Goal: Task Accomplishment & Management: Manage account settings

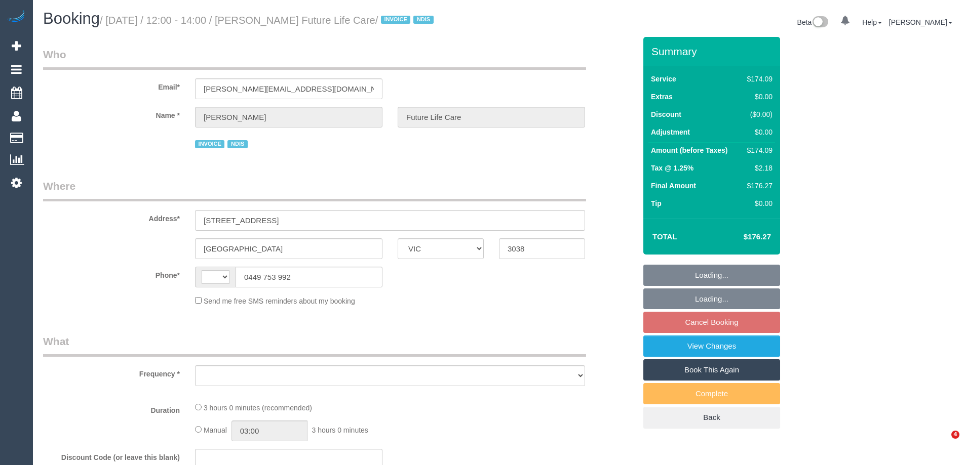
select select "VIC"
select select "string:AU"
select select "object:540"
select select "180"
select select "number:27"
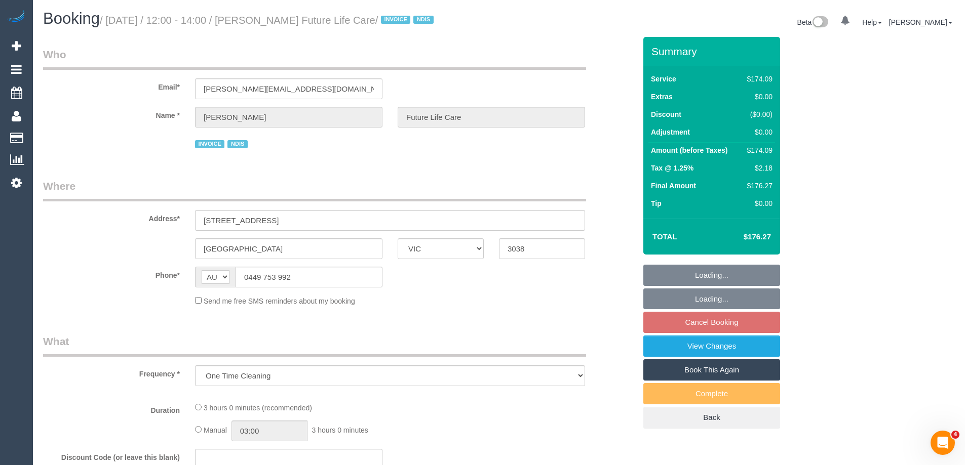
select select "number:14"
select select "number:19"
select select "number:36"
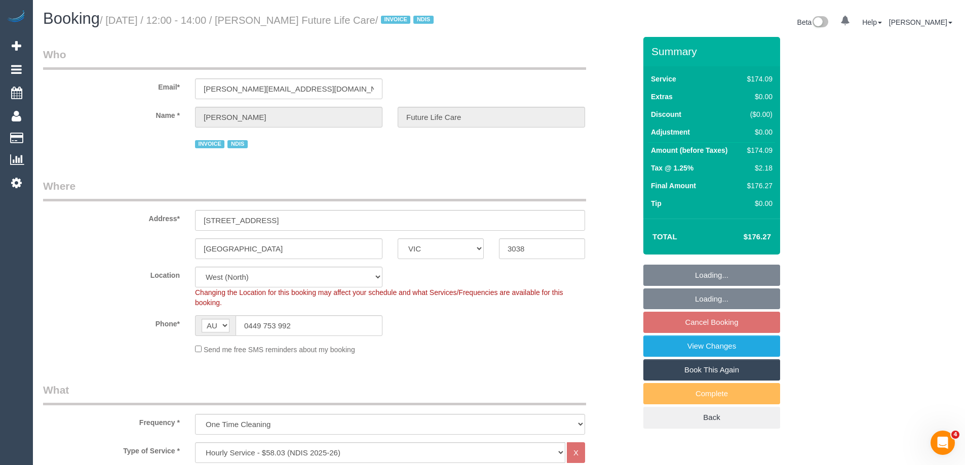
select select "spot1"
select select "object:1308"
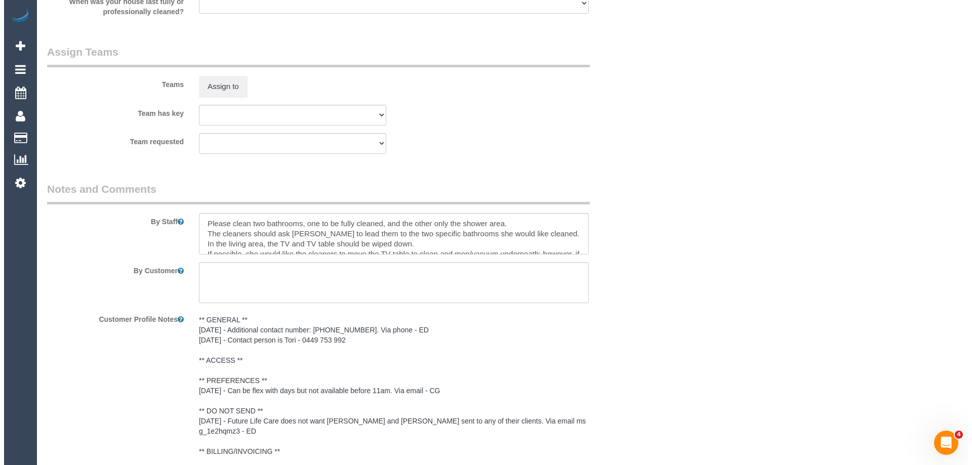
scroll to position [1165, 0]
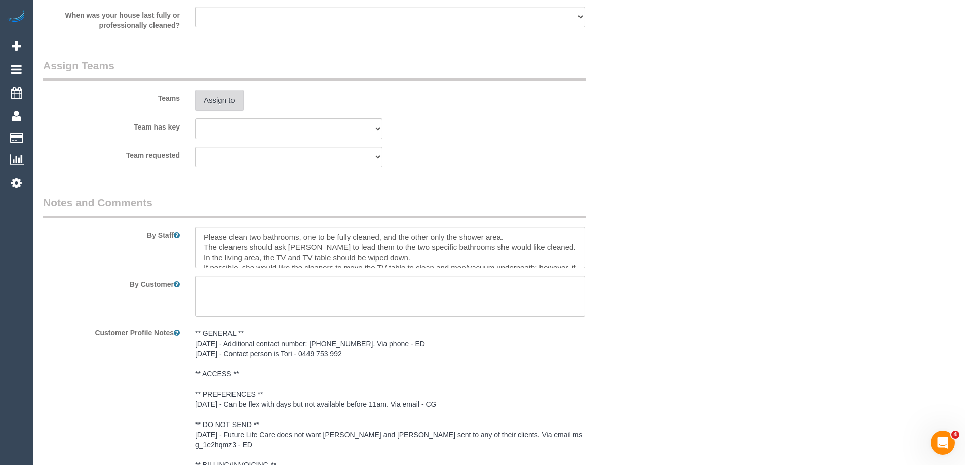
click at [192, 104] on div "Assign to" at bounding box center [288, 100] width 203 height 21
click at [200, 99] on button "Assign to" at bounding box center [219, 100] width 49 height 21
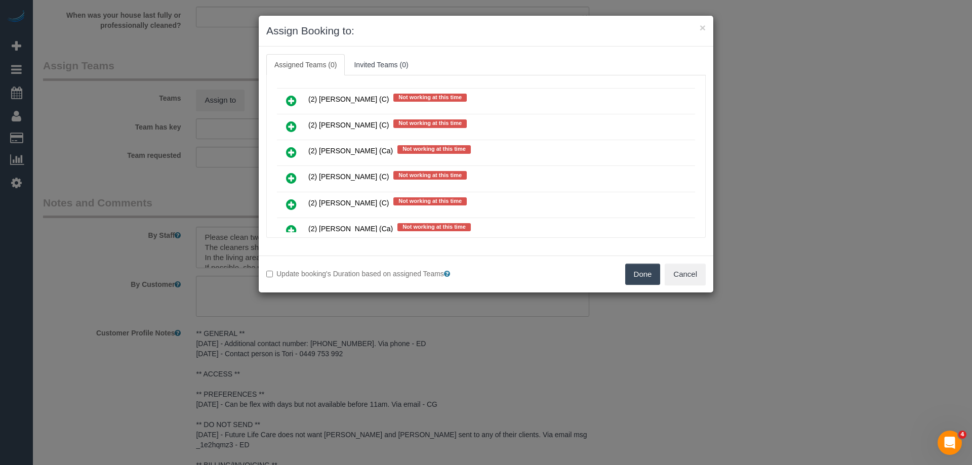
scroll to position [304, 0]
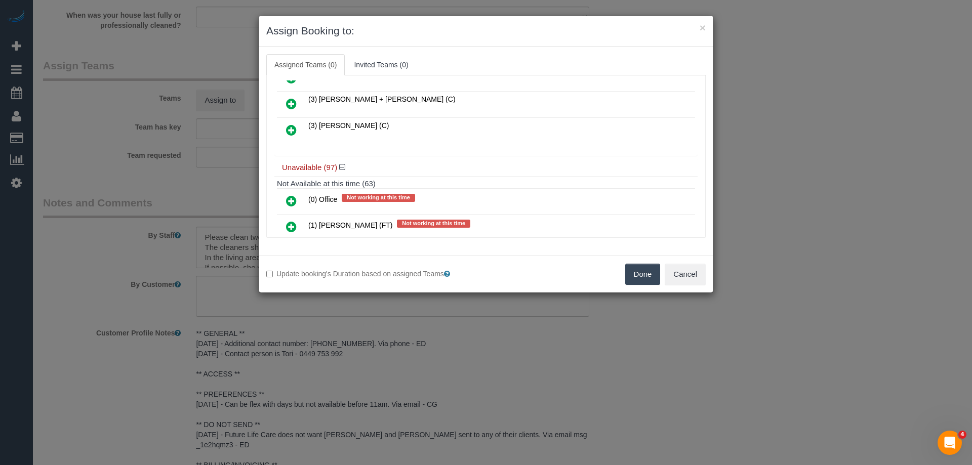
drag, startPoint x: 289, startPoint y: 120, endPoint x: 288, endPoint y: 130, distance: 10.7
click at [288, 125] on td at bounding box center [291, 130] width 29 height 26
click at [287, 129] on icon at bounding box center [291, 130] width 11 height 12
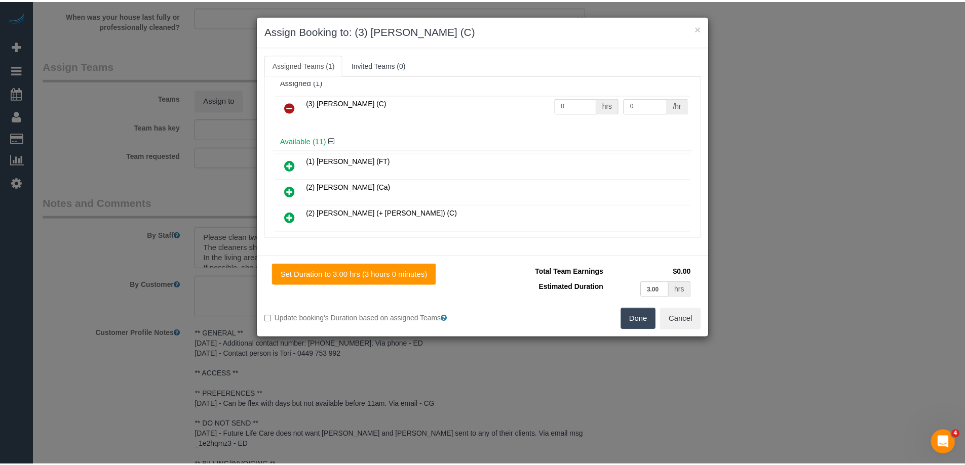
scroll to position [0, 0]
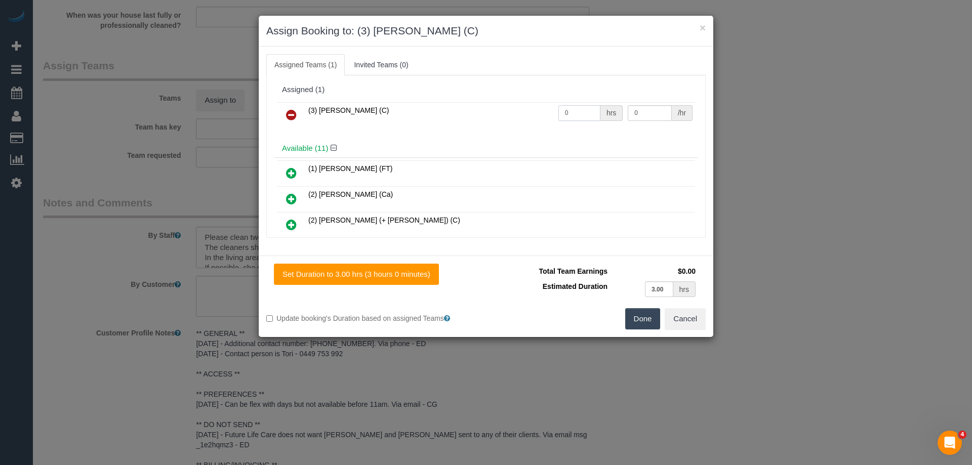
drag, startPoint x: 582, startPoint y: 107, endPoint x: 488, endPoint y: 108, distance: 94.7
click at [493, 108] on tr "(3) Vishal Kumar (C) 0 hrs 0 /hr" at bounding box center [486, 115] width 418 height 26
type input "3"
drag, startPoint x: 639, startPoint y: 108, endPoint x: 556, endPoint y: 109, distance: 83.6
click at [577, 109] on tr "(3) Vishal Kumar (C) 3 hrs 0 /hr" at bounding box center [486, 115] width 418 height 26
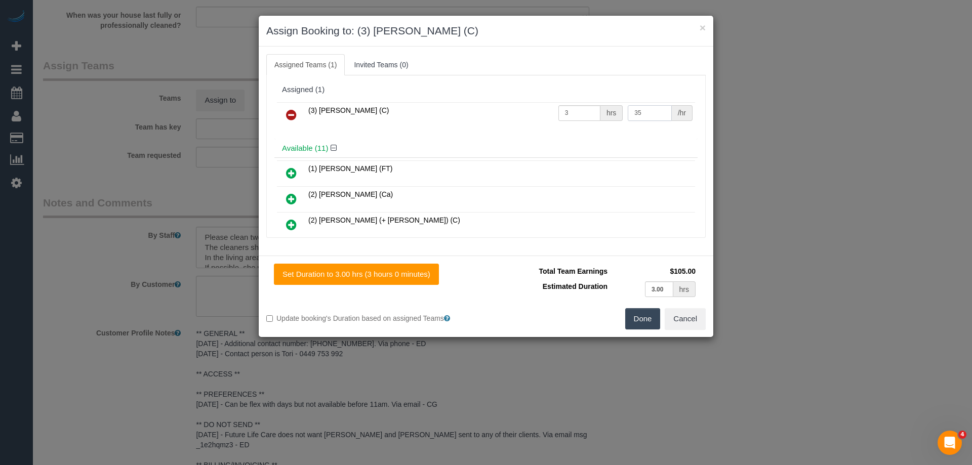
type input "35"
click at [639, 315] on button "Done" at bounding box center [642, 318] width 35 height 21
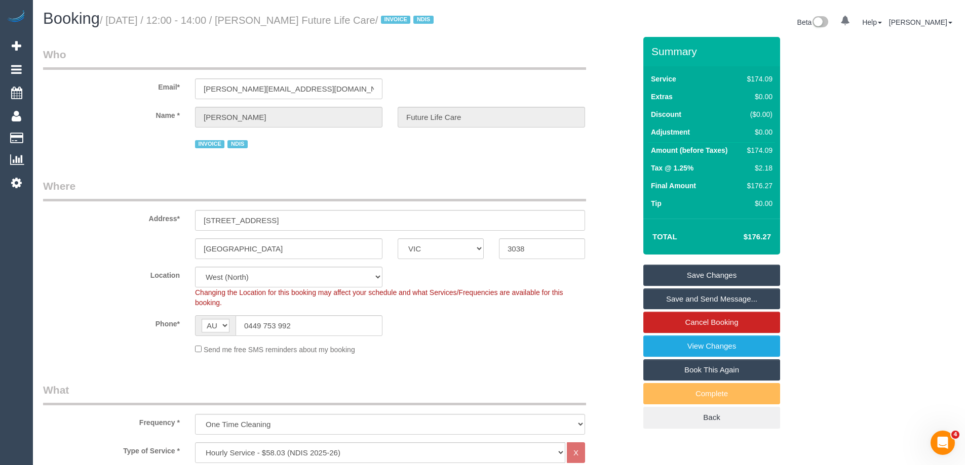
drag, startPoint x: 408, startPoint y: 21, endPoint x: 280, endPoint y: 24, distance: 127.7
click at [280, 24] on small "/ September 04, 2025 / 12:00 - 14:00 / Sonia Saad Future Life Care / INVOICE ND…" at bounding box center [268, 20] width 337 height 11
copy small "Sonia Saad Future Life Care"
click at [677, 292] on link "Save and Send Message..." at bounding box center [711, 299] width 137 height 21
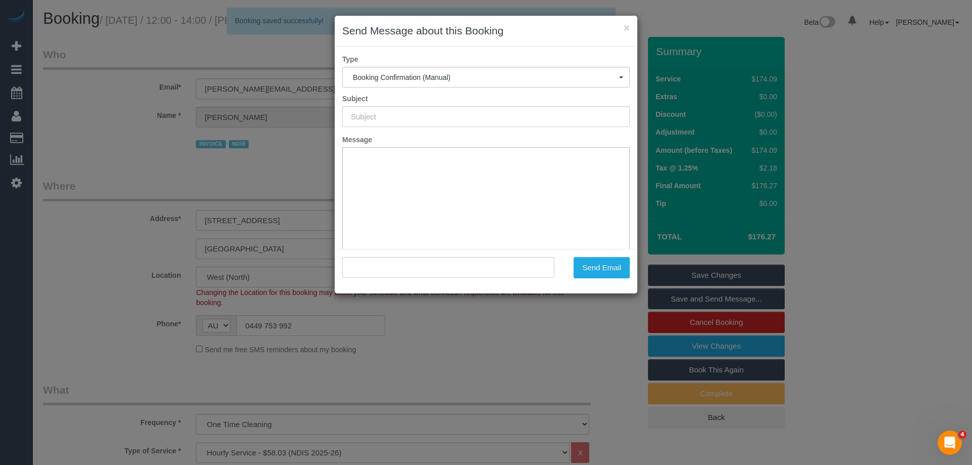
type input "Booking Confirmed"
type input ""Sonia Saad Future Life Care" <sonia.futurelifecare@fake.com>"
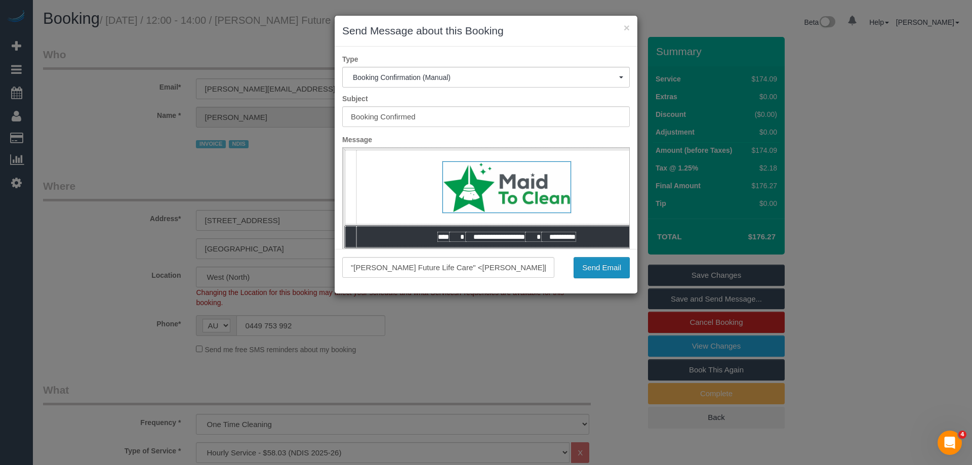
click at [600, 263] on button "Send Email" at bounding box center [602, 267] width 56 height 21
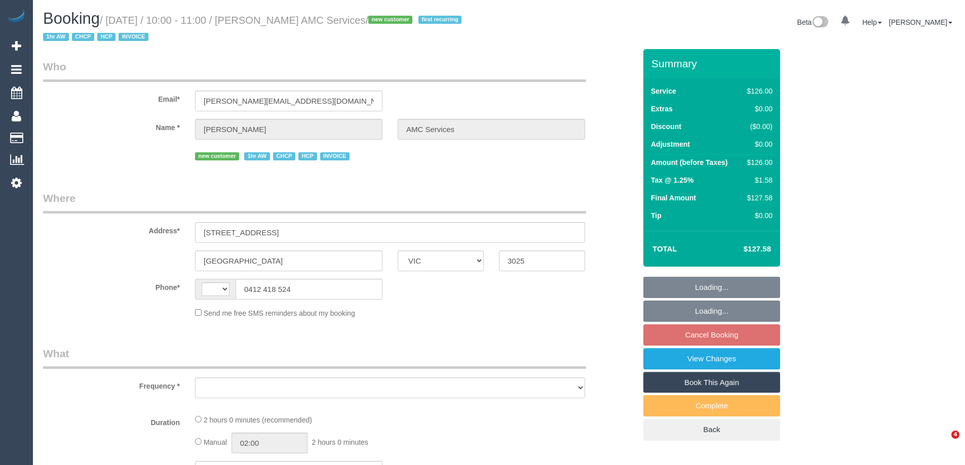
select select "VIC"
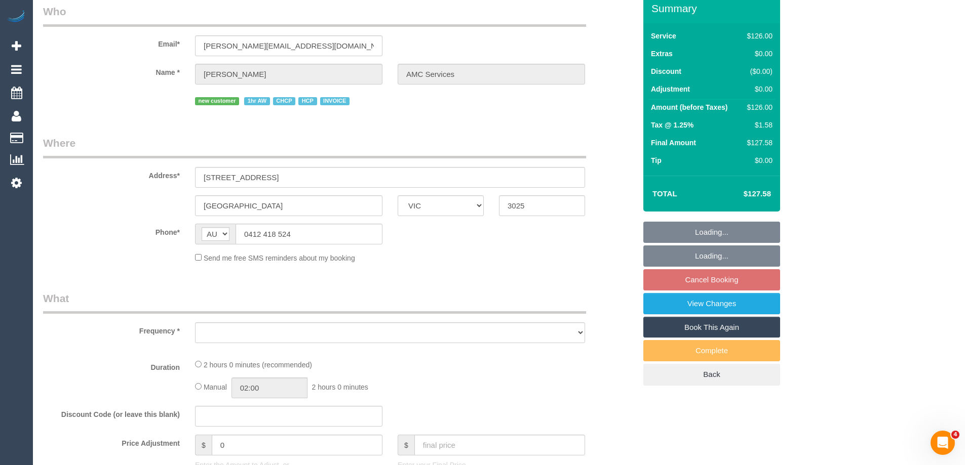
select select "string:AU"
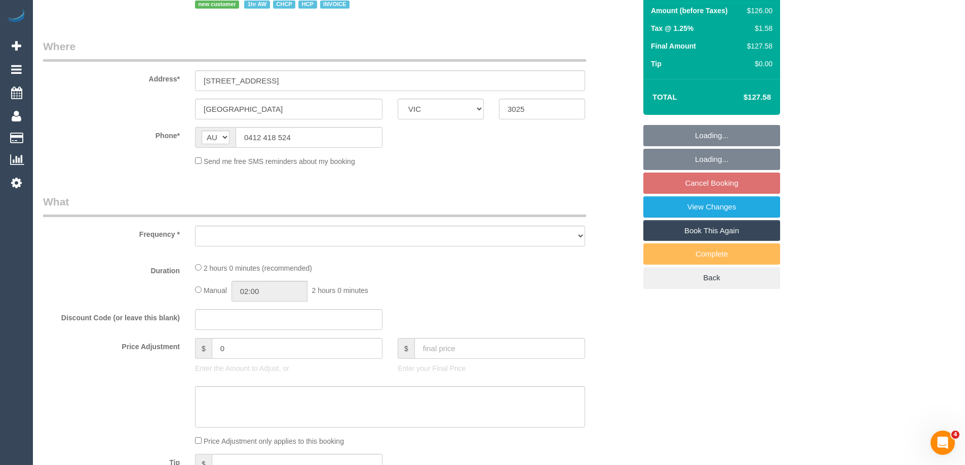
select select "object:533"
select select "120"
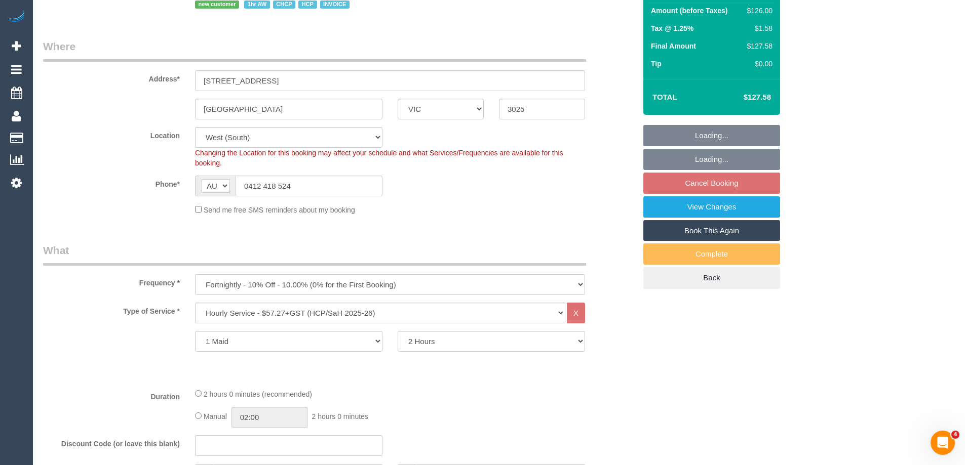
select select "object:624"
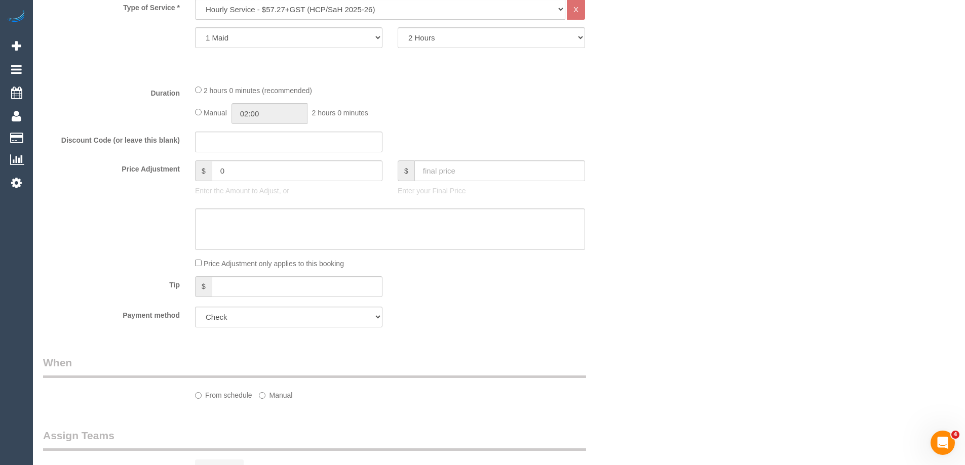
select select "number:28"
select select "number:14"
select select "number:18"
select select "number:25"
select select "number:35"
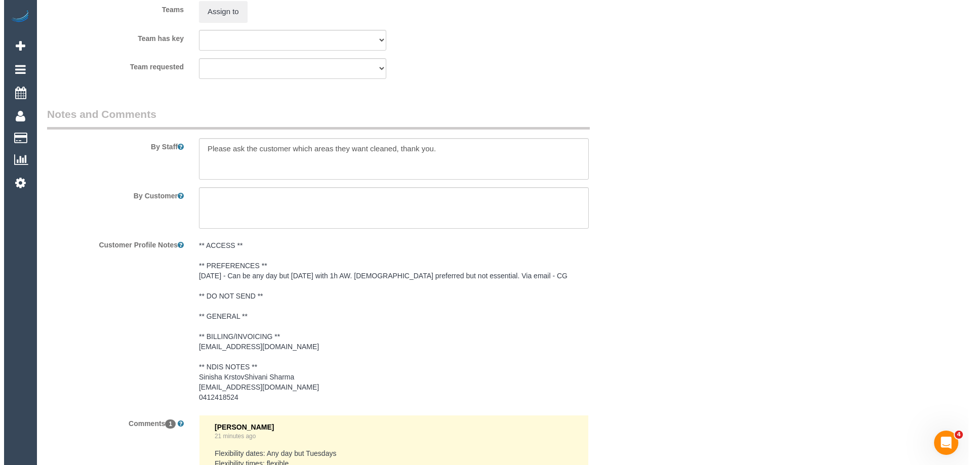
scroll to position [1216, 0]
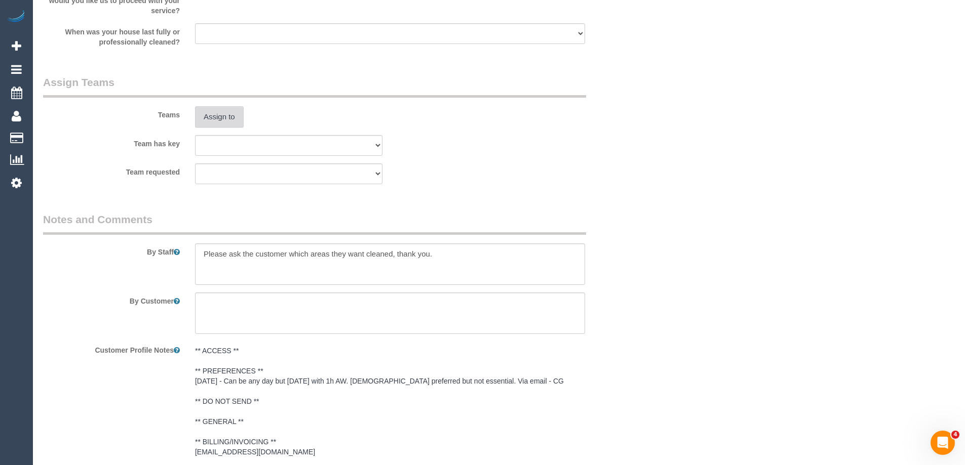
click at [226, 109] on button "Assign to" at bounding box center [219, 116] width 49 height 21
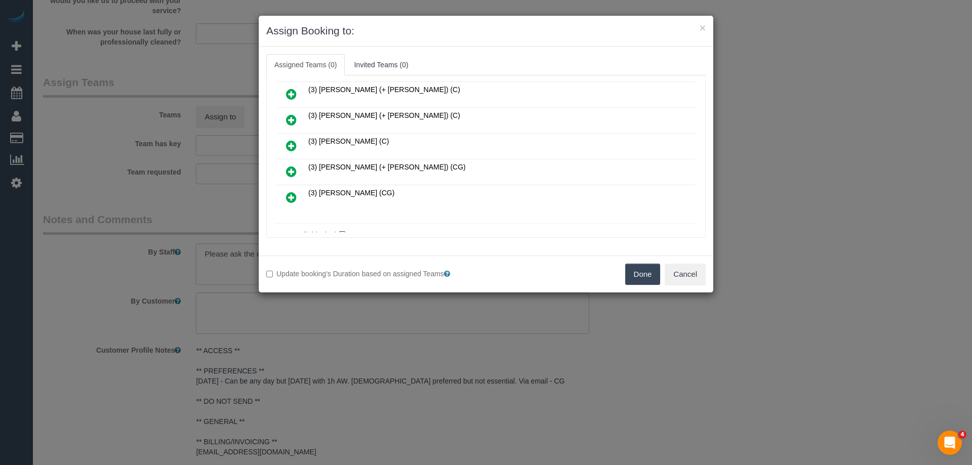
scroll to position [203, 0]
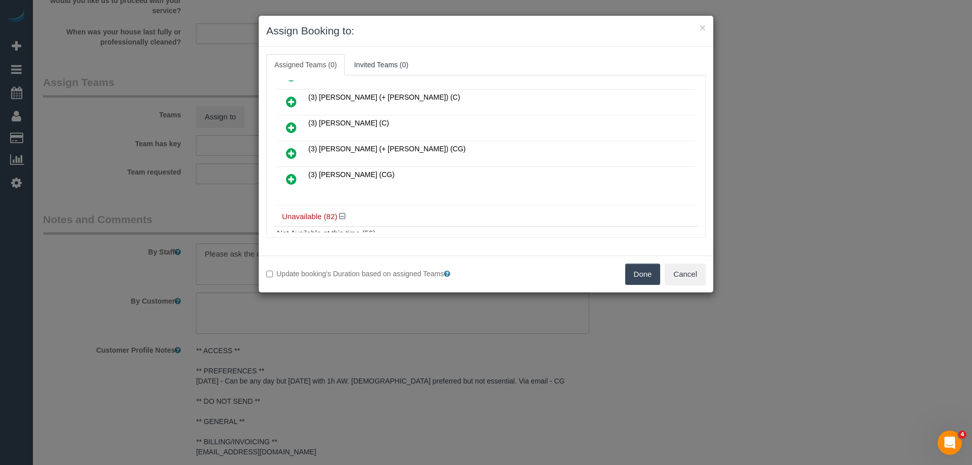
click at [289, 175] on icon at bounding box center [291, 179] width 11 height 12
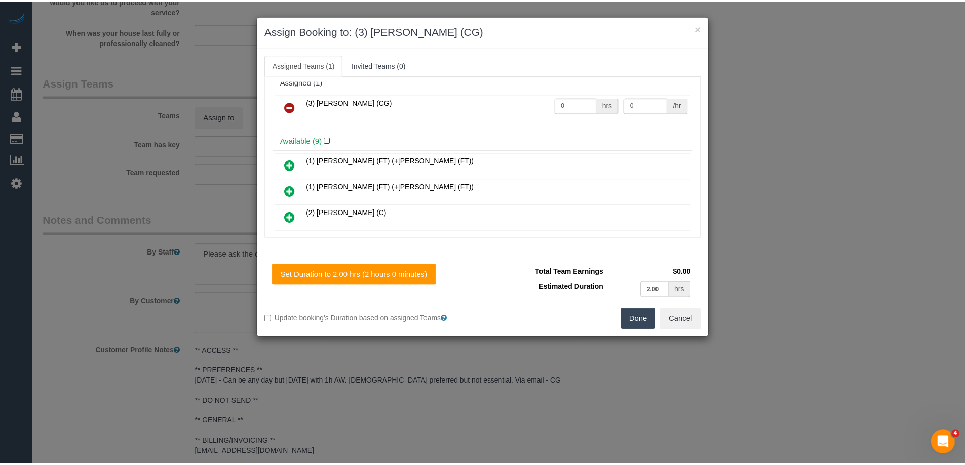
scroll to position [0, 0]
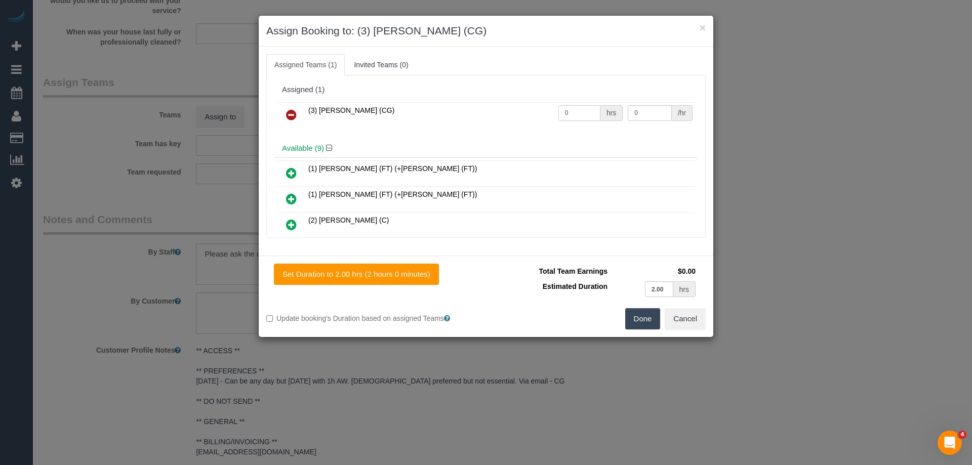
drag, startPoint x: 565, startPoint y: 110, endPoint x: 511, endPoint y: 111, distance: 54.2
click at [538, 111] on tr "(3) Suzana Phillips (CG) 0 hrs 0 /hr" at bounding box center [486, 115] width 418 height 26
type input "2"
drag, startPoint x: 657, startPoint y: 115, endPoint x: 493, endPoint y: 108, distance: 163.8
click at [524, 113] on tr "(3) Suzana Phillips (CG) 2 hrs 0 /hr" at bounding box center [486, 115] width 418 height 26
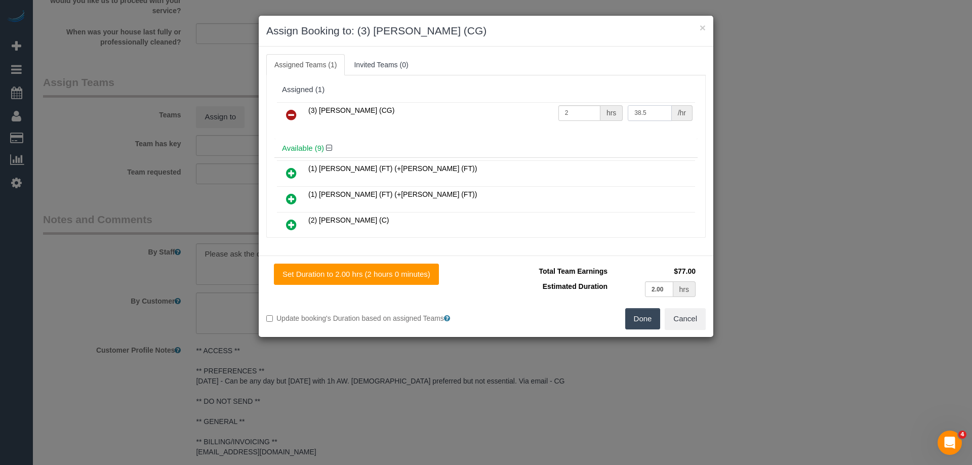
type input "38.5"
click at [644, 318] on button "Done" at bounding box center [642, 318] width 35 height 21
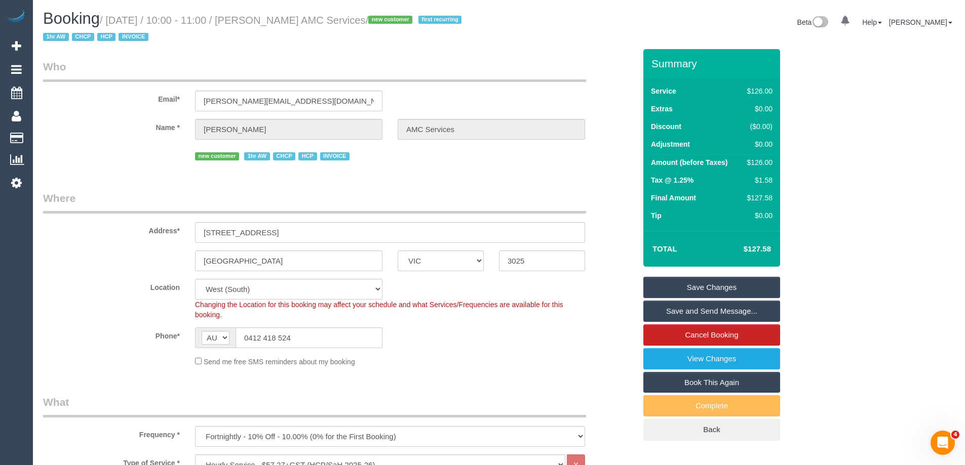
drag, startPoint x: 400, startPoint y: 20, endPoint x: 281, endPoint y: 16, distance: 119.1
click at [281, 16] on small "/ September 08, 2025 / 10:00 - 11:00 / Anne Mallia AMC Services / new customer …" at bounding box center [253, 29] width 421 height 28
copy small "Anne Mallia AMC Services"
click at [672, 307] on link "Save and Send Message..." at bounding box center [711, 311] width 137 height 21
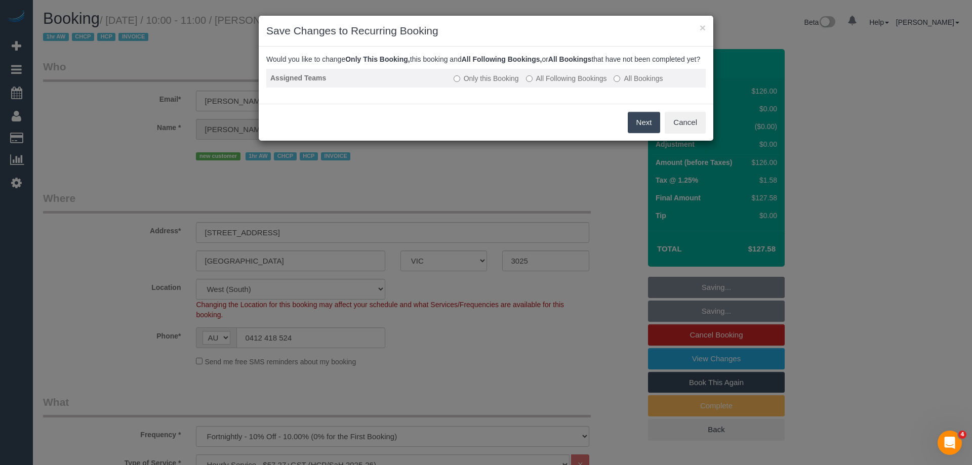
click at [559, 84] on label "All Following Bookings" at bounding box center [566, 78] width 81 height 10
click at [658, 133] on button "Save" at bounding box center [643, 122] width 34 height 21
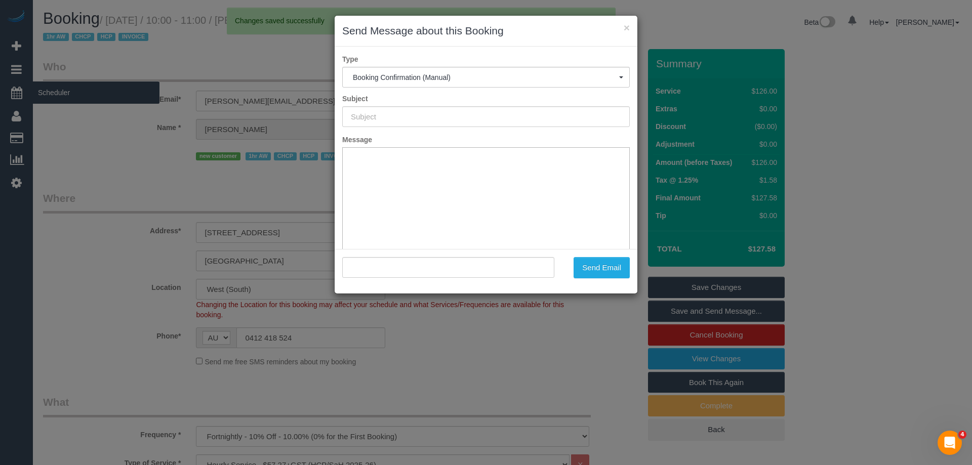
type input "Booking Confirmed"
type input ""Anne Mallia AMC Services" <anne.amcservices@fake.com>"
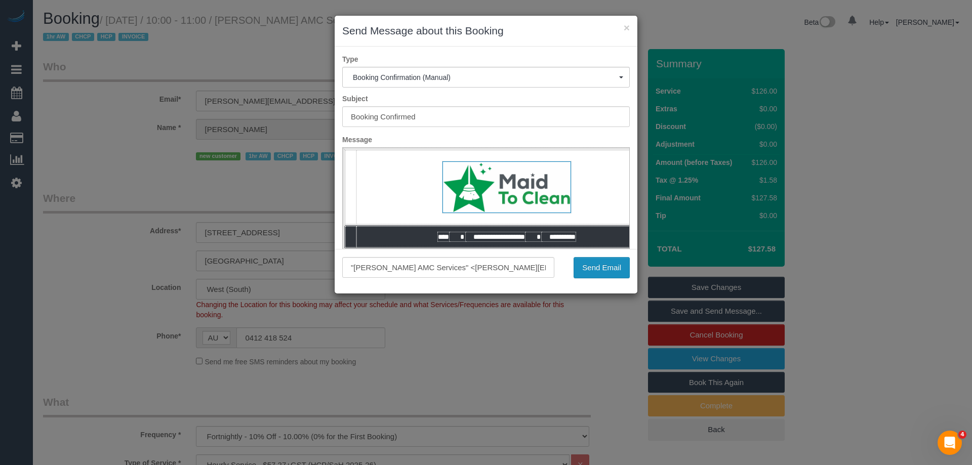
click at [597, 268] on button "Send Email" at bounding box center [602, 267] width 56 height 21
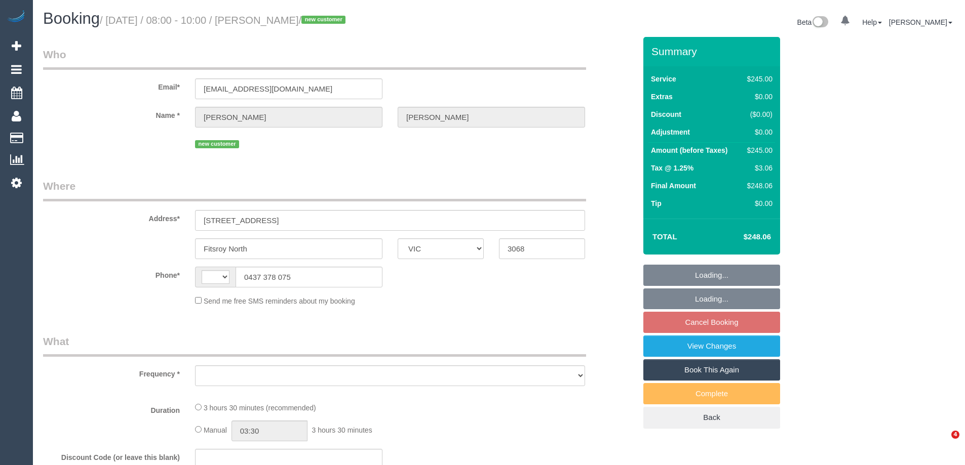
select select "VIC"
select select "string:AU"
select select "string:stripe-pm_1S2l3S2GScqysDRV1wfZEjBT"
select select "number:28"
select select "number:14"
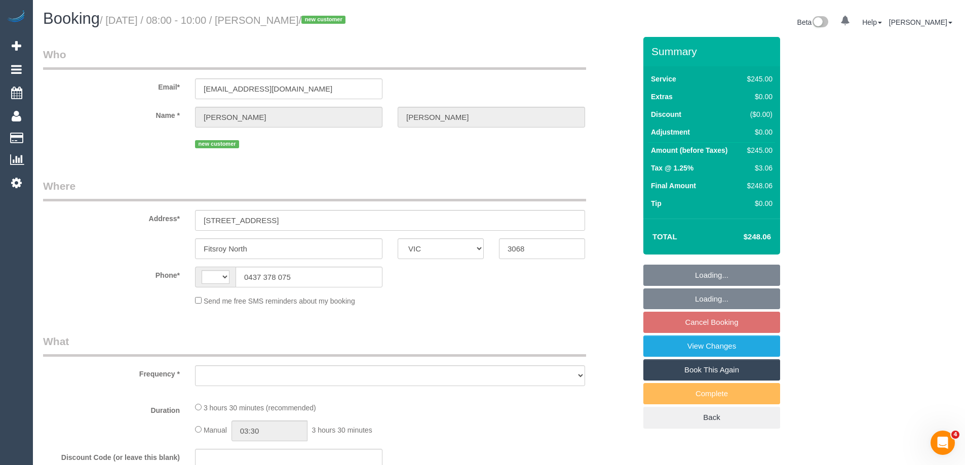
select select "number:19"
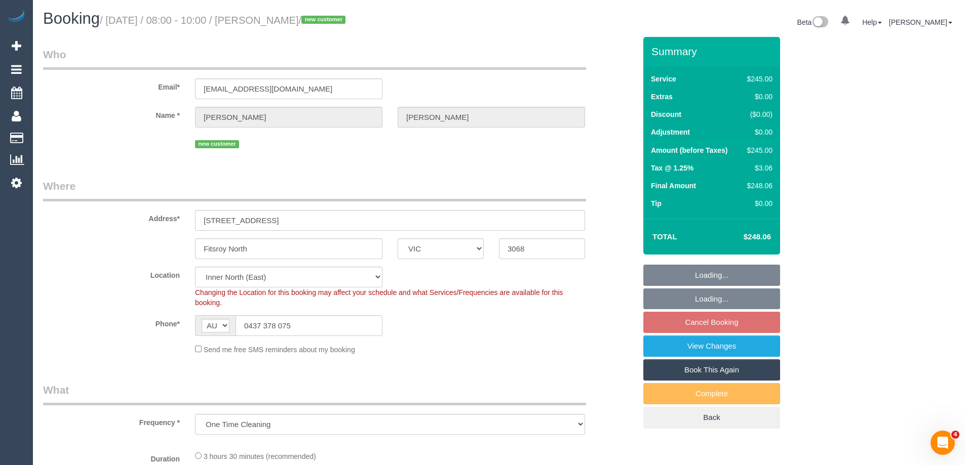
select select "object:1680"
select select "spot14"
select select "210"
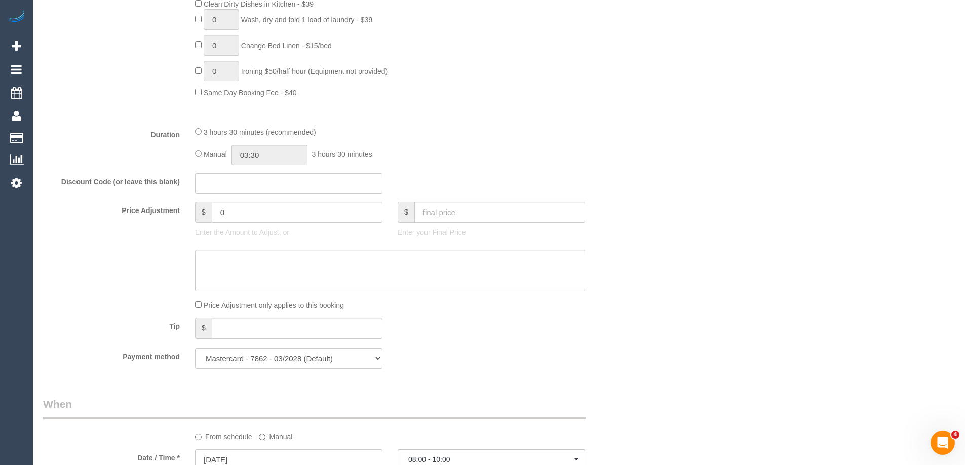
scroll to position [709, 0]
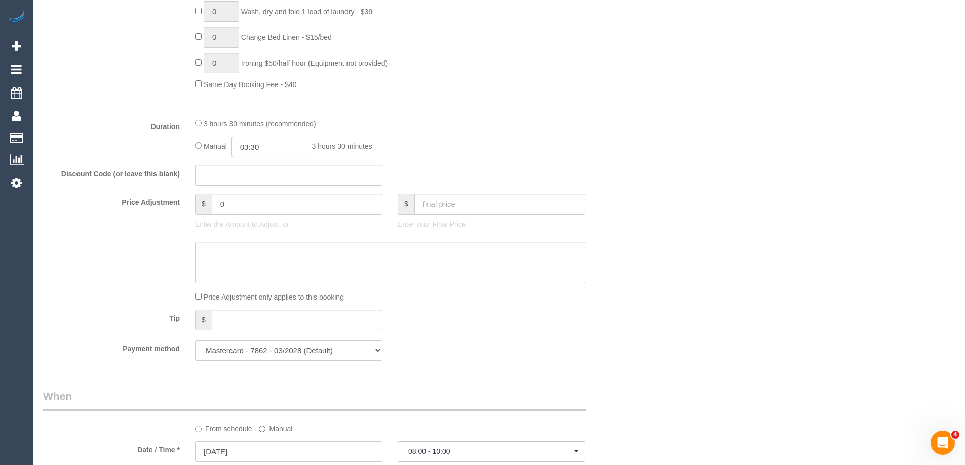
click at [253, 149] on input "03:30" at bounding box center [269, 147] width 76 height 21
type input "01:30"
click at [252, 168] on li "01:30" at bounding box center [258, 165] width 45 height 13
select select "spot27"
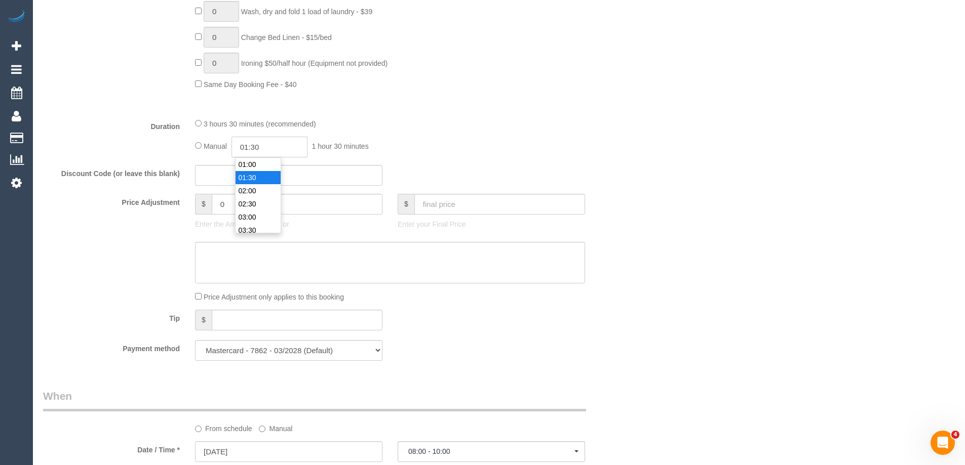
drag, startPoint x: 267, startPoint y: 146, endPoint x: 254, endPoint y: 145, distance: 13.7
click at [254, 145] on input "01:30" at bounding box center [269, 147] width 76 height 21
type input "01:45"
select select "spot40"
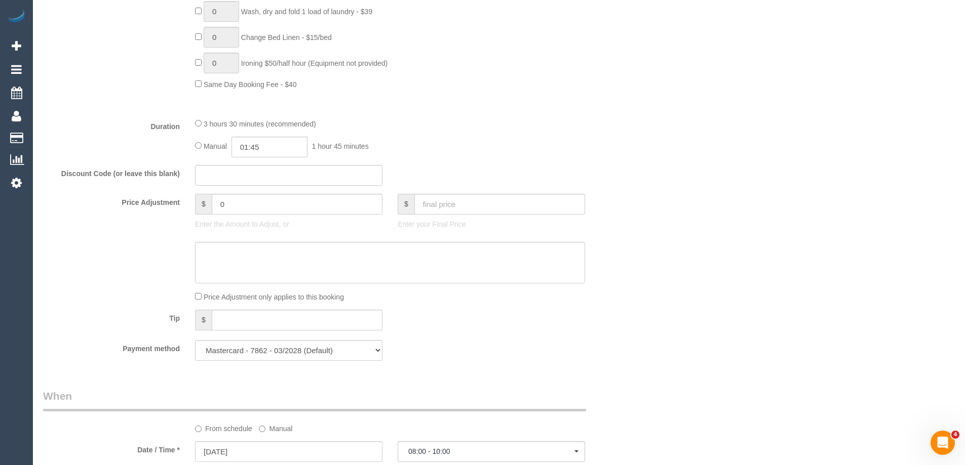
select select "spot53"
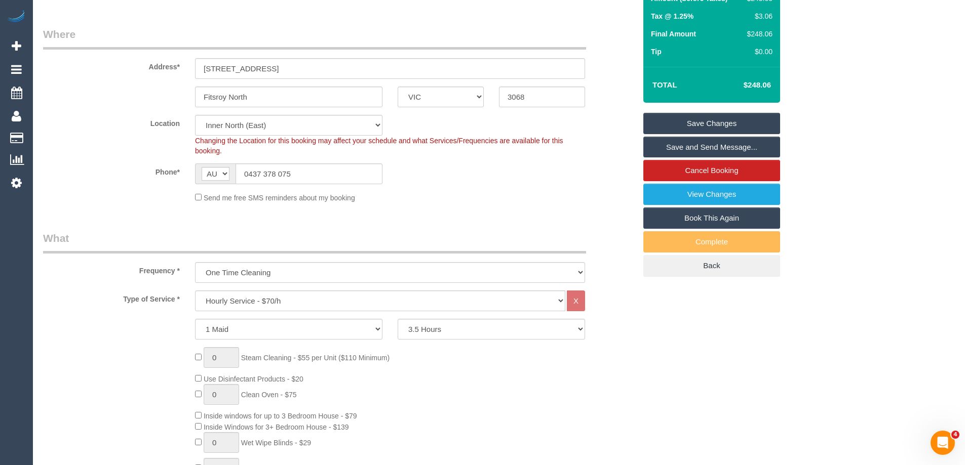
scroll to position [0, 0]
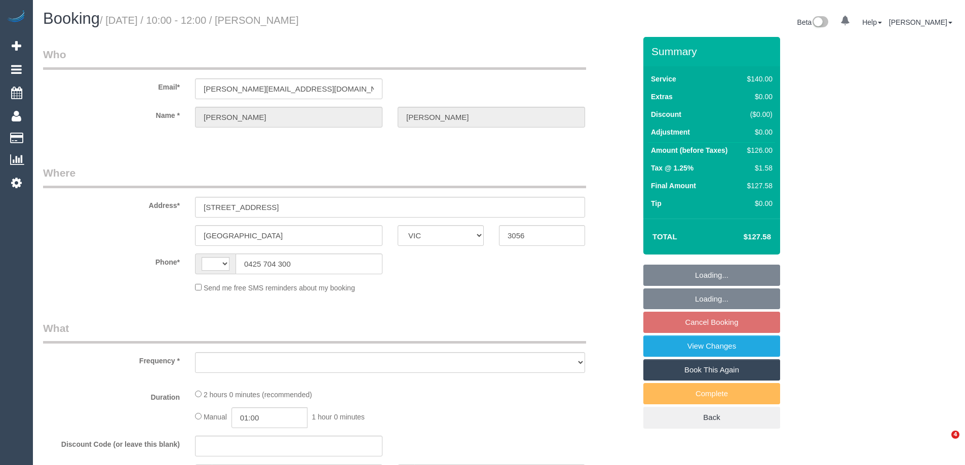
select select "VIC"
select select "string:stripe-pm_1Qe1oI2GScqysDRVeQJS7noP"
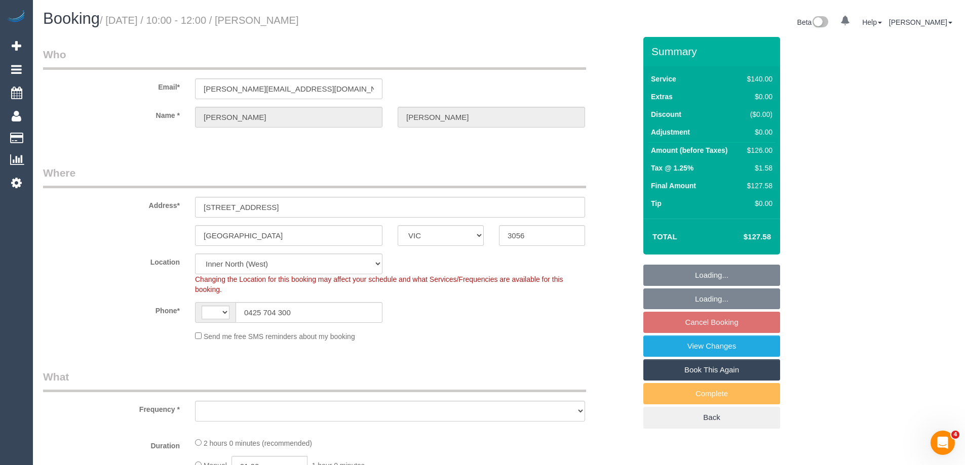
select select "number:28"
select select "number:17"
select select "number:19"
select select "number:22"
select select "number:35"
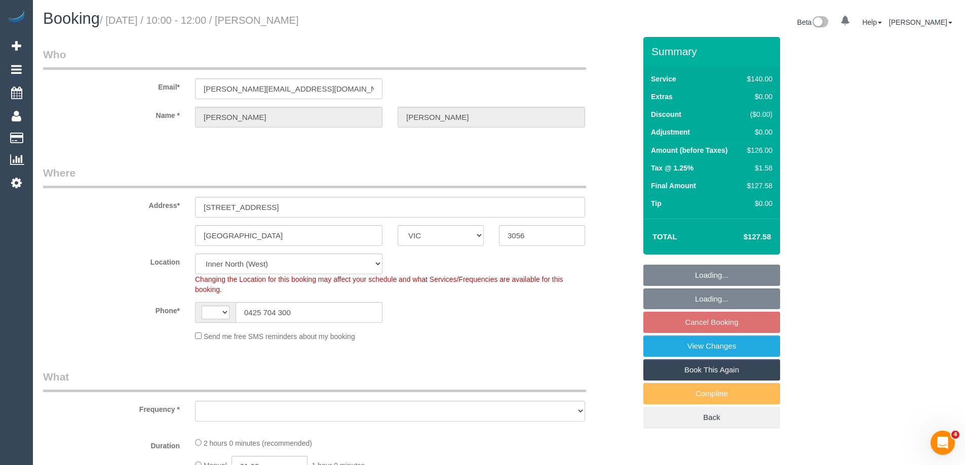
select select "number:26"
select select "string:AU"
select select "object:1713"
select select "spot1"
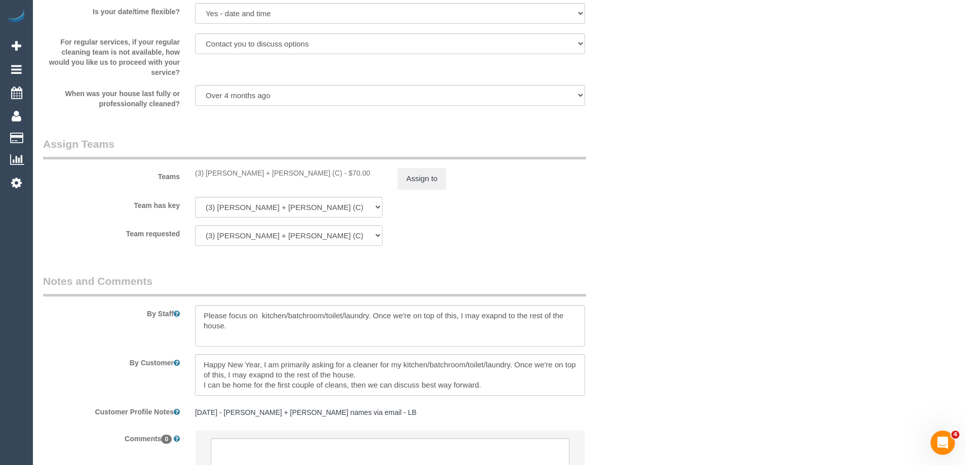
scroll to position [1458, 0]
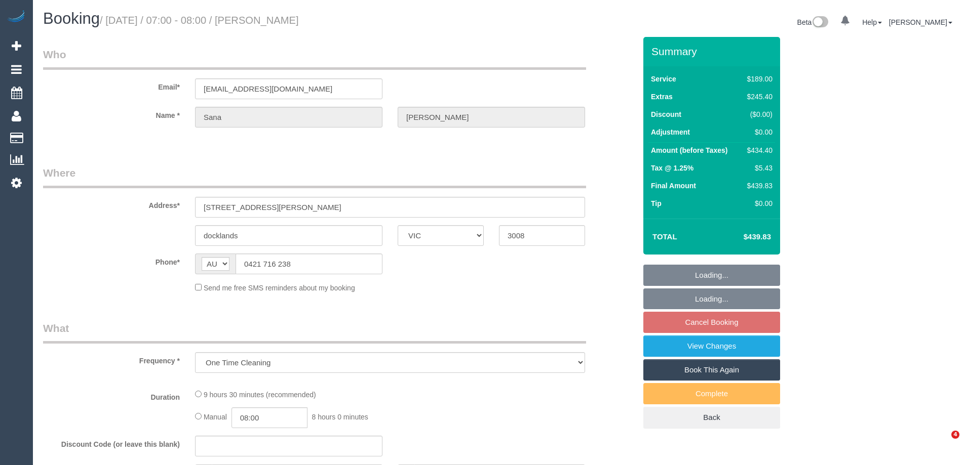
select select "VIC"
select select "string:stripe-pm_1RWRIn2GScqysDRVuHcR9ilF"
select select "number:28"
select select "number:14"
select select "number:19"
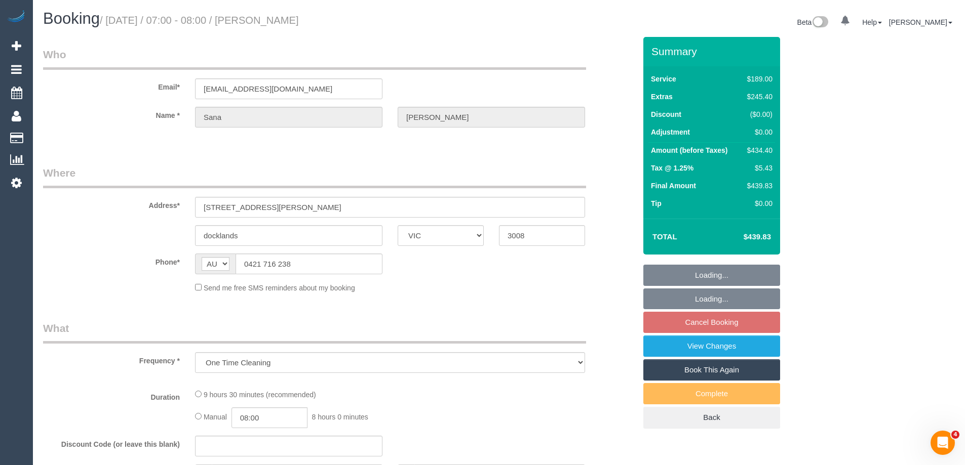
select select "number:25"
select select "number:13"
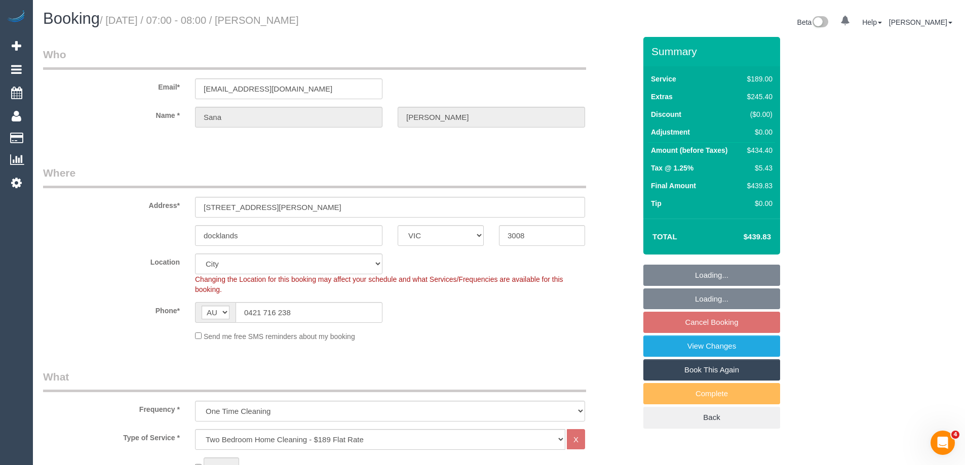
select select "object:771"
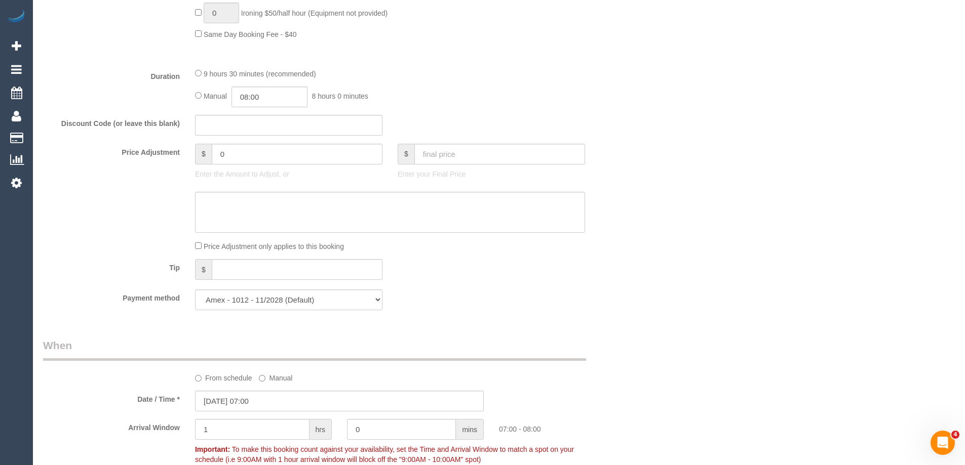
scroll to position [608, 0]
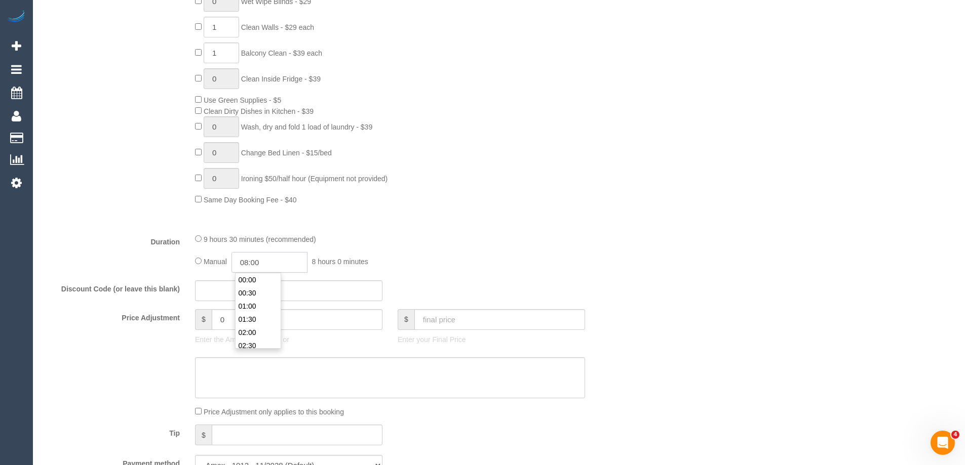
click at [263, 259] on input "08:00" at bounding box center [269, 262] width 76 height 21
type input "04:00"
click at [253, 287] on li "04:00" at bounding box center [258, 289] width 45 height 13
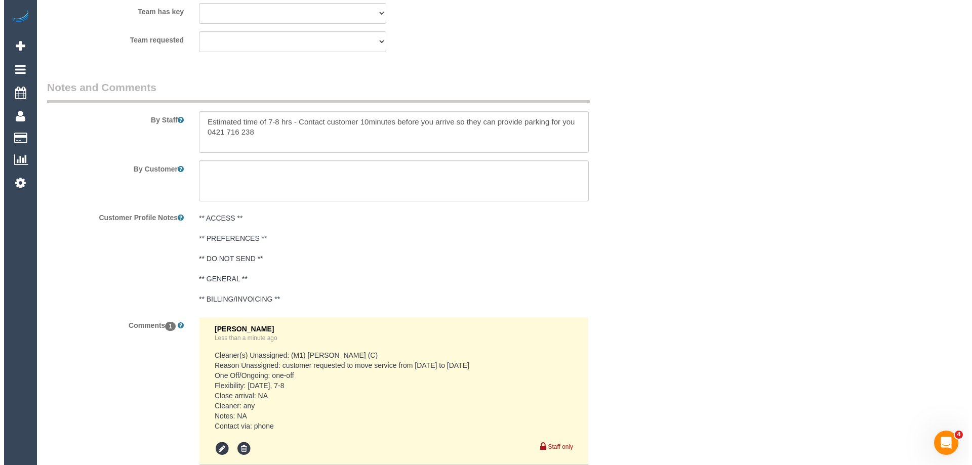
scroll to position [1519, 0]
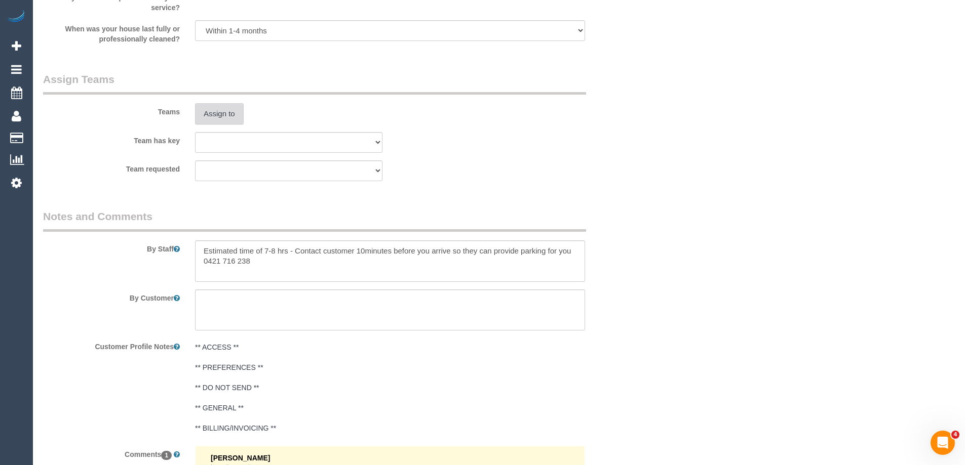
click at [214, 115] on button "Assign to" at bounding box center [219, 113] width 49 height 21
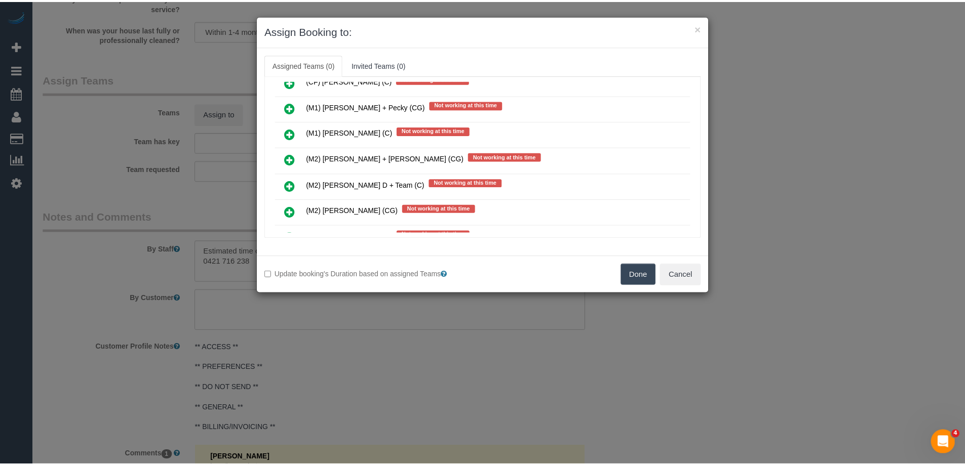
scroll to position [1570, 0]
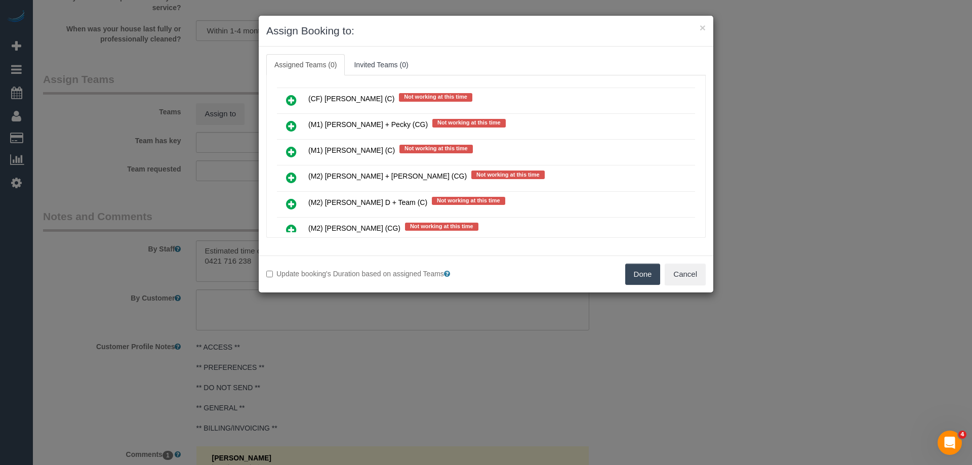
click at [622, 277] on div "Done Cancel" at bounding box center [599, 274] width 227 height 21
click at [645, 273] on button "Done" at bounding box center [642, 274] width 35 height 21
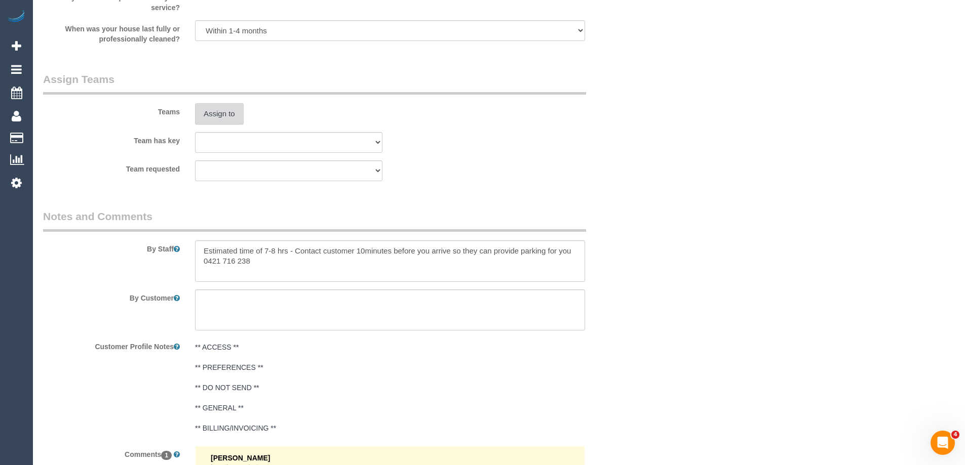
scroll to position [0, 0]
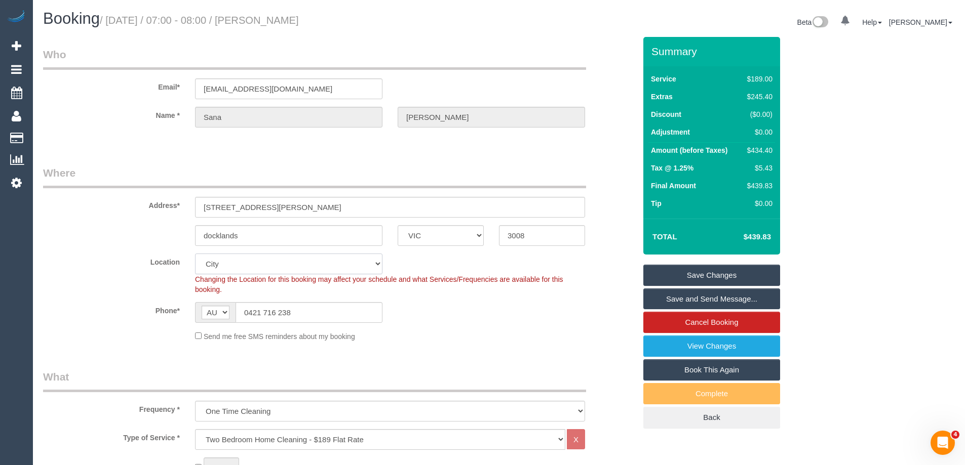
click at [221, 265] on select "Office City East (North) East (South) Inner East Inner North (East) Inner North…" at bounding box center [288, 264] width 187 height 21
select select "50"
click at [195, 254] on select "Office City East (North) East (South) Inner East Inner North (East) Inner North…" at bounding box center [288, 264] width 187 height 21
select select "object:3048"
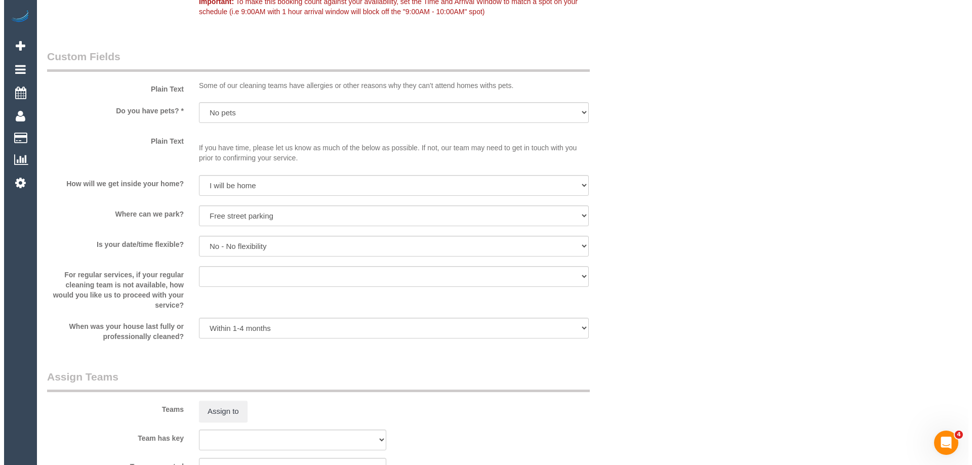
scroll to position [1519, 0]
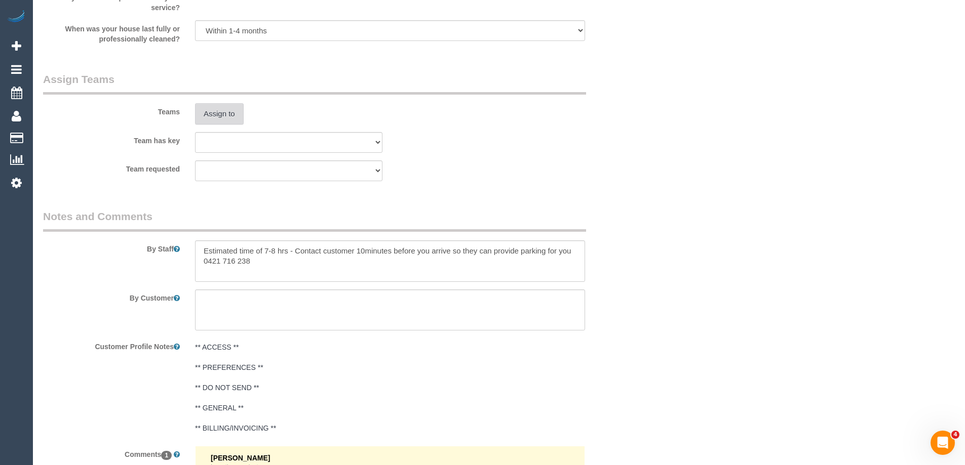
click at [214, 114] on button "Assign to" at bounding box center [219, 113] width 49 height 21
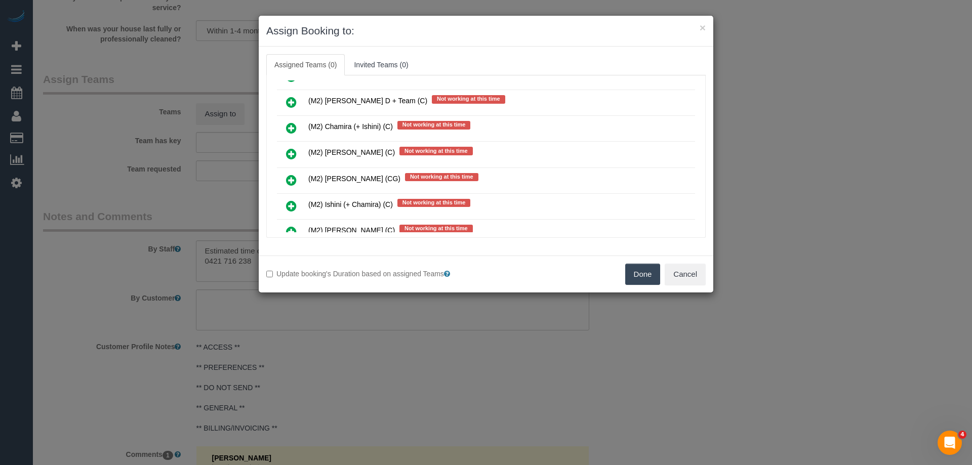
scroll to position [5470, 0]
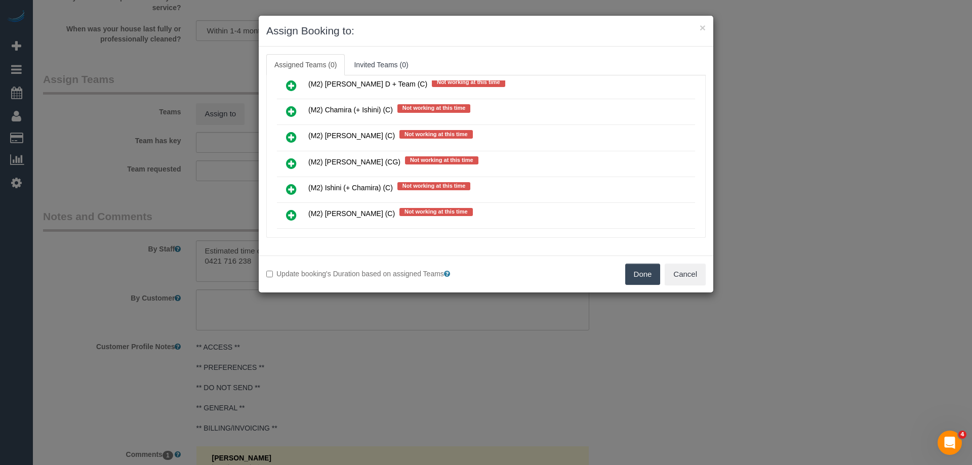
click at [288, 183] on icon at bounding box center [291, 189] width 11 height 12
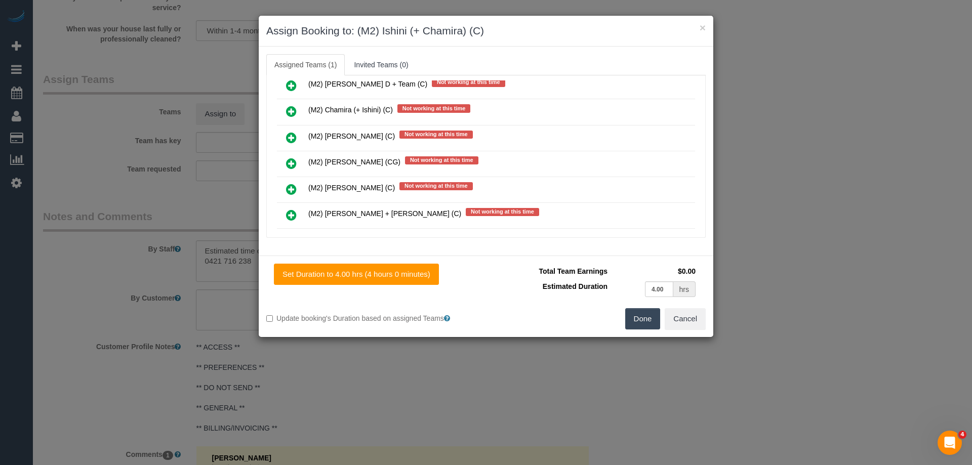
click at [292, 110] on icon at bounding box center [291, 111] width 11 height 12
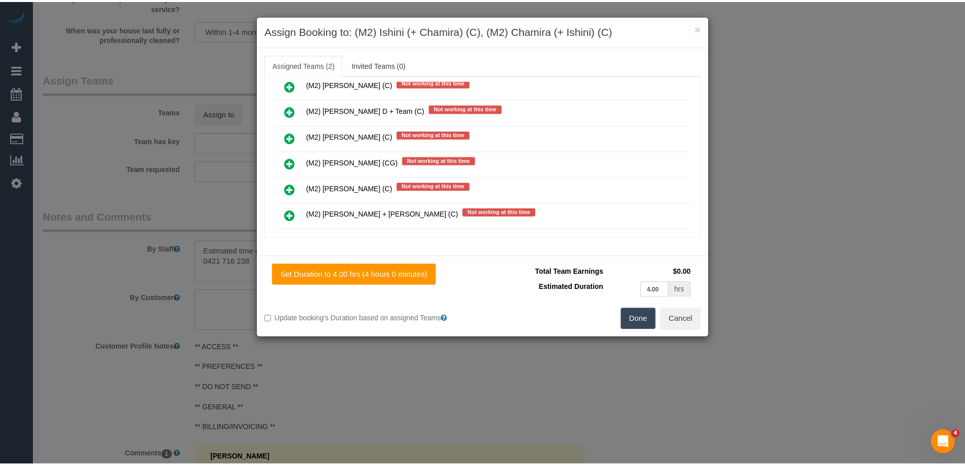
scroll to position [5520, 0]
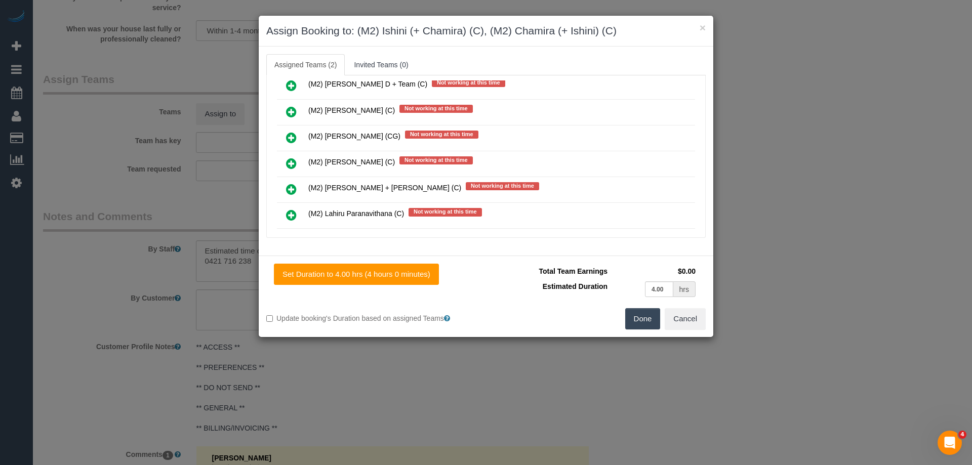
click at [640, 324] on button "Done" at bounding box center [642, 318] width 35 height 21
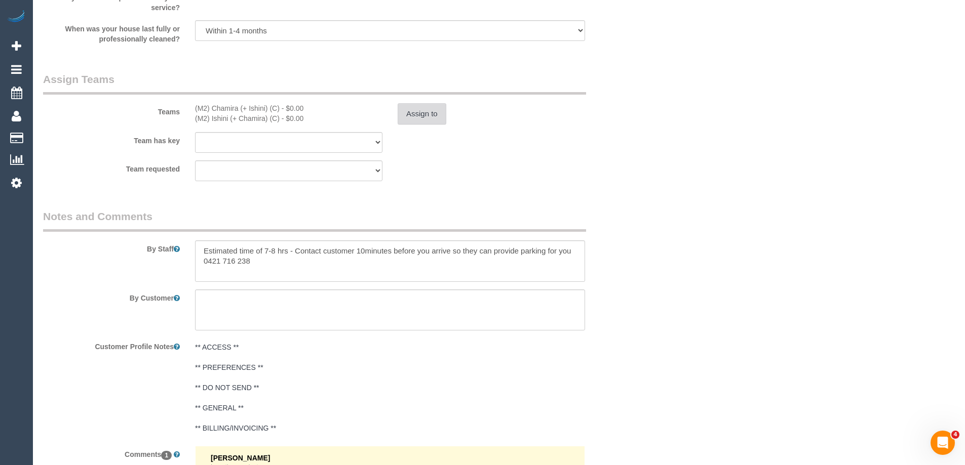
scroll to position [1769, 0]
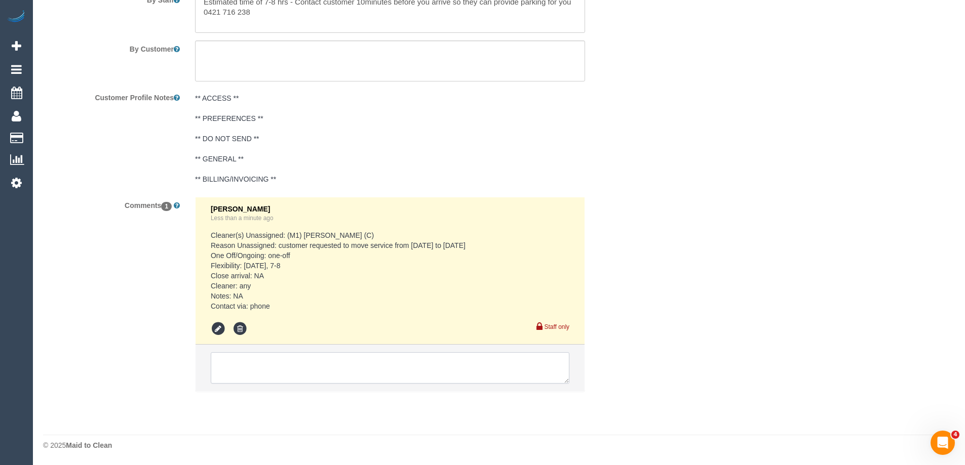
drag, startPoint x: 223, startPoint y: 371, endPoint x: 223, endPoint y: 365, distance: 6.1
click at [223, 370] on textarea at bounding box center [390, 367] width 359 height 31
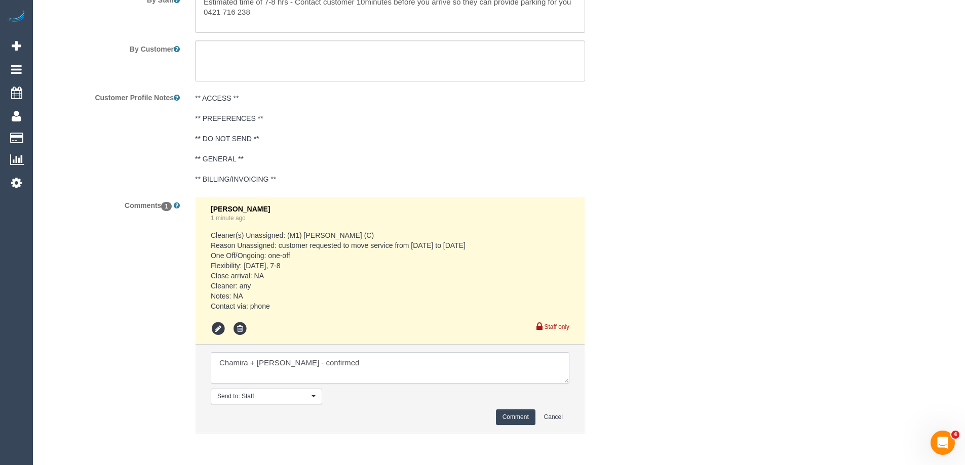
type textarea "Chamira + Ishini - confirmed"
click at [500, 416] on button "Comment" at bounding box center [516, 418] width 40 height 16
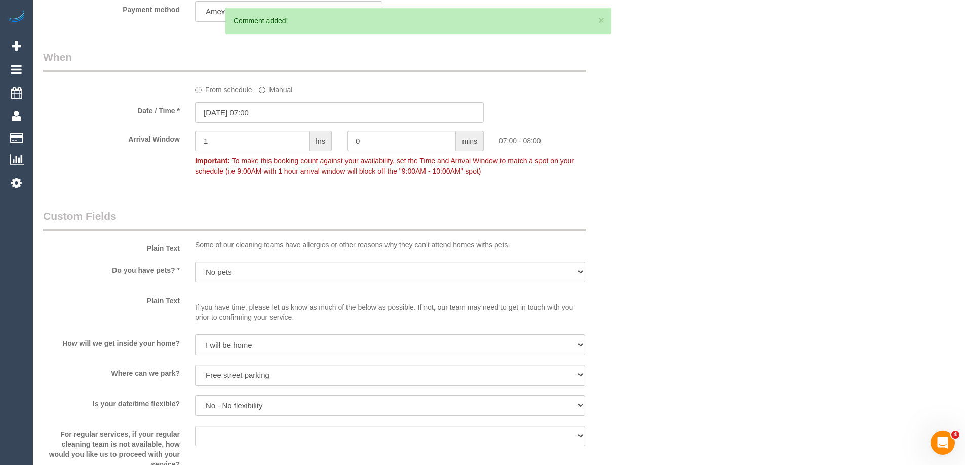
scroll to position [0, 0]
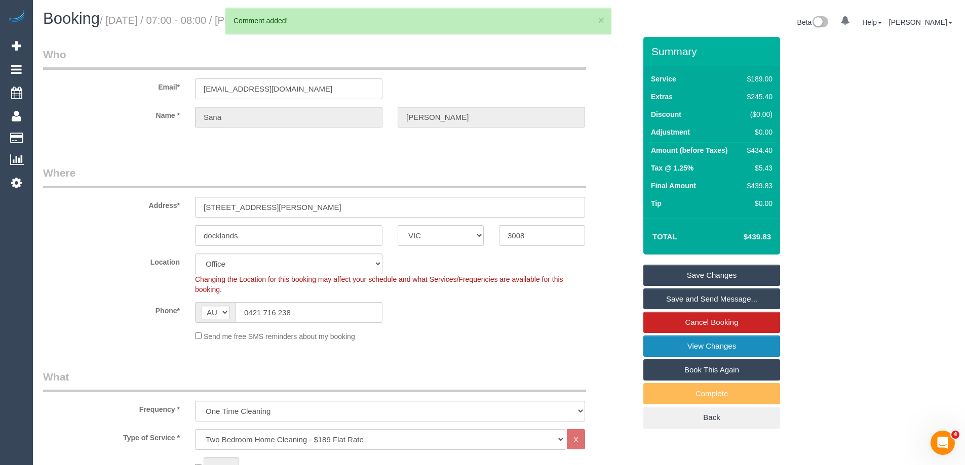
click at [681, 347] on link "View Changes" at bounding box center [711, 346] width 137 height 21
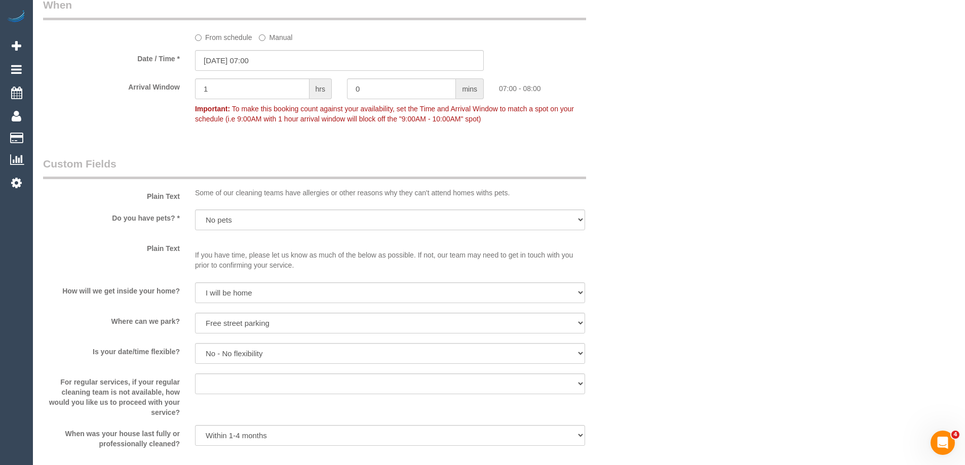
scroll to position [1367, 0]
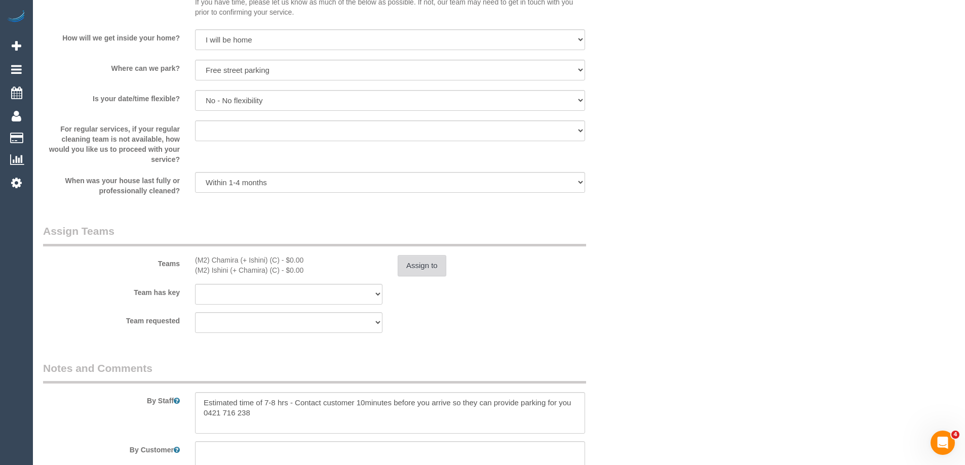
click at [423, 265] on button "Assign to" at bounding box center [422, 265] width 49 height 21
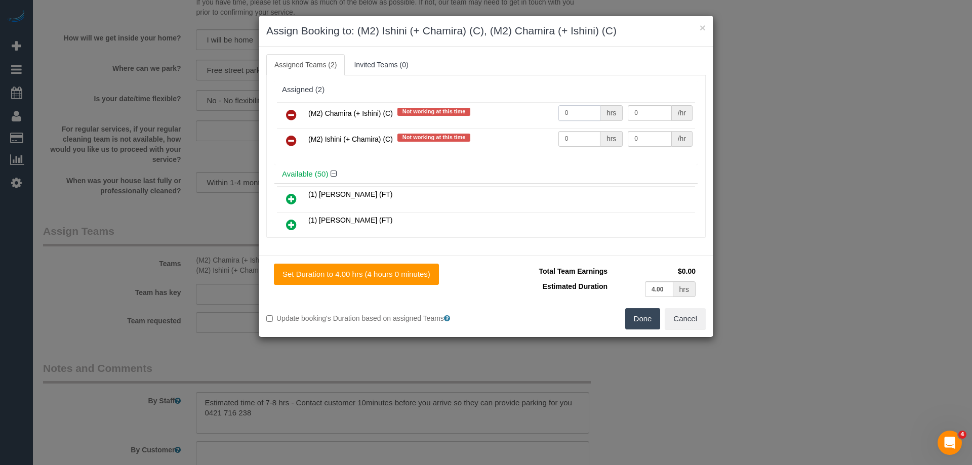
drag, startPoint x: 563, startPoint y: 116, endPoint x: 518, endPoint y: 120, distance: 44.7
click at [514, 116] on tr "(M2) Chamira (+ Ishini) (C) Not working at this time 0 hrs 0 /hr" at bounding box center [486, 115] width 418 height 26
type input "1"
drag, startPoint x: 569, startPoint y: 142, endPoint x: 505, endPoint y: 133, distance: 64.5
click at [510, 136] on tr "(M2) Ishini (+ Chamira) (C) Not working at this time 0 hrs 0 /hr" at bounding box center [486, 141] width 418 height 26
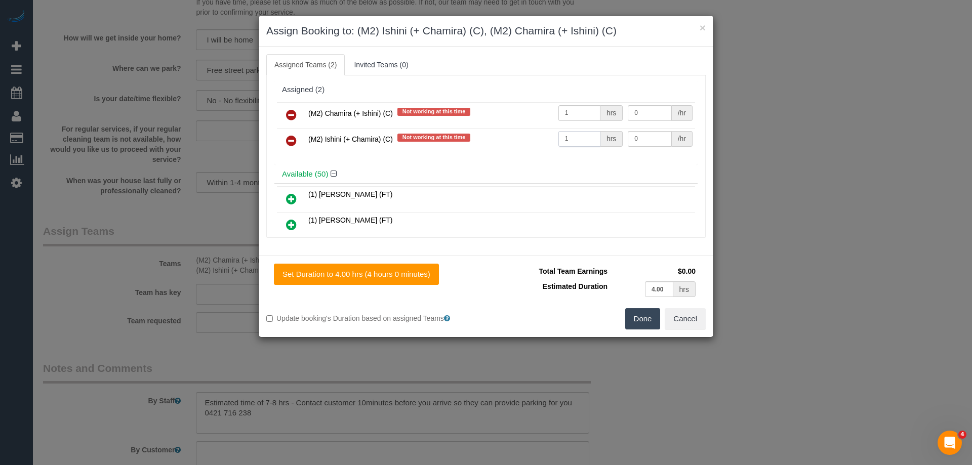
type input "1"
drag, startPoint x: 626, startPoint y: 109, endPoint x: 578, endPoint y: 107, distance: 48.2
click at [581, 108] on tr "(M2) Chamira (+ Ishini) (C) Not working at this time 1 hrs 0 /hr" at bounding box center [486, 115] width 418 height 26
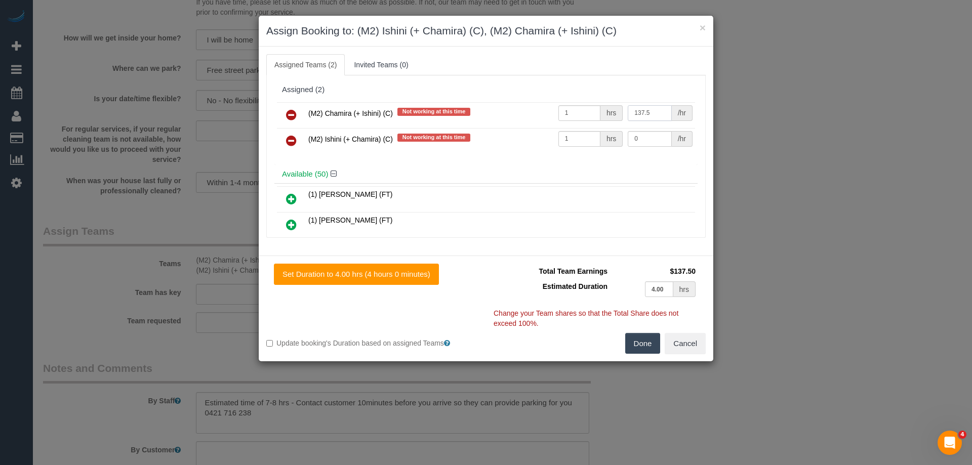
type input "137.5"
drag, startPoint x: 645, startPoint y: 135, endPoint x: 528, endPoint y: 123, distance: 117.1
click at [554, 135] on tr "(M2) Ishini (+ Chamira) (C) Not working at this time 1 hrs 0 /hr" at bounding box center [486, 141] width 418 height 26
drag, startPoint x: 648, startPoint y: 136, endPoint x: 531, endPoint y: 135, distance: 117.0
click at [531, 135] on tr "(M2) Ishini (+ Chamira) (C) Not working at this time 1 hrs 1.7 /hr" at bounding box center [486, 141] width 418 height 26
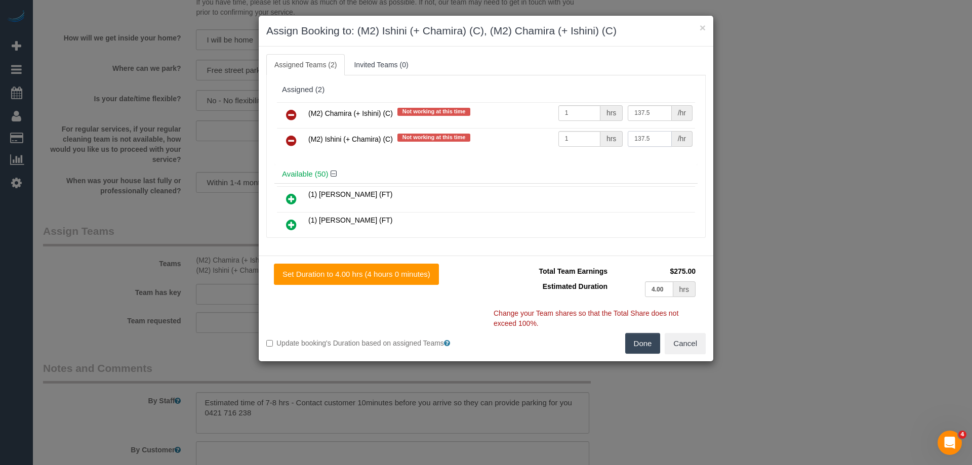
type input "137.5"
click at [638, 341] on button "Done" at bounding box center [642, 343] width 35 height 21
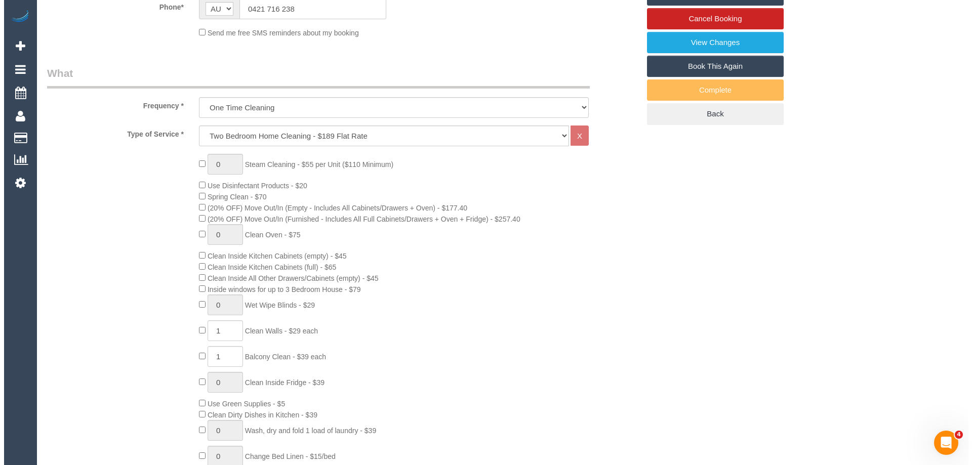
scroll to position [0, 0]
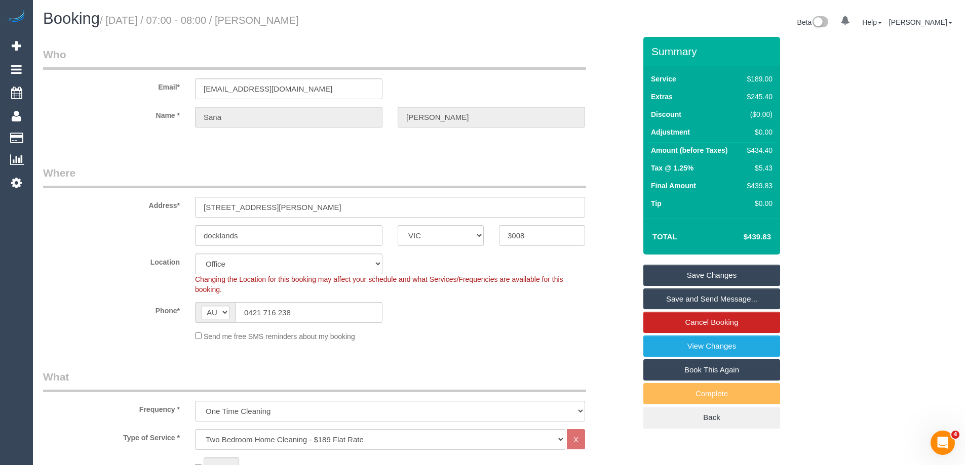
drag, startPoint x: 349, startPoint y: 20, endPoint x: 277, endPoint y: 20, distance: 72.4
click at [277, 20] on h1 "Booking / September 05, 2025 / 07:00 - 08:00 / Sana Kasmani" at bounding box center [267, 18] width 448 height 17
copy small "Sana Kasmani"
click at [663, 298] on link "Save and Send Message..." at bounding box center [711, 299] width 137 height 21
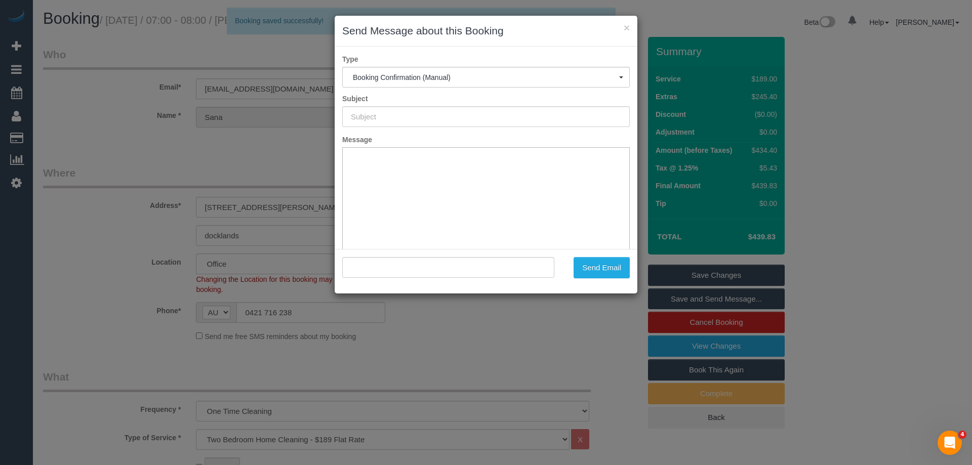
type input "Booking Confirmed"
type input ""Sana Kasmani" <kasmanisana11@gmail.com>"
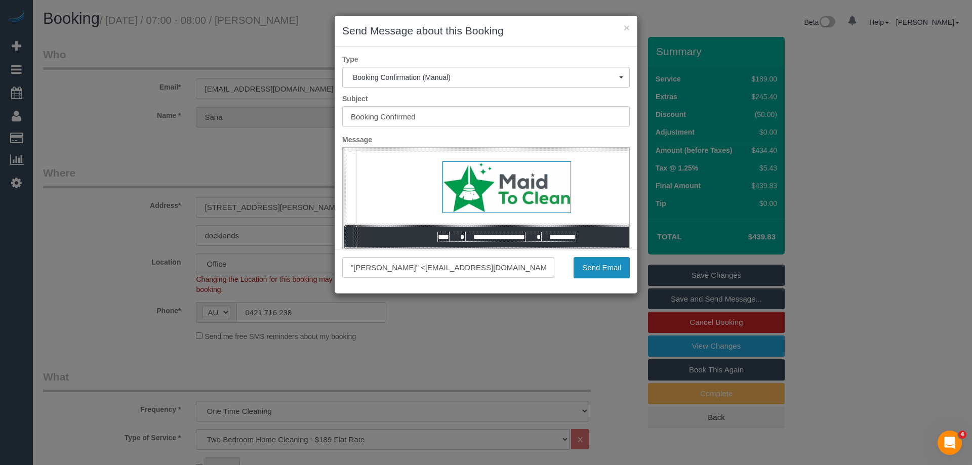
click at [606, 270] on button "Send Email" at bounding box center [602, 267] width 56 height 21
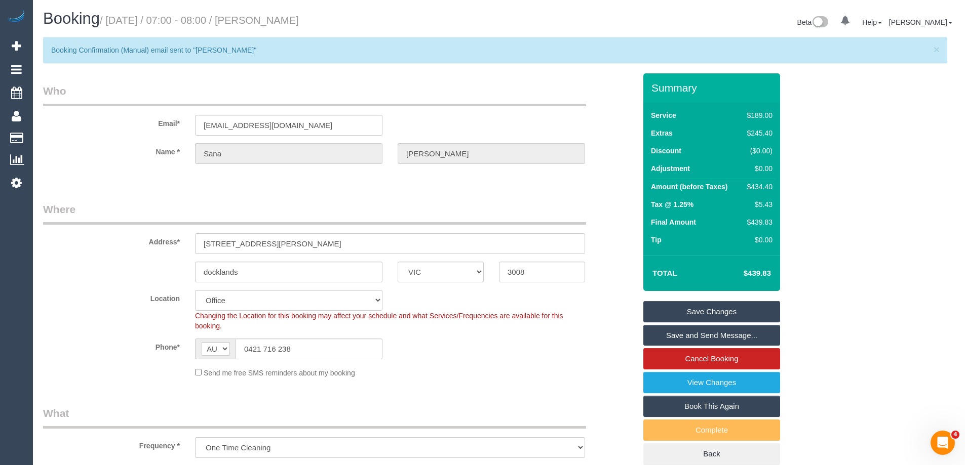
drag, startPoint x: 284, startPoint y: 42, endPoint x: 306, endPoint y: 35, distance: 22.8
click at [285, 43] on div "× Booking Confirmation (Manual) email sent to "Sana Kasmani"" at bounding box center [495, 50] width 904 height 26
drag, startPoint x: 346, startPoint y: 22, endPoint x: 280, endPoint y: 19, distance: 66.4
click at [280, 19] on h1 "Booking / September 05, 2025 / 07:00 - 08:00 / Sana Kasmani" at bounding box center [267, 18] width 448 height 17
copy small "Sana Kasmani"
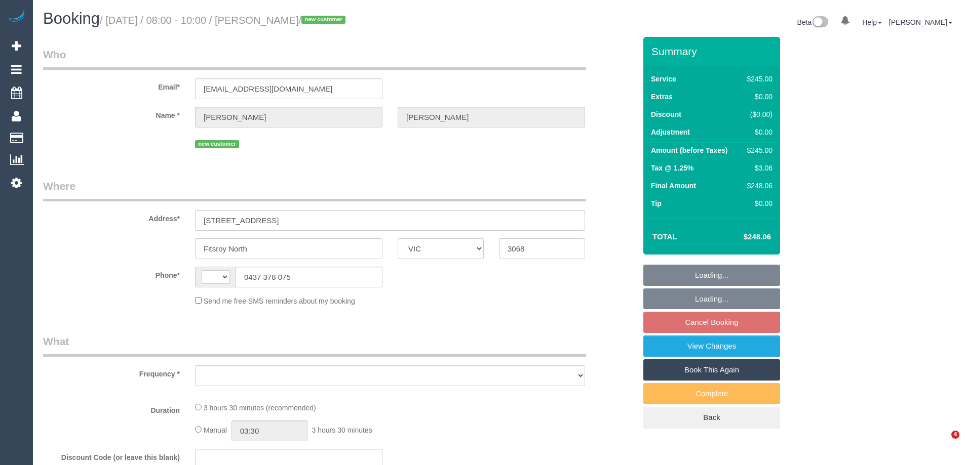
select select "VIC"
select select "object:305"
select select "string:stripe-pm_1S2l3S2GScqysDRV1wfZEjBT"
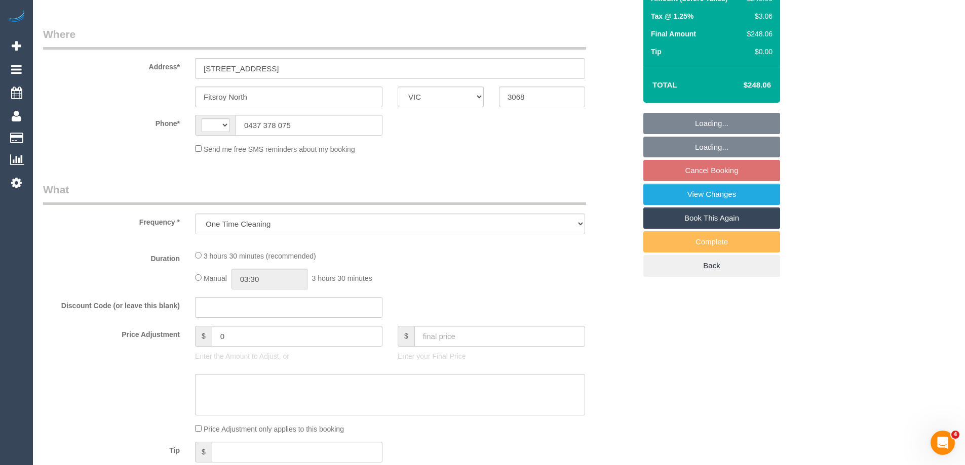
select select "string:AU"
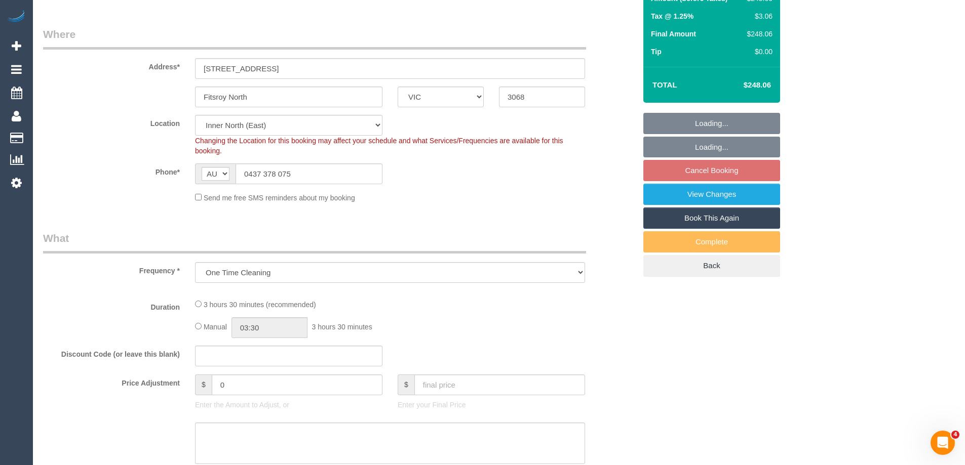
select select "number:28"
select select "number:14"
select select "number:19"
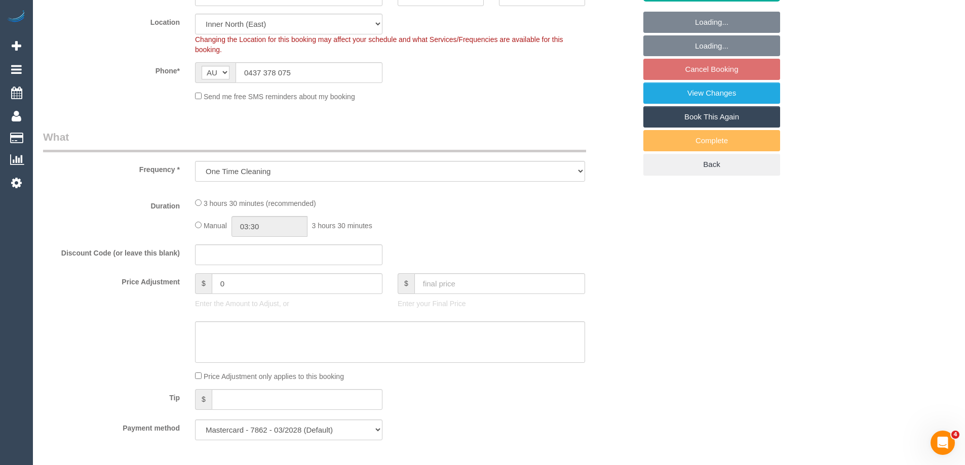
select select "210"
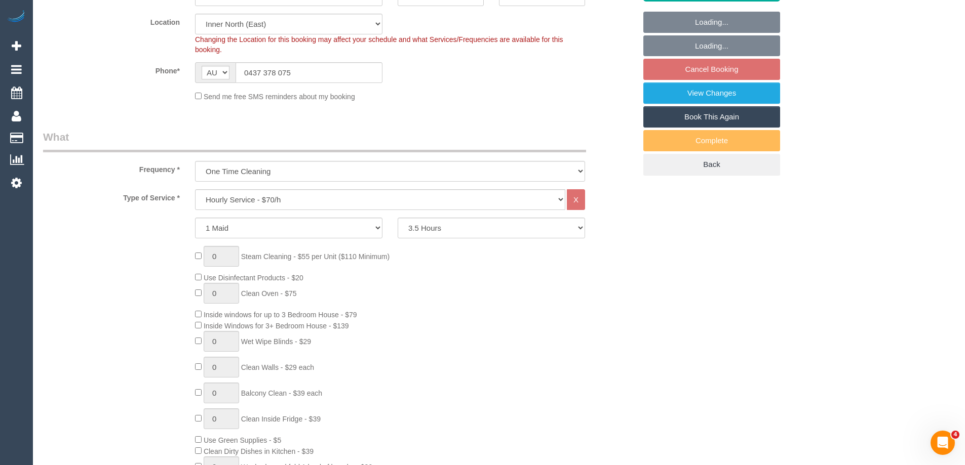
select select "object:869"
select select "spot1"
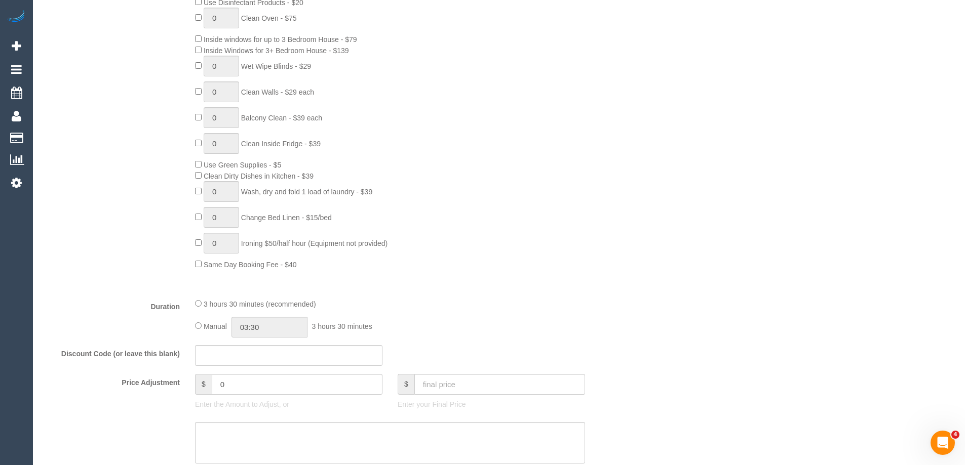
scroll to position [608, 0]
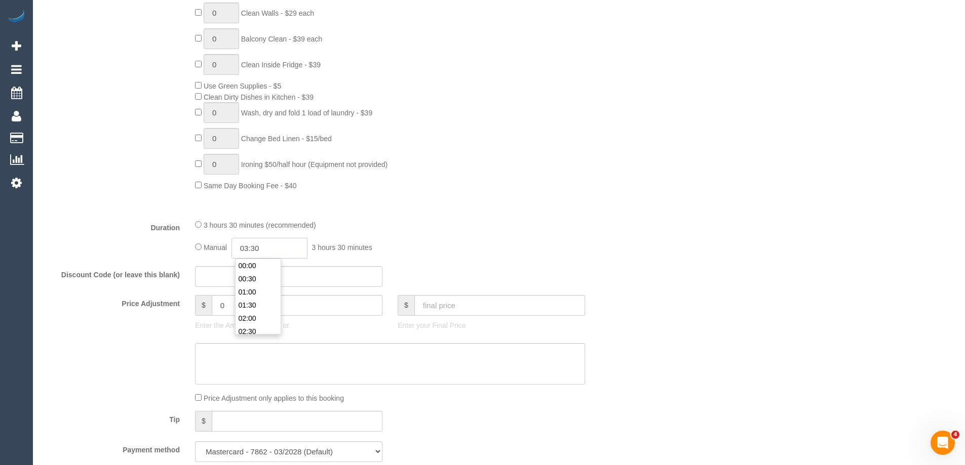
click at [283, 251] on input "03:30" at bounding box center [269, 248] width 76 height 21
click at [254, 290] on li "01:30" at bounding box center [258, 287] width 45 height 13
drag, startPoint x: 267, startPoint y: 248, endPoint x: 255, endPoint y: 248, distance: 11.6
click at [255, 248] on input "01:30" at bounding box center [269, 248] width 76 height 21
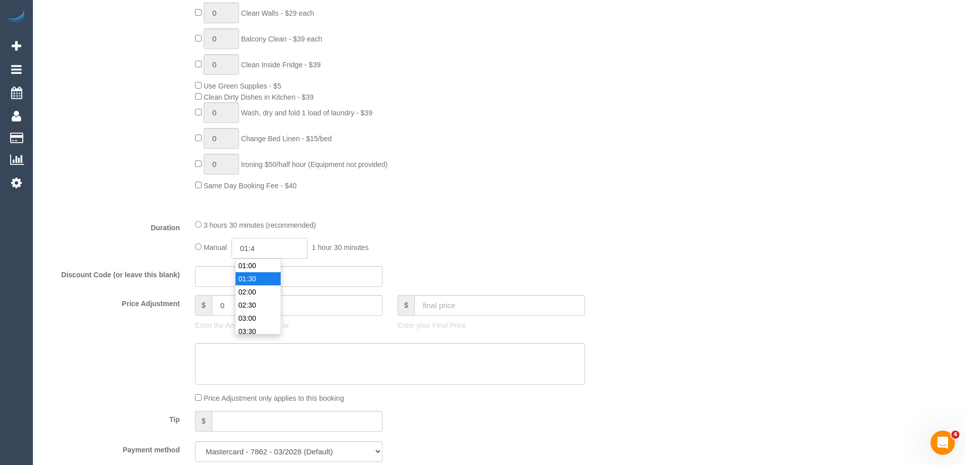
type input "01:45"
select select "spot14"
type input "01:45"
click at [417, 195] on div "Type of Service * Hourly Service - $70/h Hourly Service - $65/h Hourly Service …" at bounding box center [339, 23] width 593 height 376
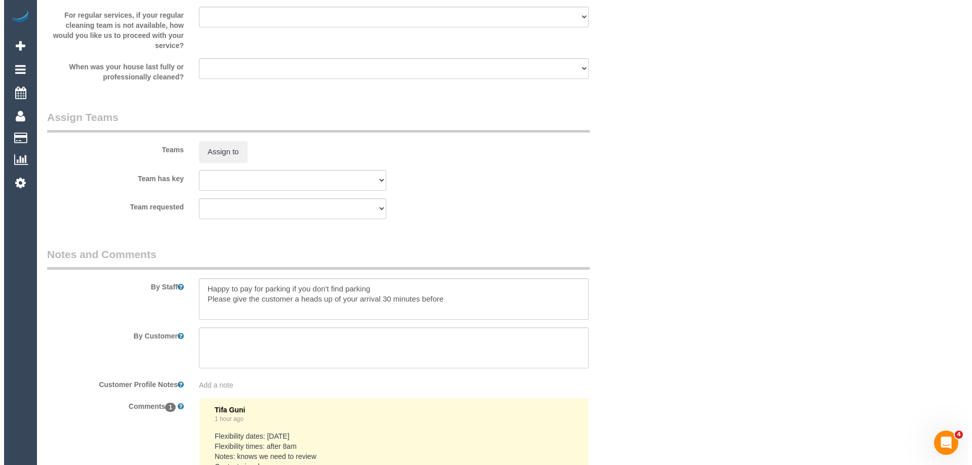
scroll to position [1519, 0]
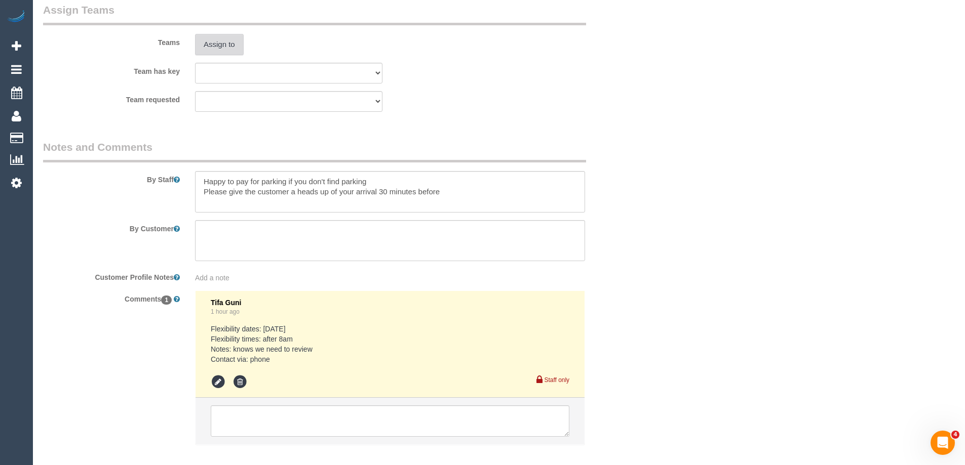
select select "spot40"
click at [223, 44] on button "Assign to" at bounding box center [219, 44] width 49 height 21
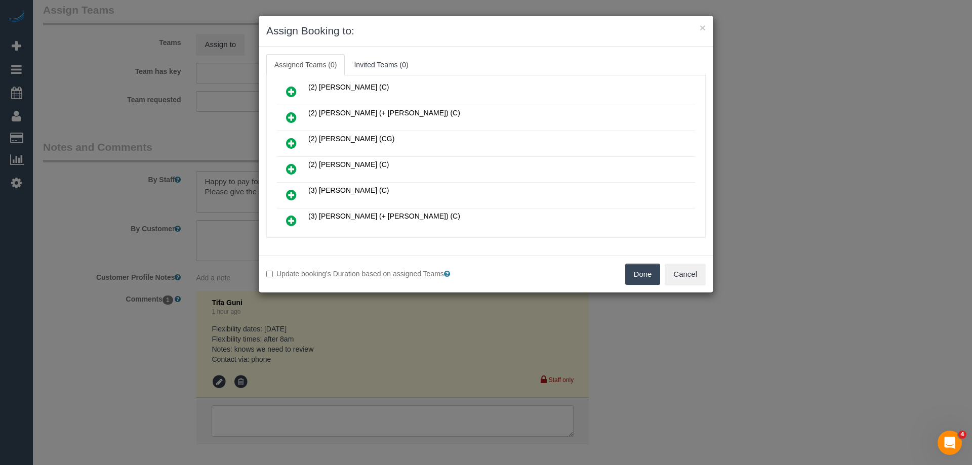
scroll to position [203, 0]
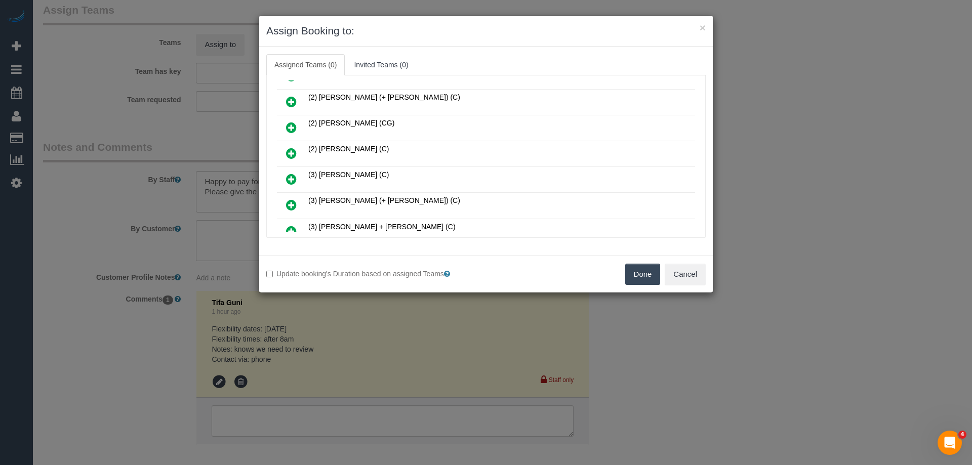
click at [292, 202] on icon at bounding box center [291, 205] width 11 height 12
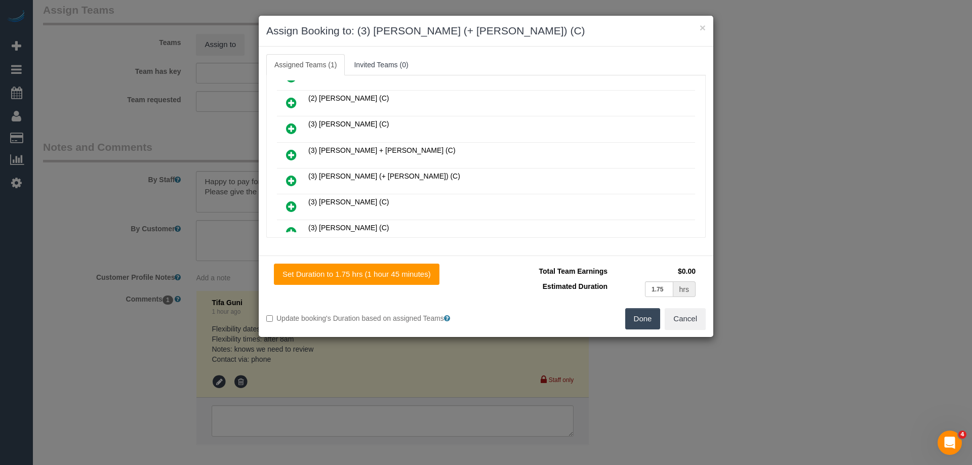
click at [294, 176] on icon at bounding box center [291, 181] width 11 height 12
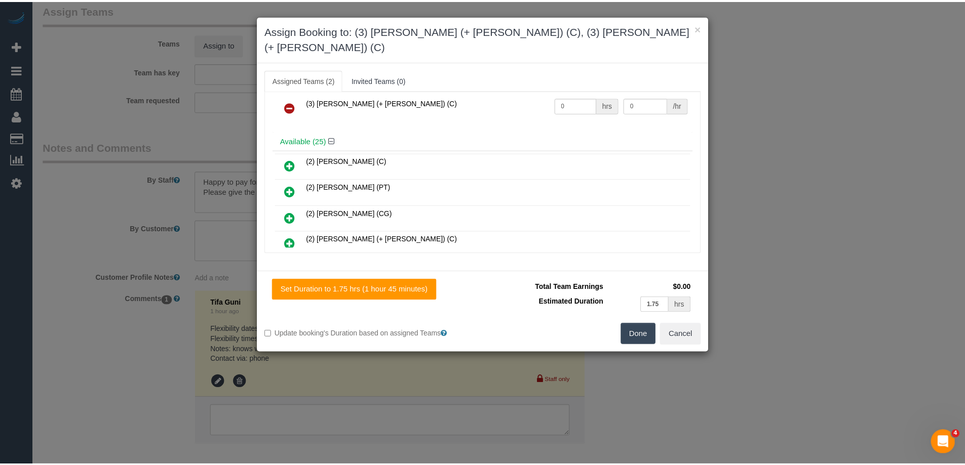
scroll to position [0, 0]
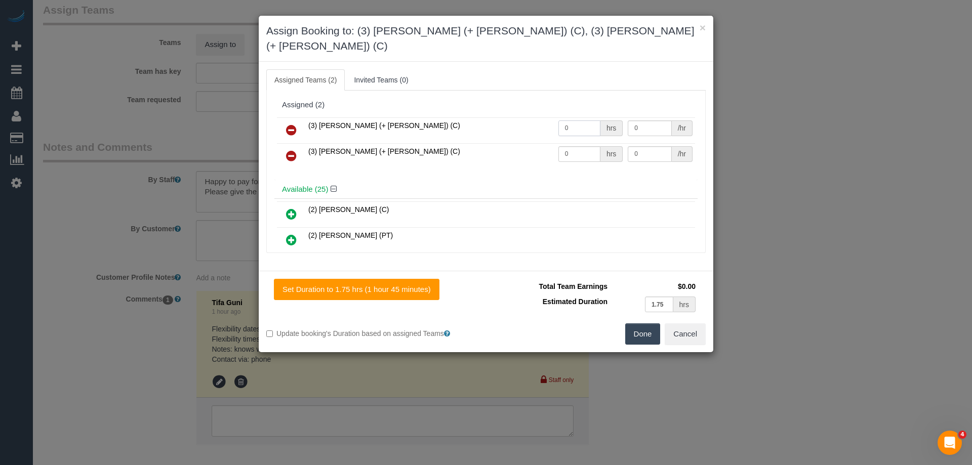
drag, startPoint x: 573, startPoint y: 113, endPoint x: 515, endPoint y: 107, distance: 59.1
click at [515, 117] on tr "(3) Arifin (+ Fatema) (C) 0 hrs 0 /hr" at bounding box center [486, 130] width 418 height 26
type input "1.75"
drag, startPoint x: 644, startPoint y: 112, endPoint x: 583, endPoint y: 107, distance: 60.5
click at [586, 117] on tr "(3) Arifin (+ Fatema) (C) 1.75 hrs 0 /hr" at bounding box center [486, 130] width 418 height 26
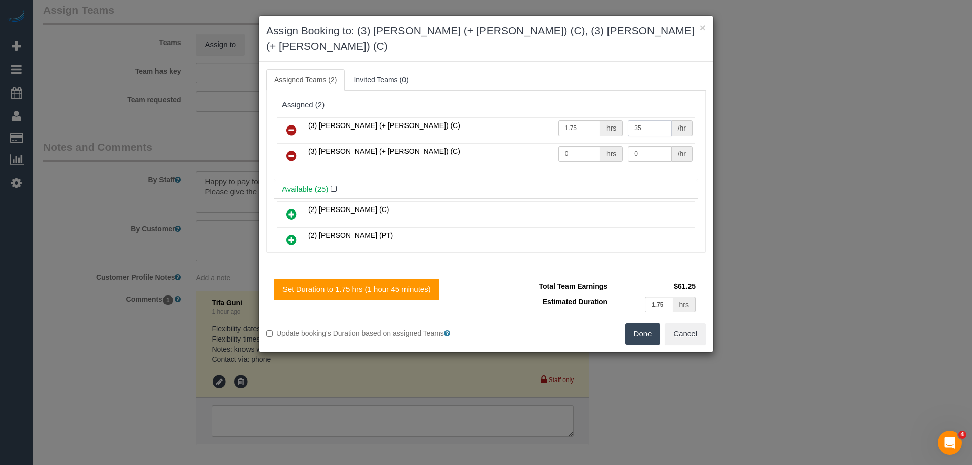
type input "35"
drag, startPoint x: 572, startPoint y: 133, endPoint x: 514, endPoint y: 131, distance: 58.3
click at [518, 143] on tr "(3) Fatema (+ Arifin) (C) 0 hrs 0 /hr" at bounding box center [486, 156] width 418 height 26
type input "1.75"
drag, startPoint x: 641, startPoint y: 139, endPoint x: 545, endPoint y: 134, distance: 95.9
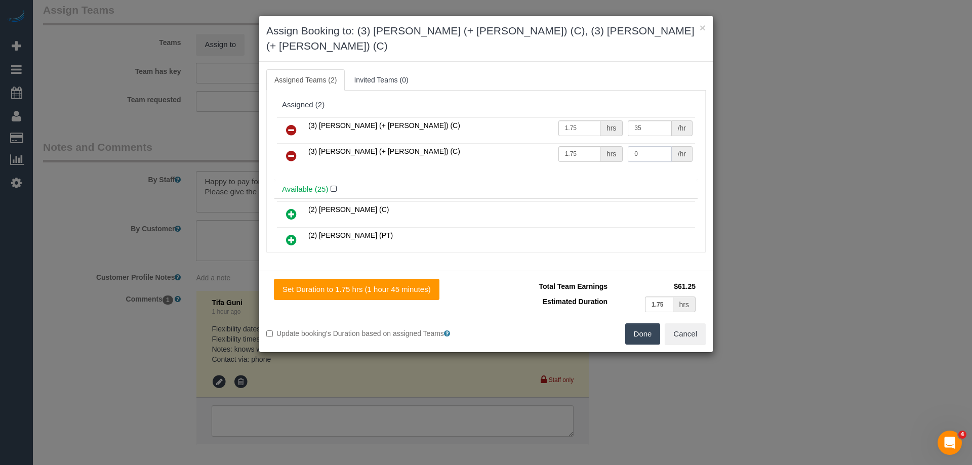
click at [546, 143] on tr "(3) Fatema (+ Arifin) (C) 1.75 hrs 0 /hr" at bounding box center [486, 156] width 418 height 26
type input "35"
click at [647, 327] on button "Done" at bounding box center [642, 334] width 35 height 21
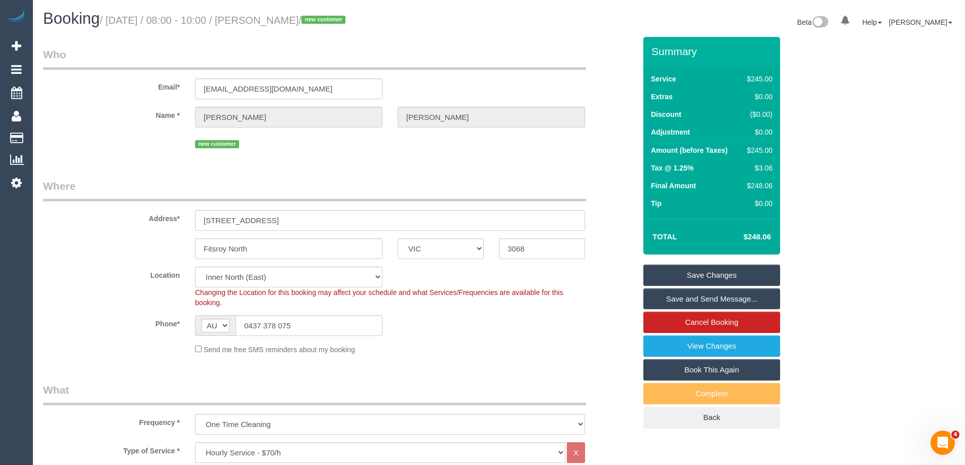
drag, startPoint x: 336, startPoint y: 22, endPoint x: 280, endPoint y: 19, distance: 55.8
click at [280, 19] on small "/ September 04, 2025 / 08:00 - 10:00 / Nell Beasley / new customer" at bounding box center [224, 20] width 249 height 11
copy small "Nell Beasley"
click at [666, 301] on link "Save and Send Message..." at bounding box center [711, 299] width 137 height 21
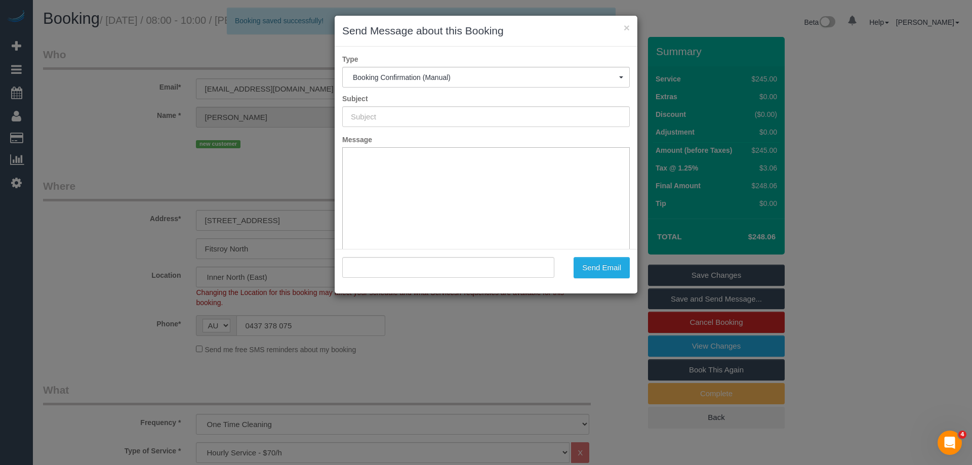
type input "Booking Confirmed"
type input ""Nell Beasley" <hermione.beasley12@gmail.com>"
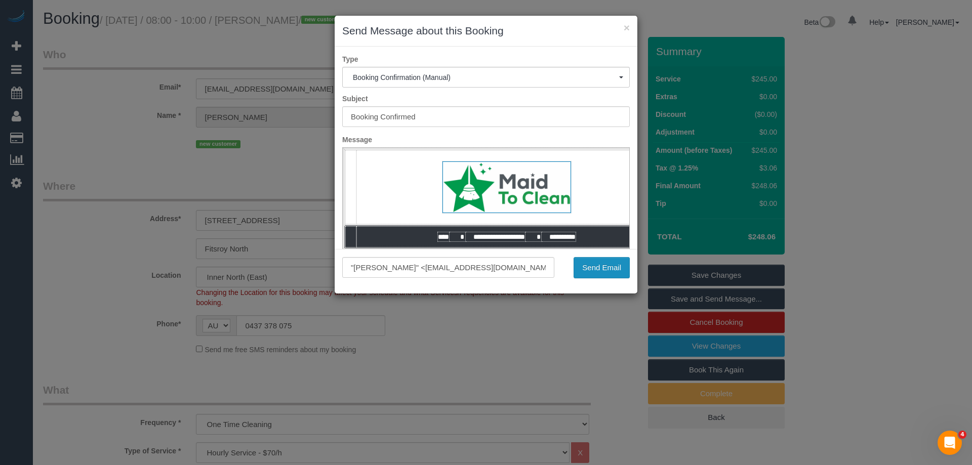
click at [600, 272] on button "Send Email" at bounding box center [602, 267] width 56 height 21
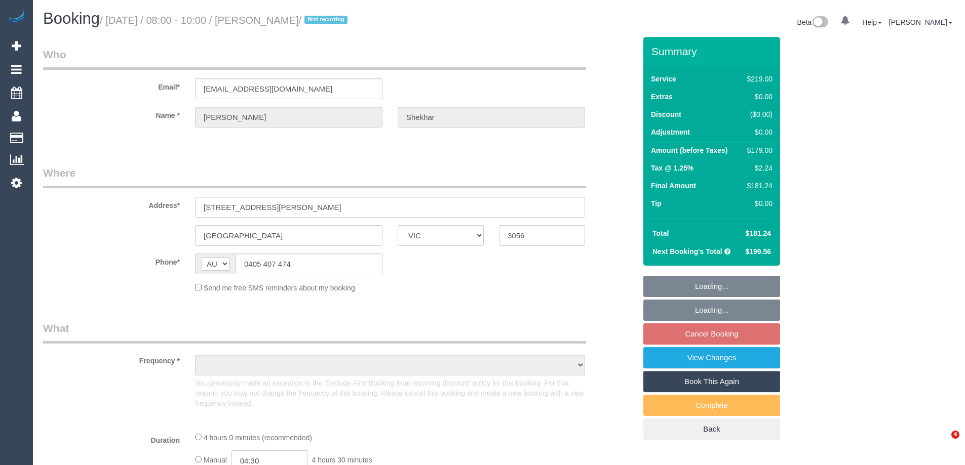
select select "VIC"
select select "object:555"
select select "string:stripe-pm_1Ruk4c2GScqysDRVXg5qs0vn"
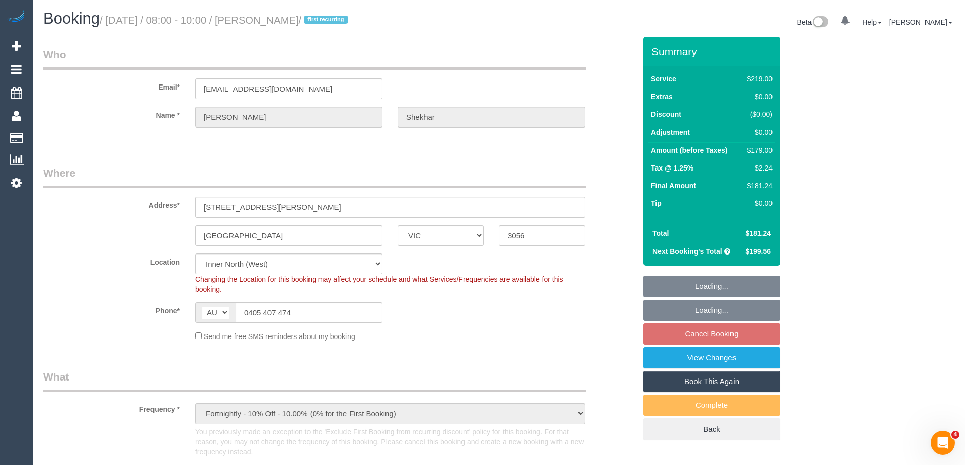
select select "number:27"
select select "number:16"
select select "number:18"
select select "number:36"
select select "object:804"
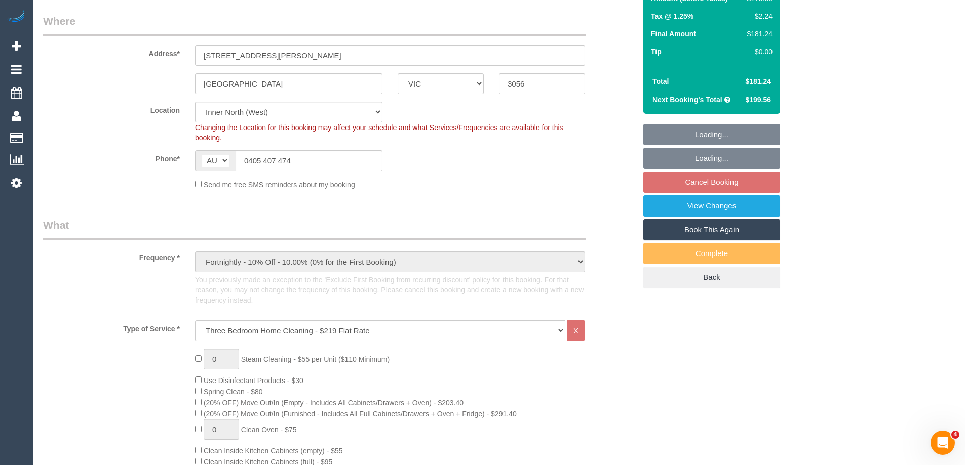
select select "spot1"
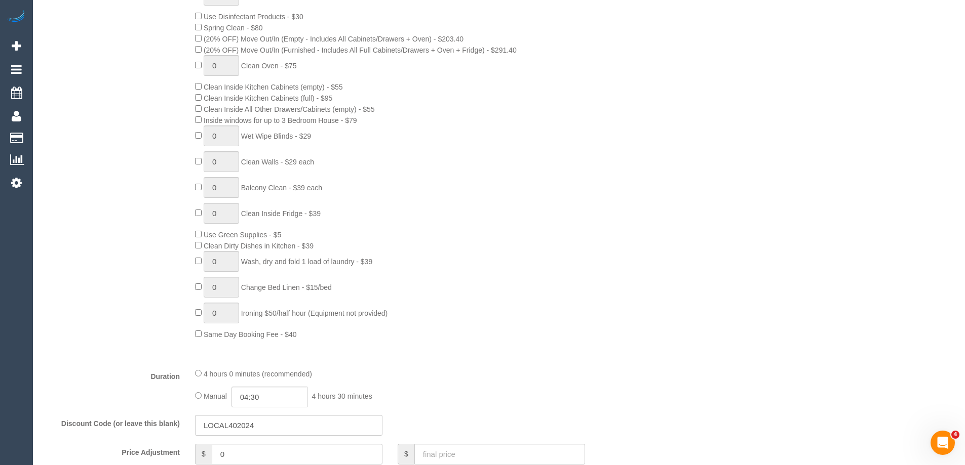
scroll to position [658, 0]
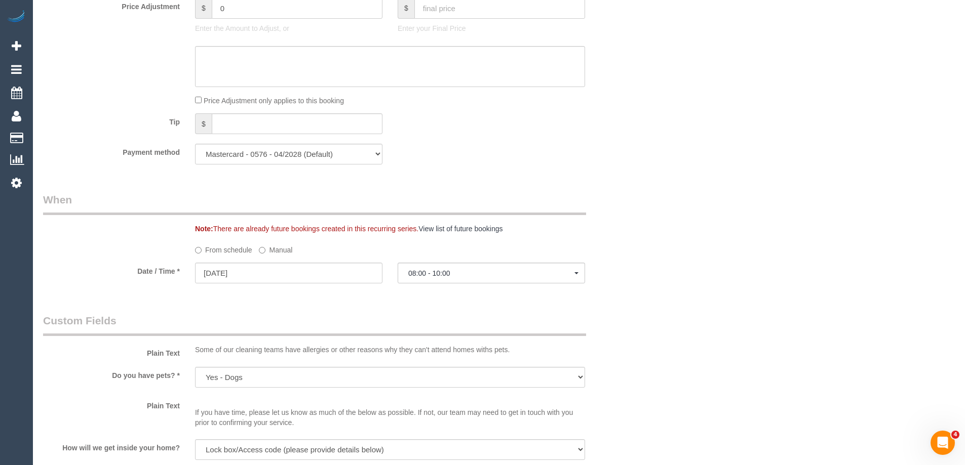
select select "spot20"
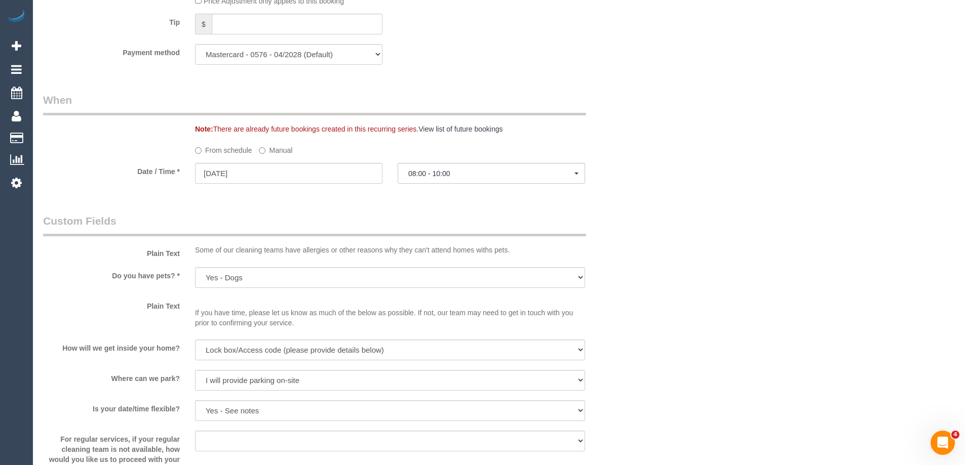
scroll to position [1064, 0]
click at [278, 144] on label "Manual" at bounding box center [275, 147] width 33 height 14
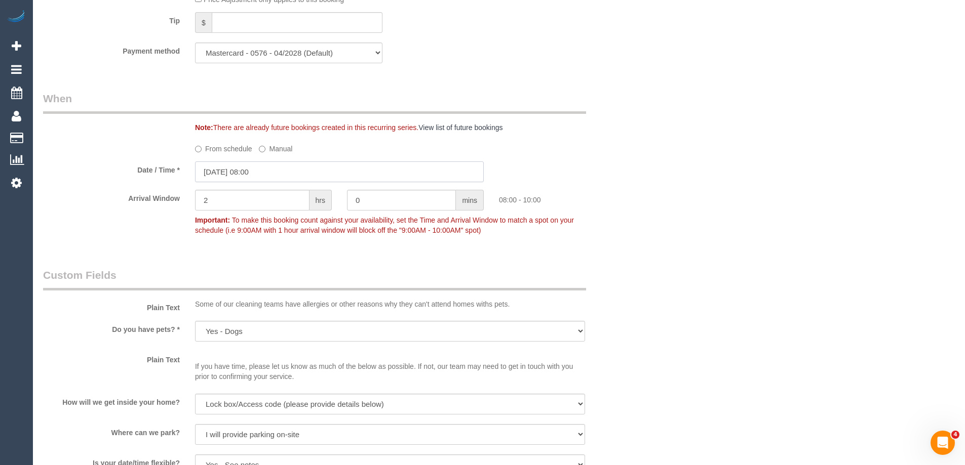
click at [261, 174] on input "04/09/2025 08:00" at bounding box center [339, 172] width 289 height 21
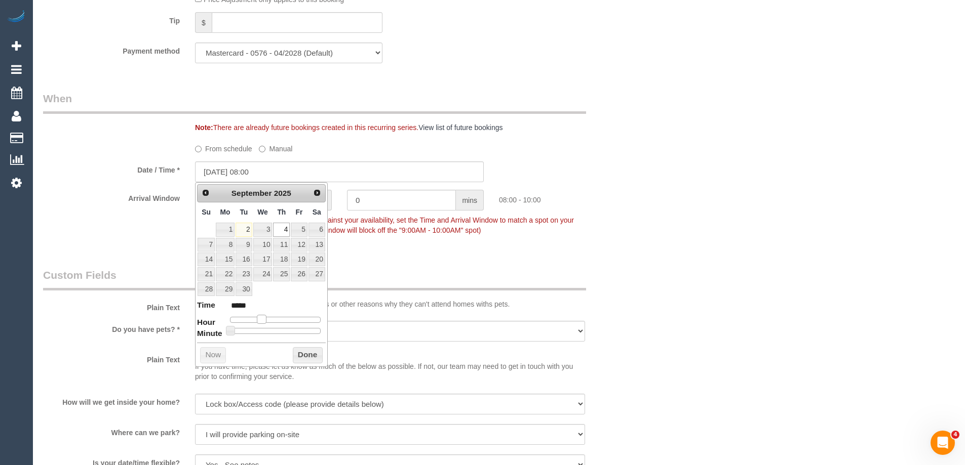
type input "04/09/2025 07:00"
type input "*****"
click at [259, 321] on span at bounding box center [261, 319] width 9 height 9
click at [303, 342] on div "Prev Next September 2025 Su Mo Tu We Th Fr Sa 1 2 3 4 5 6 7 8 9 10 11 12 13 14 …" at bounding box center [261, 274] width 133 height 184
click at [302, 350] on button "Done" at bounding box center [308, 355] width 30 height 16
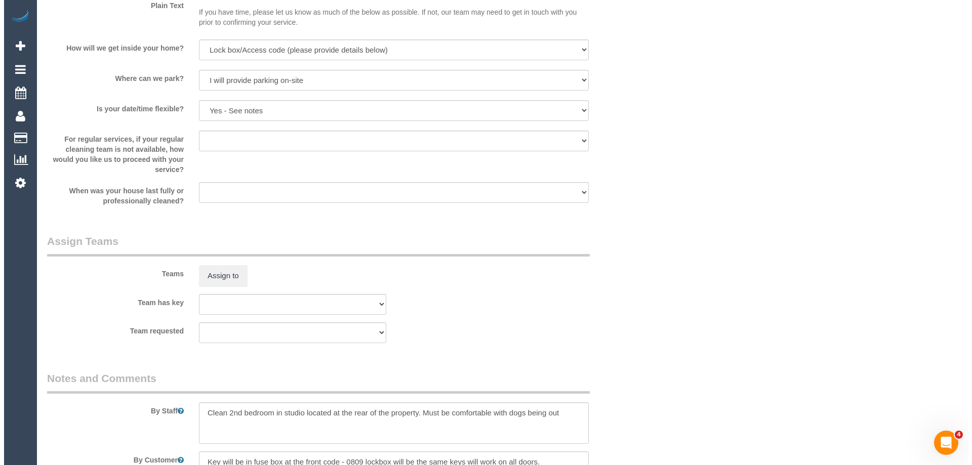
scroll to position [1621, 0]
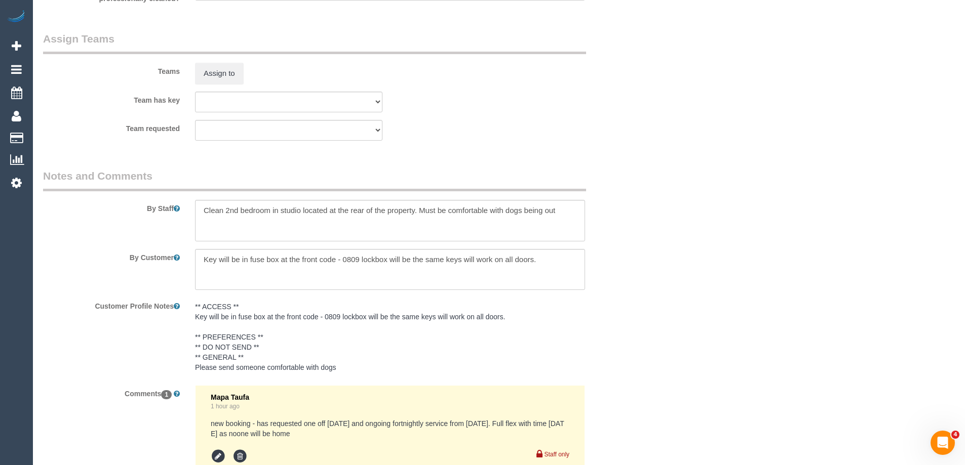
click at [192, 207] on div at bounding box center [389, 221] width 405 height 42
click at [200, 213] on textarea at bounding box center [390, 221] width 390 height 42
type textarea "*Cover* Clean 2nd bedroom in studio located at the rear of the property. Must b…"
click at [233, 72] on button "Assign to" at bounding box center [219, 73] width 49 height 21
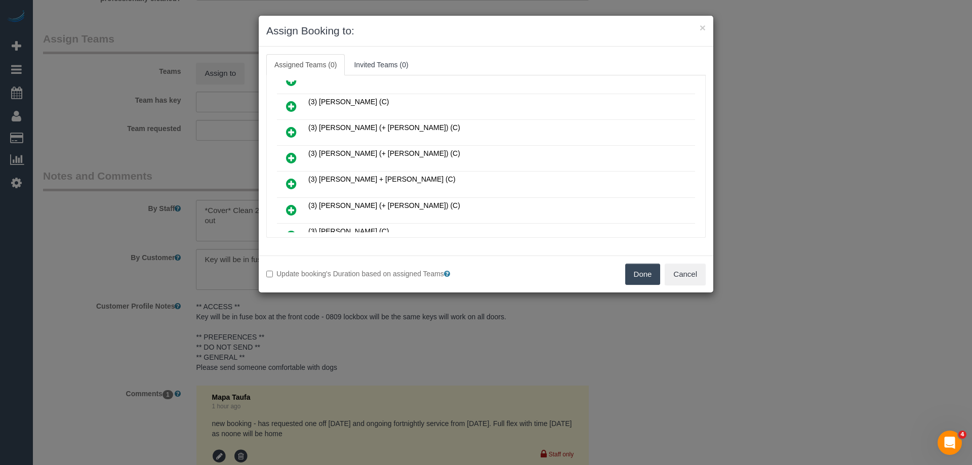
click at [294, 104] on icon at bounding box center [291, 106] width 11 height 12
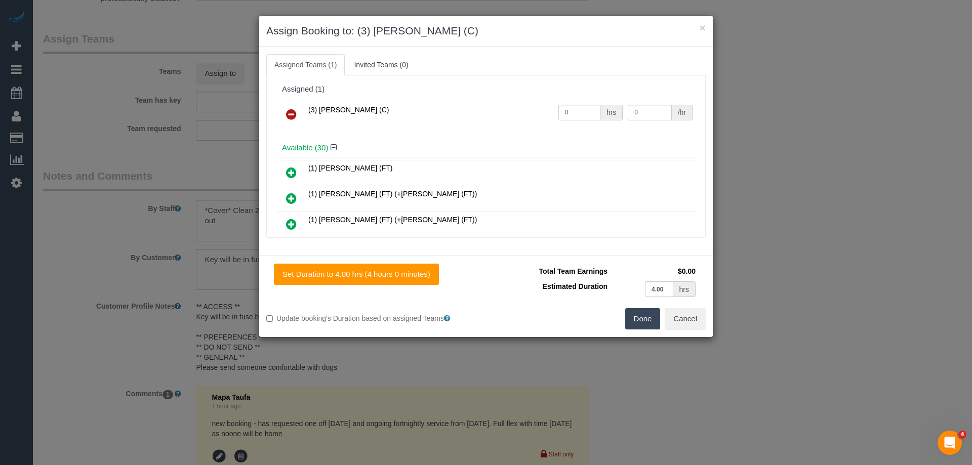
scroll to position [0, 0]
drag, startPoint x: 572, startPoint y: 113, endPoint x: 516, endPoint y: 103, distance: 57.2
click at [516, 103] on tr "(3) Afzaal Ahmad (C) 0 hrs 0 /hr" at bounding box center [486, 115] width 418 height 26
type input "1"
drag, startPoint x: 624, startPoint y: 116, endPoint x: 542, endPoint y: 110, distance: 82.2
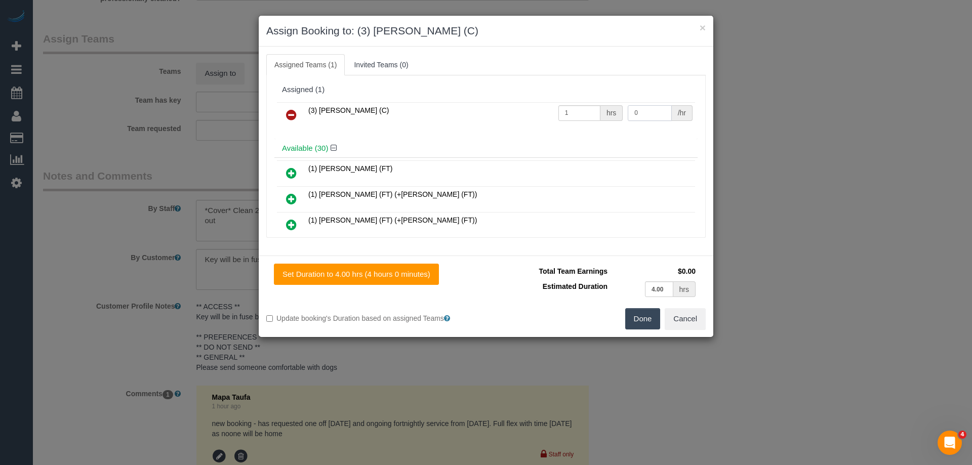
click at [563, 112] on tr "(3) Afzaal Ahmad (C) 1 hrs 0 /hr" at bounding box center [486, 115] width 418 height 26
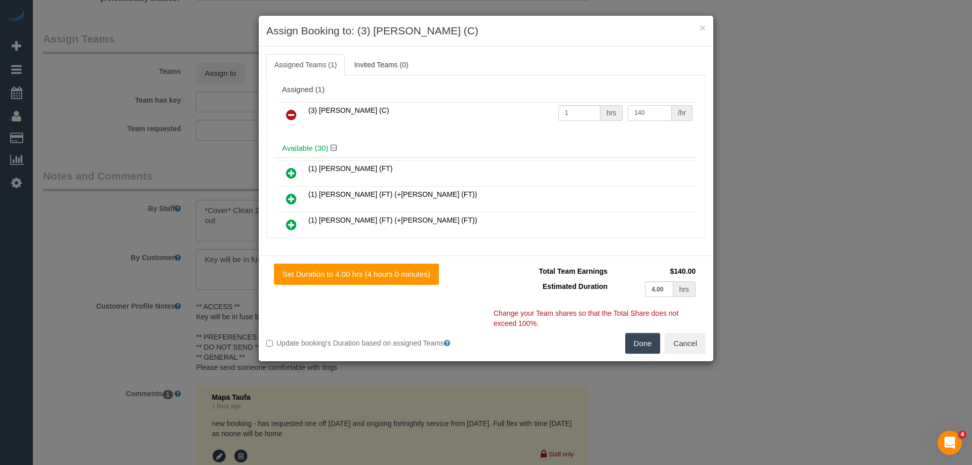
type input "140"
click at [643, 343] on button "Done" at bounding box center [642, 343] width 35 height 21
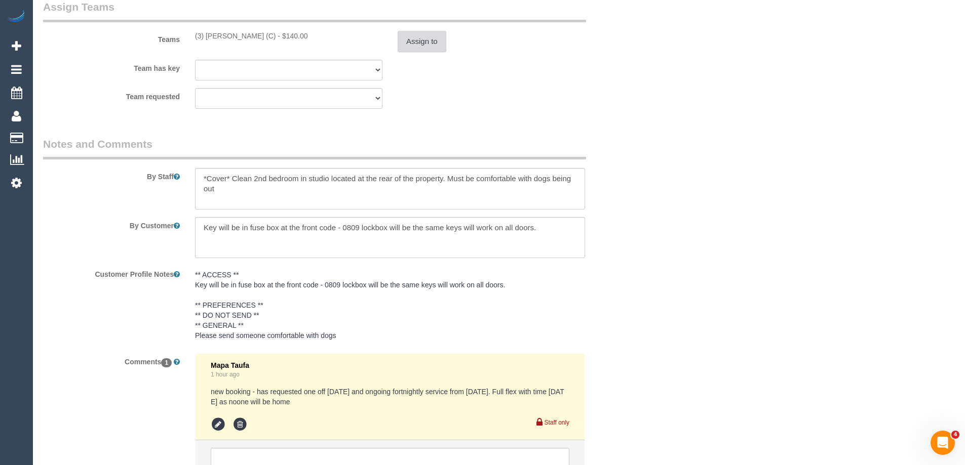
scroll to position [1748, 0]
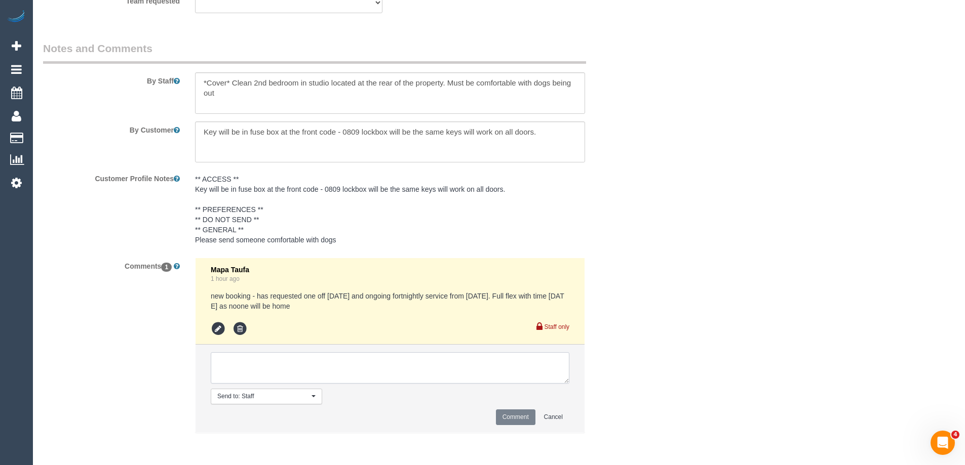
click at [227, 375] on textarea at bounding box center [390, 367] width 359 height 31
type textarea "Estimated time of 3.5-4 hrs"
drag, startPoint x: 321, startPoint y: 358, endPoint x: 25, endPoint y: 341, distance: 296.2
drag, startPoint x: 228, startPoint y: 82, endPoint x: 279, endPoint y: 110, distance: 58.5
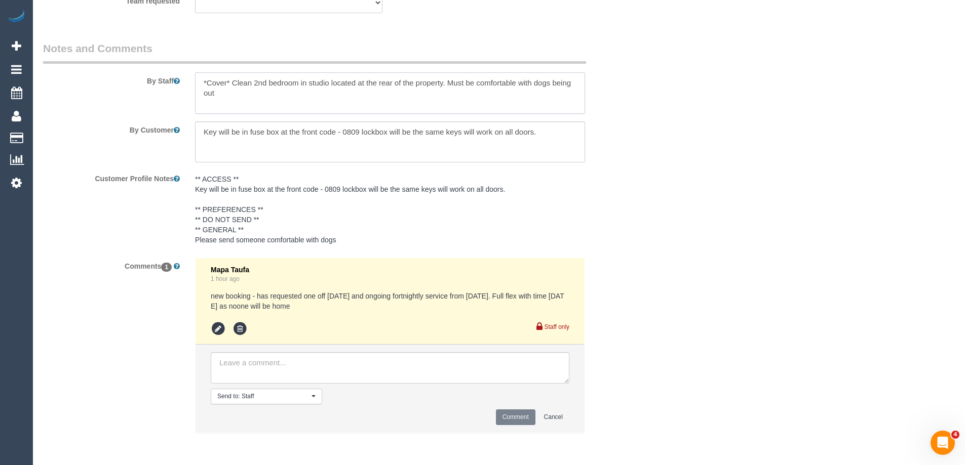
click at [228, 83] on textarea at bounding box center [390, 93] width 390 height 42
paste textarea "Estimated time of 3.5-4 hrs"
type textarea "*Cover*. Estimated time of 3.5-4 hrs Clean 2nd bedroom in studio located at the…"
click at [239, 361] on textarea at bounding box center [390, 367] width 359 height 31
type textarea "Rescheduled AW as per flex"
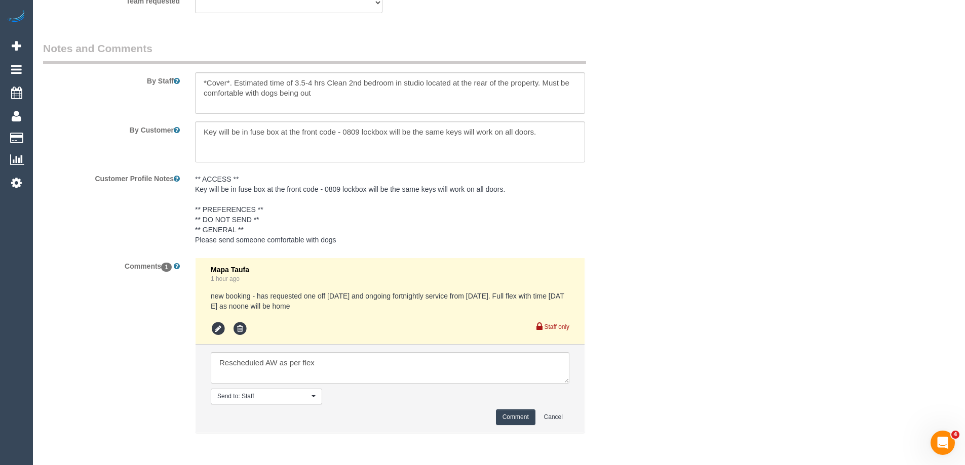
click at [508, 417] on button "Comment" at bounding box center [516, 418] width 40 height 16
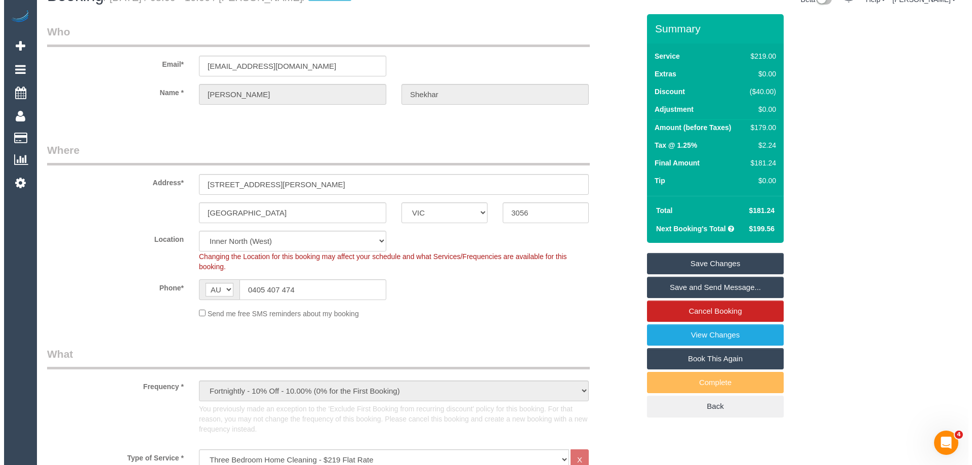
scroll to position [0, 0]
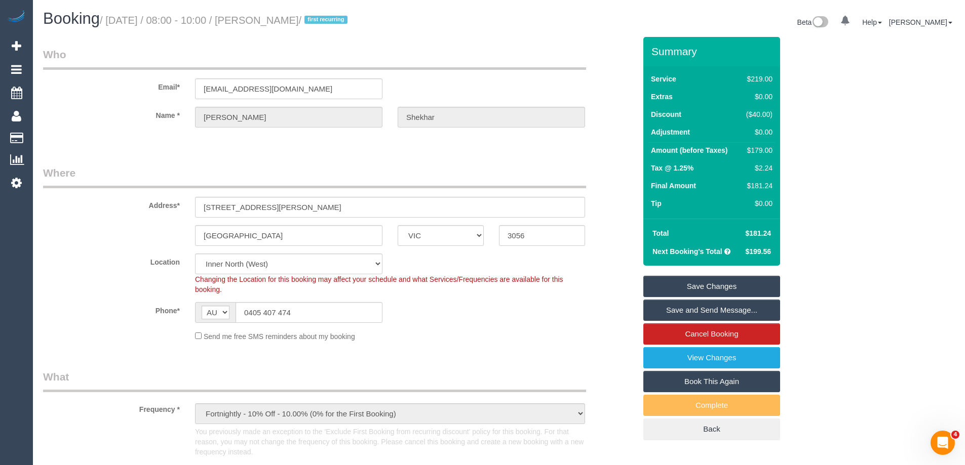
drag, startPoint x: 343, startPoint y: 20, endPoint x: 283, endPoint y: 20, distance: 60.8
click at [283, 20] on small "/ September 04, 2025 / 08:00 - 10:00 / Sahil Shekhar / first recurring" at bounding box center [225, 20] width 251 height 11
copy small "Sahil Shekhar"
click at [677, 305] on link "Save and Send Message..." at bounding box center [711, 310] width 137 height 21
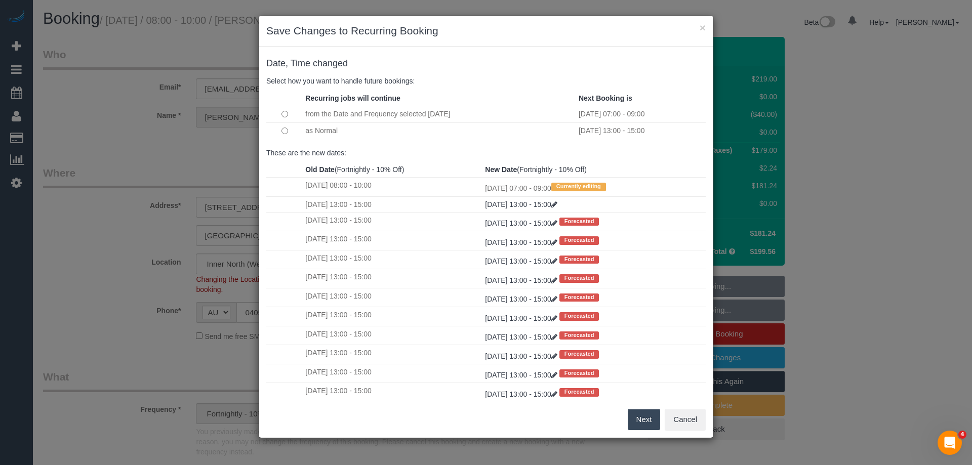
click at [640, 422] on button "Next" at bounding box center [644, 419] width 33 height 21
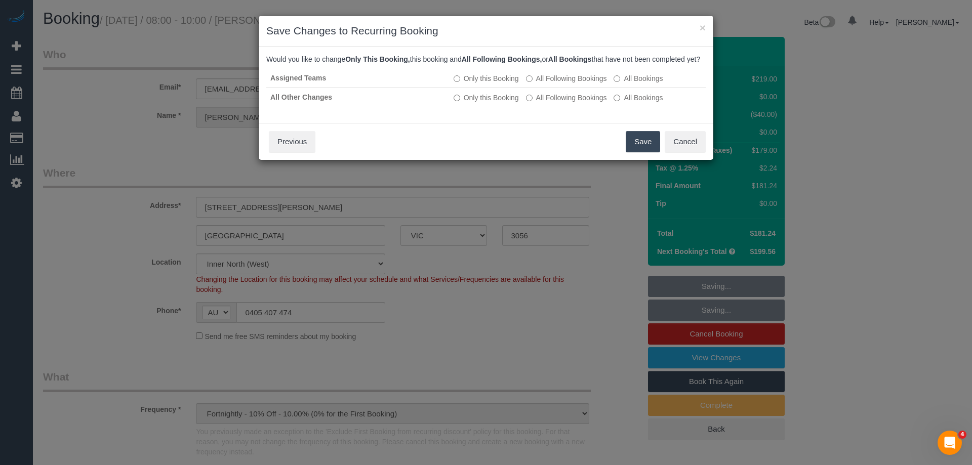
click at [643, 150] on button "Save" at bounding box center [643, 141] width 34 height 21
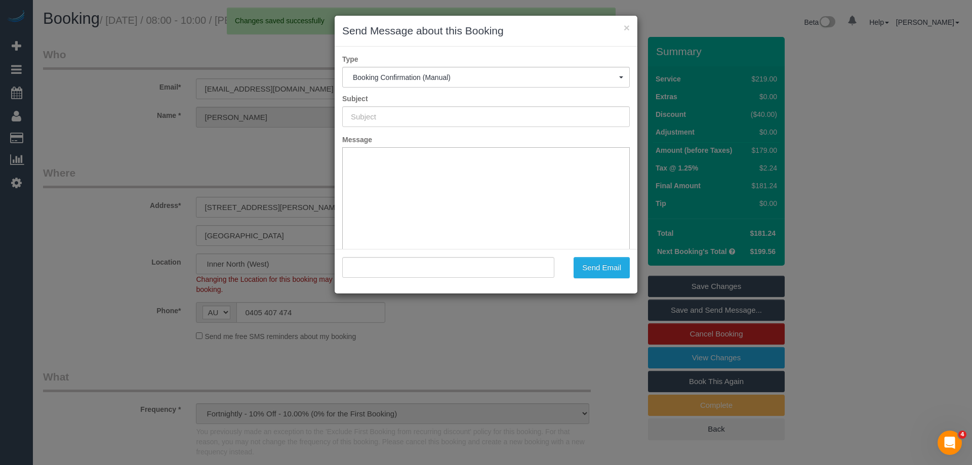
type input "Booking Confirmed"
type input ""Sahil Shekhar" <sahilshekhar@gmail.com>"
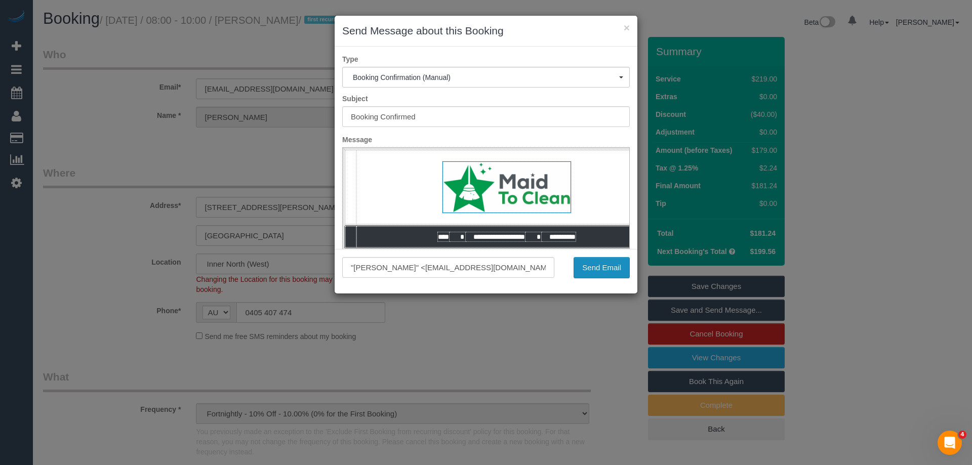
click at [591, 270] on button "Send Email" at bounding box center [602, 267] width 56 height 21
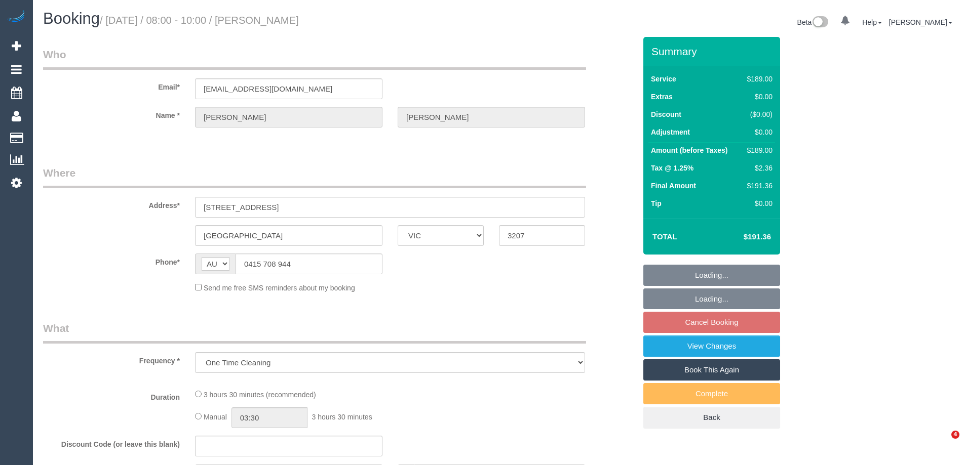
select select "VIC"
select select "number:27"
select select "number:14"
select select "number:19"
select select "number:25"
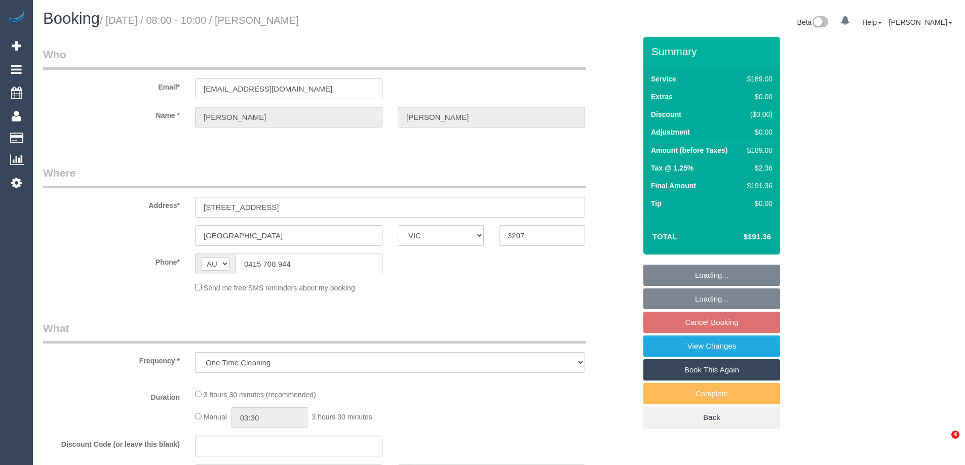
select select "number:33"
select select "number:13"
select select "object:1177"
select select "string:stripe-pm_1S2mHC2GScqysDRVn62MazvC"
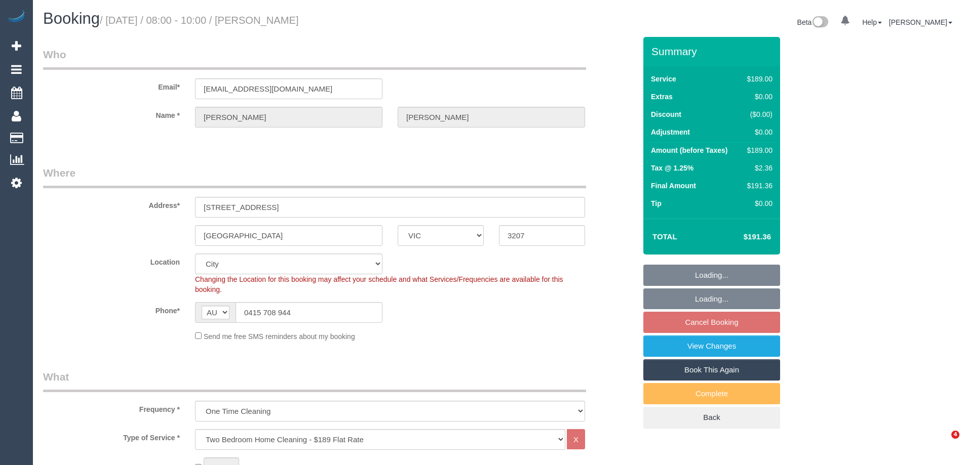
select select "spot1"
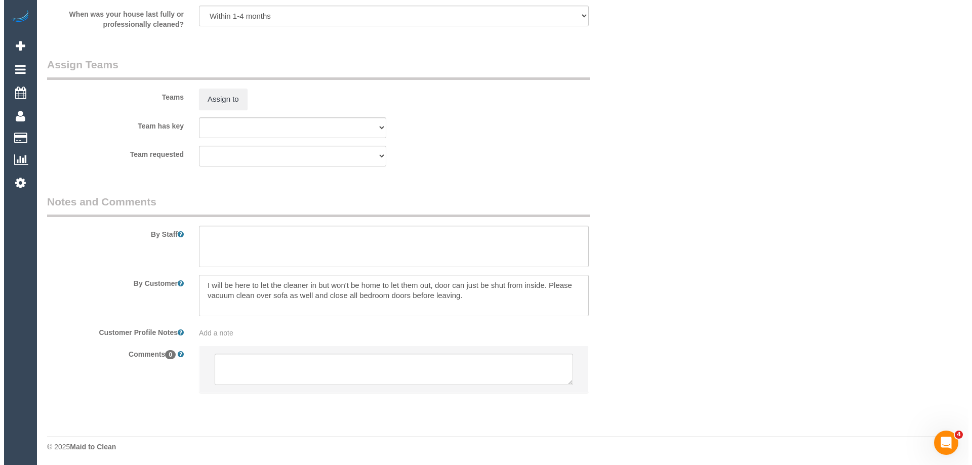
scroll to position [1480, 0]
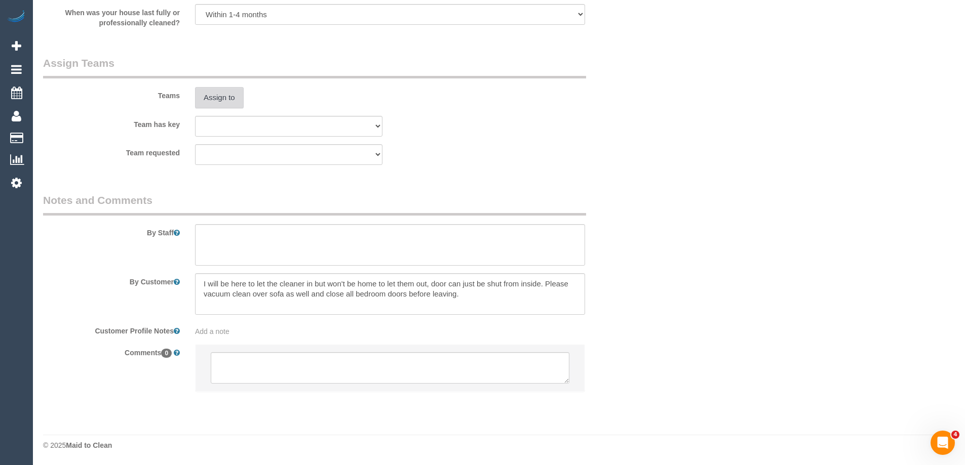
click at [221, 96] on button "Assign to" at bounding box center [219, 97] width 49 height 21
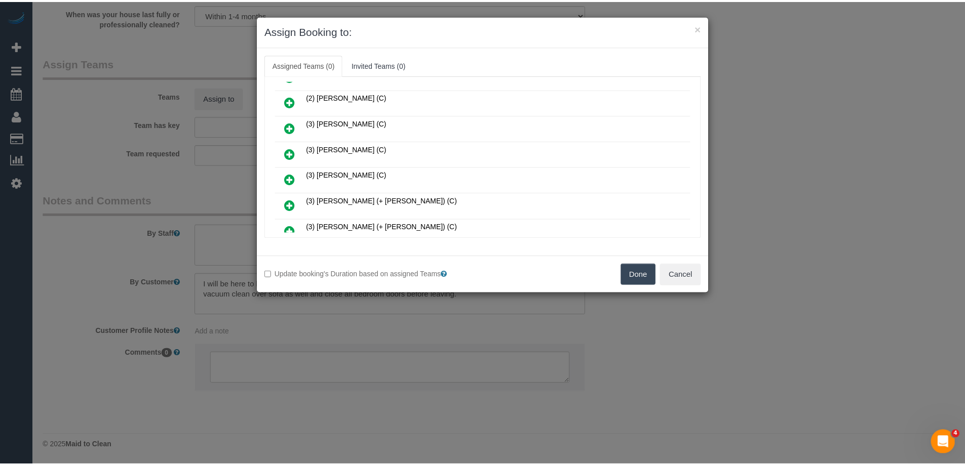
scroll to position [253, 0]
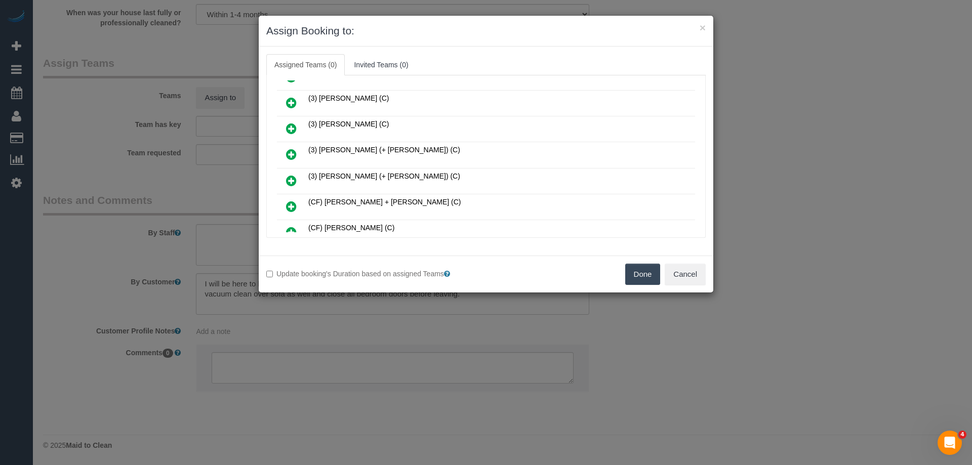
drag, startPoint x: 636, startPoint y: 273, endPoint x: 683, endPoint y: 275, distance: 46.6
click at [636, 274] on button "Done" at bounding box center [642, 274] width 35 height 21
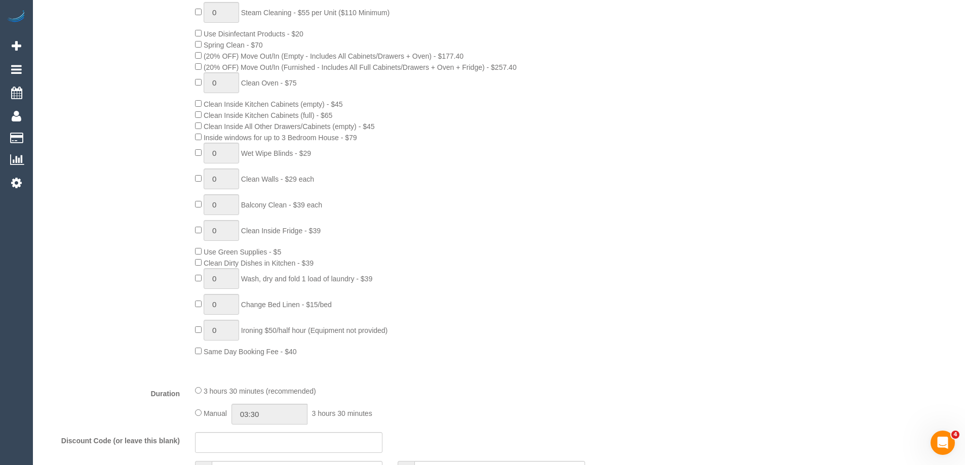
scroll to position [608, 0]
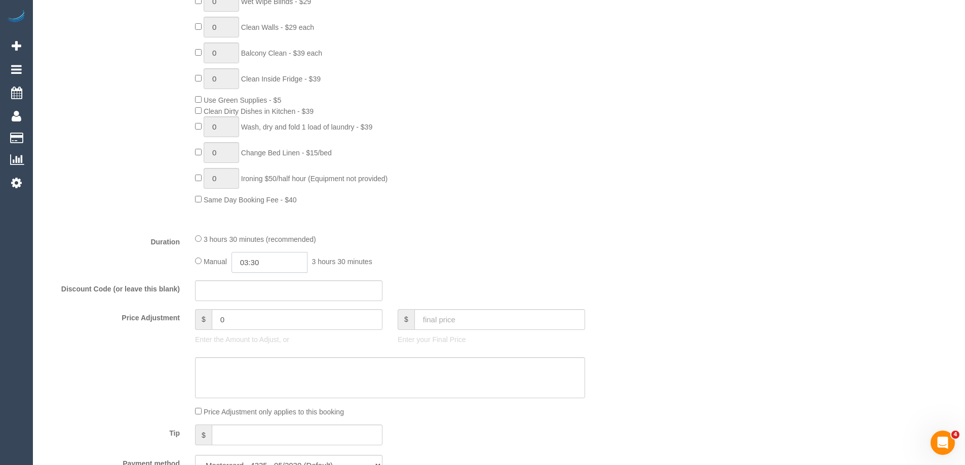
click at [260, 262] on input "03:30" at bounding box center [269, 262] width 76 height 21
type input "01:30"
click at [260, 281] on li "01:30" at bounding box center [258, 281] width 45 height 13
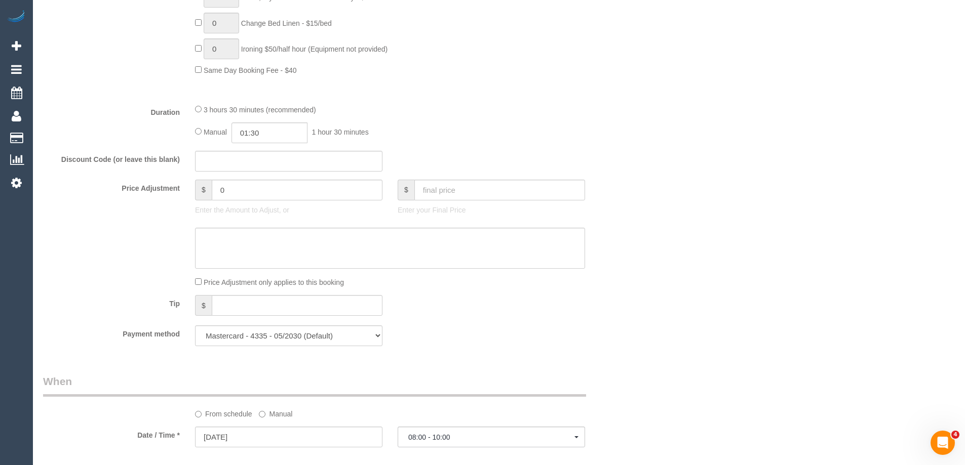
select select "spot13"
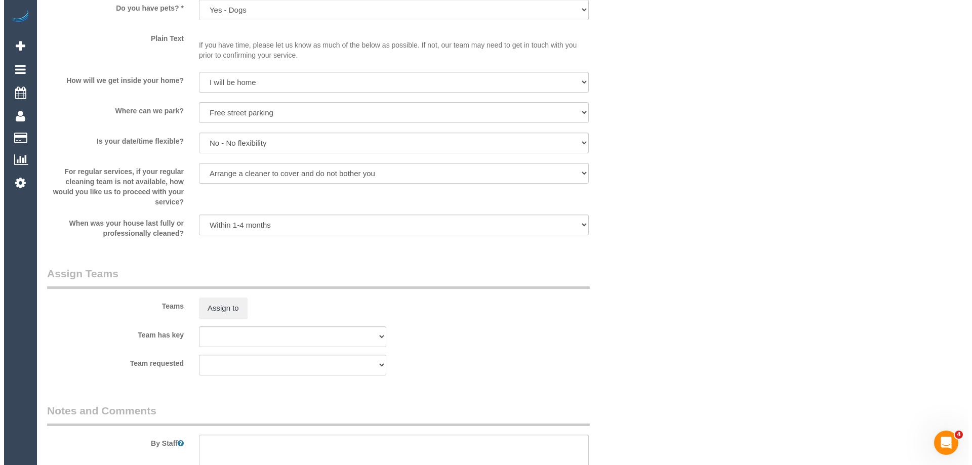
scroll to position [1418, 0]
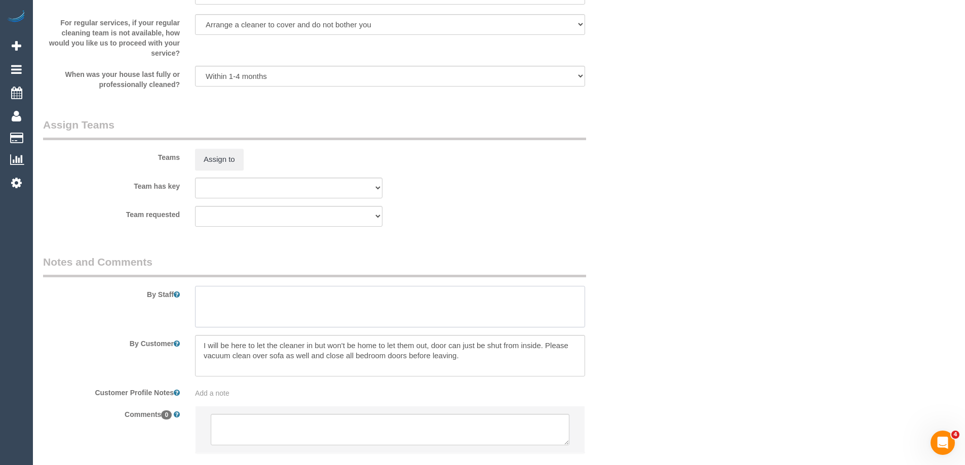
click at [229, 312] on textarea at bounding box center [390, 307] width 390 height 42
type textarea "Estimated time of 3-3.5 hrs"
click at [231, 152] on button "Assign to" at bounding box center [219, 159] width 49 height 21
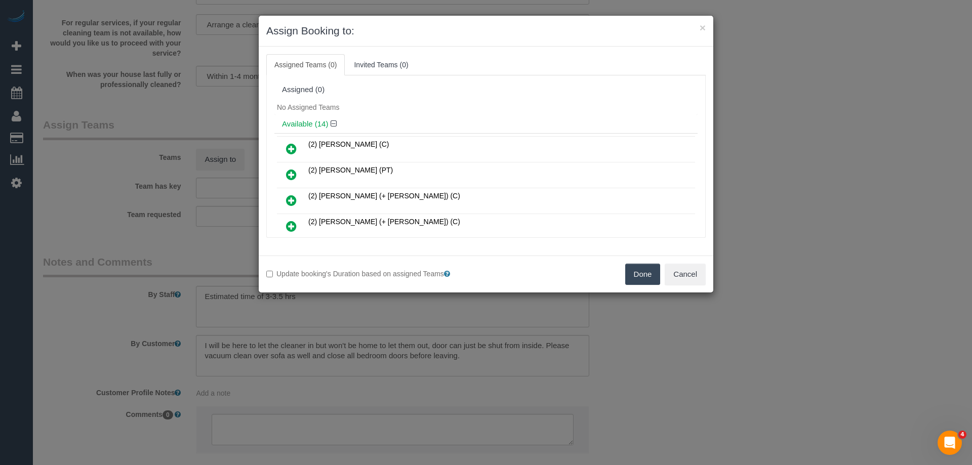
scroll to position [51, 0]
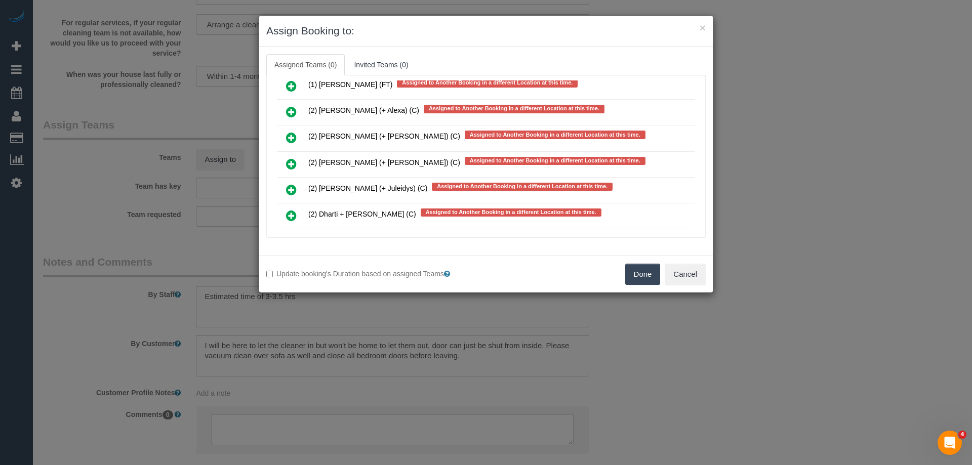
click at [289, 187] on icon at bounding box center [291, 190] width 11 height 12
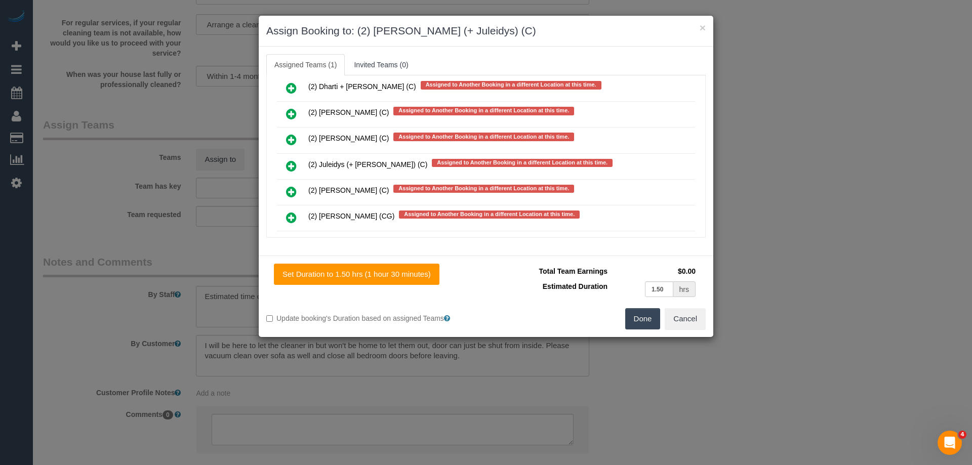
click at [291, 161] on icon at bounding box center [291, 166] width 11 height 12
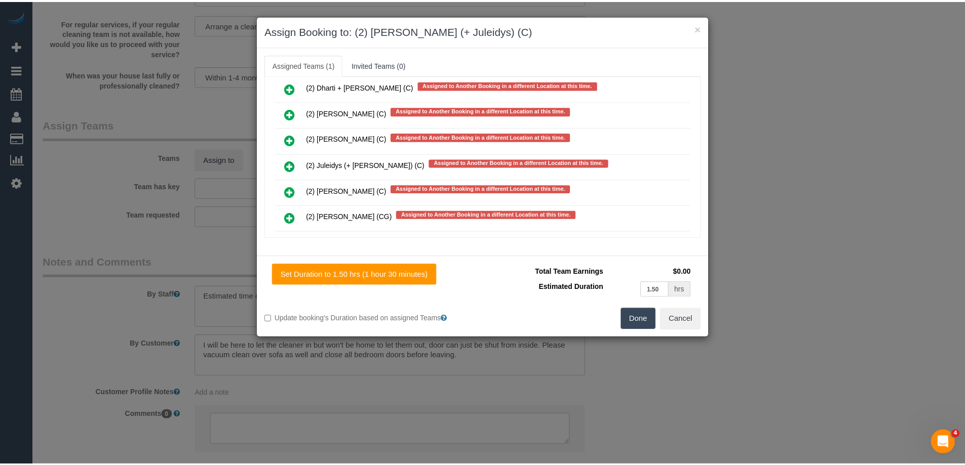
scroll to position [1863, 0]
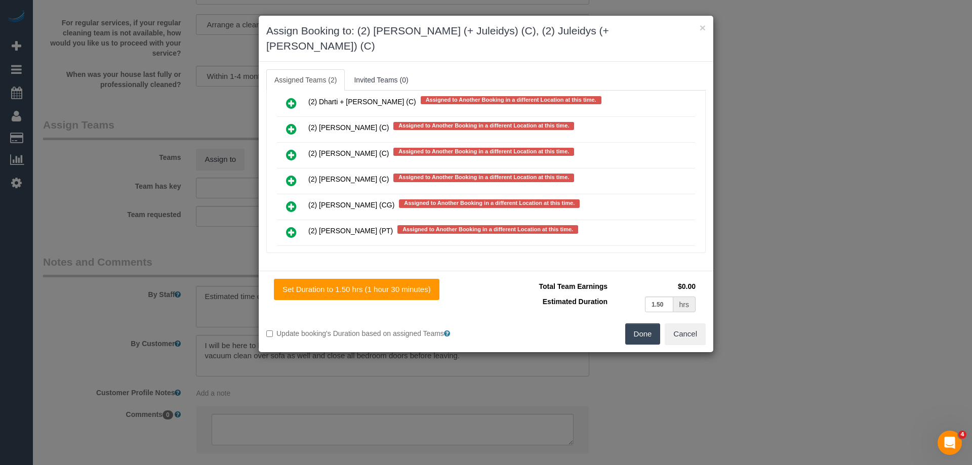
click at [639, 324] on button "Done" at bounding box center [642, 334] width 35 height 21
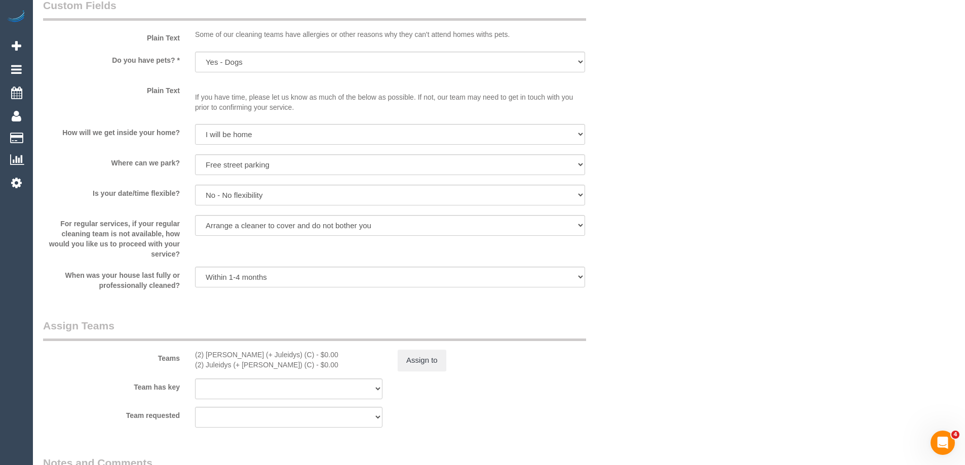
scroll to position [1266, 0]
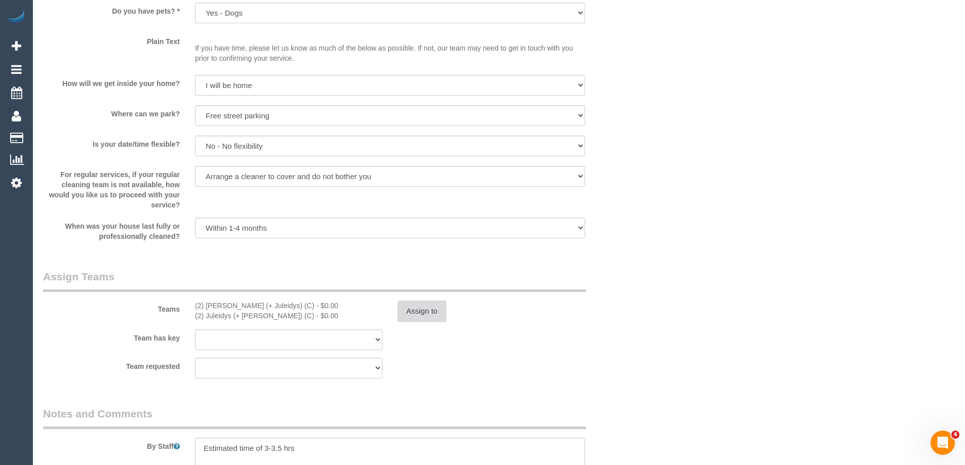
click at [418, 310] on button "Assign to" at bounding box center [422, 311] width 49 height 21
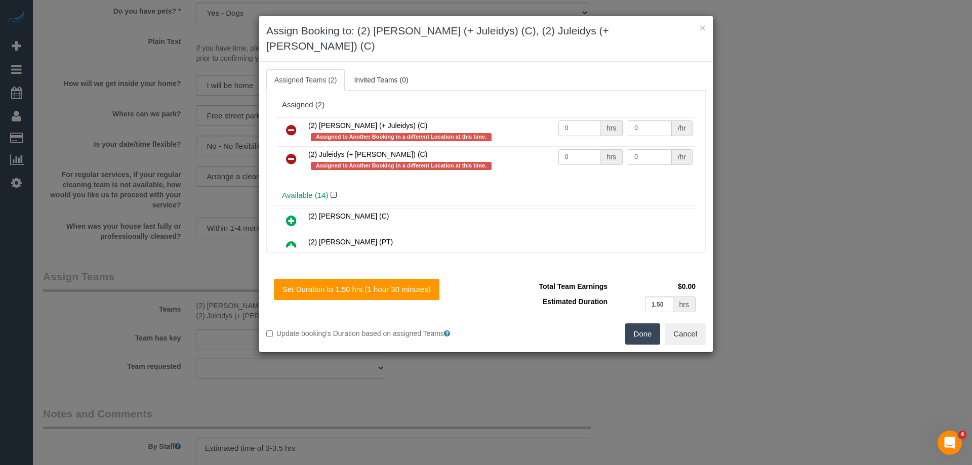
drag, startPoint x: 576, startPoint y: 110, endPoint x: 525, endPoint y: 108, distance: 51.2
click at [525, 117] on tr "(2) Cris (+ Juleidys) (C) Assigned to Another Booking in a different Location a…" at bounding box center [486, 131] width 418 height 29
type input "1"
drag, startPoint x: 578, startPoint y: 142, endPoint x: 481, endPoint y: 130, distance: 98.1
click at [481, 130] on tbody "(2) Cris (+ Juleidys) (C) Assigned to Another Booking in a different Location a…" at bounding box center [486, 146] width 418 height 58
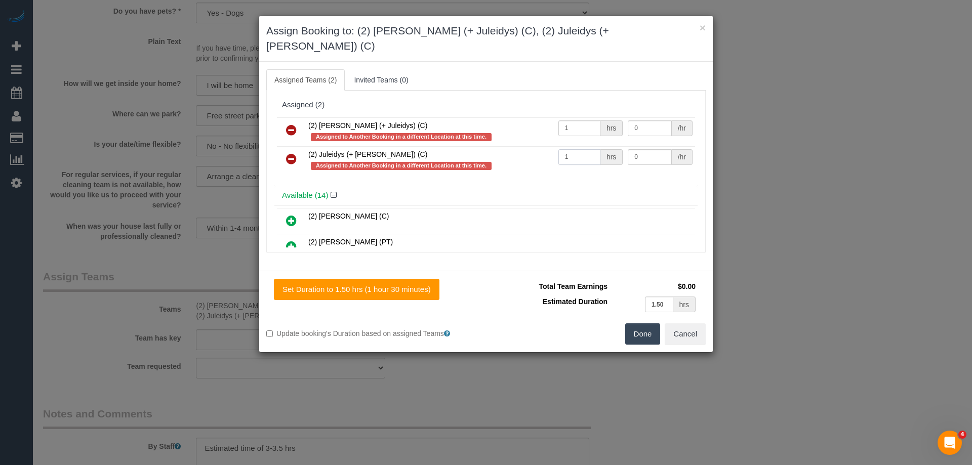
type input "1"
drag, startPoint x: 632, startPoint y: 112, endPoint x: 571, endPoint y: 109, distance: 61.3
click at [572, 117] on tr "(2) Cris (+ Juleidys) (C) Assigned to Another Booking in a different Location a…" at bounding box center [486, 131] width 418 height 29
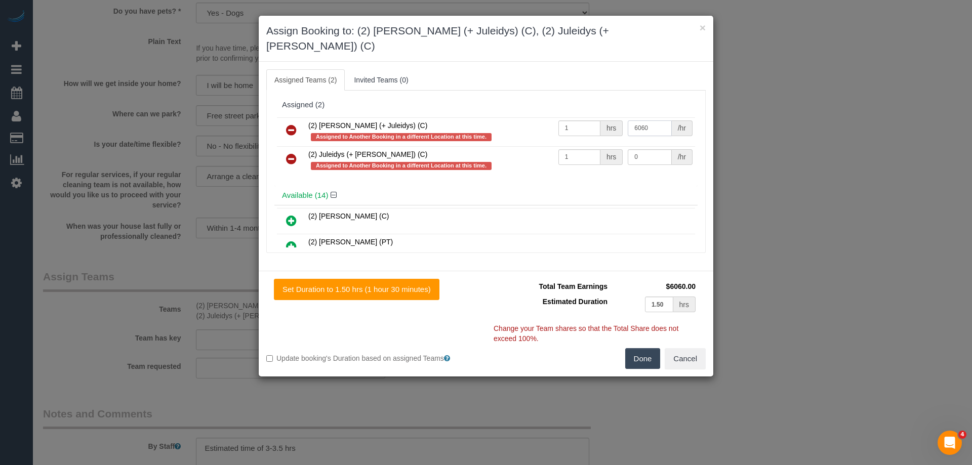
drag, startPoint x: 648, startPoint y: 110, endPoint x: 577, endPoint y: 109, distance: 70.9
click at [578, 117] on tr "(2) Cris (+ Juleidys) (C) Assigned to Another Booking in a different Location a…" at bounding box center [486, 131] width 418 height 29
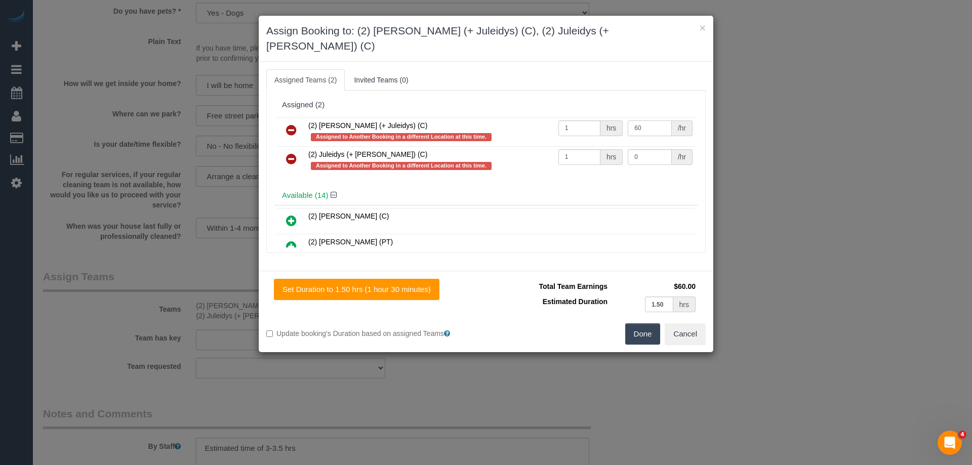
type input "60"
drag, startPoint x: 636, startPoint y: 143, endPoint x: 543, endPoint y: 136, distance: 92.9
click at [544, 146] on tr "(2) Juleidys (+ Cris) (C) Assigned to Another Booking in a different Location a…" at bounding box center [486, 160] width 418 height 29
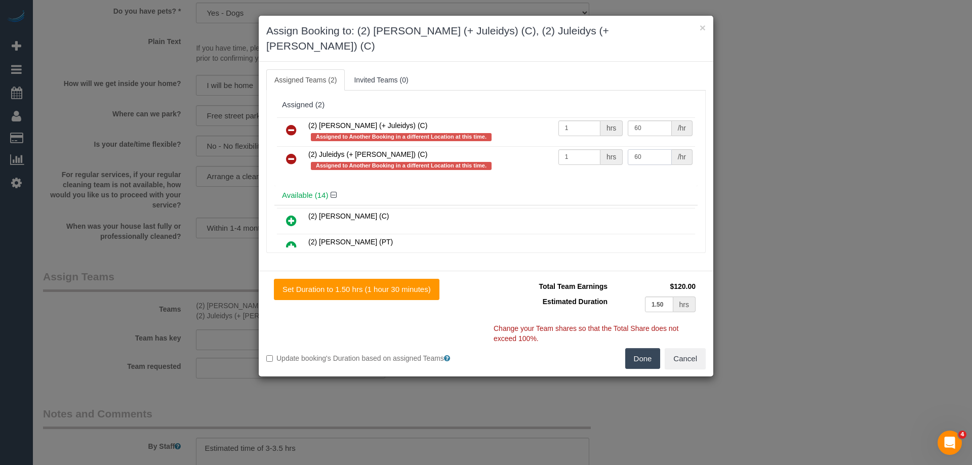
type input "60"
click at [643, 348] on button "Done" at bounding box center [642, 358] width 35 height 21
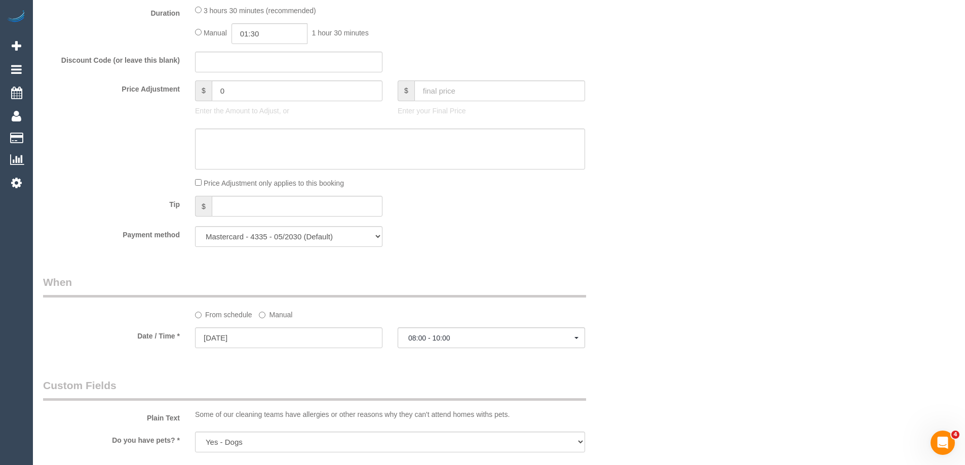
scroll to position [709, 0]
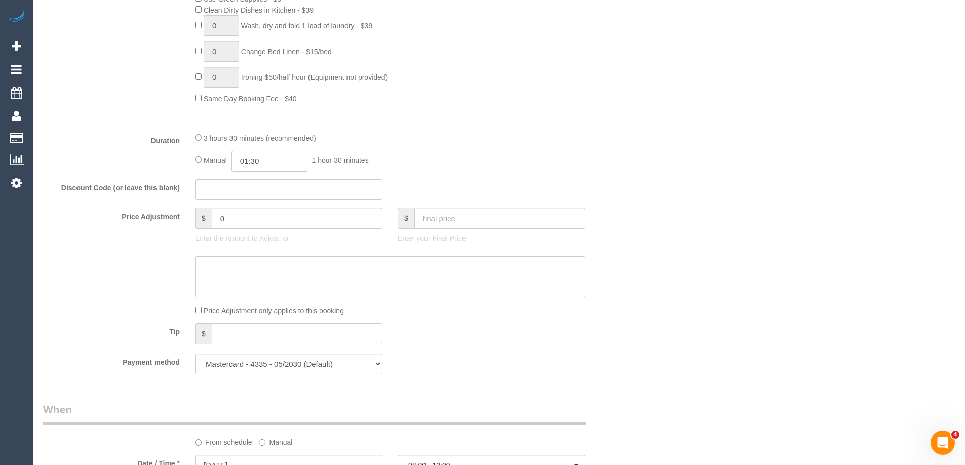
click at [268, 164] on input "01:30" at bounding box center [269, 161] width 76 height 21
click at [253, 193] on li "01:30" at bounding box center [258, 191] width 45 height 13
drag, startPoint x: 264, startPoint y: 159, endPoint x: 255, endPoint y: 160, distance: 9.2
click at [255, 160] on input "01:30" at bounding box center [269, 161] width 76 height 21
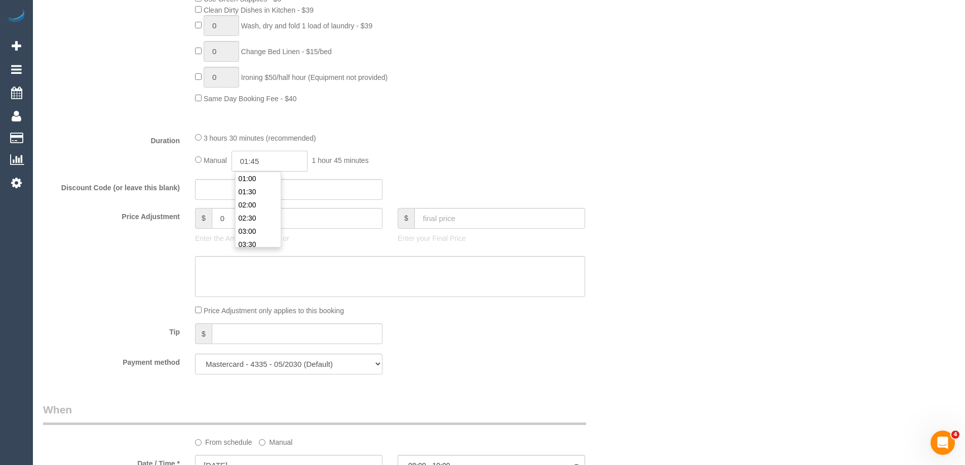
type input "01:45"
click at [389, 153] on div "Manual 01:45 1 hour 45 minutes" at bounding box center [390, 161] width 390 height 21
select select "spot25"
select select "spot37"
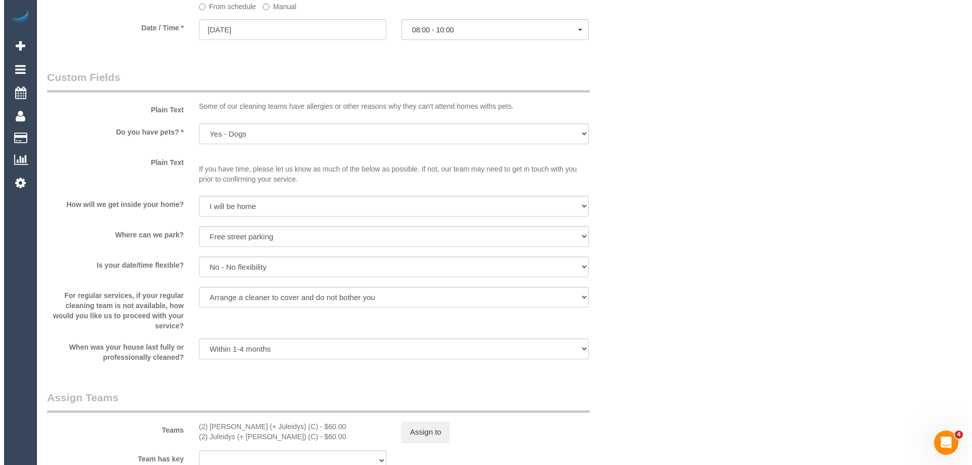
scroll to position [0, 0]
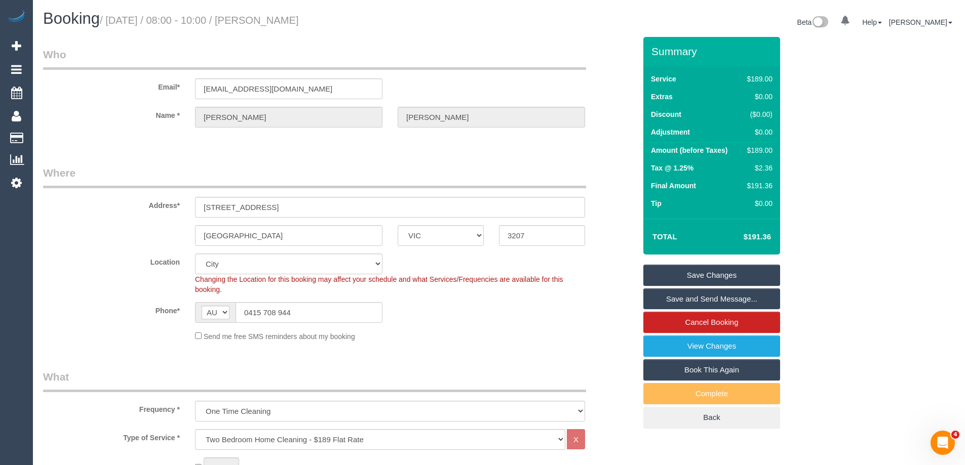
drag, startPoint x: 334, startPoint y: 18, endPoint x: 283, endPoint y: 21, distance: 51.2
click at [283, 21] on h1 "Booking / September 04, 2025 / 08:00 - 10:00 / Giulia Gatti" at bounding box center [267, 18] width 448 height 17
copy small "Giulia Gatti"
click at [678, 298] on link "Save and Send Message..." at bounding box center [711, 299] width 137 height 21
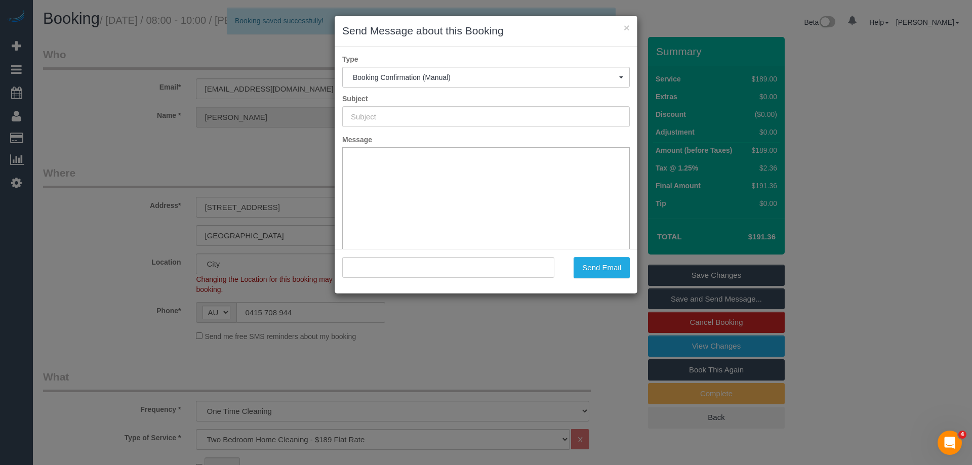
type input "Booking Confirmed"
type input ""Giulia Gatti" <ggatti90@icloud.com>"
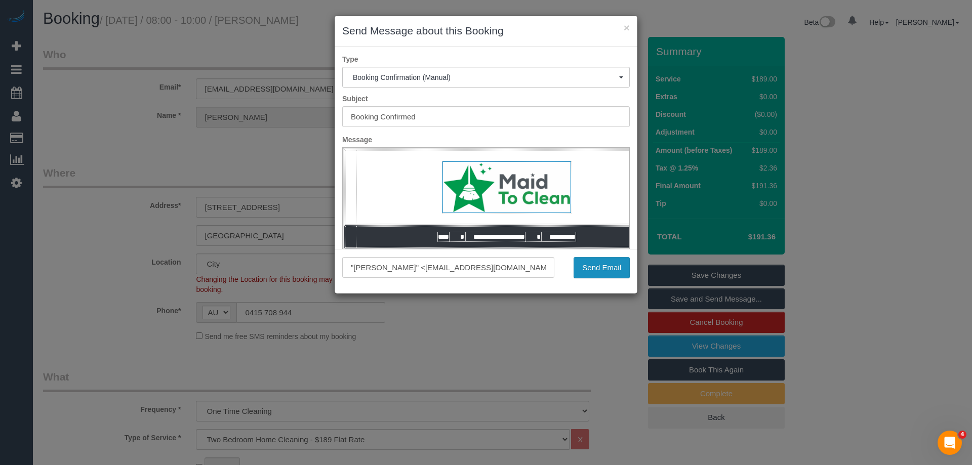
click at [603, 266] on button "Send Email" at bounding box center [602, 267] width 56 height 21
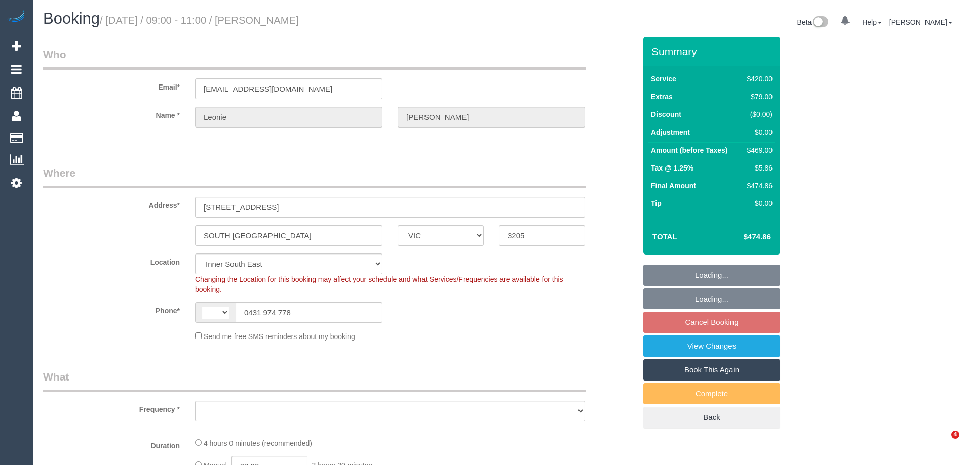
select select "VIC"
select select "string:AU"
select select "string:stripe-pm_1S2Wbb2GScqysDRV2xz2hZxC"
select select "object:703"
select select "2"
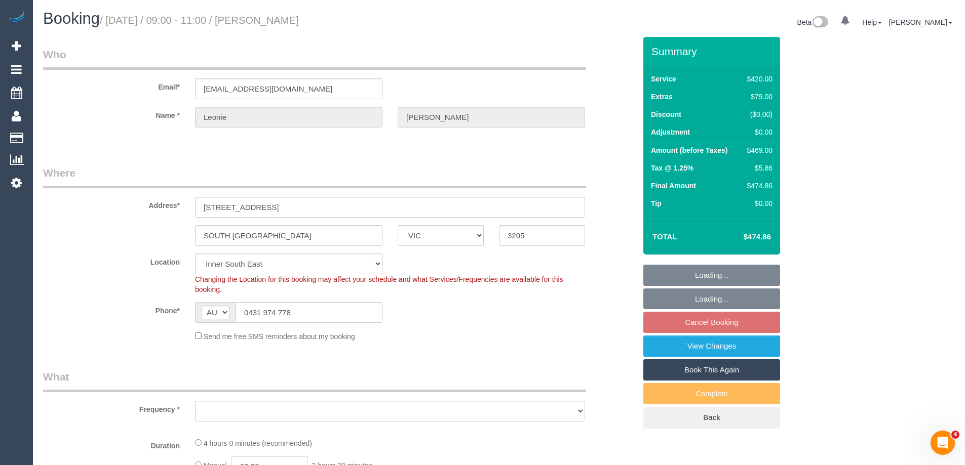
select select "180"
select select "number:28"
select select "number:14"
select select "number:19"
select select "number:24"
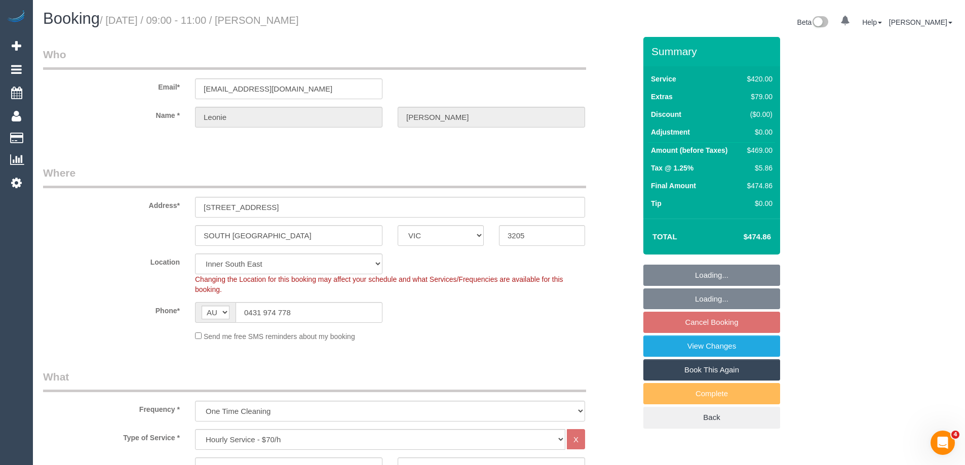
select select "number:12"
drag, startPoint x: 294, startPoint y: 314, endPoint x: 161, endPoint y: 314, distance: 133.2
click at [161, 314] on div "Phone* AF AL DZ AD AO AI AQ AG AR AM AW AU AT AZ BS BH BD BB BY BE BZ BJ BM BT …" at bounding box center [339, 312] width 608 height 21
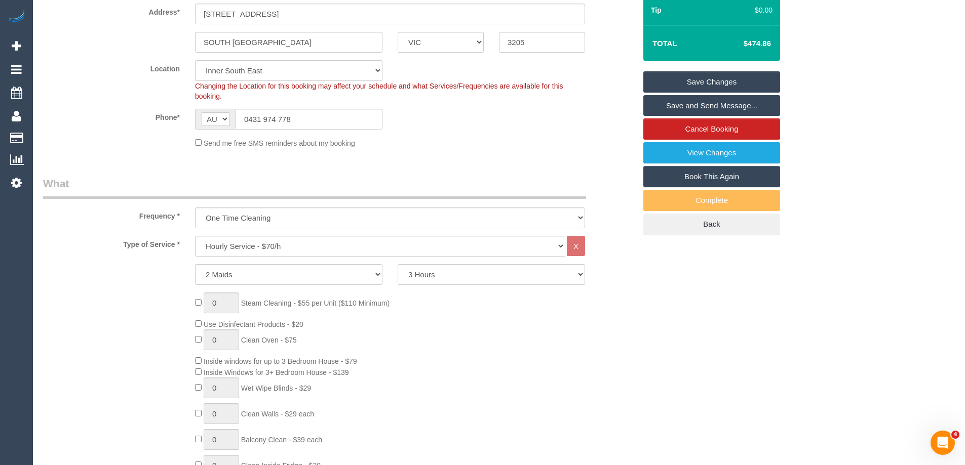
scroll to position [51, 0]
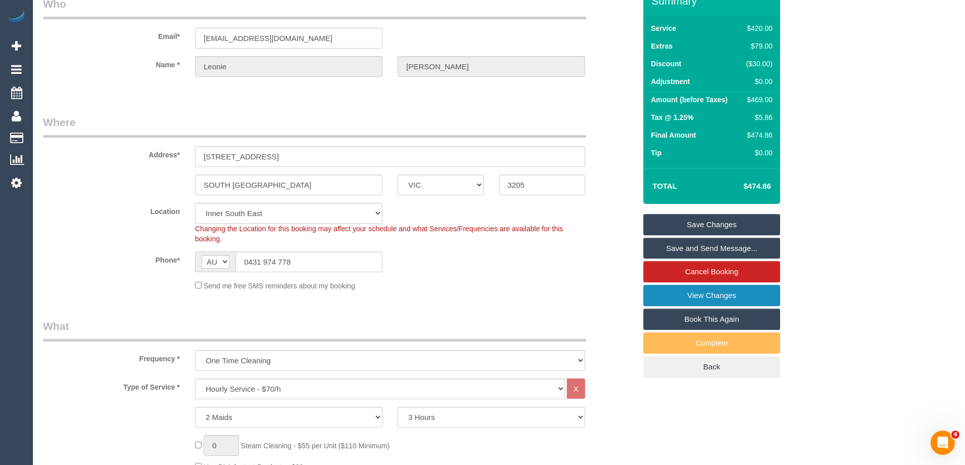
click at [691, 297] on link "View Changes" at bounding box center [711, 295] width 137 height 21
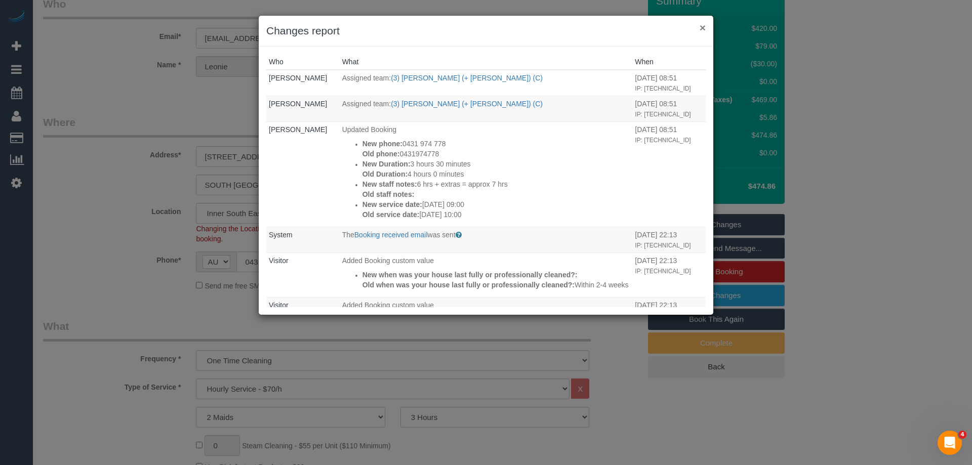
click at [704, 27] on button "×" at bounding box center [703, 27] width 6 height 11
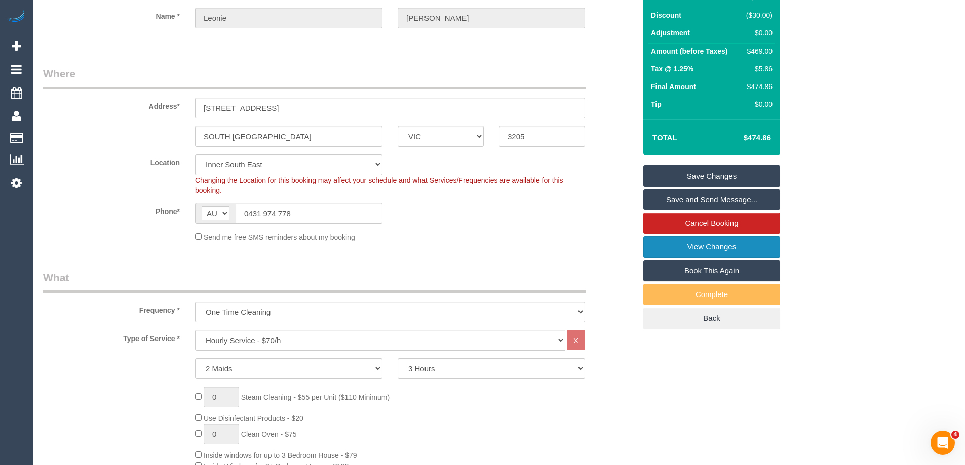
scroll to position [0, 0]
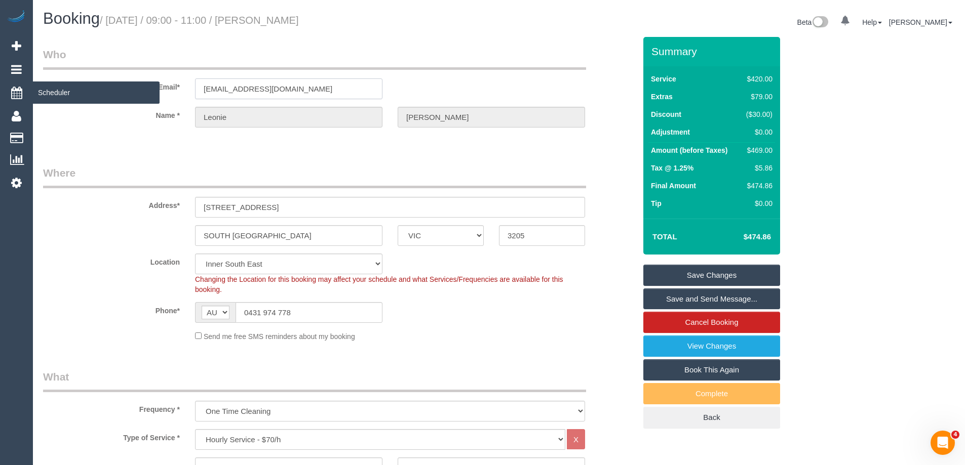
click at [72, 89] on div "Email* [EMAIL_ADDRESS][DOMAIN_NAME]" at bounding box center [339, 73] width 608 height 52
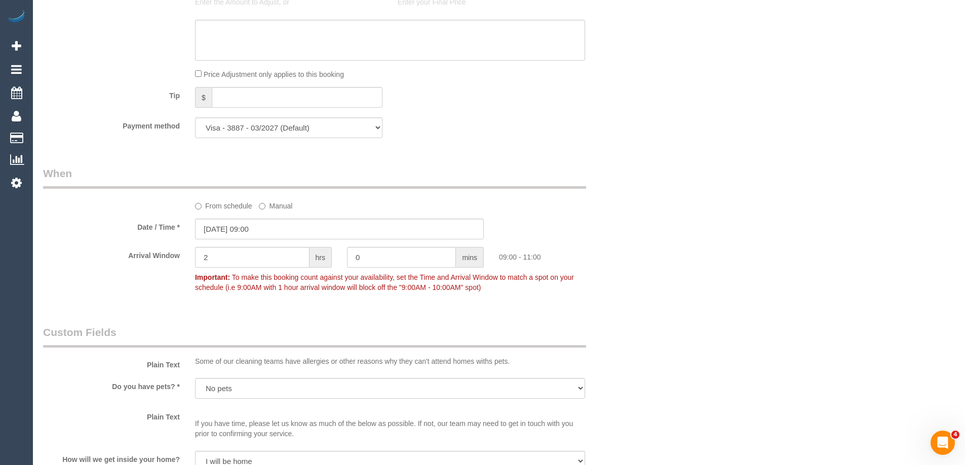
scroll to position [1508, 0]
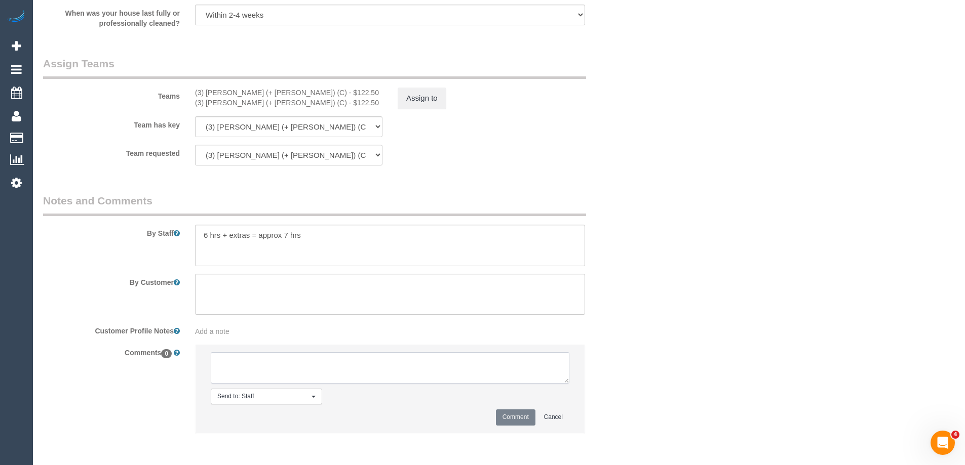
click at [245, 375] on textarea at bounding box center [390, 367] width 359 height 31
type textarea "Offered spot from 9-11am. Pending response - via email"
click at [518, 422] on button "Comment" at bounding box center [516, 418] width 40 height 16
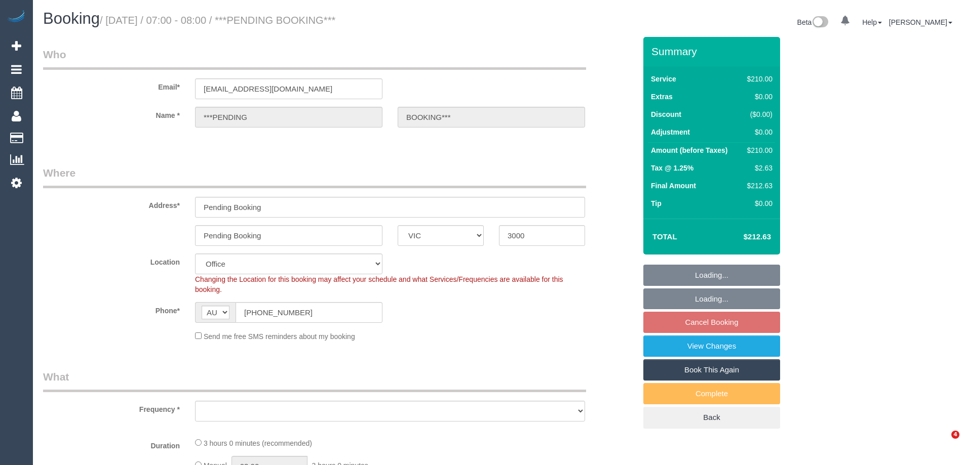
select select "VIC"
select select "180"
select select "object:677"
select select "number:28"
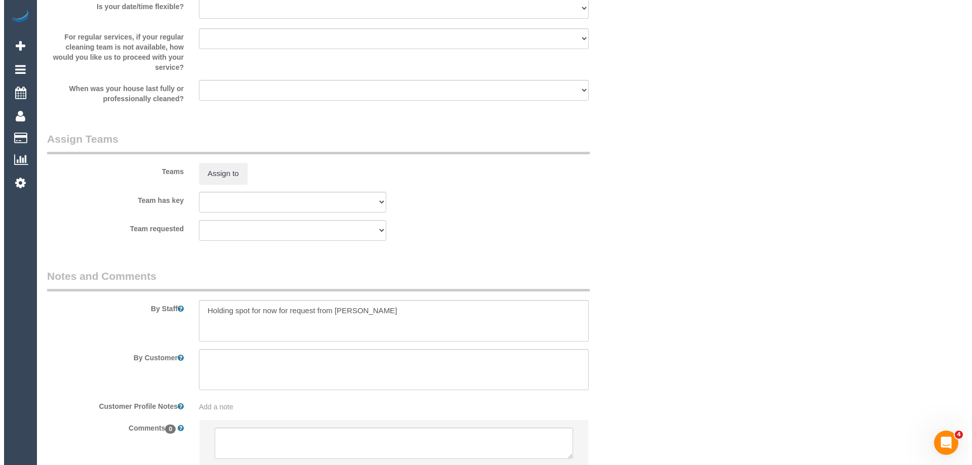
scroll to position [1469, 0]
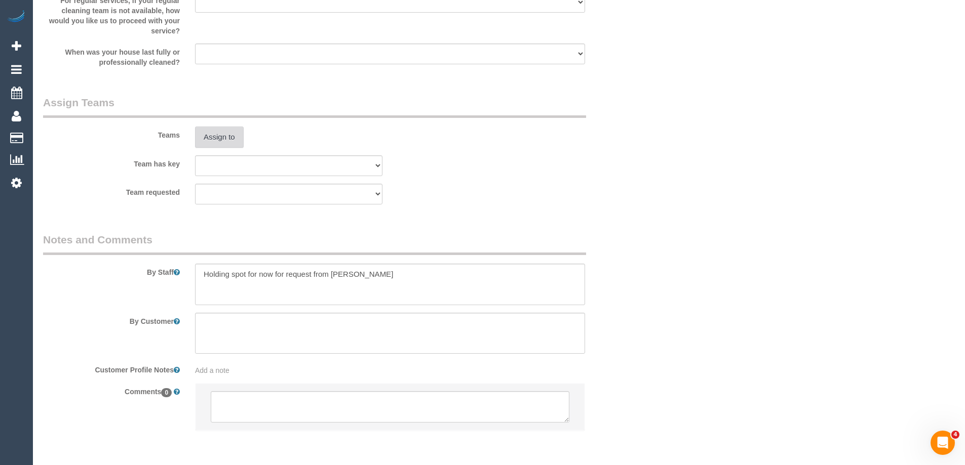
click at [216, 135] on button "Assign to" at bounding box center [219, 137] width 49 height 21
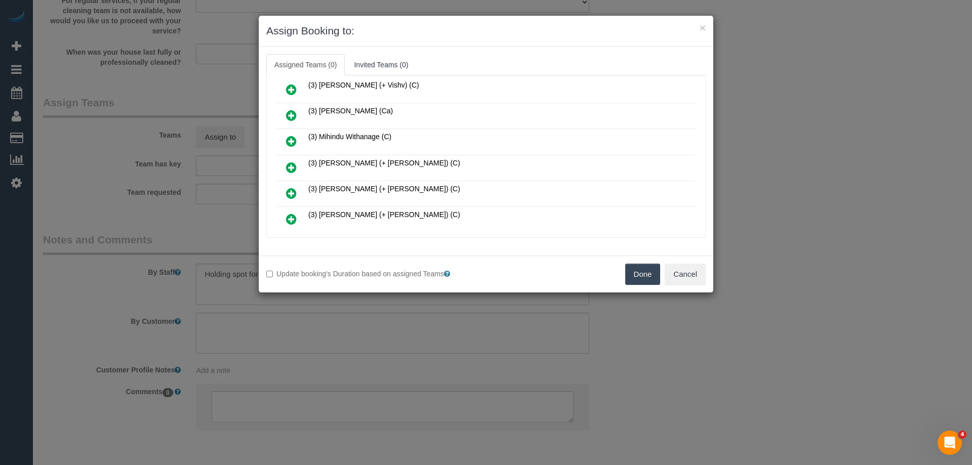
scroll to position [709, 0]
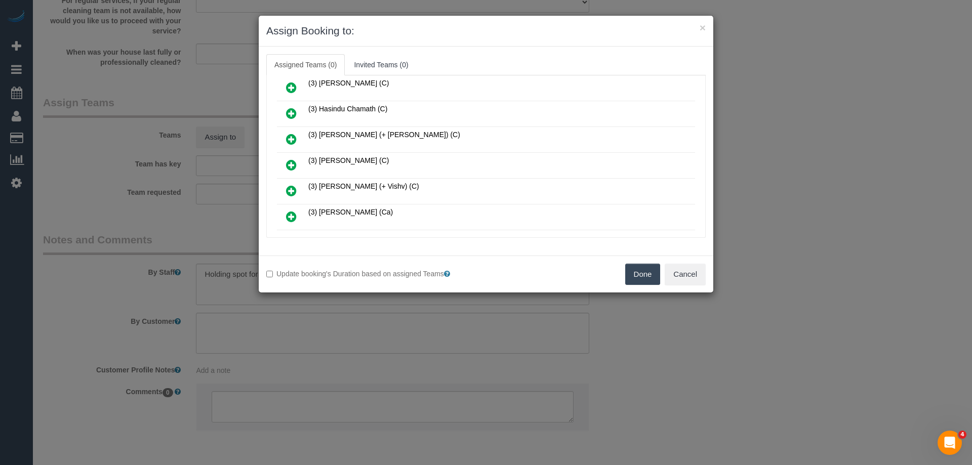
click at [290, 169] on icon at bounding box center [291, 165] width 11 height 12
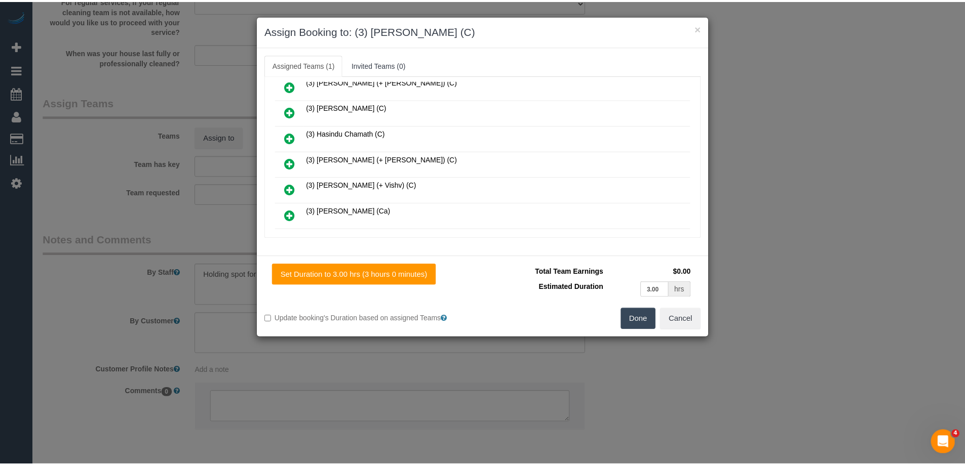
scroll to position [733, 0]
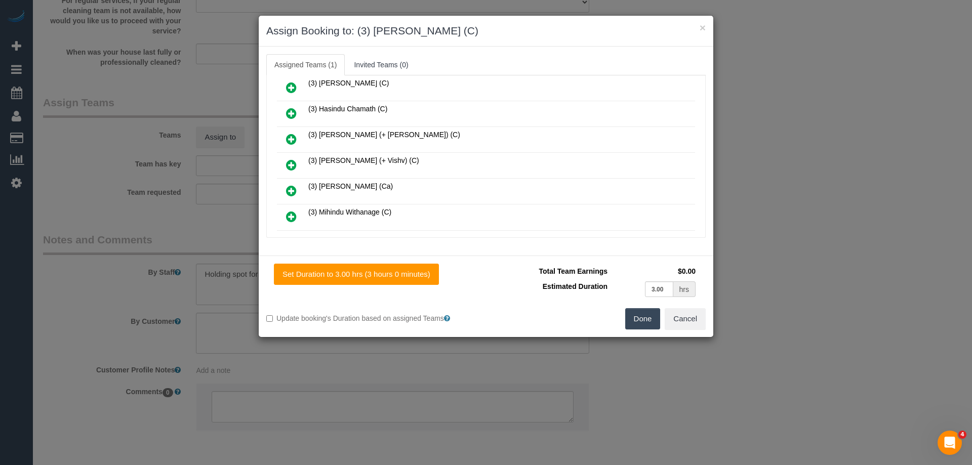
click at [640, 323] on button "Done" at bounding box center [642, 318] width 35 height 21
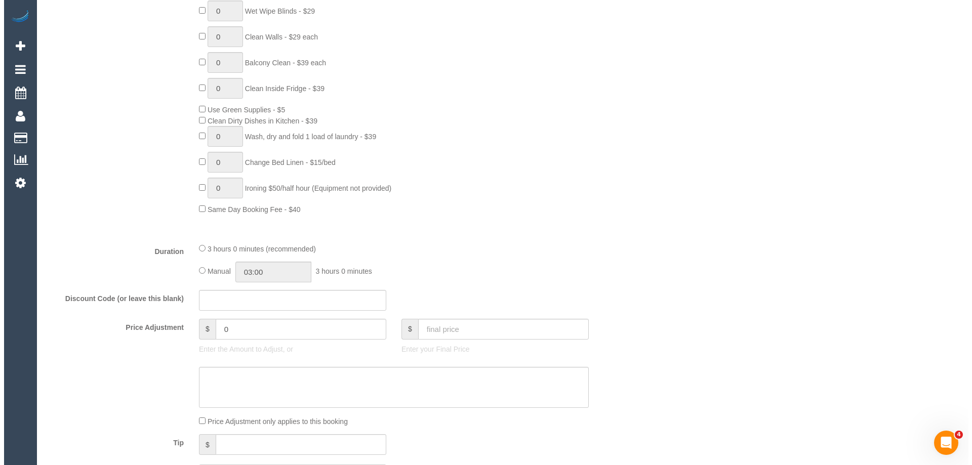
scroll to position [0, 0]
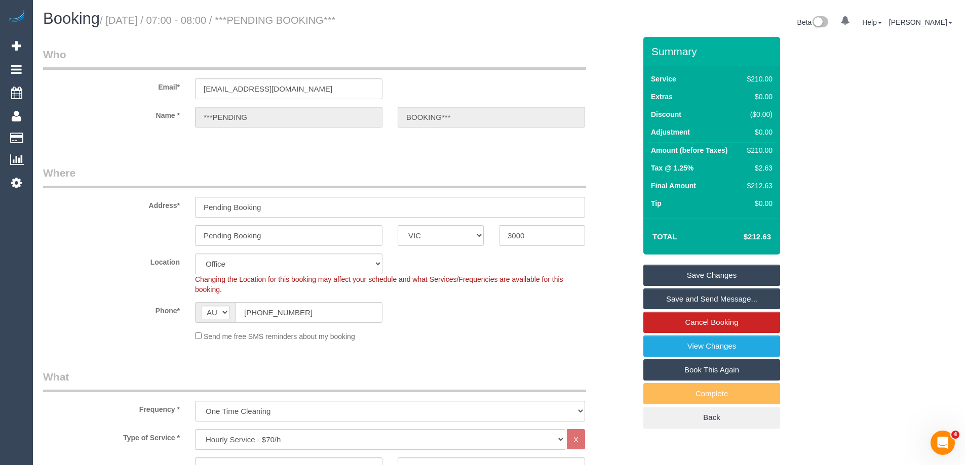
click at [676, 272] on link "Save Changes" at bounding box center [711, 275] width 137 height 21
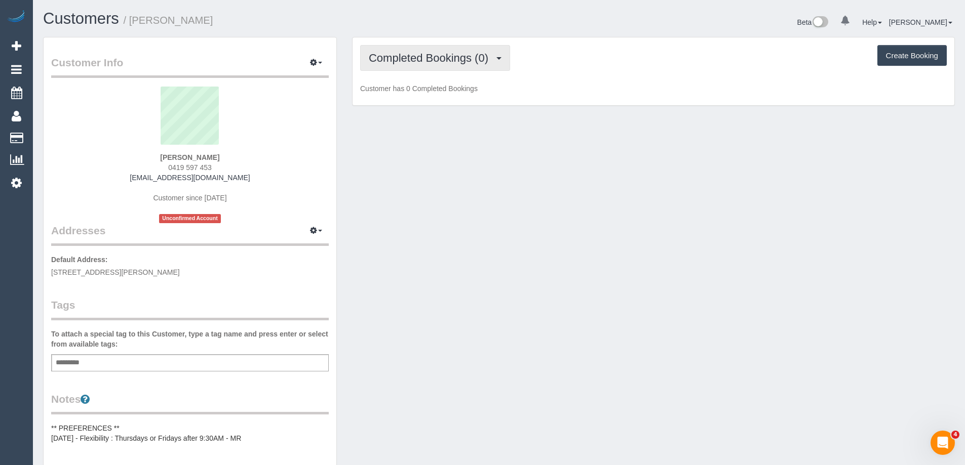
click at [448, 61] on span "Completed Bookings (0)" at bounding box center [431, 58] width 125 height 13
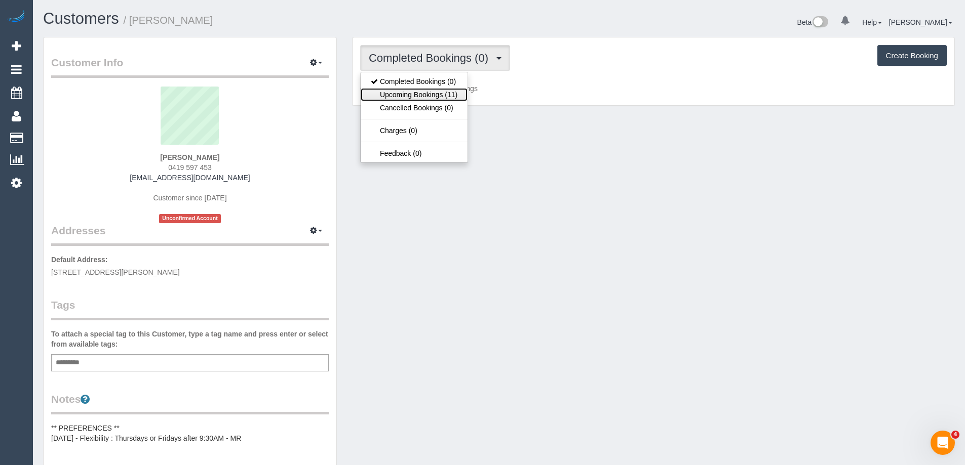
click at [443, 96] on link "Upcoming Bookings (11)" at bounding box center [414, 94] width 107 height 13
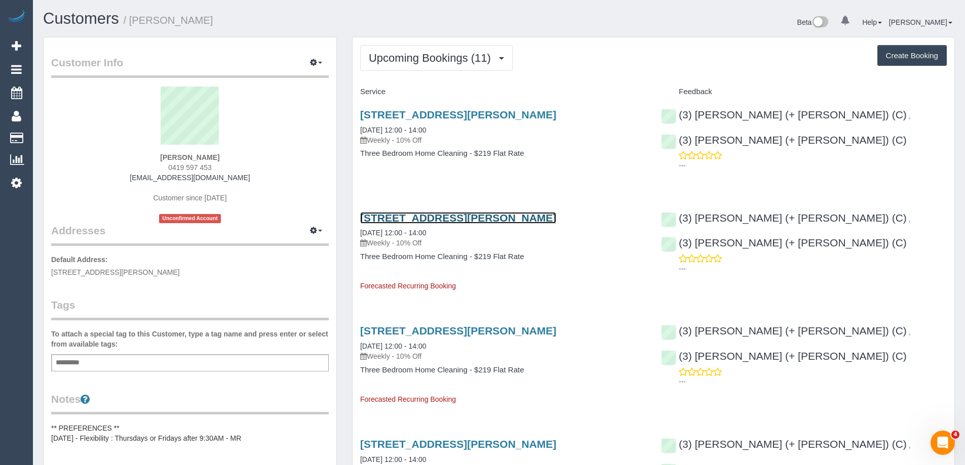
click at [410, 222] on link "[STREET_ADDRESS][PERSON_NAME]" at bounding box center [458, 218] width 196 height 12
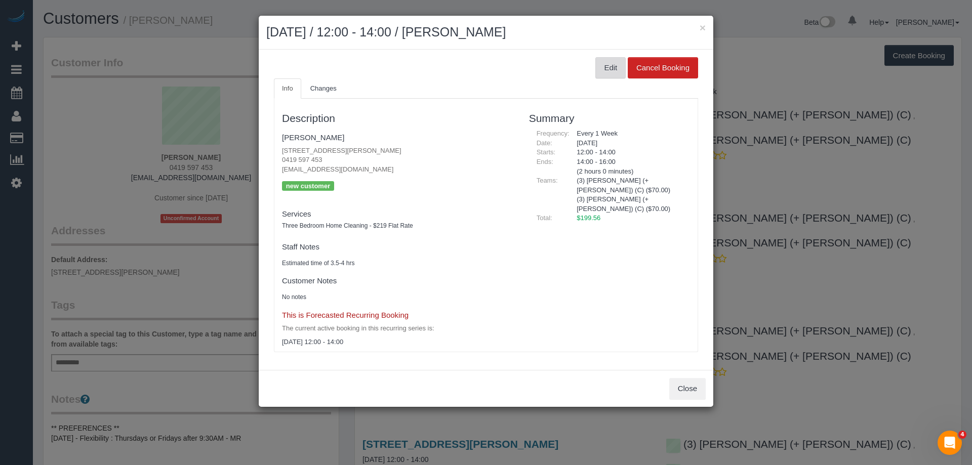
click at [602, 62] on button "Edit" at bounding box center [611, 67] width 30 height 21
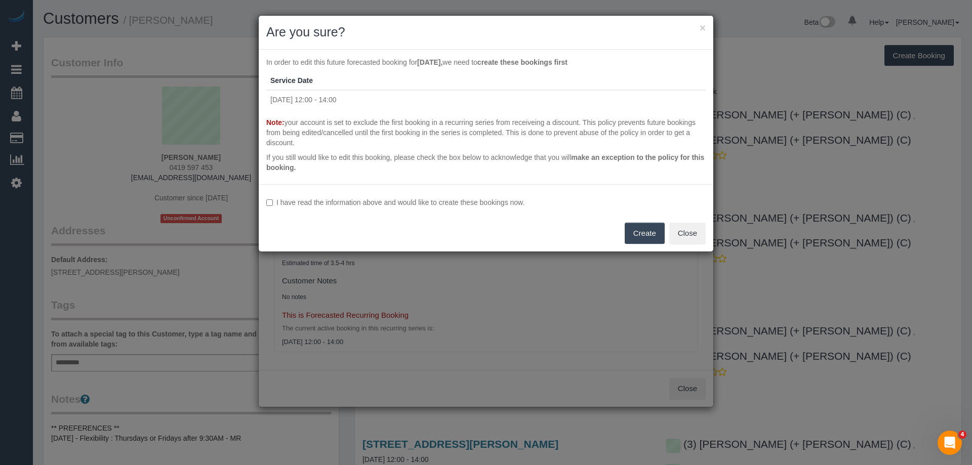
click at [413, 203] on label "I have read the information above and would like to create these bookings now." at bounding box center [486, 203] width 440 height 10
click at [631, 230] on button "Create" at bounding box center [645, 233] width 40 height 21
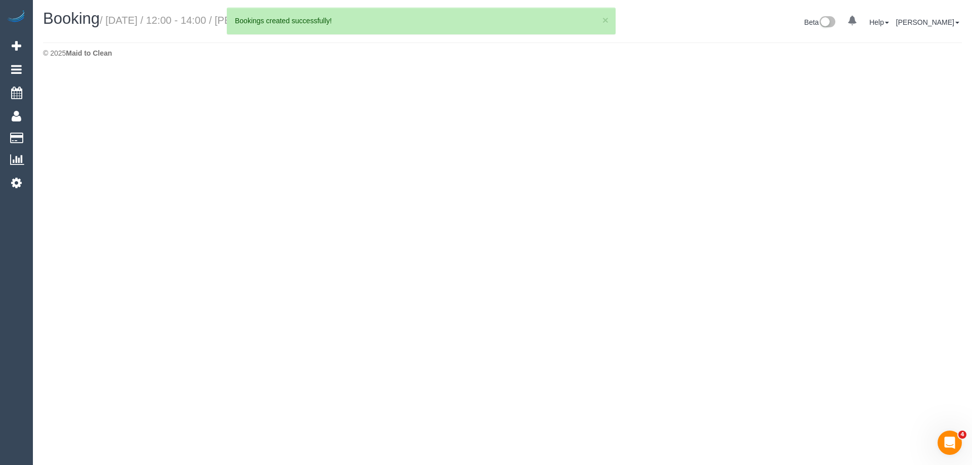
select select "VIC"
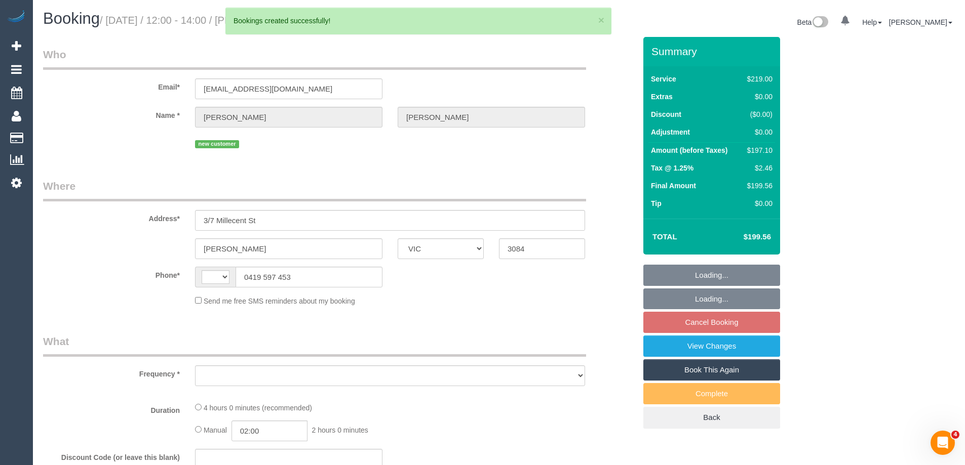
select select "string:AU"
select select "number:30"
select select "number:14"
select select "number:18"
select select "number:36"
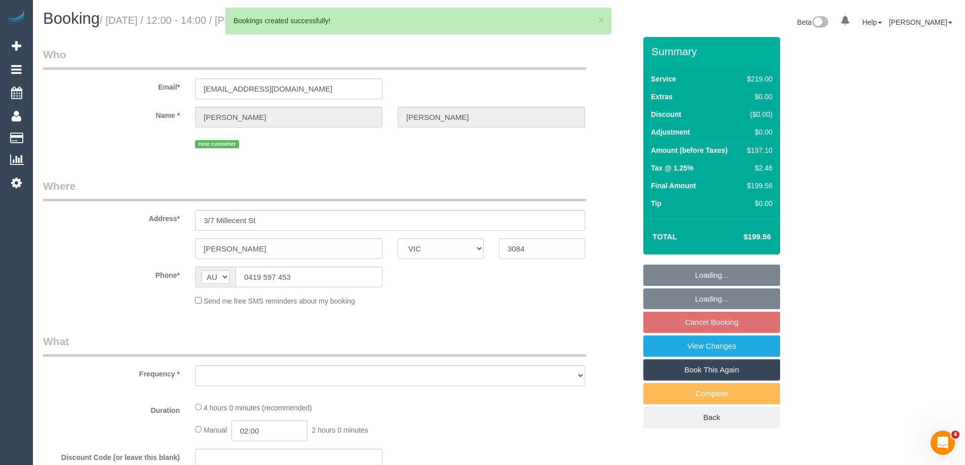
select select "number:33"
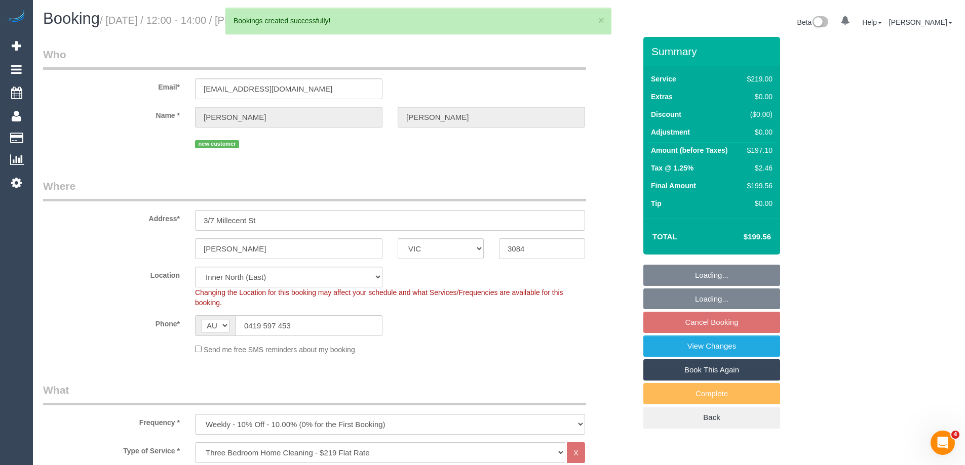
select select "object:2346"
select select "string:stripe-pm_1S2i5R2GScqysDRVb3osscEz"
select select "spot4"
select select "object:2358"
select select "spot21"
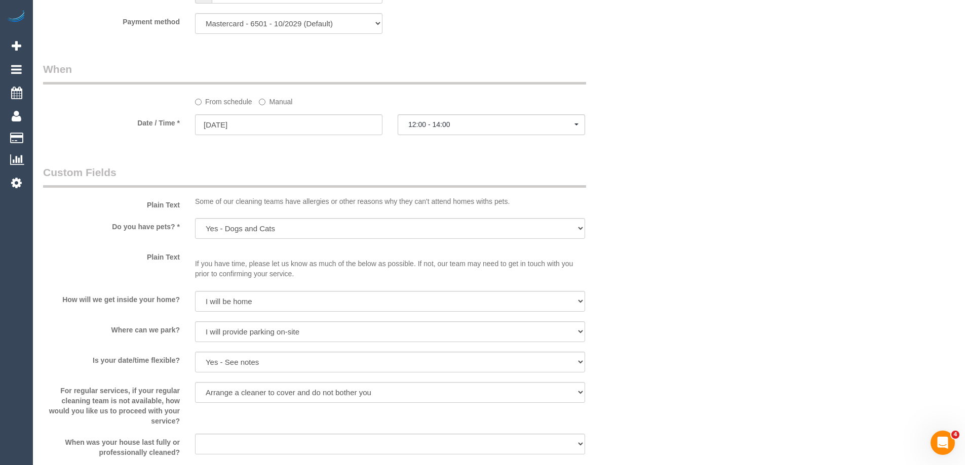
scroll to position [1418, 0]
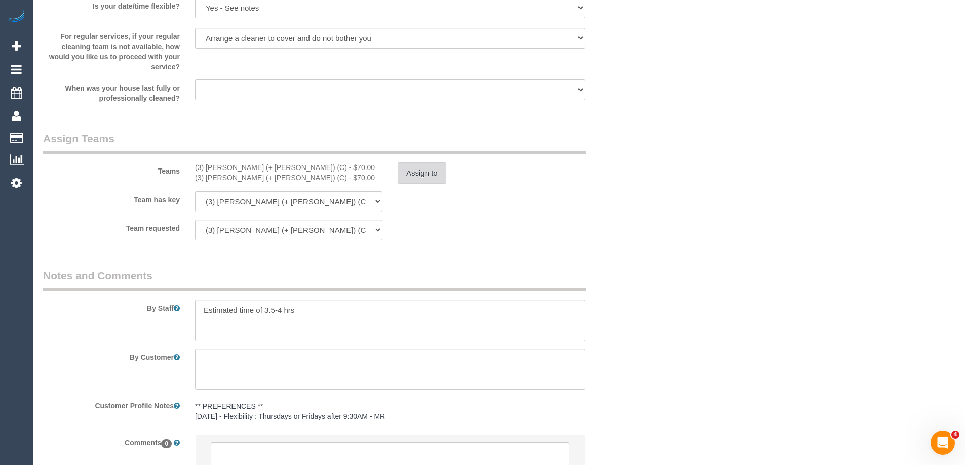
click at [419, 177] on button "Assign to" at bounding box center [422, 173] width 49 height 21
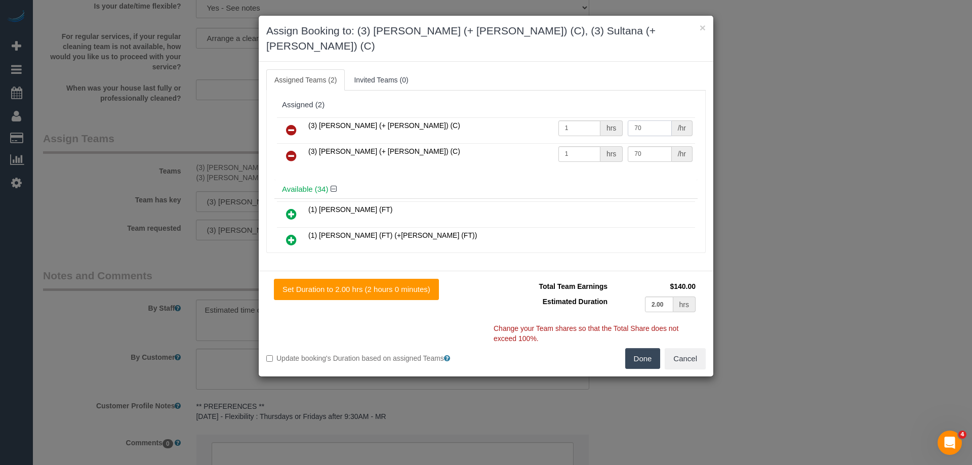
drag, startPoint x: 641, startPoint y: 110, endPoint x: 577, endPoint y: 107, distance: 64.4
click at [577, 117] on tr "(3) Sabbir (+ Sultana) (C) 1 hrs 70 /hr" at bounding box center [486, 130] width 418 height 26
type input "62.5"
drag, startPoint x: 640, startPoint y: 134, endPoint x: 533, endPoint y: 134, distance: 106.9
click at [534, 143] on tr "(3) Sultana (+ Sabbir) (C) 1 hrs 70 /hr" at bounding box center [486, 156] width 418 height 26
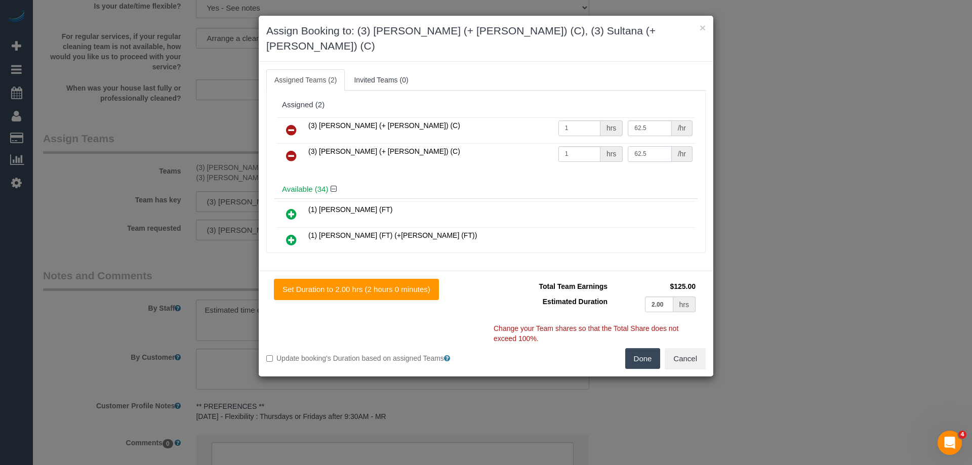
type input "62.5"
click at [646, 348] on button "Done" at bounding box center [642, 358] width 35 height 21
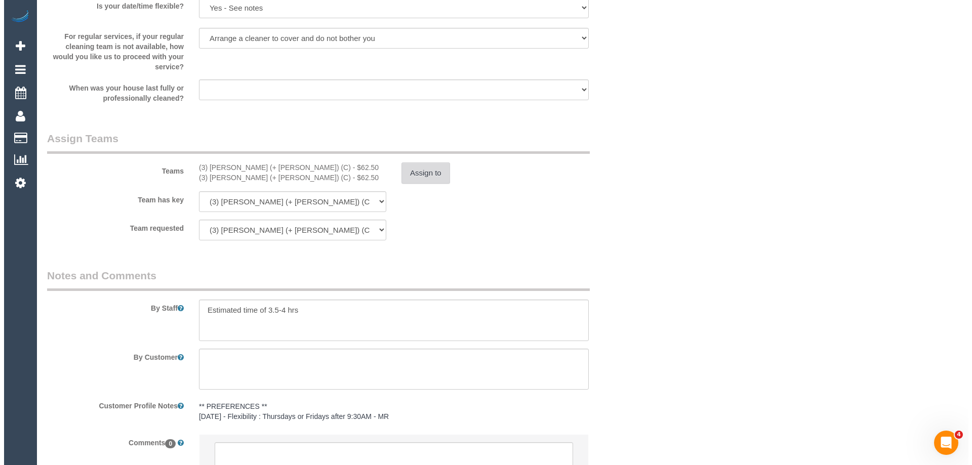
scroll to position [0, 0]
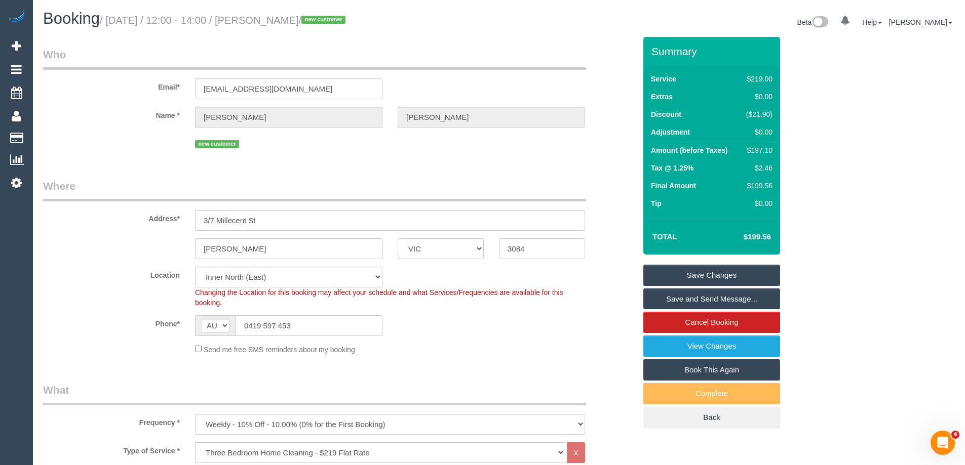
click at [678, 277] on link "Save Changes" at bounding box center [711, 275] width 137 height 21
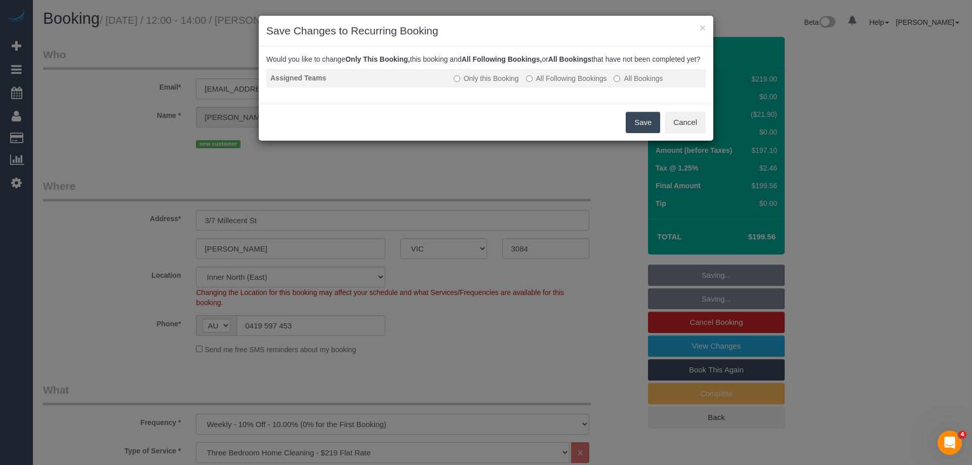
click at [550, 84] on label "All Following Bookings" at bounding box center [566, 78] width 81 height 10
click at [647, 133] on button "Save" at bounding box center [643, 122] width 34 height 21
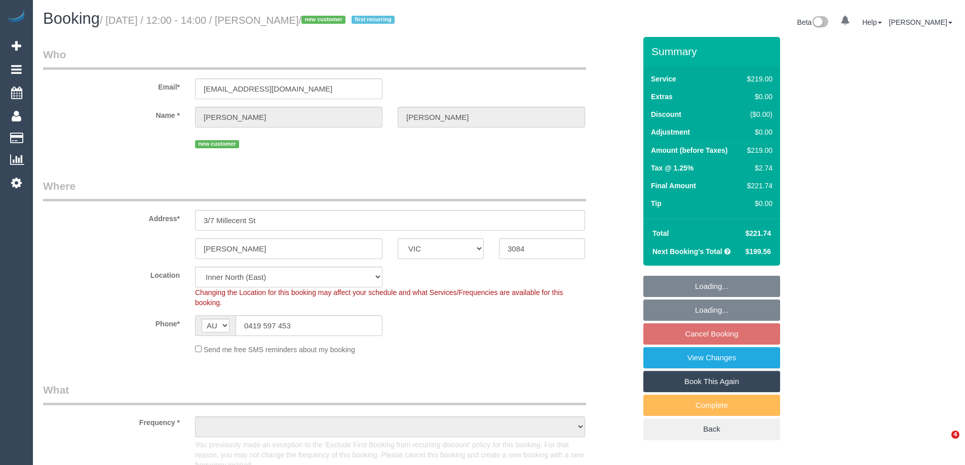
select select "VIC"
select select "string:stripe-pm_1S2i5R2GScqysDRVb3osscEz"
select select "object:1472"
select select "spot1"
select select "number:30"
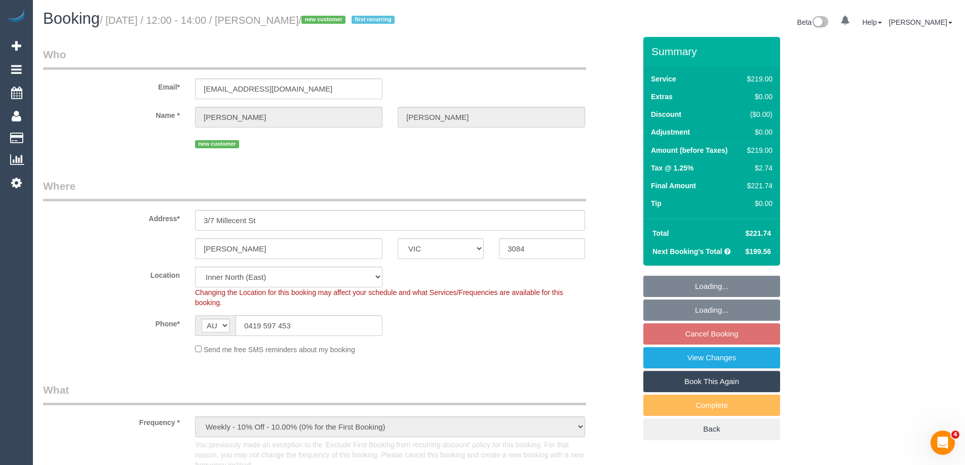
select select "number:14"
select select "number:18"
select select "number:36"
select select "number:33"
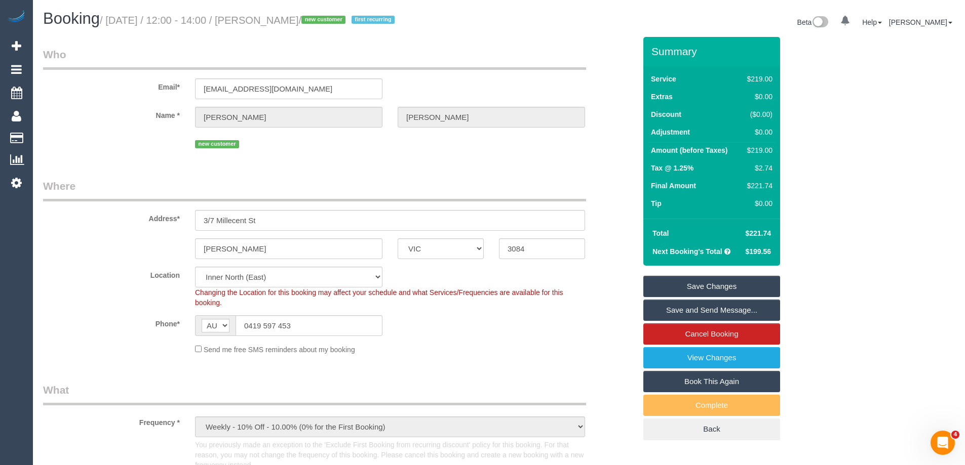
click at [693, 309] on link "Save and Send Message..." at bounding box center [711, 310] width 137 height 21
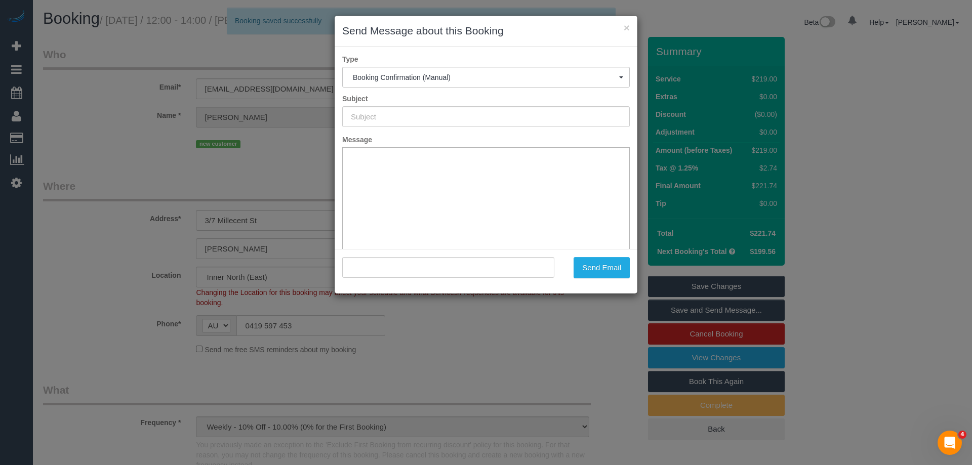
type input "Booking Confirmed"
type input ""Aidan Brenkovich" <aidan.brenkovich@gmail.com>"
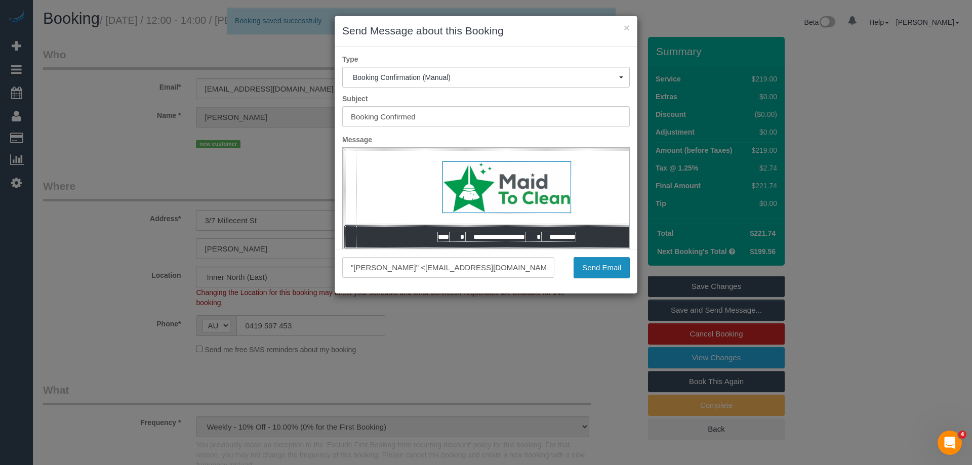
click at [599, 271] on button "Send Email" at bounding box center [602, 267] width 56 height 21
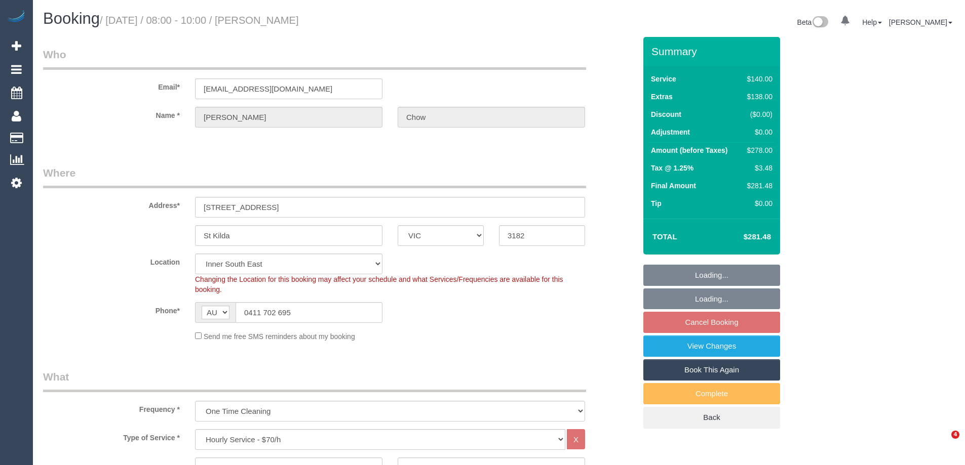
select select "VIC"
select select "string:stripe-pm_1Rs2es2GScqysDRVLUZJbunT"
select select "number:28"
select select "number:14"
select select "number:19"
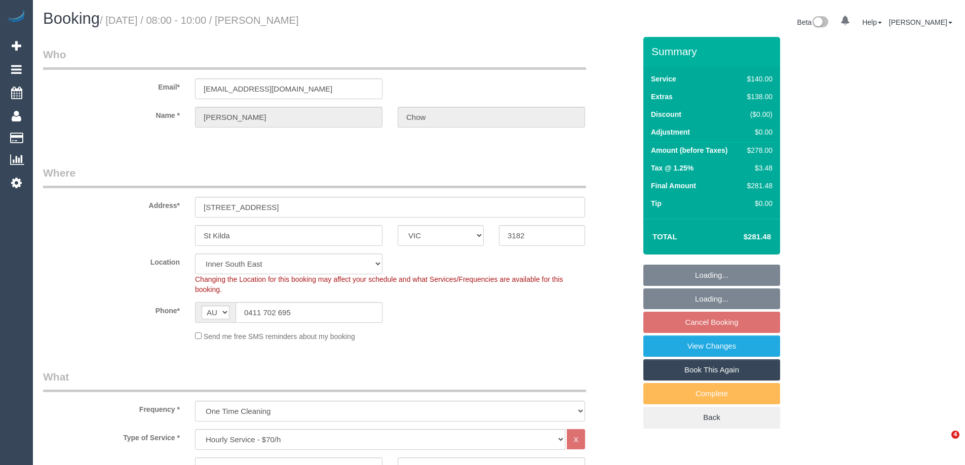
select select "number:24"
select select "number:26"
select select "spot2"
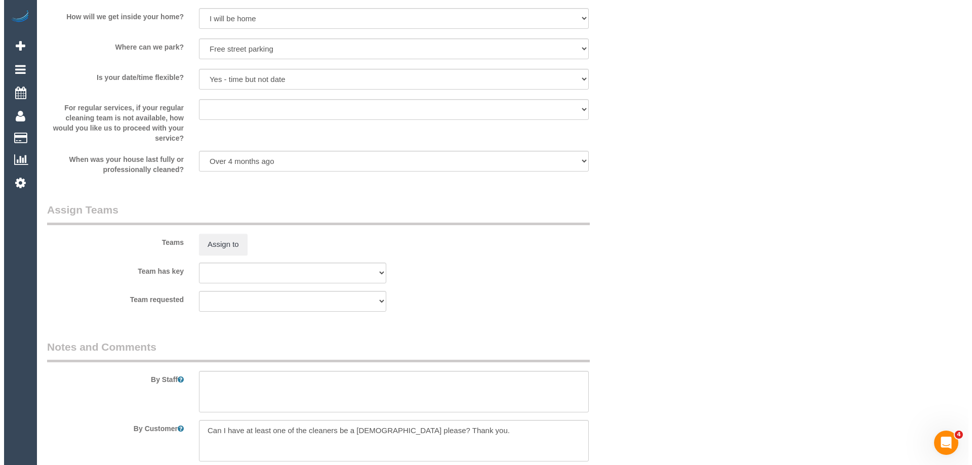
scroll to position [1265, 0]
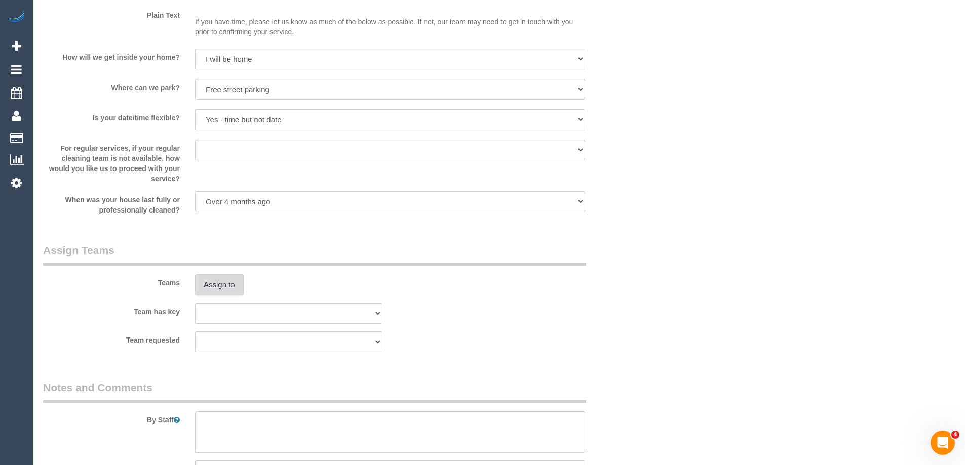
click at [211, 291] on button "Assign to" at bounding box center [219, 285] width 49 height 21
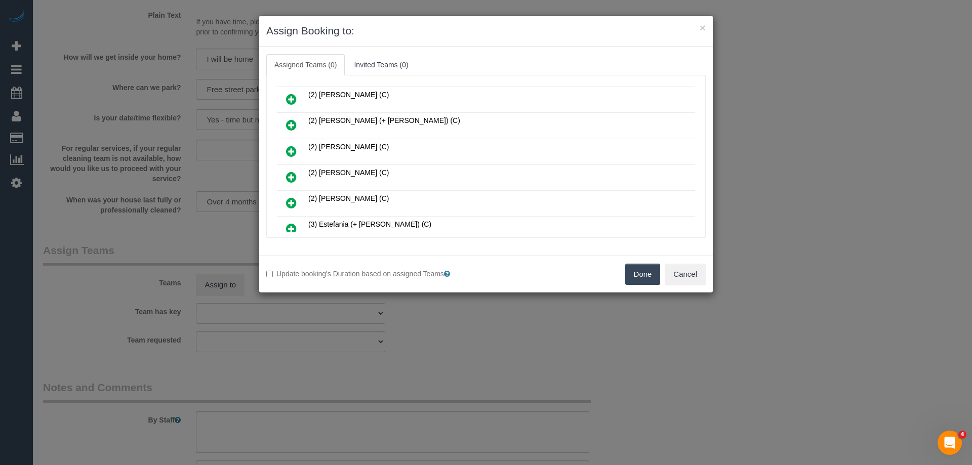
click at [293, 150] on icon at bounding box center [291, 151] width 11 height 12
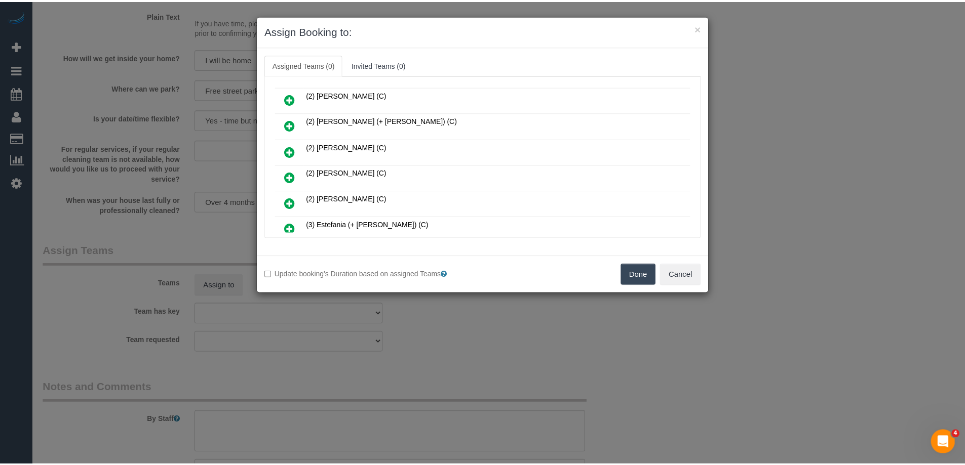
scroll to position [126, 0]
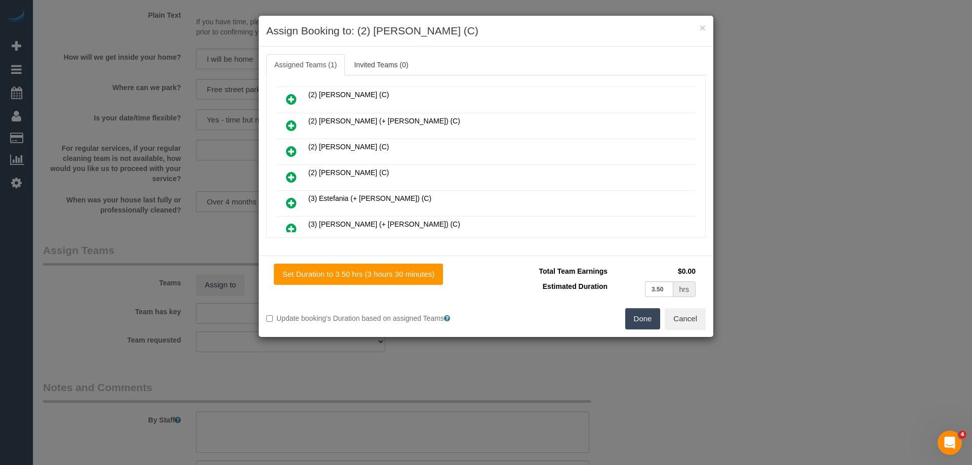
click at [642, 318] on button "Done" at bounding box center [642, 318] width 35 height 21
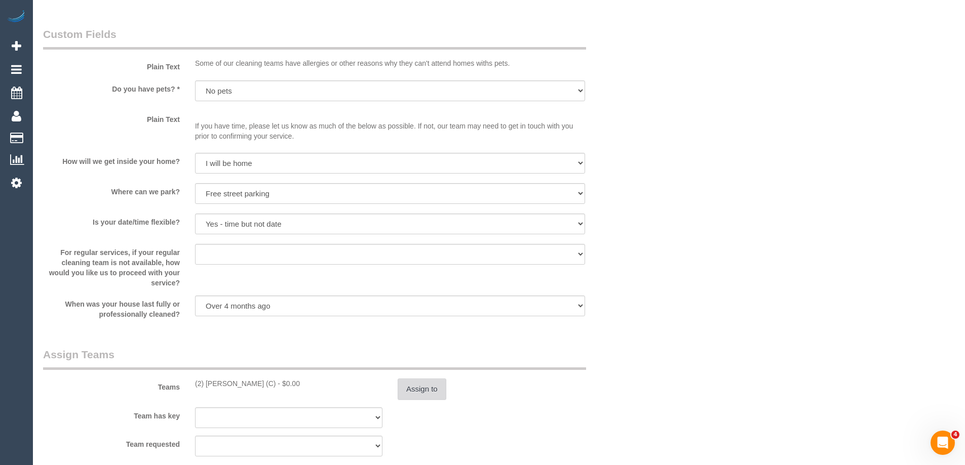
scroll to position [1266, 0]
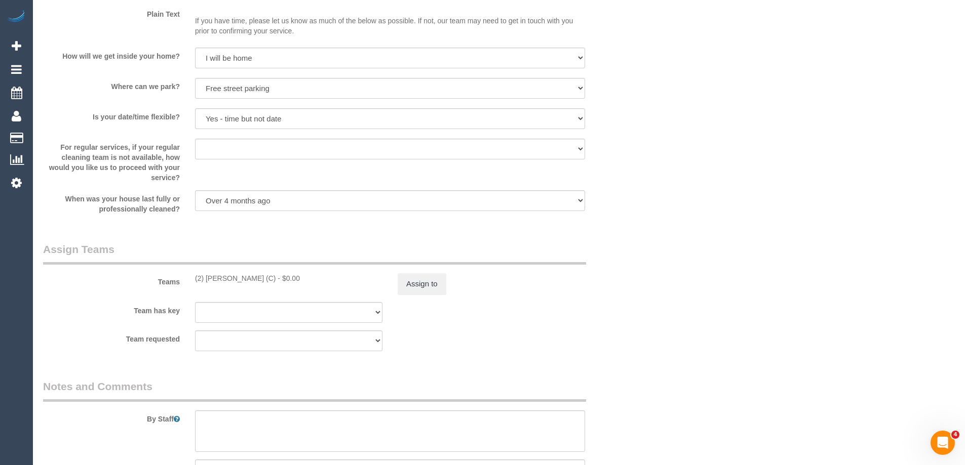
drag, startPoint x: 215, startPoint y: 401, endPoint x: 215, endPoint y: 407, distance: 6.1
click at [207, 428] on textarea at bounding box center [390, 432] width 390 height 42
type textarea "2 hours + extras = approx 3.5 hrs"
click at [406, 281] on button "Assign to" at bounding box center [422, 283] width 49 height 21
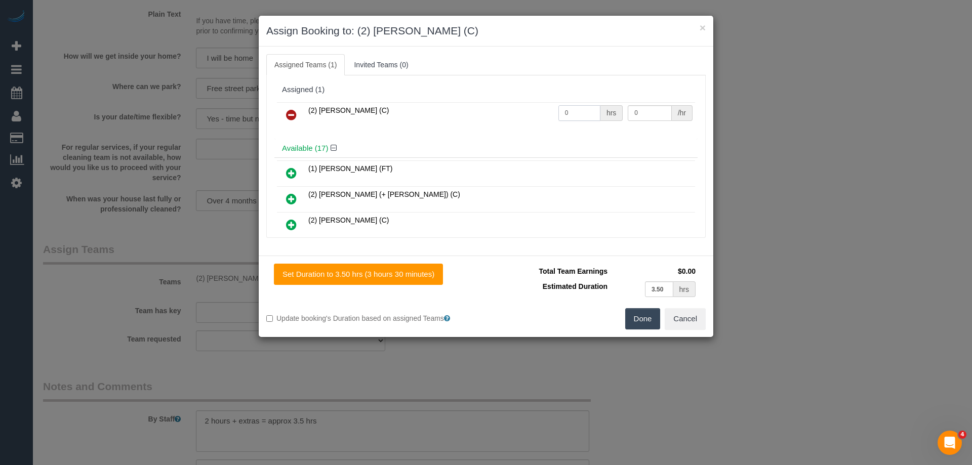
drag, startPoint x: 572, startPoint y: 114, endPoint x: 541, endPoint y: 128, distance: 33.1
click at [559, 115] on input "0" at bounding box center [580, 113] width 42 height 16
click at [632, 321] on button "Done" at bounding box center [642, 318] width 35 height 21
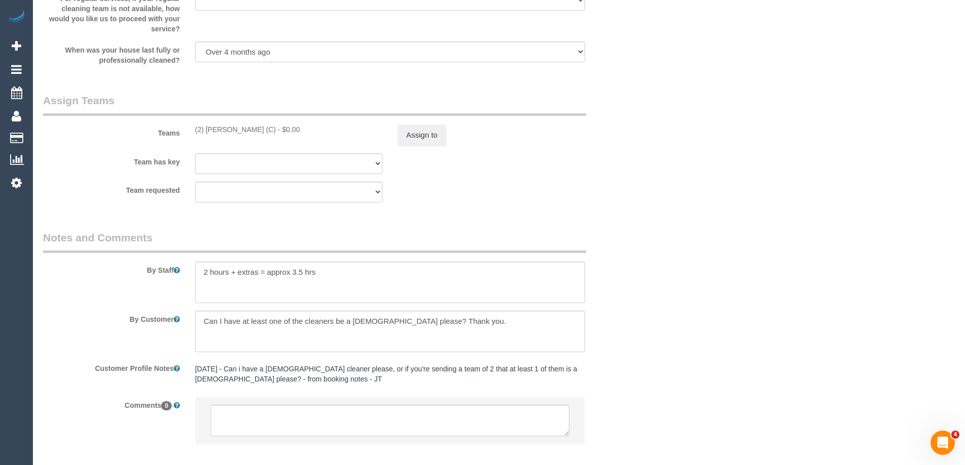
scroll to position [1468, 0]
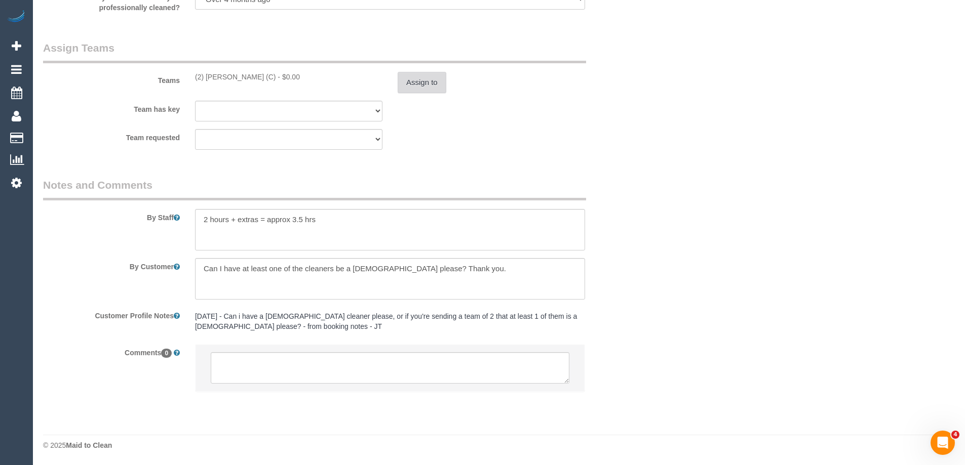
click at [411, 90] on button "Assign to" at bounding box center [422, 82] width 49 height 21
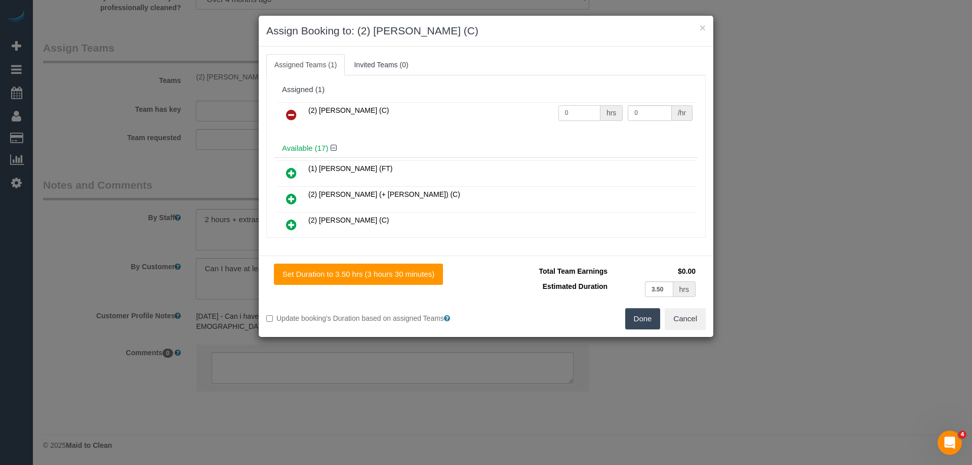
drag, startPoint x: 570, startPoint y: 110, endPoint x: 469, endPoint y: 100, distance: 100.8
click at [470, 100] on div "(2) Nyasha Mahofa (C) 0 hrs 0 /hr" at bounding box center [486, 120] width 423 height 40
type input "3.5"
drag, startPoint x: 642, startPoint y: 108, endPoint x: 558, endPoint y: 111, distance: 84.1
click at [558, 111] on tr "(2) Nyasha Mahofa (C) 3.5 hrs 0 /hr" at bounding box center [486, 115] width 418 height 26
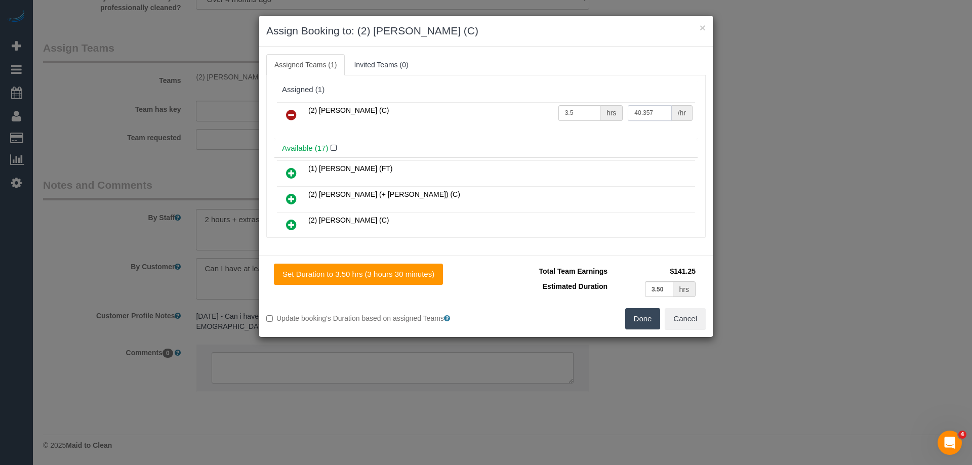
type input "40.357"
click at [646, 314] on button "Done" at bounding box center [642, 318] width 35 height 21
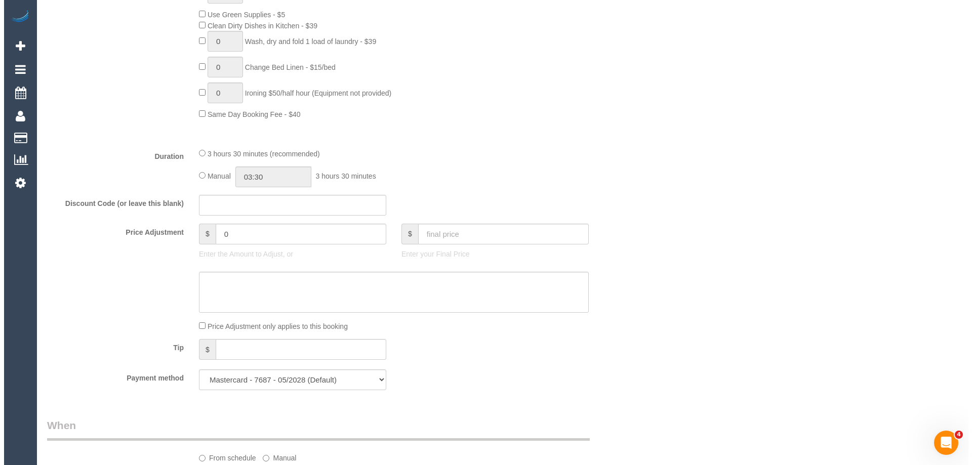
scroll to position [0, 0]
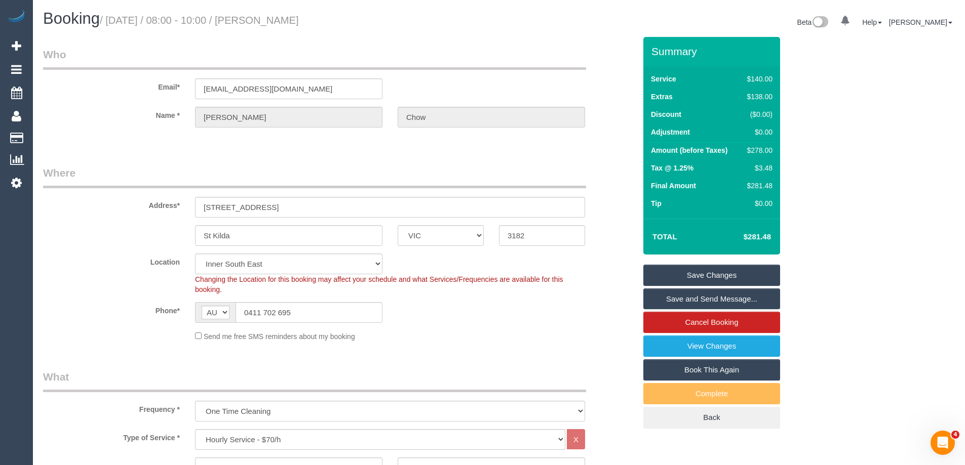
drag, startPoint x: 351, startPoint y: 23, endPoint x: 281, endPoint y: 22, distance: 69.9
click at [281, 22] on h1 "Booking / September 08, 2025 / 08:00 - 10:00 / Melissa Chow" at bounding box center [267, 18] width 448 height 17
copy small "Melissa Chow"
click at [665, 296] on link "Save and Send Message..." at bounding box center [711, 299] width 137 height 21
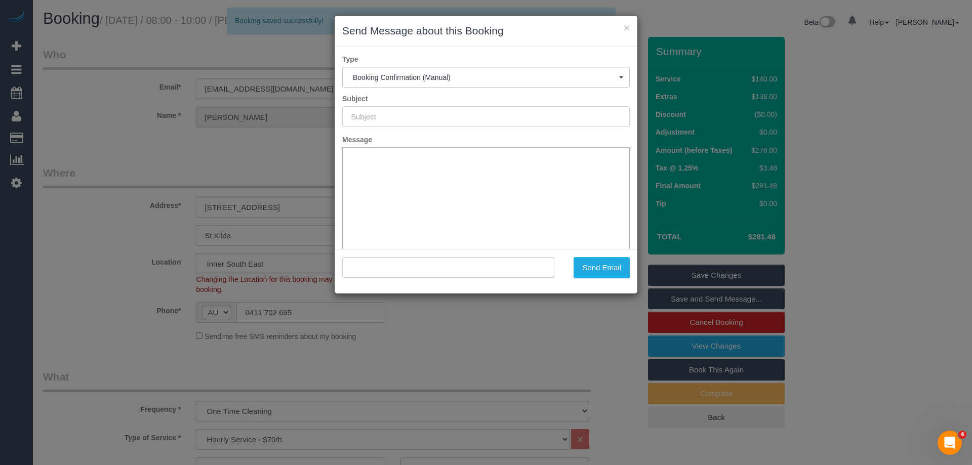
type input "Booking Confirmed"
type input ""Melissa Chow" <mactm85@gmail.com>"
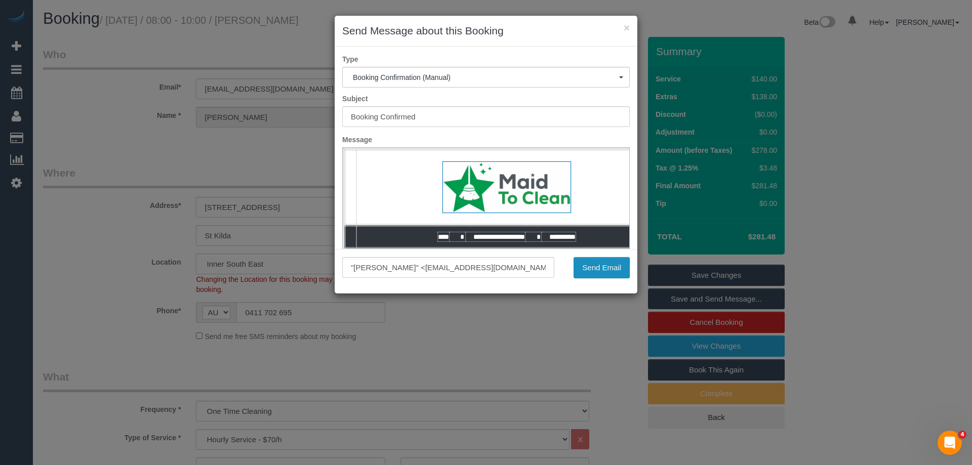
click at [603, 262] on button "Send Email" at bounding box center [602, 267] width 56 height 21
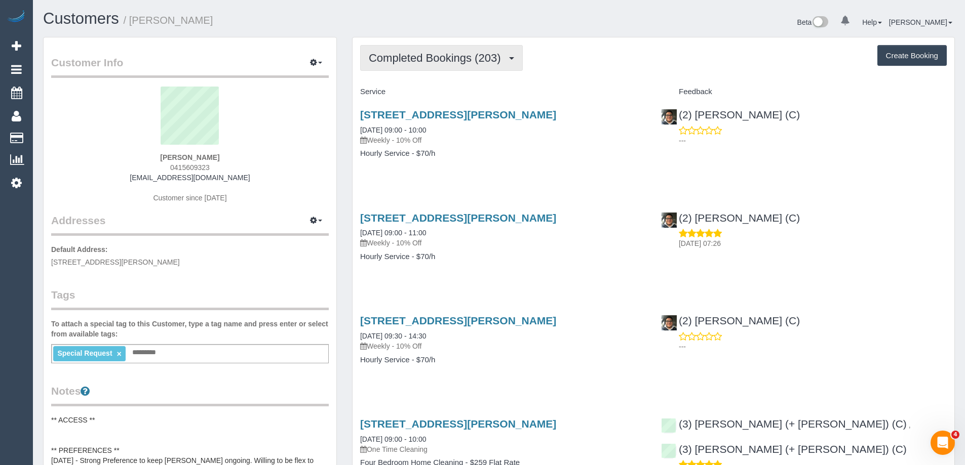
click at [425, 62] on span "Completed Bookings (203)" at bounding box center [437, 58] width 137 height 13
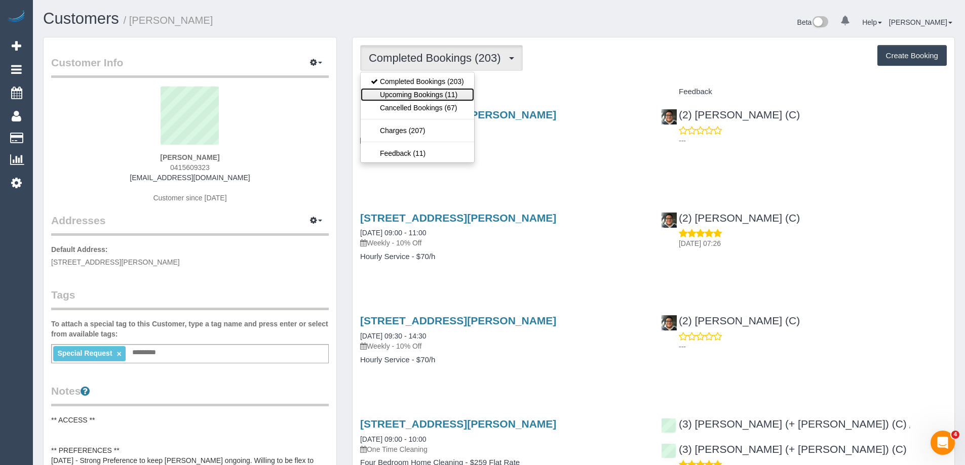
click at [430, 93] on link "Upcoming Bookings (11)" at bounding box center [417, 94] width 113 height 13
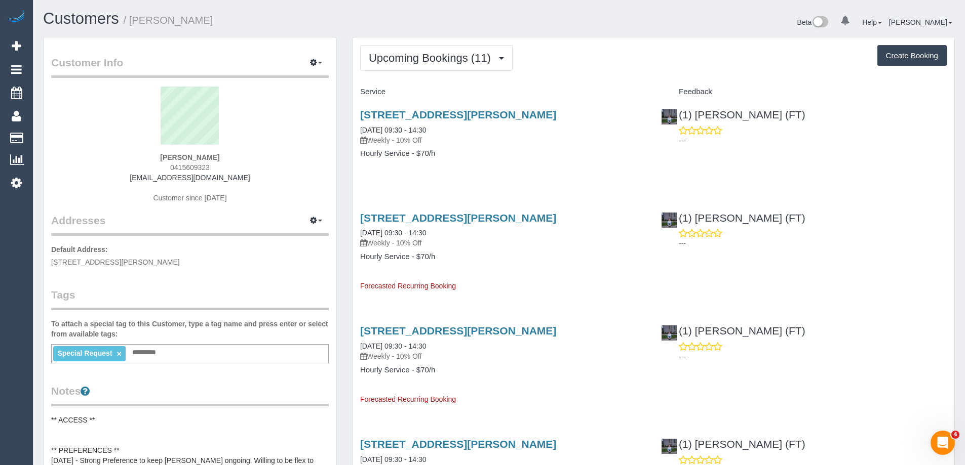
click at [421, 168] on div "[STREET_ADDRESS][PERSON_NAME] [DATE] 09:30 - 14:30 Weekly - 10% Off Hourly Serv…" at bounding box center [502, 139] width 301 height 78
drag, startPoint x: 218, startPoint y: 165, endPoint x: 120, endPoint y: 165, distance: 98.8
click at [120, 165] on div "Danielle Salman 0415609323 dee.salman18@gmail.com Customer since 2019" at bounding box center [190, 150] width 278 height 127
copy span "0415609323"
click at [117, 356] on link "×" at bounding box center [118, 354] width 5 height 9
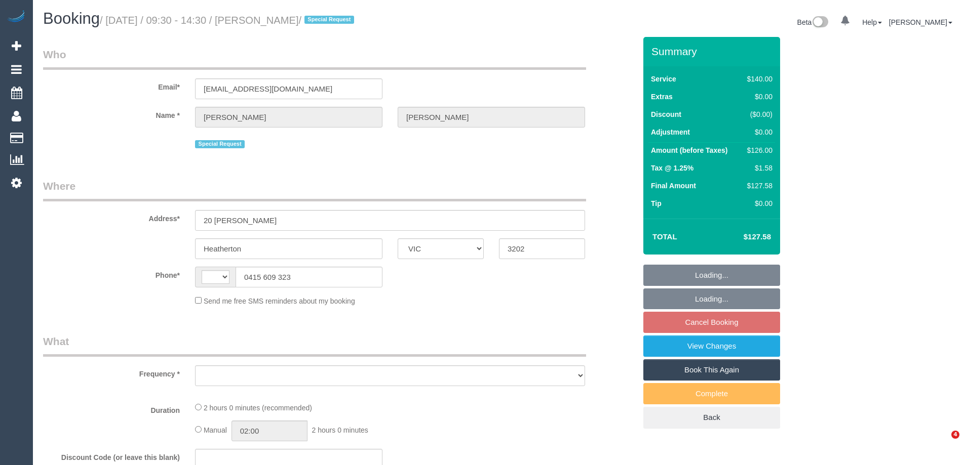
select select "VIC"
select select "object:290"
select select "string:stripe-pm_1Nzt8y2GScqysDRVew16rc4Z"
select select "number:28"
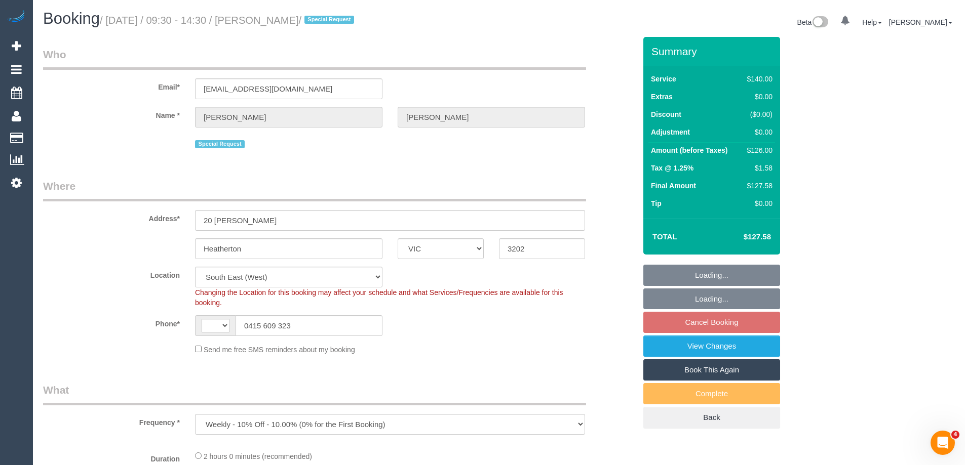
select select "object:690"
select select "string:AU"
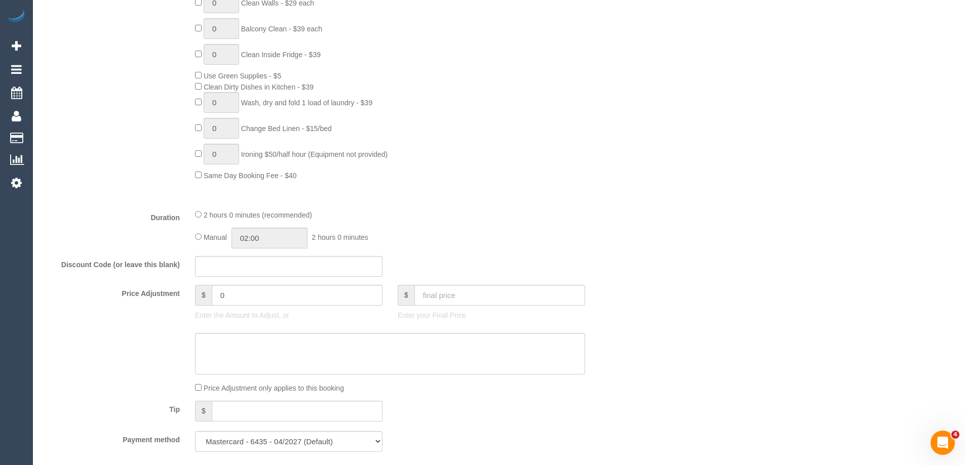
scroll to position [760, 0]
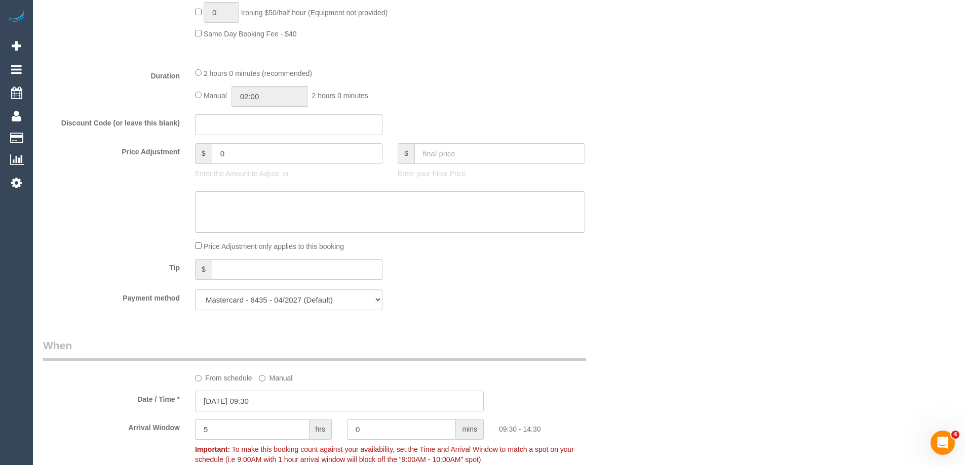
click at [232, 403] on input "[DATE] 09:30" at bounding box center [339, 401] width 289 height 21
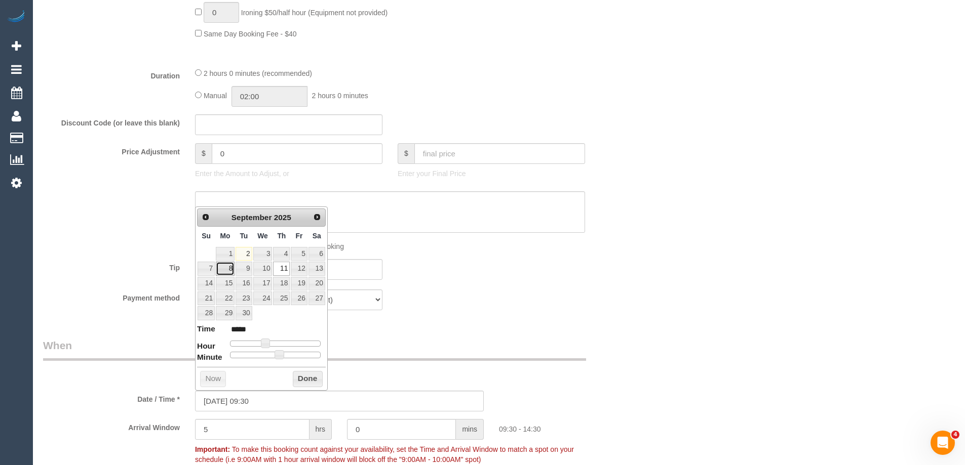
click at [228, 267] on link "8" at bounding box center [225, 269] width 19 height 14
type input "08/09/2025 09:00"
type input "*****"
drag, startPoint x: 280, startPoint y: 356, endPoint x: 208, endPoint y: 350, distance: 72.2
click at [208, 350] on dl "Time ***** Hour Minute Second Millisecond Microsecond Time Zone ***** ***** ***…" at bounding box center [261, 341] width 129 height 35
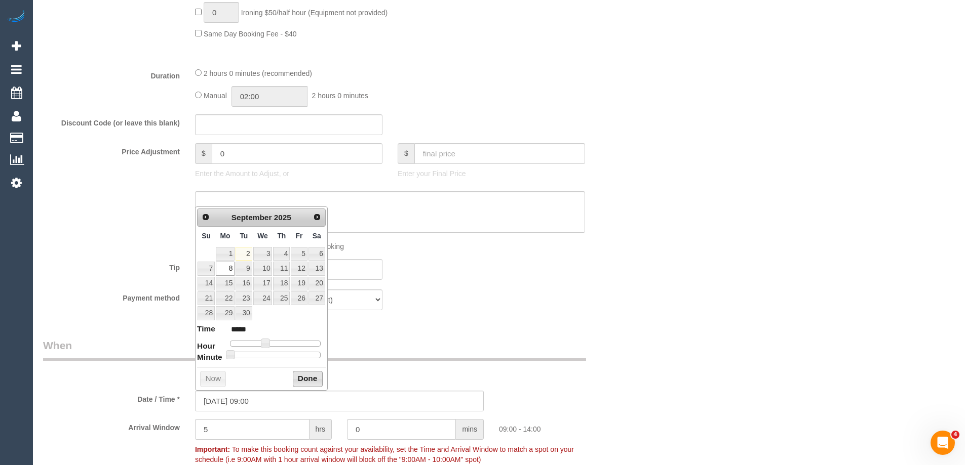
click at [294, 383] on button "Done" at bounding box center [308, 379] width 30 height 16
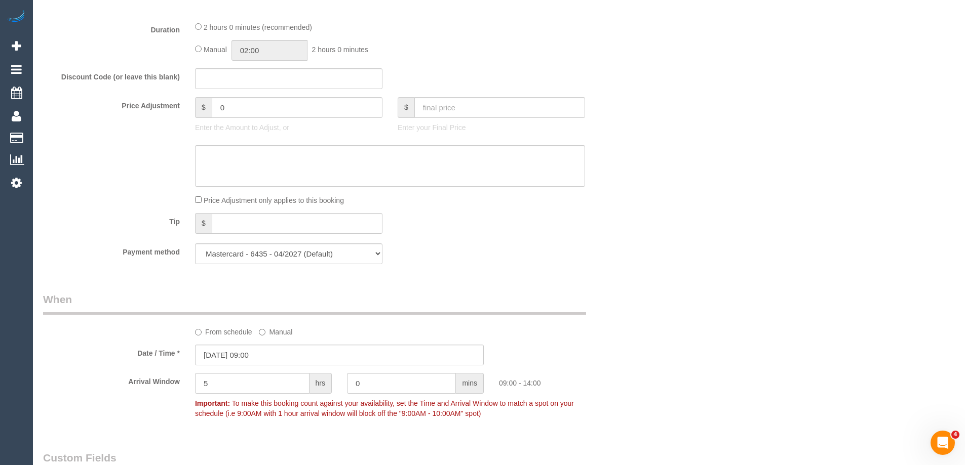
scroll to position [861, 0]
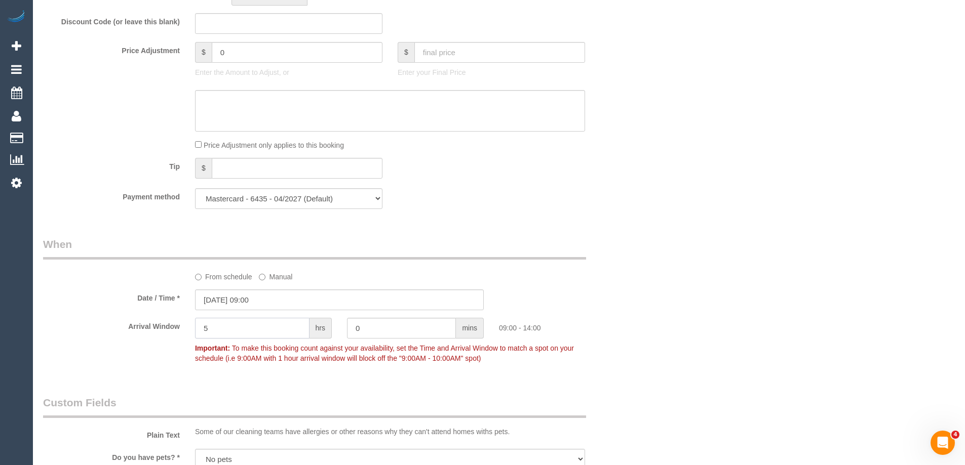
drag, startPoint x: 211, startPoint y: 321, endPoint x: 186, endPoint y: 320, distance: 25.4
click at [186, 320] on div "Arrival Window 5 hrs 0 mins 09:00 - 14:00 Important: To make this booking count…" at bounding box center [339, 343] width 608 height 50
drag, startPoint x: 192, startPoint y: 326, endPoint x: 164, endPoint y: 324, distance: 28.9
click at [164, 324] on div "Arrival Window 2 hrs 0 mins 09:00 - 11:00 Important: To make this booking count…" at bounding box center [339, 343] width 608 height 50
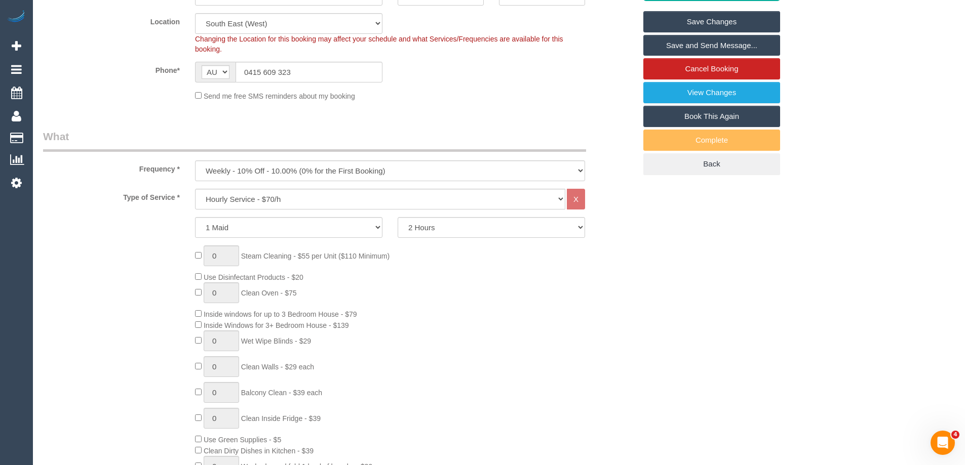
scroll to position [152, 0]
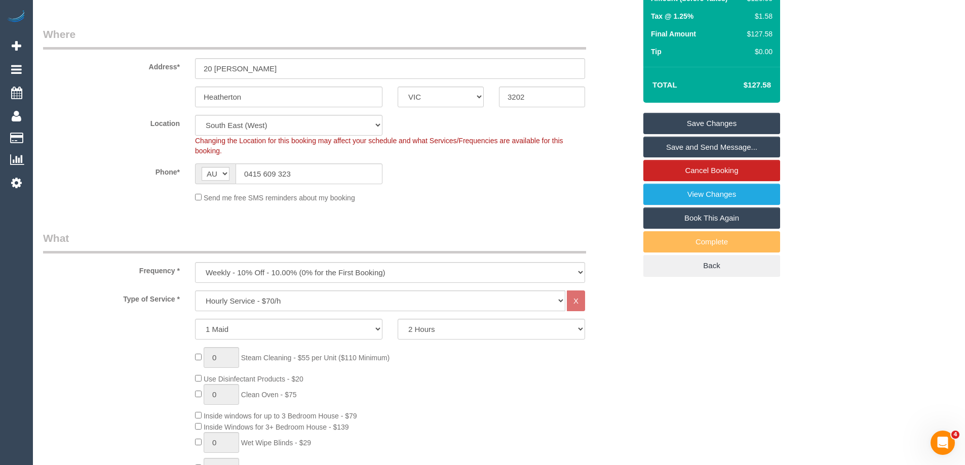
type input "1"
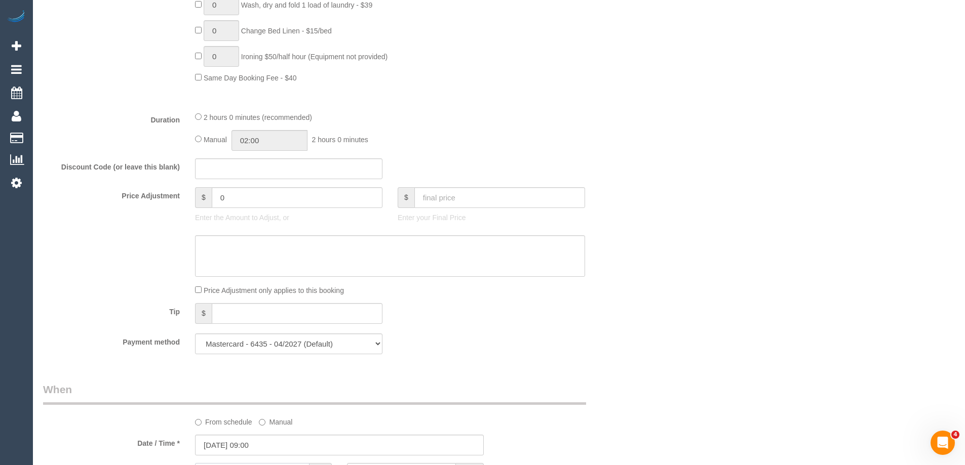
scroll to position [1719, 0]
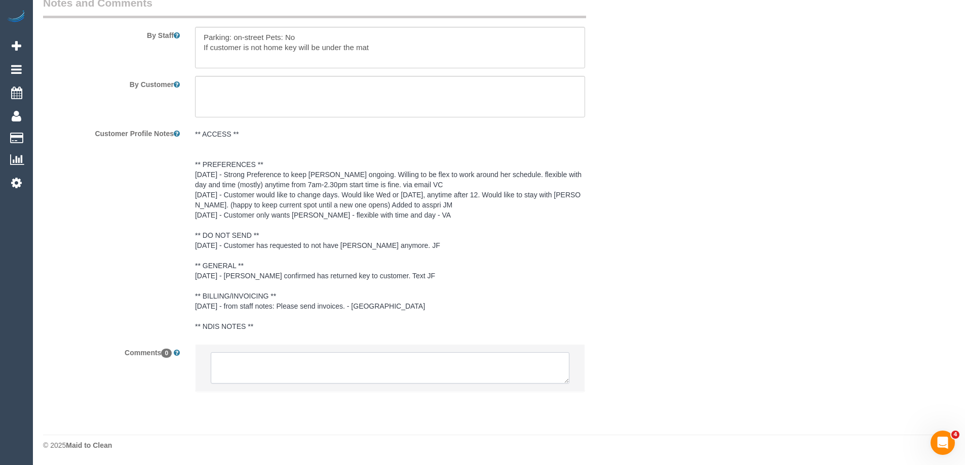
click at [249, 362] on textarea at bounding box center [390, 367] width 359 height 31
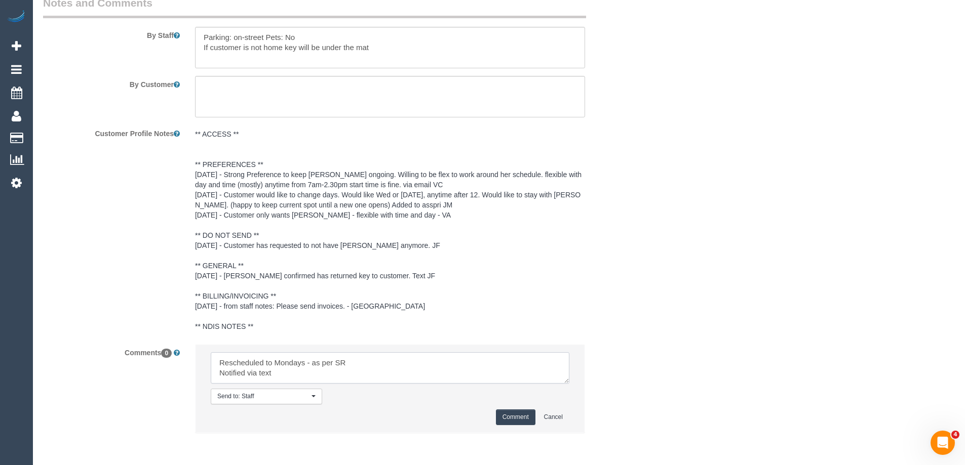
type textarea "Rescheduled to Mondays - as per SR Notified via text"
click at [510, 418] on button "Comment" at bounding box center [516, 418] width 40 height 16
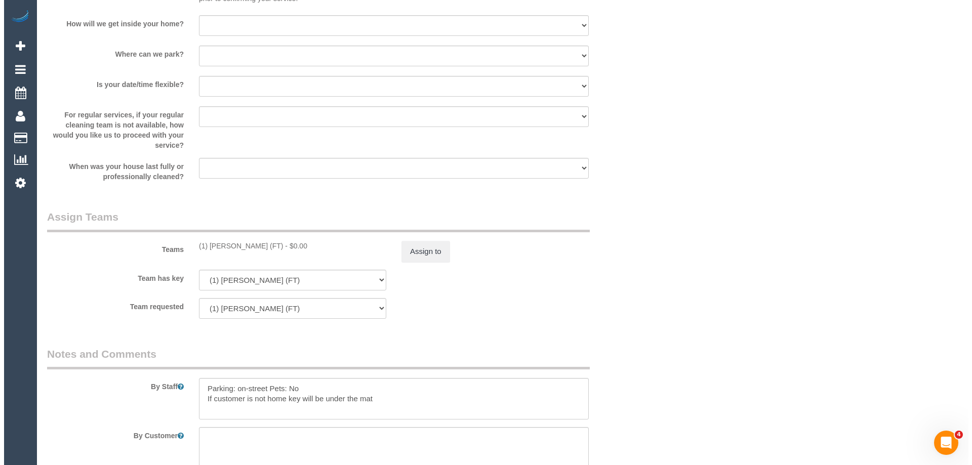
scroll to position [1364, 0]
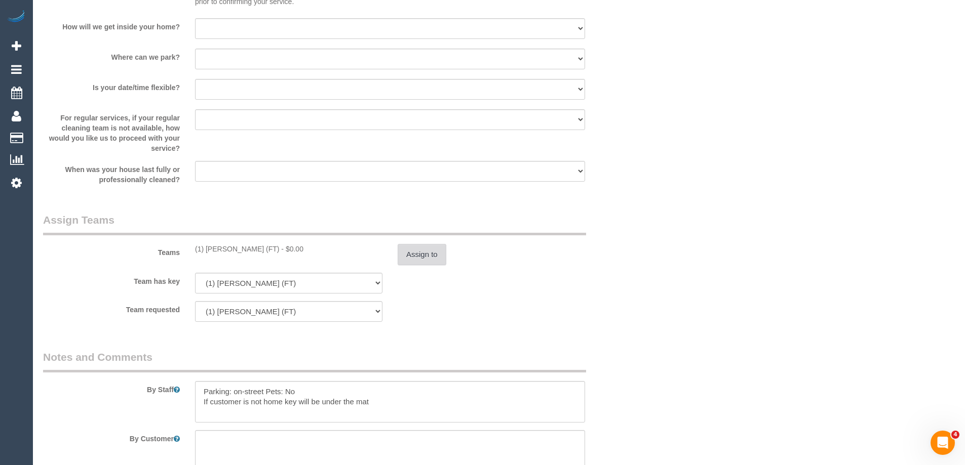
click at [410, 252] on button "Assign to" at bounding box center [422, 254] width 49 height 21
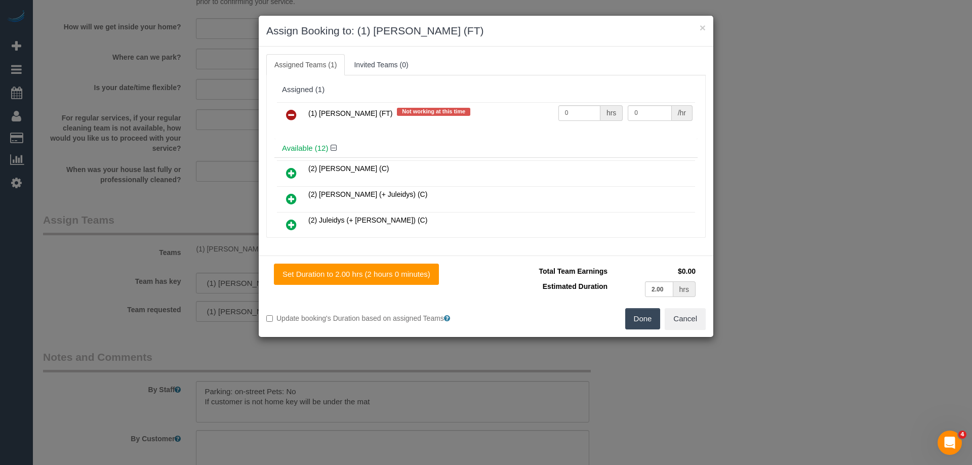
drag, startPoint x: 297, startPoint y: 113, endPoint x: 292, endPoint y: 113, distance: 5.6
click at [296, 113] on link at bounding box center [292, 115] width 24 height 20
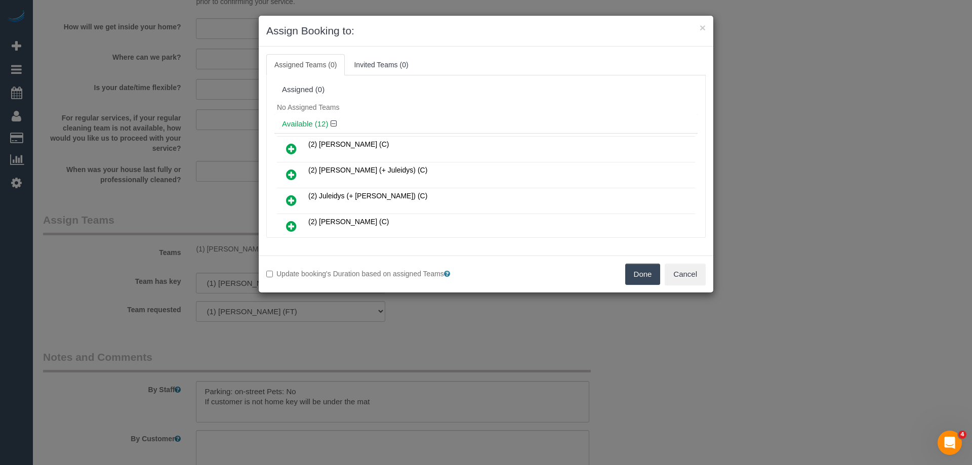
click at [646, 280] on button "Done" at bounding box center [642, 274] width 35 height 21
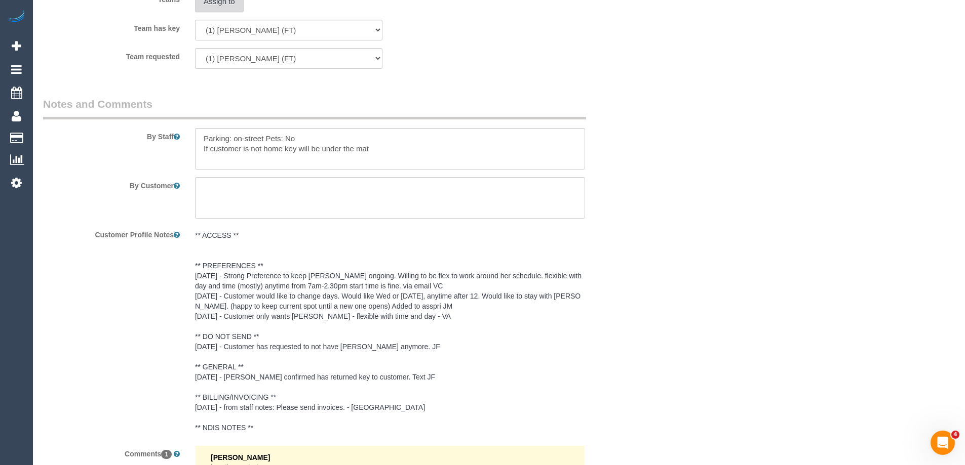
scroll to position [1805, 0]
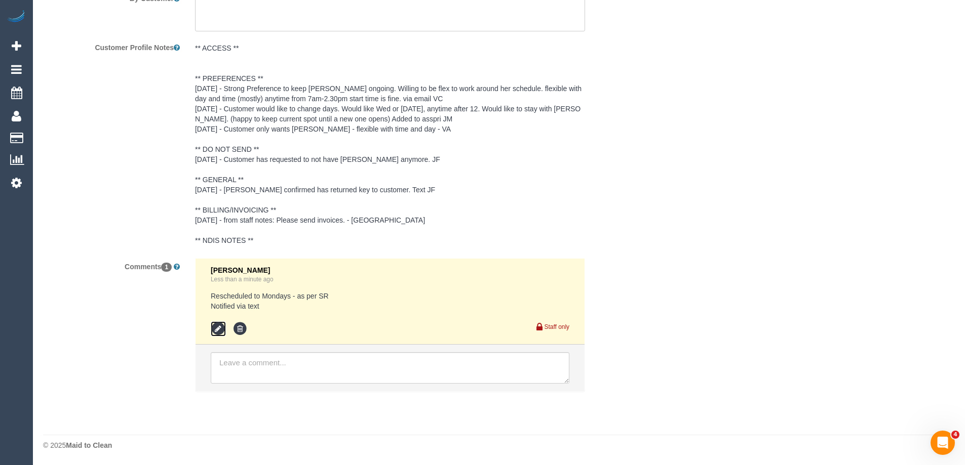
click at [217, 330] on icon at bounding box center [218, 329] width 15 height 15
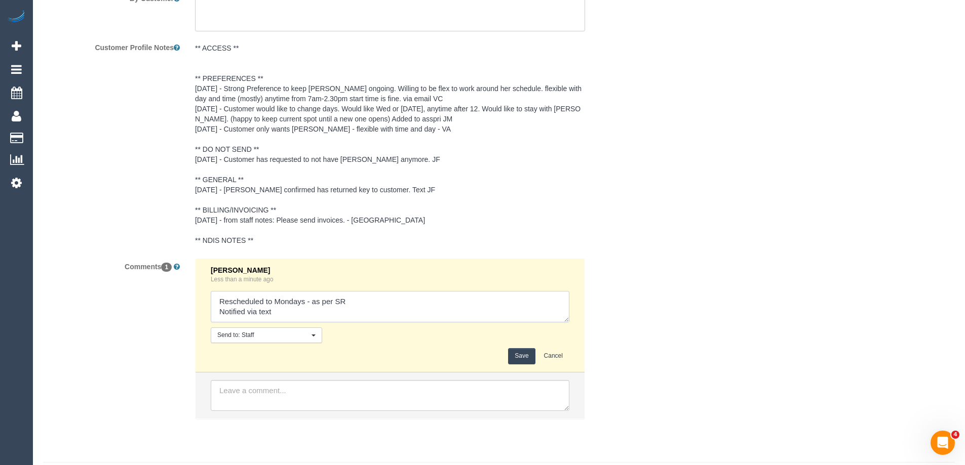
click at [296, 303] on textarea at bounding box center [390, 306] width 359 height 31
click at [303, 302] on textarea at bounding box center [390, 306] width 359 height 31
type textarea "Rescheduled to Mondays with Roumany - as per SR Notified via text"
click at [515, 357] on button "Save" at bounding box center [521, 356] width 27 height 16
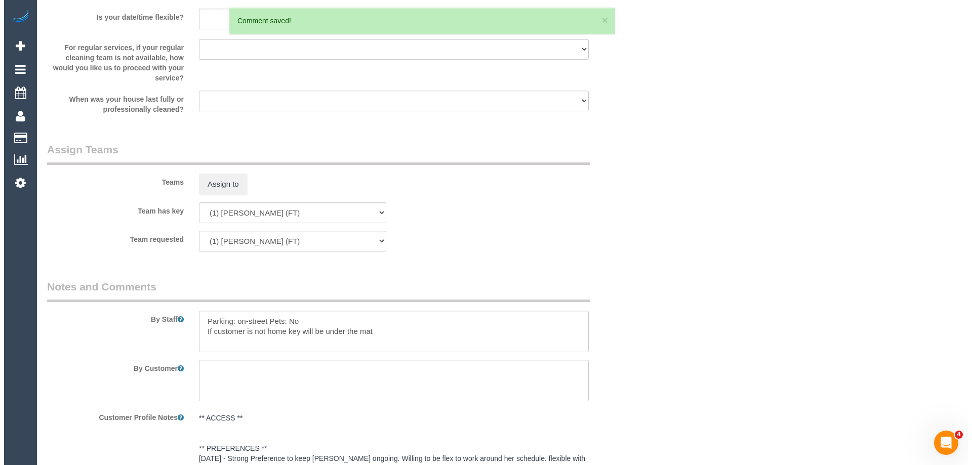
scroll to position [1400, 0]
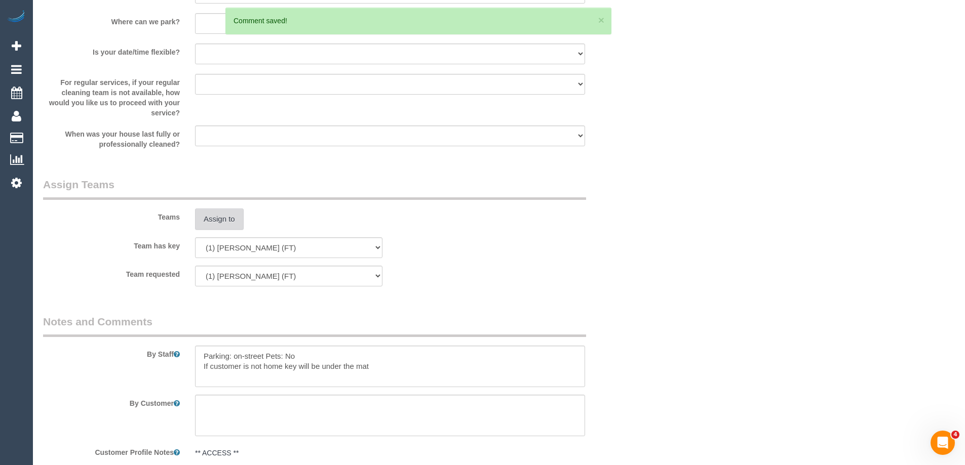
click at [214, 212] on button "Assign to" at bounding box center [219, 219] width 49 height 21
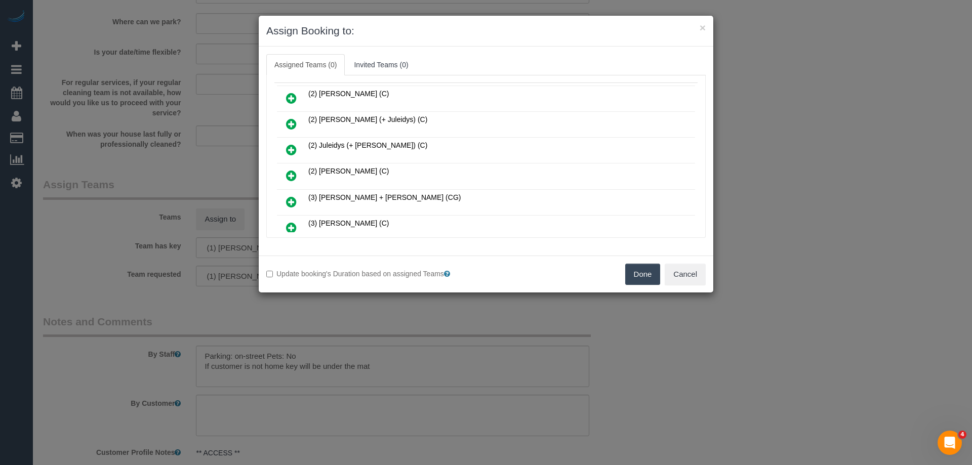
click at [291, 173] on icon at bounding box center [291, 176] width 11 height 12
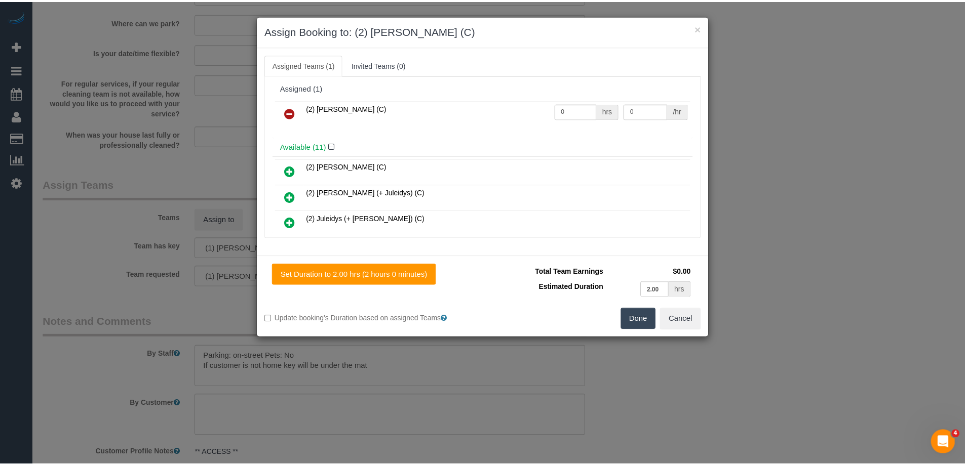
scroll to position [0, 0]
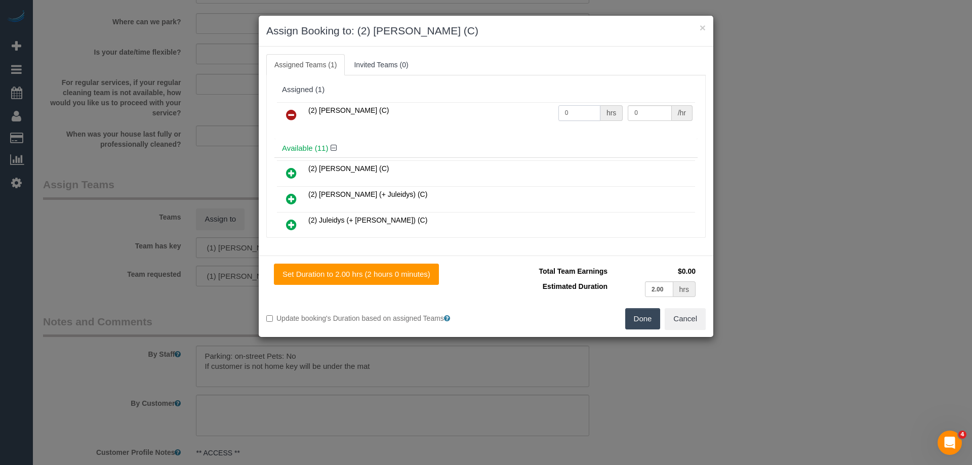
drag, startPoint x: 576, startPoint y: 110, endPoint x: 509, endPoint y: 111, distance: 67.4
click at [527, 111] on tr "(2) Roumany Gergis (C) 0 hrs 0 /hr" at bounding box center [486, 115] width 418 height 26
type input "2"
drag, startPoint x: 638, startPoint y: 110, endPoint x: 578, endPoint y: 108, distance: 59.3
click at [583, 109] on tr "(2) Roumany Gergis (C) 2 hrs 0 /hr" at bounding box center [486, 115] width 418 height 26
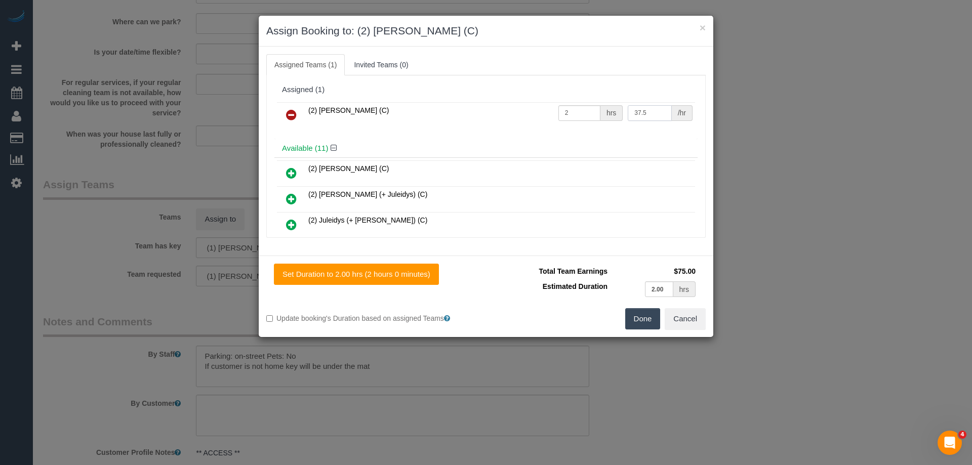
type input "37.5"
click at [645, 322] on button "Done" at bounding box center [642, 318] width 35 height 21
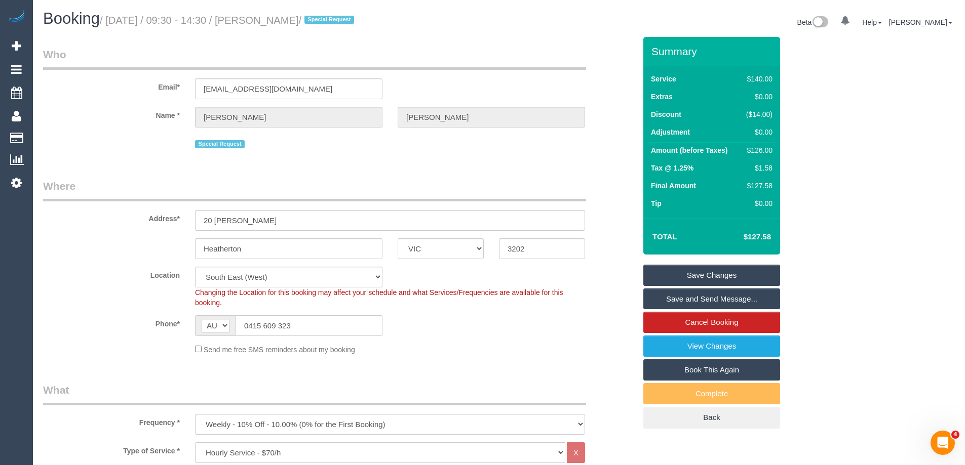
drag, startPoint x: 354, startPoint y: 19, endPoint x: 278, endPoint y: 19, distance: 76.0
click at [278, 19] on small "/ September 11, 2025 / 09:30 - 14:30 / Danielle Salman / Special Request" at bounding box center [228, 20] width 257 height 11
copy small "Danielle Salman"
click at [677, 294] on link "Save and Send Message..." at bounding box center [711, 299] width 137 height 21
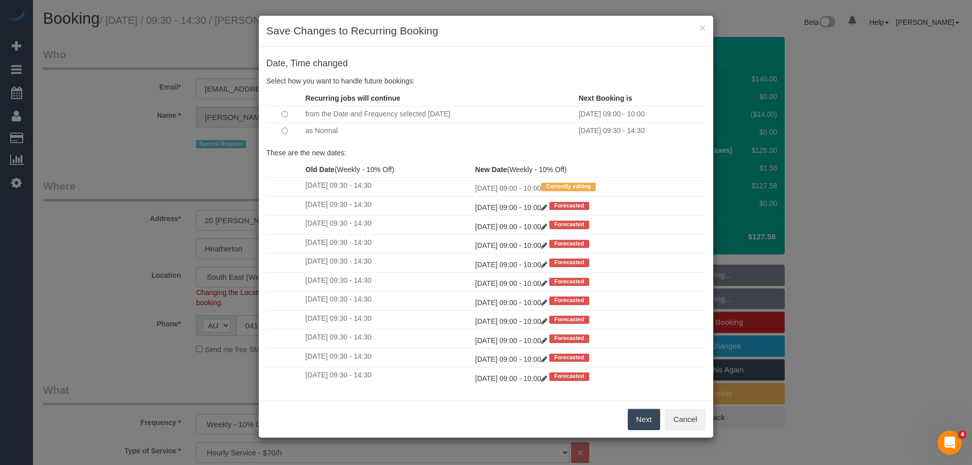
click at [636, 425] on button "Next" at bounding box center [644, 419] width 33 height 21
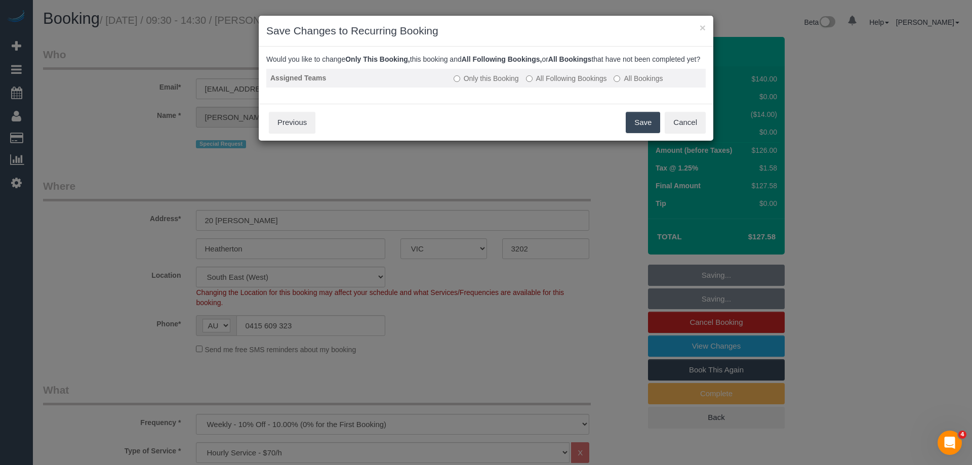
click at [535, 80] on td "Only this Booking All Following Bookings All Bookings" at bounding box center [578, 78] width 256 height 19
click at [537, 84] on label "All Following Bookings" at bounding box center [566, 78] width 81 height 10
click at [648, 133] on button "Save" at bounding box center [643, 122] width 34 height 21
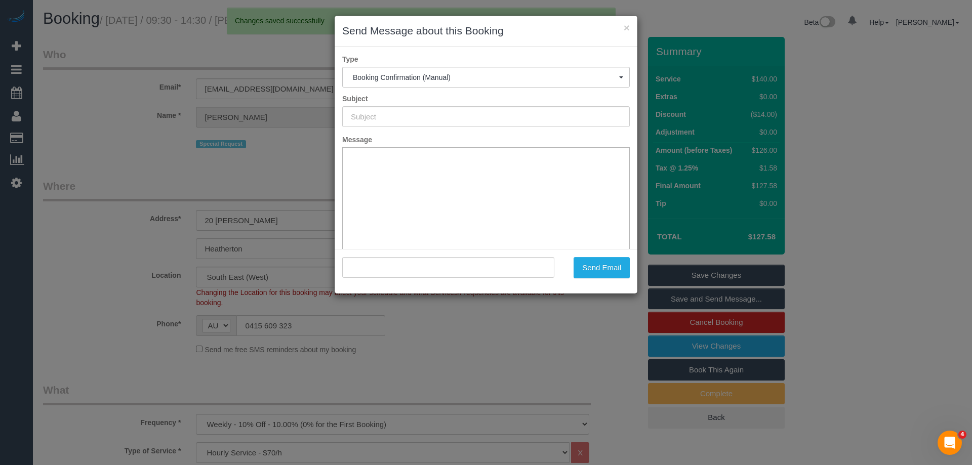
type input "Booking Confirmed"
type input ""Danielle Salman" <dee.salman18@gmail.com>"
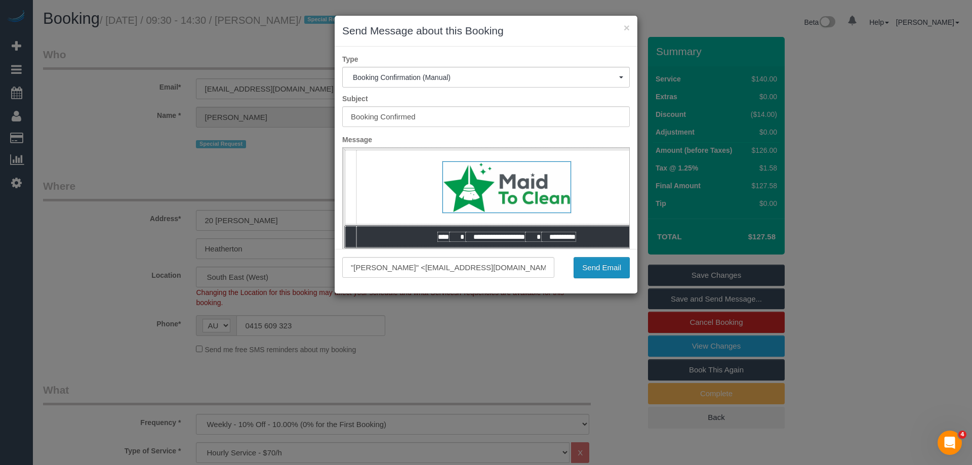
click at [597, 275] on button "Send Email" at bounding box center [602, 267] width 56 height 21
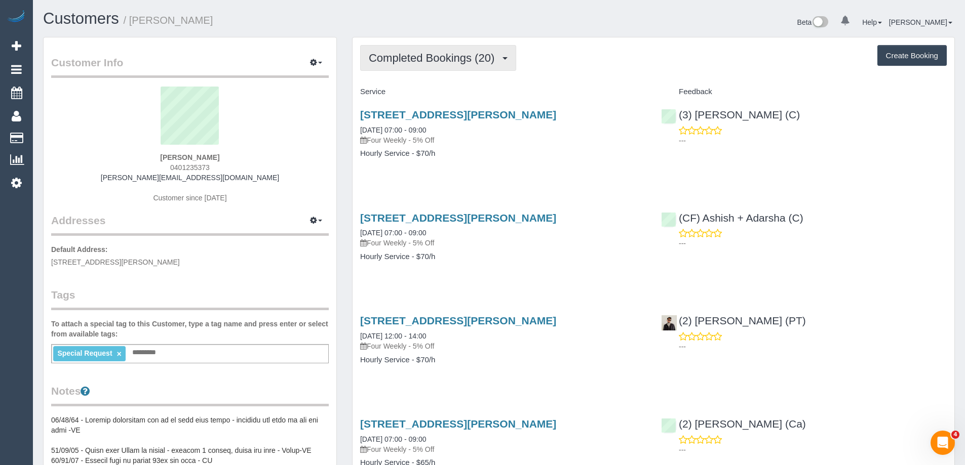
click at [413, 58] on span "Completed Bookings (20)" at bounding box center [434, 58] width 131 height 13
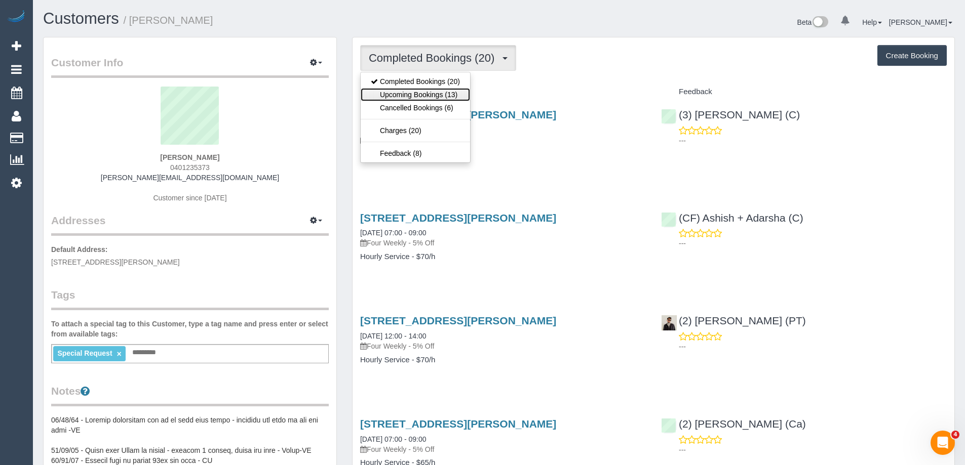
click at [442, 95] on link "Upcoming Bookings (13)" at bounding box center [415, 94] width 109 height 13
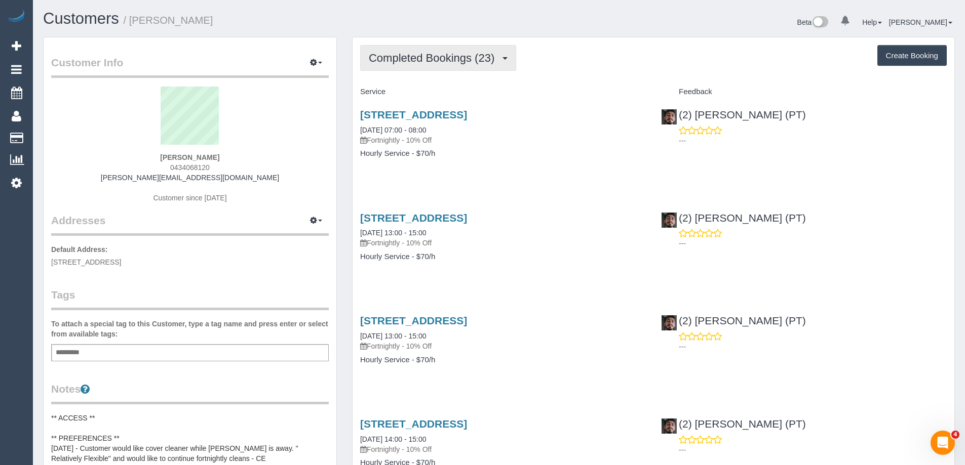
click at [413, 58] on span "Completed Bookings (23)" at bounding box center [434, 58] width 131 height 13
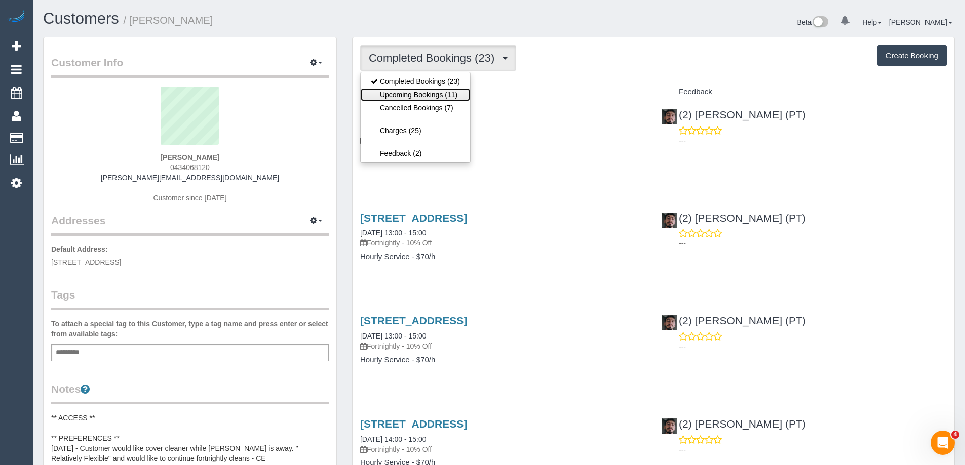
click at [425, 91] on link "Upcoming Bookings (11)" at bounding box center [415, 94] width 109 height 13
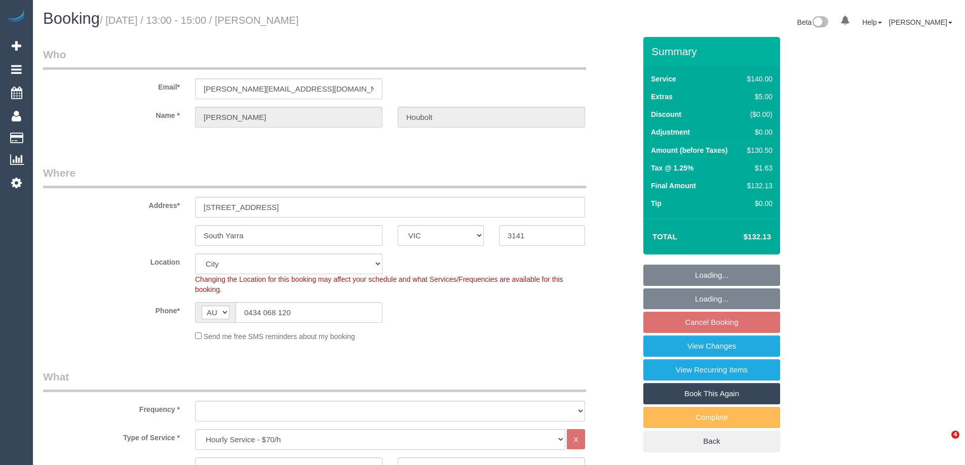
select select "VIC"
select select "number:28"
select select "number:14"
select select "number:19"
select select "number:36"
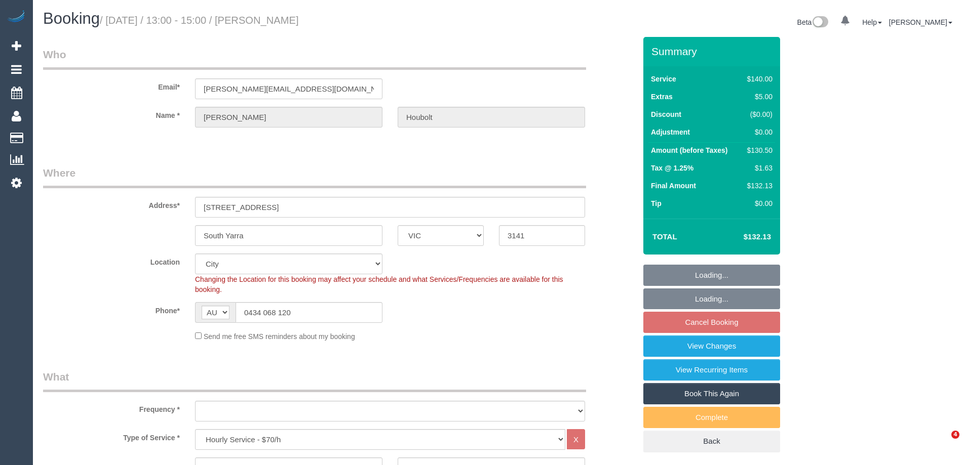
select select "number:35"
select select "object:1276"
select select "string:stripe-pm_1RnDHM2GScqysDRVPf1khmFk"
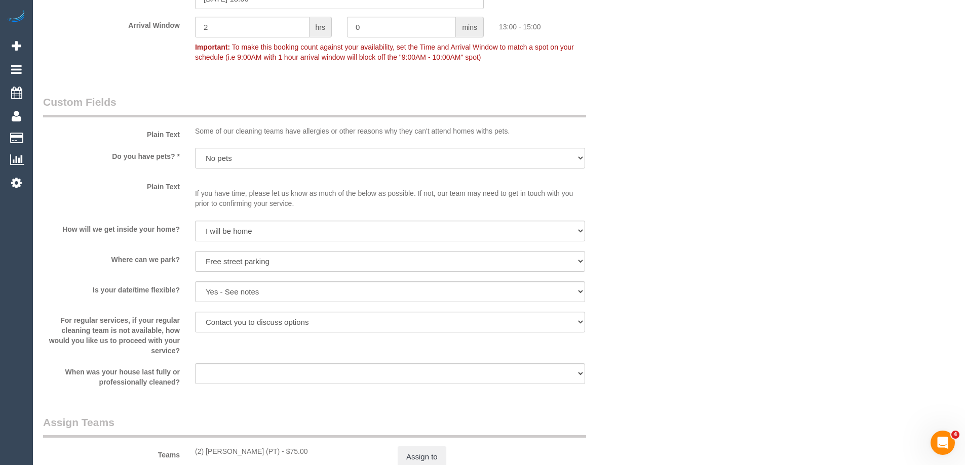
scroll to position [1042, 0]
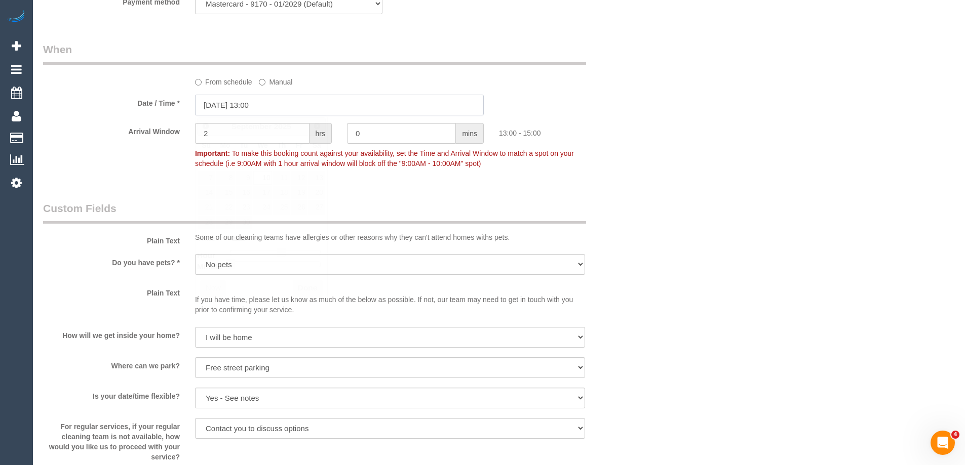
click at [219, 96] on input "10/09/2025 13:00" at bounding box center [339, 105] width 289 height 21
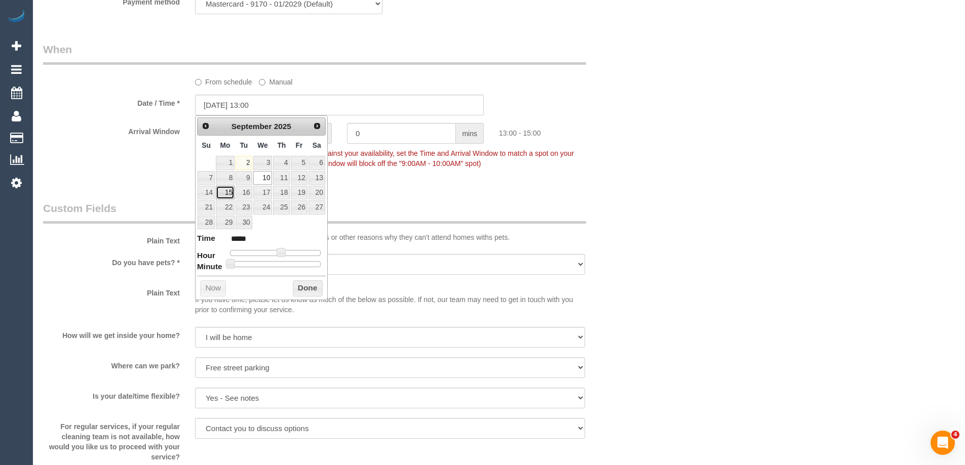
click at [226, 191] on link "15" at bounding box center [225, 193] width 19 height 14
type input "15/09/2025 12:00"
type input "*****"
type input "15/09/2025 11:00"
type input "*****"
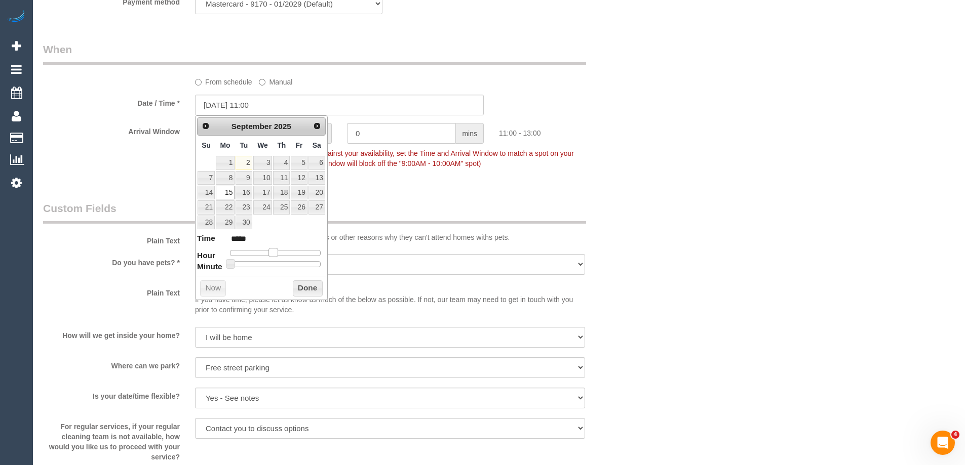
type input "15/09/2025 10:00"
type input "*****"
type input "15/09/2025 09:00"
type input "*****"
type input "15/09/2025 08:00"
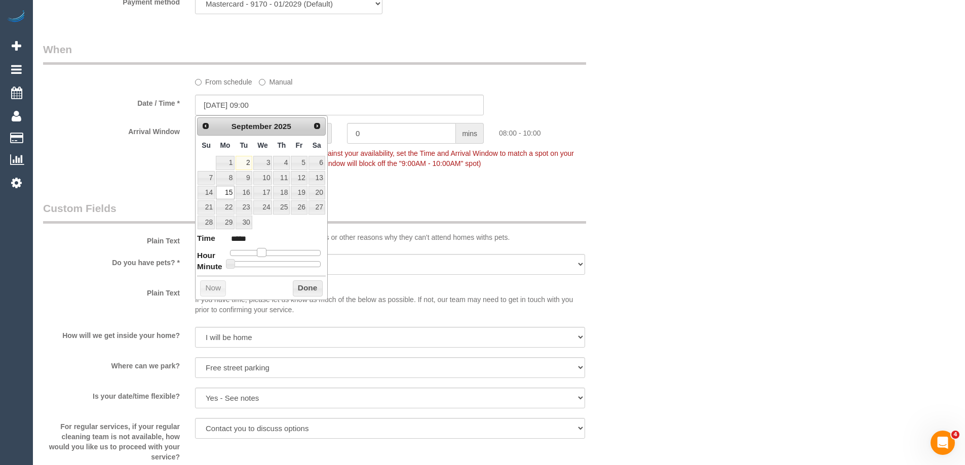
type input "*****"
type input "15/09/2025 07:00"
type input "*****"
drag, startPoint x: 281, startPoint y: 251, endPoint x: 258, endPoint y: 252, distance: 22.8
click at [258, 252] on span at bounding box center [257, 252] width 9 height 9
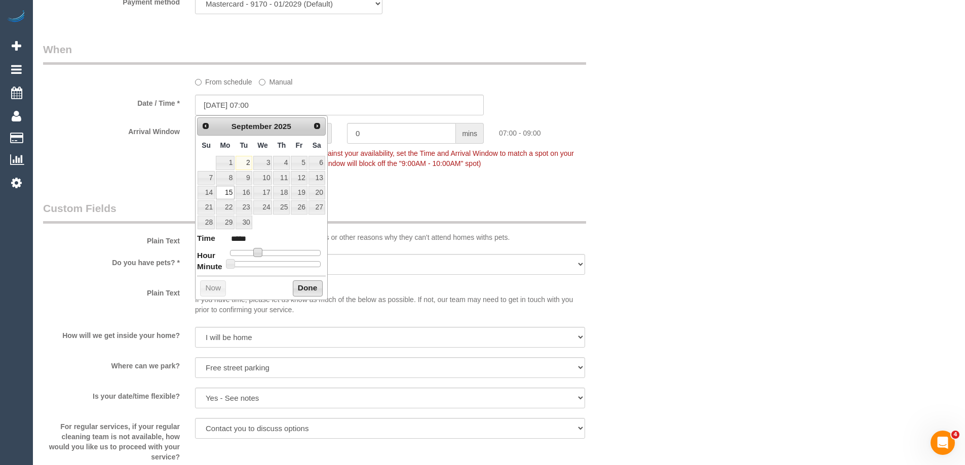
click at [302, 288] on button "Done" at bounding box center [308, 289] width 30 height 16
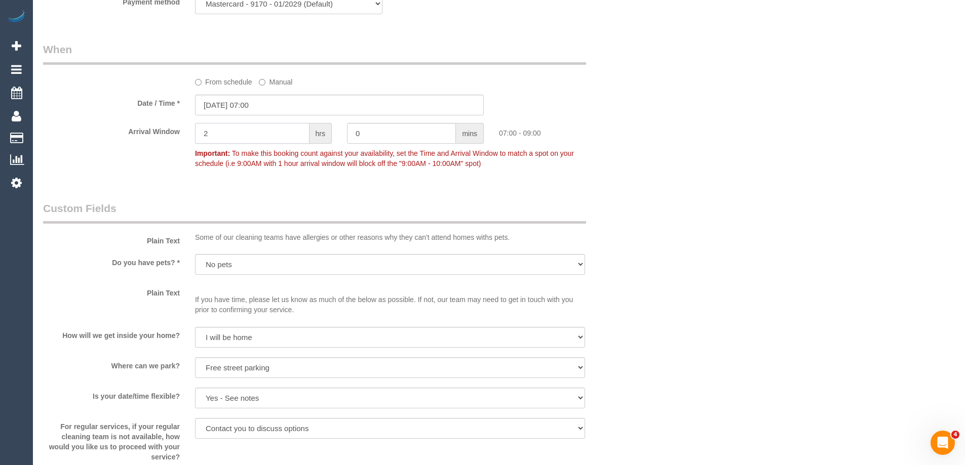
drag, startPoint x: 224, startPoint y: 132, endPoint x: 166, endPoint y: 131, distance: 58.3
click at [167, 131] on div "Arrival Window 2 hrs 0 mins 07:00 - 09:00 Important: To make this booking count…" at bounding box center [339, 148] width 608 height 50
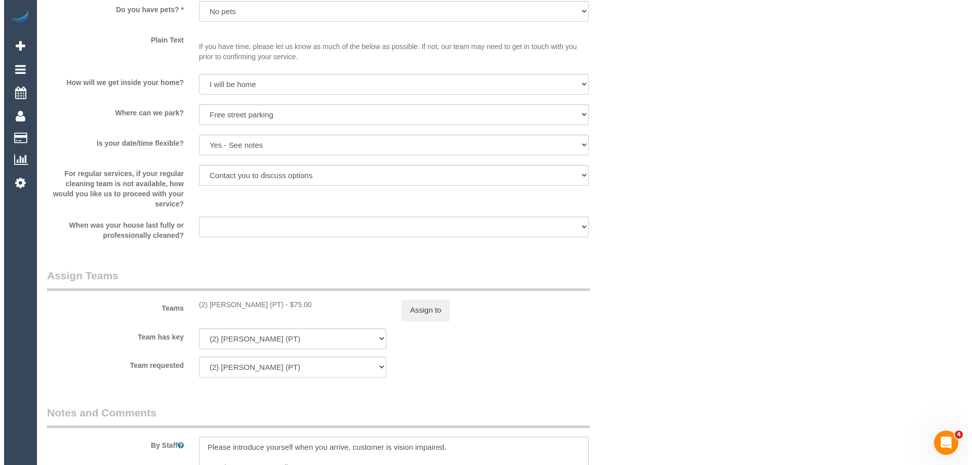
scroll to position [1549, 0]
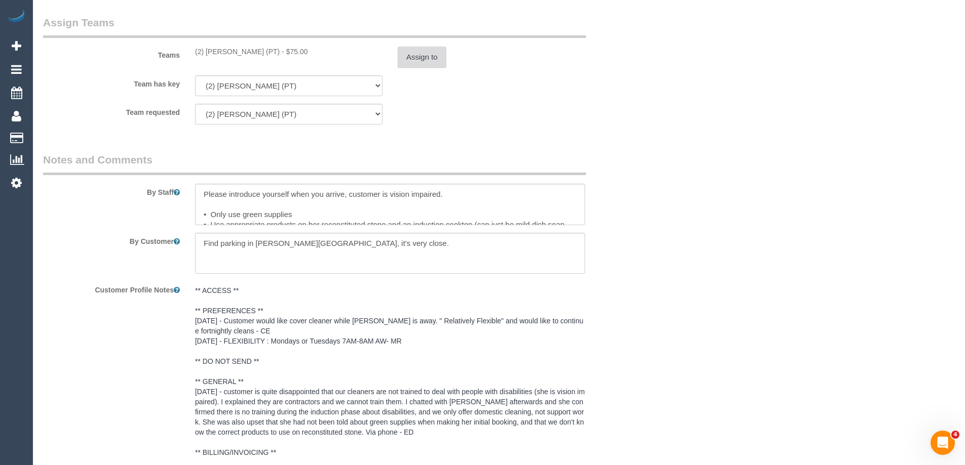
type input "1"
click at [415, 54] on button "Assign to" at bounding box center [422, 57] width 49 height 21
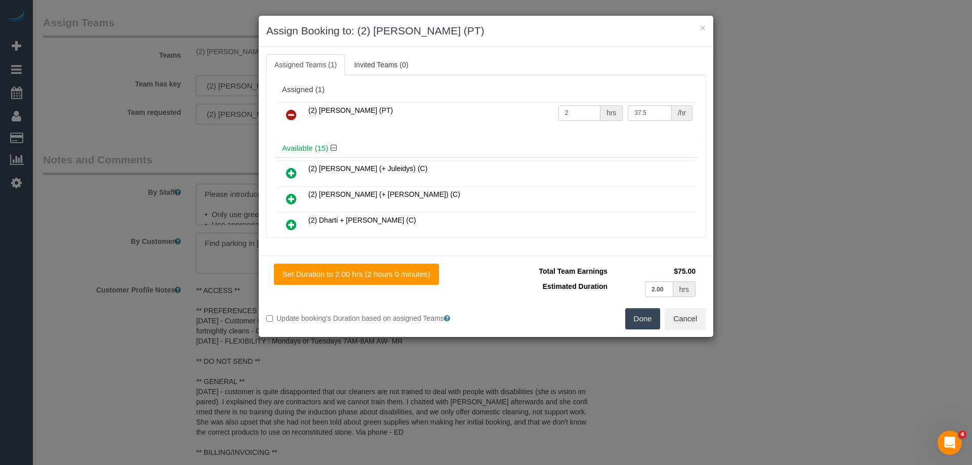
click at [295, 112] on icon at bounding box center [291, 115] width 11 height 12
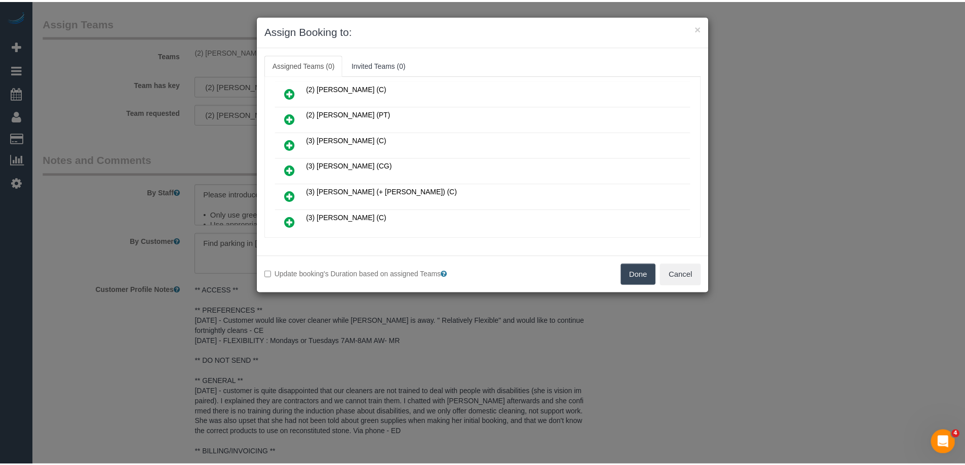
scroll to position [203, 0]
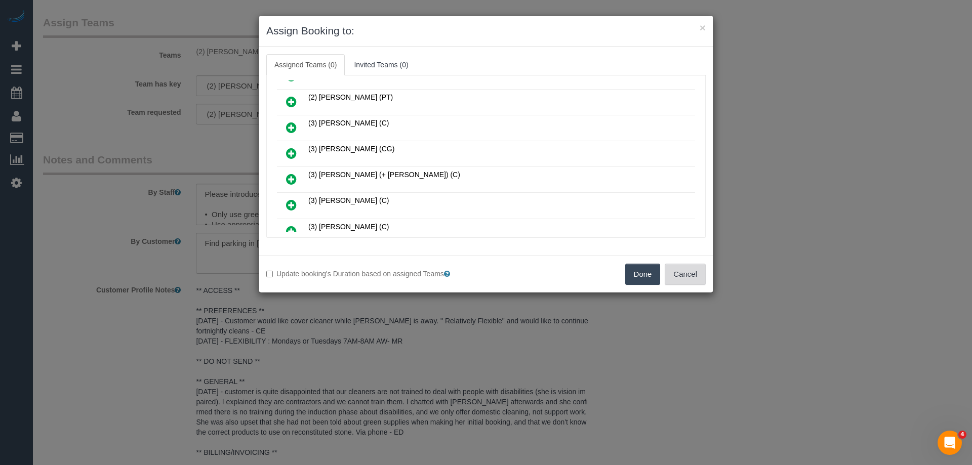
click at [695, 270] on button "Cancel" at bounding box center [685, 274] width 41 height 21
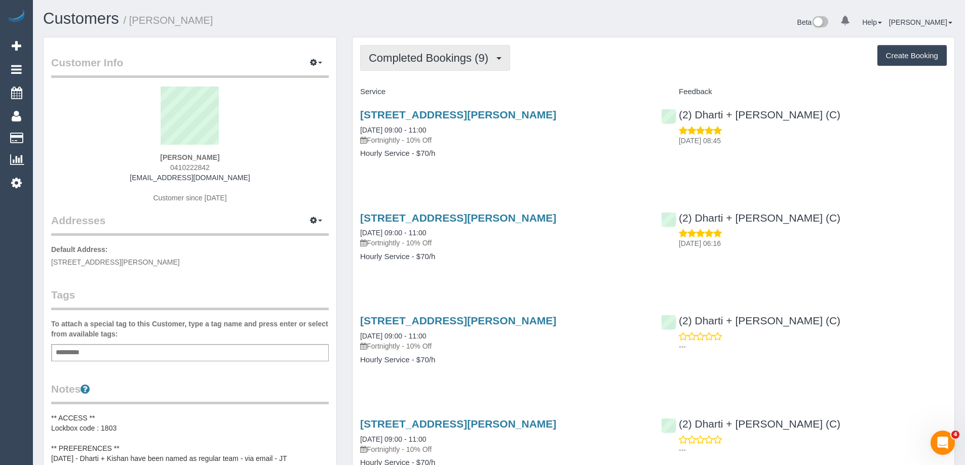
click at [443, 61] on span "Completed Bookings (9)" at bounding box center [431, 58] width 125 height 13
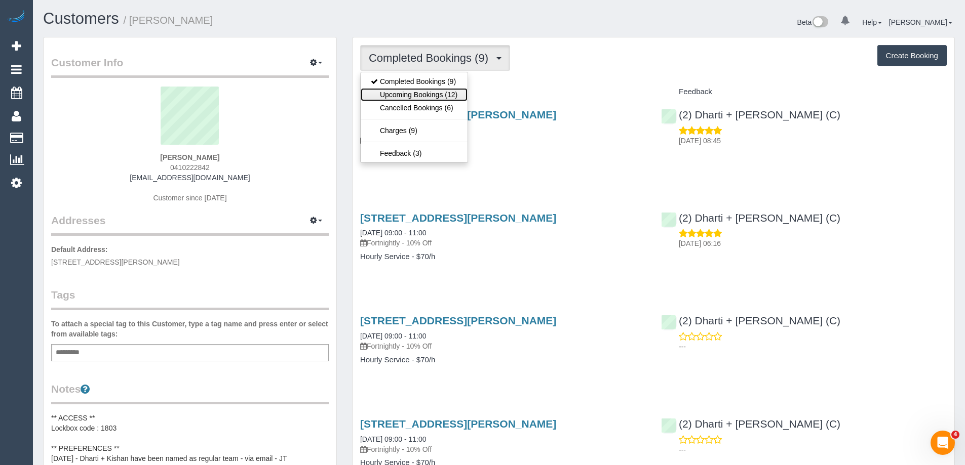
click at [440, 94] on link "Upcoming Bookings (12)" at bounding box center [414, 94] width 107 height 13
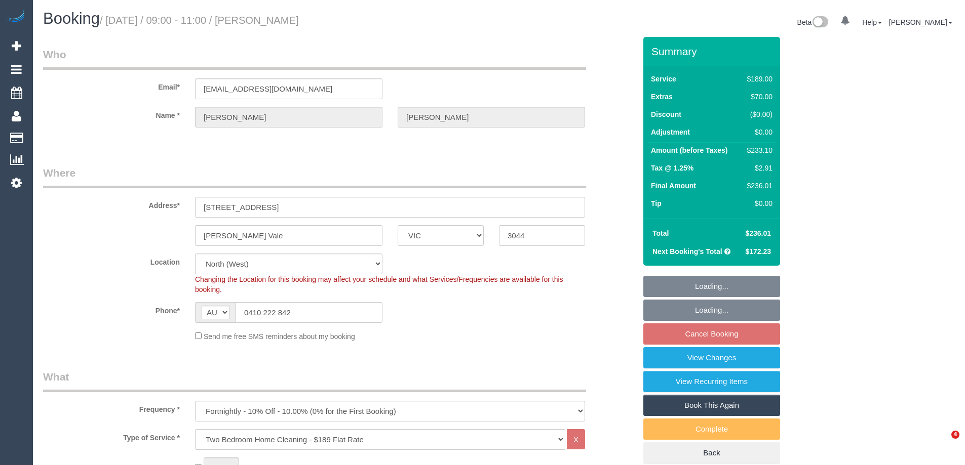
select select "VIC"
select select "string:stripe-pm_1R2l4t2GScqysDRVY5XYVGaZ"
select select "number:28"
select select "number:16"
select select "number:19"
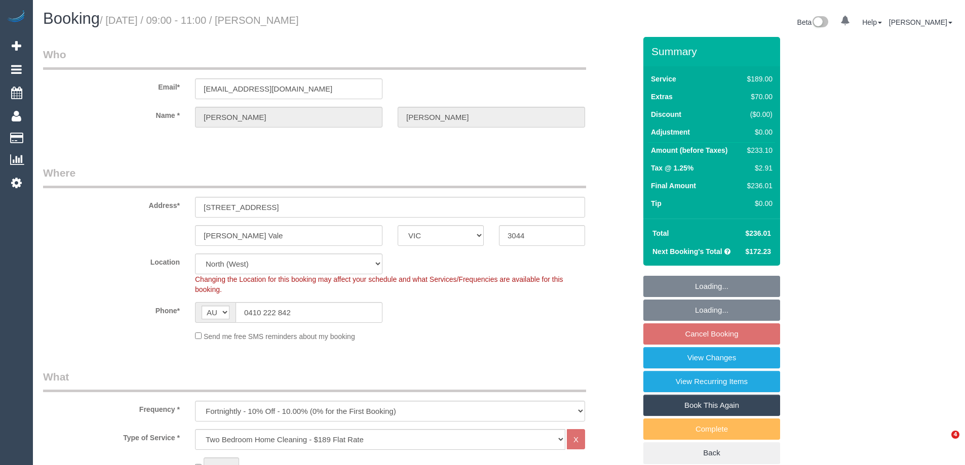
select select "number:22"
select select "number:34"
select select "number:12"
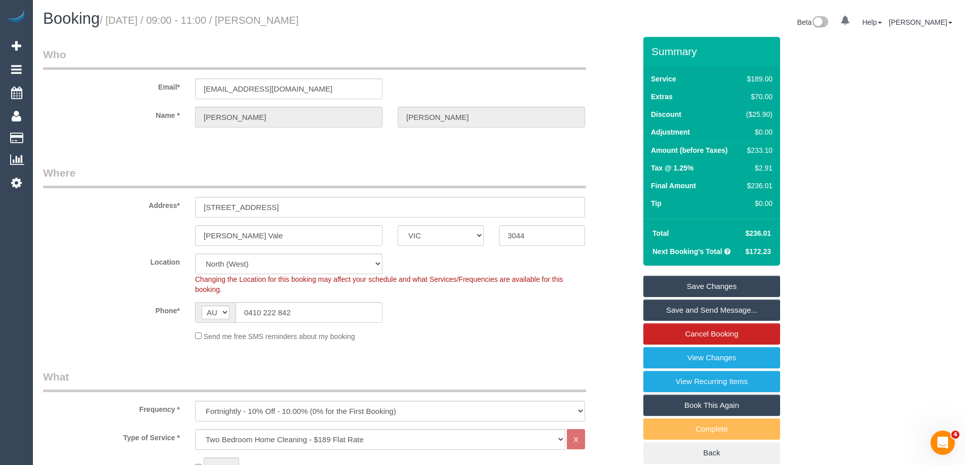
scroll to position [1857, 0]
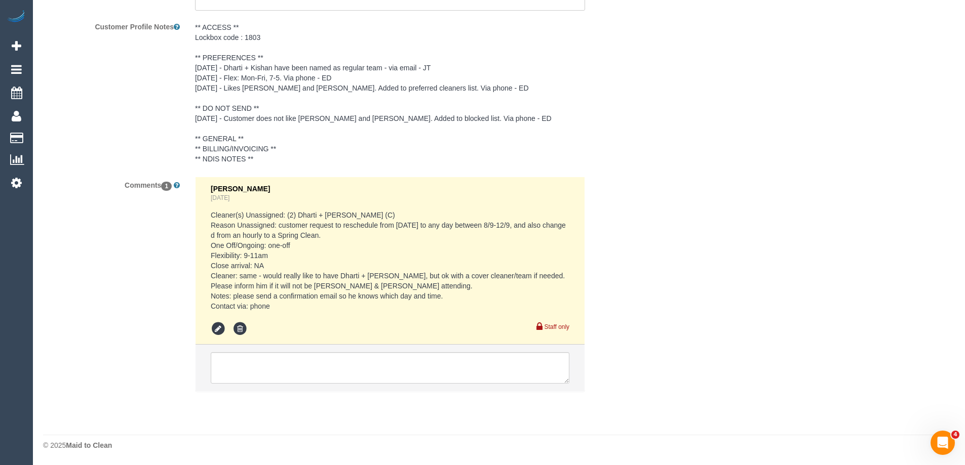
click at [511, 80] on pre "** ACCESS ** Lockbox code : 1803 ** PREFERENCES ** [DATE] - Dharti + Kishan hav…" at bounding box center [390, 93] width 390 height 142
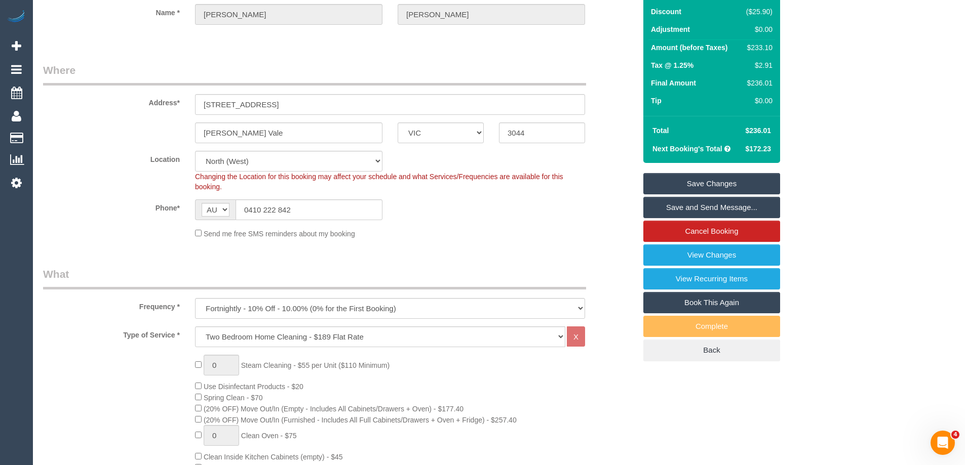
scroll to position [101, 0]
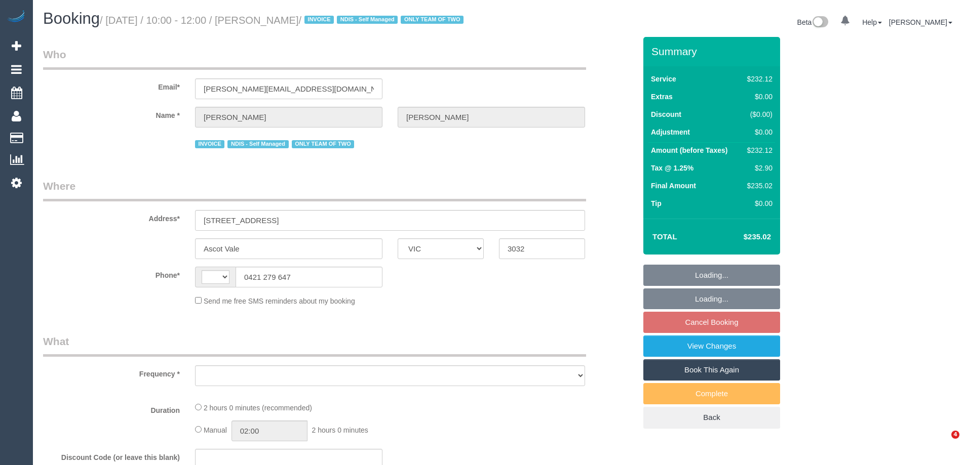
select select "VIC"
select select "string:AU"
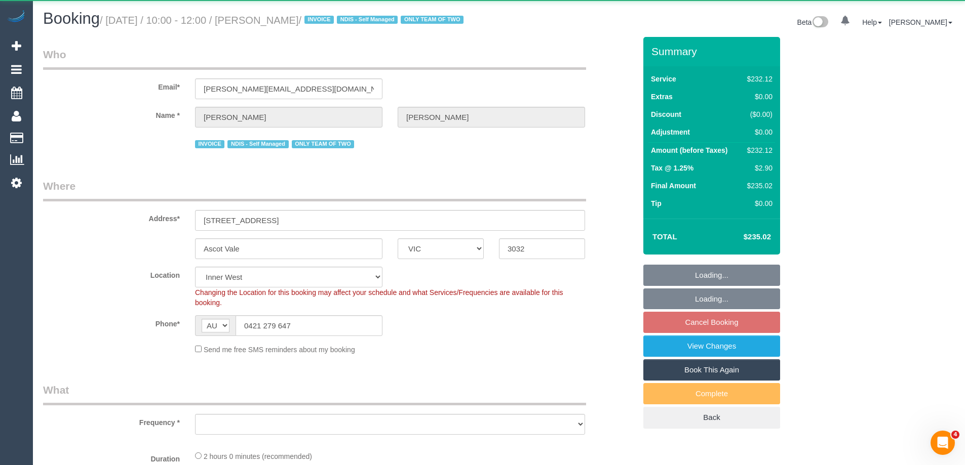
select select "object:677"
select select "number:27"
select select "number:14"
select select "number:19"
select select "number:22"
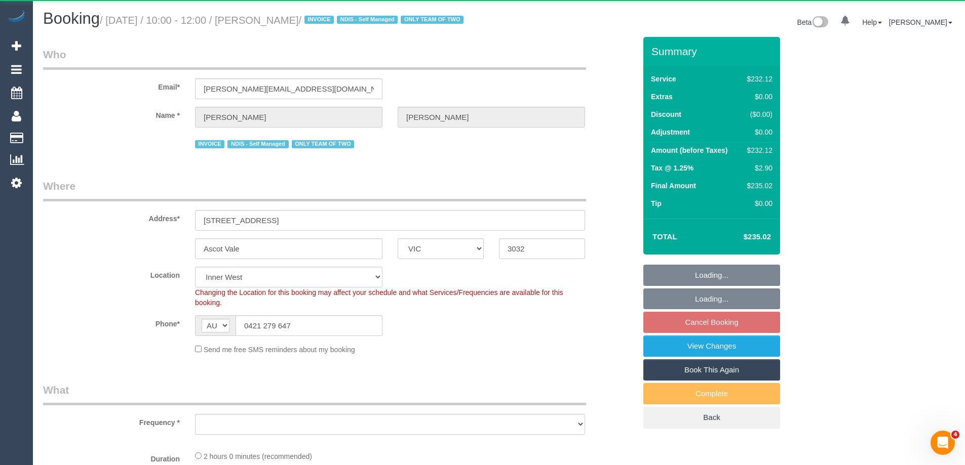
select select "number:34"
select select "2"
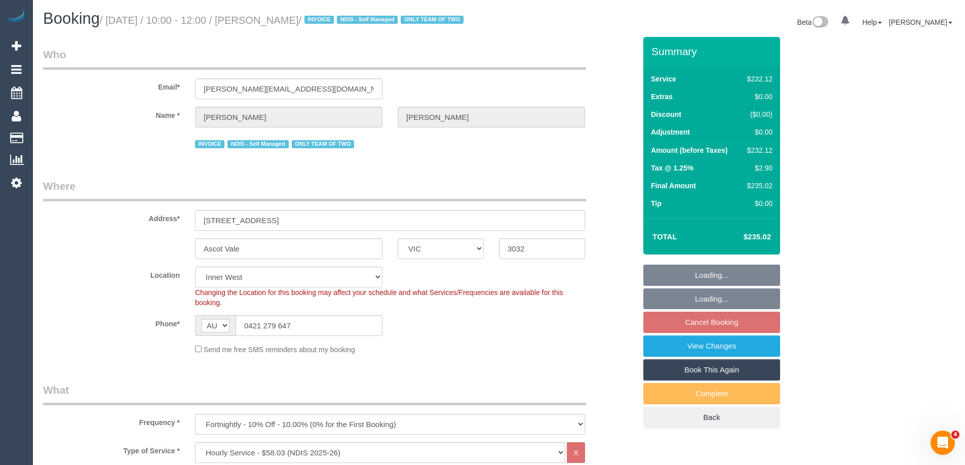
select select "spot3"
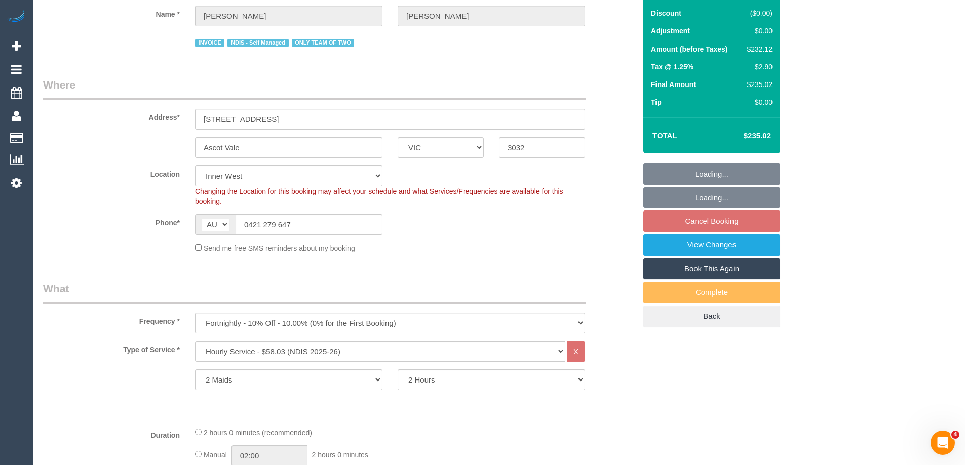
select select "object:1424"
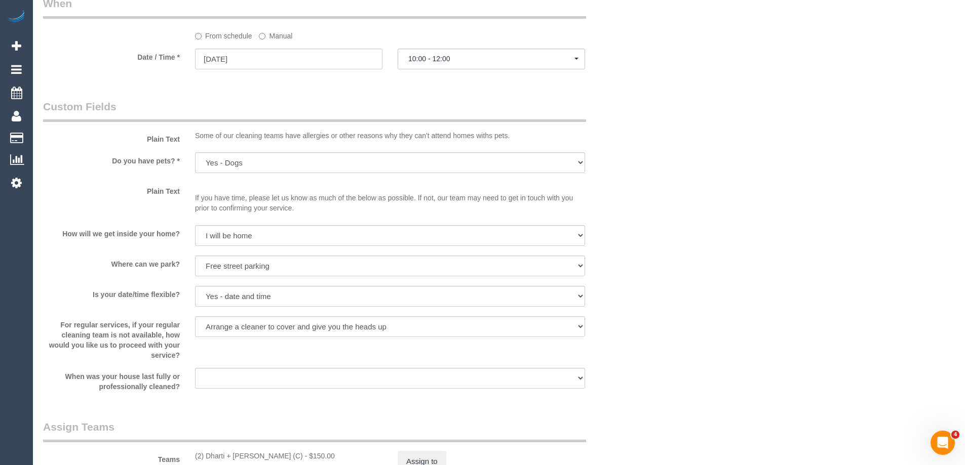
scroll to position [810, 0]
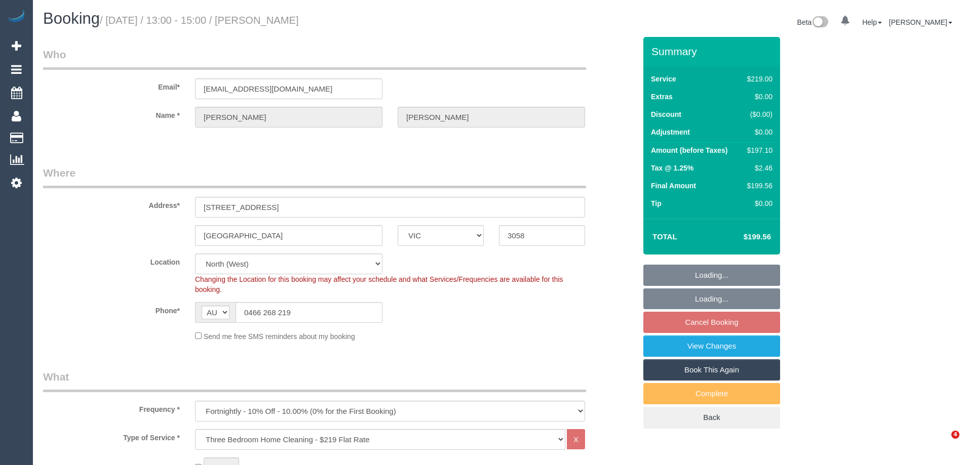
select select "VIC"
select select "number:30"
select select "number:16"
select select "number:18"
select select "number:22"
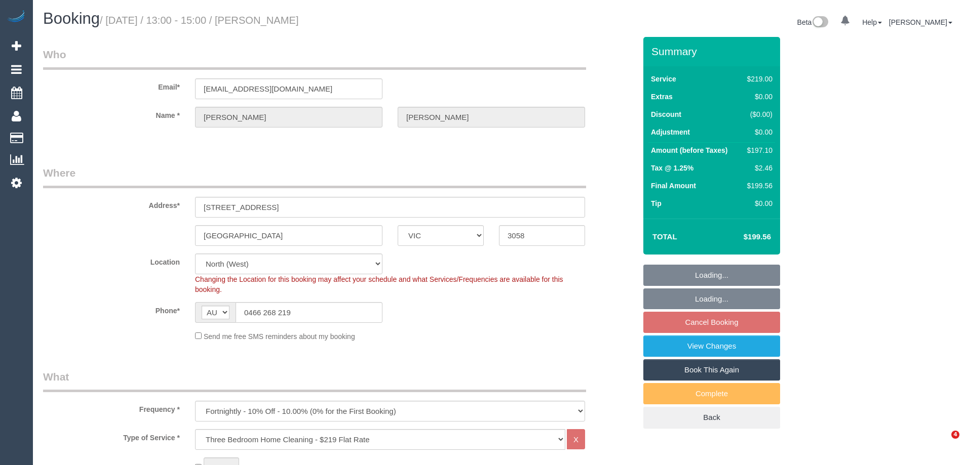
select select "number:34"
select select "number:26"
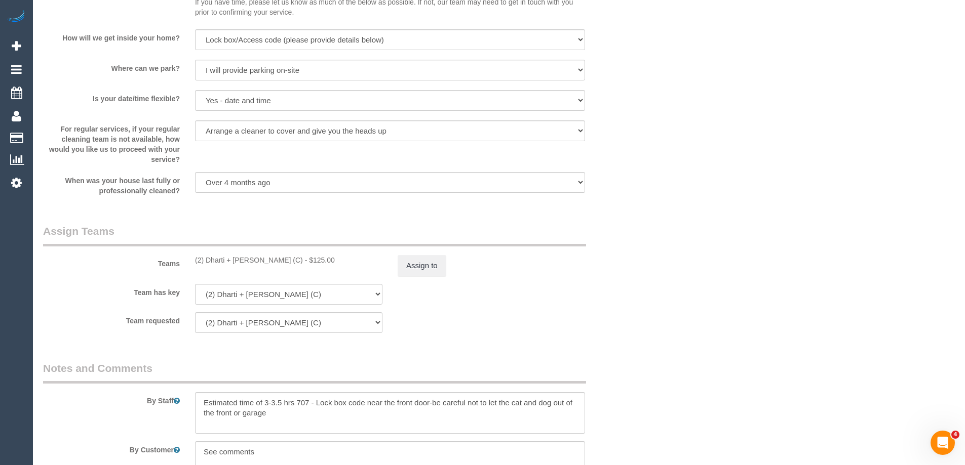
scroll to position [1560, 0]
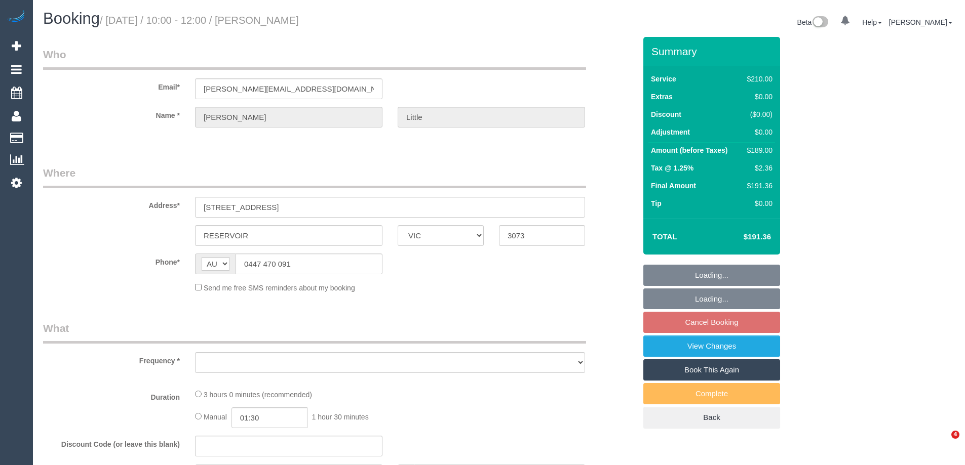
select select "VIC"
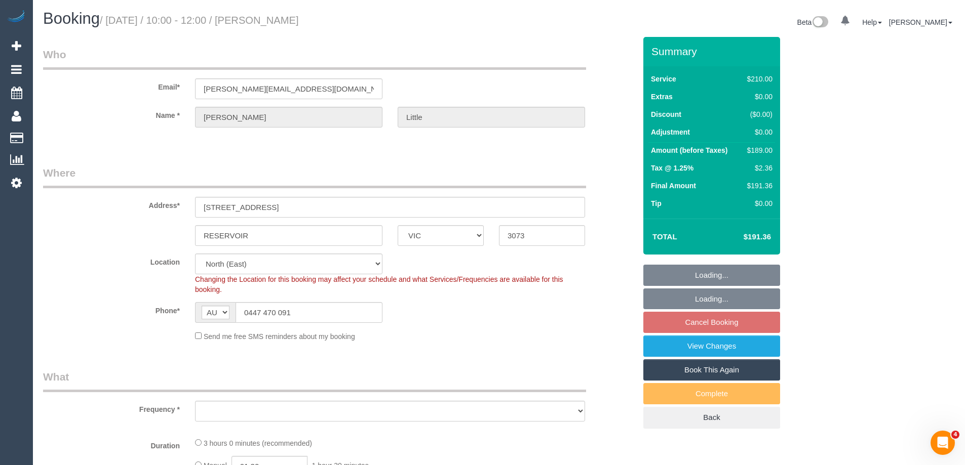
select select "object:691"
select select "string:stripe-pm_1RPLu02GScqysDRVMhku15Po"
select select "number:27"
select select "number:14"
select select "number:19"
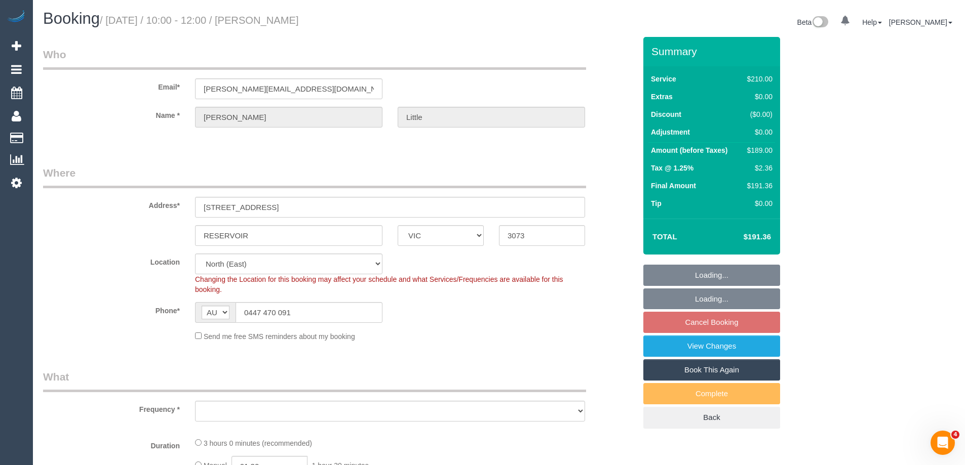
select select "number:36"
select select "number:34"
select select "number:26"
select select "object:696"
select select "180"
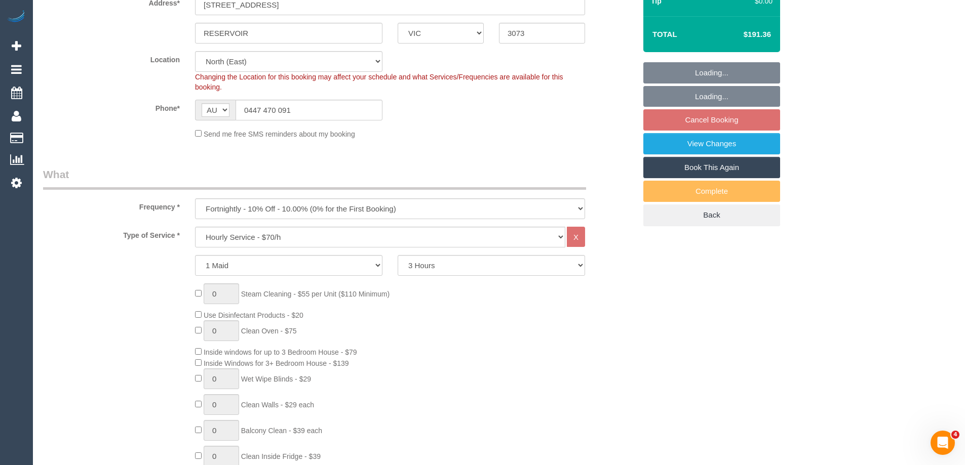
select select "spot3"
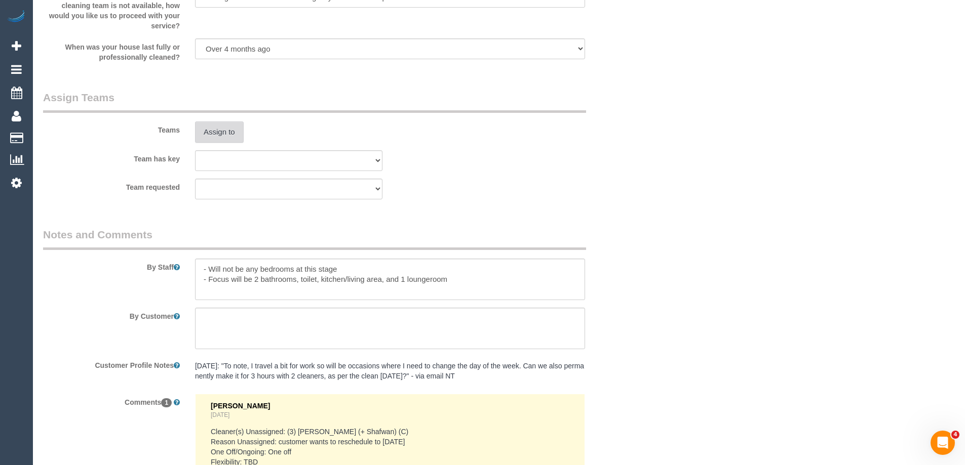
scroll to position [1418, 0]
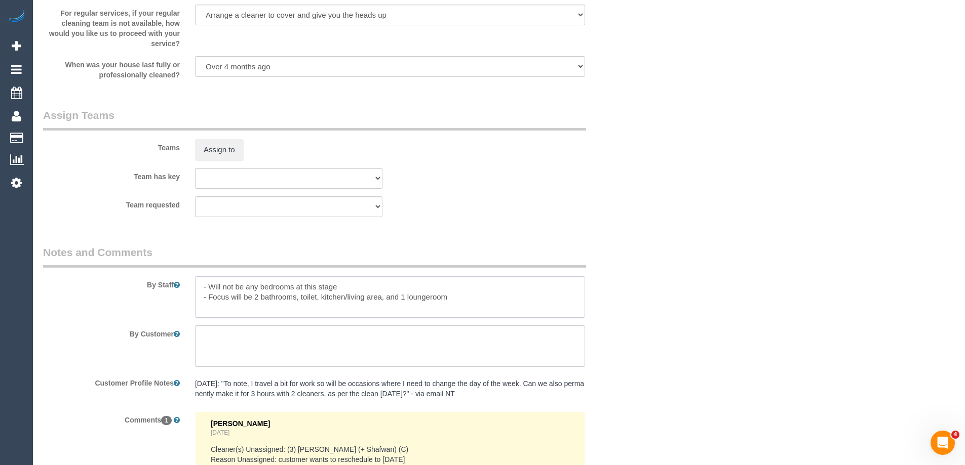
click at [195, 284] on textarea at bounding box center [390, 298] width 390 height 42
type textarea "*Cover* - Will not be any bedrooms at this stage - Focus will be 2 bathrooms, t…"
click at [218, 144] on button "Assign to" at bounding box center [219, 149] width 49 height 21
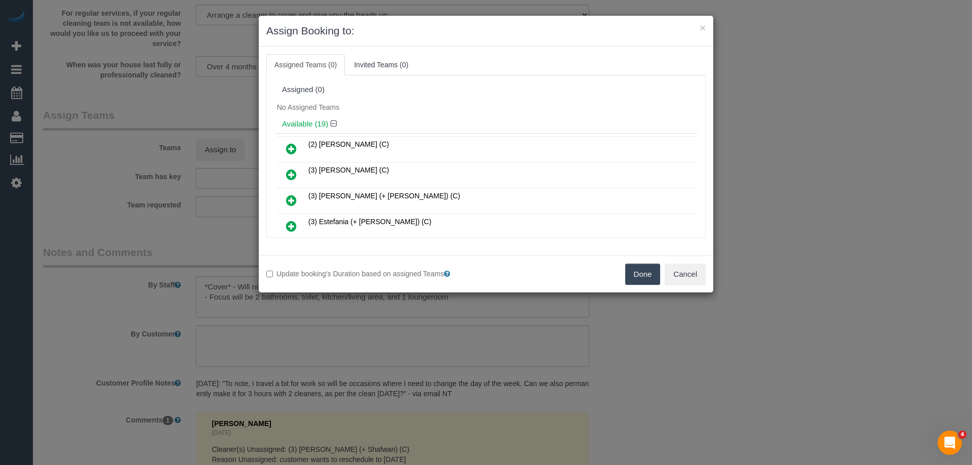
click at [292, 173] on icon at bounding box center [291, 175] width 11 height 12
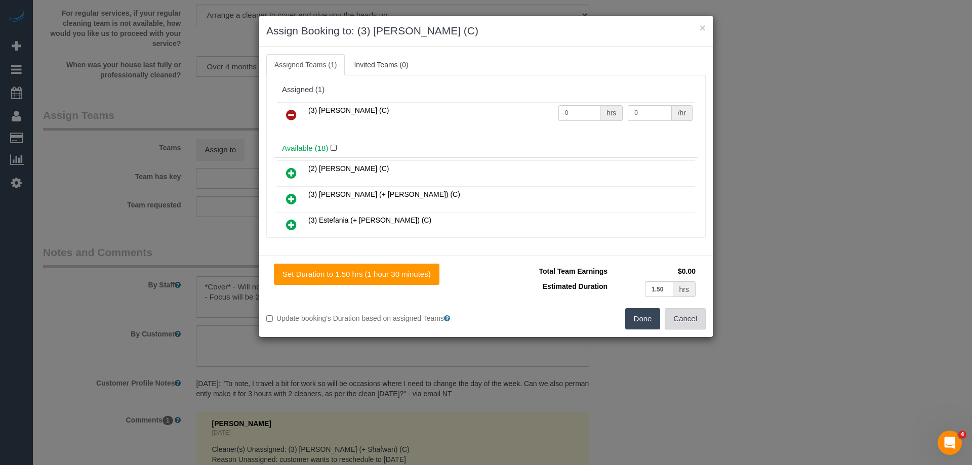
click at [680, 316] on button "Cancel" at bounding box center [685, 318] width 41 height 21
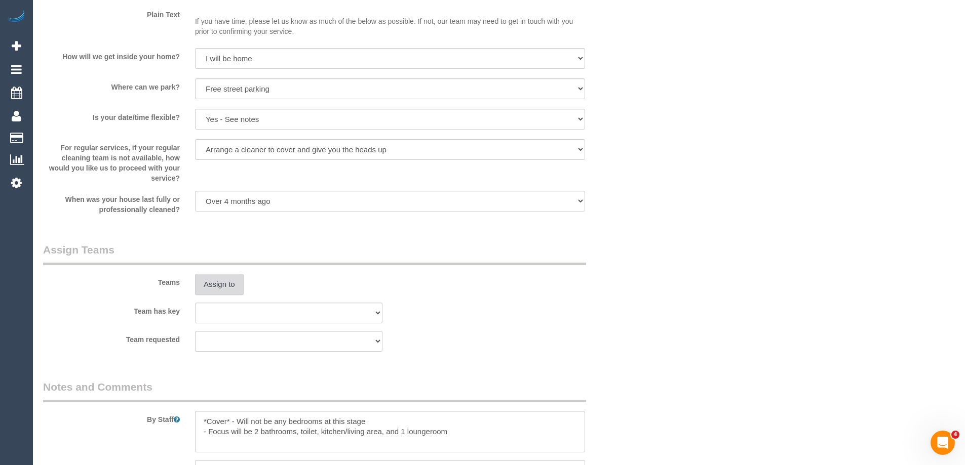
scroll to position [1165, 0]
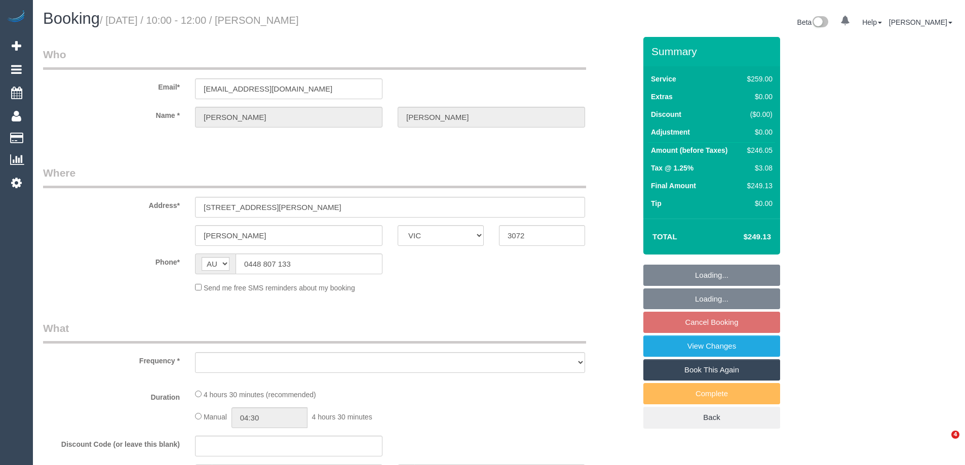
select select "VIC"
select select "object:522"
select select "string:stripe-pm_1RNXsh2GScqysDRVo9JHNWVy"
select select "number:27"
select select "number:14"
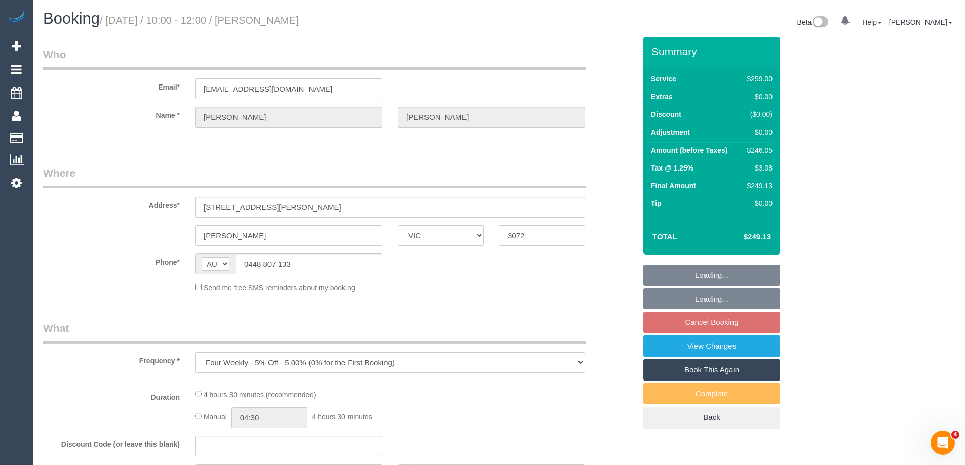
select select "number:19"
select select "number:22"
select select "number:34"
select select "number:13"
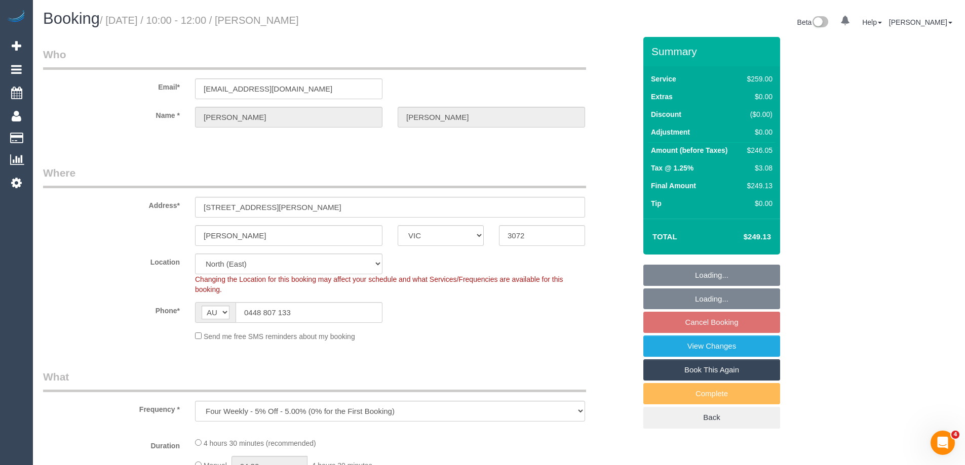
select select "object:675"
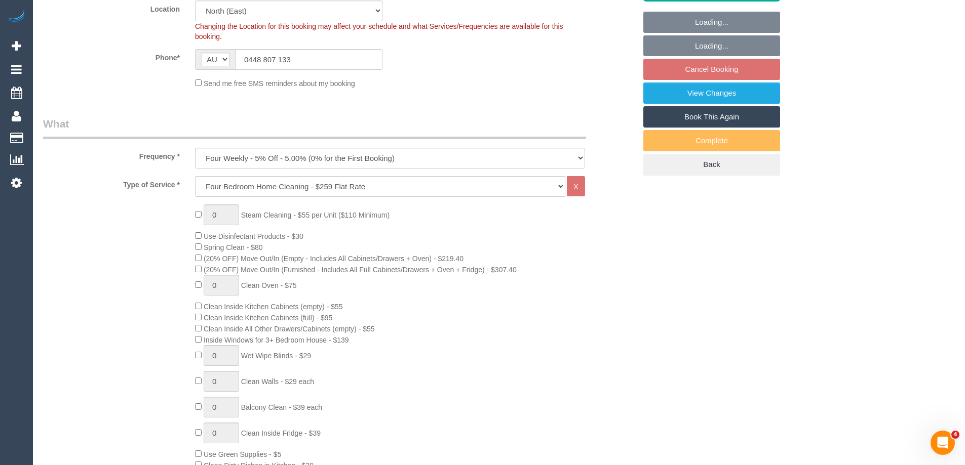
select select "spot3"
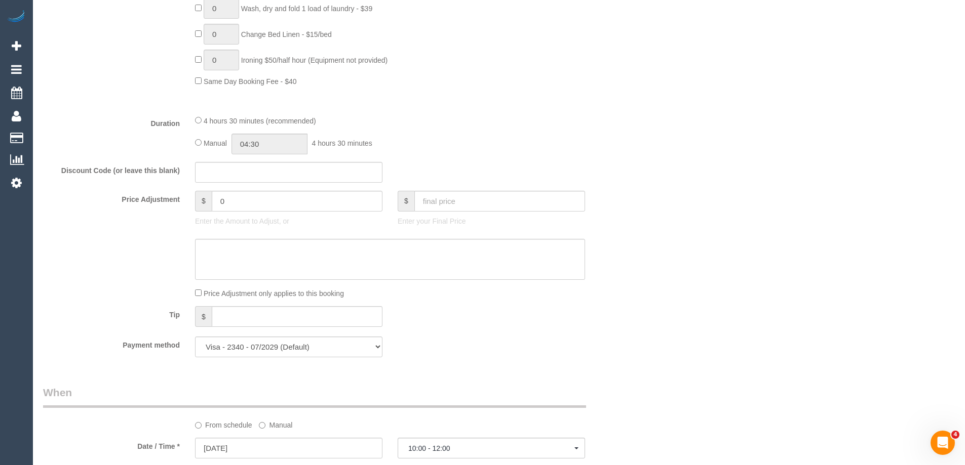
scroll to position [861, 0]
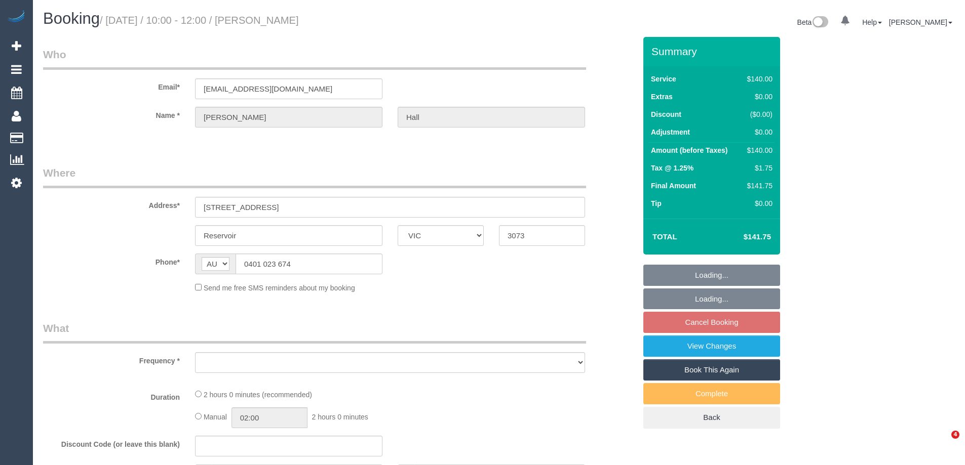
select select "VIC"
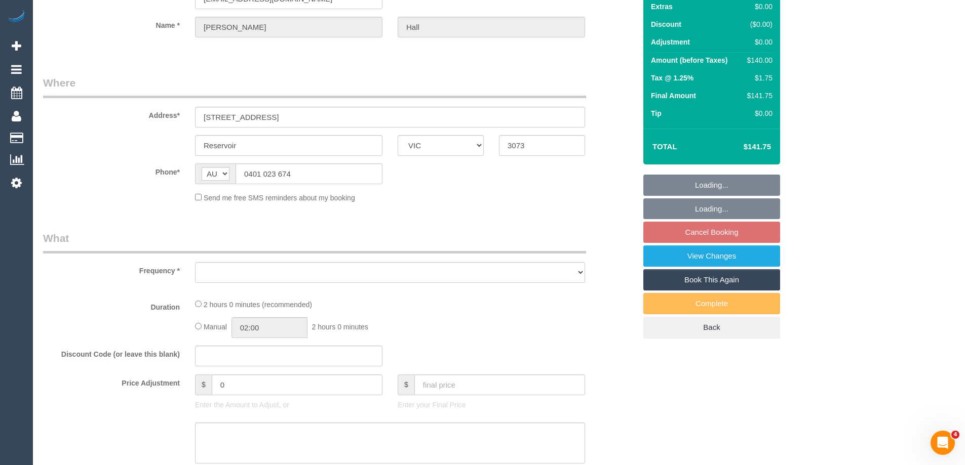
select select "number:29"
select select "number:14"
select select "number:19"
select select "number:22"
select select "number:13"
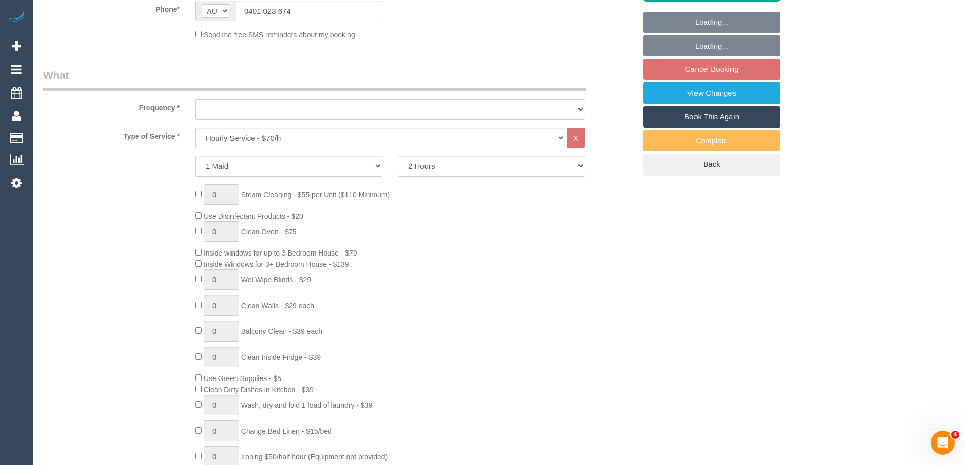
select select "object:832"
select select "spot3"
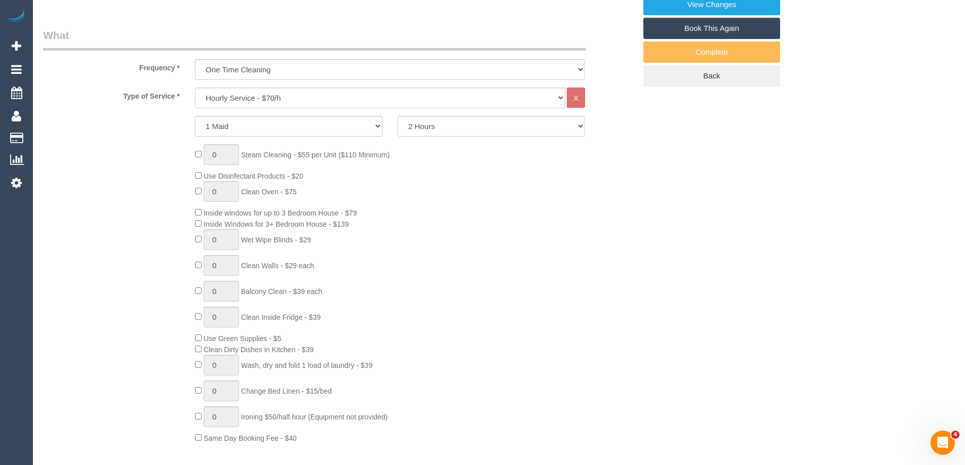
select select "object:1465"
select select "string:stripe-pm_1QT9V72GScqysDRVJDC4yHoc"
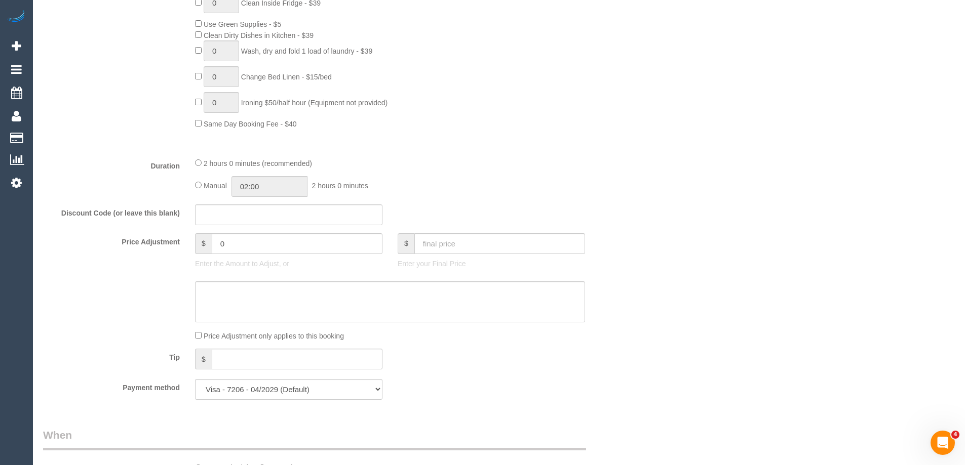
select select "spot24"
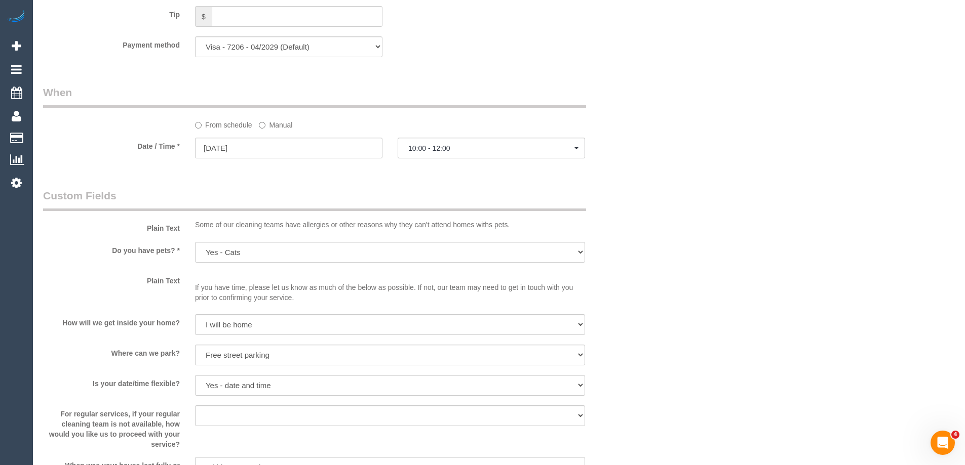
scroll to position [997, 0]
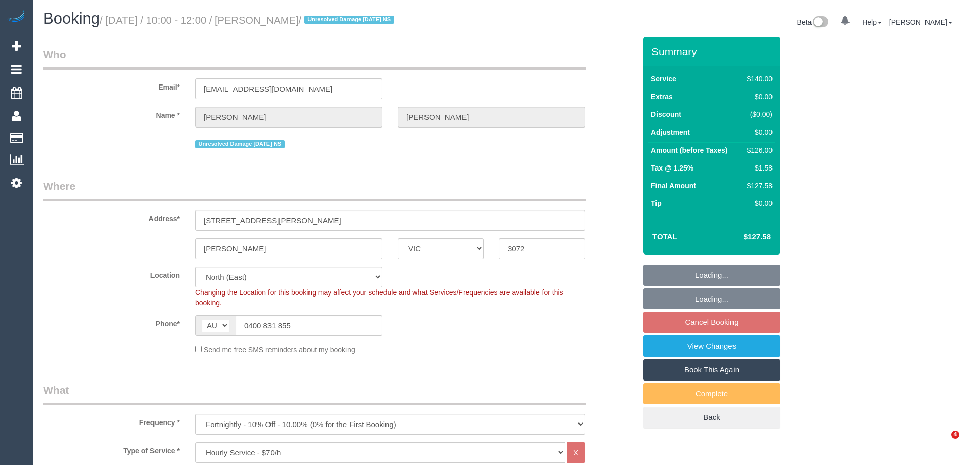
select select "VIC"
select select "string:stripe"
select select "spot3"
select select "number:28"
select select "number:14"
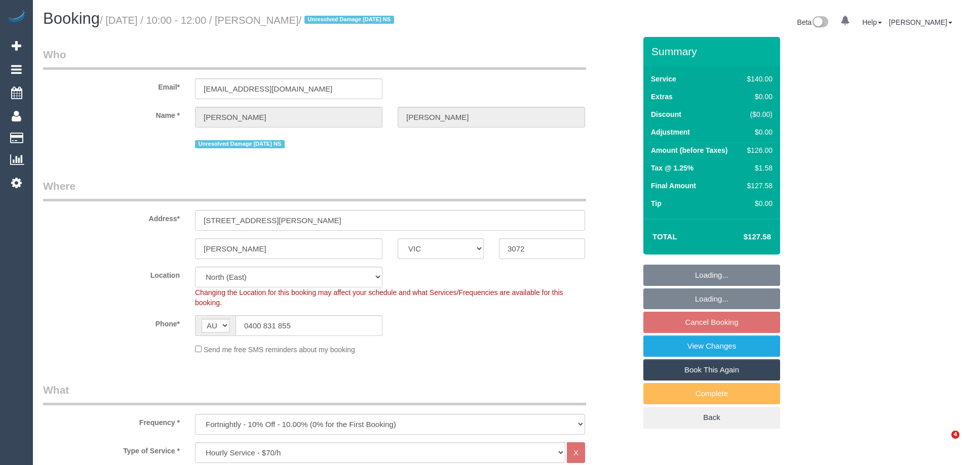
select select "number:19"
select select "number:24"
select select "number:34"
select select "number:11"
select select "object:1499"
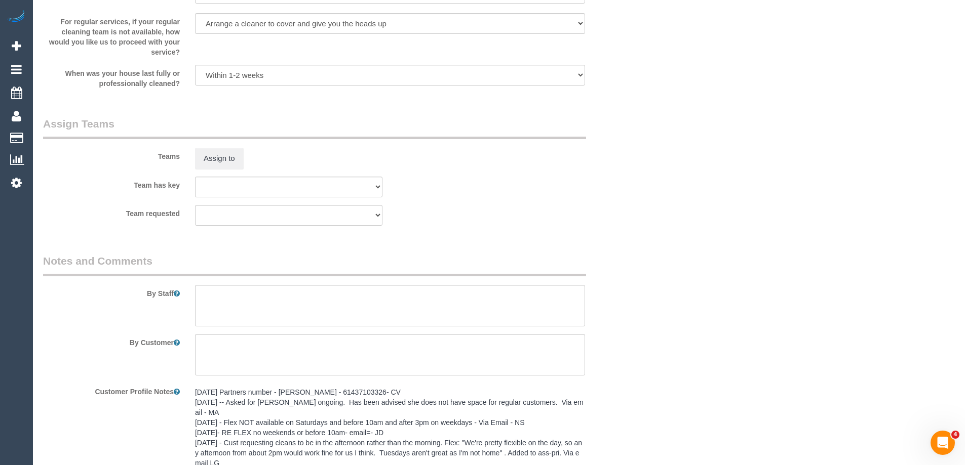
scroll to position [1298, 0]
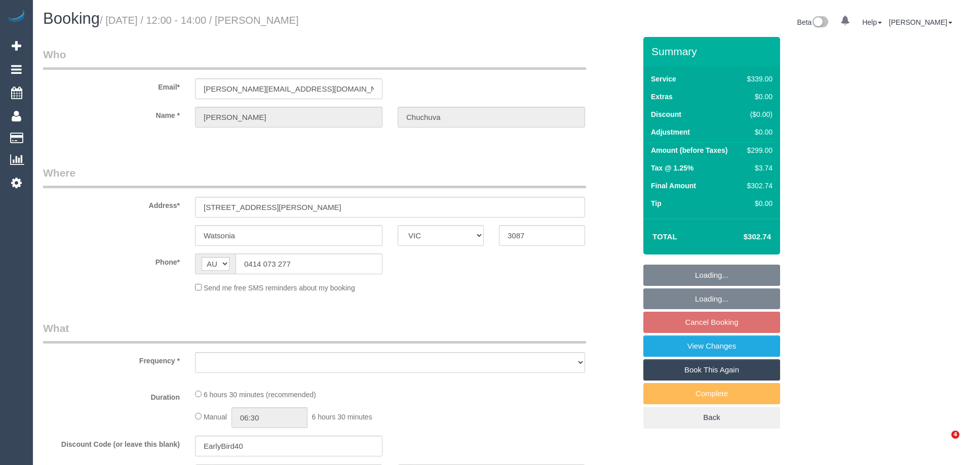
select select "VIC"
select select "string:stripe-pm_1RmQBa2GScqysDRVcJ3eD9nw"
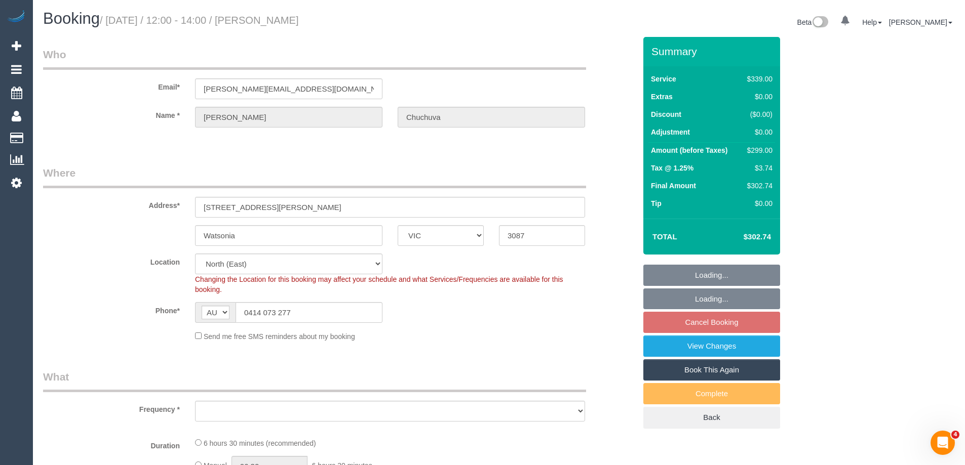
select select "object:524"
select select "number:30"
select select "number:14"
select select "number:18"
select select "number:23"
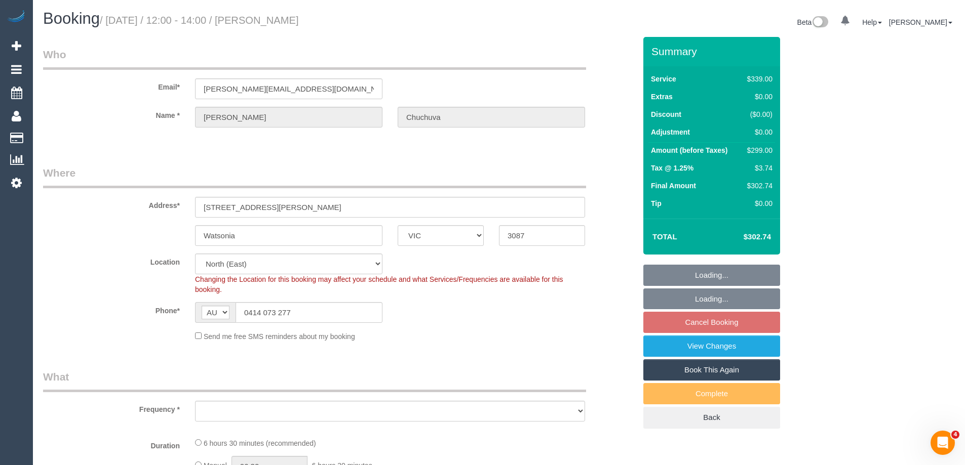
select select "number:13"
select select "object:675"
select select "spot4"
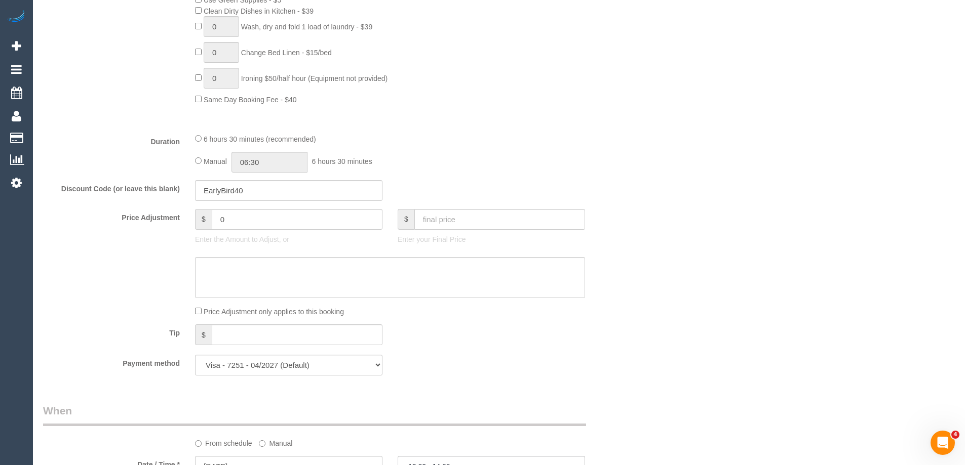
scroll to position [709, 0]
click at [270, 160] on input "06:30" at bounding box center [269, 161] width 76 height 21
type input "03:00"
click at [257, 197] on li "03:00" at bounding box center [258, 200] width 45 height 13
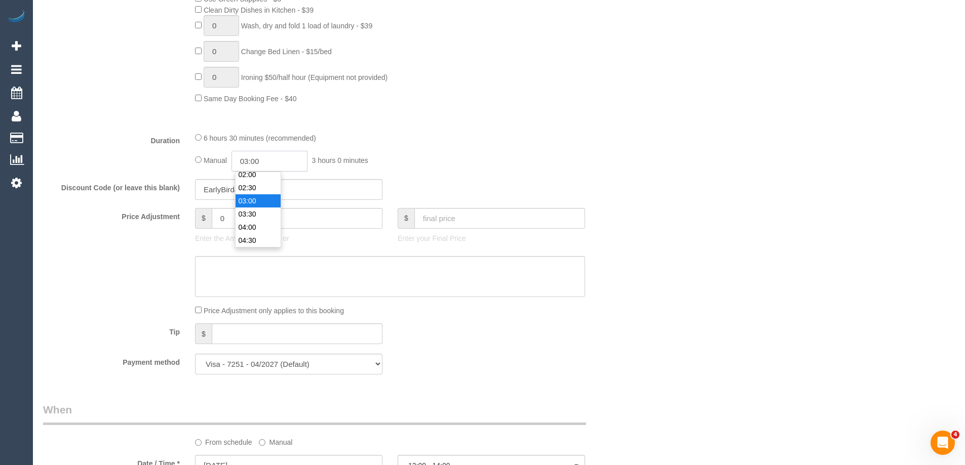
scroll to position [66, 0]
select select "spot25"
drag, startPoint x: 265, startPoint y: 161, endPoint x: 257, endPoint y: 160, distance: 8.2
click at [257, 160] on input "03:00" at bounding box center [269, 161] width 76 height 21
drag, startPoint x: 253, startPoint y: 159, endPoint x: 304, endPoint y: 162, distance: 50.7
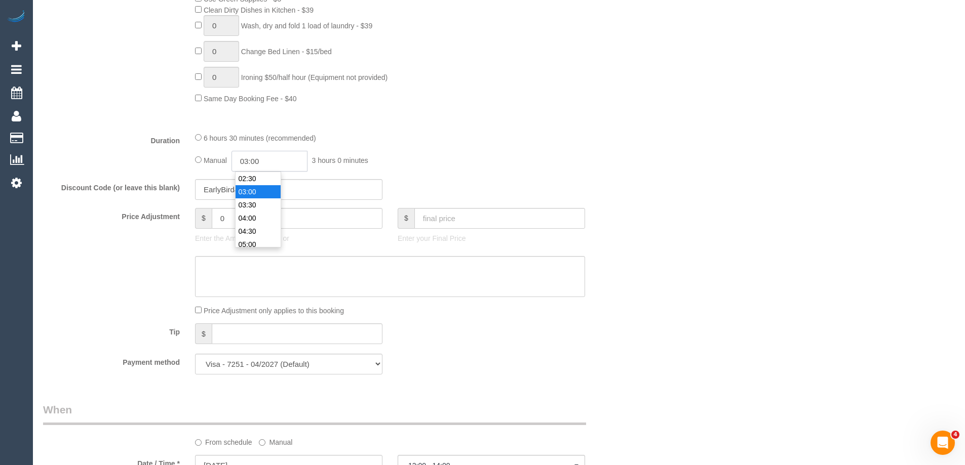
click at [304, 162] on input "03:00" at bounding box center [269, 161] width 76 height 21
type input "03:15"
select select "spot46"
select select "spot67"
type input "03:15"
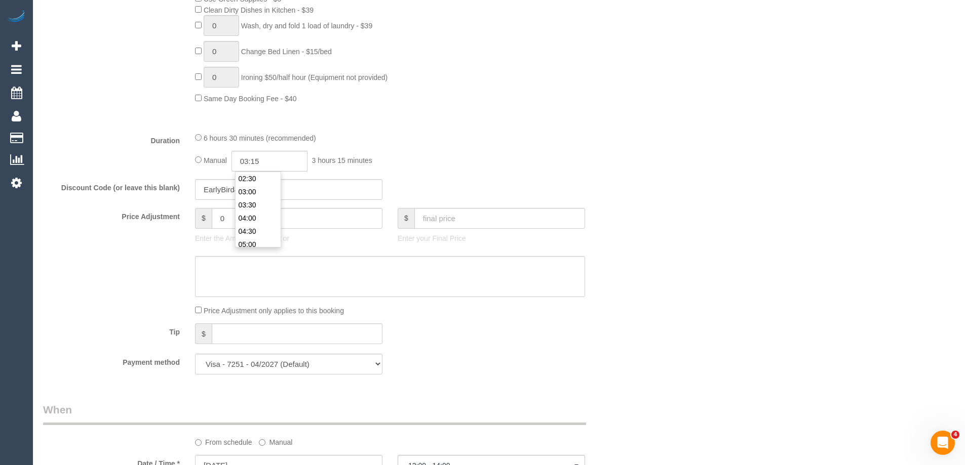
click at [396, 169] on div "Manual 03:15 3 hours 15 minutes" at bounding box center [390, 161] width 390 height 21
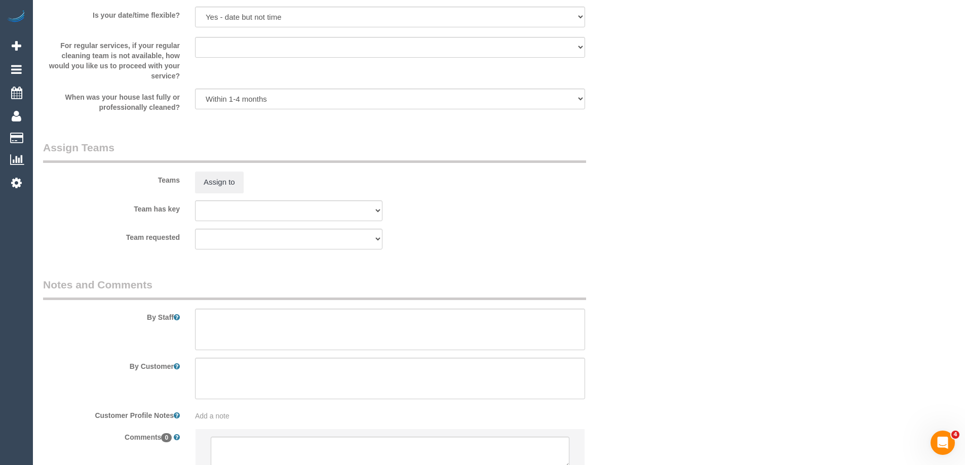
scroll to position [1480, 0]
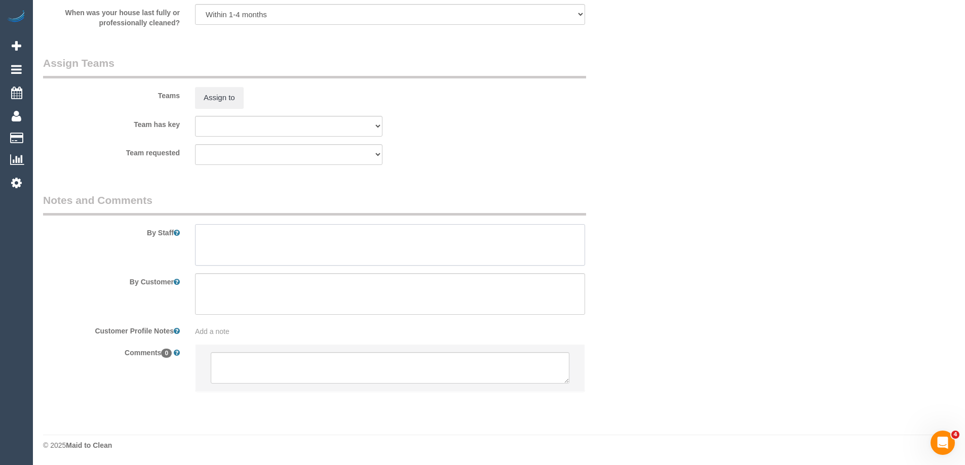
click at [231, 240] on textarea at bounding box center [390, 245] width 390 height 42
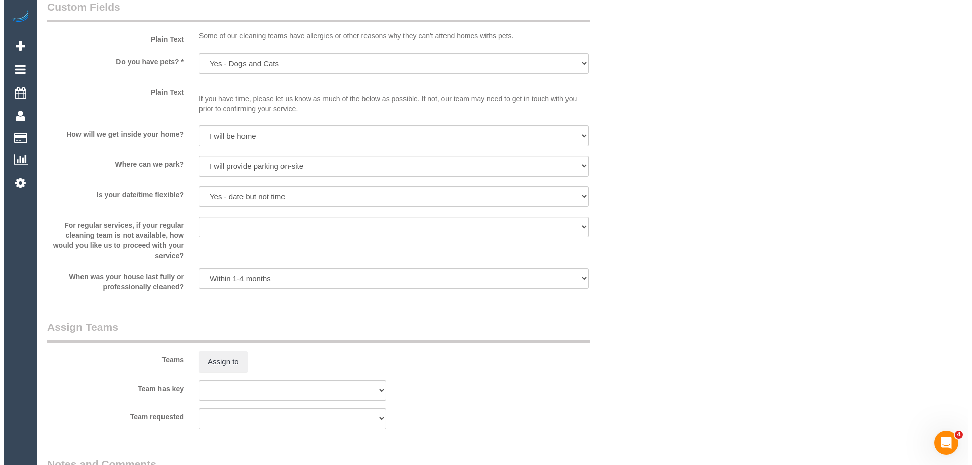
scroll to position [1328, 0]
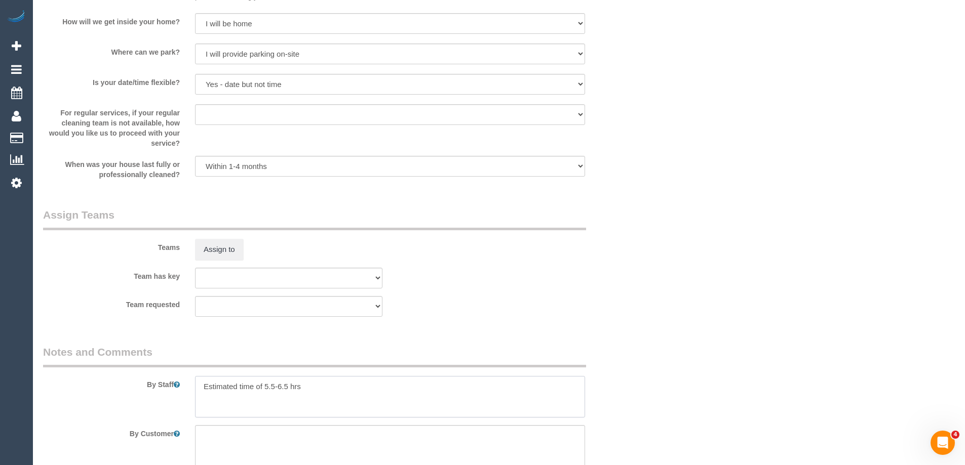
type textarea "Estimated time of 5.5-6.5 hrs"
click at [213, 261] on sui-booking-teams "Teams Assign to Team has key (0) Office (1) Debbie Brodjanac (FT) (1) Karen Cru…" at bounding box center [339, 262] width 593 height 109
click at [229, 249] on button "Assign to" at bounding box center [219, 249] width 49 height 21
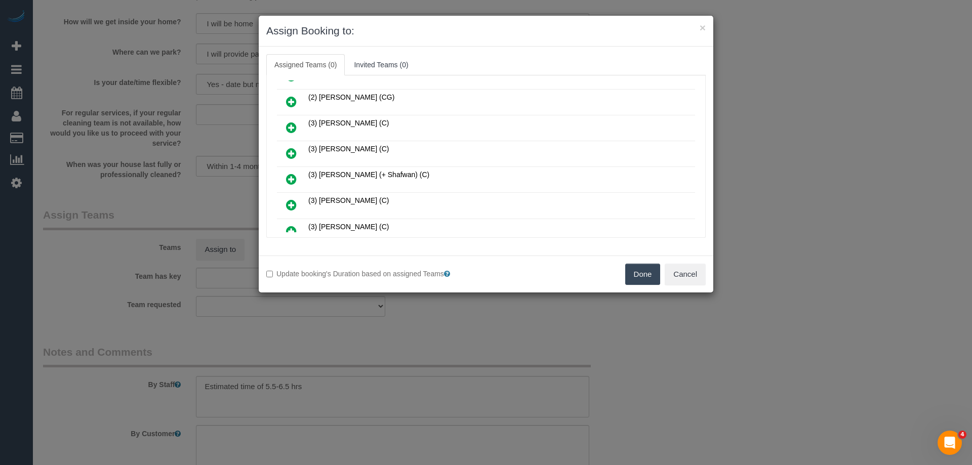
click at [291, 174] on icon at bounding box center [291, 179] width 11 height 12
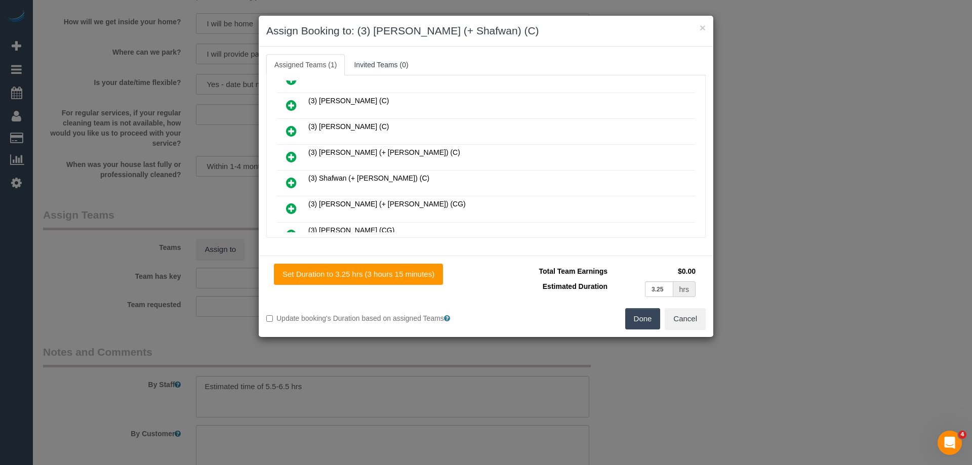
click at [289, 178] on icon at bounding box center [291, 183] width 11 height 12
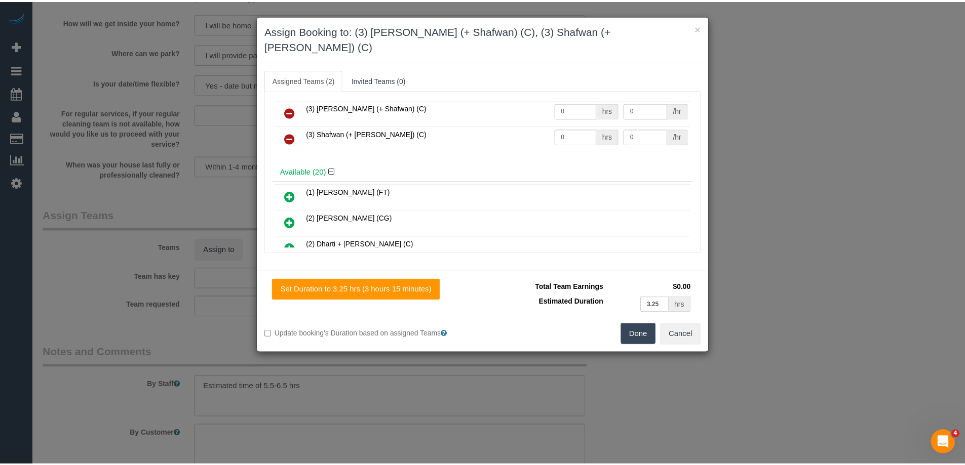
scroll to position [0, 0]
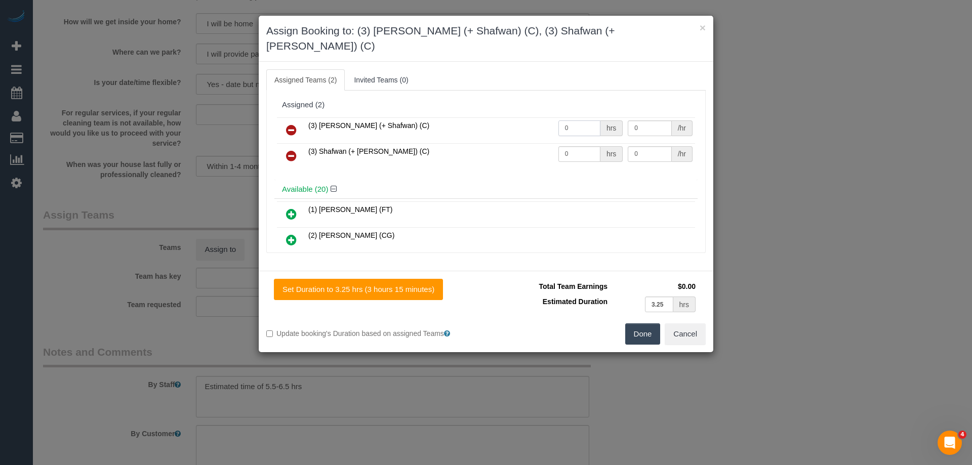
drag, startPoint x: 579, startPoint y: 107, endPoint x: 502, endPoint y: 110, distance: 77.0
click at [522, 117] on tr "(3) Farhan (+ Shafwan) (C) 0 hrs 0 /hr" at bounding box center [486, 130] width 418 height 26
type input "1"
drag, startPoint x: 570, startPoint y: 138, endPoint x: 506, endPoint y: 133, distance: 64.5
click at [511, 143] on tr "(3) Shafwan (+ Farhan) (C) 0 hrs 0 /hr" at bounding box center [486, 156] width 418 height 26
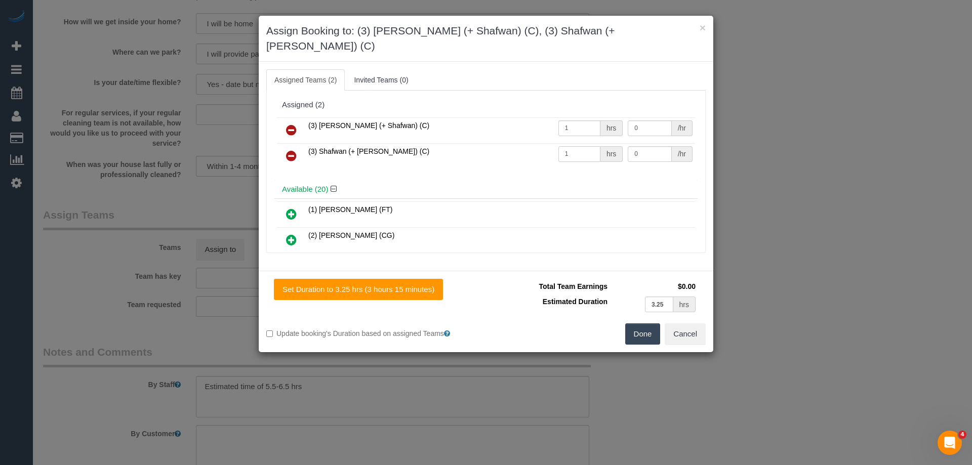
type input "1"
drag, startPoint x: 580, startPoint y: 112, endPoint x: 544, endPoint y: 110, distance: 36.0
click at [545, 117] on tr "(3) Farhan (+ Shafwan) (C) 1 hrs 0 /hr" at bounding box center [486, 130] width 418 height 26
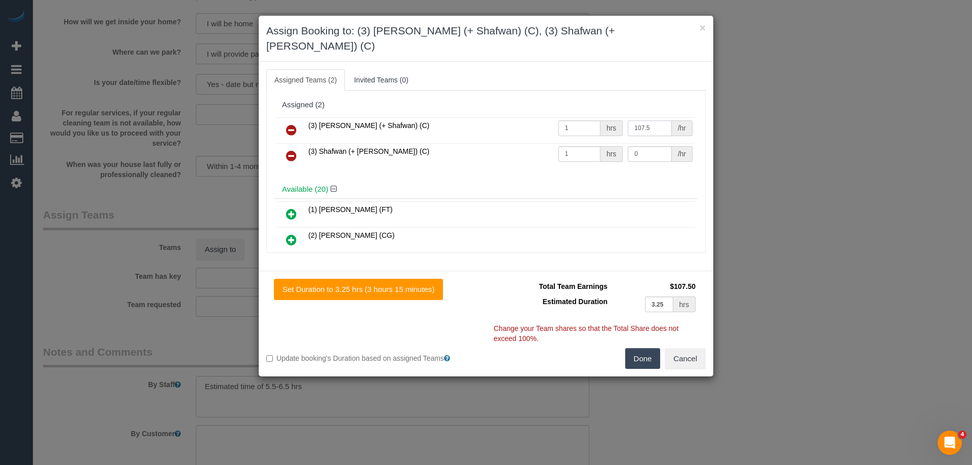
type input "107.5"
drag, startPoint x: 646, startPoint y: 137, endPoint x: 550, endPoint y: 123, distance: 97.3
click at [552, 123] on tbody "(3) Farhan (+ Shafwan) (C) 1 hrs 107.5 /hr (3) Shafwan (+ Farhan) (C) 1 hrs 0 /…" at bounding box center [486, 143] width 418 height 52
type input "107.5"
click at [640, 348] on button "Done" at bounding box center [642, 358] width 35 height 21
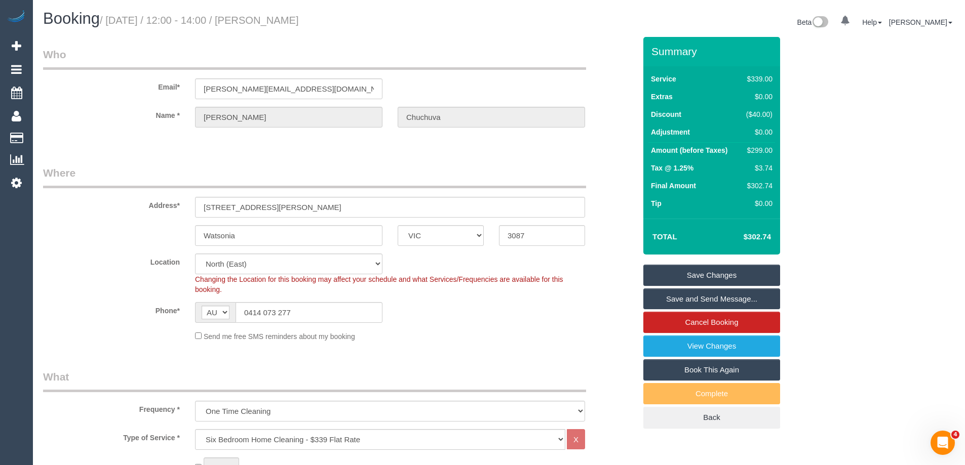
drag, startPoint x: 352, startPoint y: 18, endPoint x: 281, endPoint y: 18, distance: 71.4
click at [281, 18] on h1 "Booking / September 08, 2025 / 12:00 - 14:00 / Pavel Chuchuva" at bounding box center [267, 18] width 448 height 17
copy small "Pavel Chuchuva"
click at [676, 298] on link "Save and Send Message..." at bounding box center [711, 299] width 137 height 21
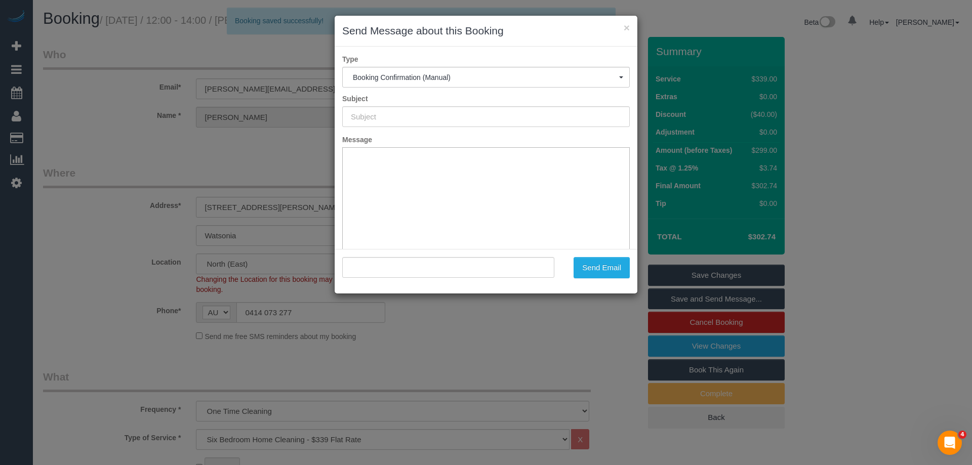
type input "Booking Confirmed"
type input ""Pavel Chuchuva" <pavel@chuchuva.com>"
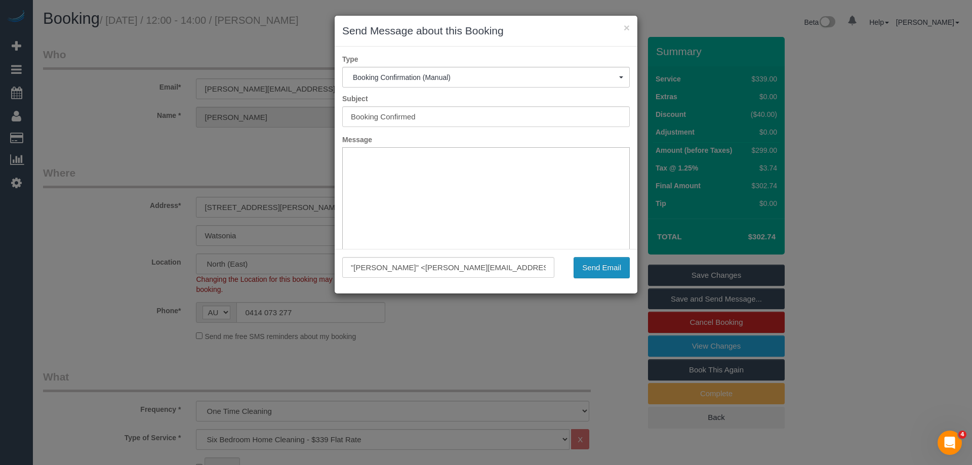
click at [603, 267] on button "Send Email" at bounding box center [602, 267] width 56 height 21
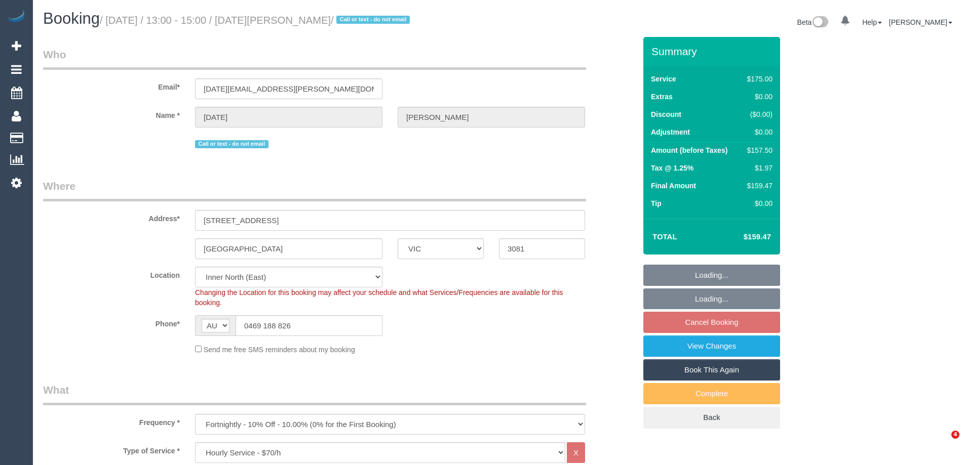
select select "VIC"
select select "150"
select select "string:stripe-pm_1PDeKT2GScqysDRVYRXYf5OP"
select select "number:27"
select select "number:14"
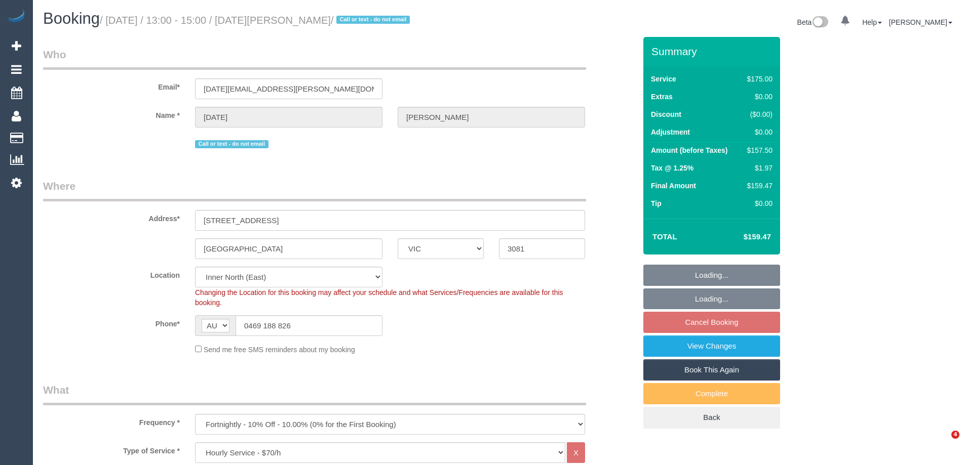
select select "number:19"
select select "number:22"
select select "number:35"
select select "number:11"
select select "object:873"
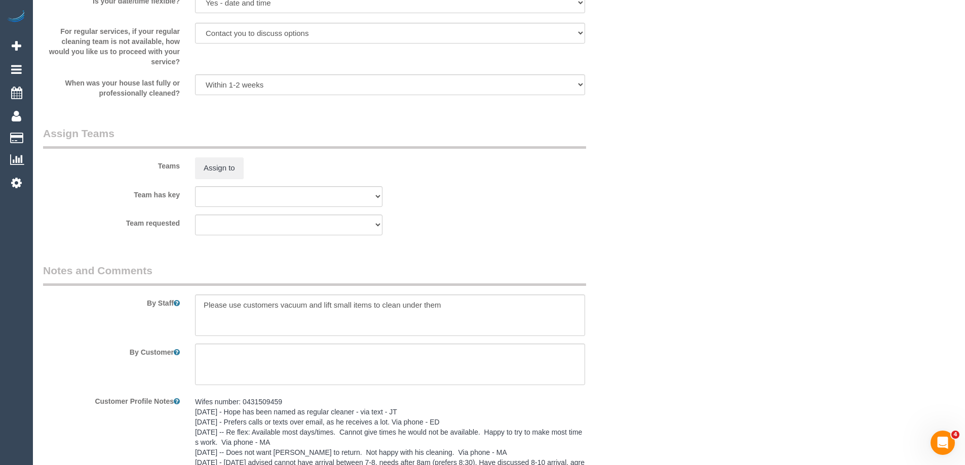
scroll to position [1711, 0]
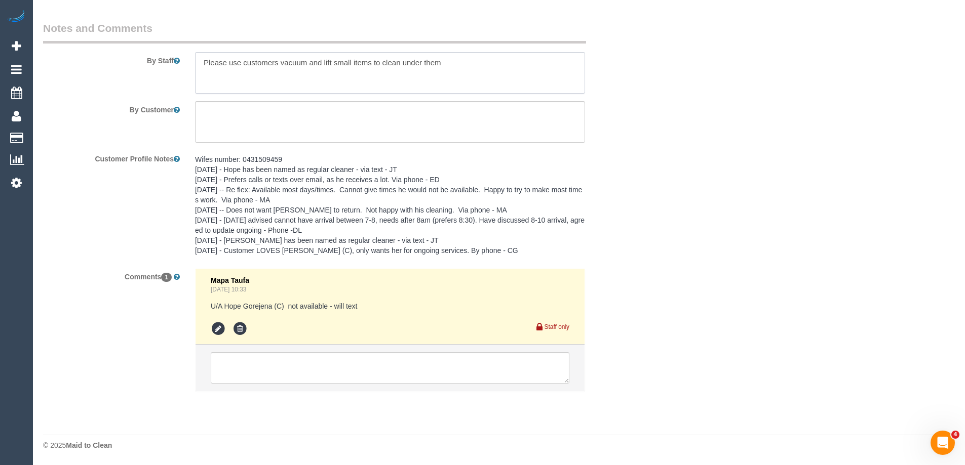
click at [201, 64] on textarea at bounding box center [390, 73] width 390 height 42
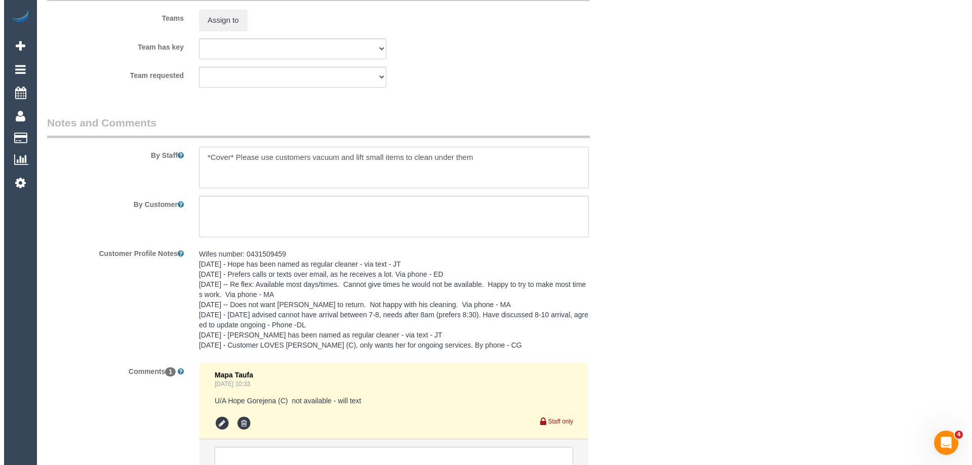
scroll to position [1458, 0]
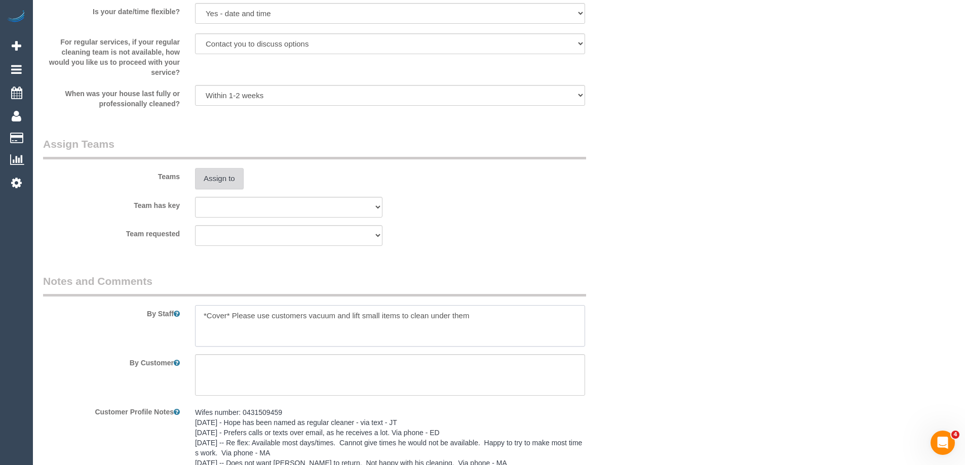
type textarea "*Cover* Please use customers vacuum and lift small items to clean under them"
click at [214, 175] on button "Assign to" at bounding box center [219, 178] width 49 height 21
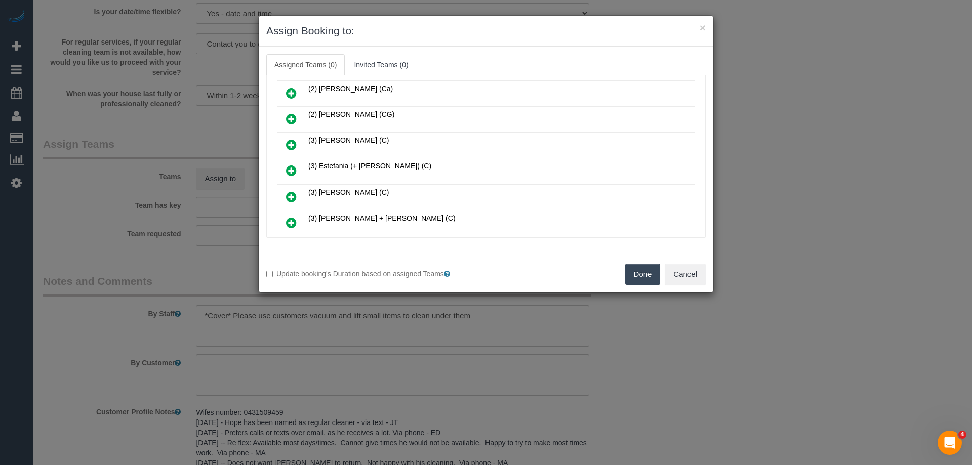
scroll to position [456, 0]
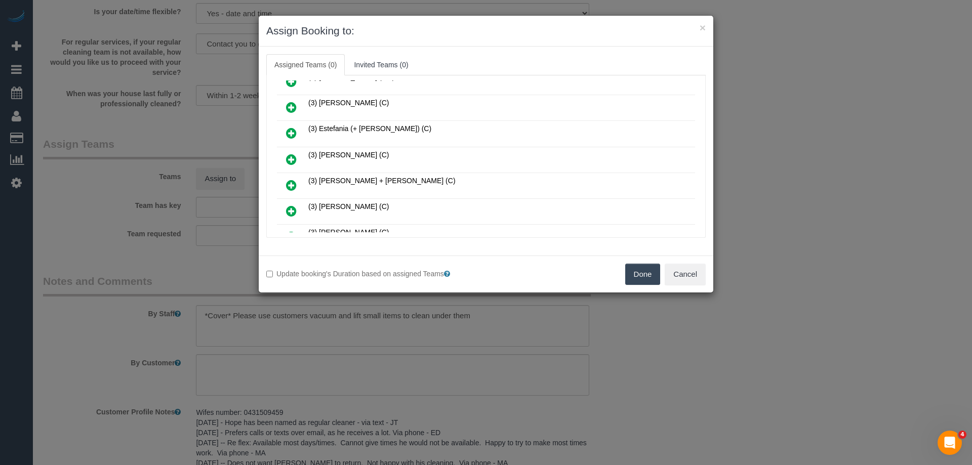
click at [292, 212] on icon at bounding box center [291, 211] width 11 height 12
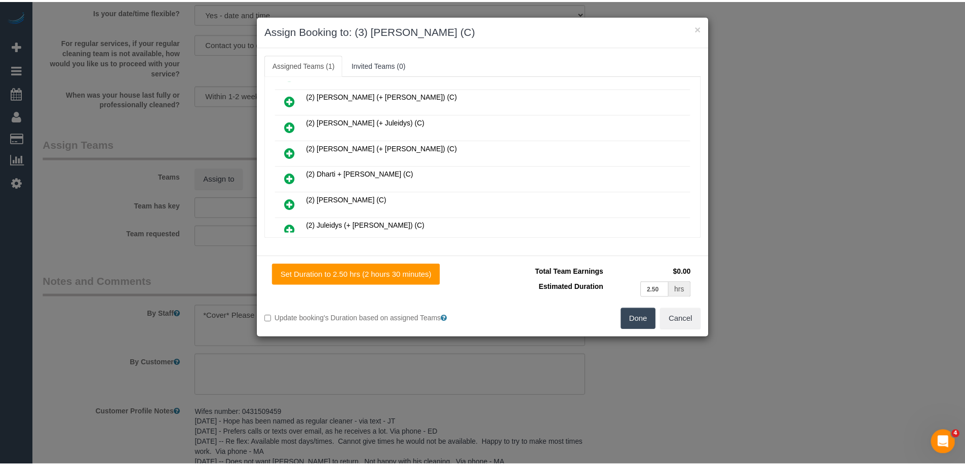
scroll to position [0, 0]
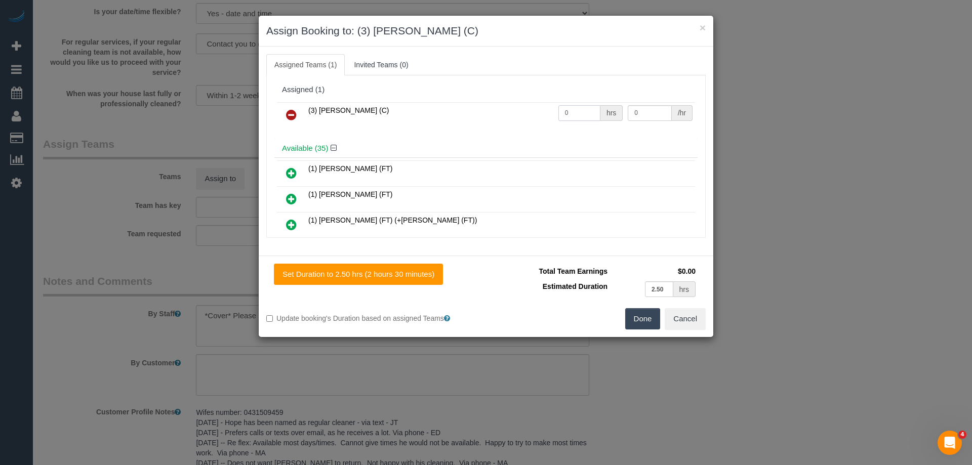
drag, startPoint x: 571, startPoint y: 108, endPoint x: 512, endPoint y: 105, distance: 59.8
click at [526, 106] on tr "(3) Harry Dhasmana (C) 0 hrs 0 /hr" at bounding box center [486, 115] width 418 height 26
type input "2.5"
drag, startPoint x: 614, startPoint y: 109, endPoint x: 542, endPoint y: 104, distance: 72.1
click at [568, 106] on tr "(3) Harry Dhasmana (C) 2.5 hrs 0 /hr" at bounding box center [486, 115] width 418 height 26
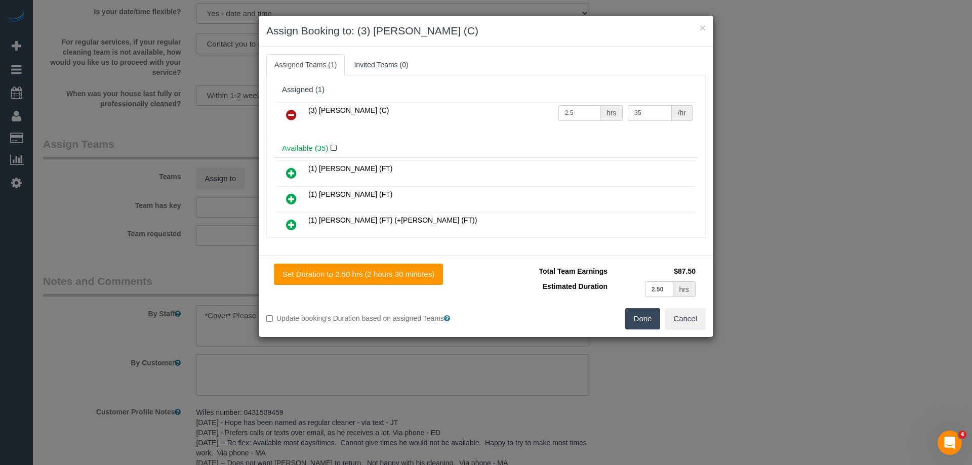
type input "35"
click at [635, 321] on button "Done" at bounding box center [642, 318] width 35 height 21
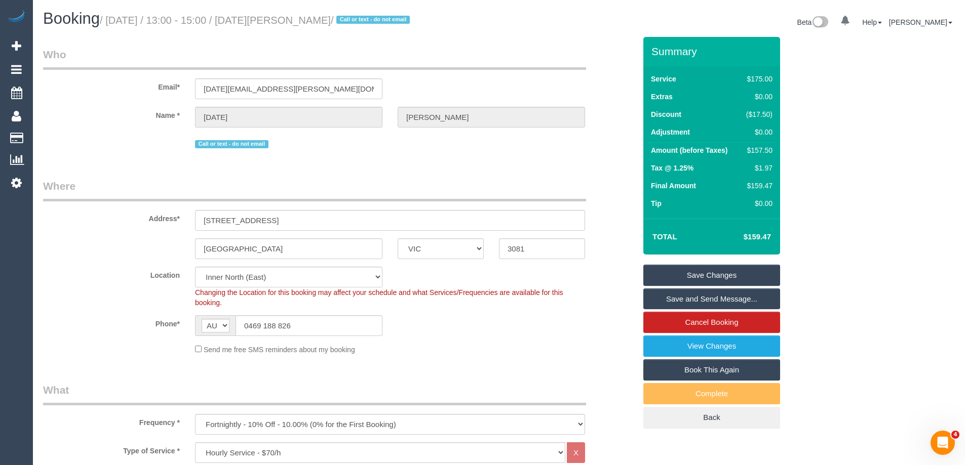
drag, startPoint x: 367, startPoint y: 19, endPoint x: 279, endPoint y: 19, distance: 87.6
click at [279, 19] on small "/ September 08, 2025 / 13:00 - 15:00 / Kartik Nandakumar / Call or text - do no…" at bounding box center [256, 20] width 313 height 11
copy small "Kartik Nandakumar"
click at [679, 273] on link "Save Changes" at bounding box center [711, 275] width 137 height 21
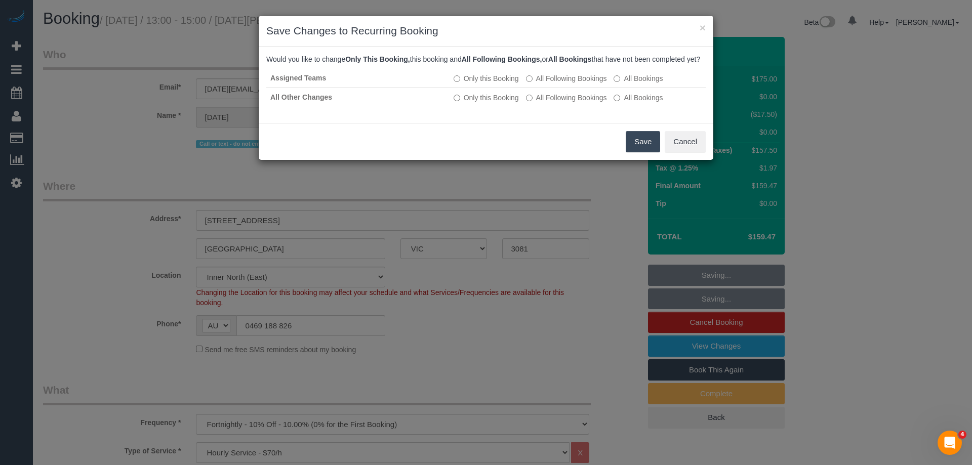
click at [645, 150] on button "Save" at bounding box center [643, 141] width 34 height 21
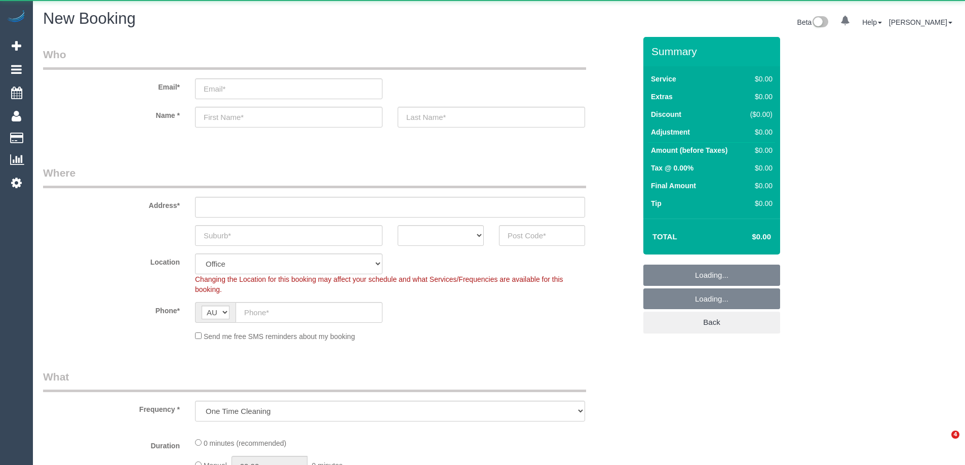
select select "object:20030"
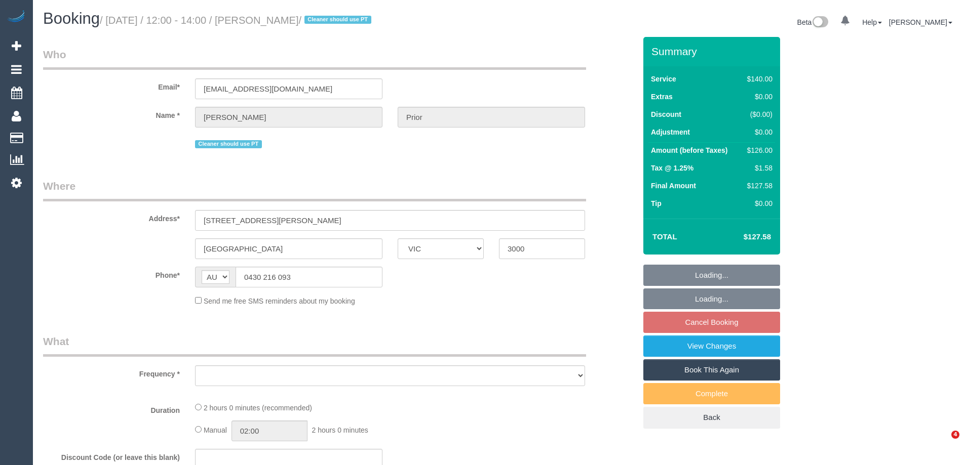
select select "VIC"
select select "object:552"
select select "string:stripe-pm_1RR3OG2GScqysDRVoX6zHW6X"
select select "number:28"
select select "number:14"
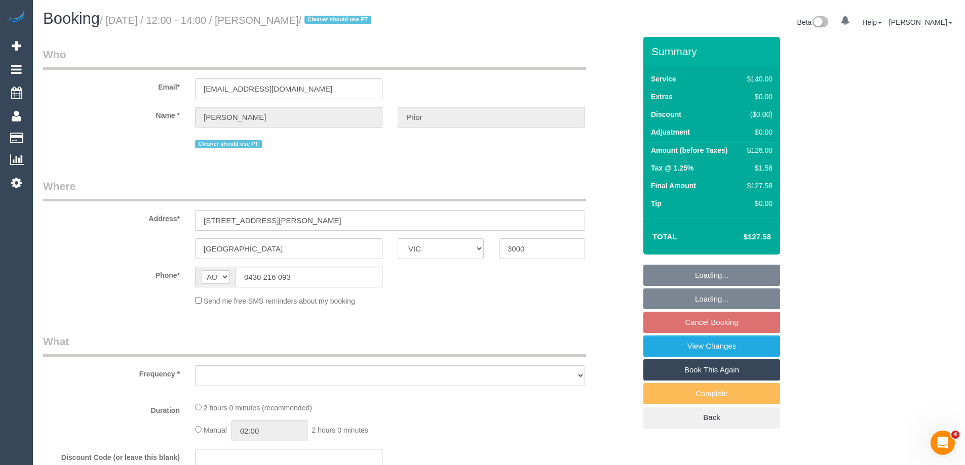
select select "number:20"
select select "number:24"
select select "number:34"
select select "number:12"
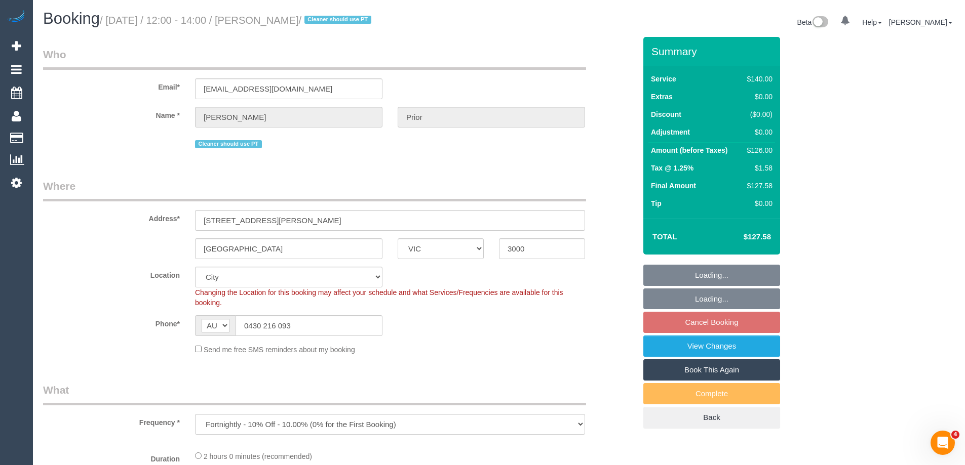
select select "object:705"
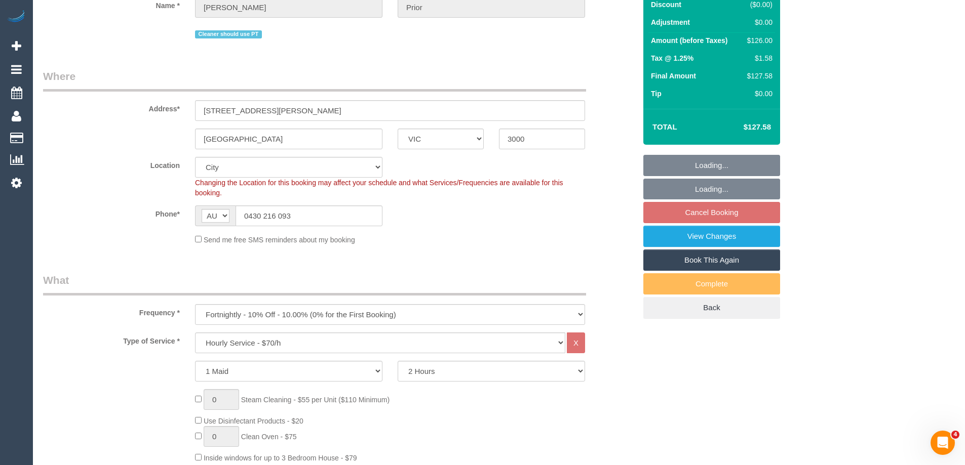
select select "spot4"
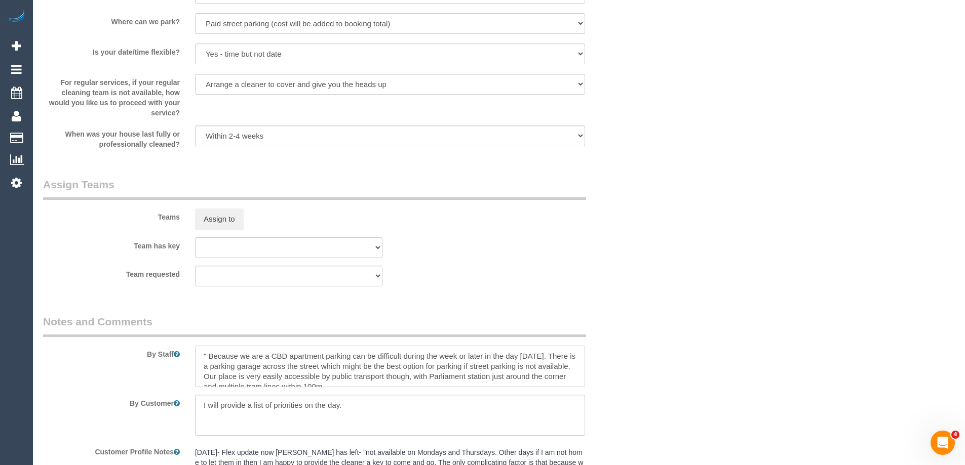
click at [199, 355] on textarea at bounding box center [390, 367] width 390 height 42
type textarea "*Cover* " Because we are a CBD apartment parking can be difficult during the we…"
click at [226, 220] on button "Assign to" at bounding box center [219, 219] width 49 height 21
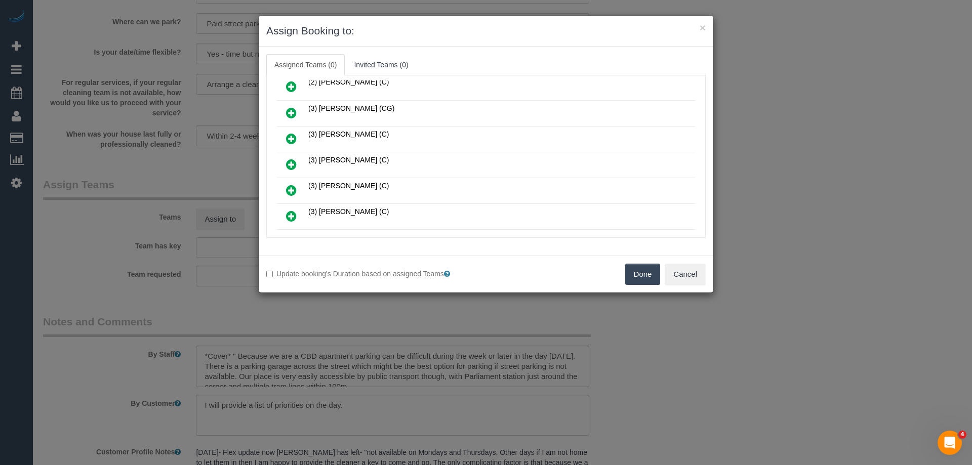
scroll to position [152, 0]
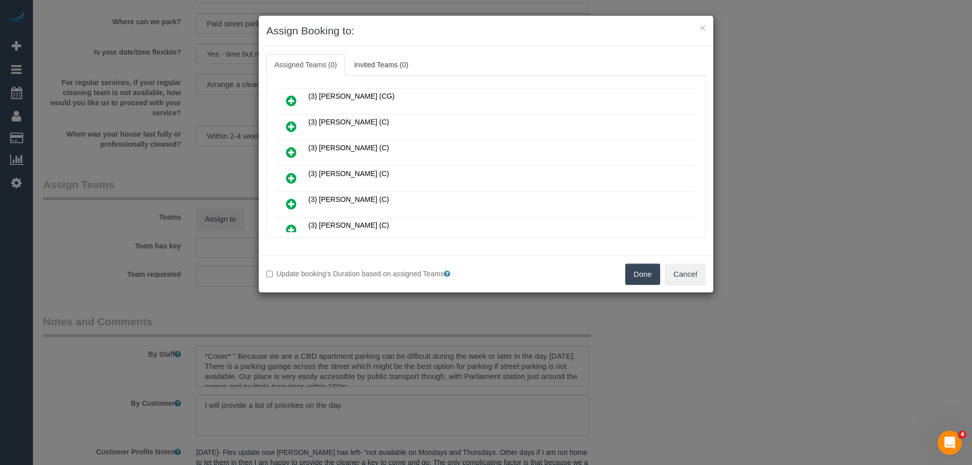
click at [295, 124] on icon at bounding box center [291, 127] width 11 height 12
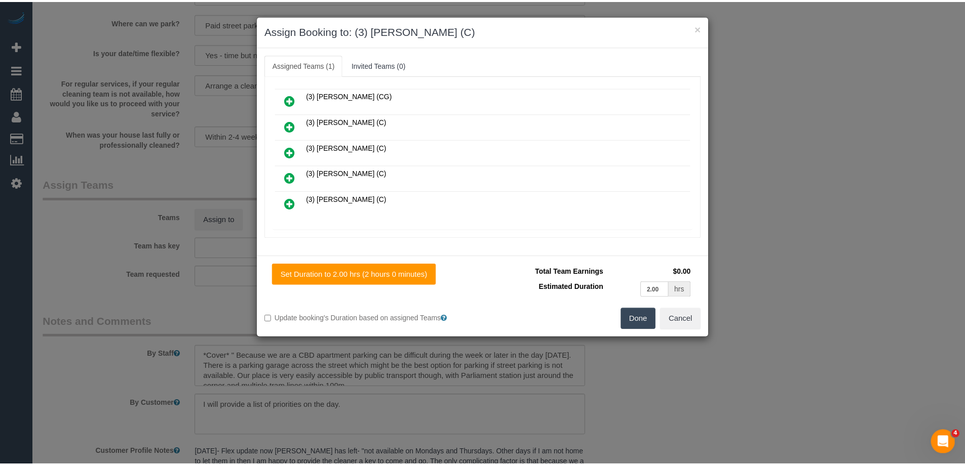
scroll to position [0, 0]
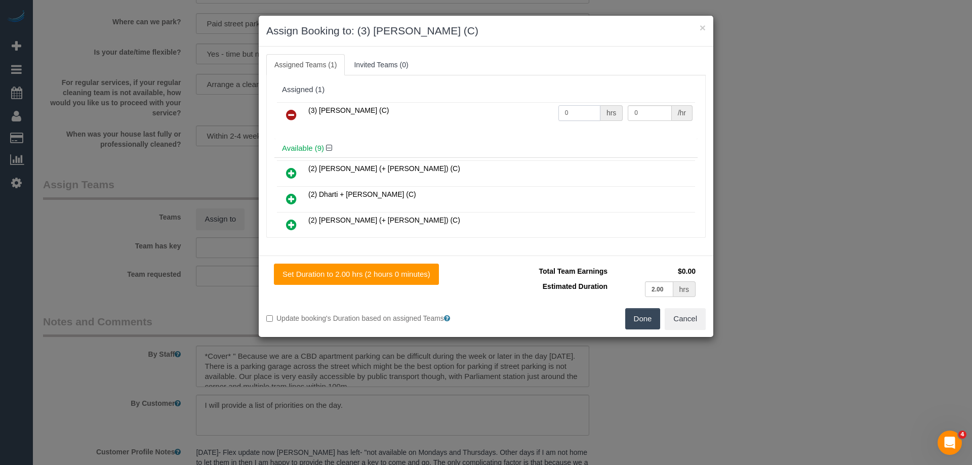
drag, startPoint x: 568, startPoint y: 111, endPoint x: 521, endPoint y: 106, distance: 47.3
click at [529, 107] on tr "(3) Imanuil Afiuo (C) 0 hrs 0 /hr" at bounding box center [486, 115] width 418 height 26
type input "2"
drag, startPoint x: 638, startPoint y: 112, endPoint x: 574, endPoint y: 107, distance: 63.5
click at [587, 108] on tr "(3) Imanuil Afiuo (C) 2 hrs 0 /hr" at bounding box center [486, 115] width 418 height 26
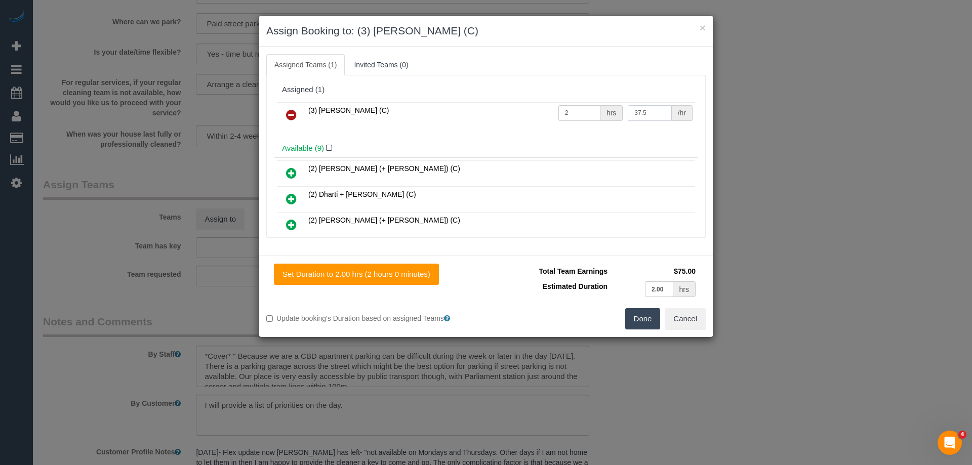
drag, startPoint x: 657, startPoint y: 106, endPoint x: 567, endPoint y: 109, distance: 90.2
click at [565, 109] on tr "(3) Imanuil Afiuo (C) 2 hrs 37.5 /hr" at bounding box center [486, 115] width 418 height 26
type input "35"
drag, startPoint x: 644, startPoint y: 316, endPoint x: 630, endPoint y: 314, distance: 14.3
click at [643, 316] on button "Done" at bounding box center [642, 318] width 35 height 21
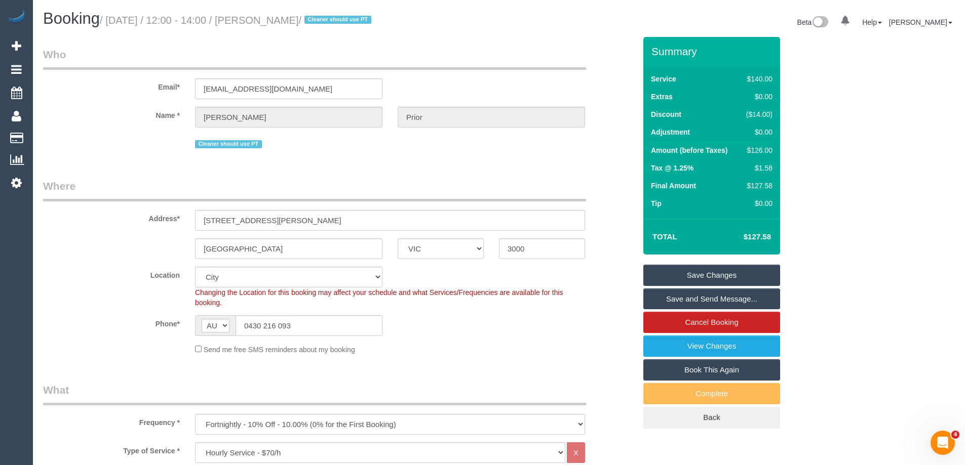
drag, startPoint x: 342, startPoint y: 19, endPoint x: 282, endPoint y: 21, distance: 60.3
click at [282, 21] on small "/ September 08, 2025 / 12:00 - 14:00 / Eugenie Prior / Cleaner should use PT" at bounding box center [237, 20] width 275 height 11
copy small "Eugenie Prior"
click at [662, 299] on link "Save and Send Message..." at bounding box center [711, 299] width 137 height 21
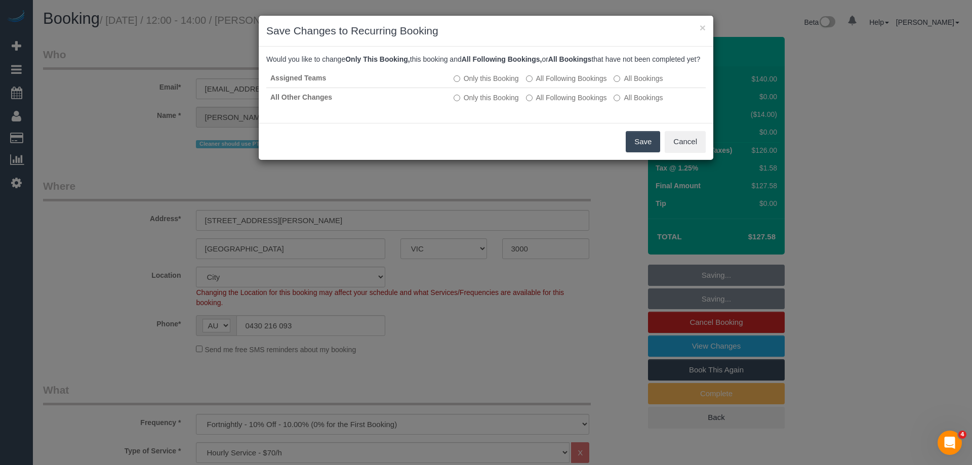
click at [645, 147] on button "Save" at bounding box center [643, 141] width 34 height 21
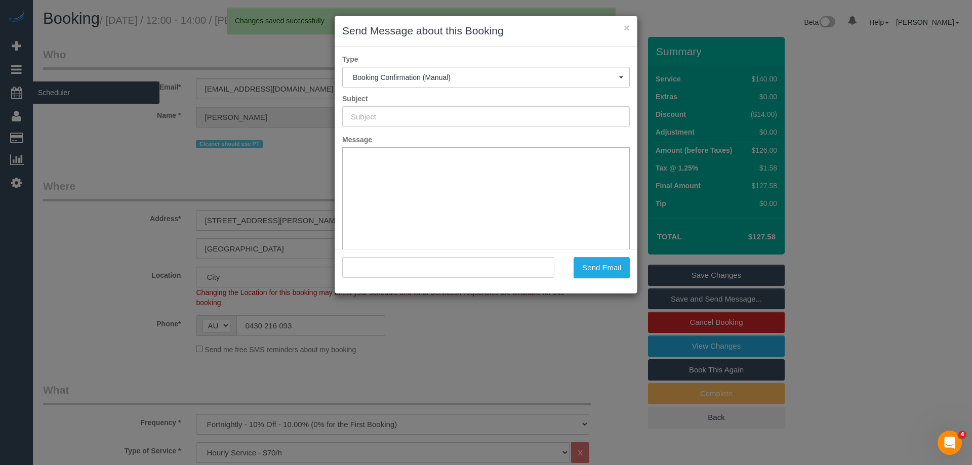
type input "Booking Confirmed"
type input ""Eugenie Prior" <e.prior164@gmail.com>"
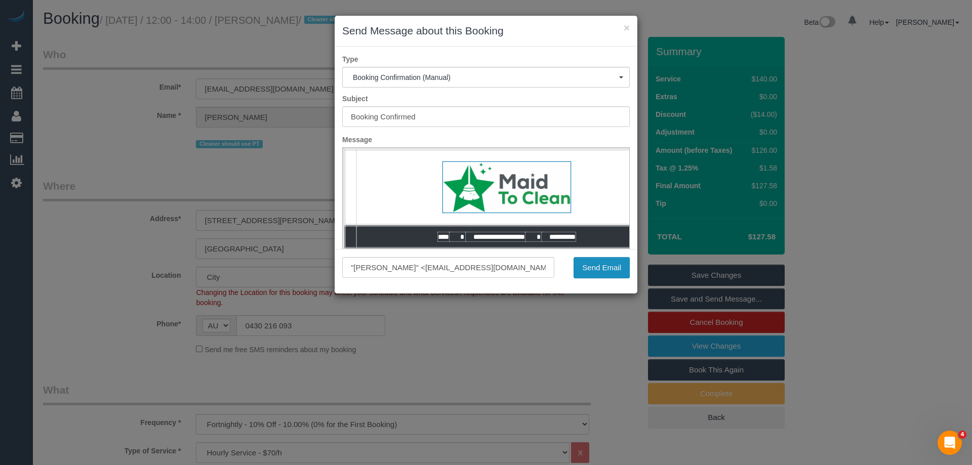
click at [586, 275] on button "Send Email" at bounding box center [602, 267] width 56 height 21
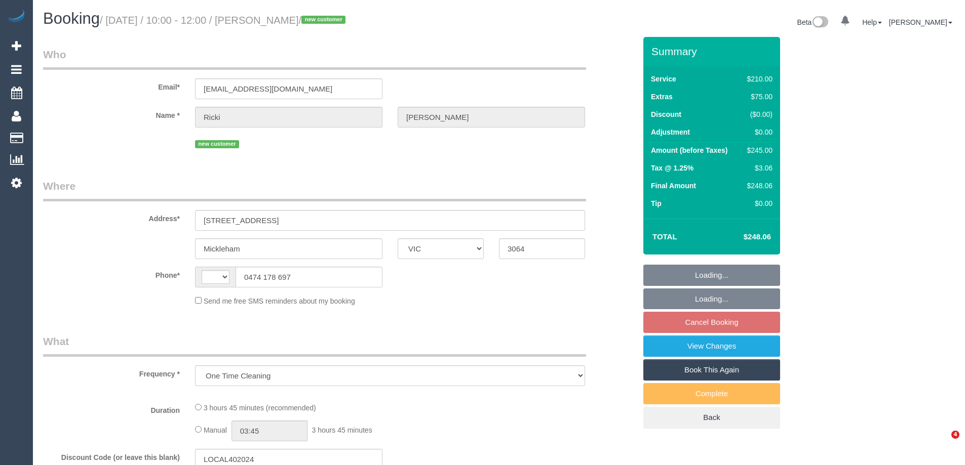
select select "VIC"
select select "string:stripe-pm_1S2kcF2GScqysDRVF8pMPguK"
select select "180"
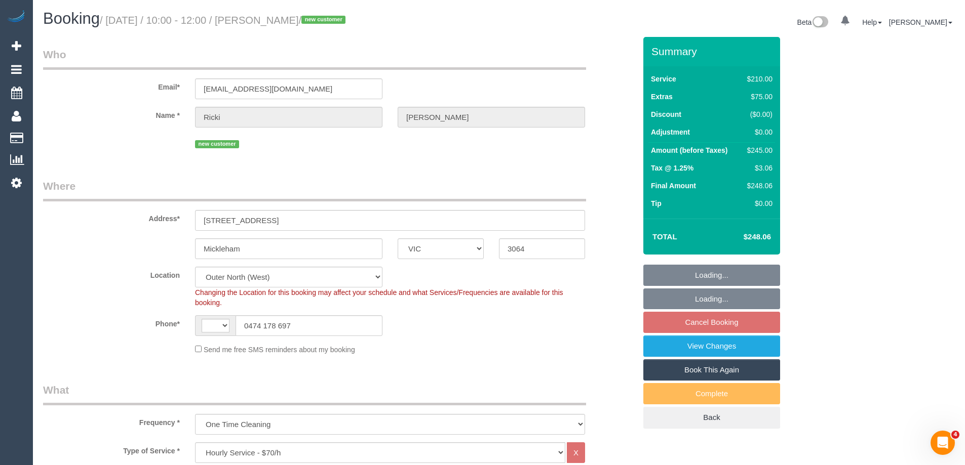
select select "object:455"
select select "string:AU"
select select "number:27"
select select "number:14"
select select "number:18"
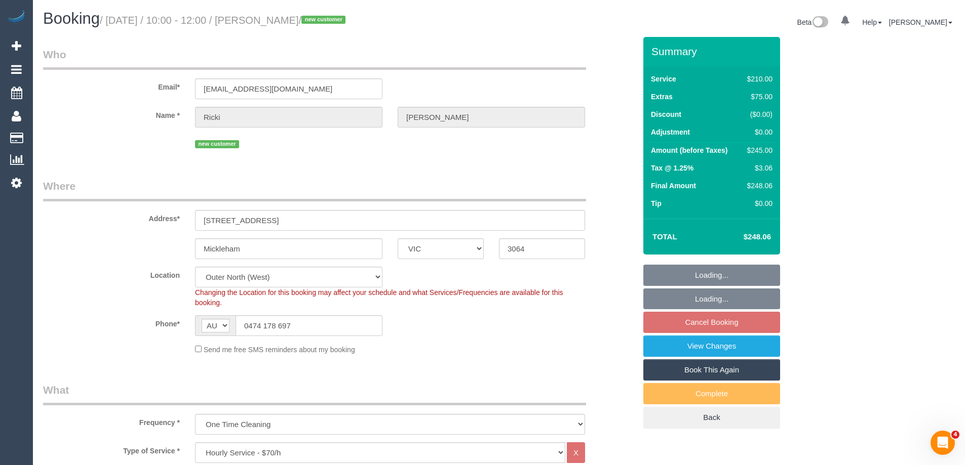
select select "number:24"
select select "number:13"
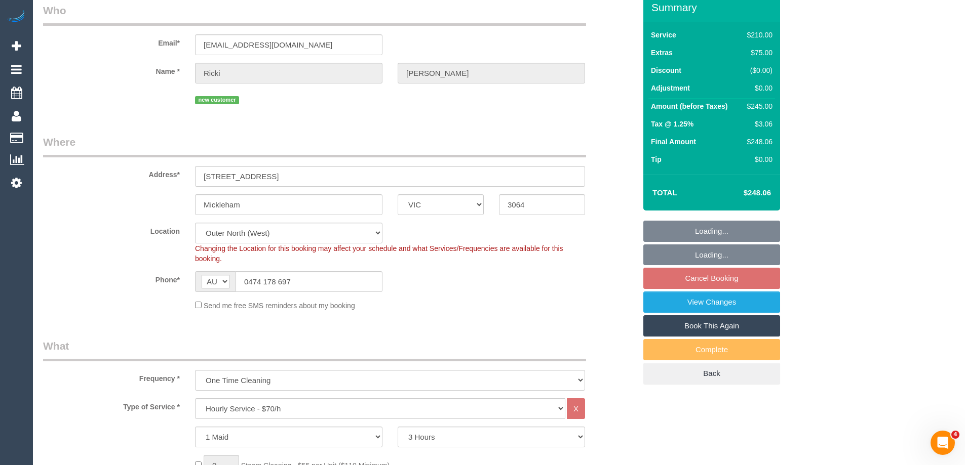
select select "spot3"
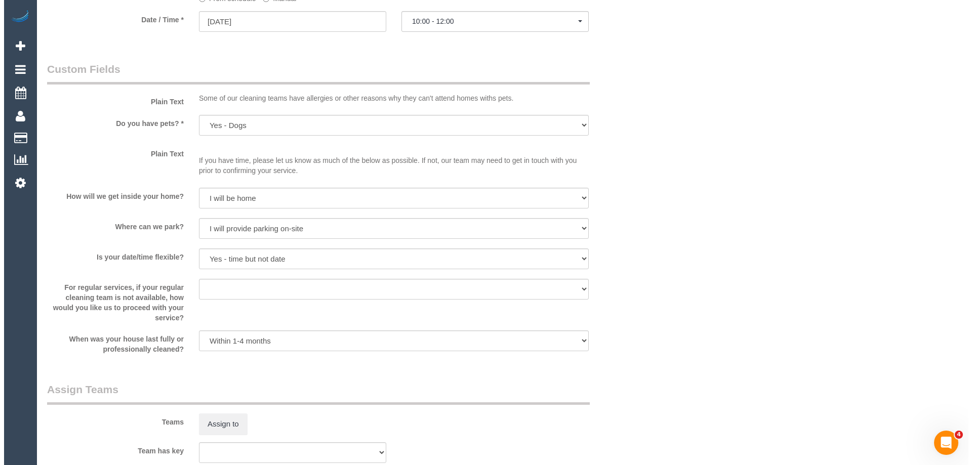
scroll to position [1266, 0]
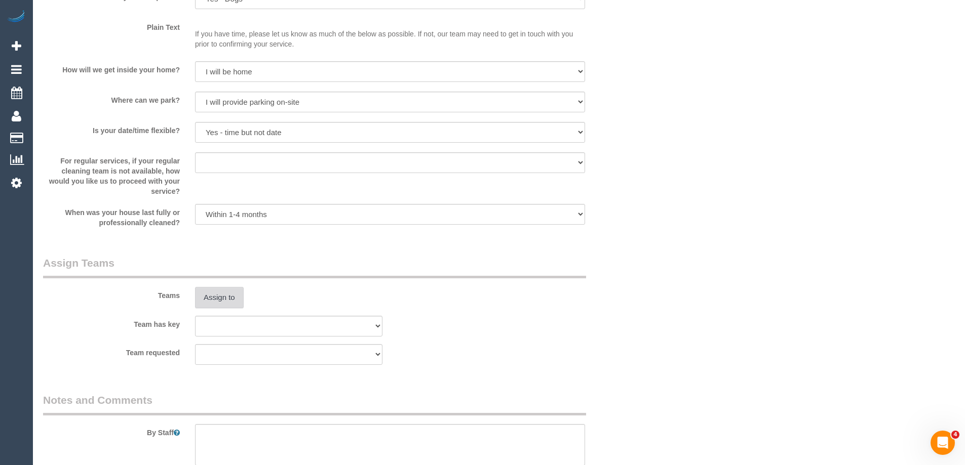
click at [219, 300] on button "Assign to" at bounding box center [219, 297] width 49 height 21
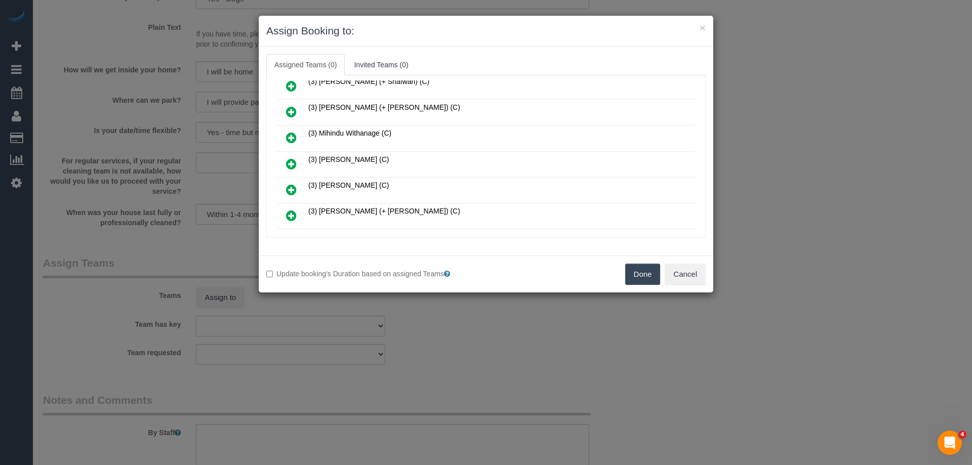
scroll to position [101, 0]
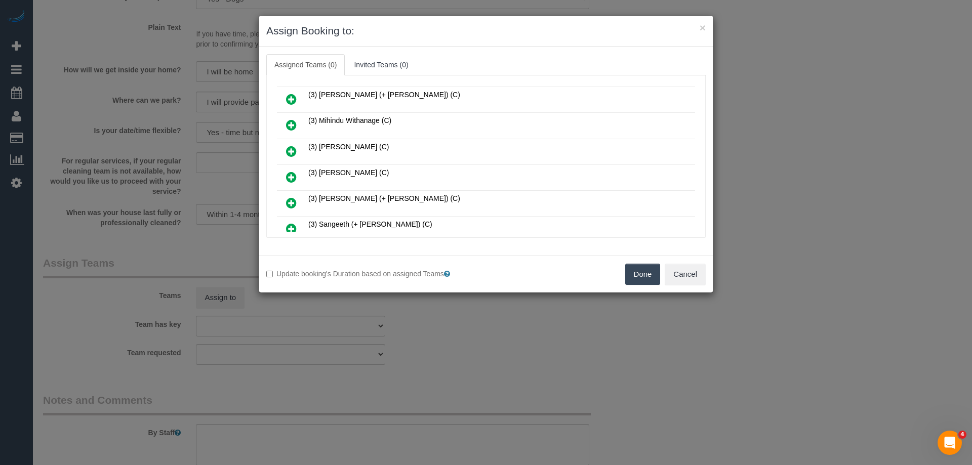
click at [293, 173] on icon at bounding box center [291, 177] width 11 height 12
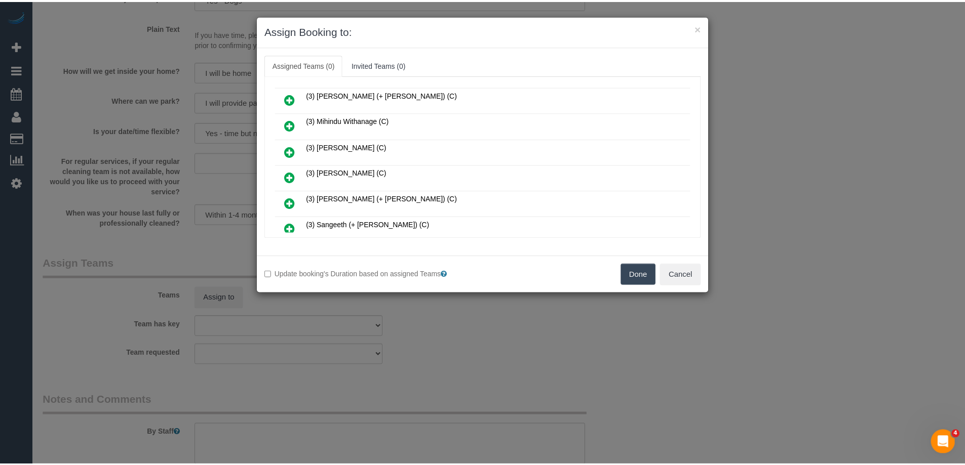
scroll to position [126, 0]
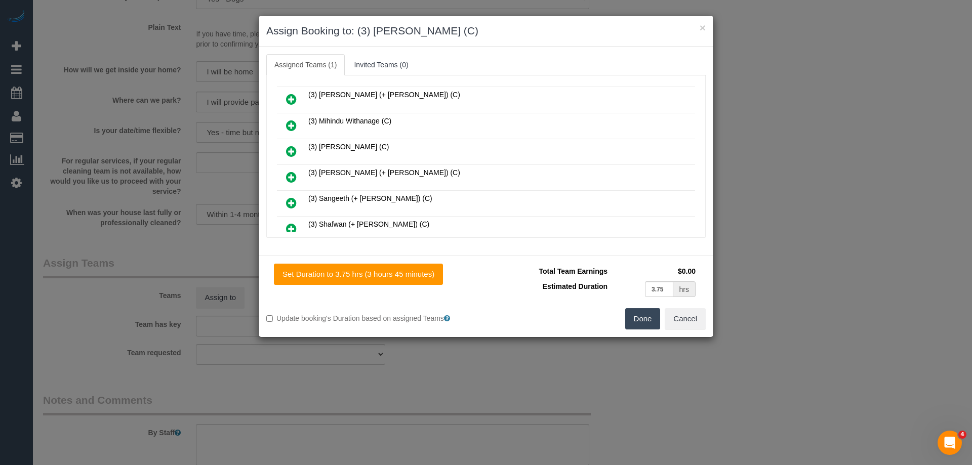
click at [641, 317] on button "Done" at bounding box center [642, 318] width 35 height 21
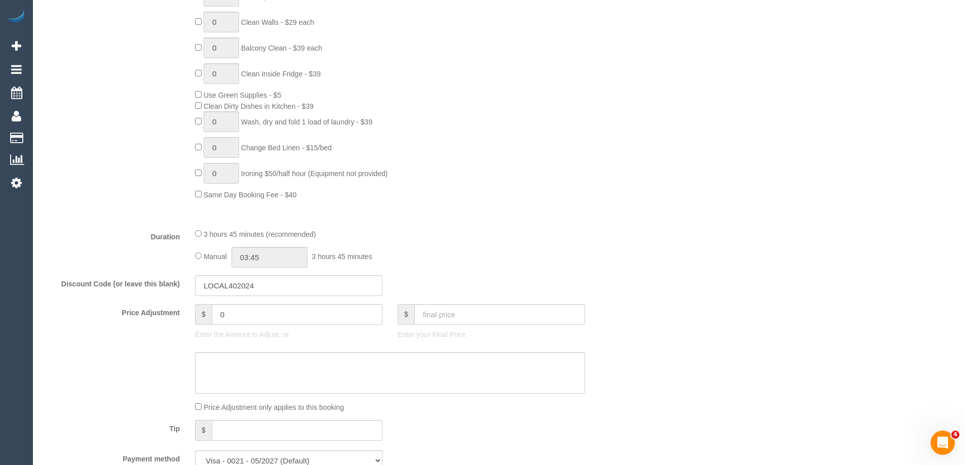
scroll to position [608, 0]
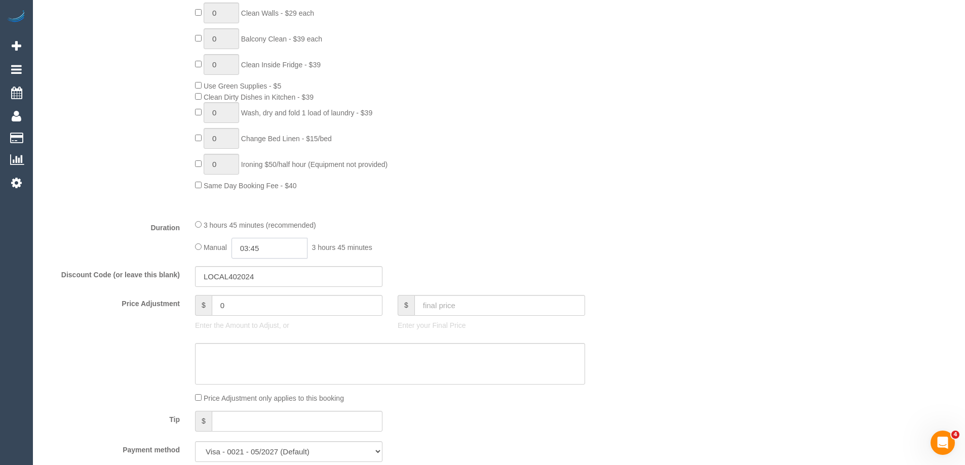
click at [277, 251] on input "03:45" at bounding box center [269, 248] width 76 height 21
type input "04:00"
click at [258, 306] on li "04:00" at bounding box center [258, 310] width 45 height 13
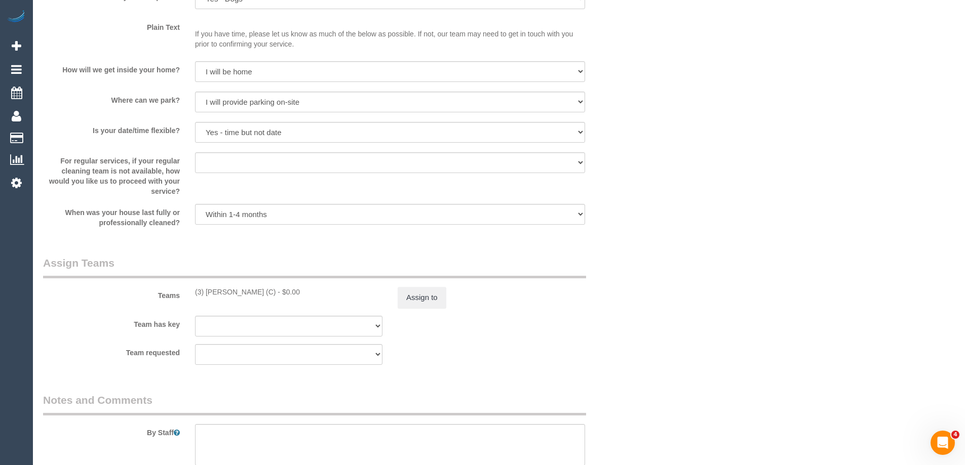
scroll to position [1466, 0]
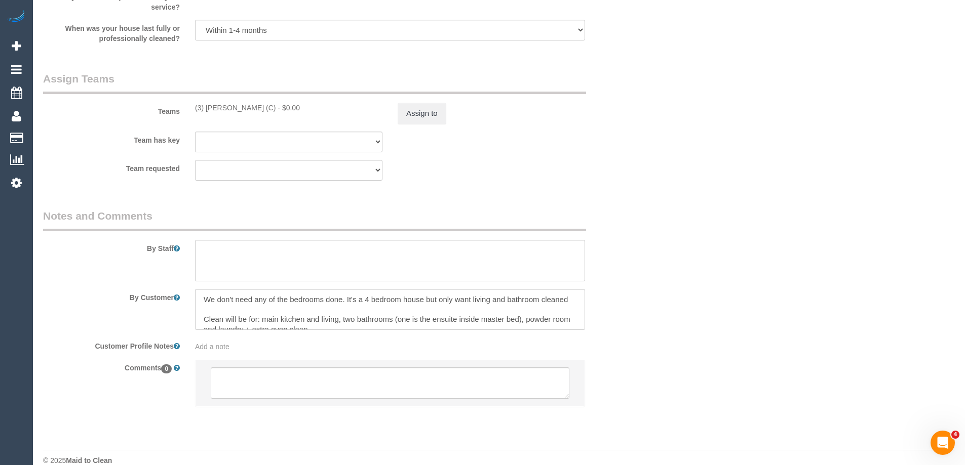
select select "spot24"
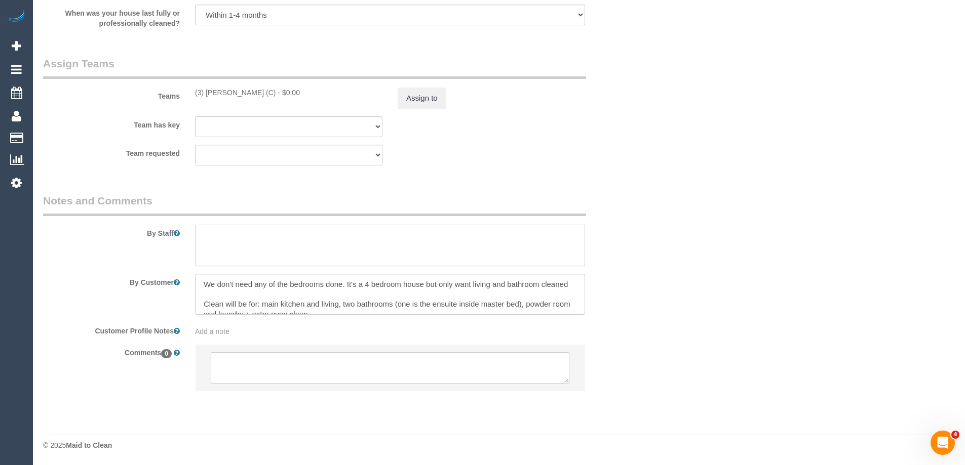
click at [226, 243] on textarea at bounding box center [390, 246] width 390 height 42
type textarea "3 hrs + extras = approx 4 hrs"
click at [428, 99] on button "Assign to" at bounding box center [422, 98] width 49 height 21
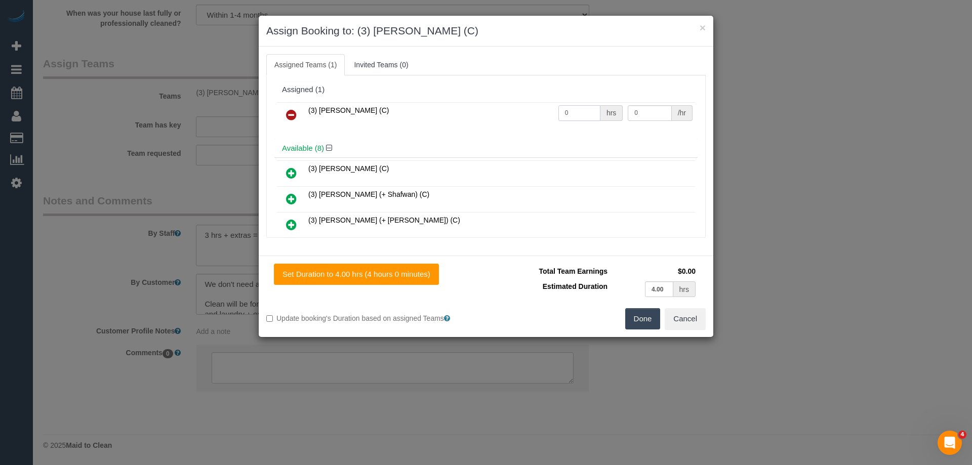
drag, startPoint x: 572, startPoint y: 111, endPoint x: 524, endPoint y: 105, distance: 48.0
click at [526, 106] on tr "(3) [PERSON_NAME] (C) 0 hrs 0 /hr" at bounding box center [486, 115] width 418 height 26
type input "4"
drag, startPoint x: 645, startPoint y: 111, endPoint x: 553, endPoint y: 111, distance: 92.7
click at [565, 111] on tr "(3) [PERSON_NAME] (C) 4 hrs 0 /hr" at bounding box center [486, 115] width 418 height 26
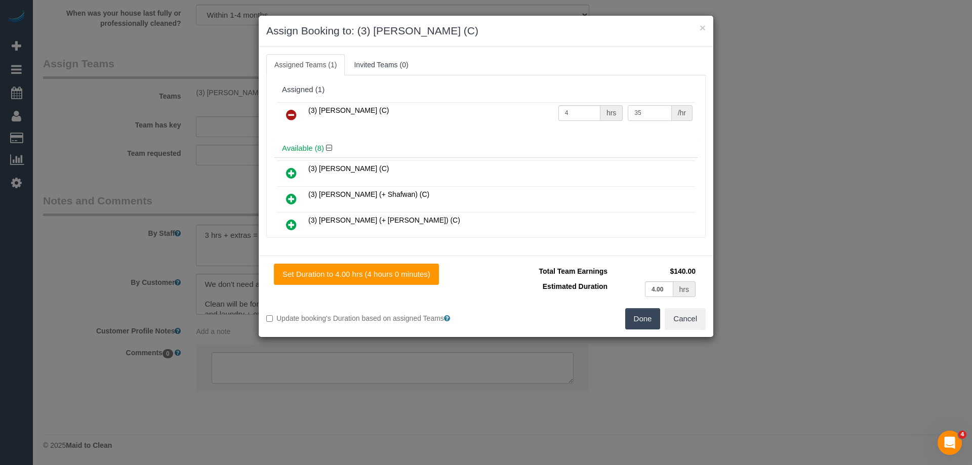
type input "35"
click at [643, 319] on button "Done" at bounding box center [642, 318] width 35 height 21
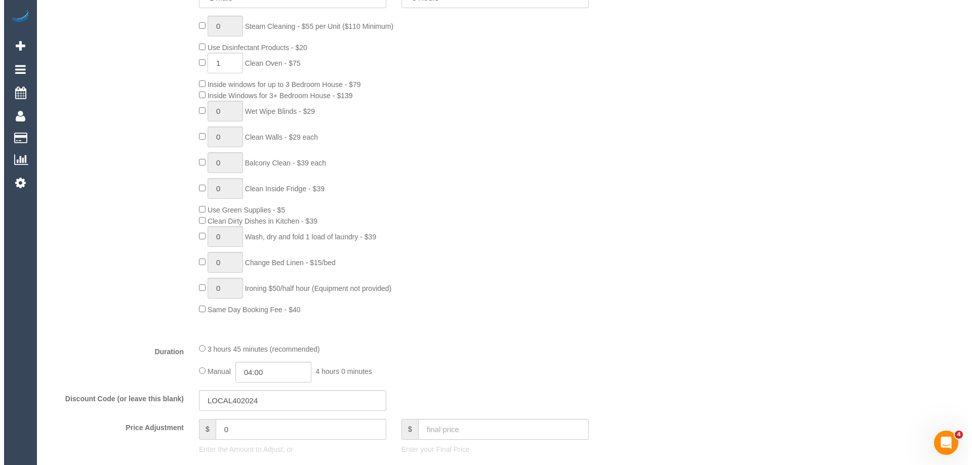
scroll to position [0, 0]
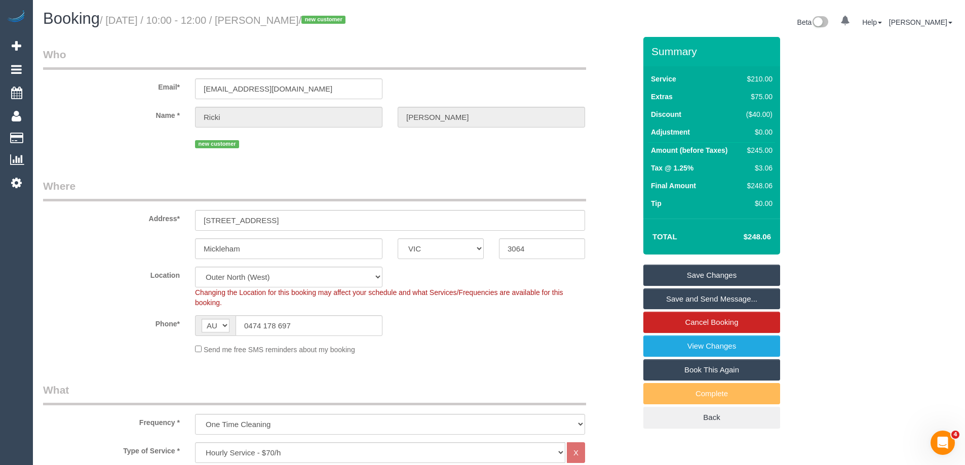
drag, startPoint x: 329, startPoint y: 19, endPoint x: 278, endPoint y: 13, distance: 51.5
click at [278, 13] on h1 "Booking / September 08, 2025 / 10:00 - 12:00 / Ricki Boyd / new customer" at bounding box center [267, 18] width 448 height 17
copy small "Ricki Boyd"
click at [671, 303] on link "Save and Send Message..." at bounding box center [711, 299] width 137 height 21
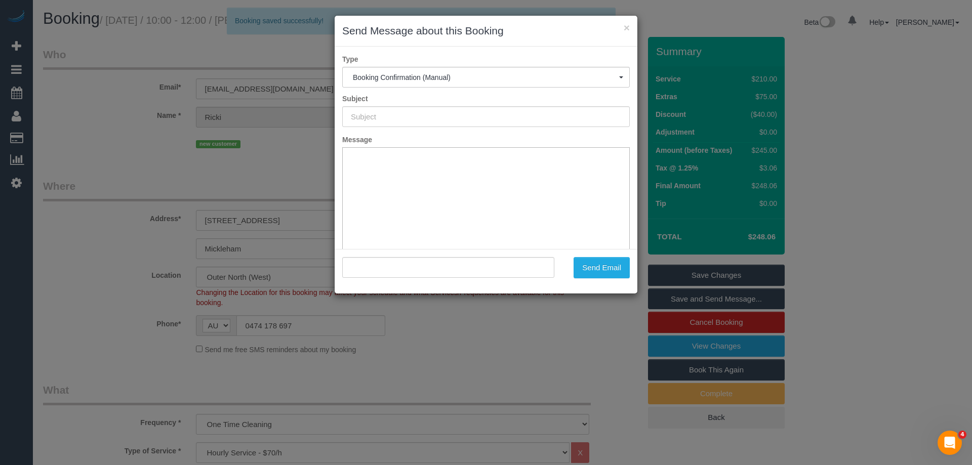
type input "Booking Confirmed"
type input ""Ricki Boyd" <rickiwork96@gmail.com>"
click at [595, 273] on button "Send Email" at bounding box center [602, 267] width 56 height 21
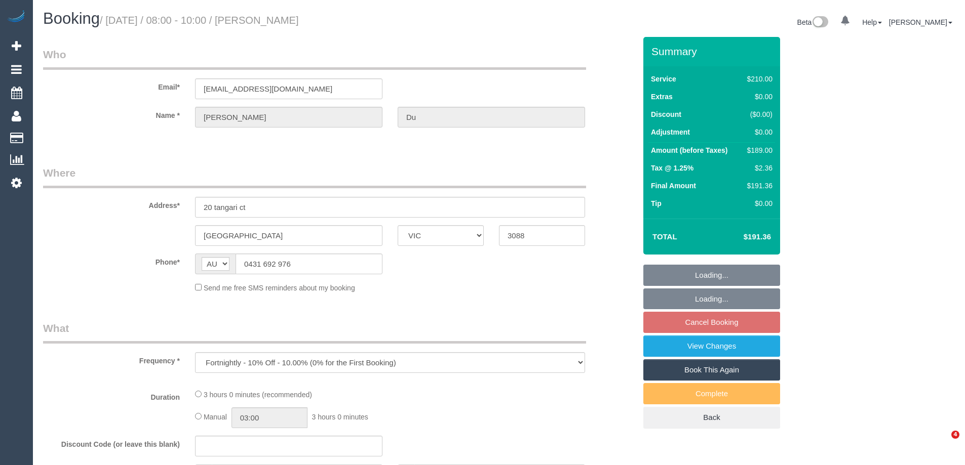
select select "VIC"
select select "180"
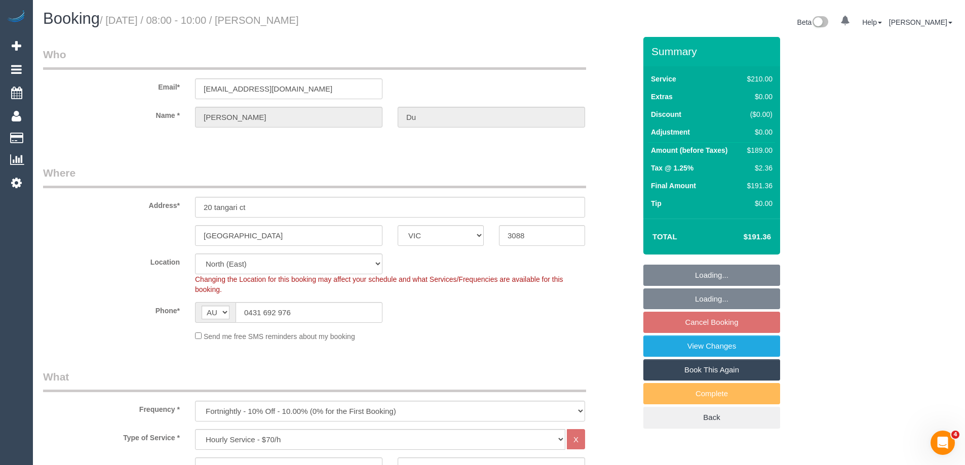
select select "object:693"
select select "spot2"
select select "string:stripe-pm_1RiZXz2GScqysDRVt9L1kOnR"
select select "number:27"
select select "number:14"
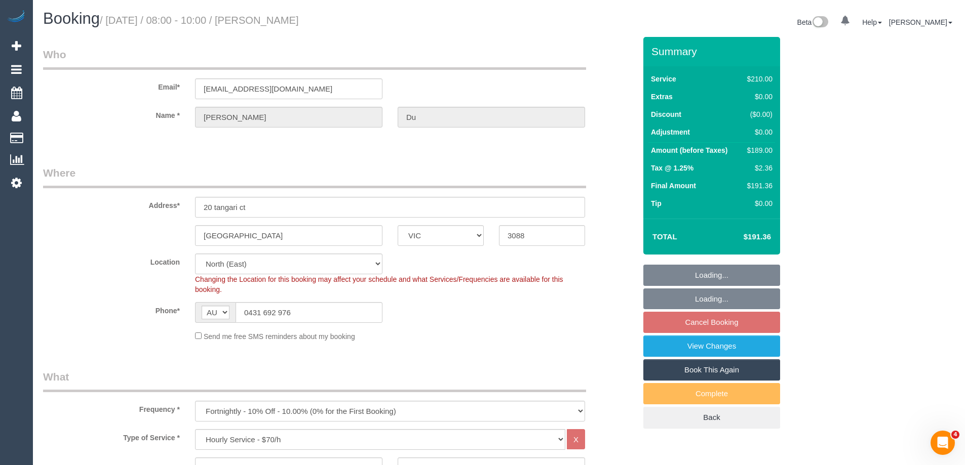
select select "number:19"
select select "number:34"
select select "number:11"
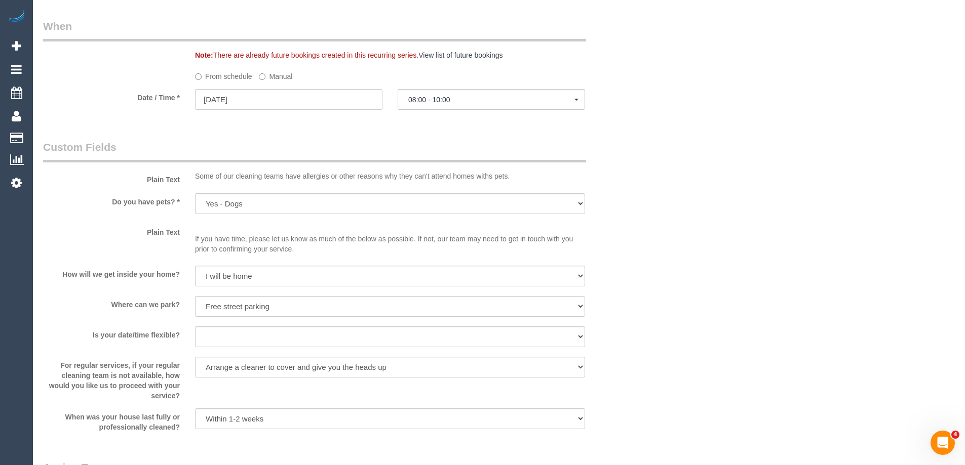
scroll to position [1561, 0]
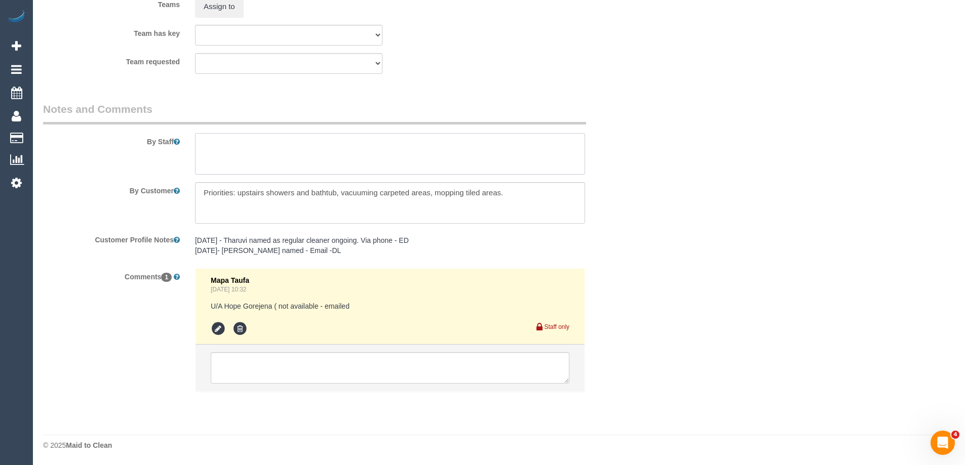
click at [234, 144] on textarea at bounding box center [390, 154] width 390 height 42
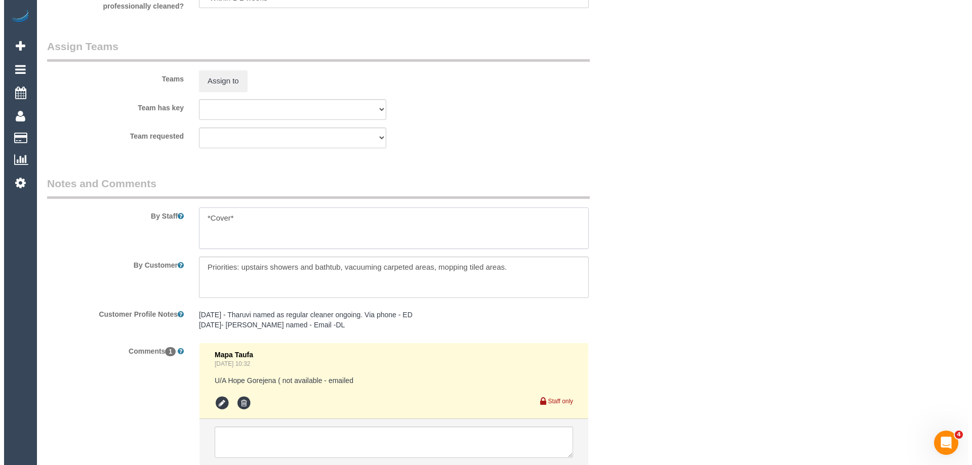
scroll to position [1460, 0]
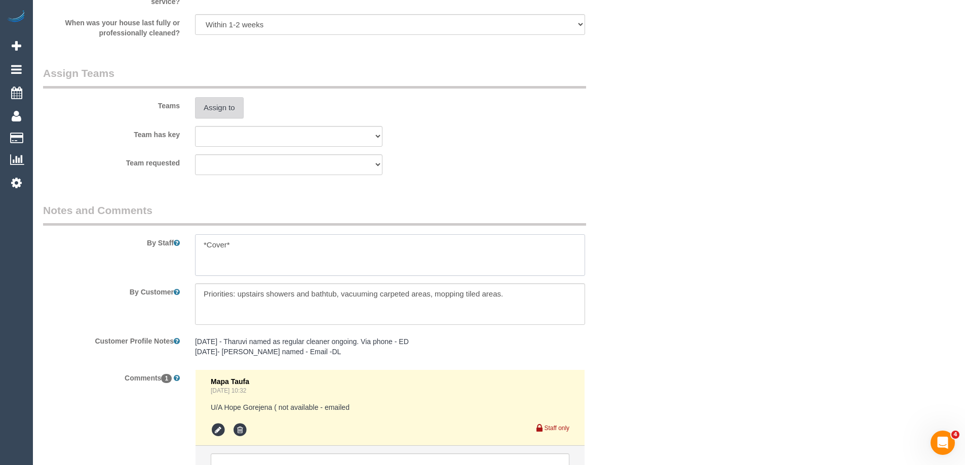
type textarea "*Cover*"
click at [218, 110] on button "Assign to" at bounding box center [219, 107] width 49 height 21
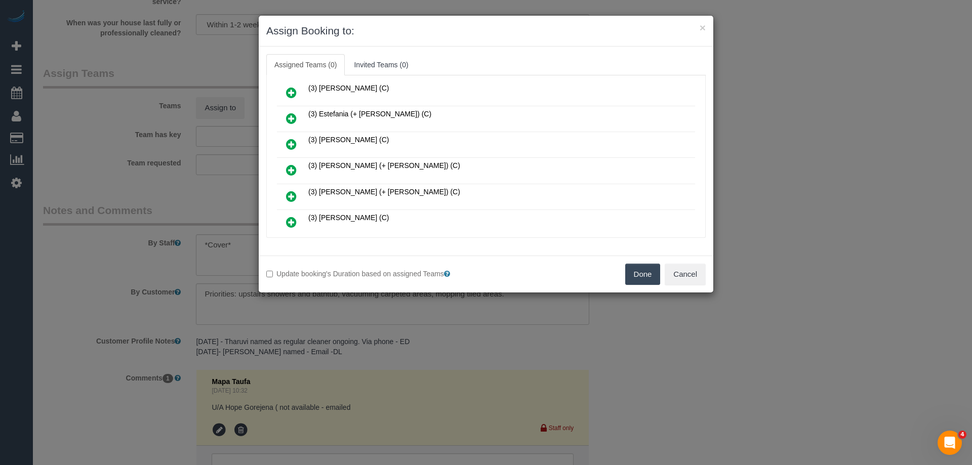
scroll to position [253, 0]
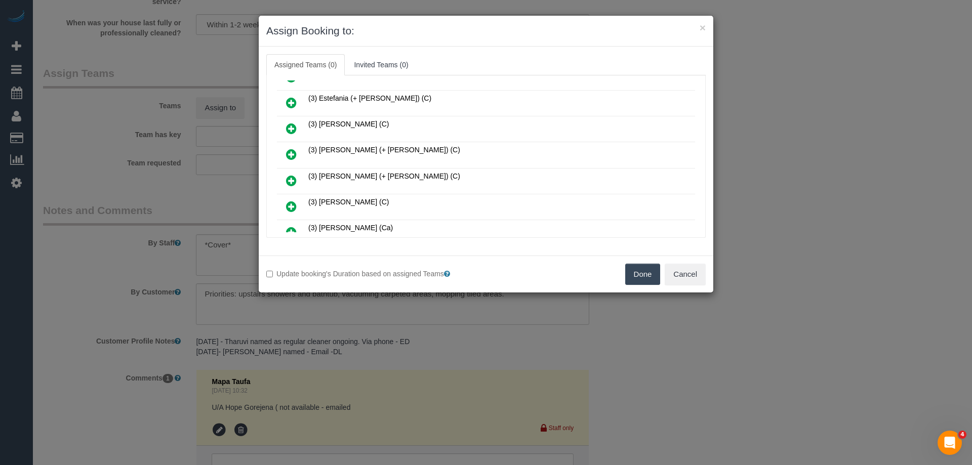
click at [285, 175] on link at bounding box center [292, 181] width 24 height 20
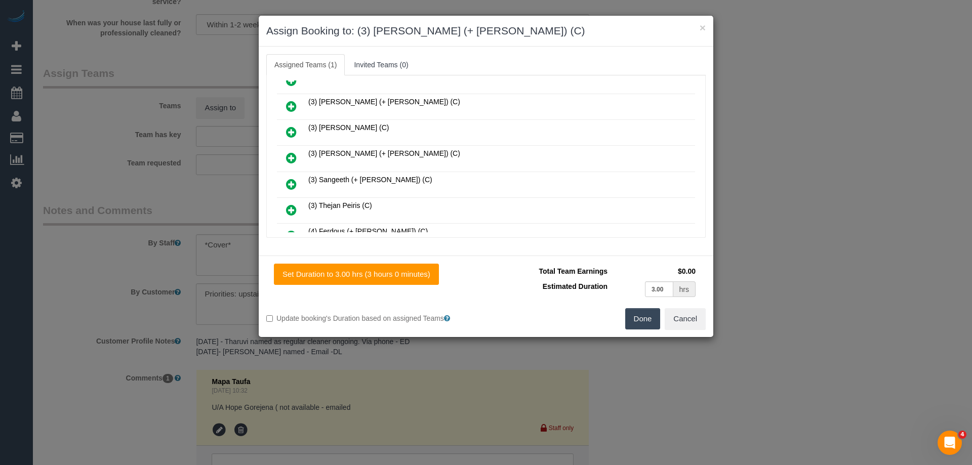
click at [289, 183] on icon at bounding box center [291, 184] width 11 height 12
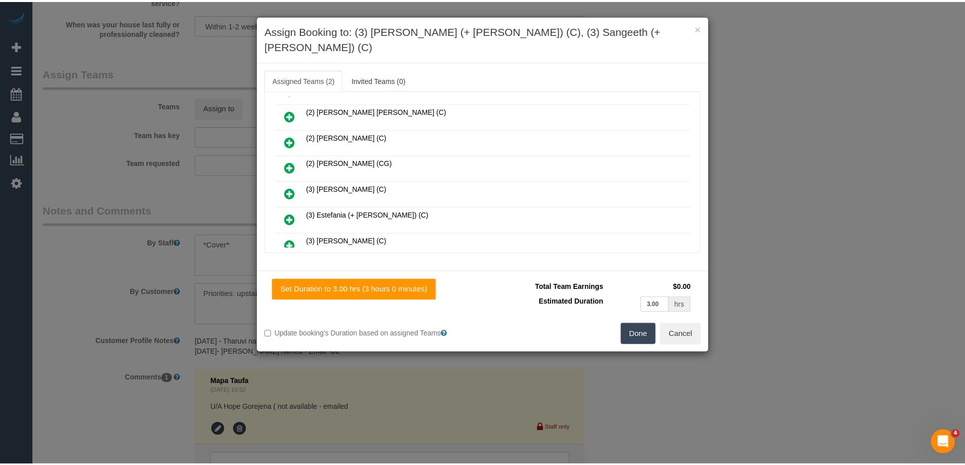
scroll to position [0, 0]
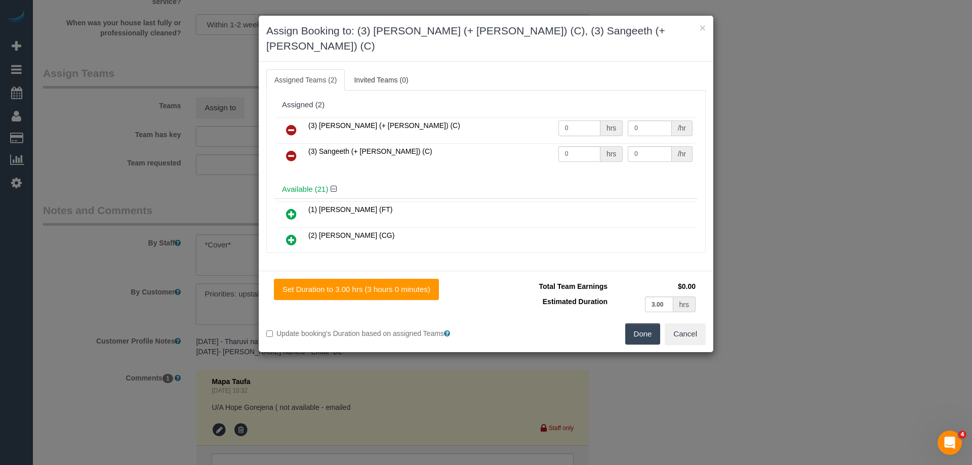
drag, startPoint x: 571, startPoint y: 107, endPoint x: 466, endPoint y: 107, distance: 105.3
click at [485, 117] on tr "(3) Kaveen (+ Sangeeth) (C) 0 hrs 0 /hr" at bounding box center [486, 130] width 418 height 26
type input "1.5"
drag, startPoint x: 570, startPoint y: 137, endPoint x: 475, endPoint y: 130, distance: 94.9
click at [477, 143] on tr "(3) Sangeeth (+ Kaveen) (C) 0 hrs 0 /hr" at bounding box center [486, 156] width 418 height 26
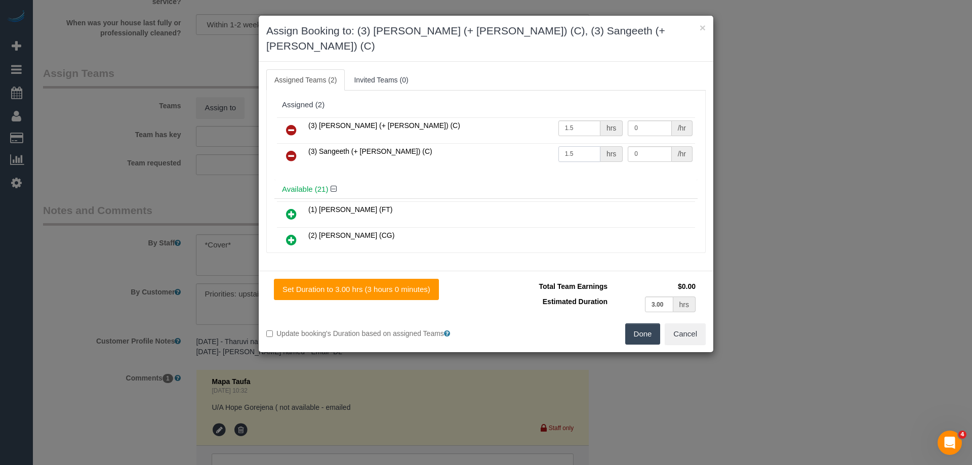
type input "1.5"
drag, startPoint x: 555, startPoint y: 126, endPoint x: 521, endPoint y: 119, distance: 34.7
click at [533, 122] on tbody "(3) Kaveen (+ Sangeeth) (C) 1.5 hrs 0 /hr (3) Sangeeth (+ Kaveen) (C) 1.5 hrs 0…" at bounding box center [486, 143] width 418 height 52
type input "35"
click at [555, 117] on tr "(3) Kaveen (+ Sangeeth) (C) 1.5 hrs 0 /hr" at bounding box center [486, 130] width 418 height 26
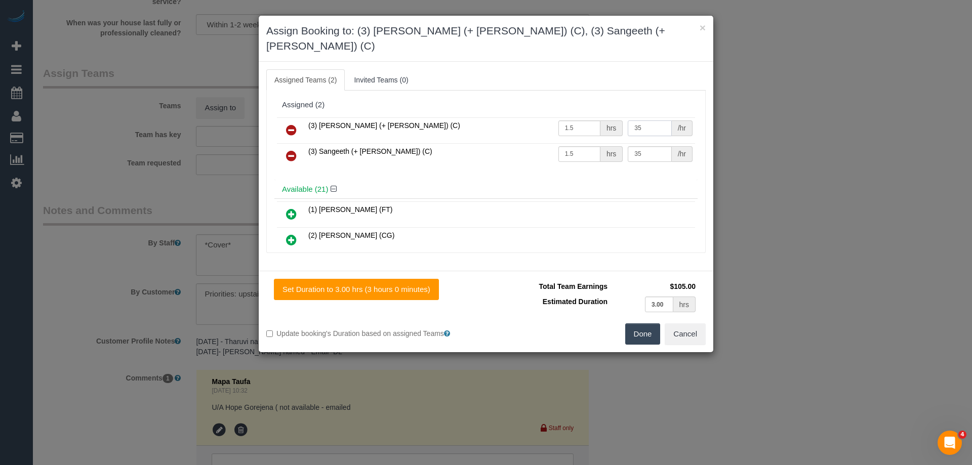
type input "35"
click at [641, 324] on button "Done" at bounding box center [642, 334] width 35 height 21
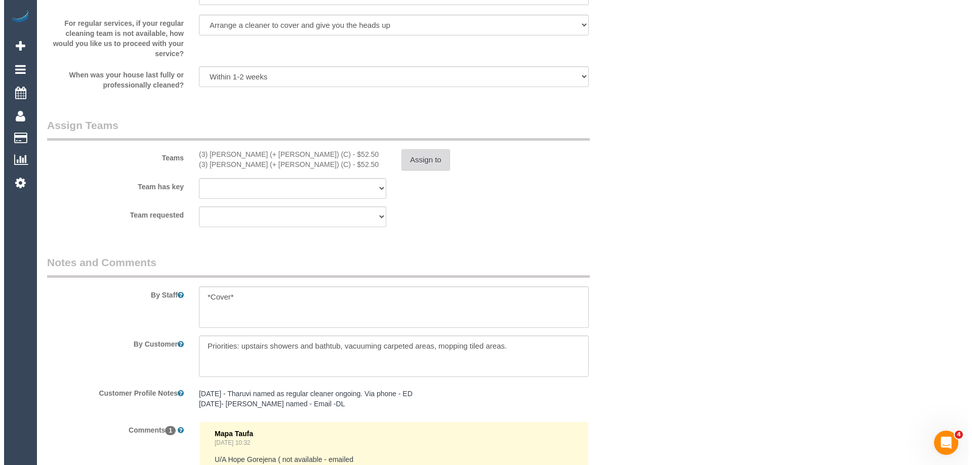
scroll to position [1359, 0]
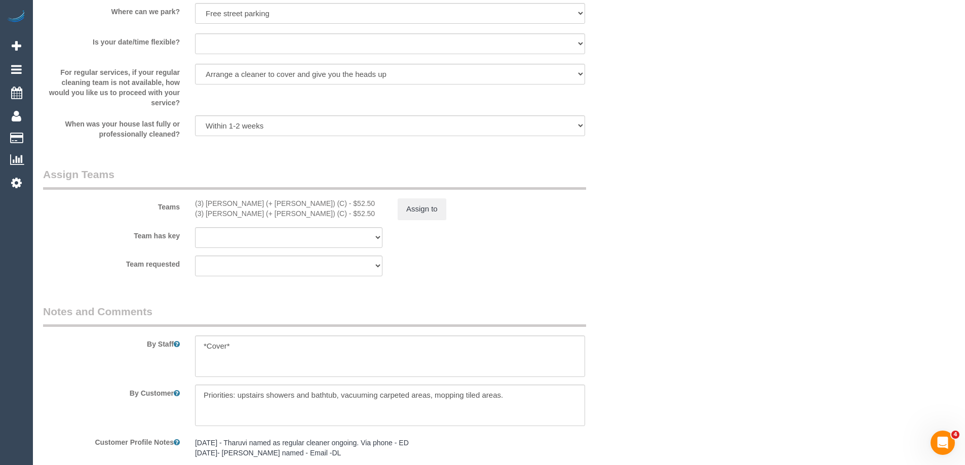
click at [422, 222] on sui-booking-teams "Teams (3) Kaveen (+ Sangeeth) (C) - $52.50 (3) Sangeeth (+ Kaveen) (C) - $52.50…" at bounding box center [339, 221] width 593 height 109
click at [426, 211] on button "Assign to" at bounding box center [422, 209] width 49 height 21
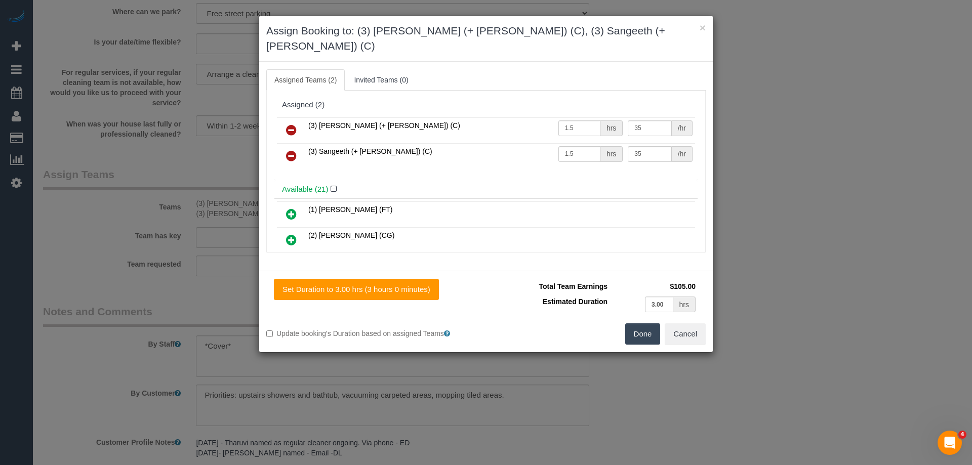
click at [296, 124] on icon at bounding box center [291, 130] width 11 height 12
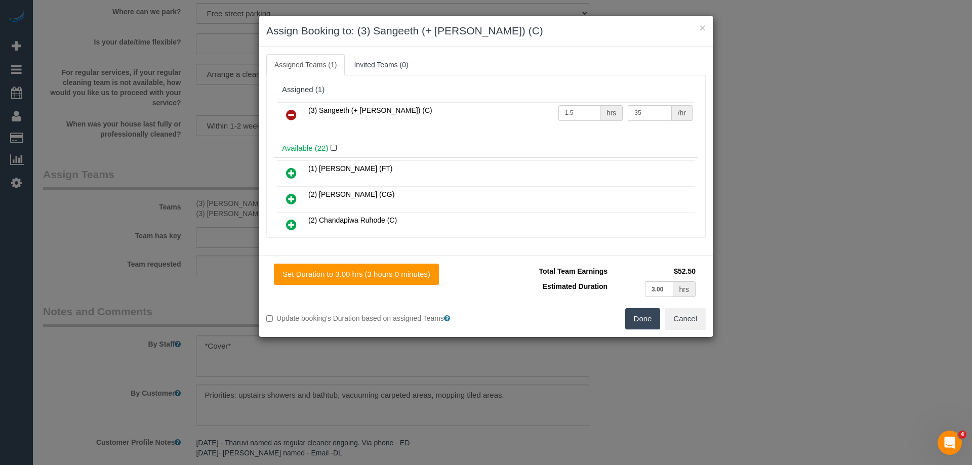
click at [295, 121] on link at bounding box center [292, 115] width 24 height 20
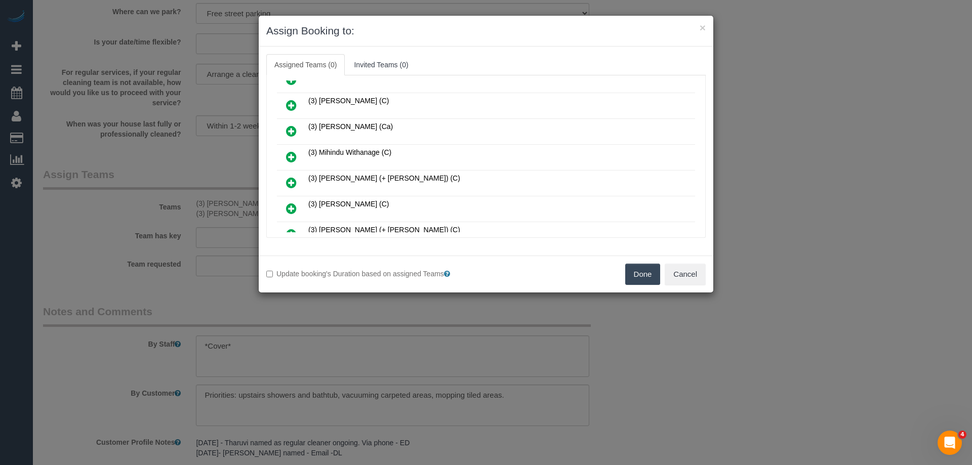
click at [291, 151] on icon at bounding box center [291, 157] width 11 height 12
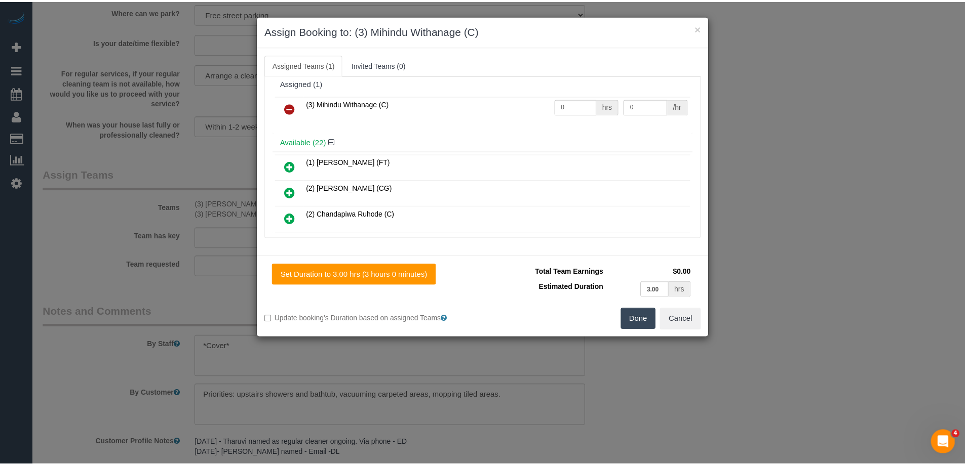
scroll to position [0, 0]
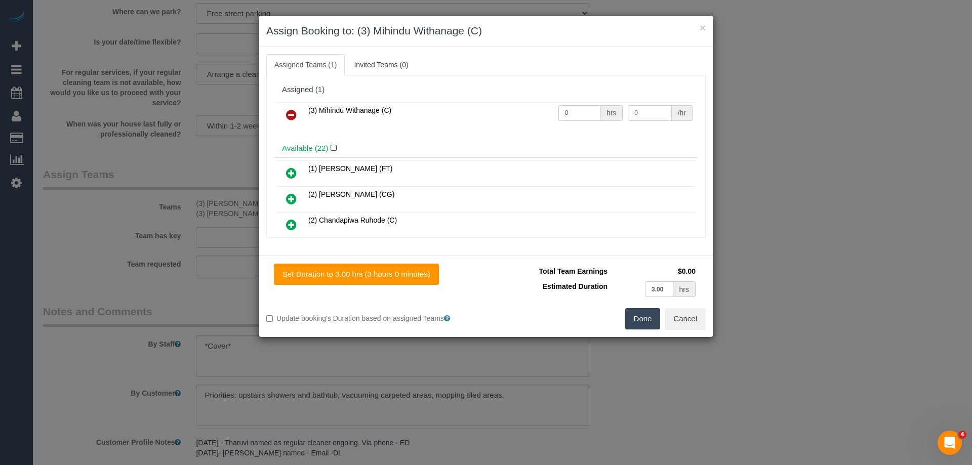
drag, startPoint x: 572, startPoint y: 112, endPoint x: 522, endPoint y: 105, distance: 50.1
click at [528, 105] on tr "(3) Mihindu Withanage (C) 0 hrs 0 /hr" at bounding box center [486, 115] width 418 height 26
type input "3"
drag, startPoint x: 649, startPoint y: 112, endPoint x: 570, endPoint y: 112, distance: 79.0
click at [603, 112] on tr "(3) Mihindu Withanage (C) 3 hrs 0 /hr" at bounding box center [486, 115] width 418 height 26
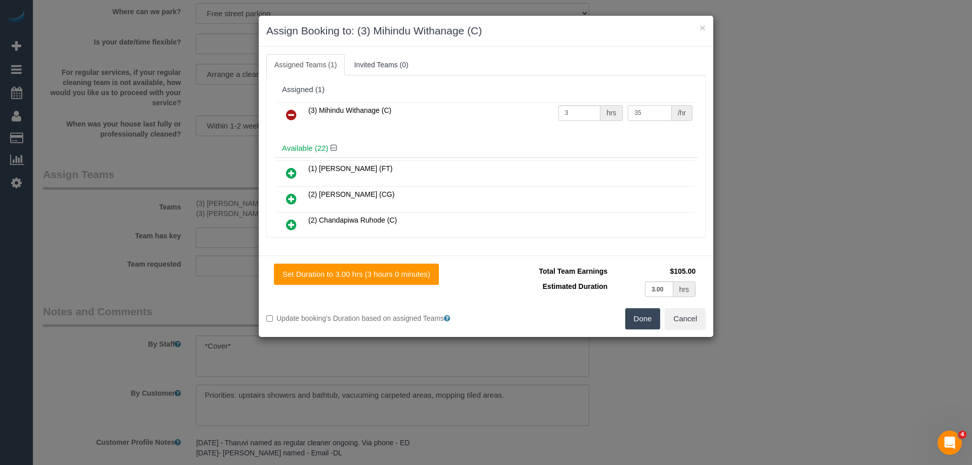
type input "35"
click at [646, 318] on button "Done" at bounding box center [642, 318] width 35 height 21
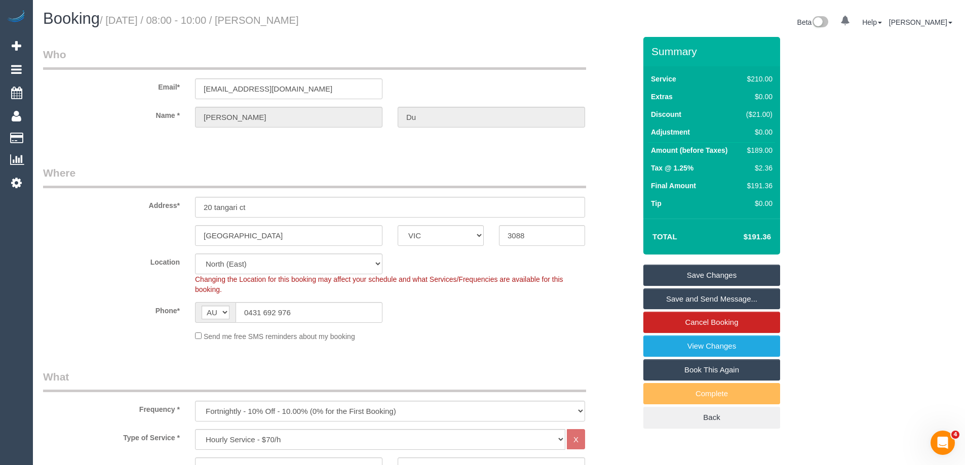
drag, startPoint x: 327, startPoint y: 15, endPoint x: 280, endPoint y: 16, distance: 47.6
click at [280, 16] on h1 "Booking / September 08, 2025 / 08:00 - 10:00 / Tania Du" at bounding box center [267, 18] width 448 height 17
copy small "Tania Du"
click at [667, 303] on link "Save and Send Message..." at bounding box center [711, 299] width 137 height 21
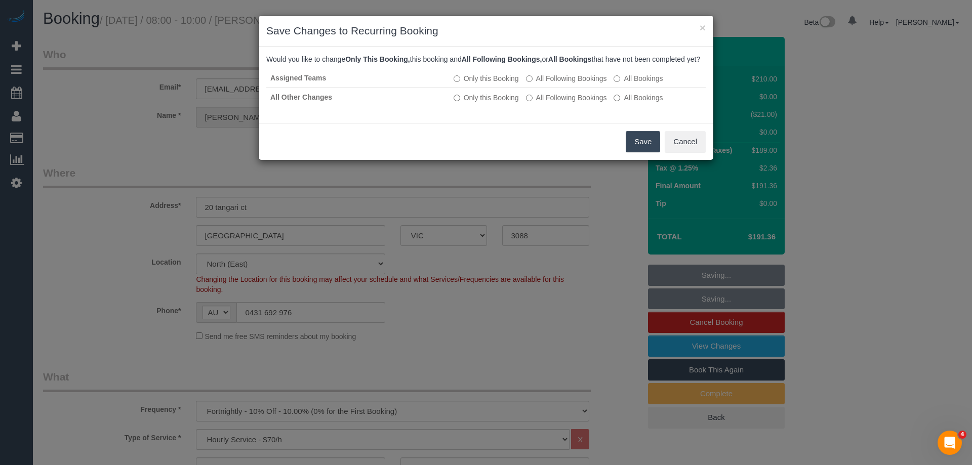
click at [647, 152] on button "Save" at bounding box center [643, 141] width 34 height 21
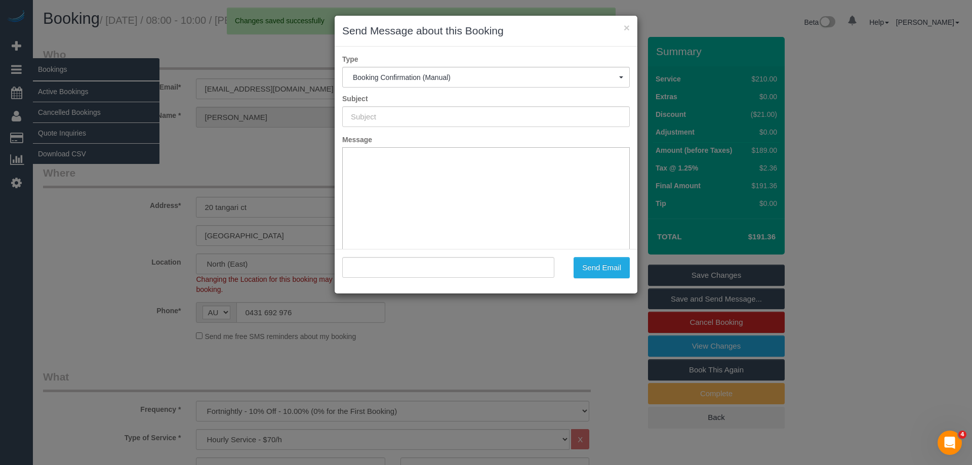
type input "Booking Confirmed"
type input ""Tania Du" <taniamdu@gmail.com>"
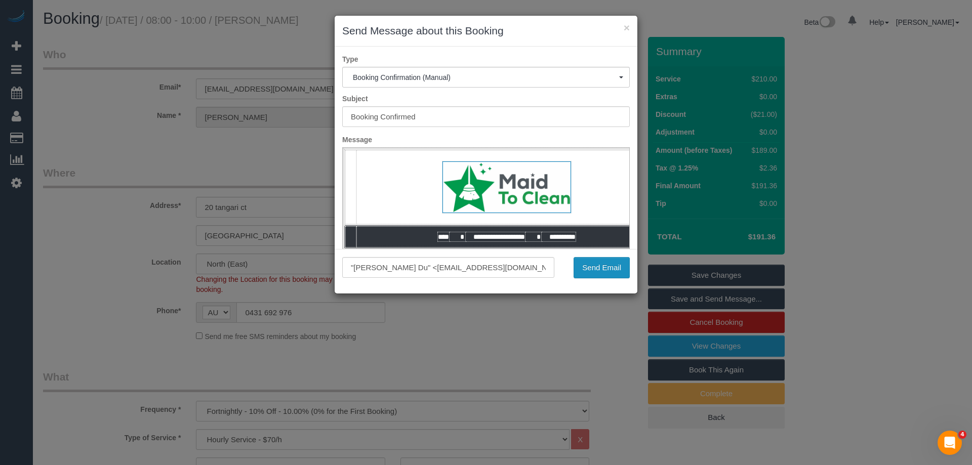
click at [604, 263] on button "Send Email" at bounding box center [602, 267] width 56 height 21
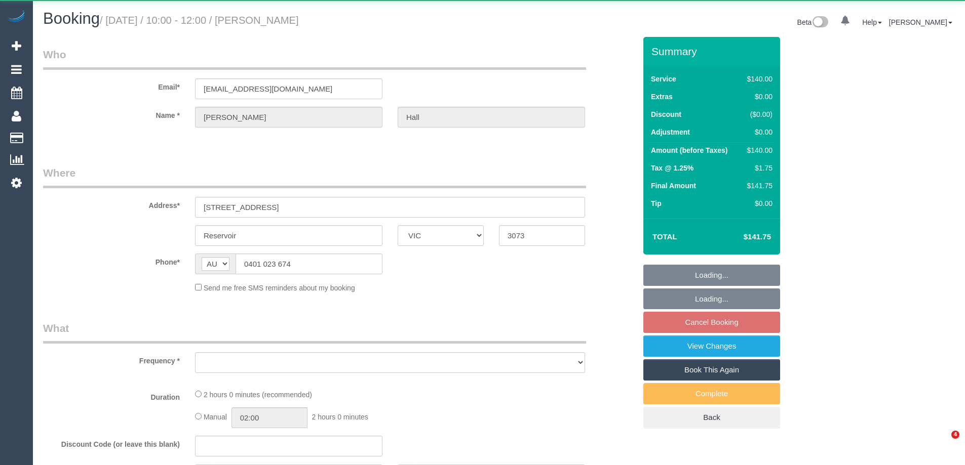
select select "VIC"
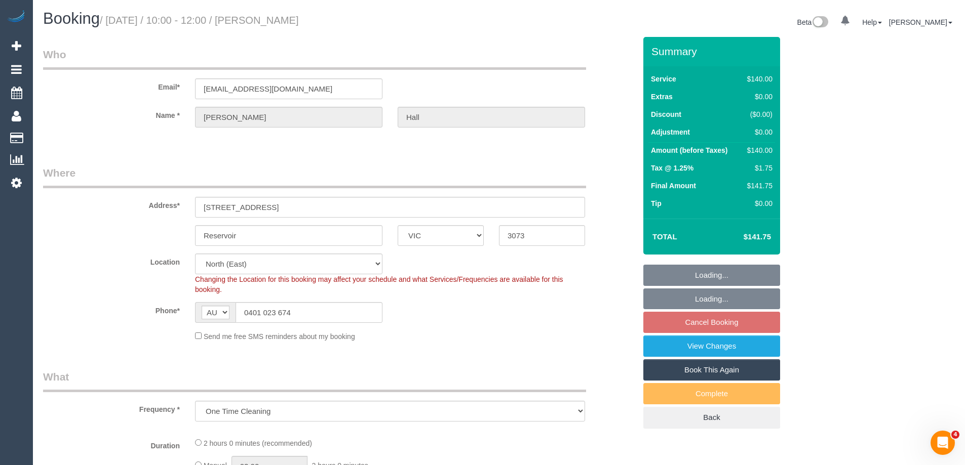
select select "object:839"
select select "string:stripe-pm_1QT9V72GScqysDRVJDC4yHoc"
select select "number:29"
select select "number:14"
select select "number:19"
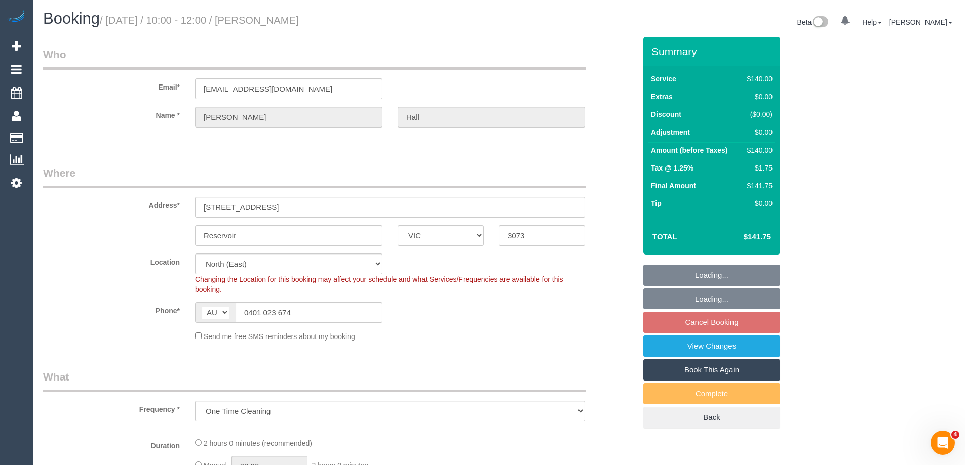
select select "number:22"
select select "number:13"
select select "spot3"
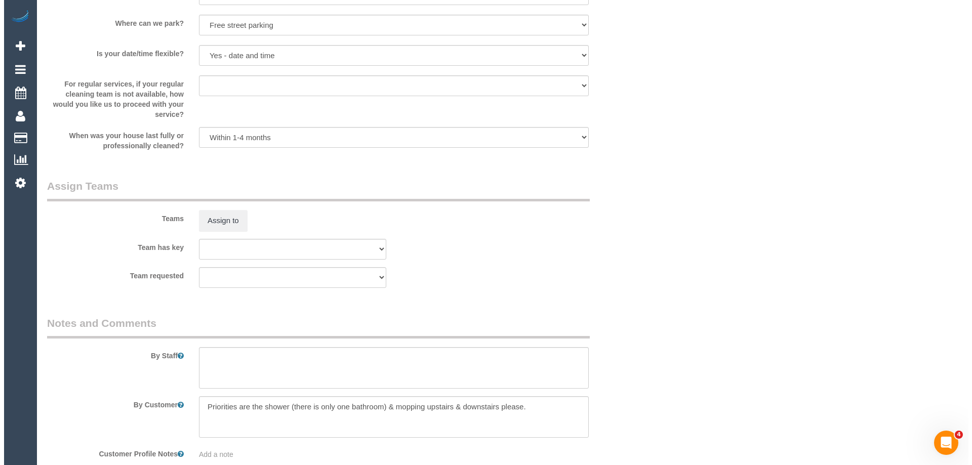
scroll to position [1453, 0]
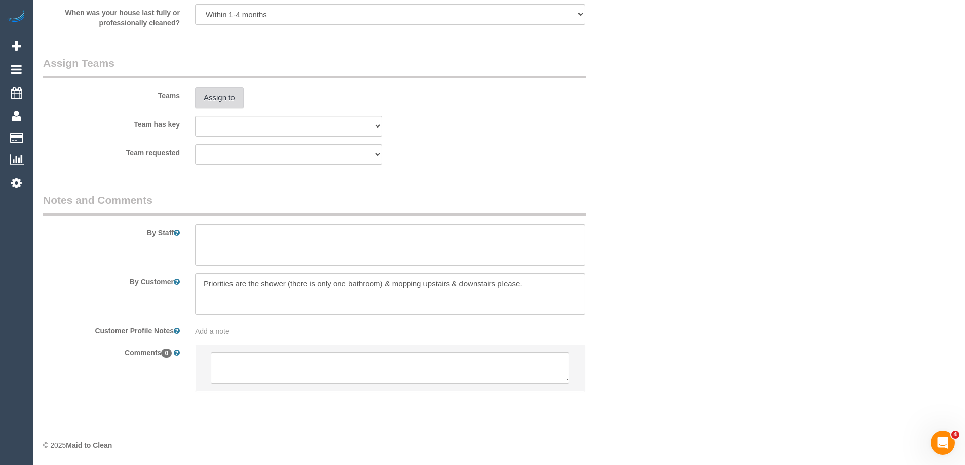
click at [216, 95] on button "Assign to" at bounding box center [219, 97] width 49 height 21
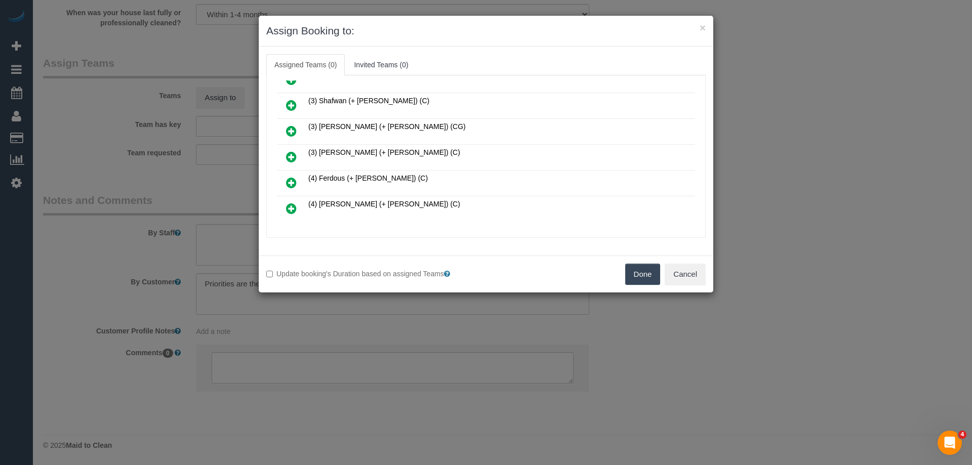
scroll to position [658, 0]
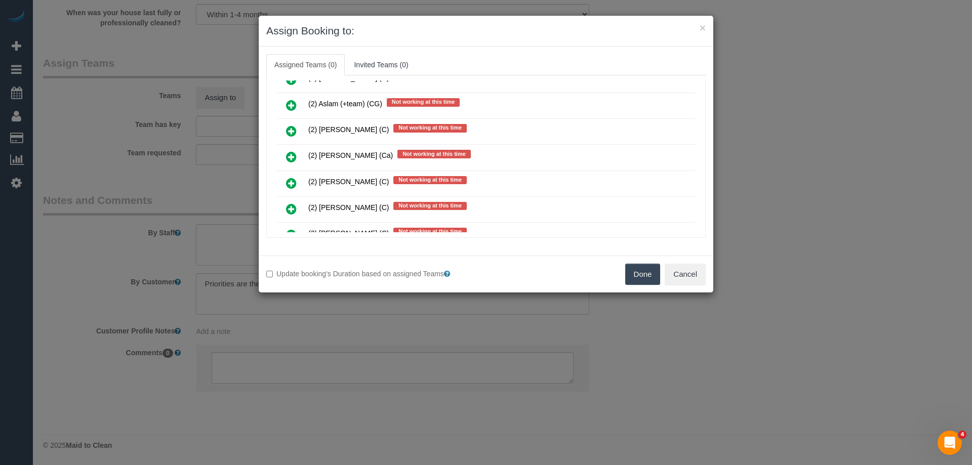
drag, startPoint x: 695, startPoint y: 124, endPoint x: 702, endPoint y: 178, distance: 54.7
click at [702, 181] on div "Assigned (0) No Assigned Teams Available (17) (2) Angelica Ramos (C) (3) Abu Ba…" at bounding box center [486, 156] width 440 height 163
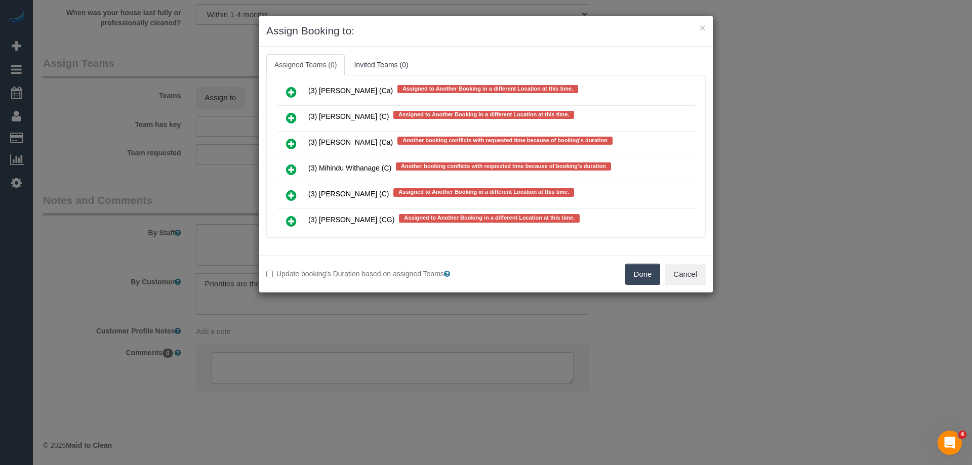
click at [292, 165] on icon at bounding box center [291, 170] width 11 height 12
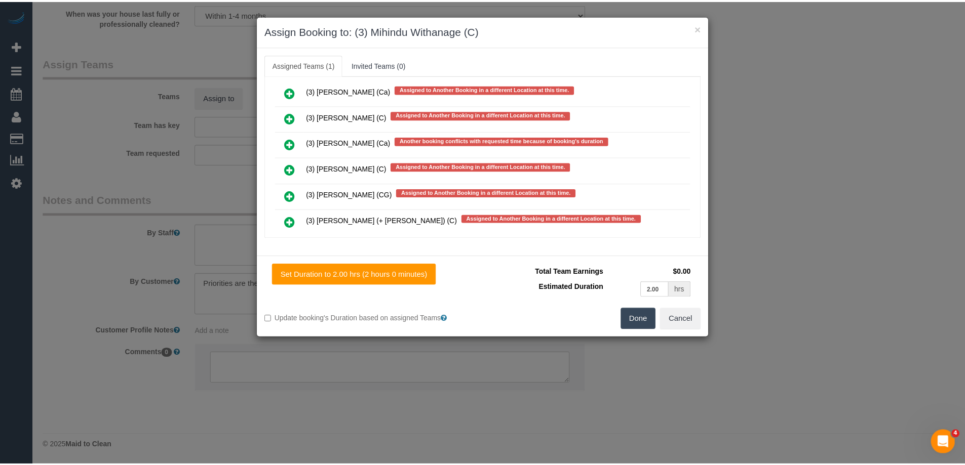
scroll to position [0, 0]
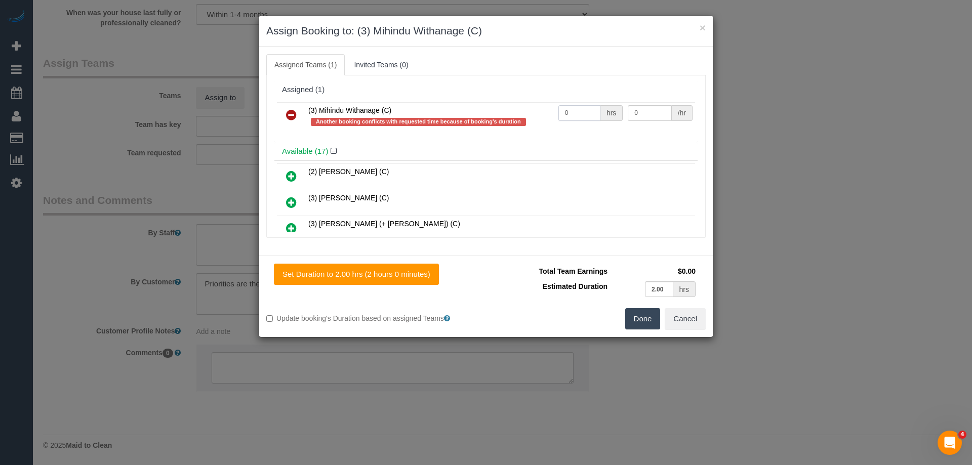
drag, startPoint x: 568, startPoint y: 117, endPoint x: 535, endPoint y: 115, distance: 33.0
click at [536, 115] on tr "(3) Mihindu Withanage (C) Another booking conflicts with requested time because…" at bounding box center [486, 116] width 418 height 29
type input "2"
drag, startPoint x: 646, startPoint y: 113, endPoint x: 580, endPoint y: 111, distance: 65.4
click at [591, 112] on tr "(3) Mihindu Withanage (C) Another booking conflicts with requested time because…" at bounding box center [486, 116] width 418 height 29
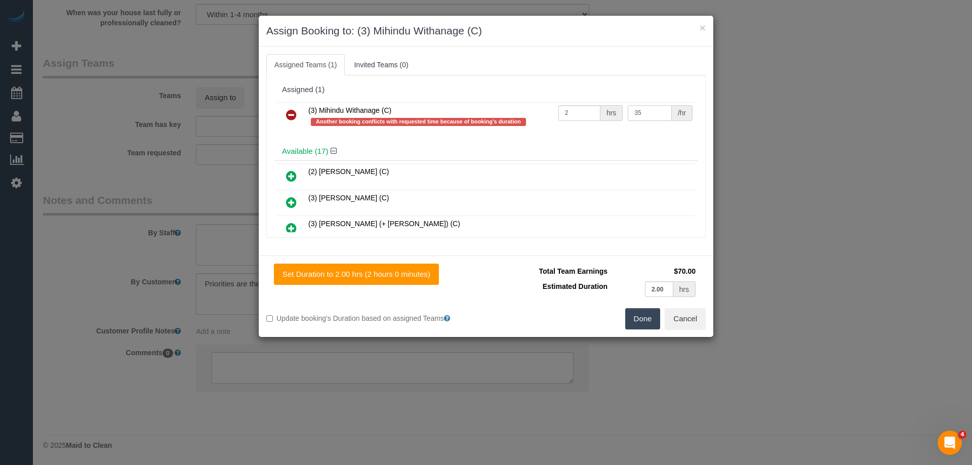
type input "35"
click at [645, 317] on button "Done" at bounding box center [642, 318] width 35 height 21
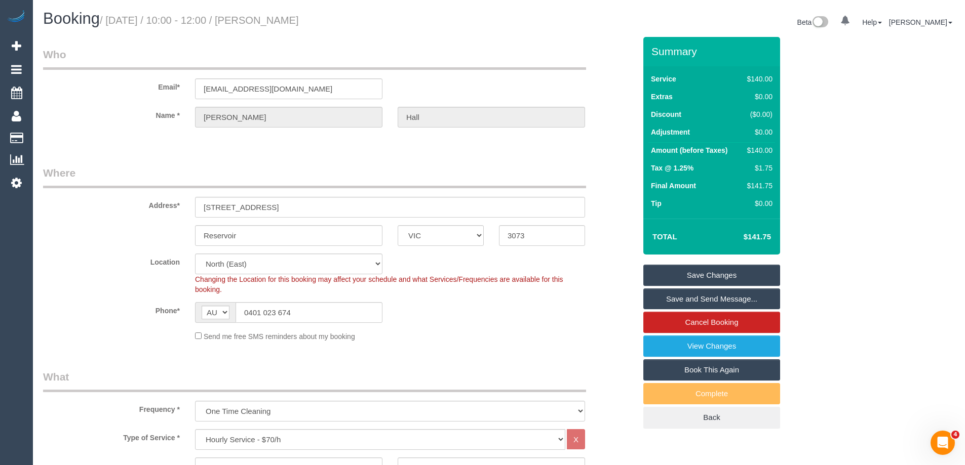
drag, startPoint x: 339, startPoint y: 18, endPoint x: 279, endPoint y: 27, distance: 61.5
click at [279, 27] on h1 "Booking / September 08, 2025 / 10:00 - 12:00 / Elisha Hall" at bounding box center [267, 18] width 448 height 17
copy small "Elisha Hall"
click at [683, 304] on link "Save and Send Message..." at bounding box center [711, 299] width 137 height 21
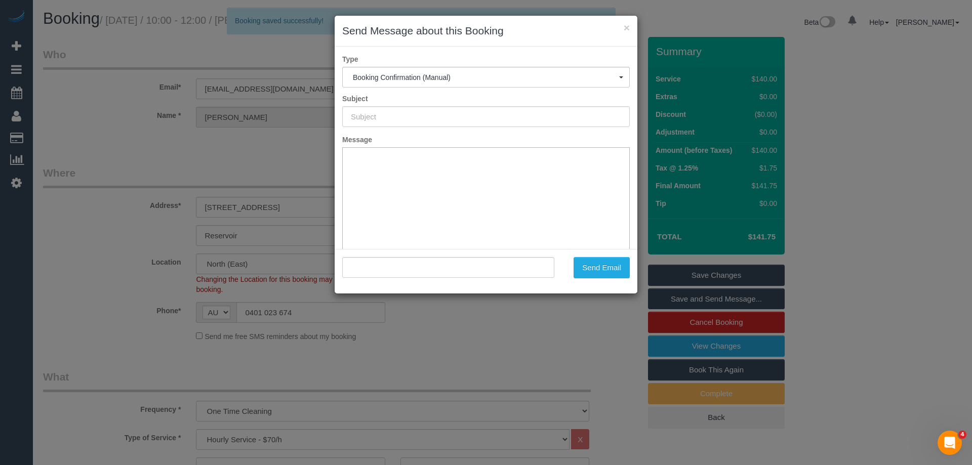
type input "Booking Confirmed"
type input ""Elisha Hall" <elishahall@gmail.com>"
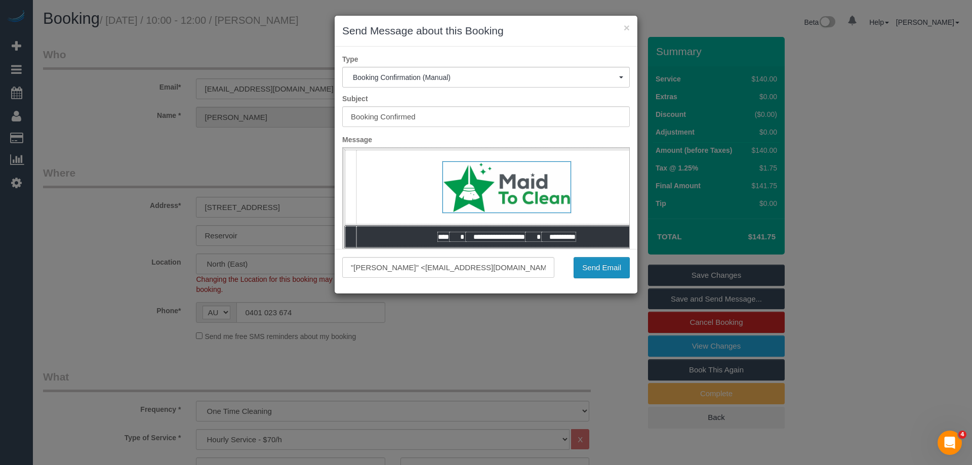
click at [596, 273] on button "Send Email" at bounding box center [602, 267] width 56 height 21
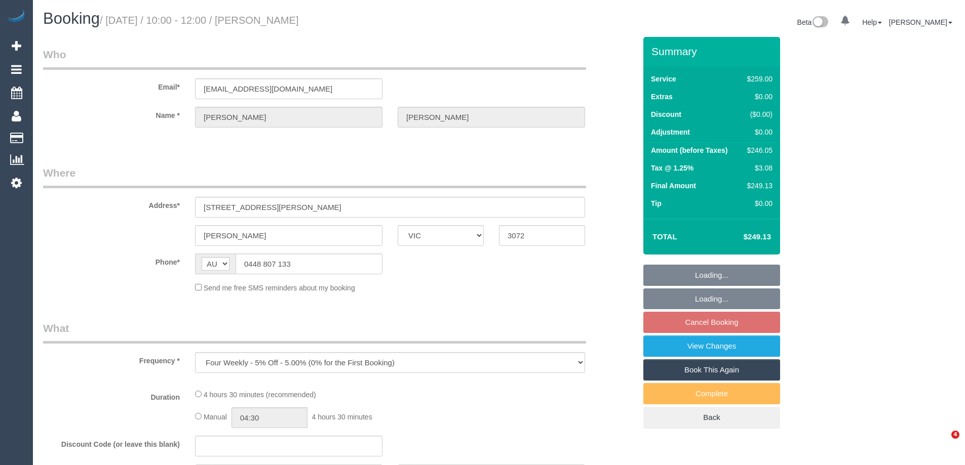
select select "VIC"
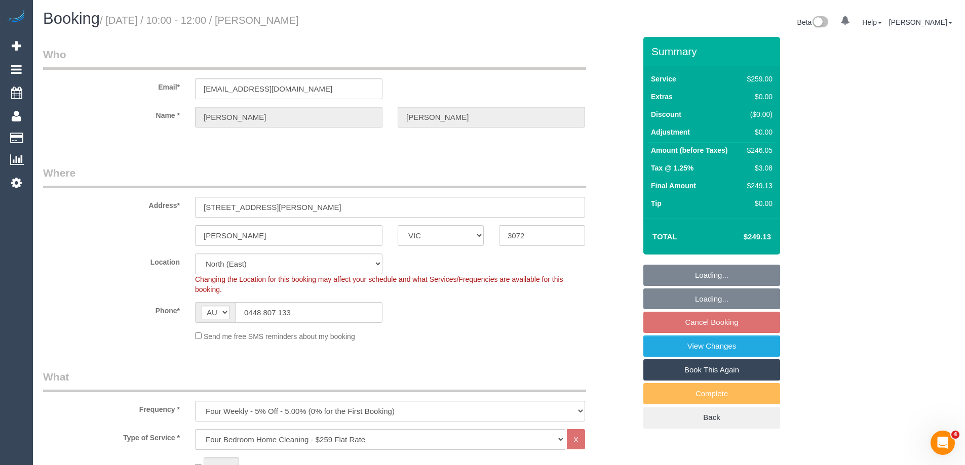
select select "string:stripe-pm_1RNXsh2GScqysDRVo9JHNWVy"
select select "object:625"
select select "spot3"
select select "number:27"
select select "number:14"
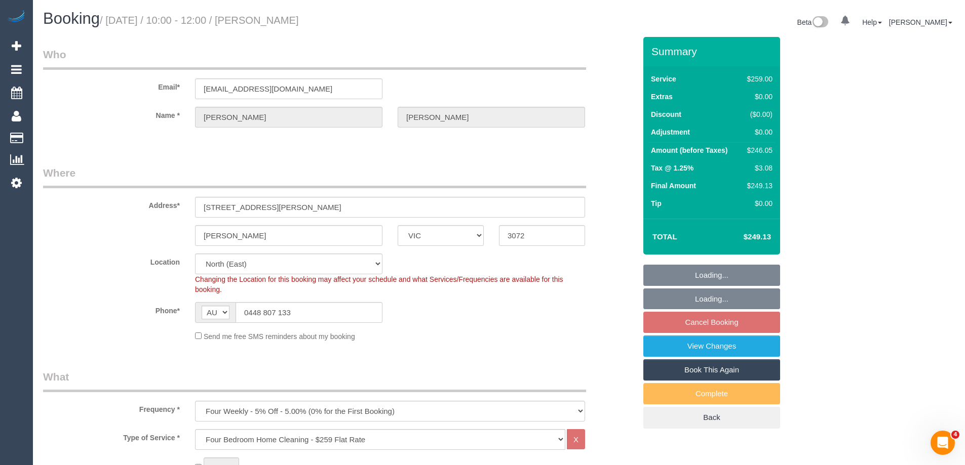
select select "number:19"
select select "number:22"
select select "number:34"
select select "number:13"
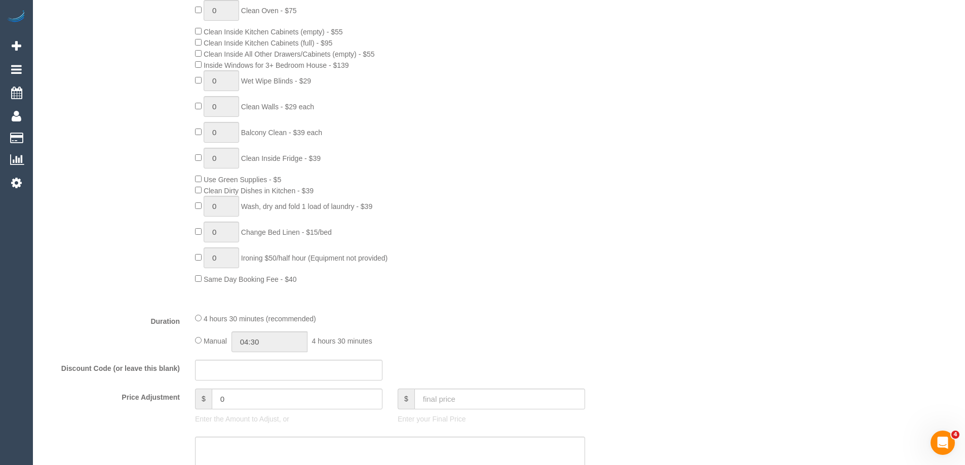
scroll to position [658, 0]
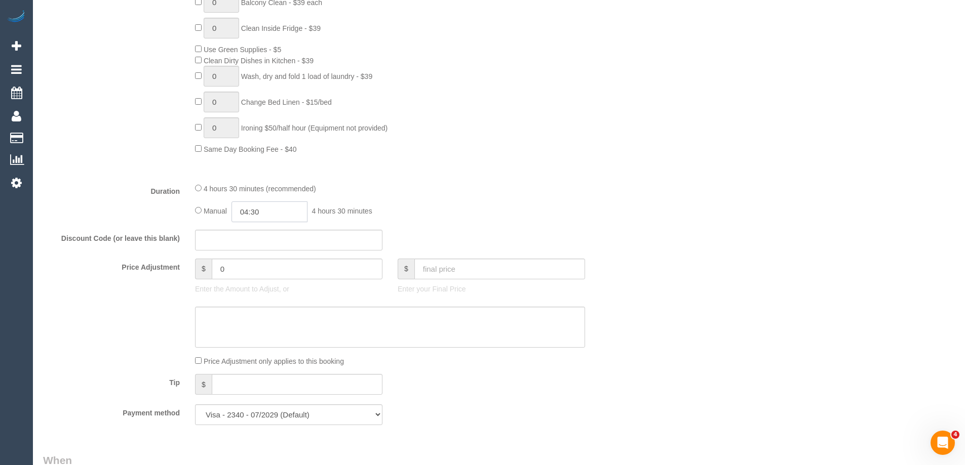
click at [284, 211] on input "04:30" at bounding box center [269, 212] width 76 height 21
type input "04:00"
click at [273, 227] on div "00:00 00:30 01:00 01:30 02:00 02:30 03:00 03:30 04:00 04:30 05:00 05:30 06:00 0…" at bounding box center [258, 260] width 46 height 76
select select "spot24"
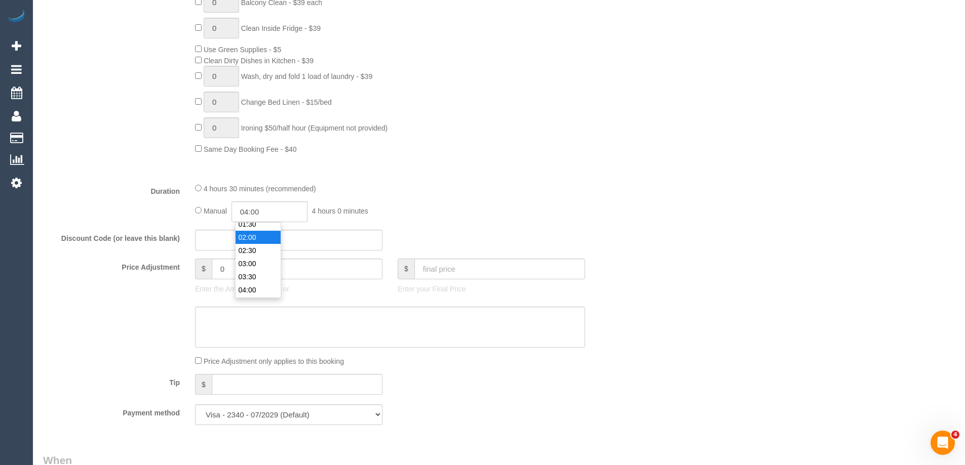
type input "02:00"
click at [257, 235] on li "02:00" at bounding box center [258, 237] width 45 height 13
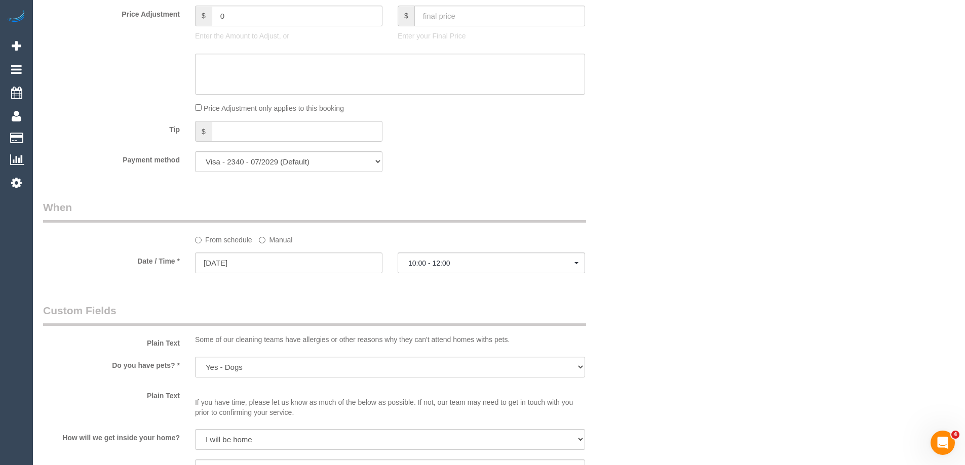
select select "spot45"
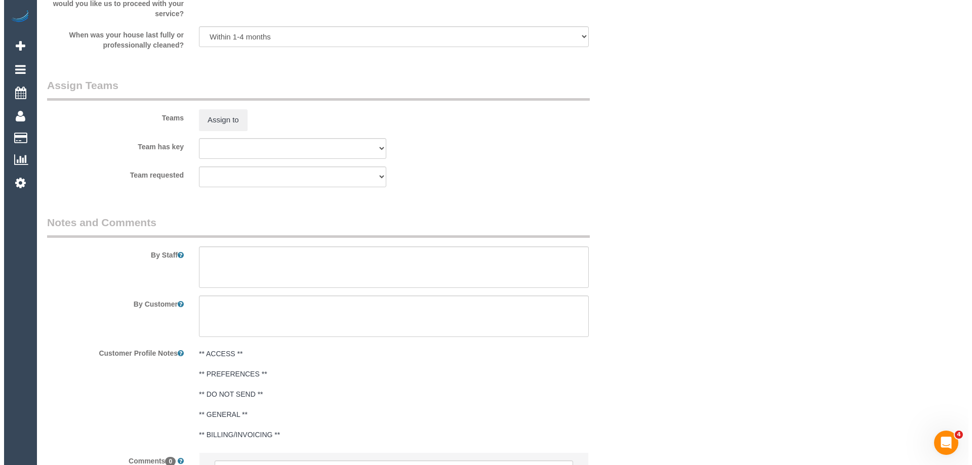
scroll to position [1469, 0]
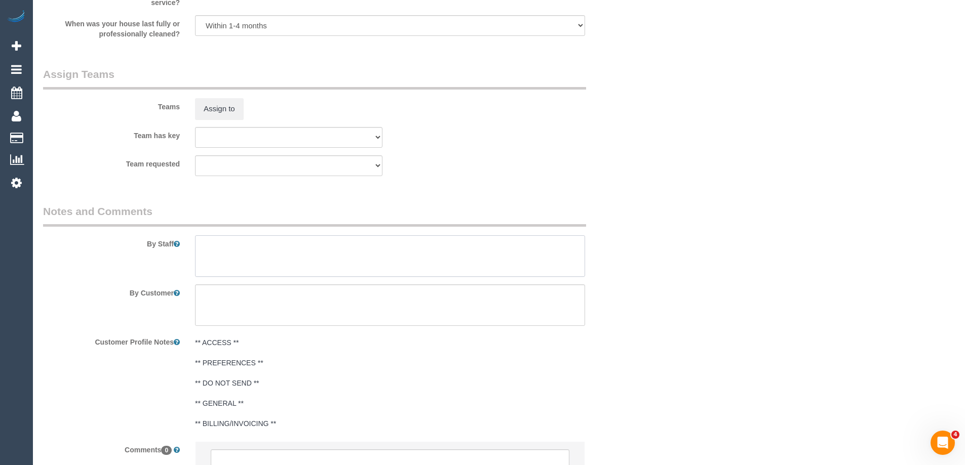
click at [217, 254] on textarea at bounding box center [390, 257] width 390 height 42
type textarea "Estimated time of 4-4.5 hrs"
click at [187, 106] on div "Assign to" at bounding box center [288, 108] width 203 height 21
click at [223, 107] on button "Assign to" at bounding box center [219, 108] width 49 height 21
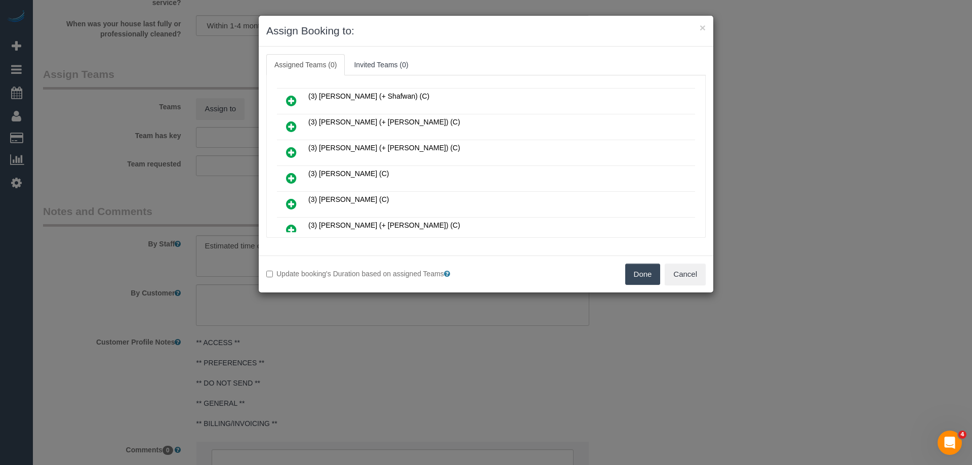
click at [292, 152] on icon at bounding box center [291, 152] width 11 height 12
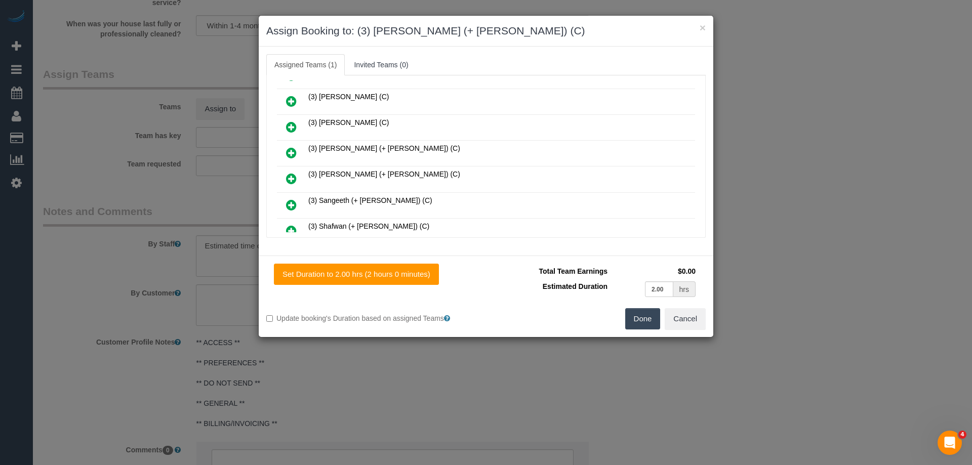
click at [295, 205] on icon at bounding box center [291, 205] width 11 height 12
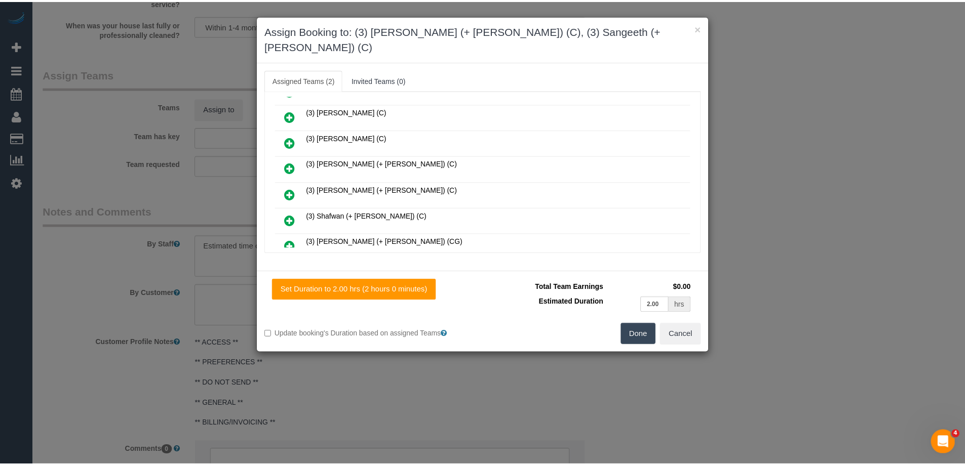
scroll to position [0, 0]
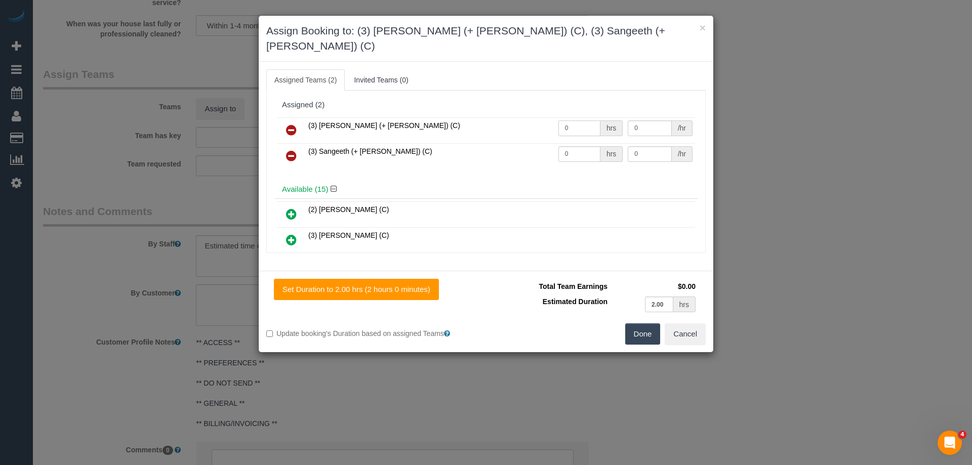
drag, startPoint x: 576, startPoint y: 115, endPoint x: 486, endPoint y: 113, distance: 90.2
click at [496, 117] on tr "(3) Kaveen (+ Sangeeth) (C) 0 hrs 0 /hr" at bounding box center [486, 130] width 418 height 26
type input "1"
drag, startPoint x: 574, startPoint y: 137, endPoint x: 491, endPoint y: 129, distance: 83.9
click at [496, 143] on tr "(3) Sangeeth (+ Kaveen) (C) 0 hrs 0 /hr" at bounding box center [486, 156] width 418 height 26
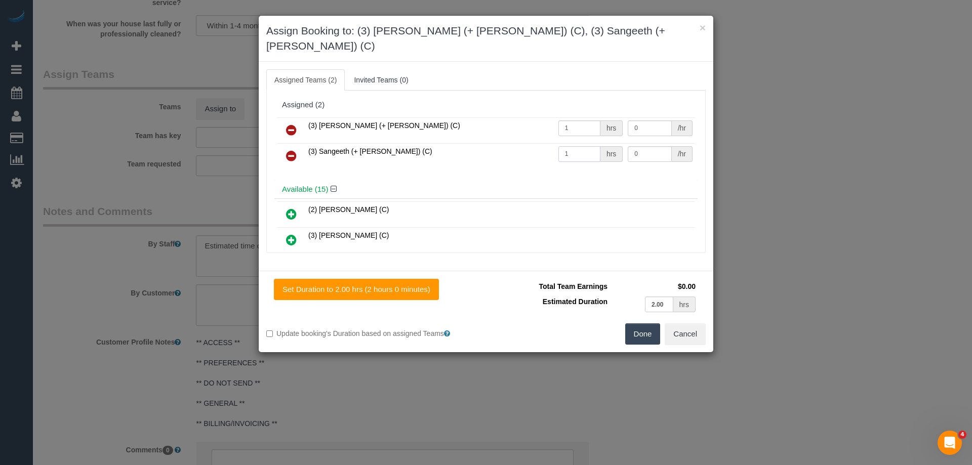
type input "1"
drag, startPoint x: 648, startPoint y: 112, endPoint x: 531, endPoint y: 107, distance: 116.6
click at [531, 117] on tr "(3) Kaveen (+ Sangeeth) (C) 1 hrs 0 /hr" at bounding box center [486, 130] width 418 height 26
type input "77.5"
drag, startPoint x: 637, startPoint y: 142, endPoint x: 544, endPoint y: 127, distance: 94.0
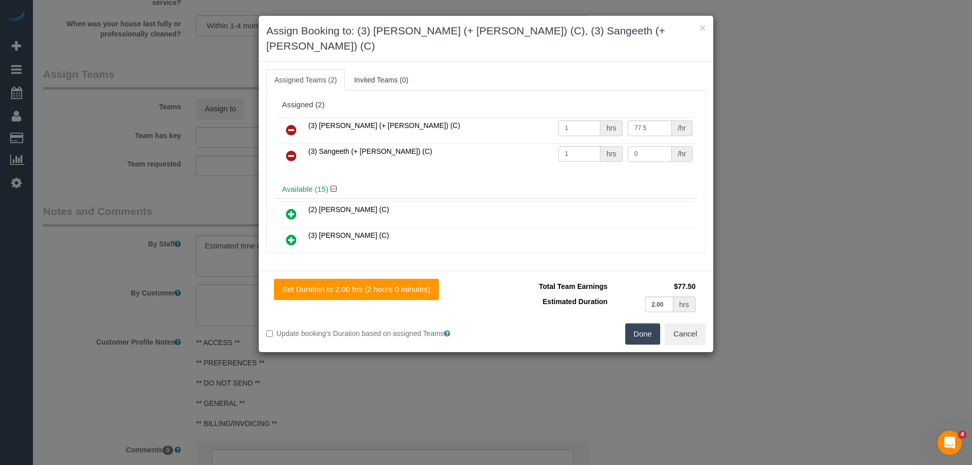
click at [544, 127] on tbody "(3) Kaveen (+ Sangeeth) (C) 1 hrs 77.5 /hr (3) Sangeeth (+ Kaveen) (C) 1 hrs 0 …" at bounding box center [486, 143] width 418 height 52
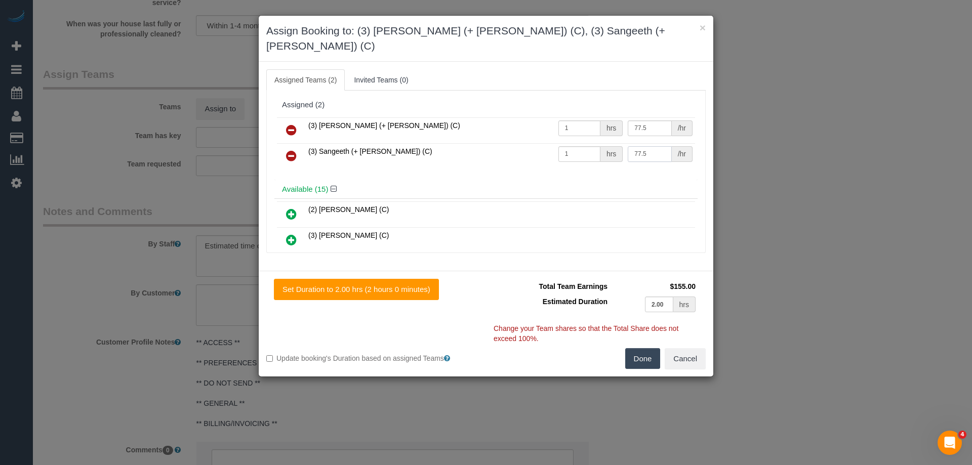
type input "77.5"
click at [645, 348] on button "Done" at bounding box center [642, 358] width 35 height 21
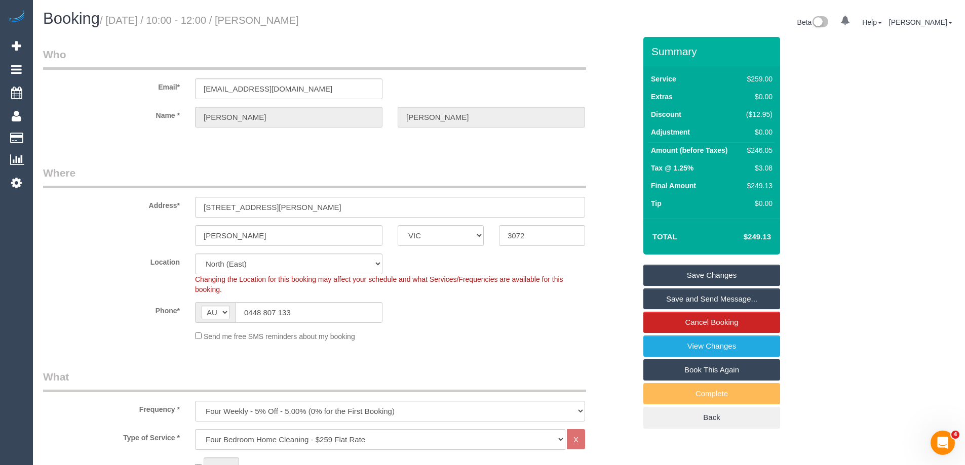
drag, startPoint x: 339, startPoint y: 18, endPoint x: 279, endPoint y: 23, distance: 60.5
click at [279, 23] on h1 "Booking / September 08, 2025 / 10:00 - 12:00 / Blaise Palmer" at bounding box center [267, 18] width 448 height 17
copy small "Blaise Palmer"
click at [684, 280] on link "Save Changes" at bounding box center [711, 275] width 137 height 21
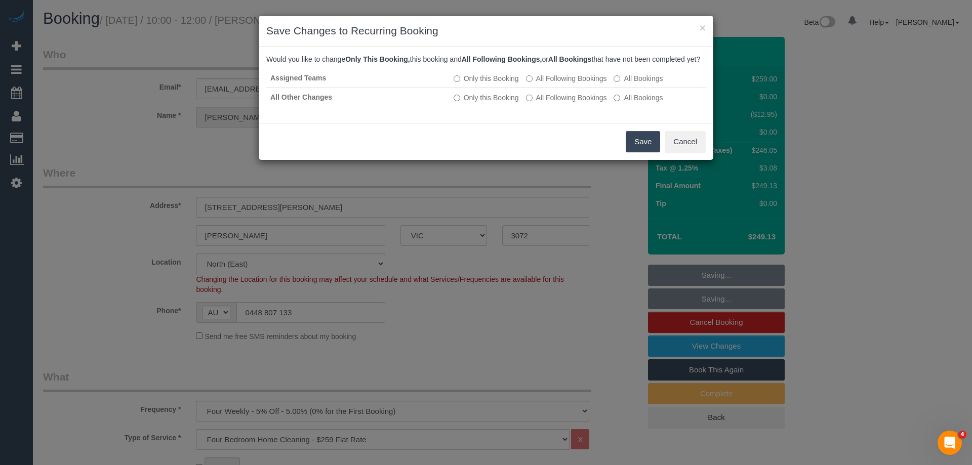
click at [640, 152] on button "Save" at bounding box center [643, 141] width 34 height 21
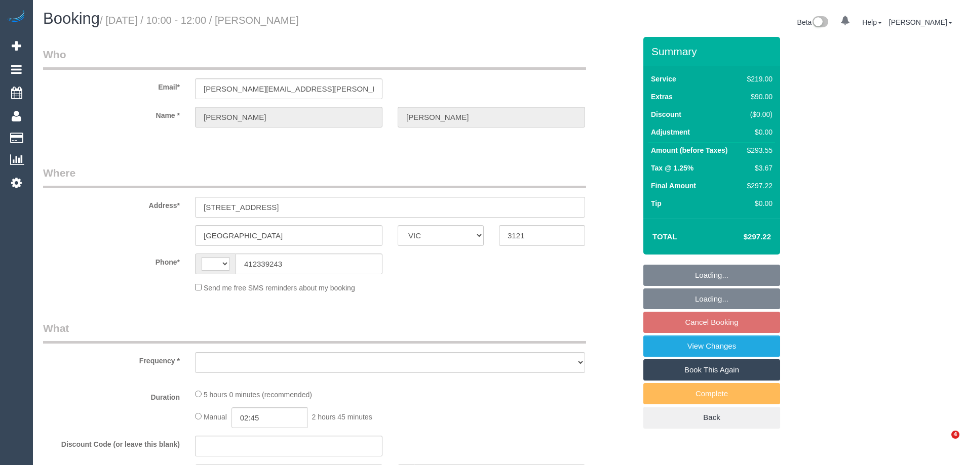
select select "VIC"
select select "string:AU"
select select "object:545"
select select "string:stripe-pm_1OZhMx2GScqysDRVTDOLZDiU"
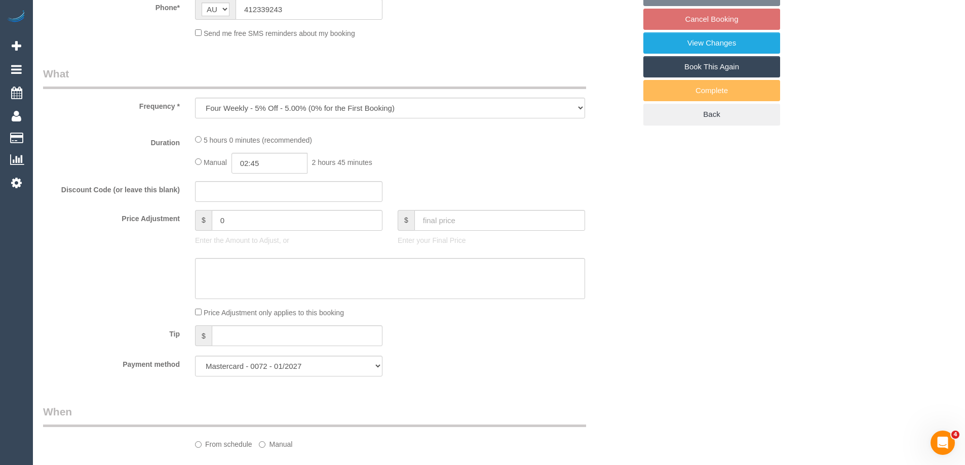
select select "number:28"
select select "number:14"
select select "number:18"
select select "number:24"
select select "number:34"
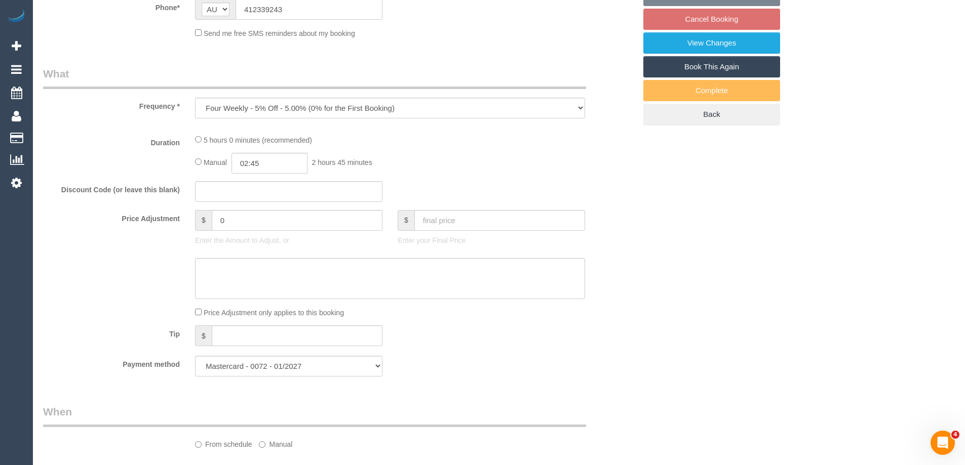
select select "number:12"
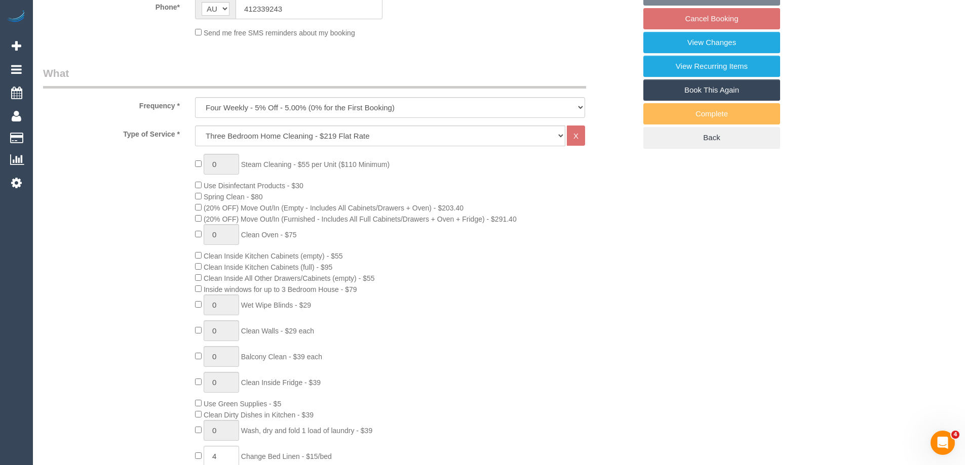
select select "spot3"
select select "object:1405"
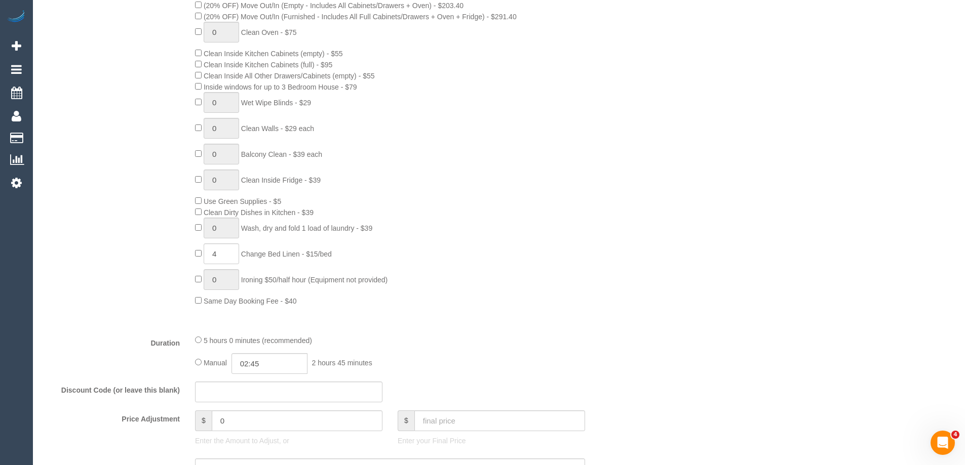
scroll to position [760, 0]
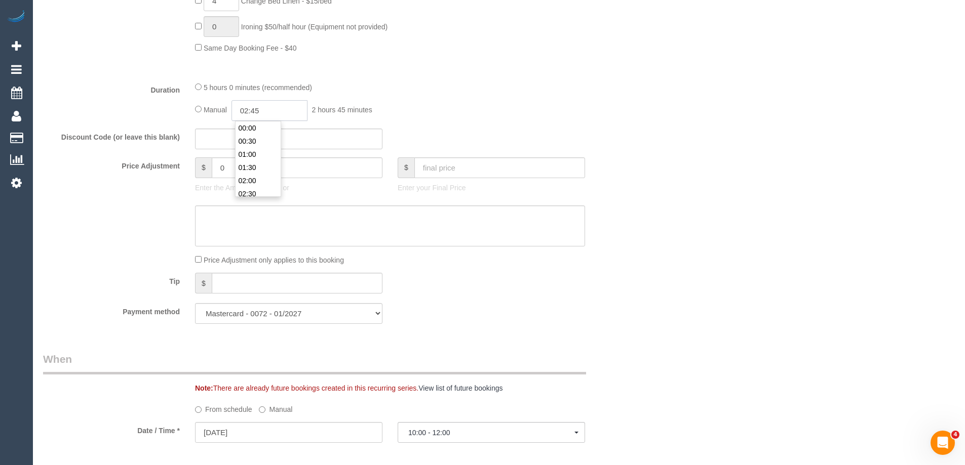
click at [277, 115] on input "02:45" at bounding box center [269, 110] width 76 height 21
type input "05:30"
click at [250, 174] on li "05:30" at bounding box center [258, 171] width 45 height 13
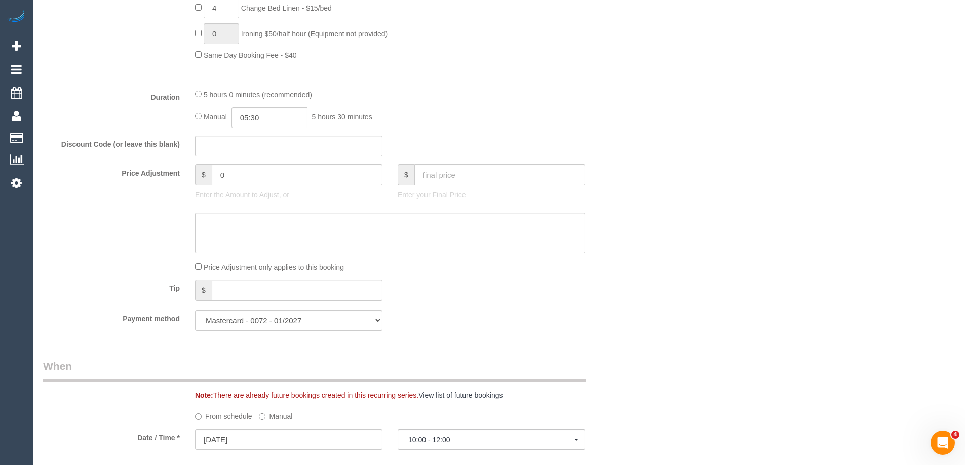
select select "spot23"
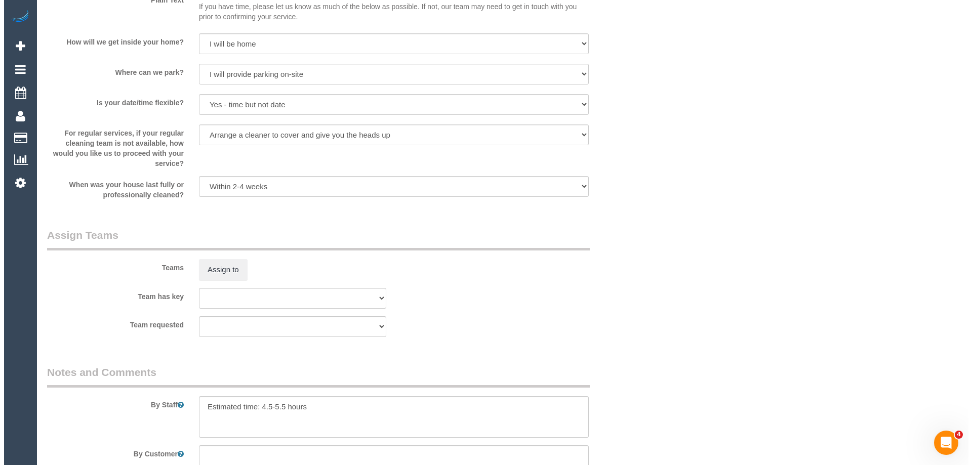
scroll to position [1367, 0]
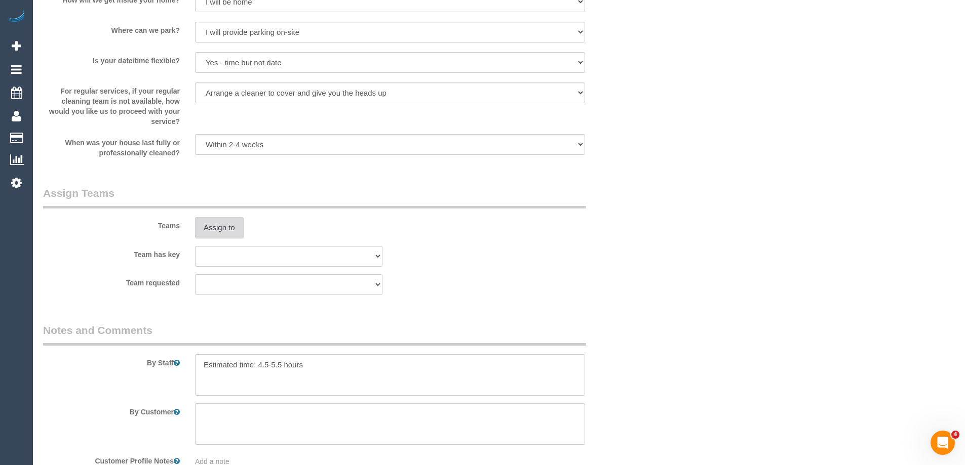
click at [212, 224] on button "Assign to" at bounding box center [219, 227] width 49 height 21
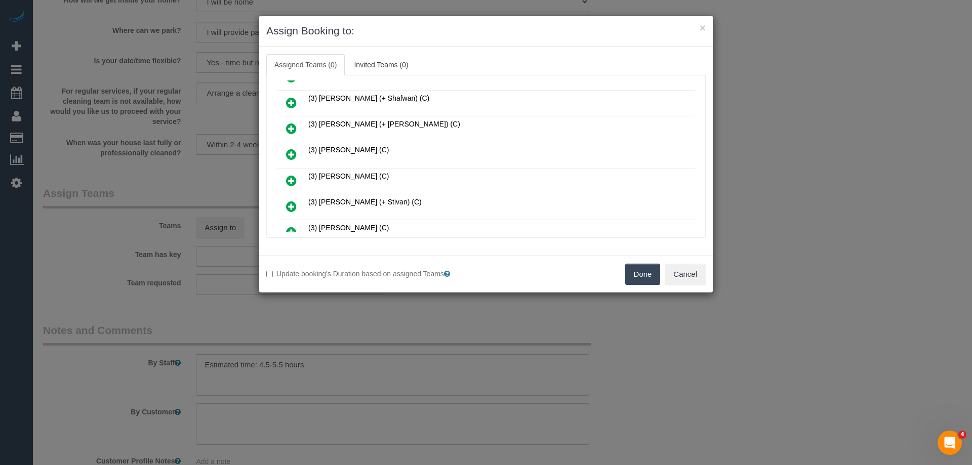
click at [295, 149] on icon at bounding box center [291, 154] width 11 height 12
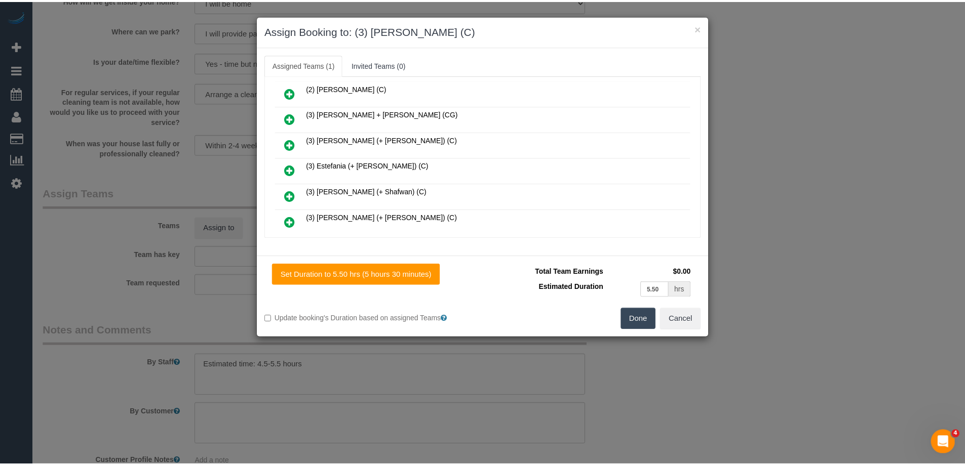
scroll to position [0, 0]
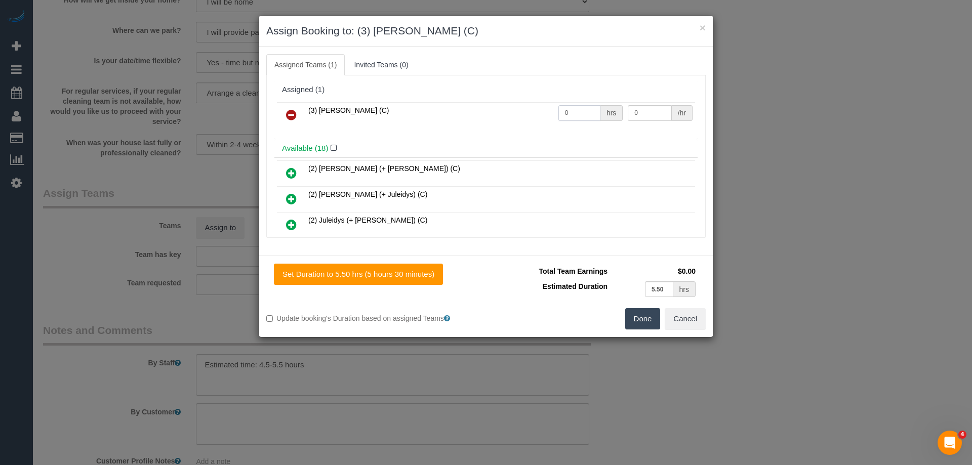
drag, startPoint x: 581, startPoint y: 114, endPoint x: 483, endPoint y: 113, distance: 98.8
click at [484, 113] on tr "(3) [PERSON_NAME] (C) 0 hrs 0 /hr" at bounding box center [486, 115] width 418 height 26
type input "1"
drag, startPoint x: 650, startPoint y: 111, endPoint x: 535, endPoint y: 111, distance: 115.0
click at [535, 111] on tr "(3) [PERSON_NAME] (C) 1 hrs 0 /hr" at bounding box center [486, 115] width 418 height 26
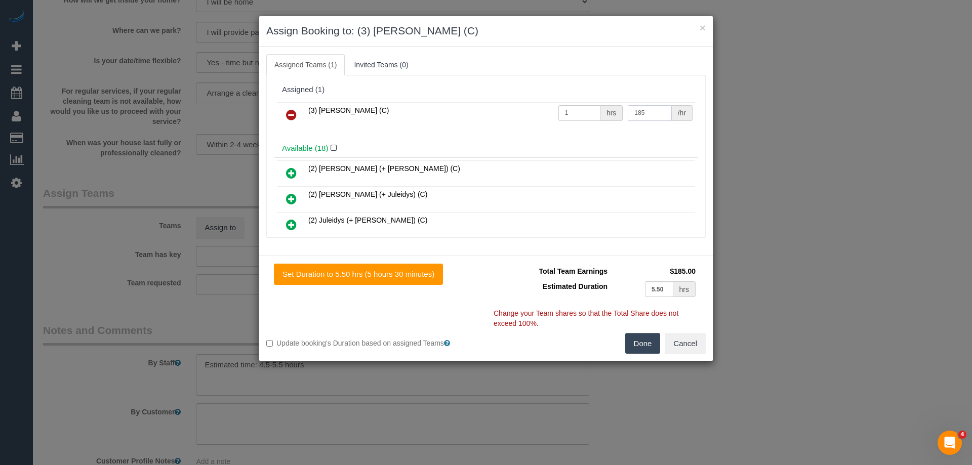
type input "185"
click at [645, 347] on button "Done" at bounding box center [642, 343] width 35 height 21
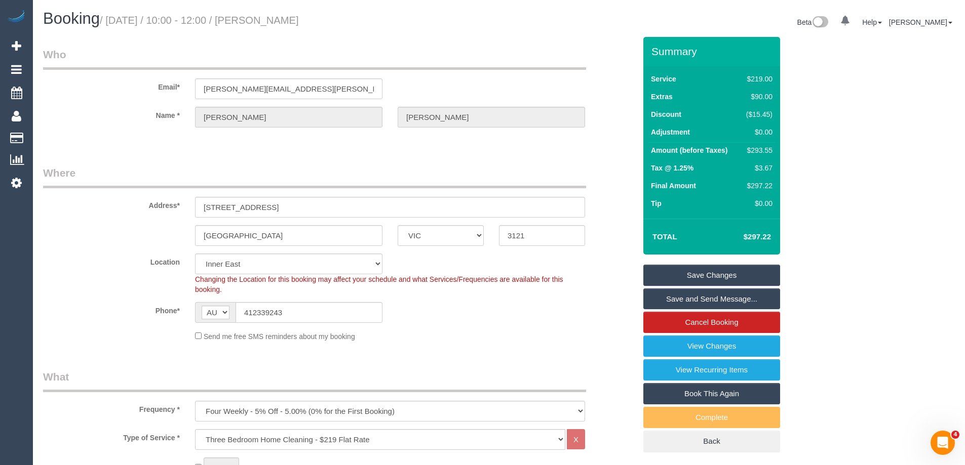
drag, startPoint x: 293, startPoint y: 19, endPoint x: 280, endPoint y: 19, distance: 13.2
click at [280, 19] on h1 "Booking / September 08, 2025 / 10:00 - 12:00 / Kate Fitz-Gibbon" at bounding box center [267, 18] width 448 height 17
copy small "Kate Fitz-Gibbon"
click at [696, 273] on link "Save Changes" at bounding box center [711, 275] width 137 height 21
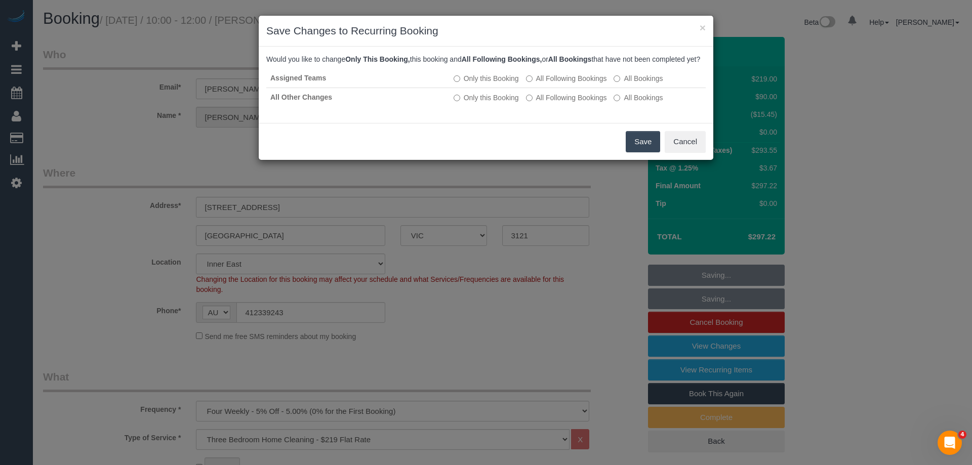
drag, startPoint x: 641, startPoint y: 154, endPoint x: 636, endPoint y: 148, distance: 8.6
click at [641, 152] on button "Save" at bounding box center [643, 141] width 34 height 21
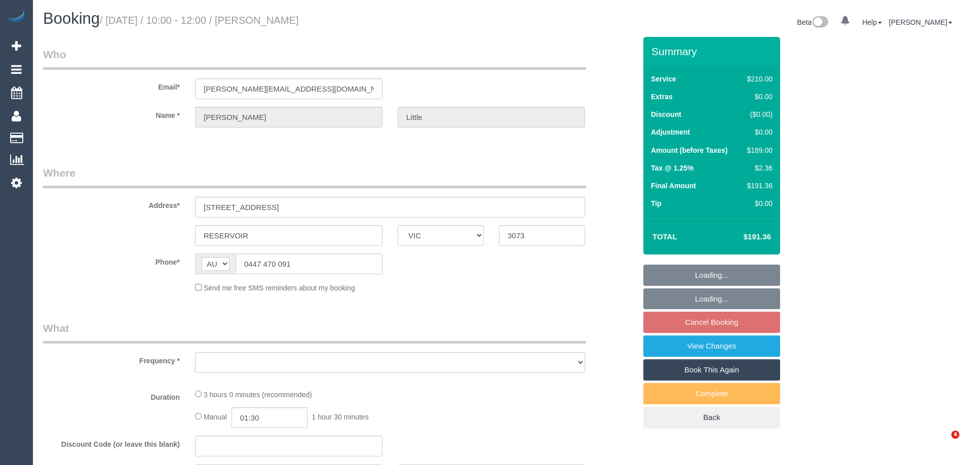
select select "VIC"
select select "object:543"
select select "string:stripe-pm_1RPLu02GScqysDRVMhku15Po"
select select "180"
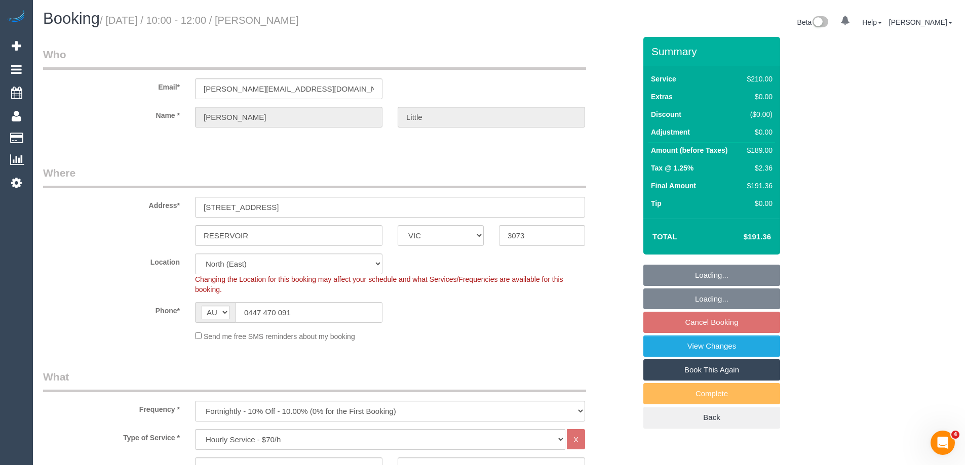
select select "object:714"
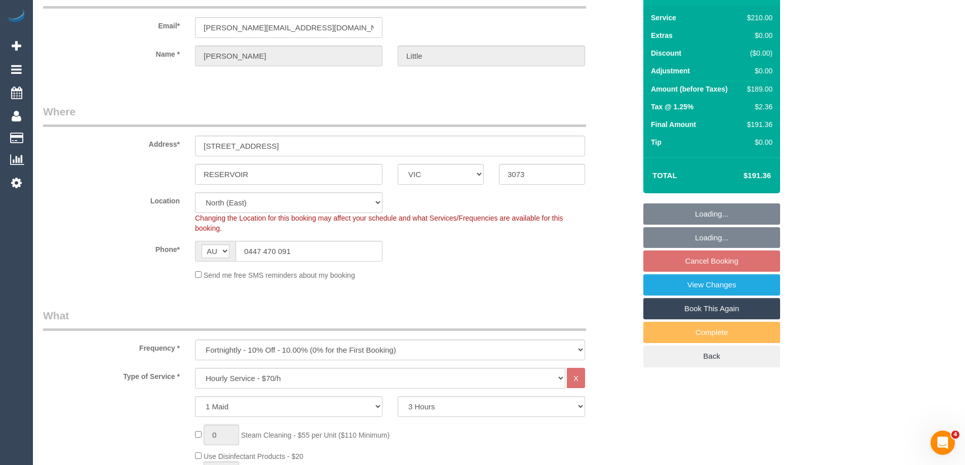
select select "number:27"
select select "number:14"
select select "number:19"
select select "number:36"
select select "number:34"
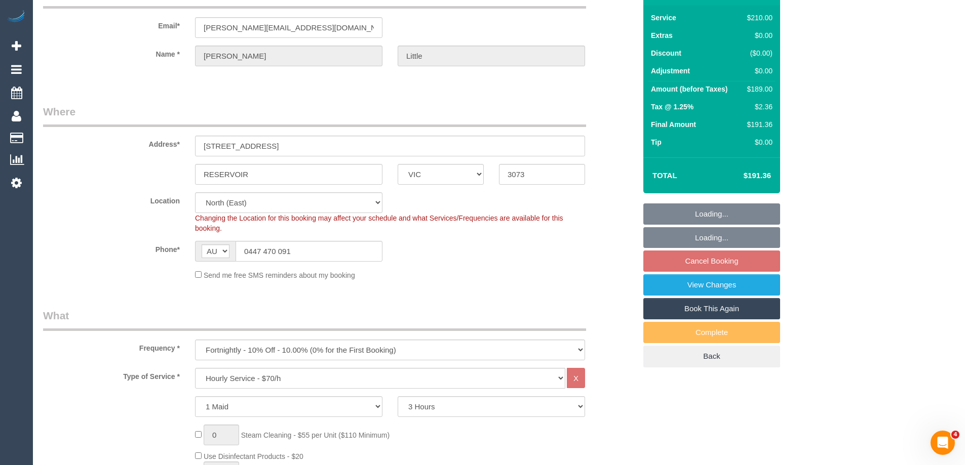
select select "number:26"
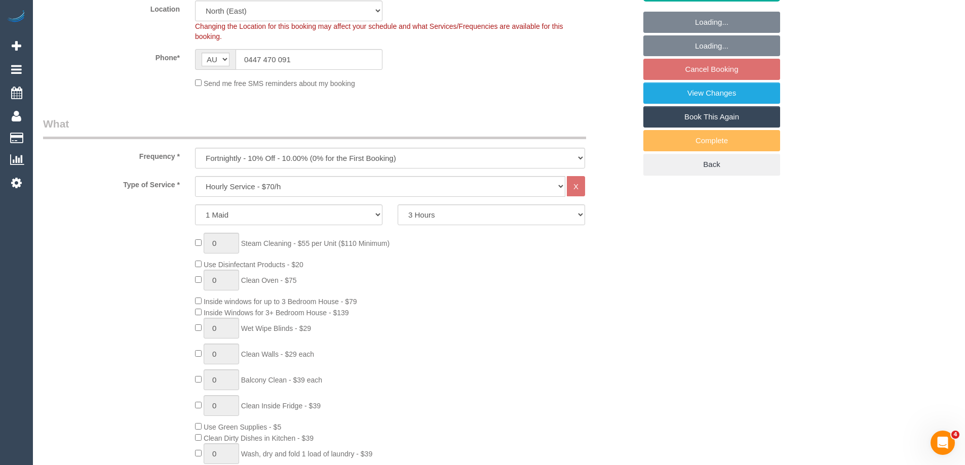
select select "spot3"
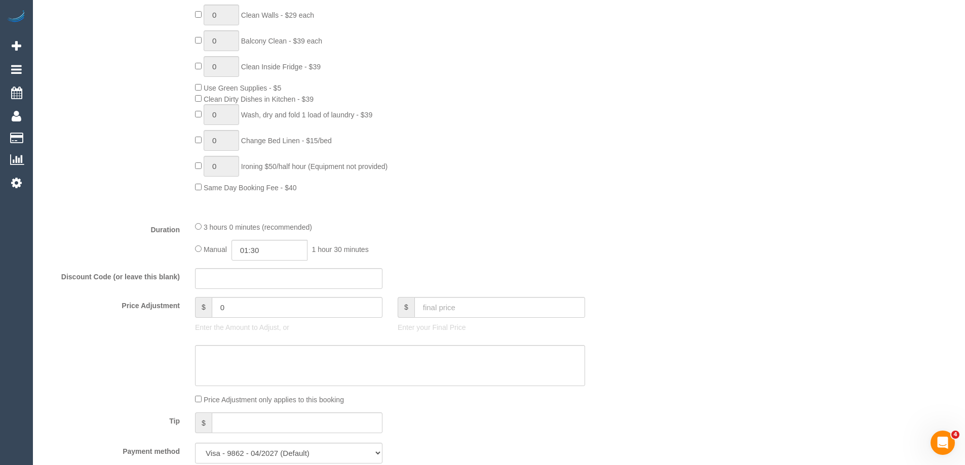
scroll to position [608, 0]
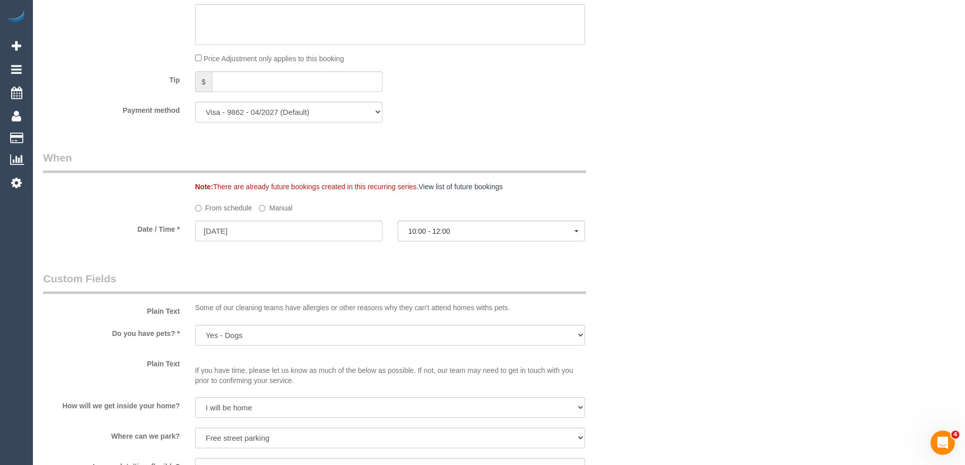
select select "spot24"
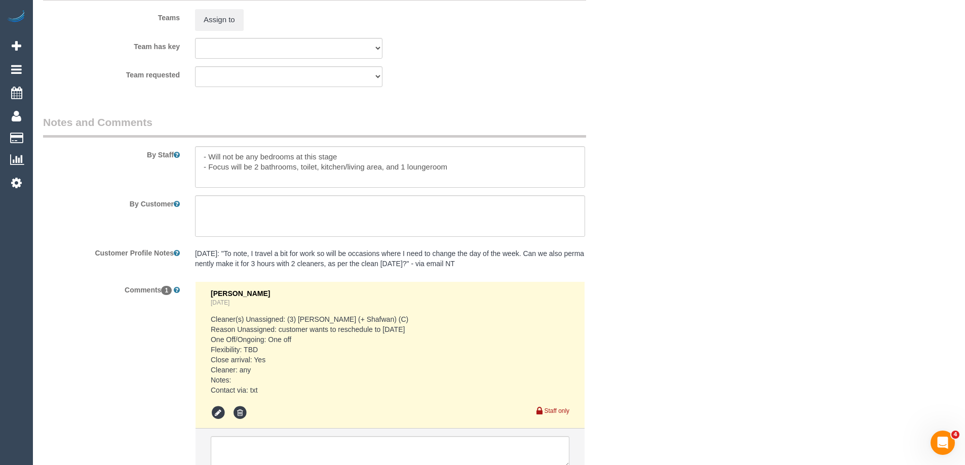
scroll to position [1632, 0]
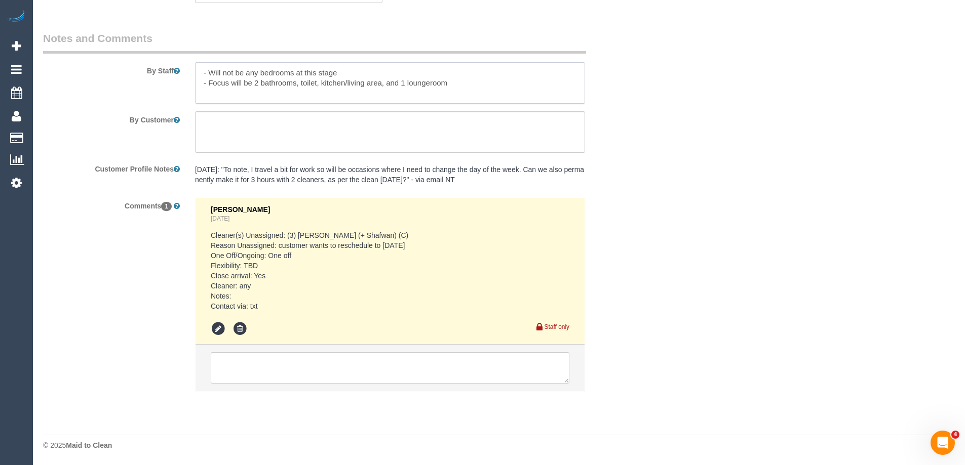
click at [201, 73] on textarea at bounding box center [390, 83] width 390 height 42
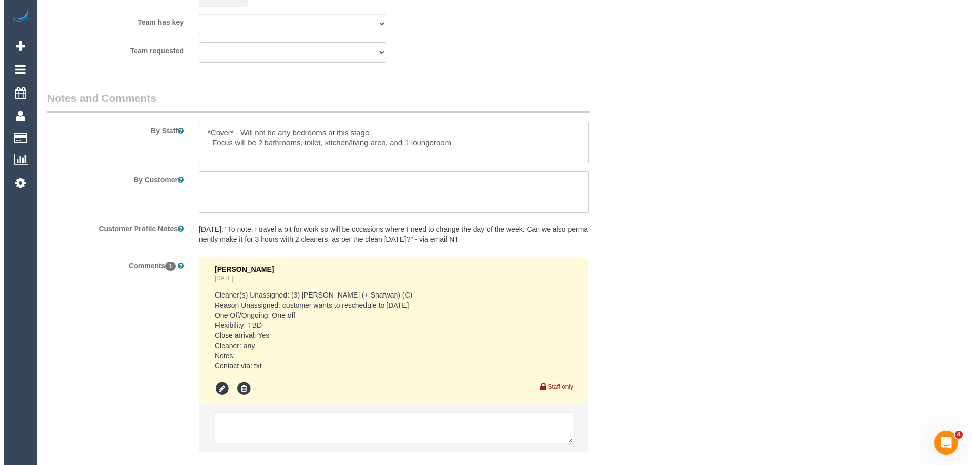
scroll to position [1430, 0]
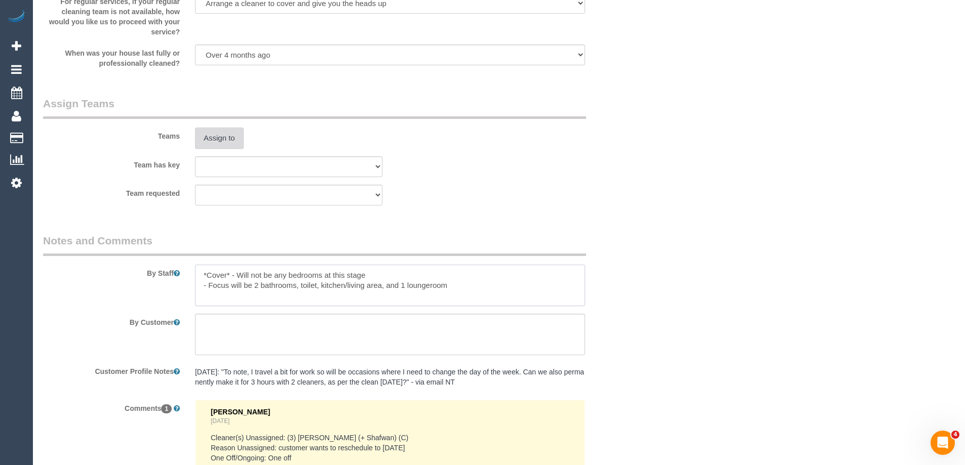
type textarea "*Cover* - Will not be any bedrooms at this stage - Focus will be 2 bathrooms, t…"
click at [211, 140] on button "Assign to" at bounding box center [219, 138] width 49 height 21
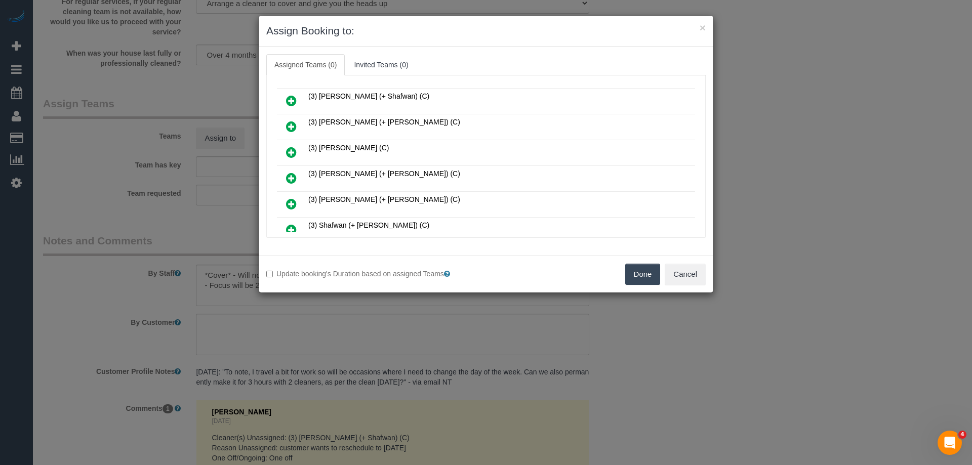
click at [295, 154] on icon at bounding box center [291, 152] width 11 height 12
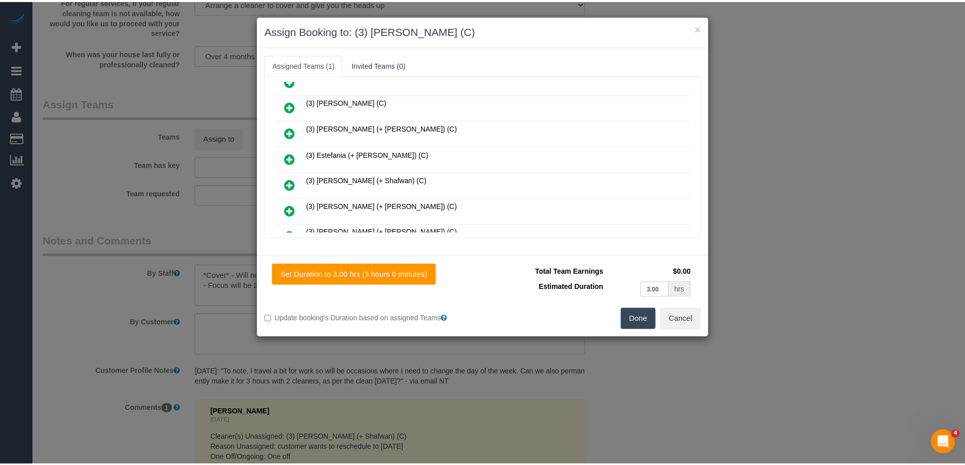
scroll to position [0, 0]
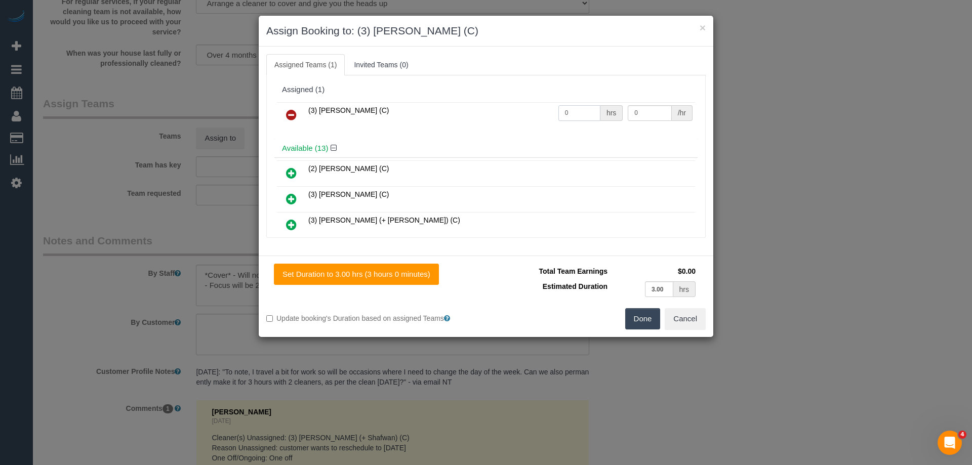
drag, startPoint x: 586, startPoint y: 110, endPoint x: 502, endPoint y: 109, distance: 84.1
click at [516, 110] on tr "(3) Murat Karaman (C) 0 hrs 0 /hr" at bounding box center [486, 115] width 418 height 26
type input "3"
drag, startPoint x: 642, startPoint y: 112, endPoint x: 570, endPoint y: 108, distance: 72.5
click at [573, 109] on tr "(3) Murat Karaman (C) 3 hrs 0 /hr" at bounding box center [486, 115] width 418 height 26
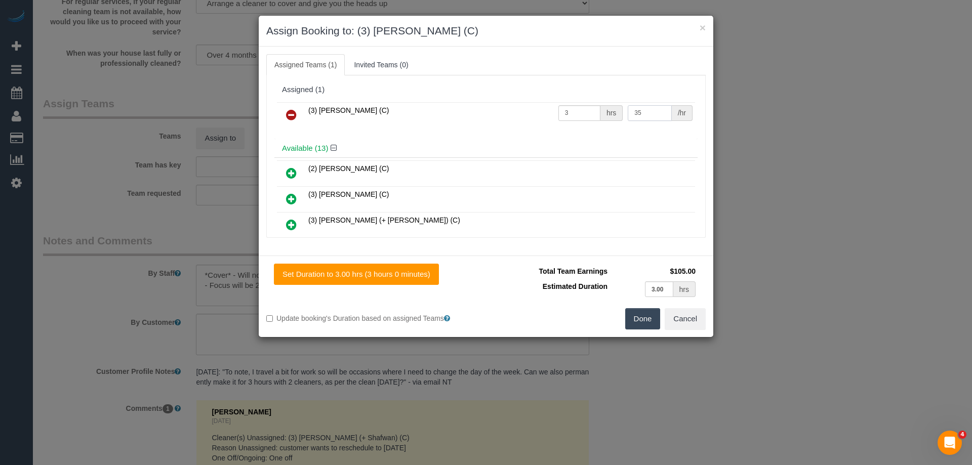
type input "35"
click at [637, 322] on button "Done" at bounding box center [642, 318] width 35 height 21
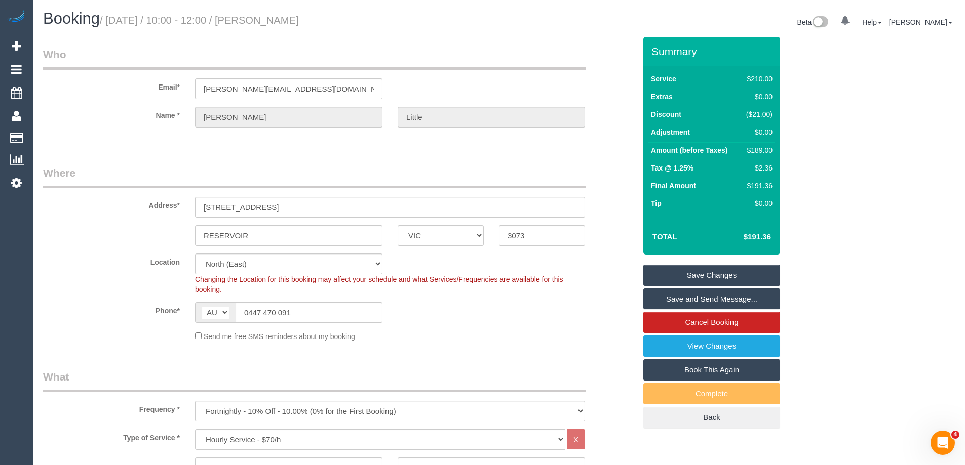
drag, startPoint x: 329, startPoint y: 19, endPoint x: 281, endPoint y: 18, distance: 48.1
click at [281, 18] on h1 "Booking / September 08, 2025 / 10:00 - 12:00 / Chris Little" at bounding box center [267, 18] width 448 height 17
copy small "Chris Little"
click at [697, 299] on link "Save and Send Message..." at bounding box center [711, 299] width 137 height 21
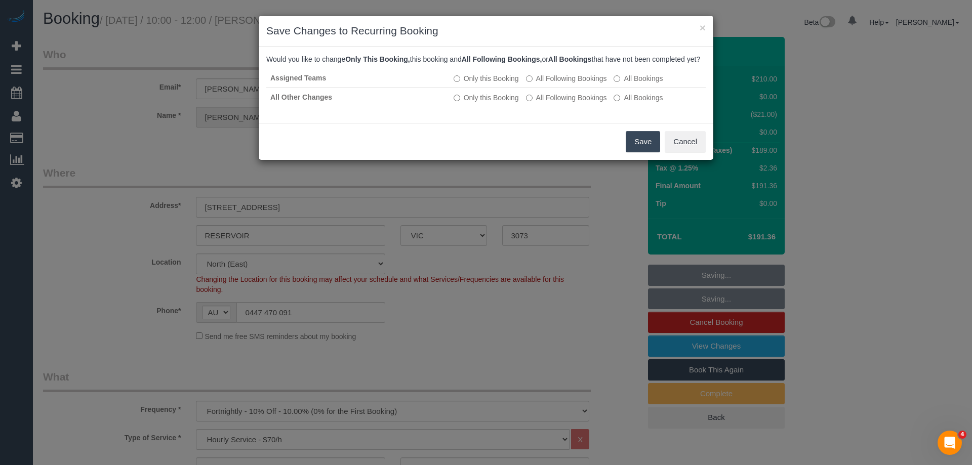
click at [632, 148] on button "Save" at bounding box center [643, 141] width 34 height 21
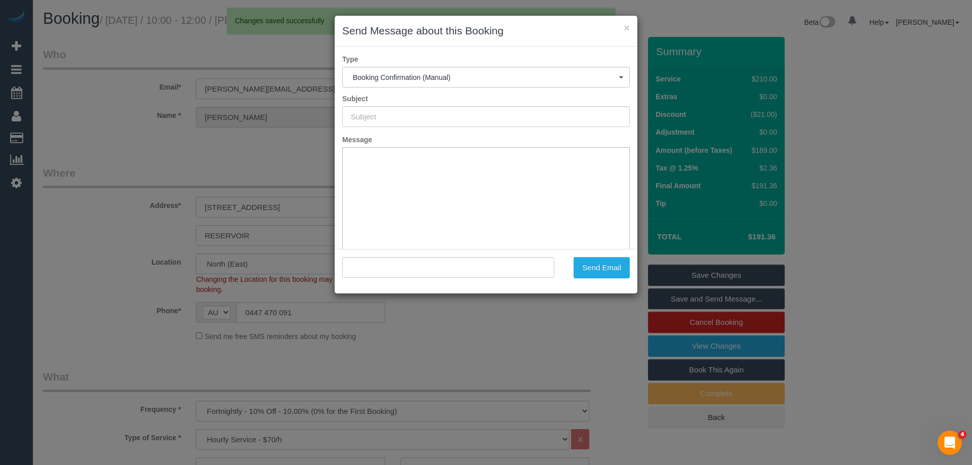
type input "Booking Confirmed"
type input ""Chris Little" <chris.little@coface.com>"
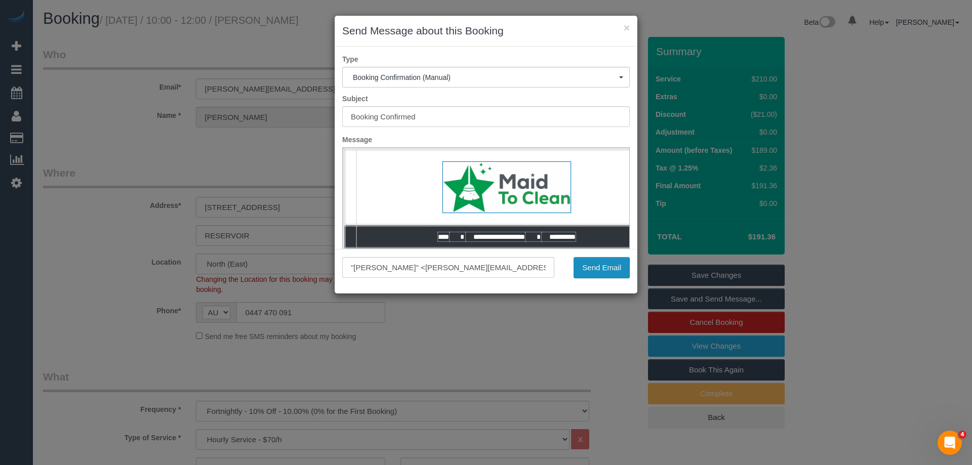
click at [595, 266] on button "Send Email" at bounding box center [602, 267] width 56 height 21
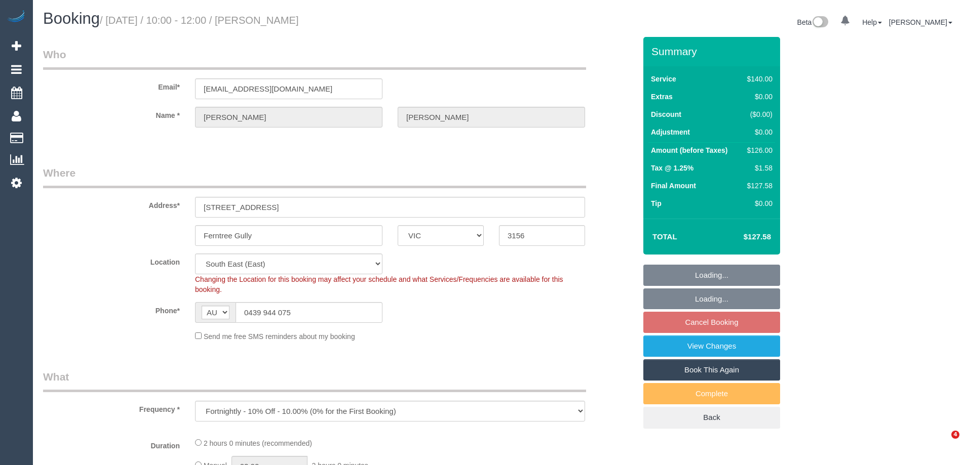
select select "VIC"
select select "number:27"
select select "number:14"
select select "number:19"
select select "number:25"
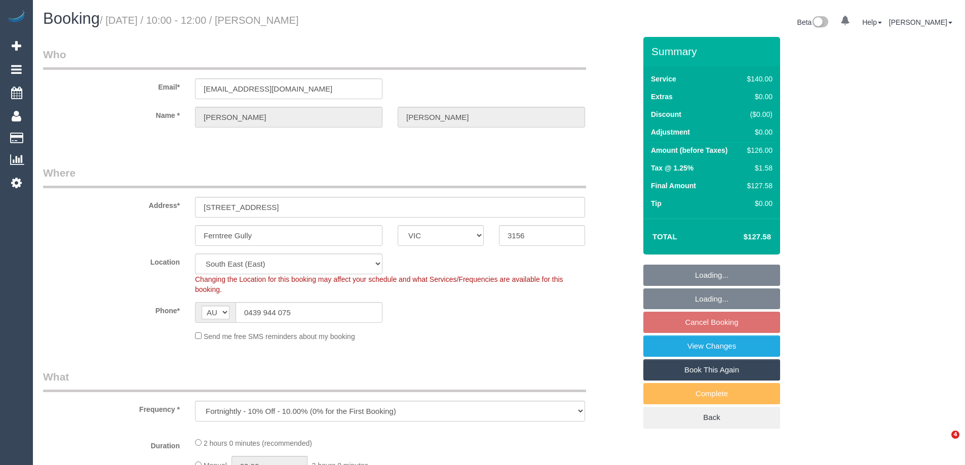
select select "number:34"
select select "number:26"
select select "string:stripe-pm_1RIom32GScqysDRVNV53K3AF"
select select "spot3"
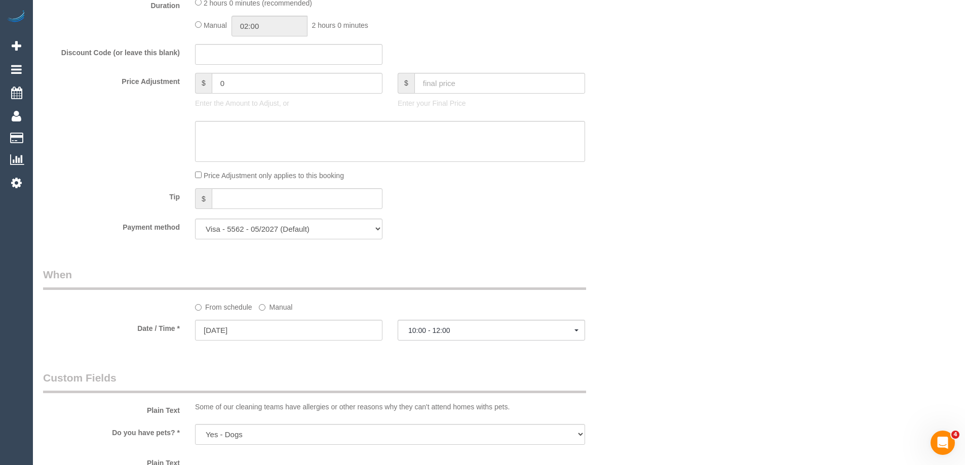
scroll to position [930, 0]
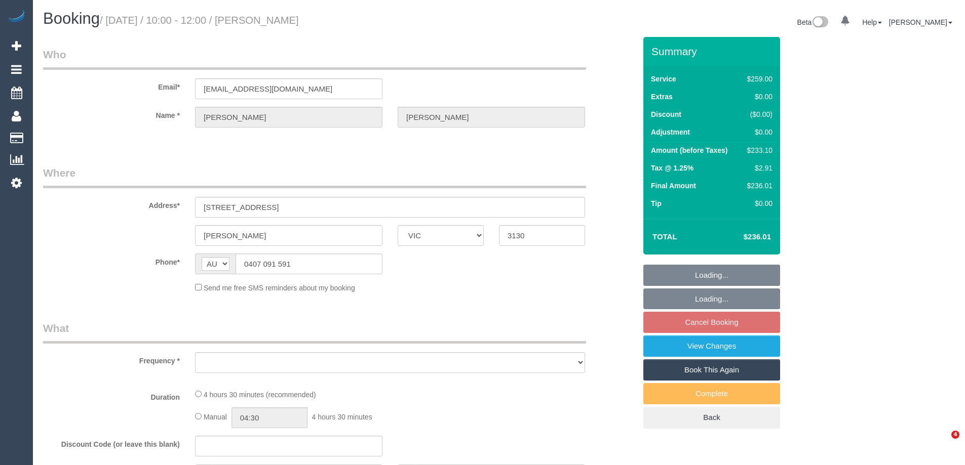
select select "VIC"
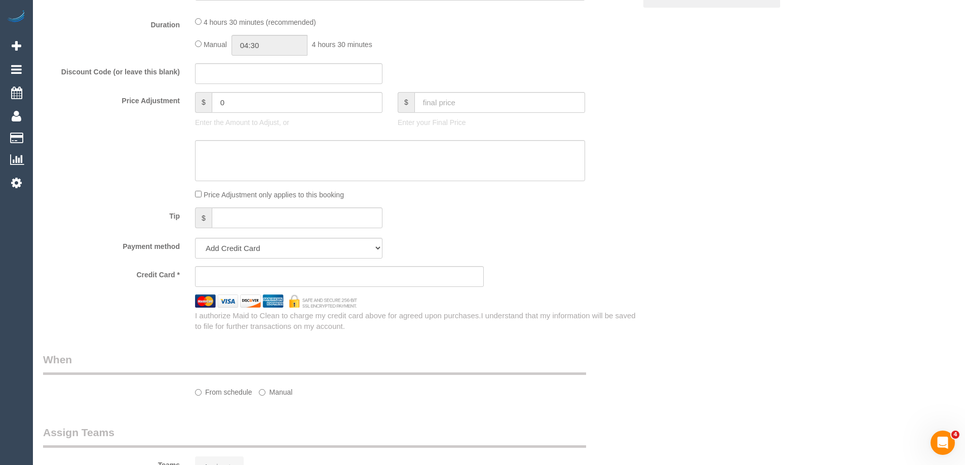
select select "object:806"
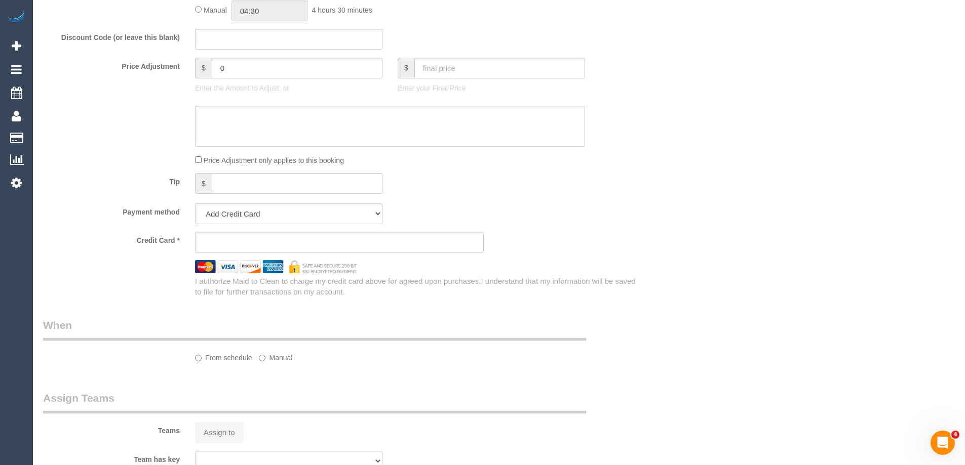
select select "string:stripe-pm_1PSWuD2GScqysDRVGPwivu66"
select select "number:27"
select select "number:14"
select select "number:18"
select select "number:24"
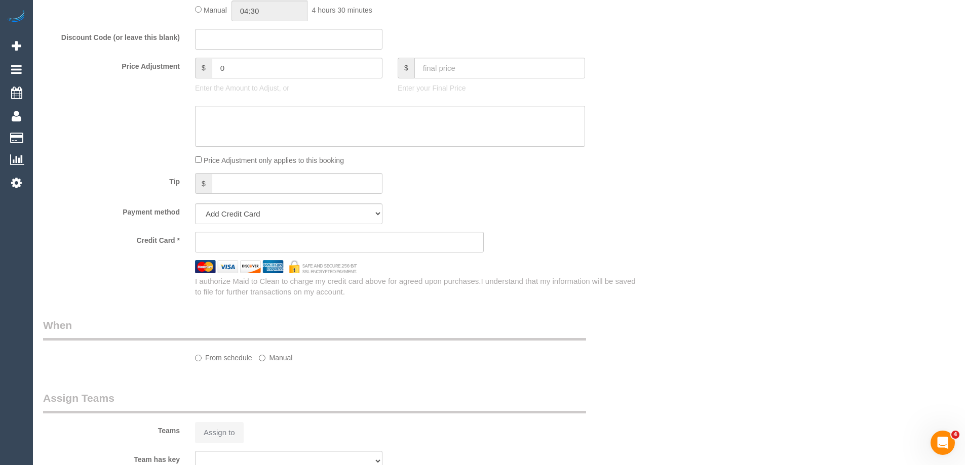
select select "number:35"
select select "number:26"
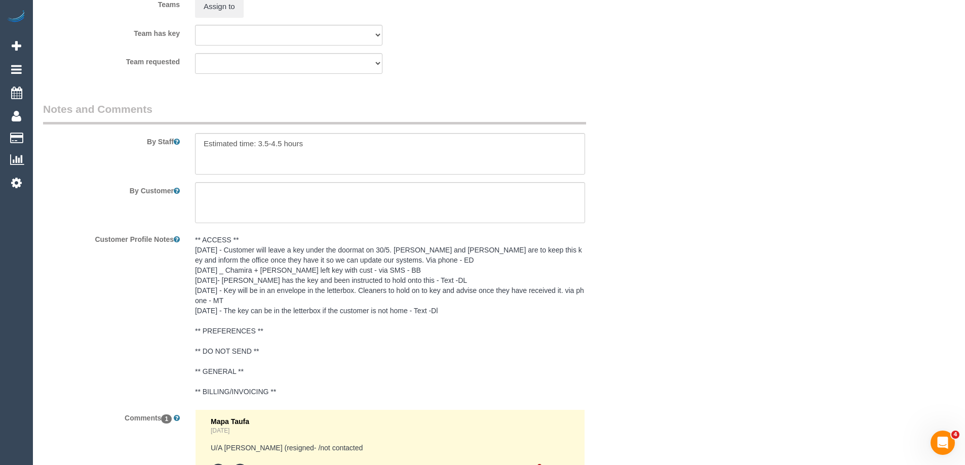
scroll to position [1671, 0]
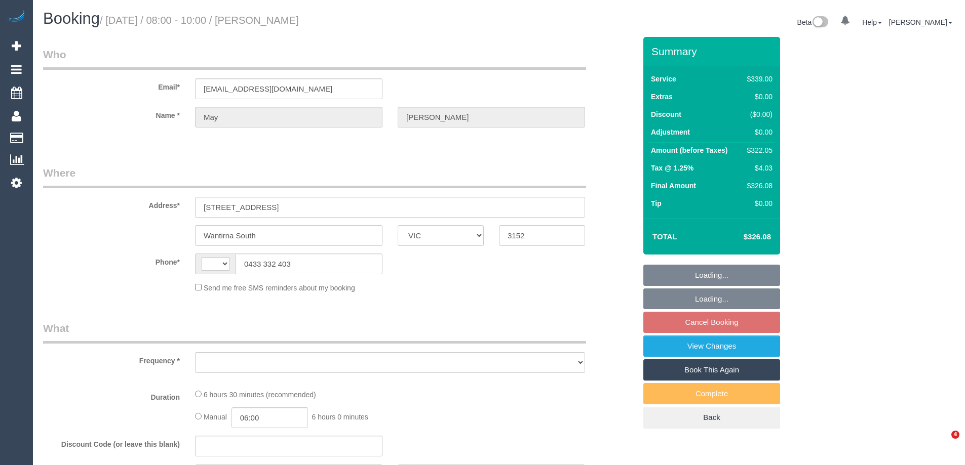
select select "VIC"
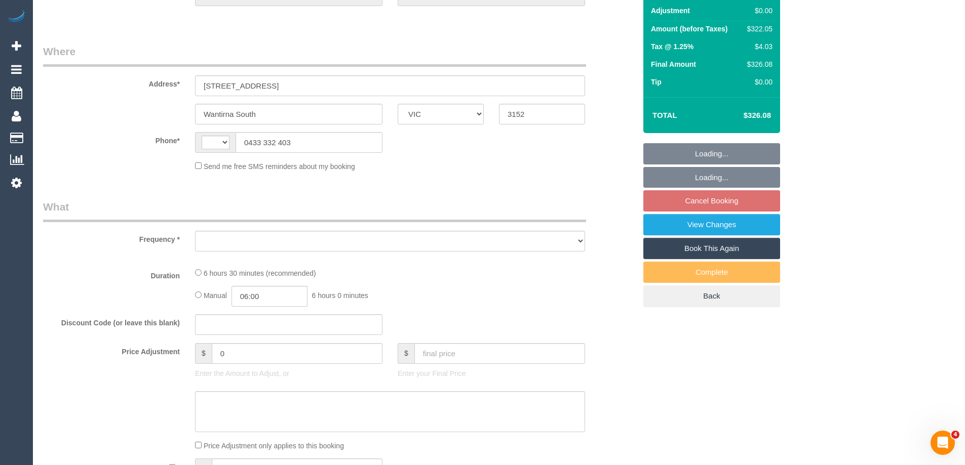
scroll to position [304, 0]
select select "object:296"
select select "number:27"
select select "number:14"
select select "number:19"
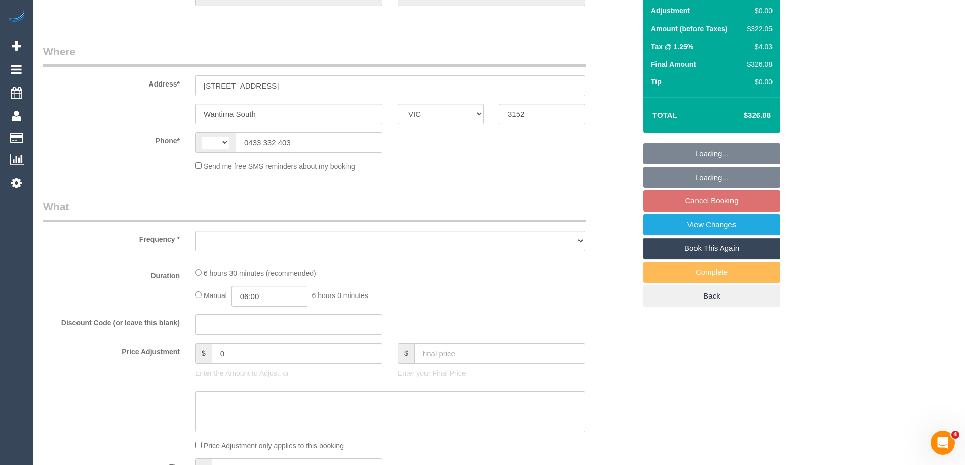
select select "number:23"
select select "number:34"
select select "number:13"
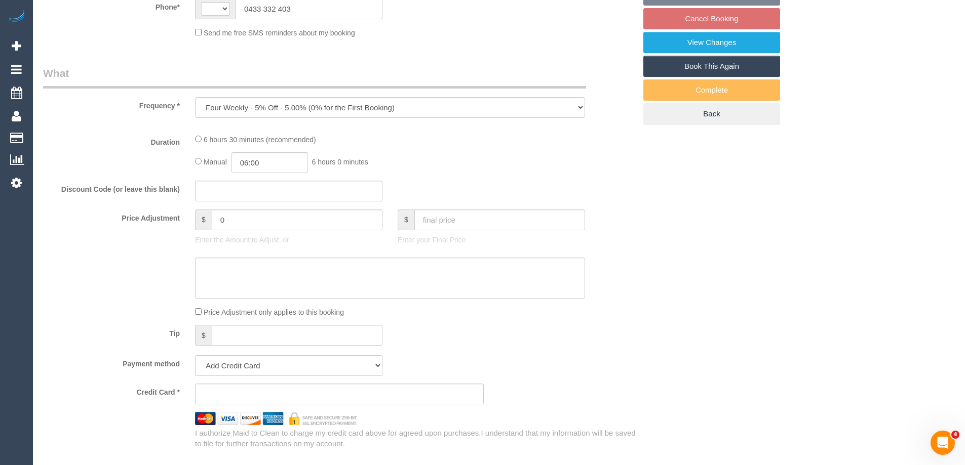
select select "object:545"
select select "string:AU"
select select "string:stripe-pm_1Qmk482GScqysDRVscokgpYV"
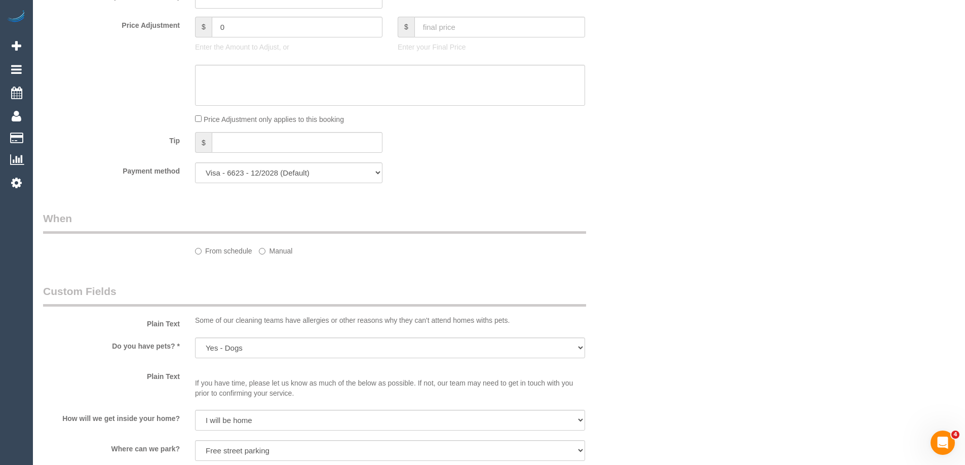
select select "spot2"
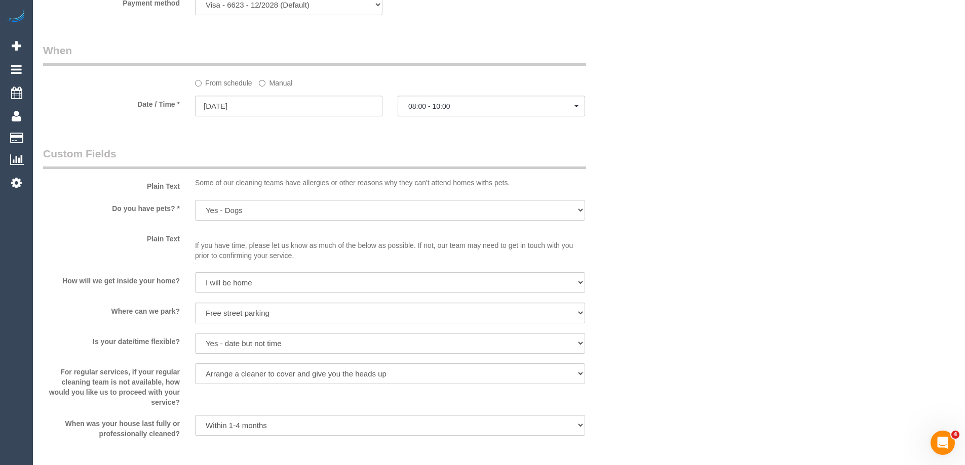
scroll to position [1216, 0]
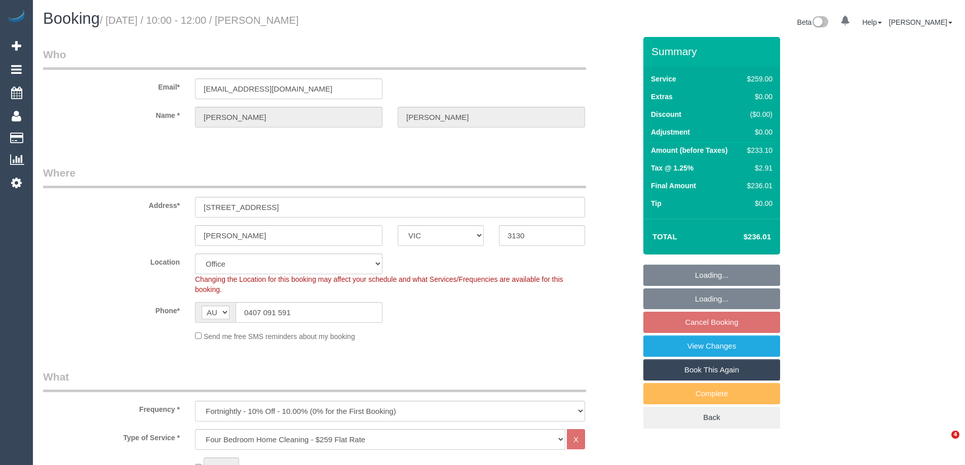
select select "VIC"
select select "number:27"
select select "number:14"
select select "number:18"
select select "number:24"
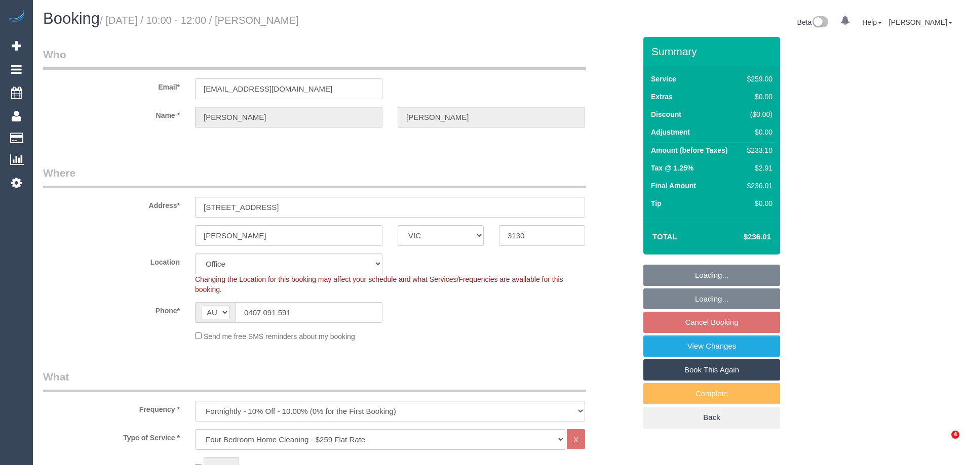
select select "number:35"
select select "number:26"
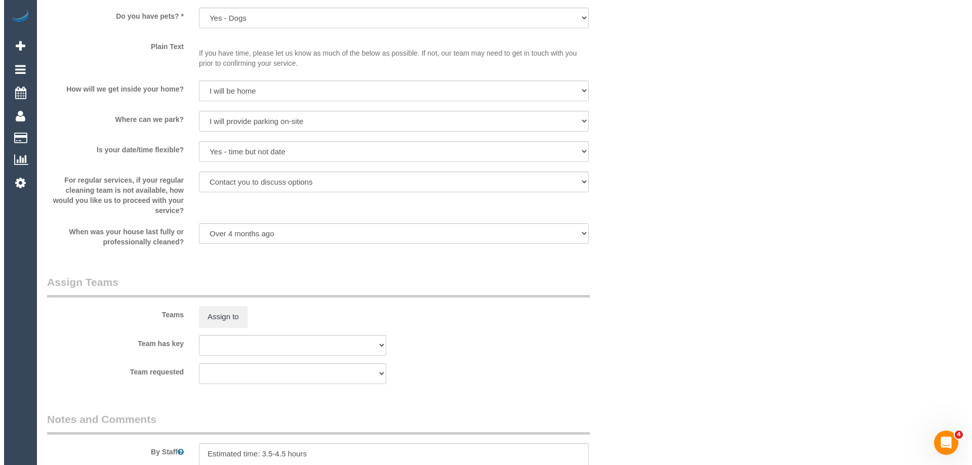
scroll to position [1469, 0]
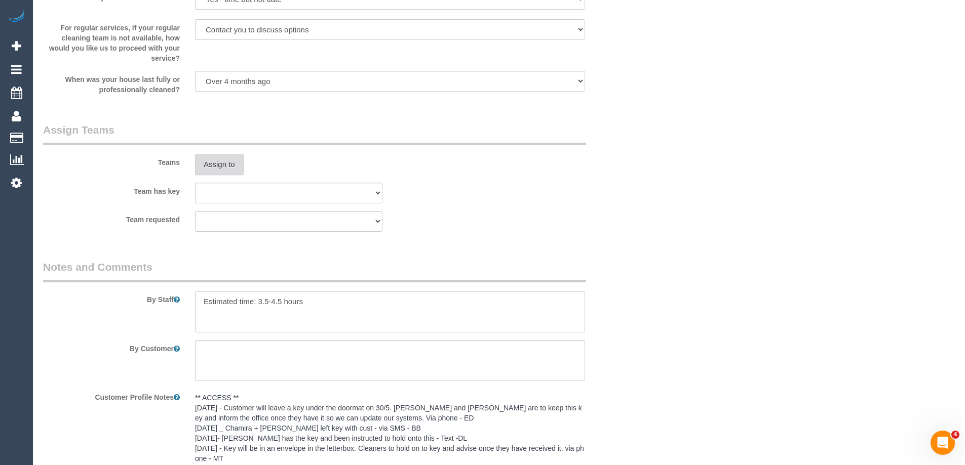
click at [217, 165] on button "Assign to" at bounding box center [219, 164] width 49 height 21
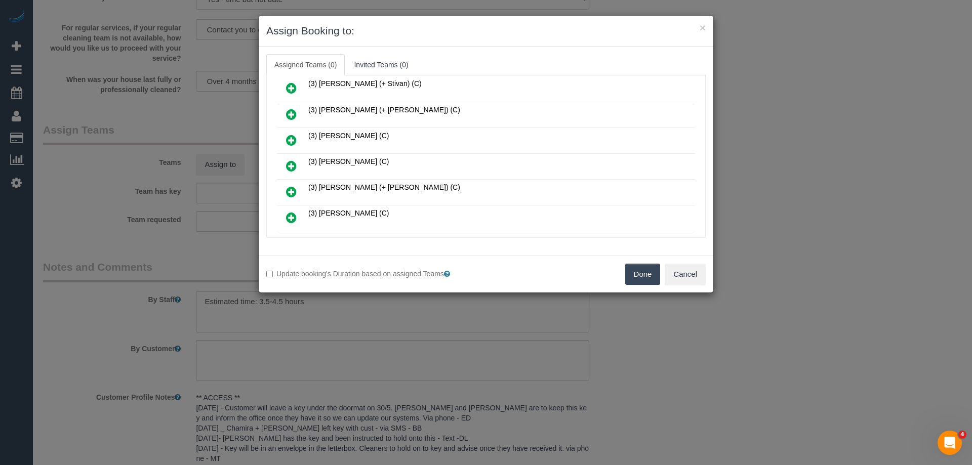
scroll to position [506, 0]
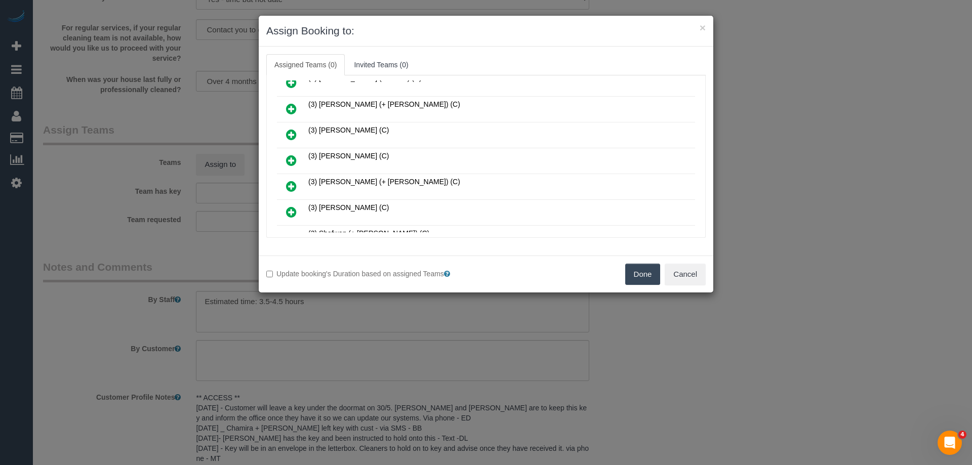
click at [287, 131] on icon at bounding box center [291, 135] width 11 height 12
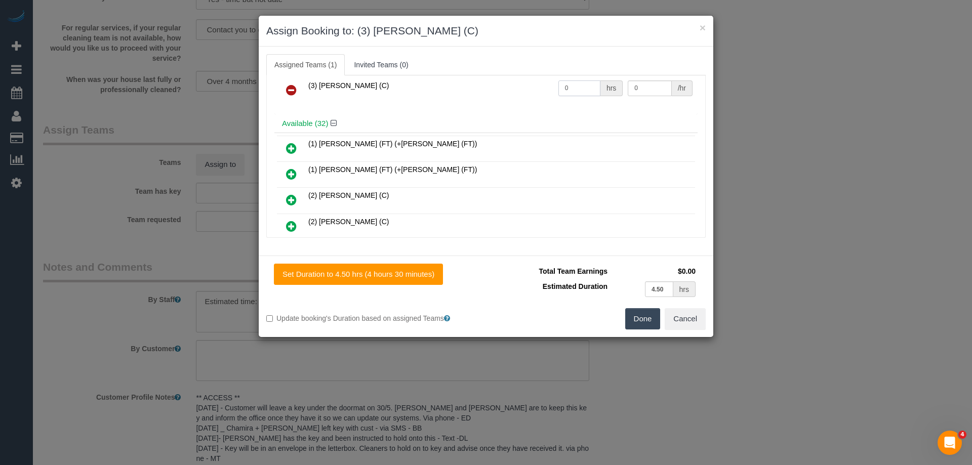
drag, startPoint x: 578, startPoint y: 84, endPoint x: 509, endPoint y: 86, distance: 69.4
click at [509, 86] on div "Assigned (1) (3) Poorna Nanayakkara (C) 0 hrs 0 /hr" at bounding box center [486, 85] width 423 height 59
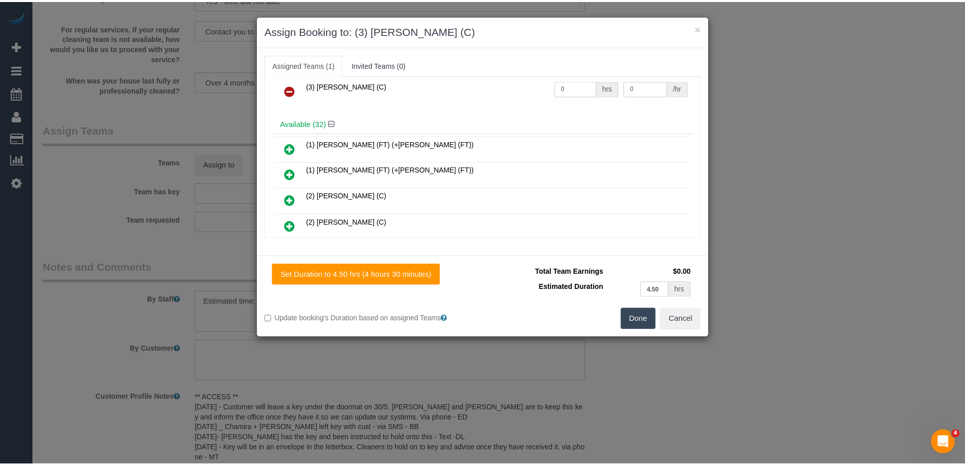
scroll to position [1, 0]
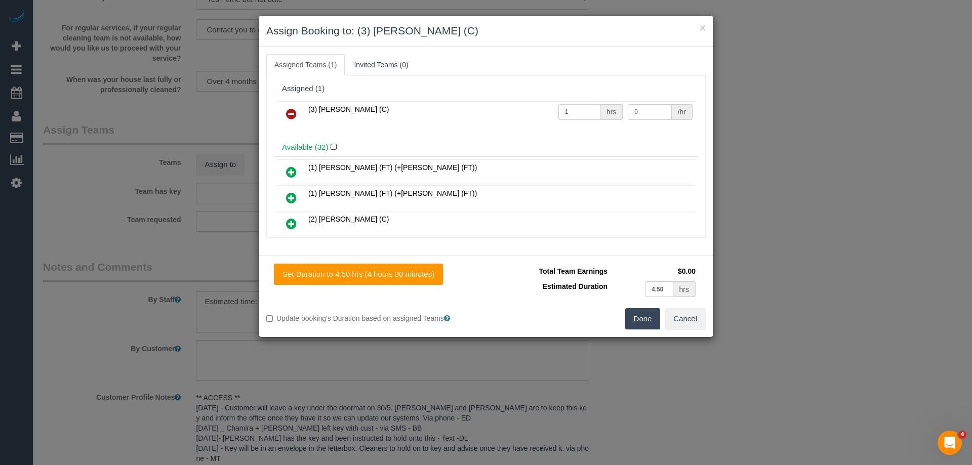
type input "1"
drag, startPoint x: 645, startPoint y: 110, endPoint x: 547, endPoint y: 98, distance: 98.0
click at [557, 99] on div "(3) Poorna Nanayakkara (C) 1 hrs 0 /hr" at bounding box center [486, 119] width 423 height 40
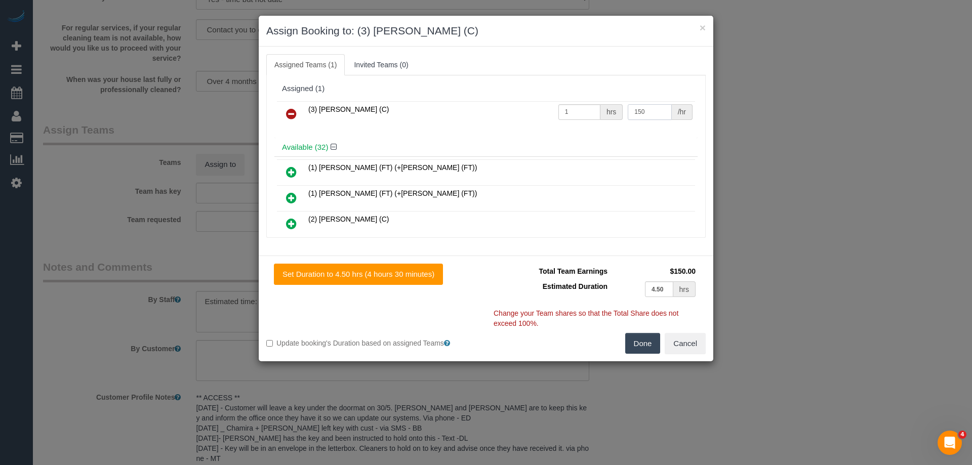
type input "150"
click at [639, 347] on button "Done" at bounding box center [642, 343] width 35 height 21
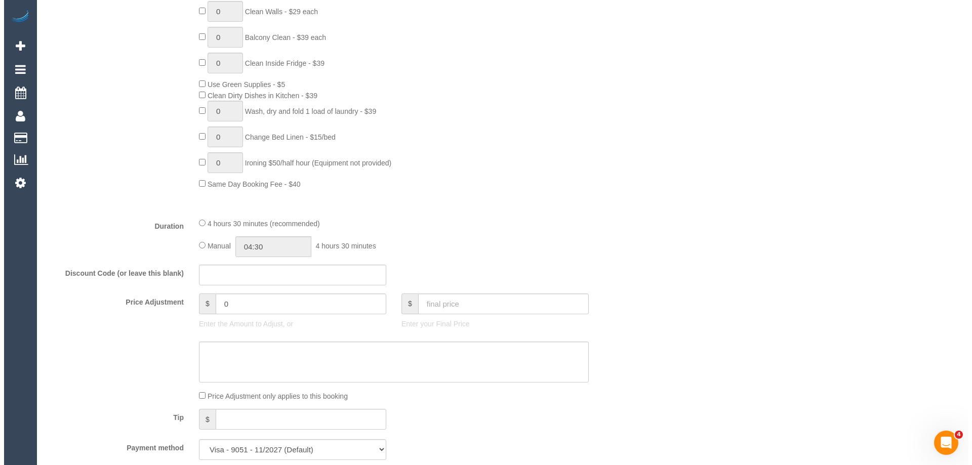
scroll to position [0, 0]
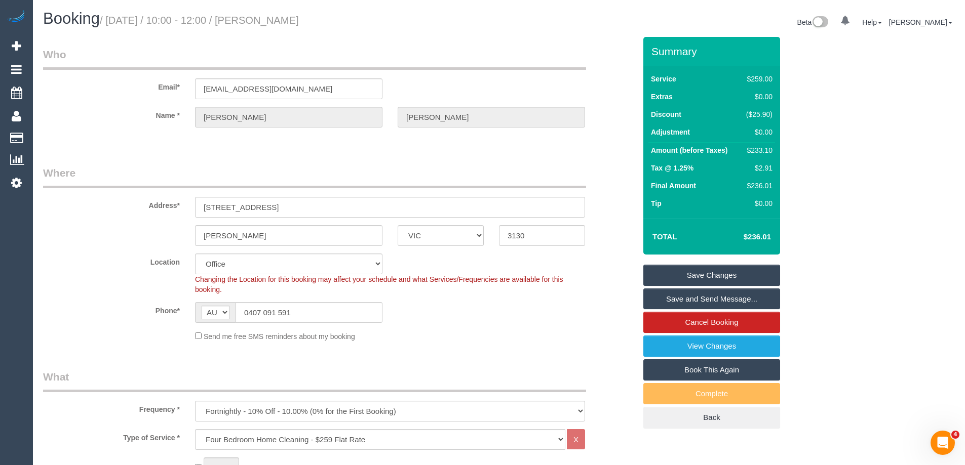
drag, startPoint x: 365, startPoint y: 16, endPoint x: 280, endPoint y: 22, distance: 85.3
click at [280, 22] on h1 "Booking / September 08, 2025 / 10:00 - 12:00 / Michele Williams" at bounding box center [267, 18] width 448 height 17
copy small "Michele Williams"
click at [679, 272] on link "Save Changes" at bounding box center [711, 275] width 137 height 21
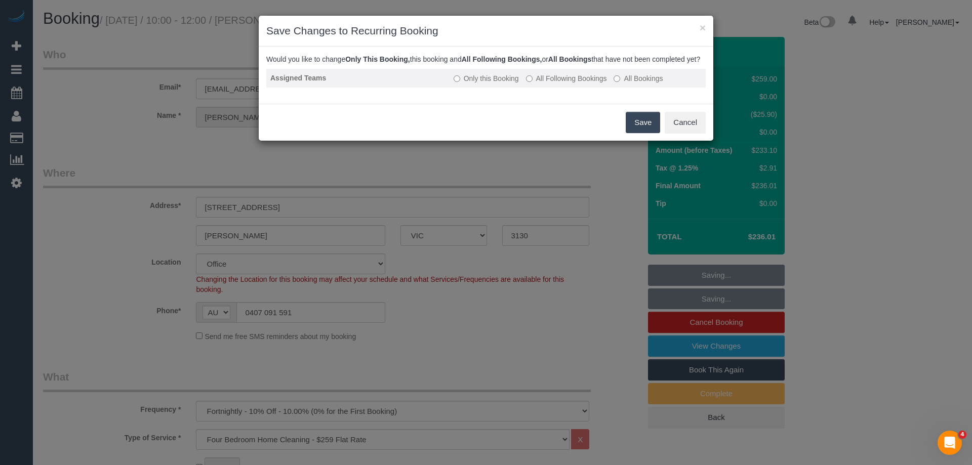
click at [541, 84] on label "All Following Bookings" at bounding box center [566, 78] width 81 height 10
click at [637, 131] on button "Save" at bounding box center [643, 122] width 34 height 21
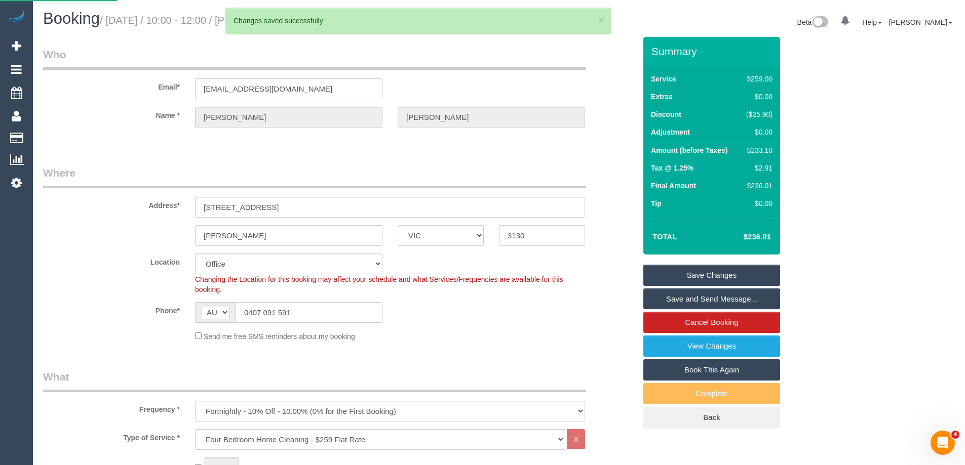
drag, startPoint x: 369, startPoint y: 21, endPoint x: 280, endPoint y: 20, distance: 89.7
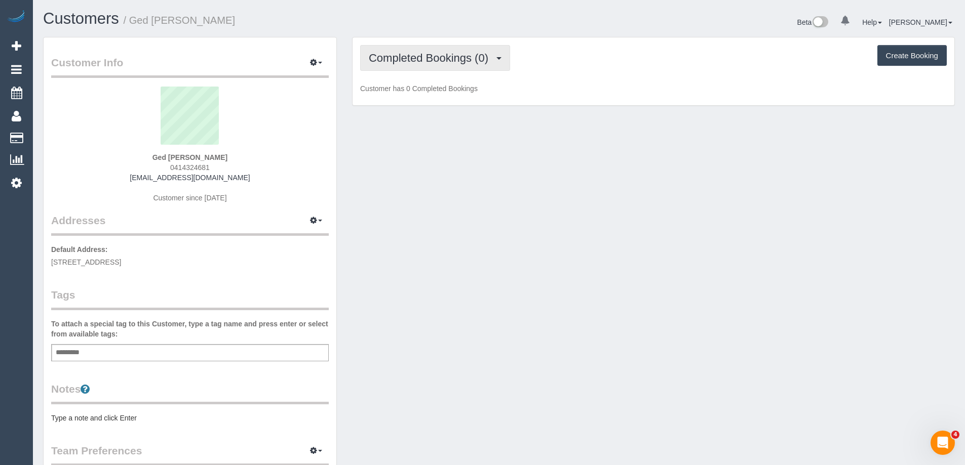
click at [437, 55] on span "Completed Bookings (0)" at bounding box center [431, 58] width 125 height 13
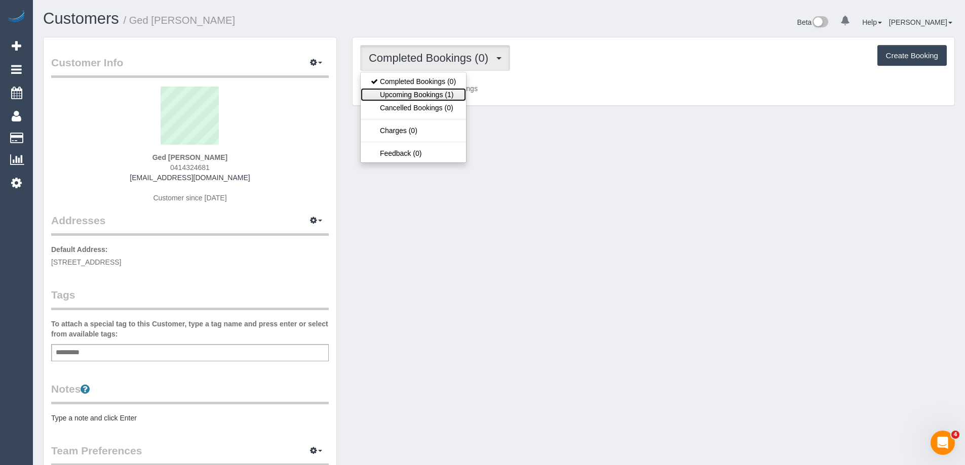
click at [450, 92] on link "Upcoming Bookings (1)" at bounding box center [413, 94] width 105 height 13
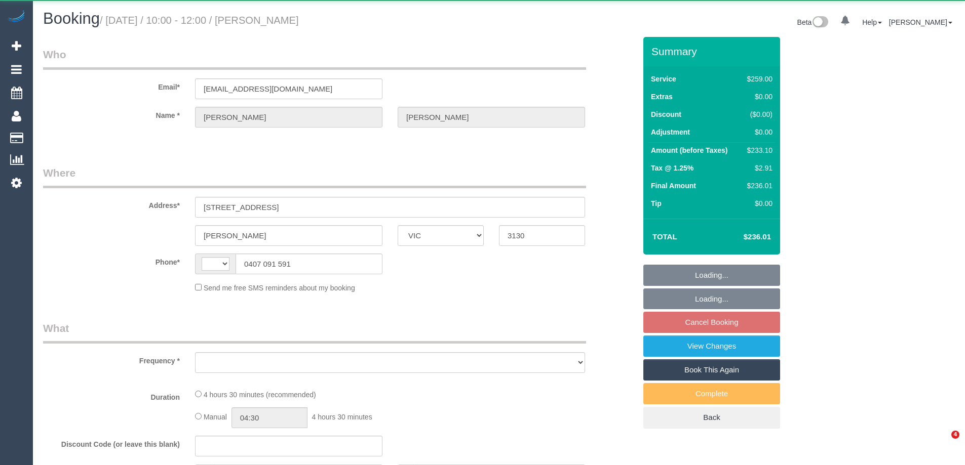
select select "VIC"
select select "string:stripe-pm_1PSWuD2GScqysDRVGPwivu66"
select select "number:27"
select select "number:14"
select select "number:18"
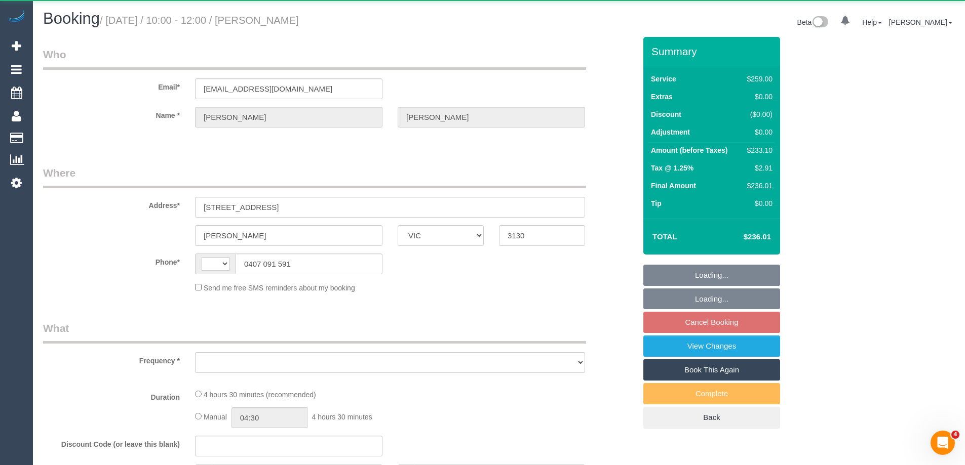
select select "number:24"
select select "number:35"
select select "number:26"
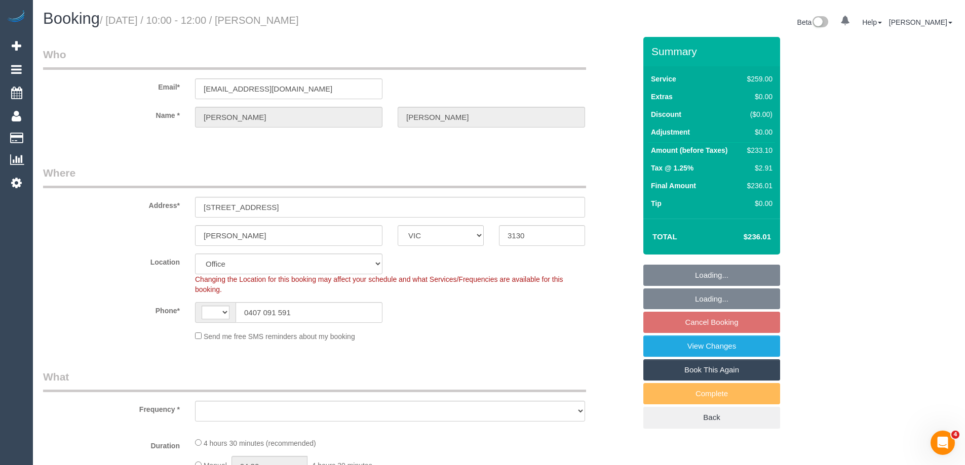
select select "string:AU"
select select "object:2065"
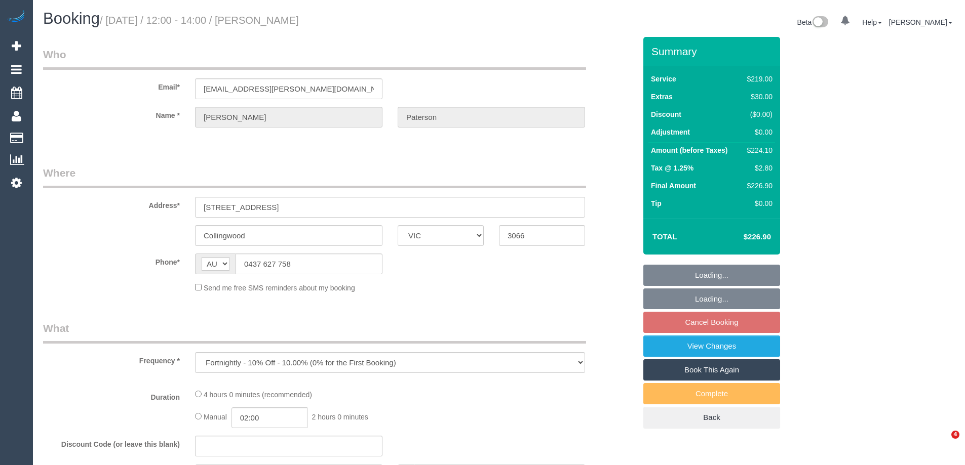
select select "VIC"
select select "object:735"
select select "string:stripe-pm_1RQ0jA2GScqysDRV7Fc9YdjG"
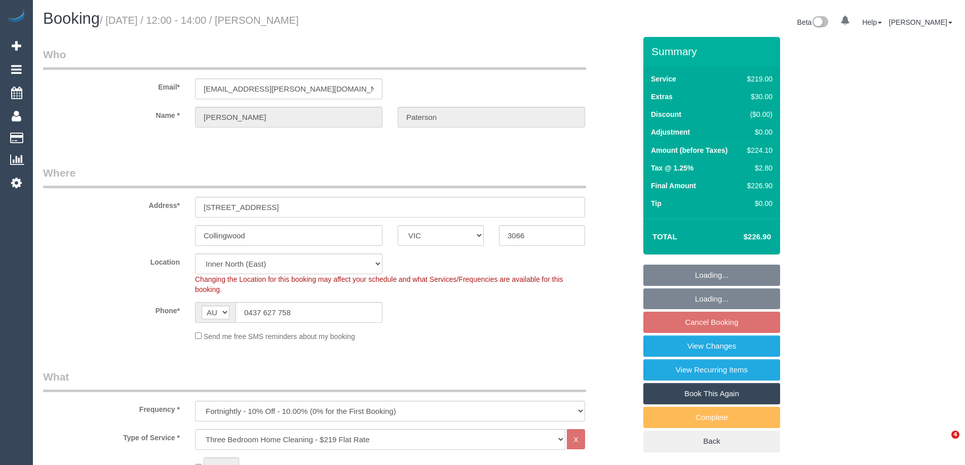
select select "spot3"
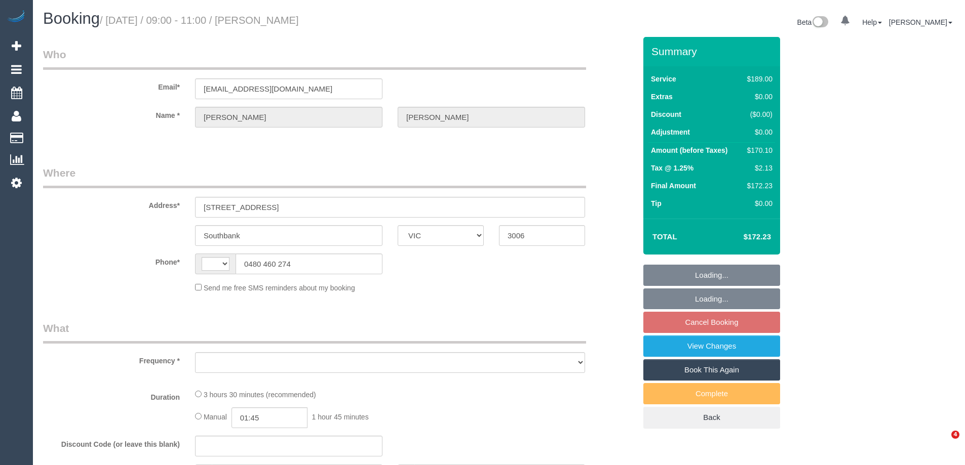
select select "VIC"
select select "string:AU"
select select "string:stripe-pm_1OJ9GA2GScqysDRVCtBNDTpl"
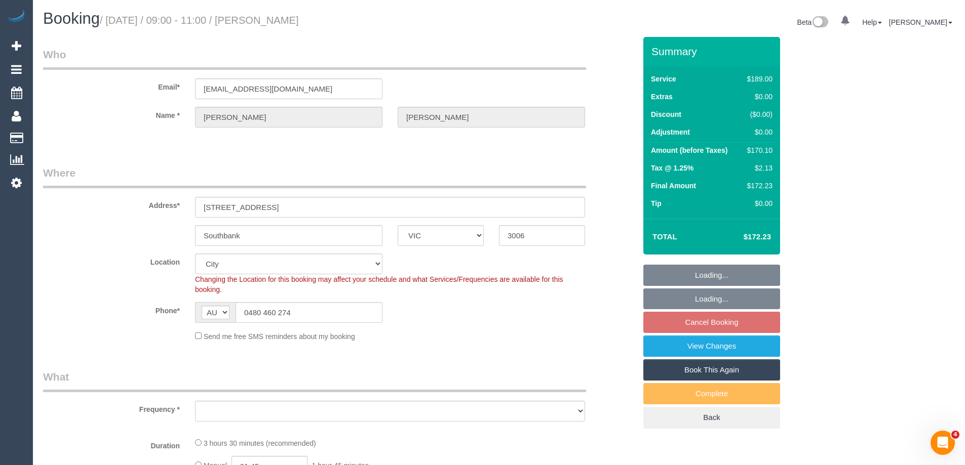
select select "object:805"
select select "number:29"
select select "number:14"
select select "number:20"
select select "number:36"
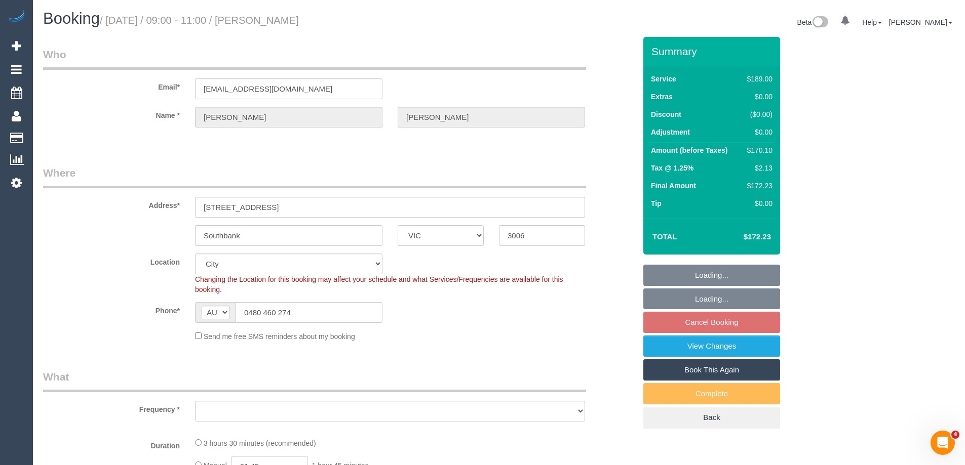
select select "number:34"
select select "object:824"
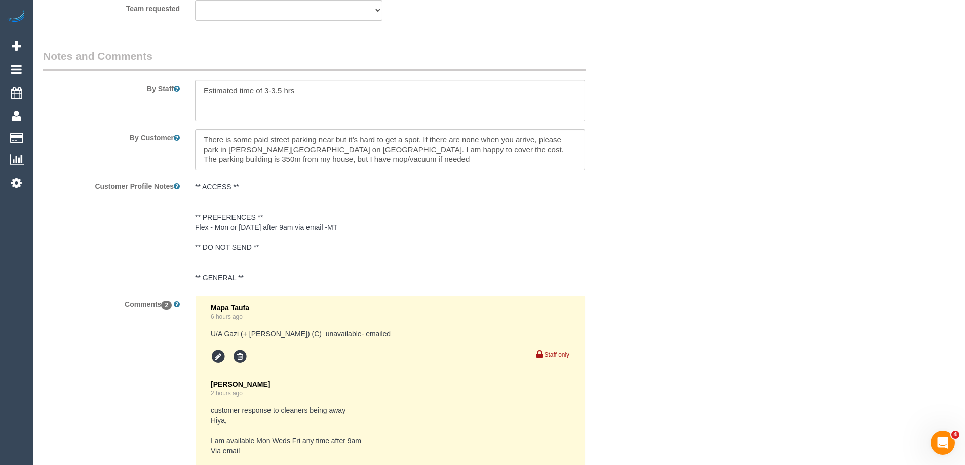
scroll to position [1671, 0]
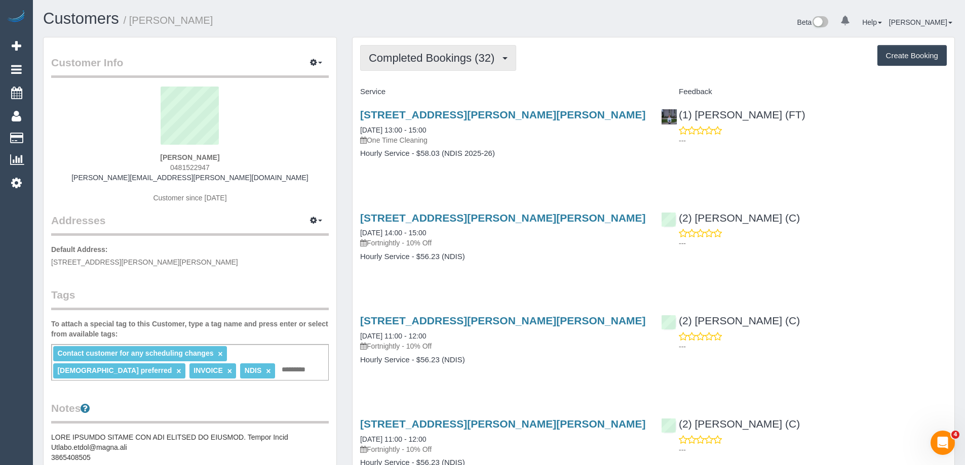
click at [410, 57] on span "Completed Bookings (32)" at bounding box center [434, 58] width 131 height 13
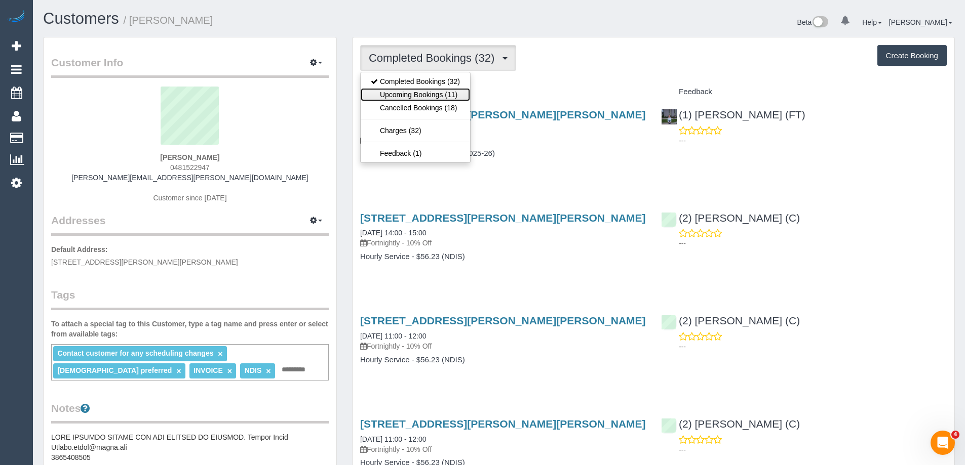
click at [435, 94] on link "Upcoming Bookings (11)" at bounding box center [415, 94] width 109 height 13
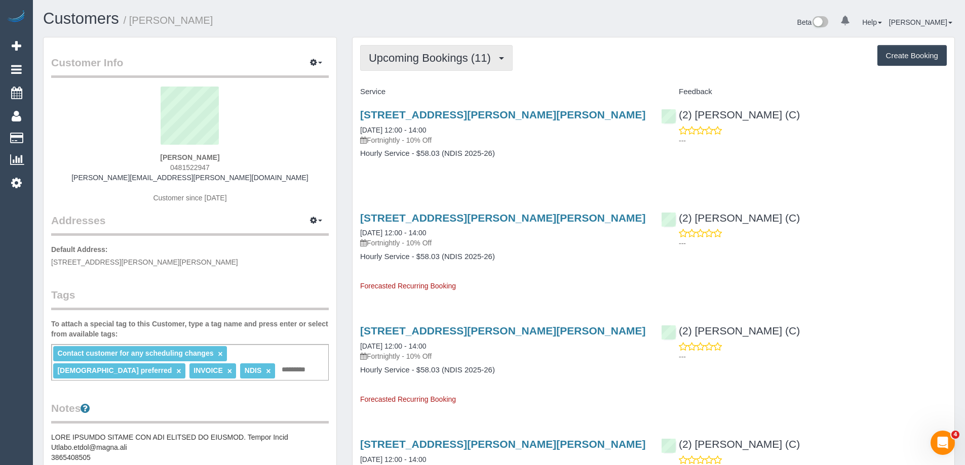
click at [415, 57] on span "Upcoming Bookings (11)" at bounding box center [432, 58] width 127 height 13
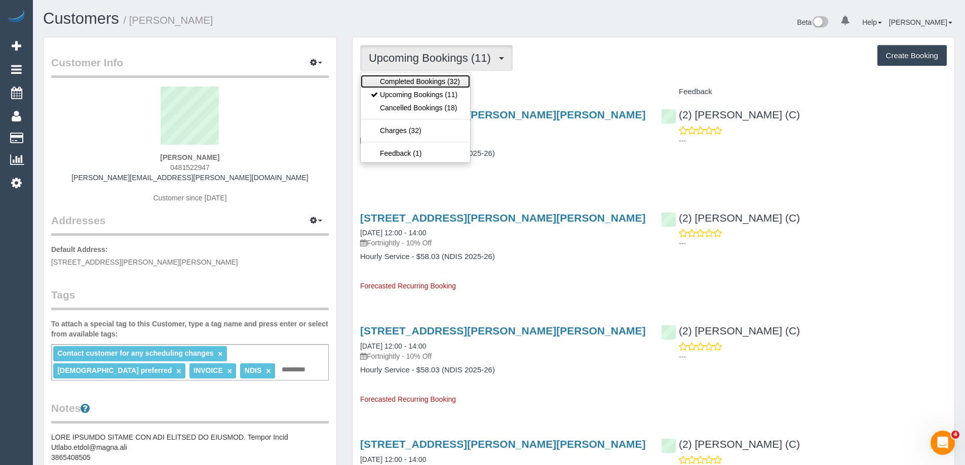
click at [409, 76] on link "Completed Bookings (32)" at bounding box center [415, 81] width 109 height 13
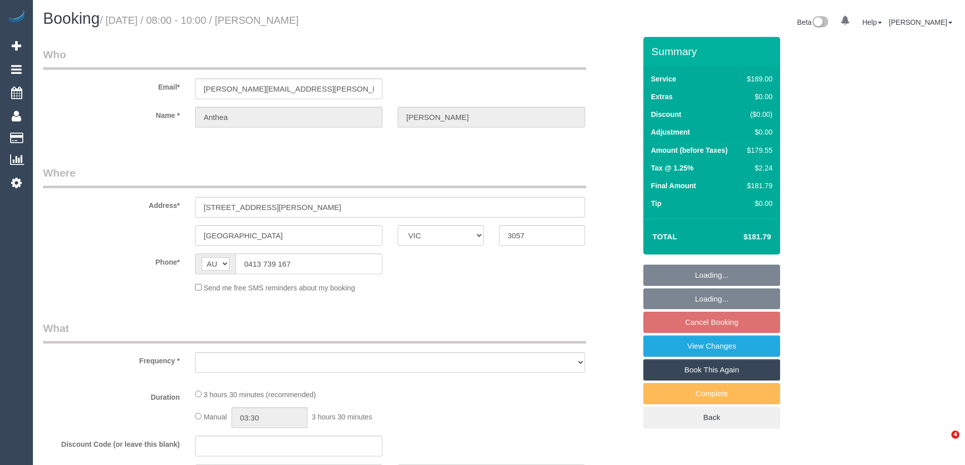
select select "VIC"
select select "string:stripe-pm_1RM48h2GScqysDRVDOPisZEw"
select select "number:28"
select select "number:14"
select select "number:19"
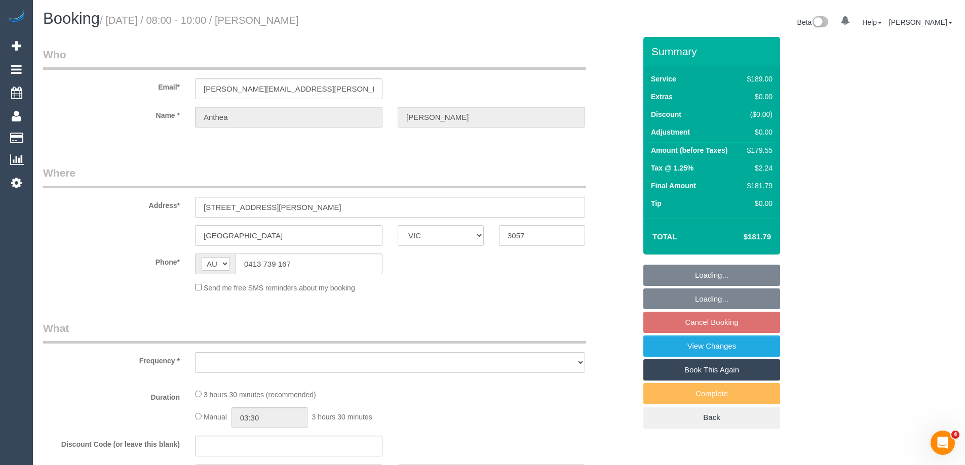
select select "number:22"
select select "number:33"
select select "number:12"
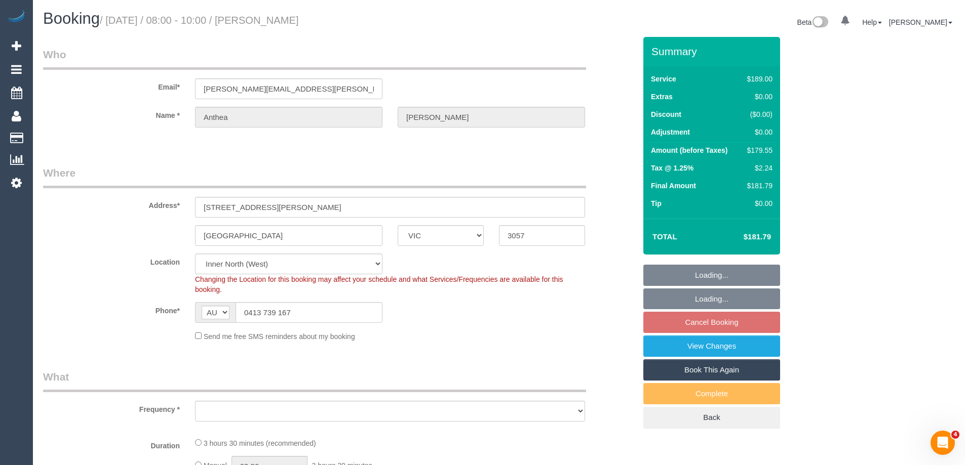
select select "object:670"
select select "spot2"
select select "object:1541"
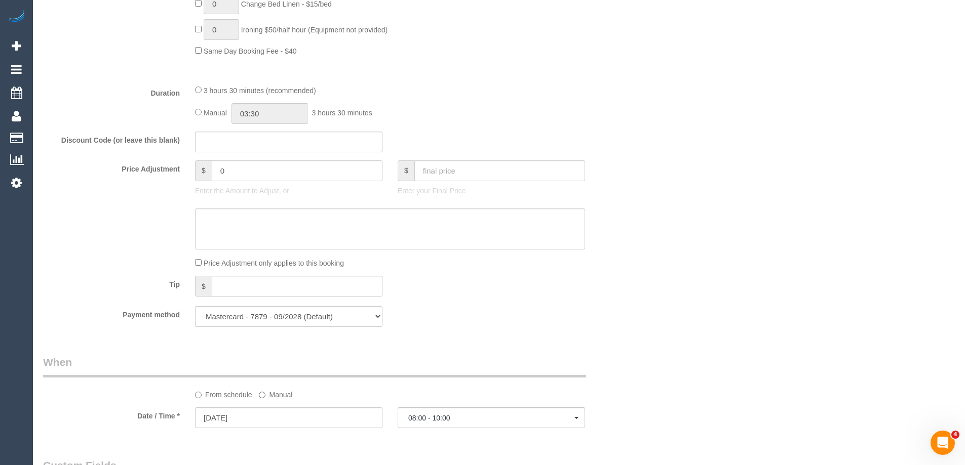
scroll to position [760, 0]
click at [281, 110] on input "03:30" at bounding box center [269, 110] width 76 height 21
type input "01:30"
click at [255, 148] on li "01:30" at bounding box center [258, 149] width 45 height 13
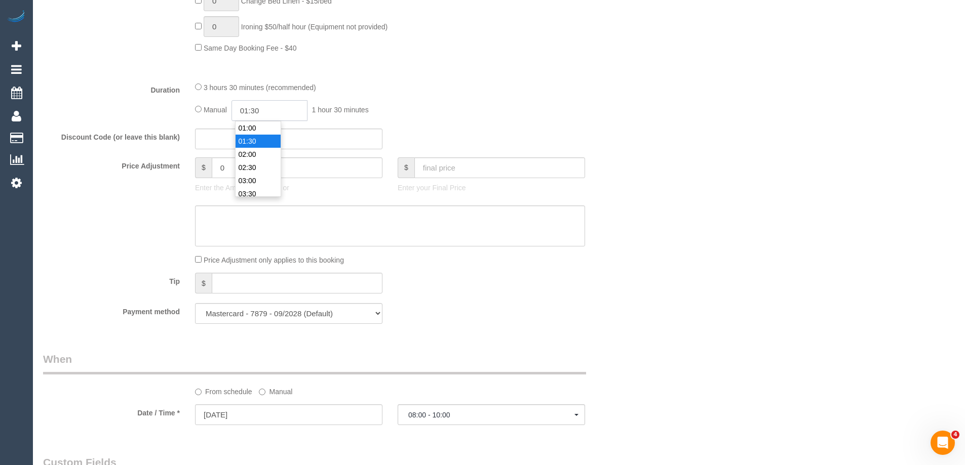
drag, startPoint x: 271, startPoint y: 109, endPoint x: 256, endPoint y: 107, distance: 15.3
click at [256, 107] on input "01:30" at bounding box center [269, 110] width 76 height 21
select select "spot35"
type input "01:45"
click at [357, 104] on div "Manual 01:45 1 hour 45 minutes" at bounding box center [390, 110] width 390 height 21
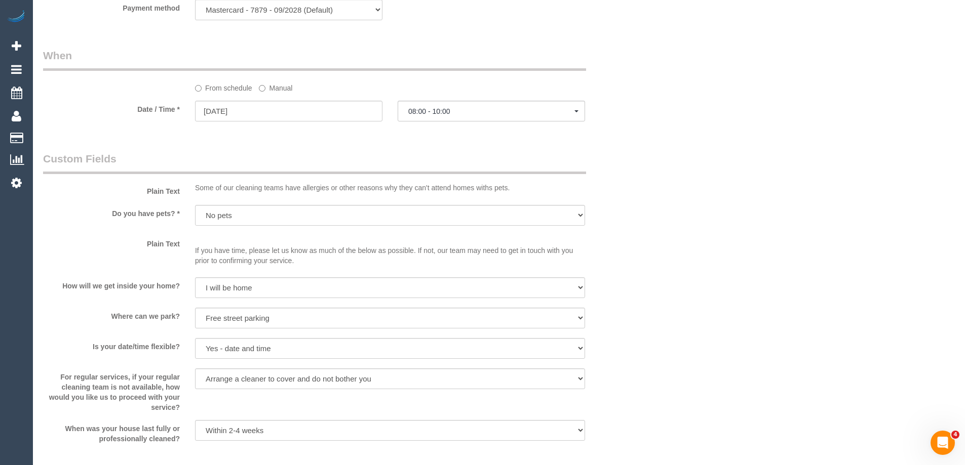
select select "spot68"
select select "spot101"
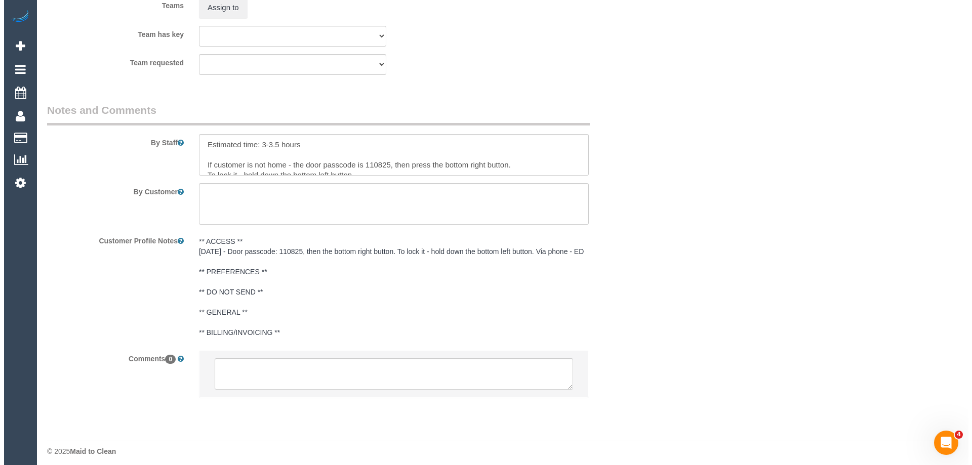
scroll to position [1576, 0]
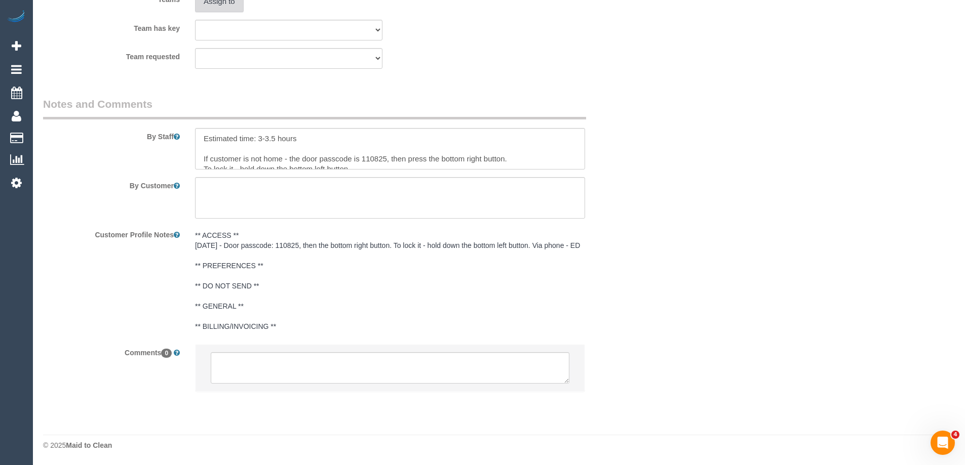
click at [220, 12] on button "Assign to" at bounding box center [219, 1] width 49 height 21
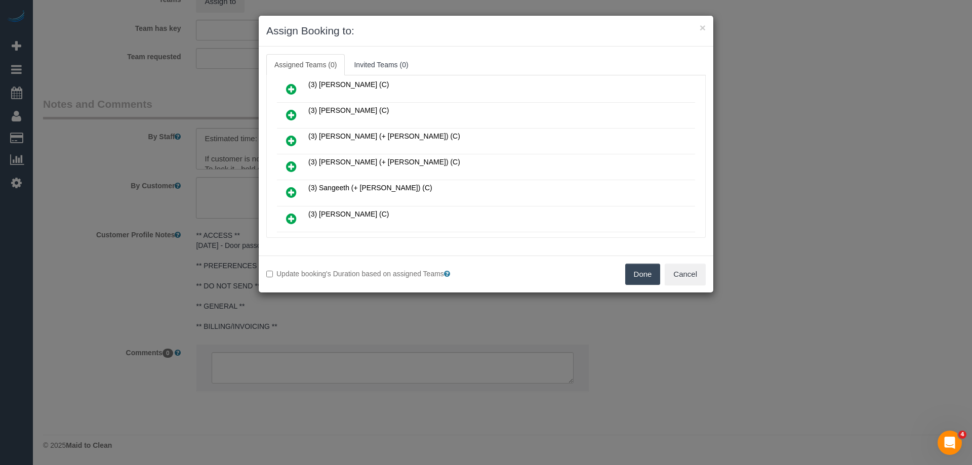
scroll to position [608, 0]
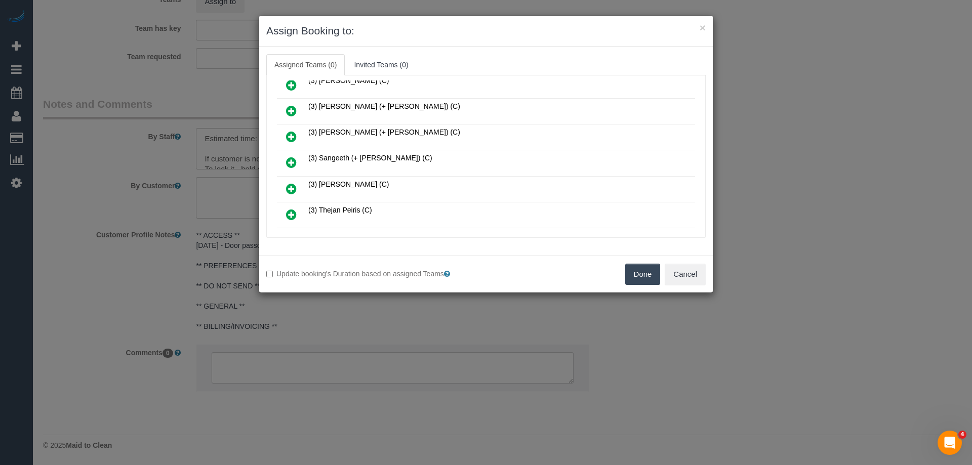
click at [293, 108] on icon at bounding box center [291, 111] width 11 height 12
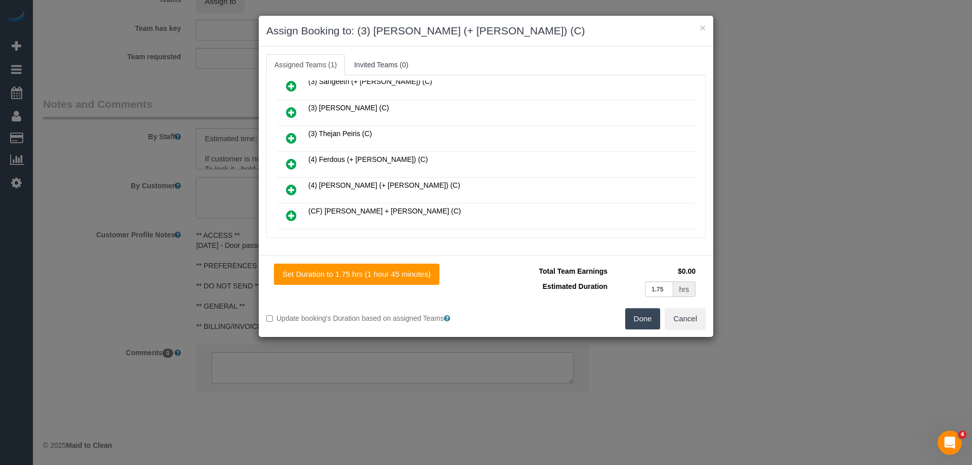
scroll to position [0, 0]
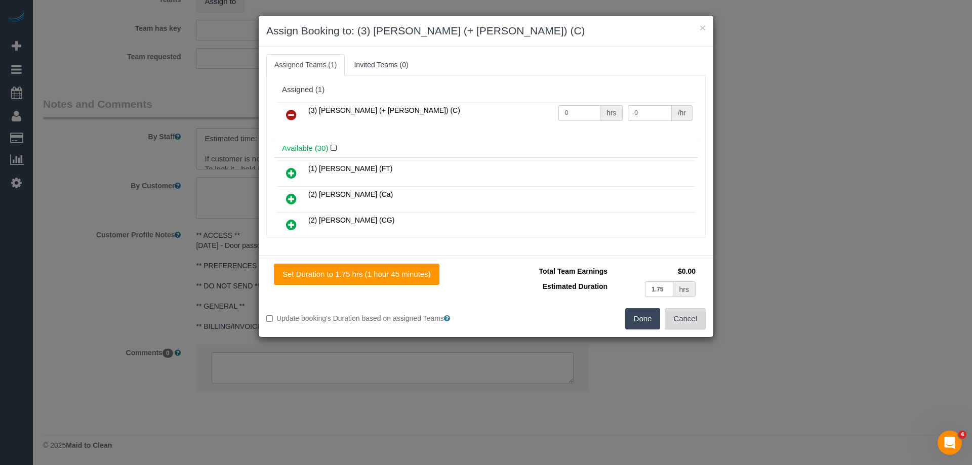
click at [684, 327] on button "Cancel" at bounding box center [685, 318] width 41 height 21
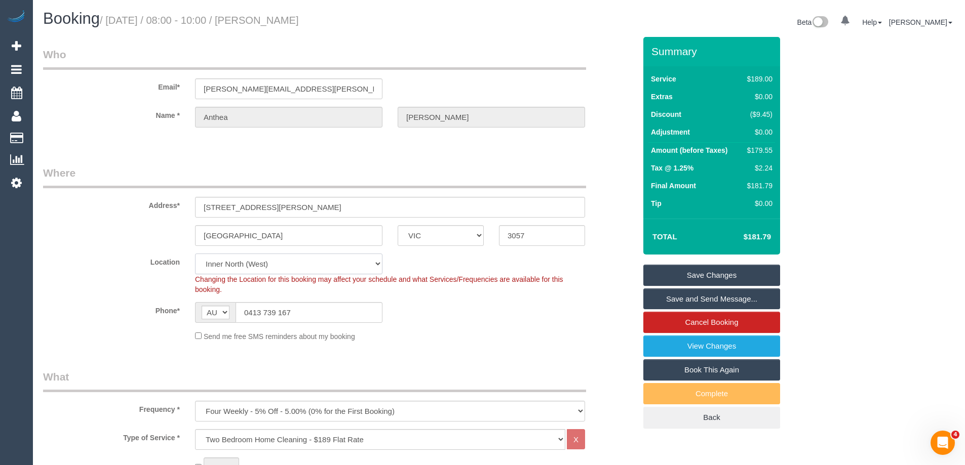
click at [253, 268] on select "Office City East (North) East (South) Inner East Inner North (East) Inner North…" at bounding box center [288, 264] width 187 height 21
select select "47"
click at [195, 254] on select "Office City East (North) East (South) Inner East Inner North (East) Inner North…" at bounding box center [288, 264] width 187 height 21
select select "object:7248"
click at [118, 238] on div "Brunswick East ACT NSW NT QLD SA TAS VIC WA 3057" at bounding box center [339, 235] width 608 height 21
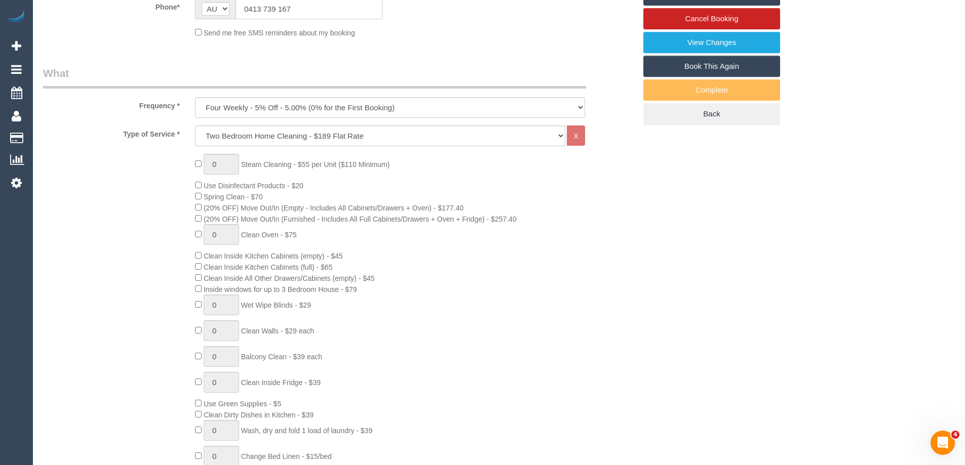
select select "spot134"
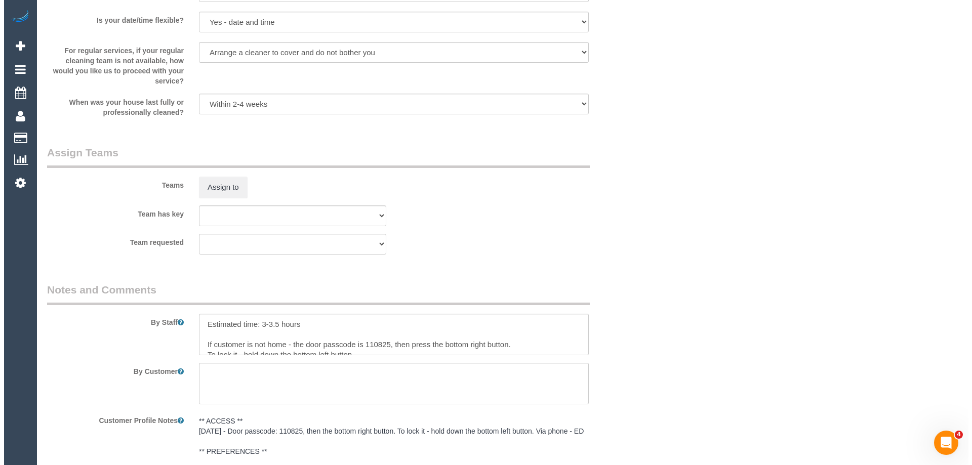
scroll to position [1469, 0]
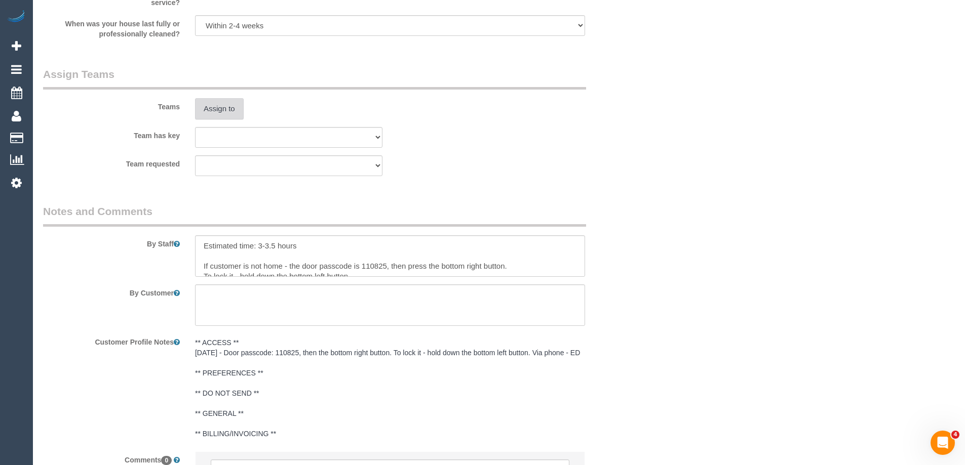
click at [223, 113] on button "Assign to" at bounding box center [219, 108] width 49 height 21
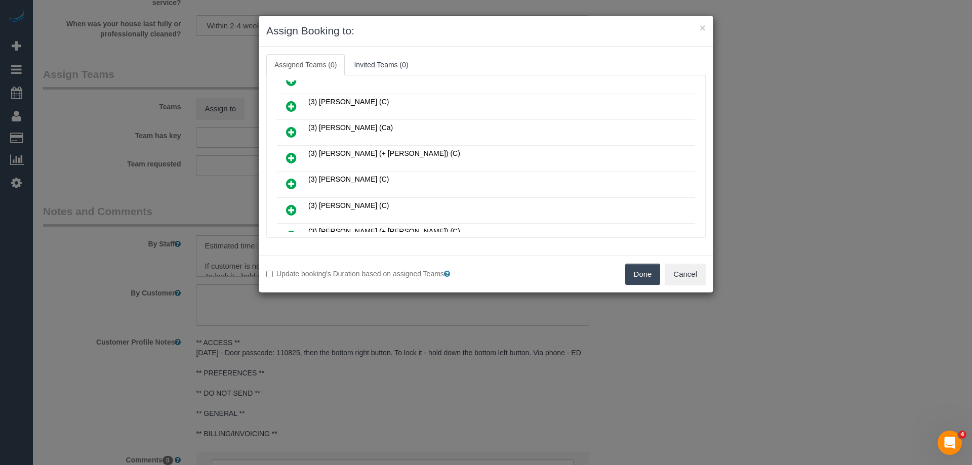
scroll to position [456, 0]
click at [284, 184] on link at bounding box center [292, 186] width 24 height 20
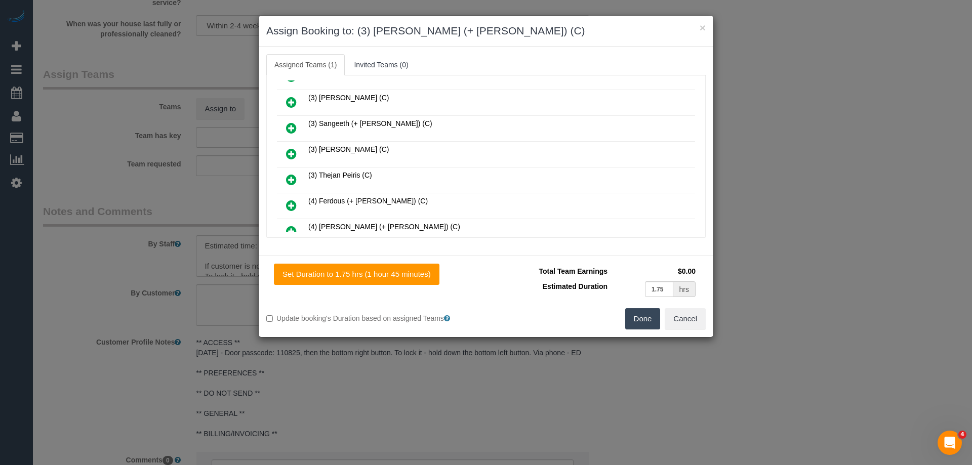
scroll to position [480, 0]
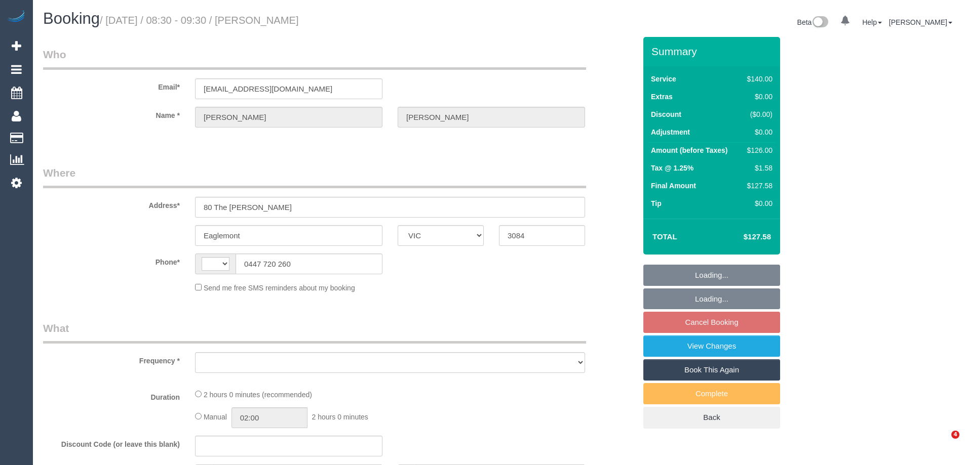
select select "VIC"
select select "object:314"
select select "string:stripe-pm_1FMqzf2GScqysDRVPnPLdsY7"
select select "number:32"
select select "string:AU"
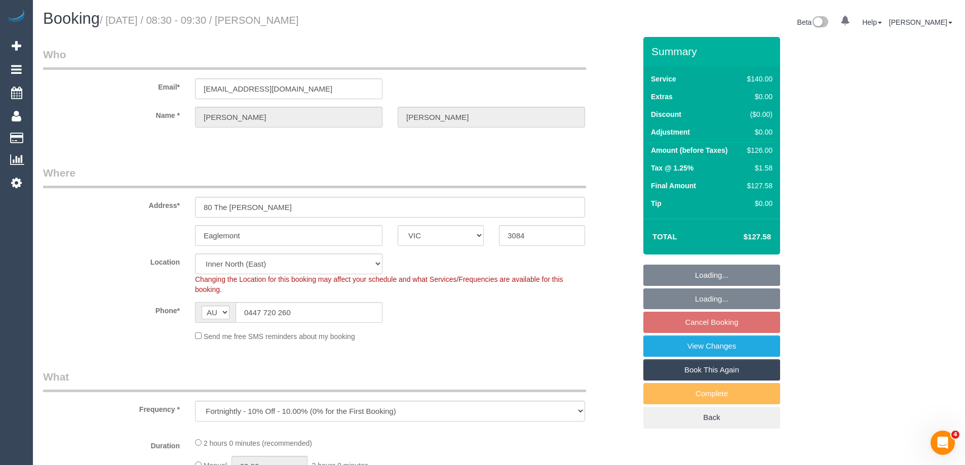
select select "object:1708"
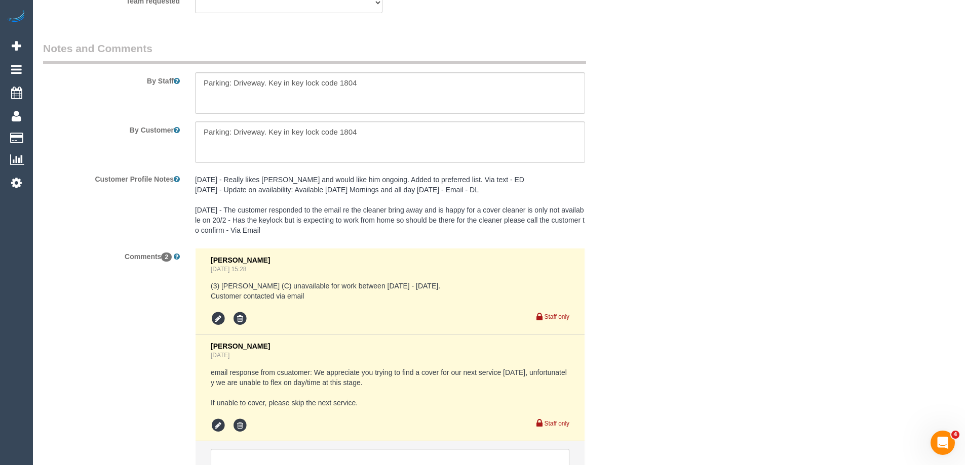
scroll to position [1740, 0]
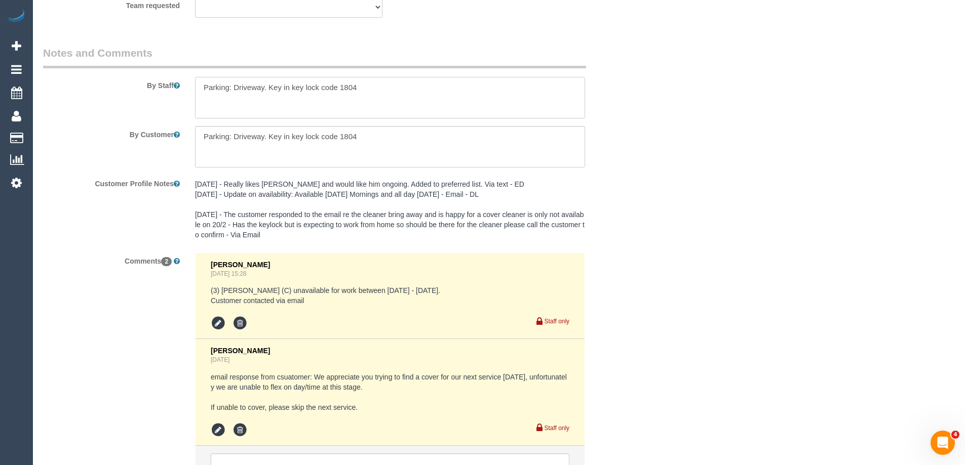
click at [200, 87] on textarea at bounding box center [390, 98] width 390 height 42
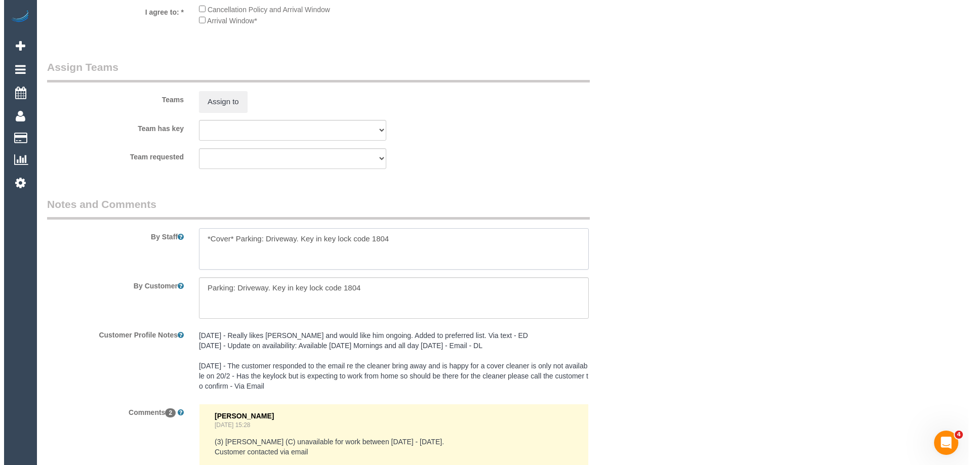
scroll to position [1588, 0]
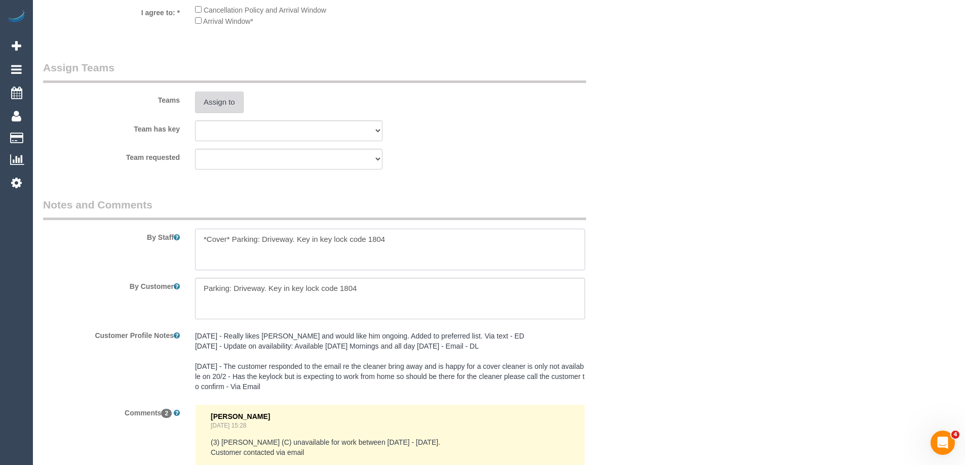
type textarea "*Cover* Parking: Driveway. Key in key lock code 1804"
click at [223, 105] on button "Assign to" at bounding box center [219, 102] width 49 height 21
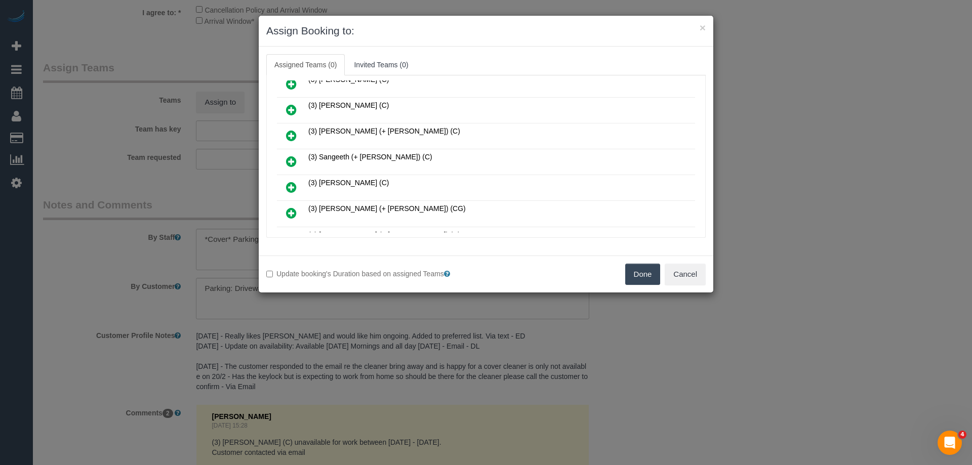
click at [291, 130] on icon at bounding box center [291, 136] width 11 height 12
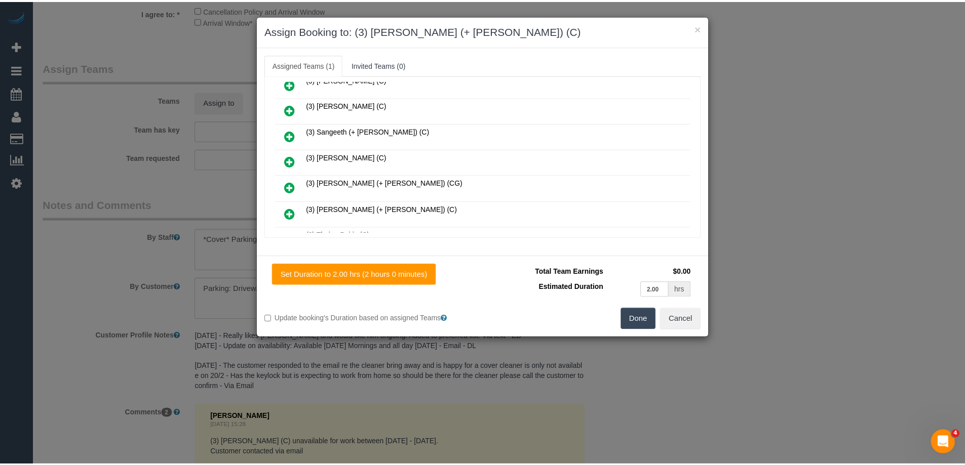
scroll to position [0, 0]
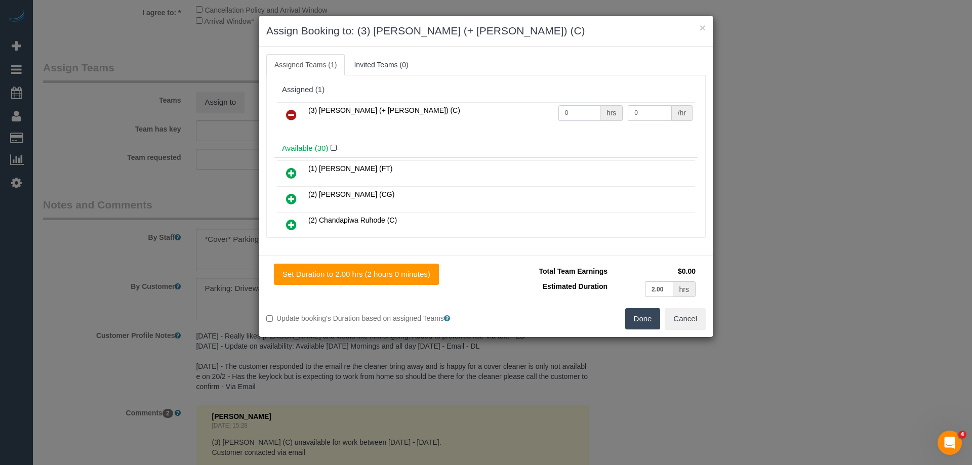
drag, startPoint x: 574, startPoint y: 111, endPoint x: 522, endPoint y: 107, distance: 52.4
click at [524, 108] on tr "(3) Sabbir (+ Sultana) (C) 0 hrs 0 /hr" at bounding box center [486, 115] width 418 height 26
type input "2"
drag, startPoint x: 651, startPoint y: 111, endPoint x: 598, endPoint y: 105, distance: 54.0
click at [607, 105] on tr "(3) Sabbir (+ Sultana) (C) 2 hrs 0 /hr" at bounding box center [486, 115] width 418 height 26
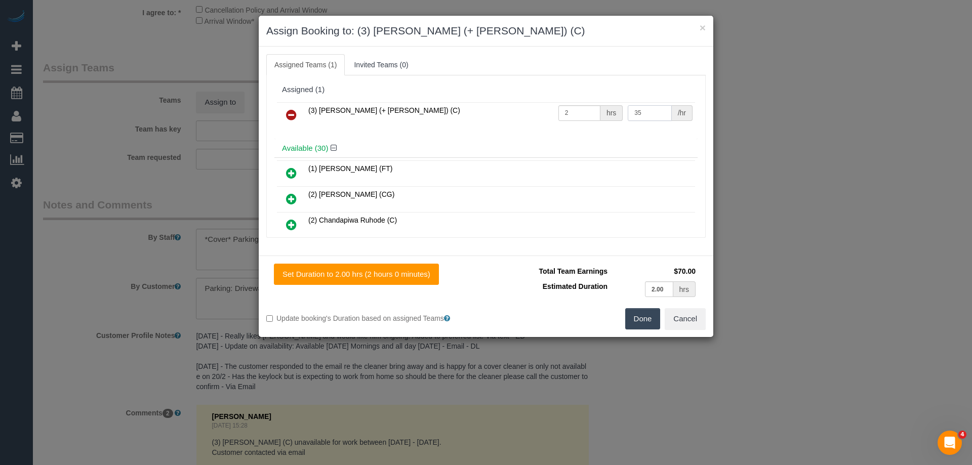
type input "35"
drag, startPoint x: 642, startPoint y: 323, endPoint x: 643, endPoint y: 308, distance: 14.2
click at [642, 321] on button "Done" at bounding box center [642, 318] width 35 height 21
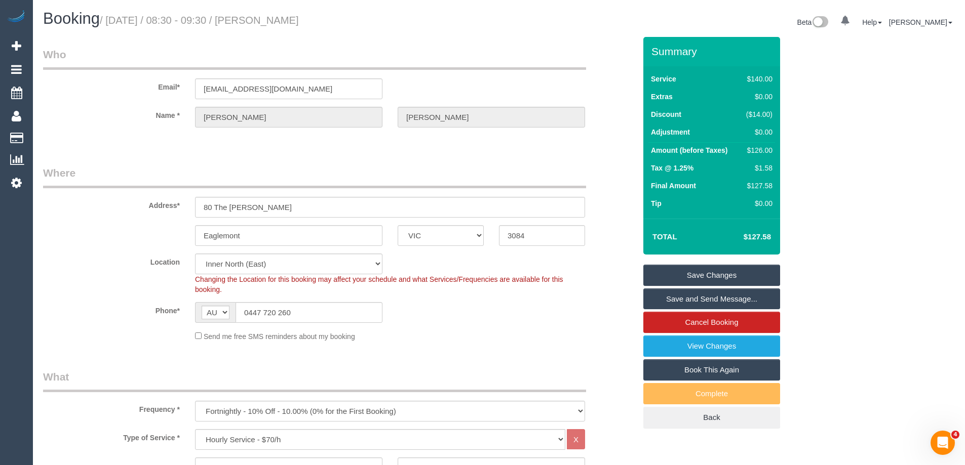
drag, startPoint x: 346, startPoint y: 20, endPoint x: 281, endPoint y: 19, distance: 65.3
click at [281, 19] on h1 "Booking / September 08, 2025 / 08:30 - 09:30 / Melanie Barr" at bounding box center [267, 18] width 448 height 17
copy small "Melanie Barr"
click at [669, 302] on link "Save and Send Message..." at bounding box center [711, 299] width 137 height 21
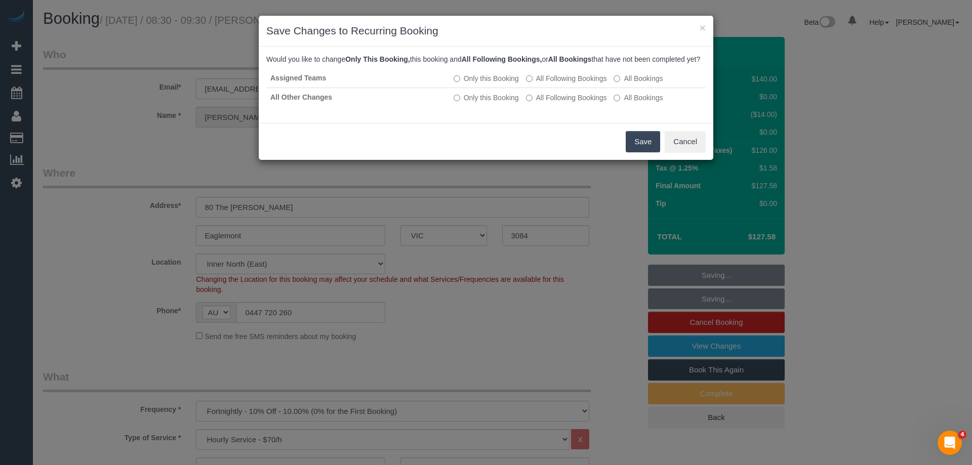
click at [635, 152] on button "Save" at bounding box center [643, 141] width 34 height 21
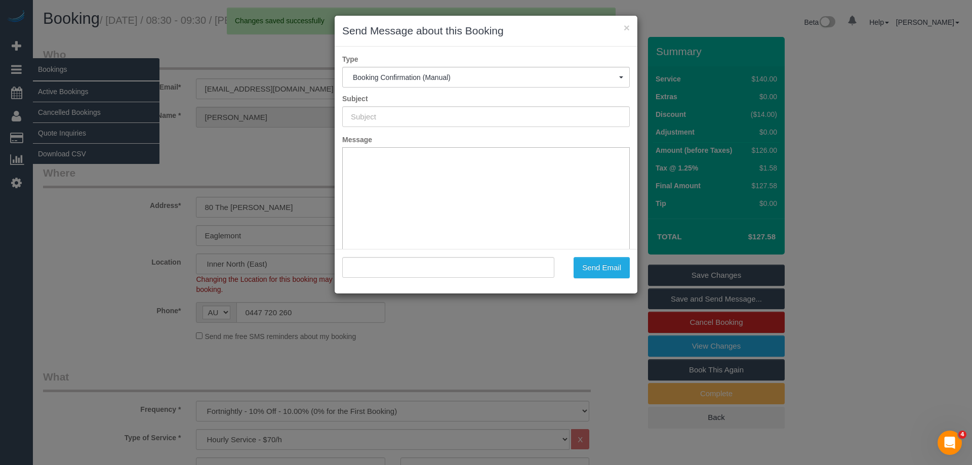
type input "Booking Confirmed"
type input ""Melanie Barr" <melvinb@live.com.au>"
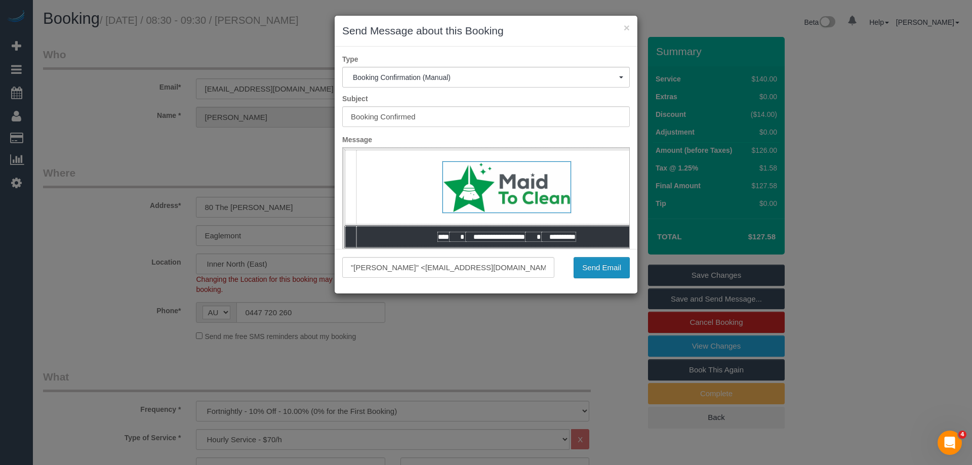
click at [587, 265] on button "Send Email" at bounding box center [602, 267] width 56 height 21
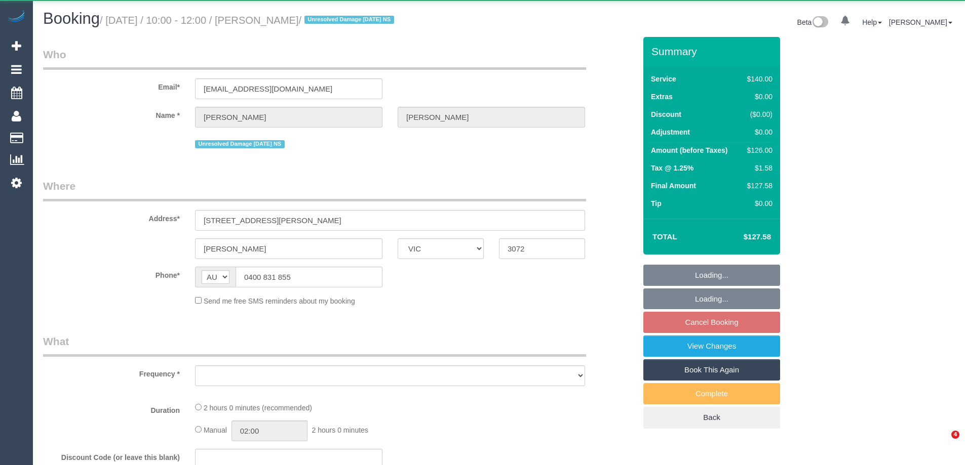
select select "VIC"
select select "object:552"
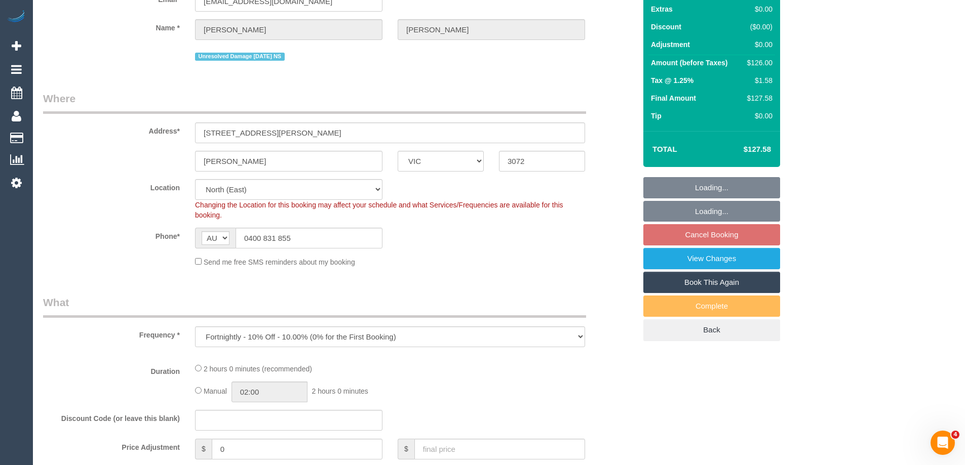
select select "number:28"
select select "number:14"
select select "number:19"
select select "number:24"
select select "number:34"
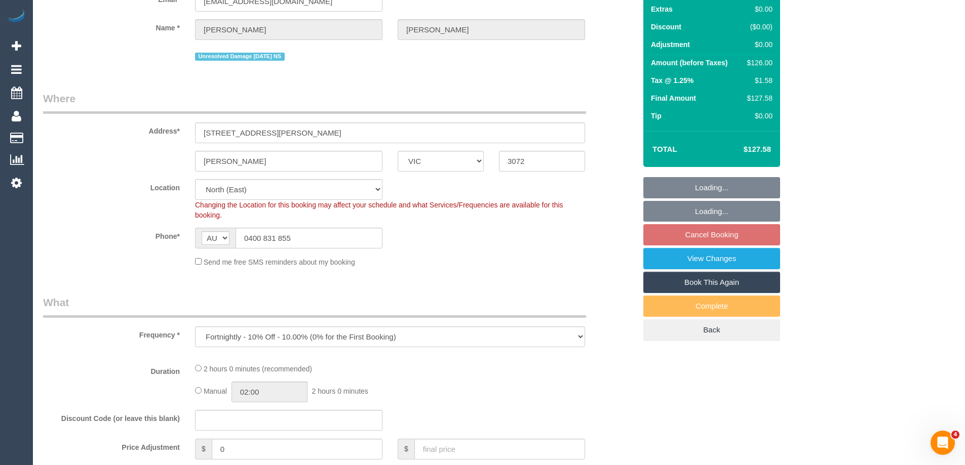
select select "number:11"
select select "object:1327"
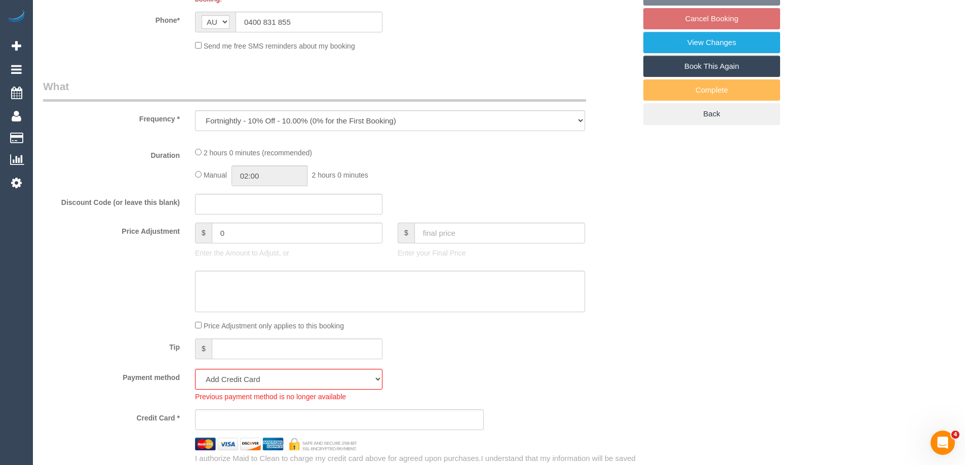
select select "spot3"
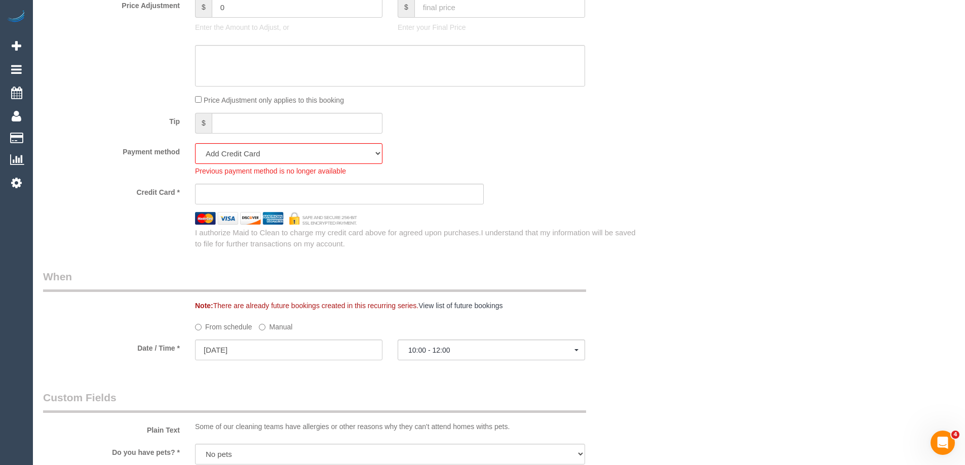
scroll to position [893, 0]
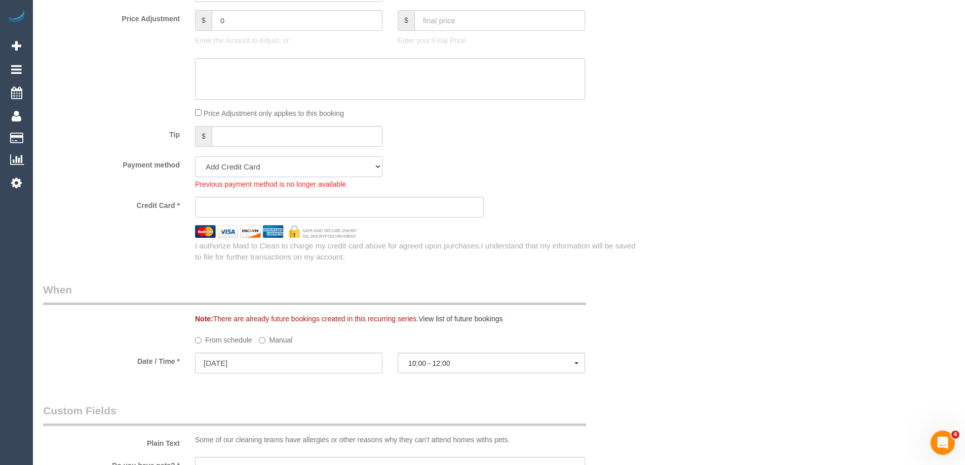
click at [227, 167] on select "Mastercard - 9813 - 11/2028 (Default) Add Credit Card ─────────────── Cash Chec…" at bounding box center [288, 166] width 187 height 21
select select "string:stripe-pm_1S08nV2GScqysDRVAwZp1Tku"
click at [195, 156] on select "Mastercard - 9813 - 11/2028 (Default) Add Credit Card ─────────────── Cash Chec…" at bounding box center [288, 166] width 187 height 21
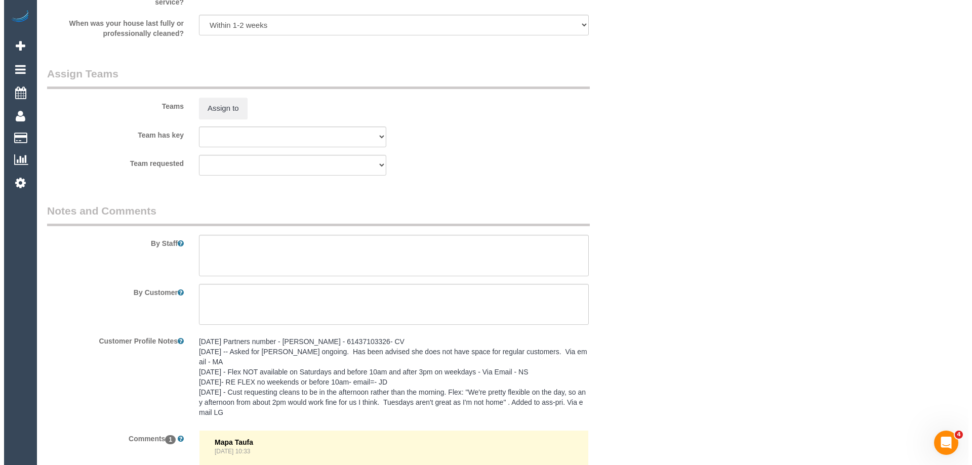
scroll to position [1551, 0]
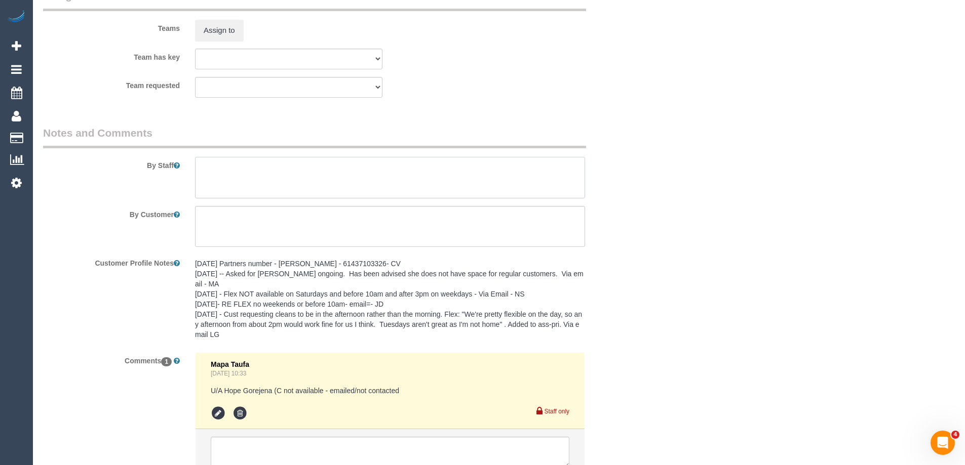
click at [215, 169] on textarea at bounding box center [390, 178] width 390 height 42
type textarea "*Cover*"
click at [222, 25] on button "Assign to" at bounding box center [219, 30] width 49 height 21
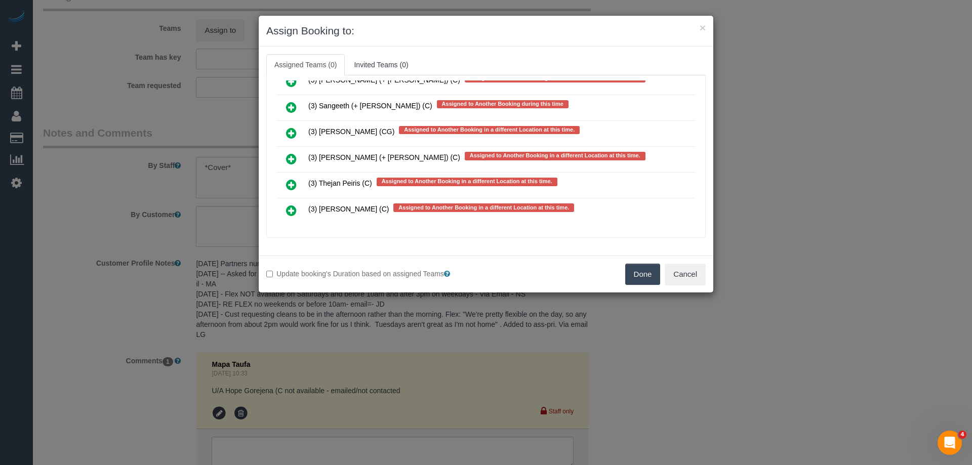
scroll to position [3122, 0]
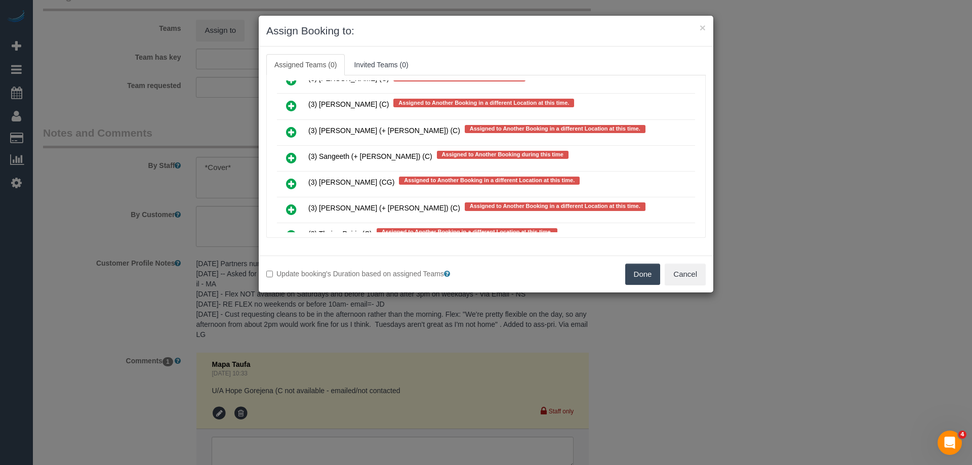
click at [284, 125] on link at bounding box center [292, 133] width 24 height 20
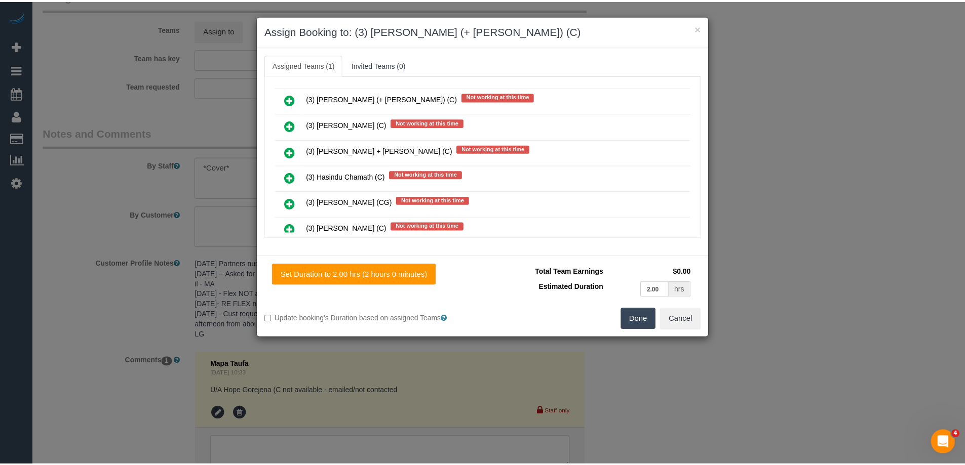
scroll to position [0, 0]
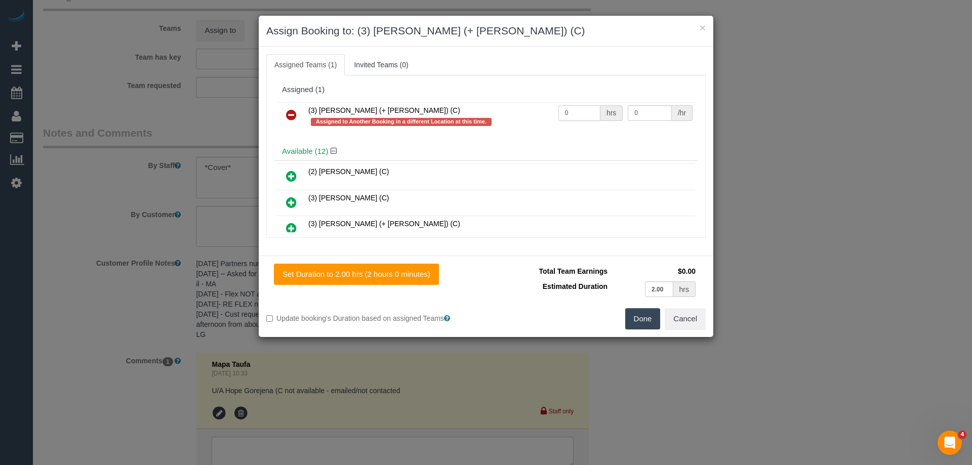
drag, startPoint x: 578, startPoint y: 112, endPoint x: 521, endPoint y: 108, distance: 56.8
click at [523, 109] on tr "(3) [PERSON_NAME] (+ [PERSON_NAME]) (C) Assigned to Another Booking in a differ…" at bounding box center [486, 116] width 418 height 29
type input "2"
drag, startPoint x: 639, startPoint y: 110, endPoint x: 575, endPoint y: 114, distance: 63.4
click at [595, 112] on tr "(3) Sabbir (+ Sultana) (C) Assigned to Another Booking in a different Location …" at bounding box center [486, 116] width 418 height 29
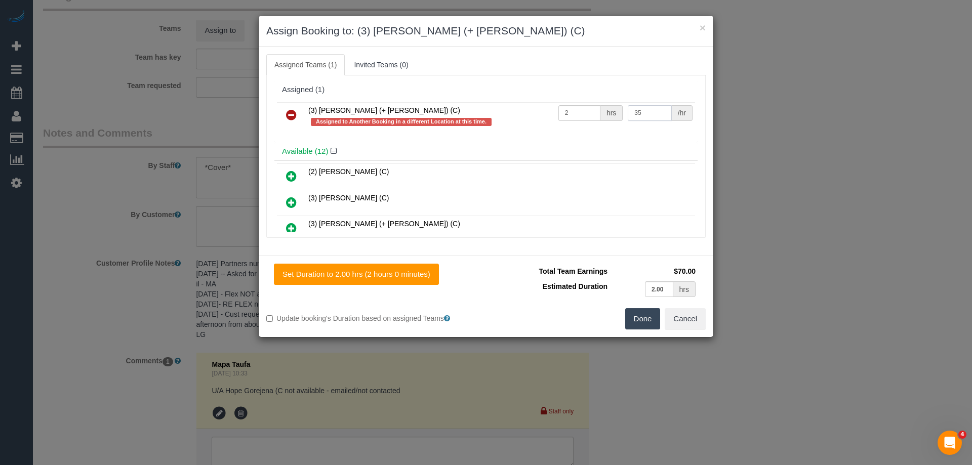
type input "35"
click at [638, 318] on button "Done" at bounding box center [642, 318] width 35 height 21
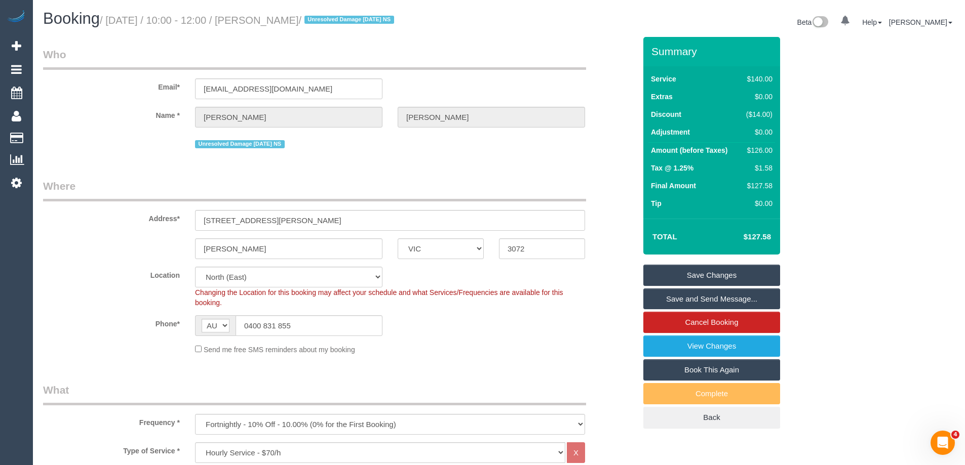
drag, startPoint x: 329, startPoint y: 21, endPoint x: 279, endPoint y: 17, distance: 49.8
click at [279, 17] on small "/ September 08, 2025 / 10:00 - 12:00 / David Bray / Unresolved Damage 15/12/23 …" at bounding box center [248, 20] width 297 height 11
copy small "David Bray"
click at [676, 273] on link "Save Changes" at bounding box center [711, 275] width 137 height 21
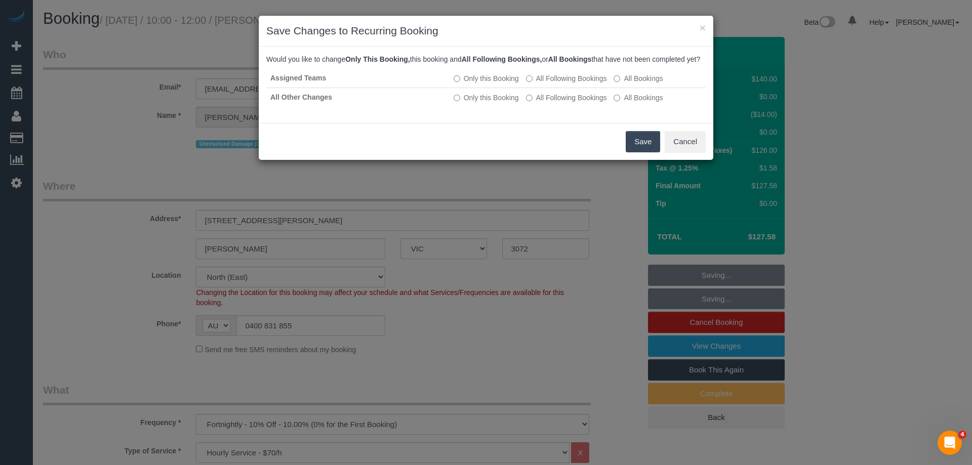
click at [638, 152] on button "Save" at bounding box center [643, 141] width 34 height 21
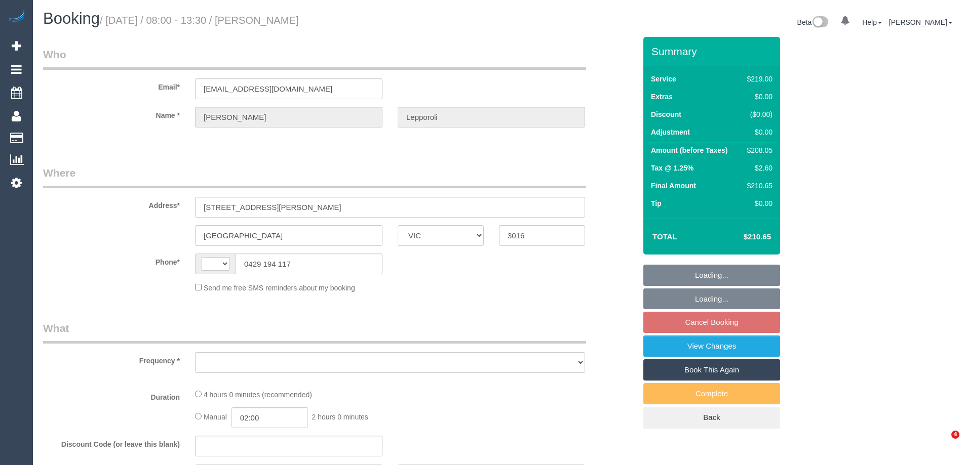
select select "VIC"
select select "number:28"
select select "number:14"
select select "number:19"
select select "number:22"
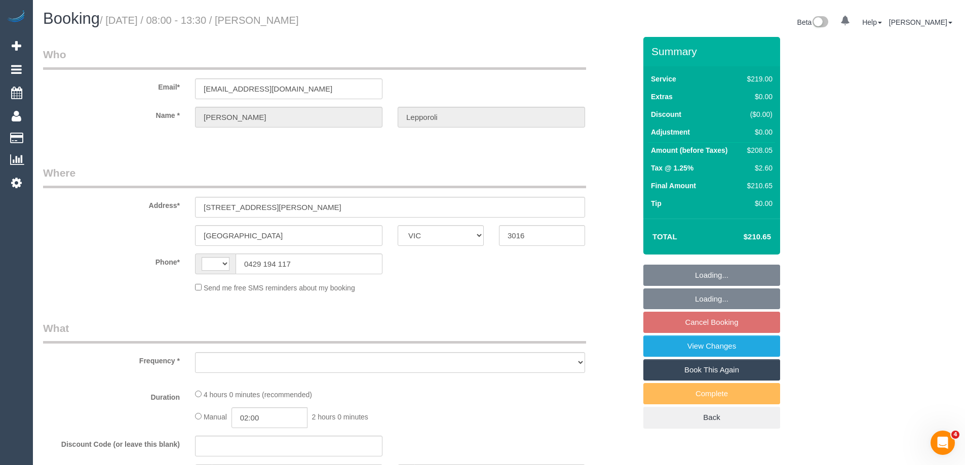
select select "number:34"
select select "number:26"
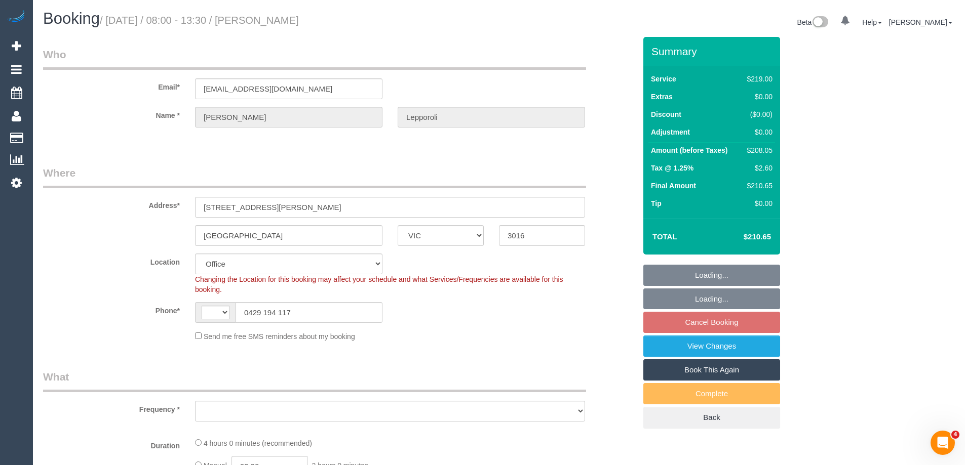
select select "string:AU"
select select "object:795"
select select "string:stripe-pm_1P8uRc2GScqysDRVuK7guoUb"
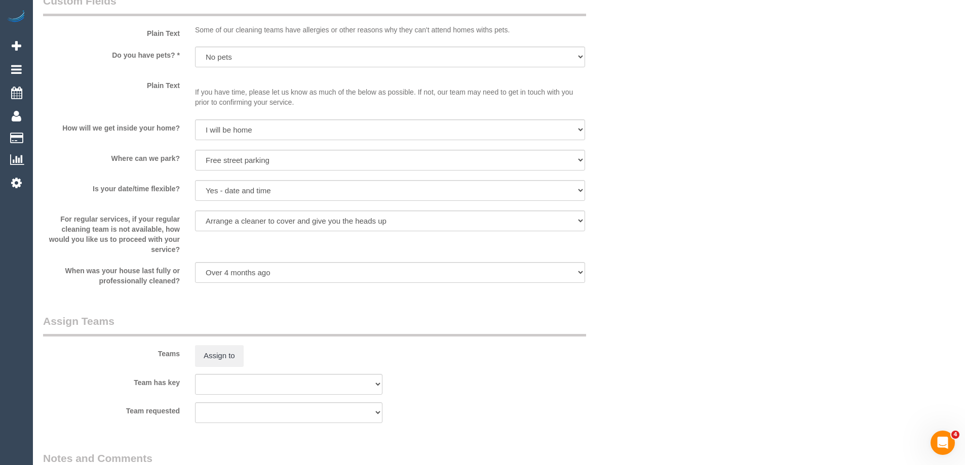
scroll to position [1042, 0]
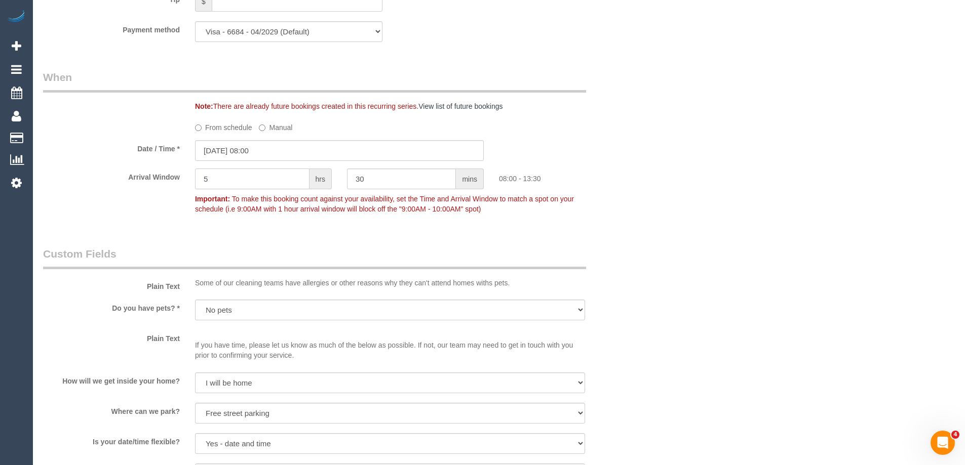
click at [165, 170] on div "Arrival Window 5 hrs 30 mins 08:00 - 13:30 Important: To make this booking coun…" at bounding box center [339, 194] width 608 height 50
type input "2"
drag, startPoint x: 376, startPoint y: 177, endPoint x: 285, endPoint y: 176, distance: 91.7
click at [287, 176] on div "Arrival Window 2 hrs 30 mins 08:00 - 10:30 Important: To make this booking coun…" at bounding box center [339, 194] width 608 height 50
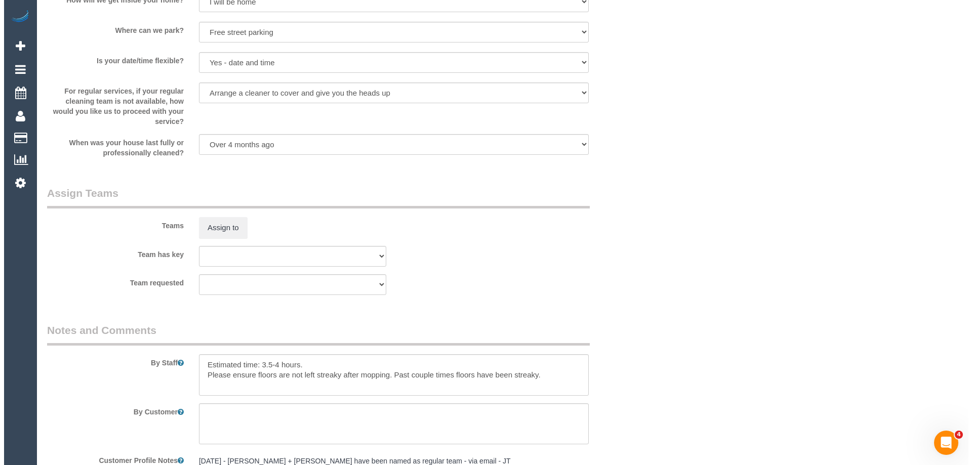
scroll to position [1599, 0]
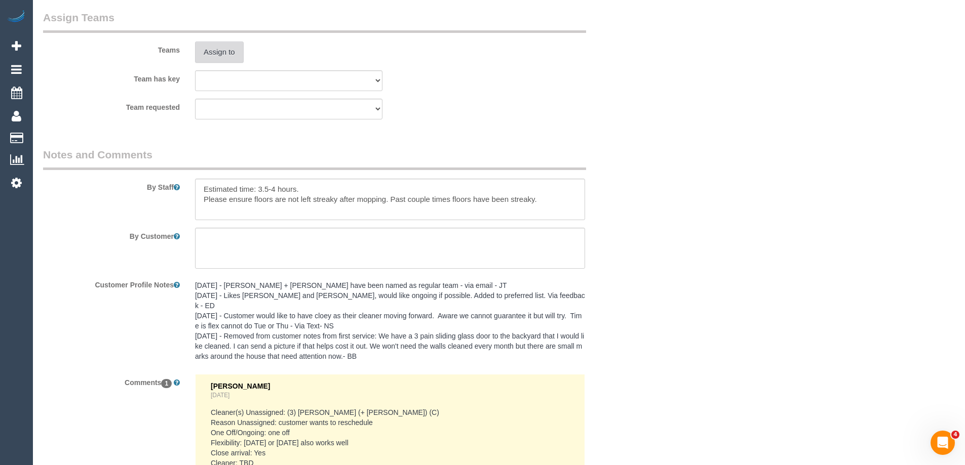
type input "0"
click at [218, 52] on button "Assign to" at bounding box center [219, 52] width 49 height 21
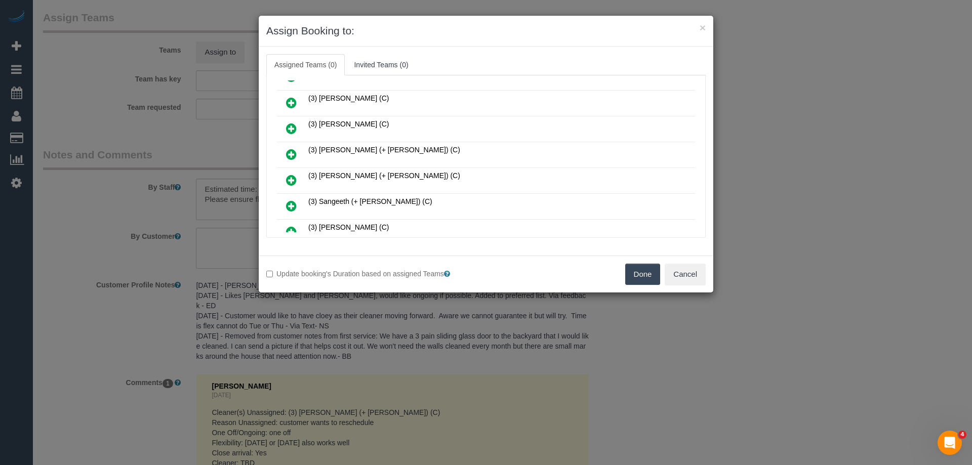
scroll to position [709, 0]
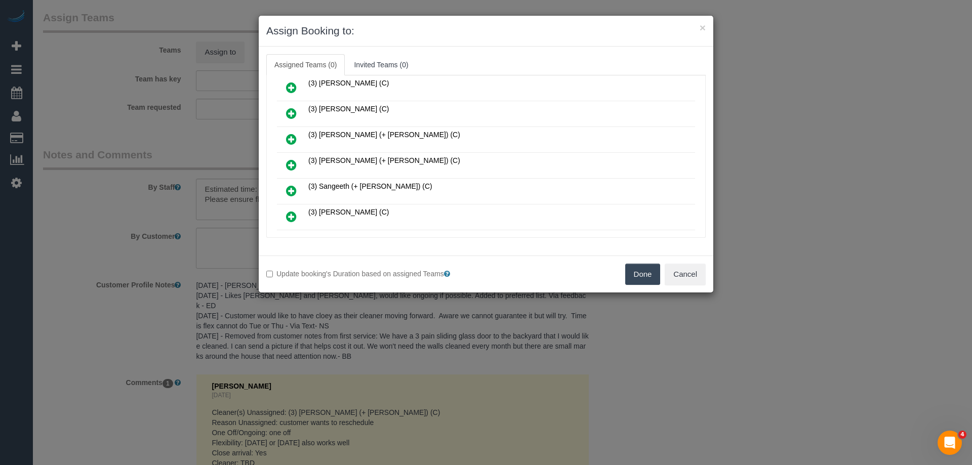
click at [288, 214] on icon at bounding box center [291, 217] width 11 height 12
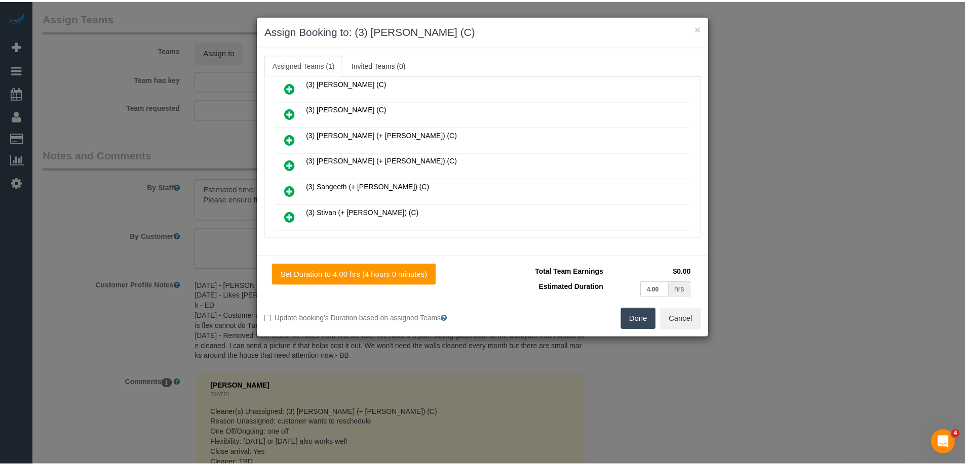
scroll to position [0, 0]
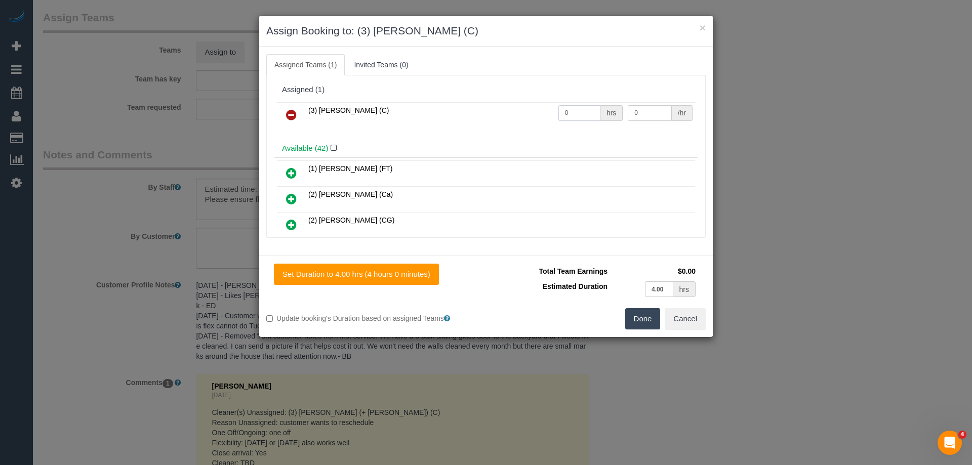
click at [527, 113] on tr "(3) Sathmi Kusalya (C) 0 hrs 0 /hr" at bounding box center [486, 115] width 418 height 26
type input "1"
drag, startPoint x: 636, startPoint y: 107, endPoint x: 545, endPoint y: 110, distance: 90.7
click at [547, 110] on tr "(3) Sathmi Kusalya (C) 1 hrs 0 /hr" at bounding box center [486, 115] width 418 height 26
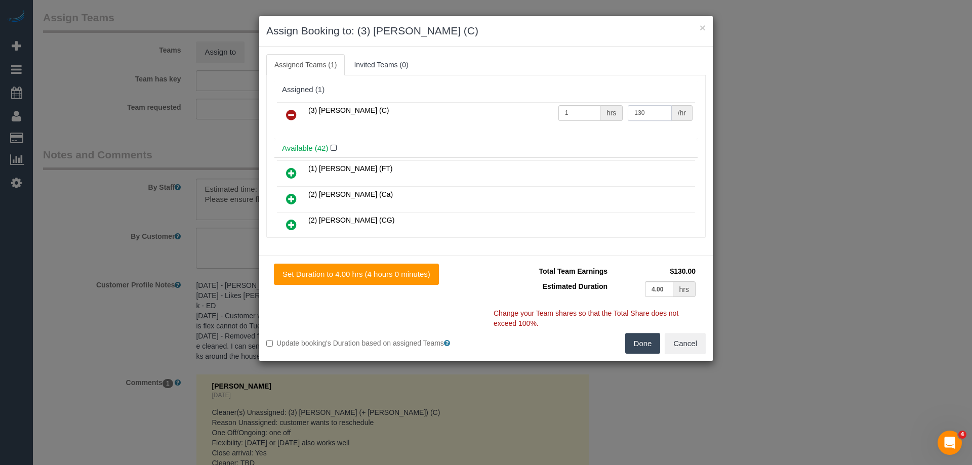
type input "130"
click at [637, 342] on button "Done" at bounding box center [642, 343] width 35 height 21
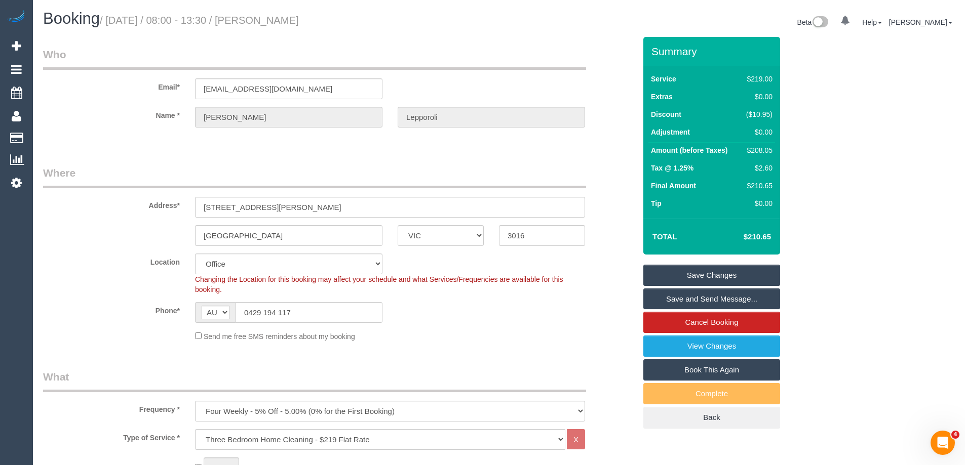
drag, startPoint x: 360, startPoint y: 20, endPoint x: 280, endPoint y: 20, distance: 80.0
click at [280, 20] on h1 "Booking / September 08, 2025 / 08:00 - 13:30 / Ursula Lepporoli" at bounding box center [267, 18] width 448 height 17
copy small "Ursula Lepporoli"
click at [670, 296] on link "Save and Send Message..." at bounding box center [711, 299] width 137 height 21
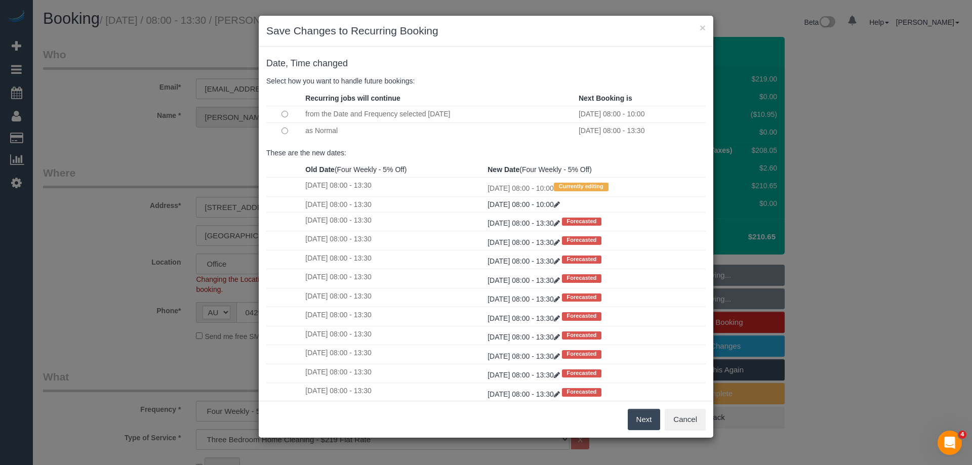
click at [281, 130] on td at bounding box center [284, 131] width 36 height 17
click at [283, 126] on td at bounding box center [284, 131] width 36 height 17
click at [648, 421] on button "Next" at bounding box center [644, 419] width 33 height 21
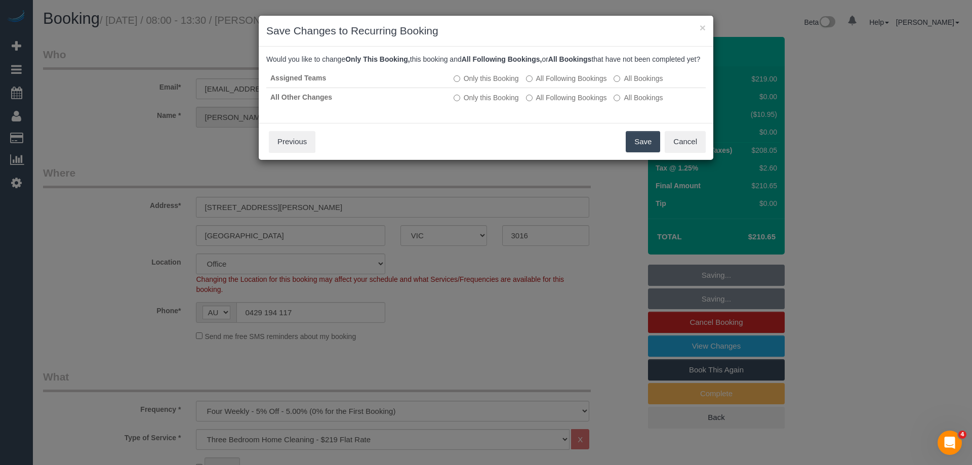
click at [639, 148] on button "Save" at bounding box center [643, 141] width 34 height 21
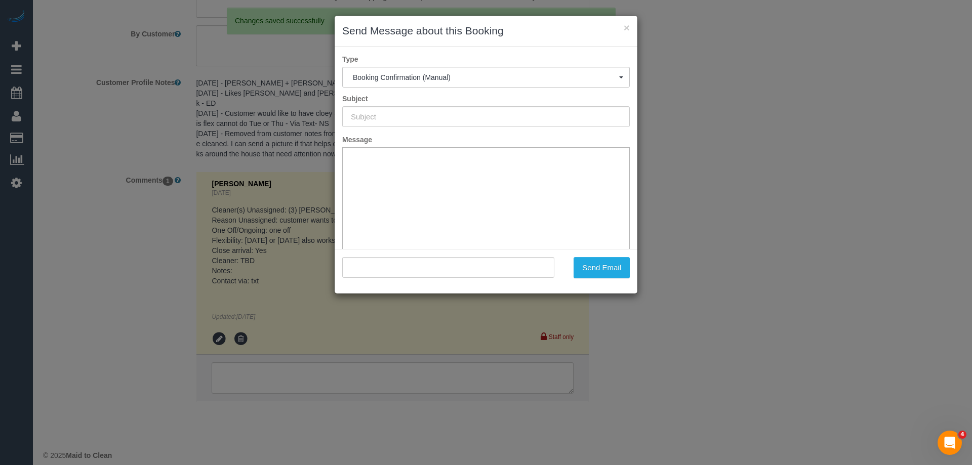
type input "Booking Confirmed"
type input ""Ursula Lepporoli" <ursdyer@hotmail.com>"
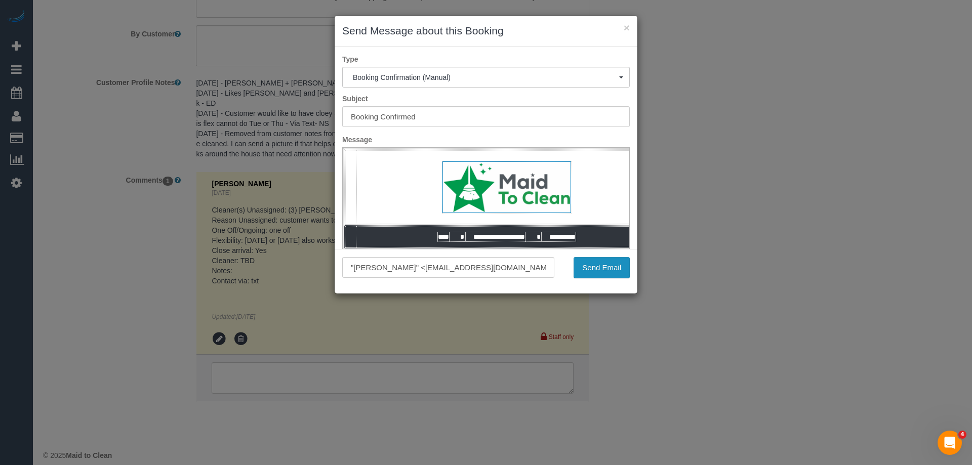
click at [597, 262] on button "Send Email" at bounding box center [602, 267] width 56 height 21
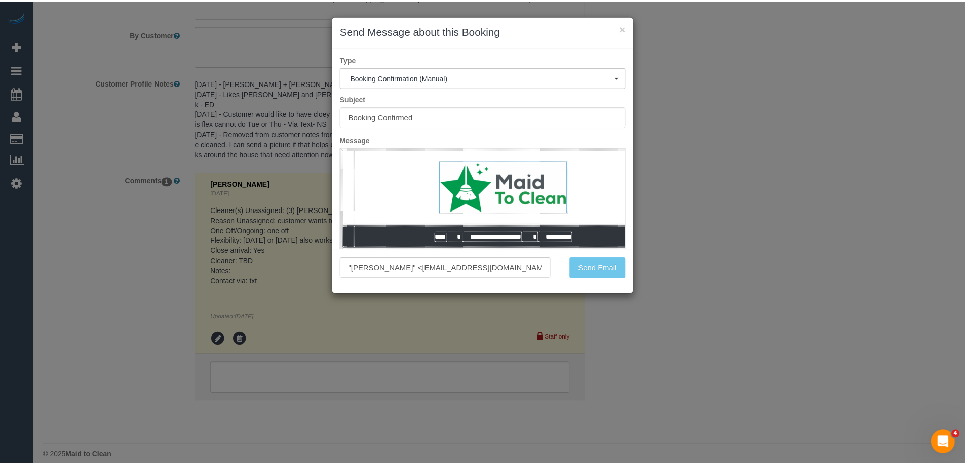
scroll to position [103, 0]
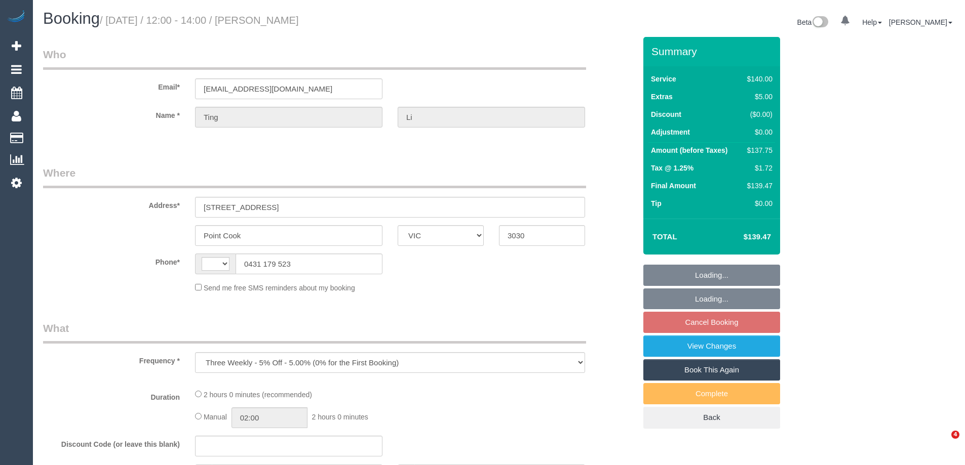
select select "VIC"
select select "string:AU"
select select "spot4"
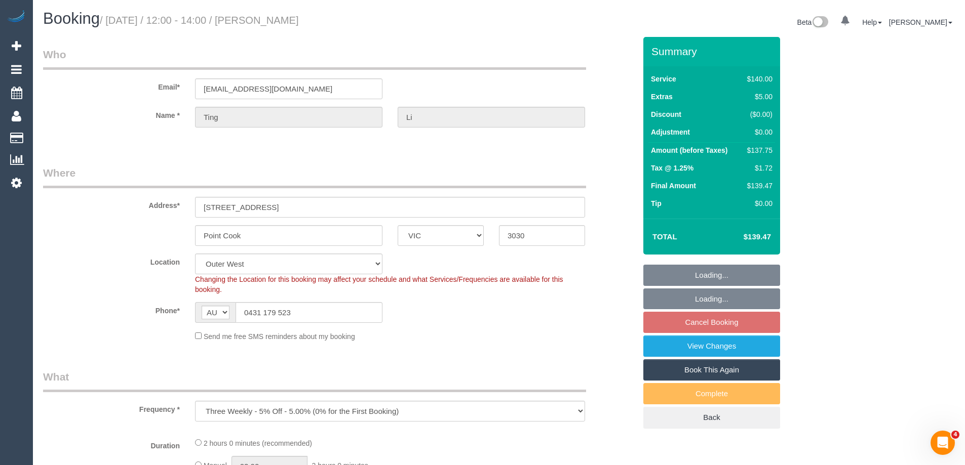
select select "object:1233"
select select "number:29"
select select "number:14"
select select "number:19"
select select "number:24"
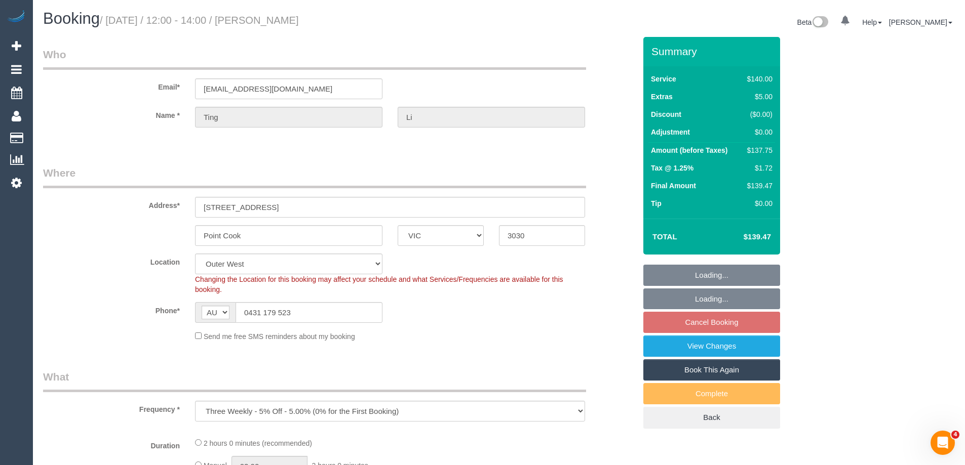
select select "number:34"
select select "number:26"
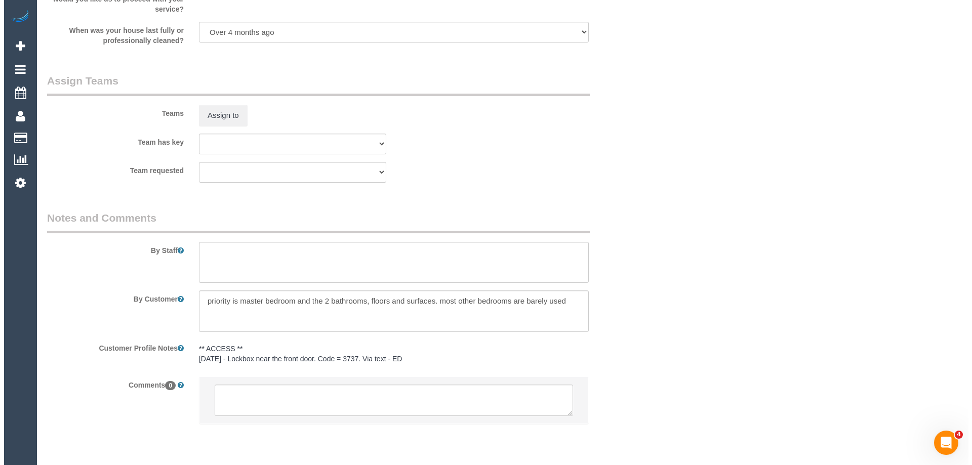
scroll to position [1495, 0]
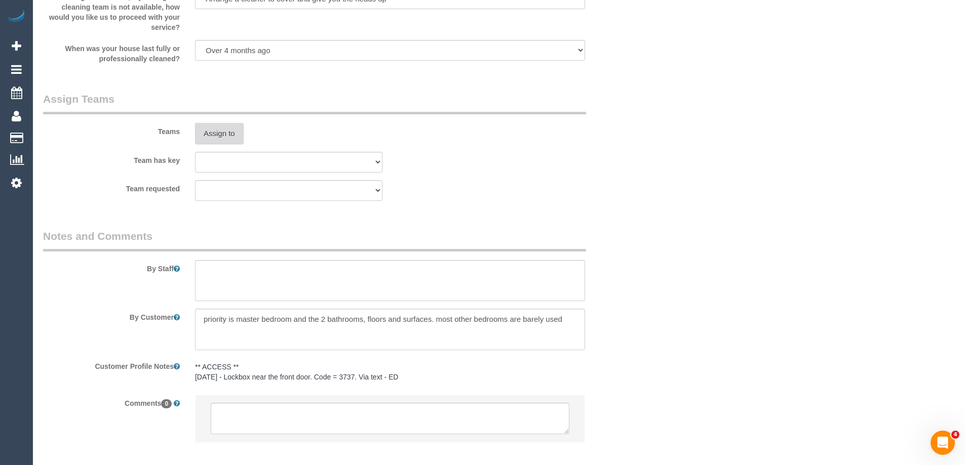
click at [213, 137] on button "Assign to" at bounding box center [219, 133] width 49 height 21
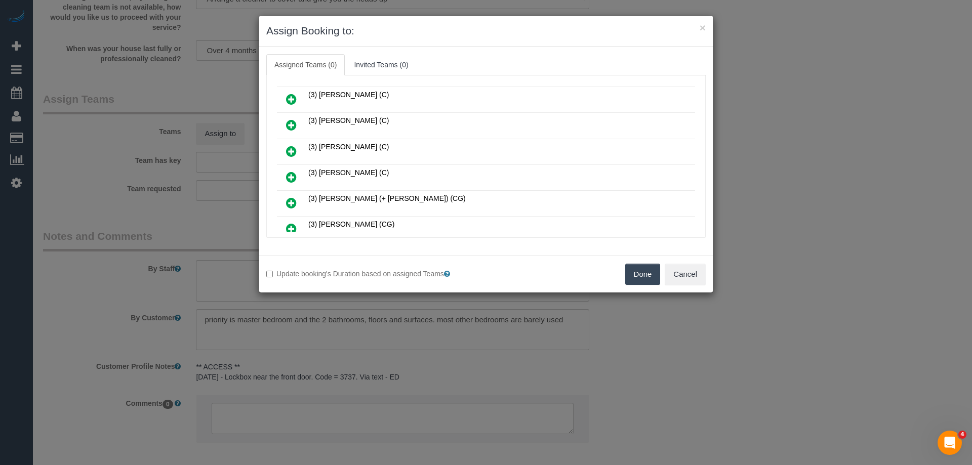
scroll to position [152, 0]
click at [283, 180] on link at bounding box center [292, 179] width 24 height 20
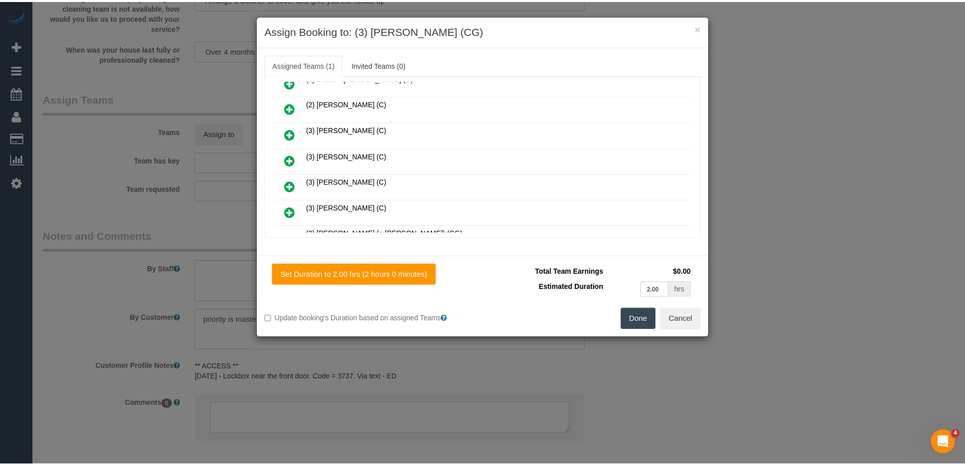
scroll to position [0, 0]
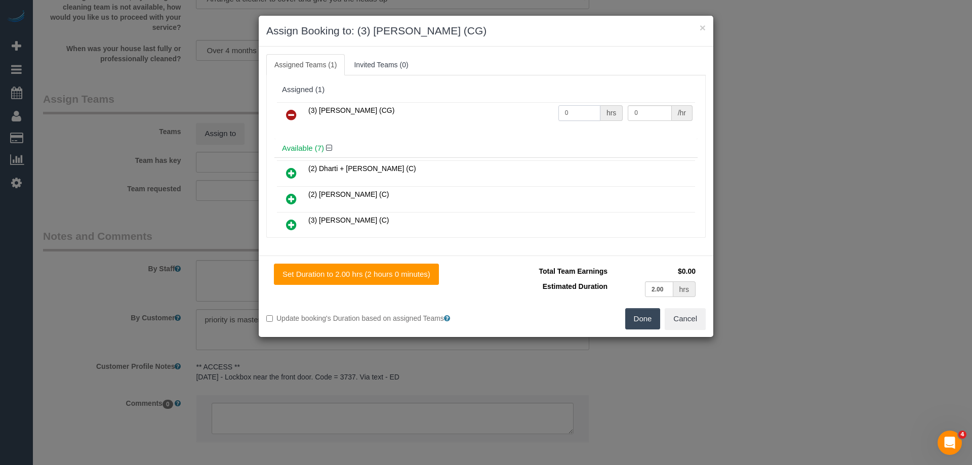
drag, startPoint x: 579, startPoint y: 112, endPoint x: 508, endPoint y: 109, distance: 70.9
click at [522, 111] on tr "(3) Suzana Phillips (CG) 0 hrs 0 /hr" at bounding box center [486, 115] width 418 height 26
type input "2"
drag, startPoint x: 638, startPoint y: 115, endPoint x: 585, endPoint y: 104, distance: 53.8
click at [590, 105] on tr "(3) Suzana Phillips (CG) 2 hrs 0 /hr" at bounding box center [486, 115] width 418 height 26
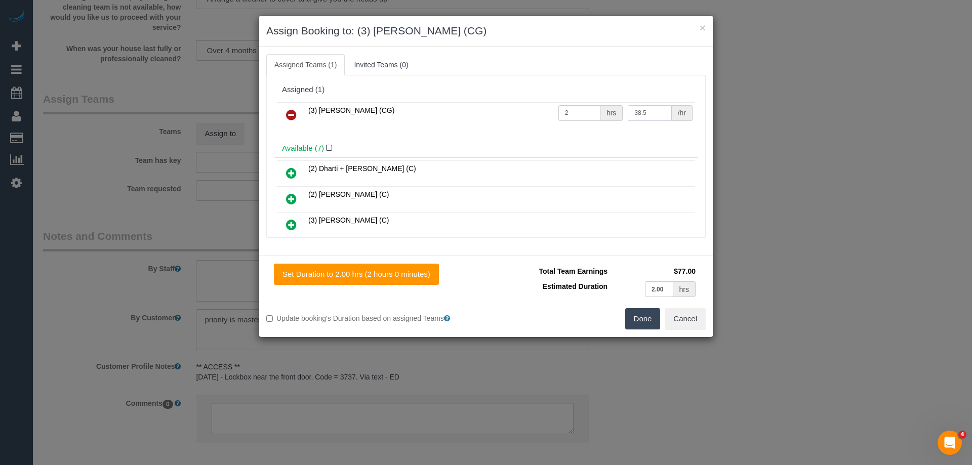
type input "38.5"
click at [642, 310] on button "Done" at bounding box center [642, 318] width 35 height 21
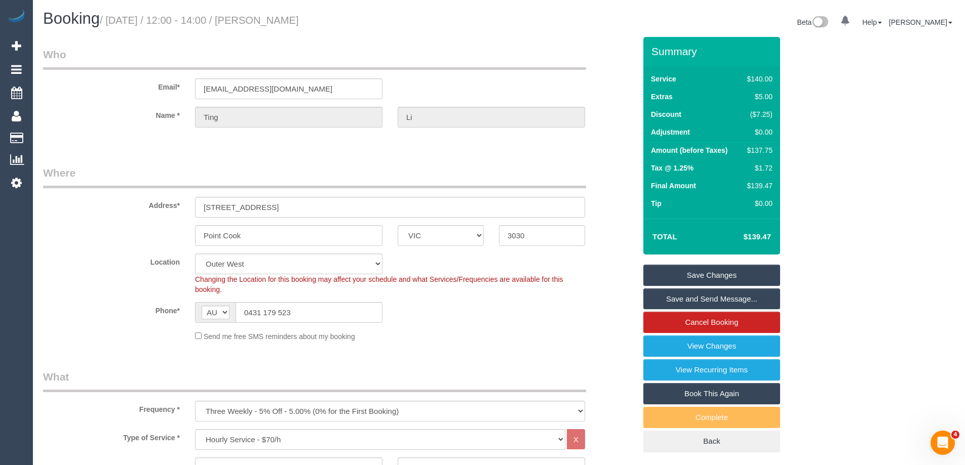
drag, startPoint x: 313, startPoint y: 12, endPoint x: 280, endPoint y: 12, distance: 33.4
click at [280, 12] on h1 "Booking / September 08, 2025 / 12:00 - 14:00 / Ting Li" at bounding box center [267, 18] width 448 height 17
copy small "Ting Li"
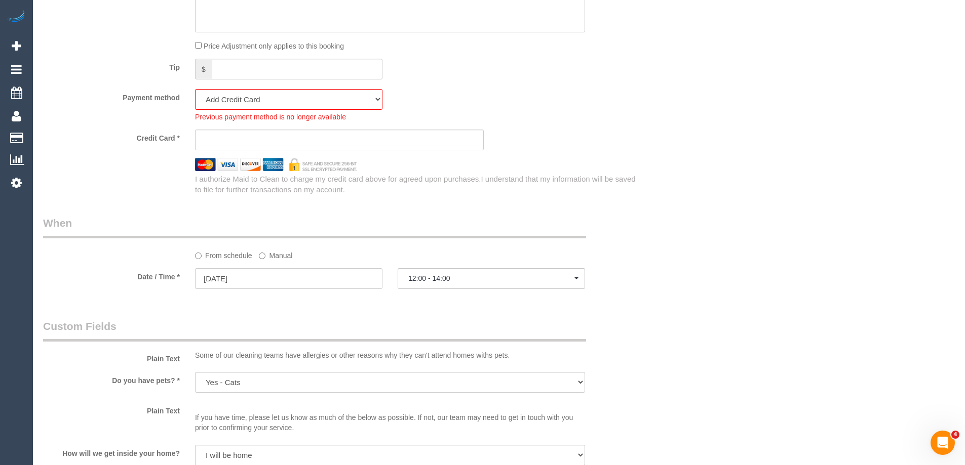
scroll to position [942, 0]
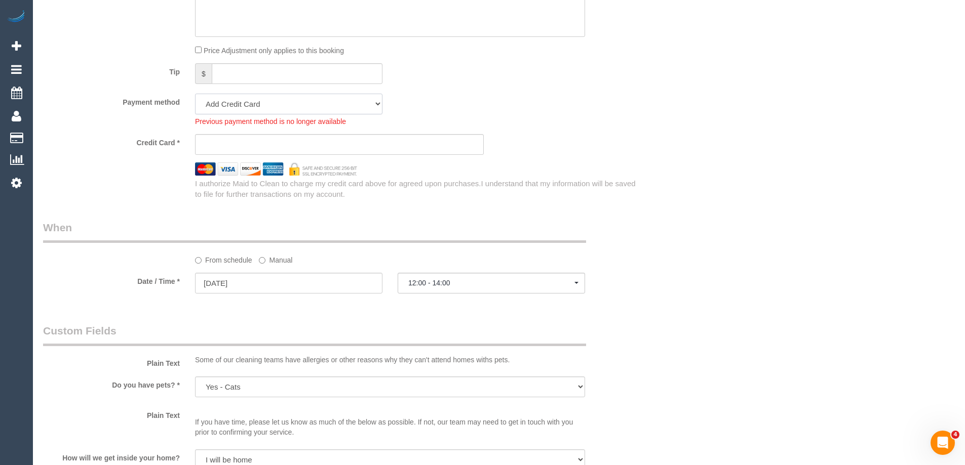
click at [237, 104] on select "Amex - 1007 - 05/2029 (Default) Add Credit Card ─────────────── Cash Check Payp…" at bounding box center [288, 104] width 187 height 21
select select "string:stripe-pm_1PFoNq2GScqysDRVLW6V3vjo"
click at [195, 94] on select "Amex - 1007 - 05/2029 (Default) Add Credit Card ─────────────── Cash Check Payp…" at bounding box center [288, 104] width 187 height 21
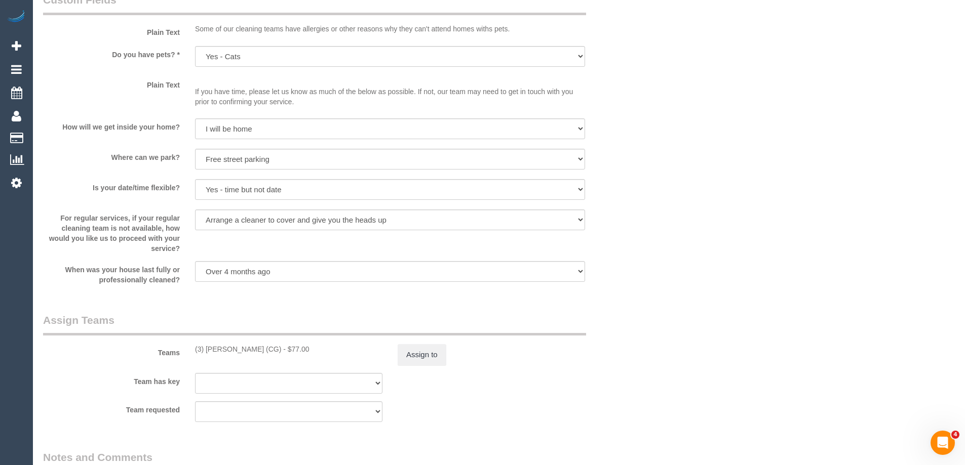
scroll to position [1398, 0]
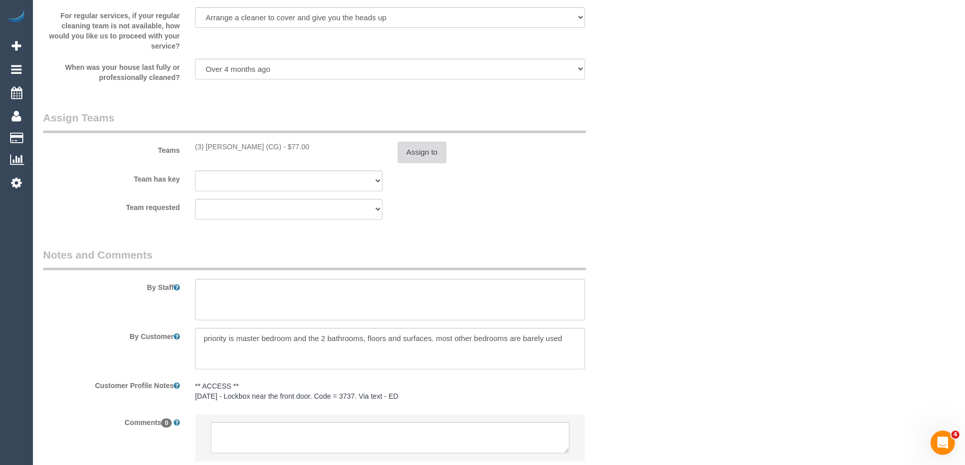
click at [410, 154] on button "Assign to" at bounding box center [422, 152] width 49 height 21
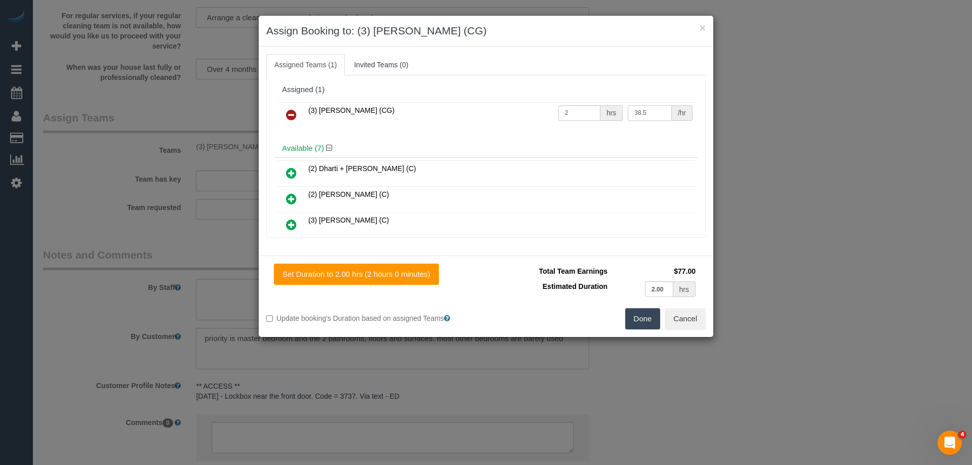
drag, startPoint x: 646, startPoint y: 115, endPoint x: 519, endPoint y: 103, distance: 127.2
click at [519, 103] on tr "(3) Suzana Phillips (CG) 2 hrs 38.5 /hr" at bounding box center [486, 115] width 418 height 26
type input "40.75"
click at [641, 312] on button "Done" at bounding box center [642, 318] width 35 height 21
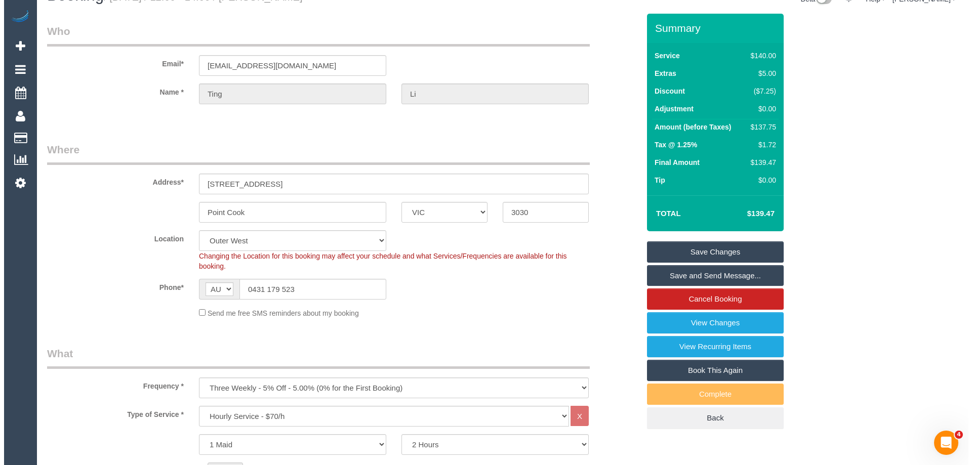
scroll to position [0, 0]
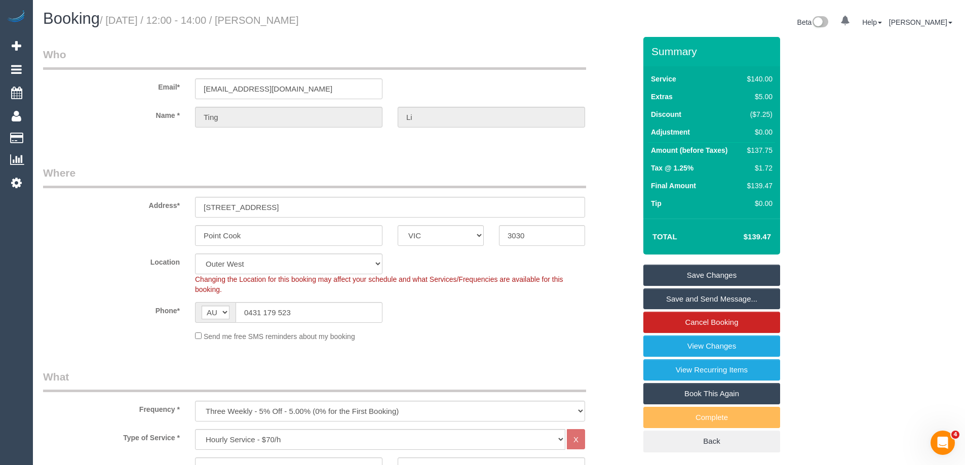
drag, startPoint x: 323, startPoint y: 14, endPoint x: 279, endPoint y: 14, distance: 44.1
click at [279, 14] on h1 "Booking / September 08, 2025 / 12:00 - 14:00 / Ting Li" at bounding box center [267, 18] width 448 height 17
copy small "Ting Li"
click at [682, 279] on link "Save Changes" at bounding box center [711, 275] width 137 height 21
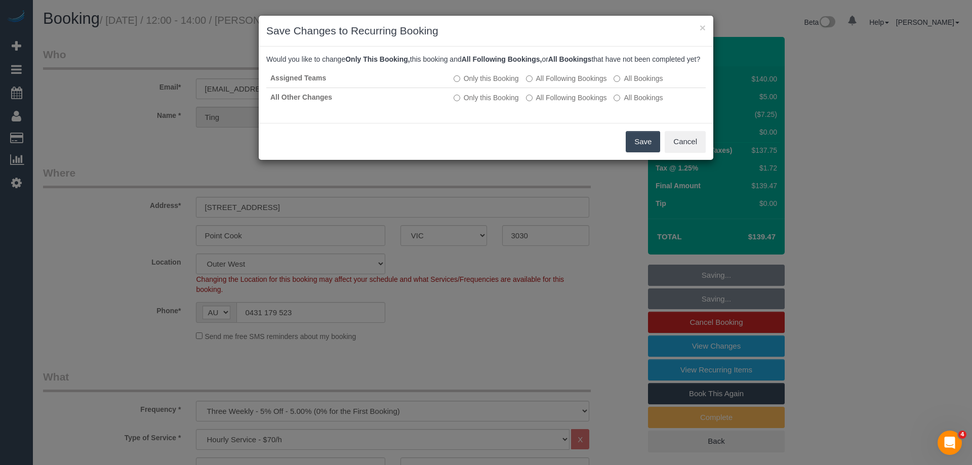
click at [646, 149] on button "Save" at bounding box center [643, 141] width 34 height 21
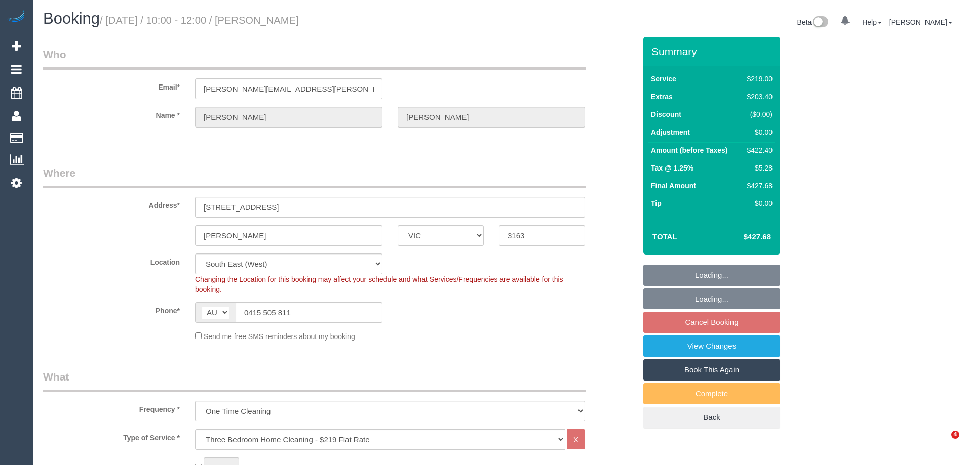
select select "VIC"
select select "string:stripe-pm_1S2nFi2GScqysDRVCJWP9f9X"
select select "spot1"
select select "number:29"
select select "number:14"
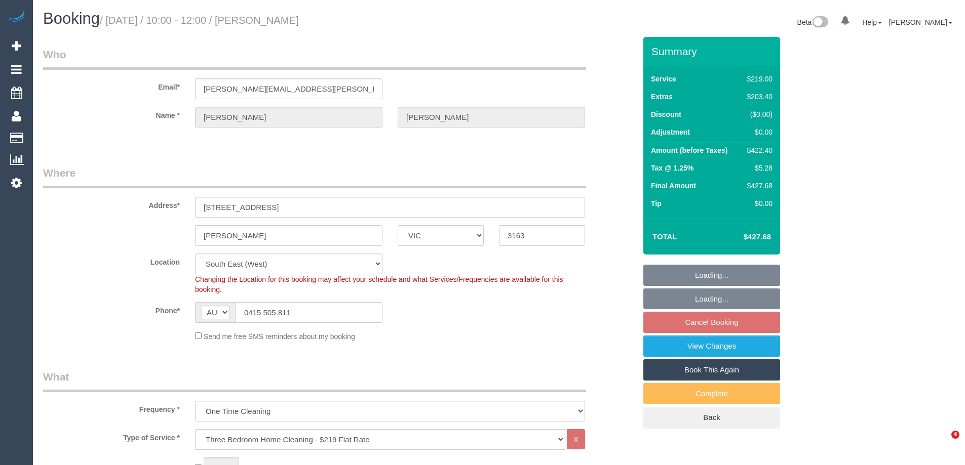
select select "number:18"
select select "number:25"
select select "number:33"
select select "number:13"
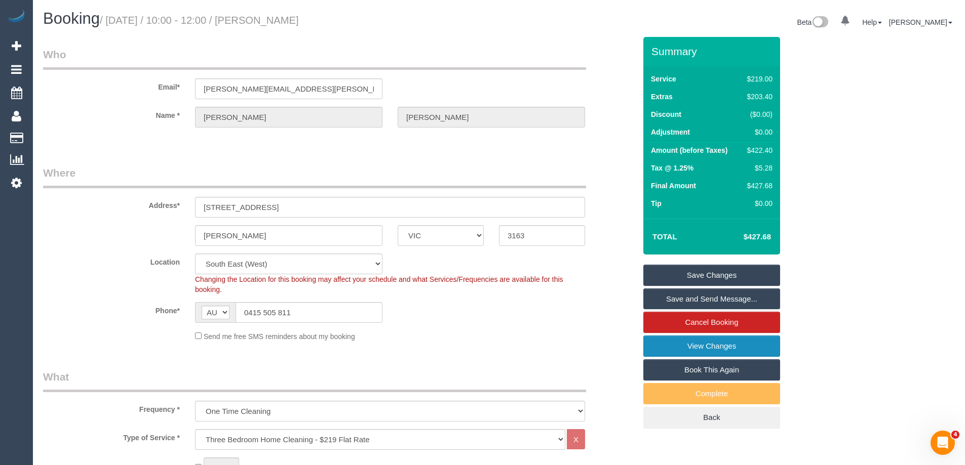
click at [693, 350] on link "View Changes" at bounding box center [711, 346] width 137 height 21
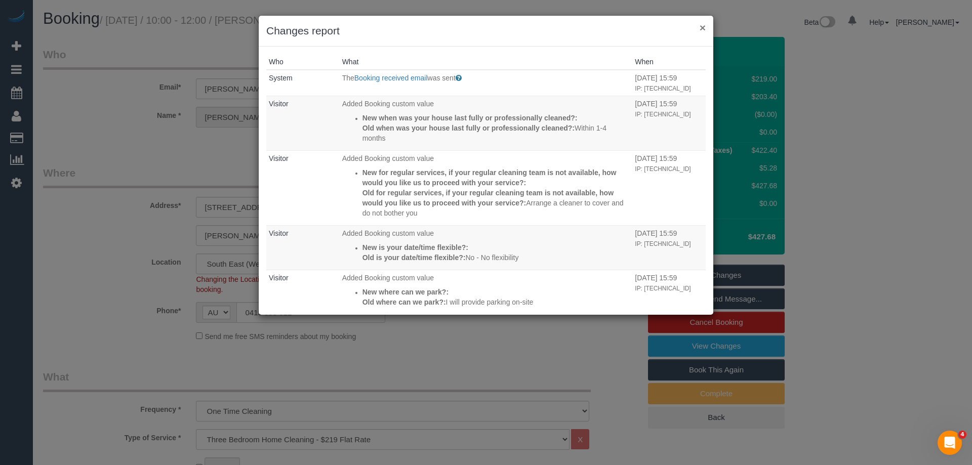
click at [704, 26] on button "×" at bounding box center [703, 27] width 6 height 11
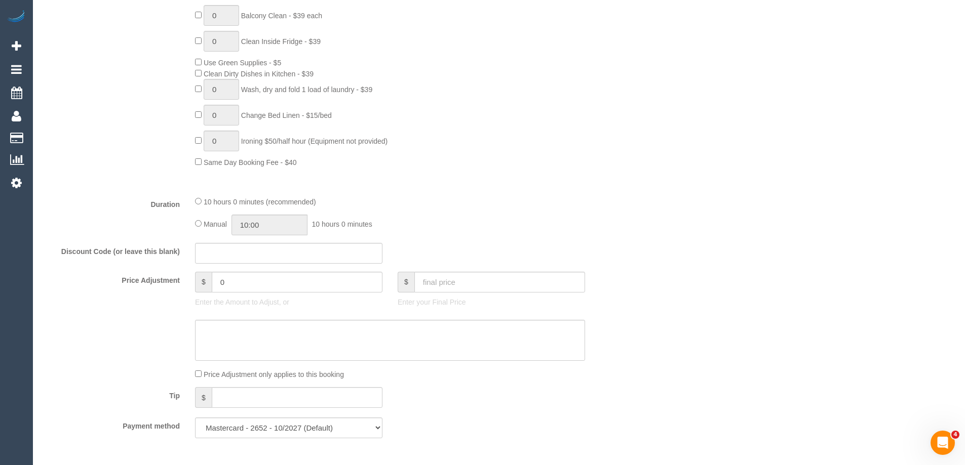
scroll to position [1485, 0]
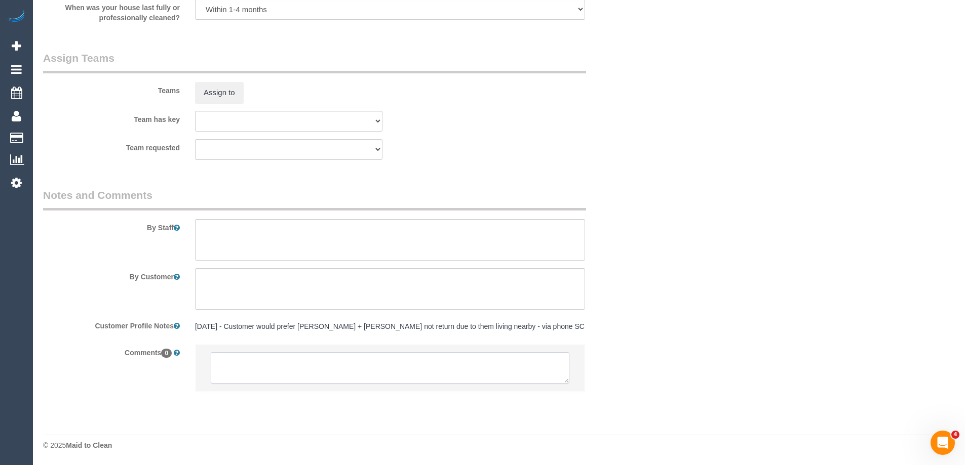
click at [258, 370] on textarea at bounding box center [390, 367] width 359 height 31
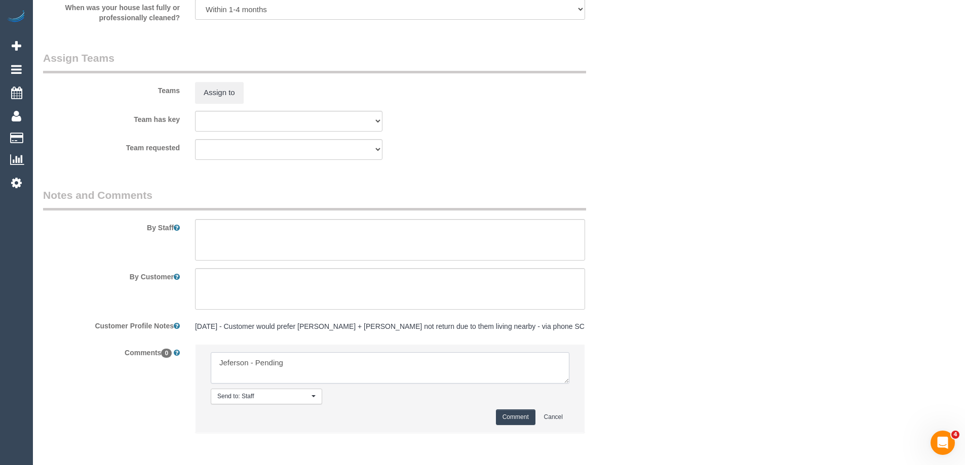
type textarea "Jeferson - Pending"
click at [494, 418] on div "Comment Cancel" at bounding box center [390, 418] width 359 height 16
click at [504, 418] on button "Comment" at bounding box center [516, 418] width 40 height 16
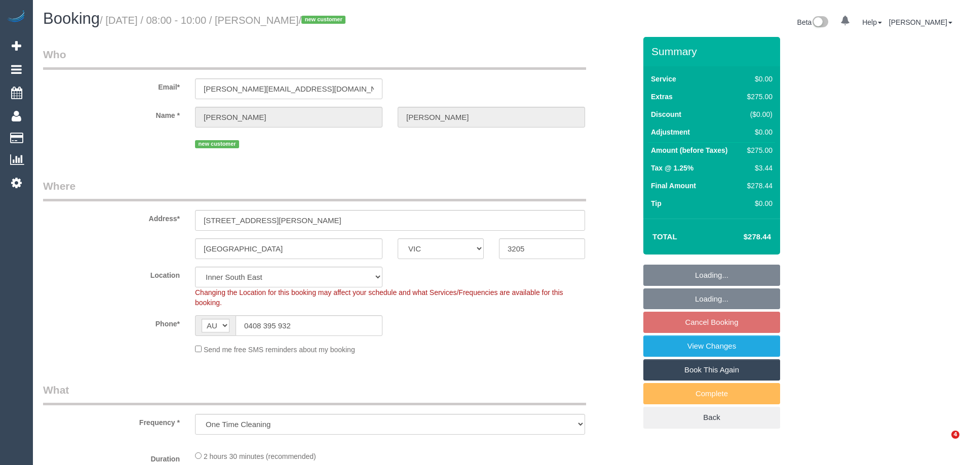
select select "VIC"
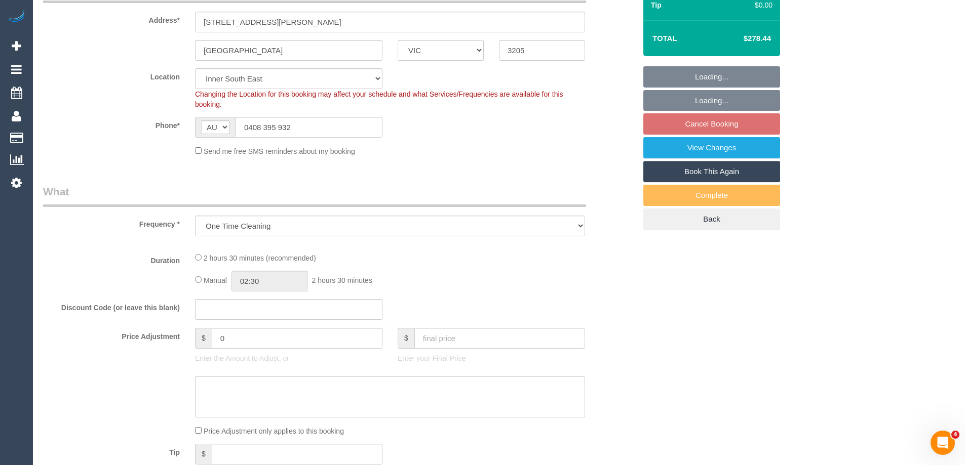
select select "object:707"
select select "number:27"
select select "number:14"
select select "number:19"
select select "number:25"
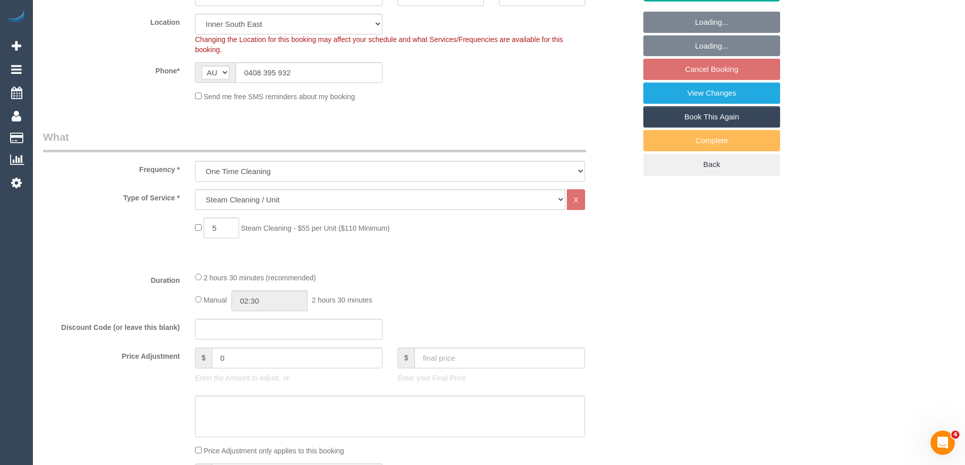
select select "string:stripe-pm_1S1fbM2GScqysDRV9z6p5LET"
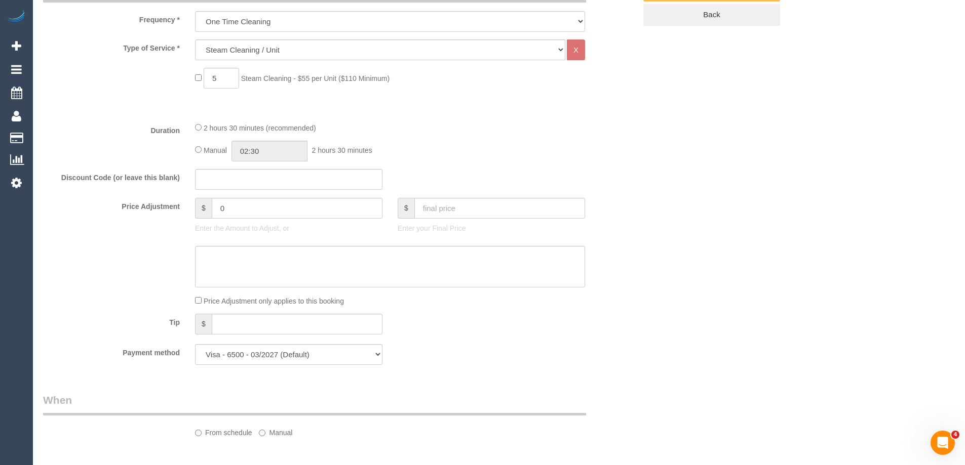
select select "spot2"
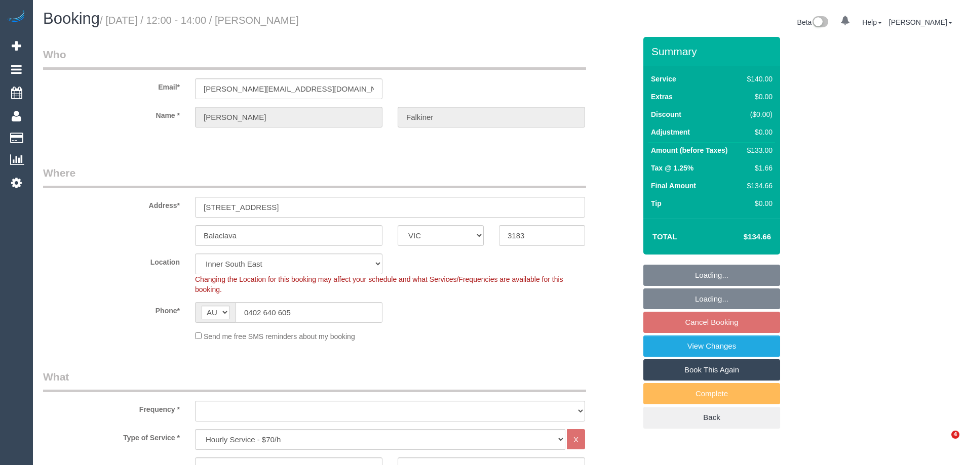
select select "VIC"
select select "object:727"
select select "spot4"
select select "object:1444"
select select "number:27"
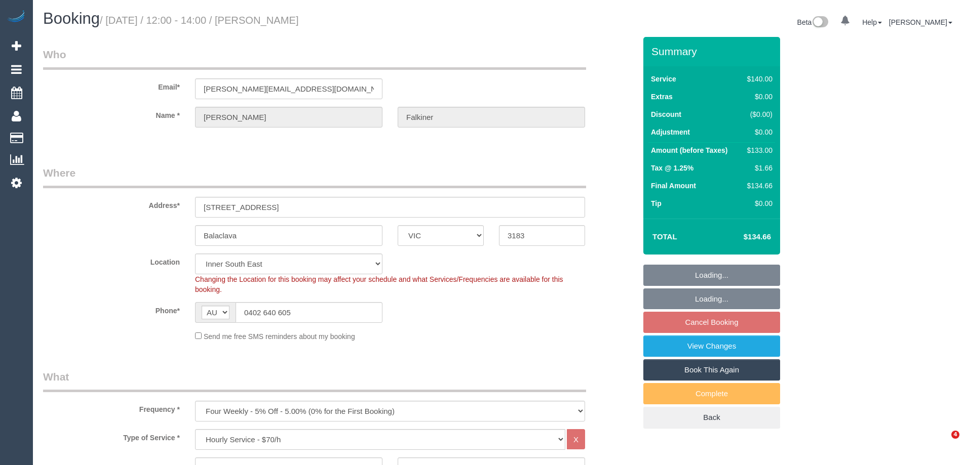
select select "number:14"
select select "number:19"
select select "number:24"
select select "number:33"
select select "number:13"
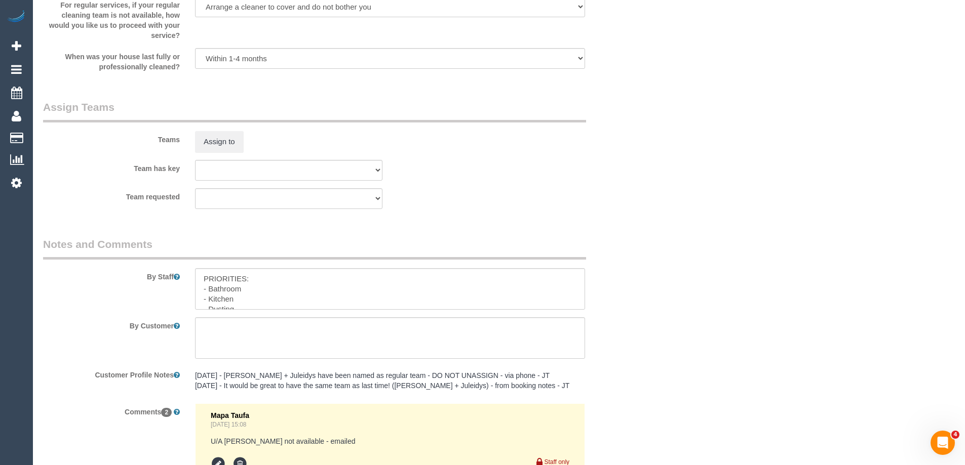
scroll to position [1418, 0]
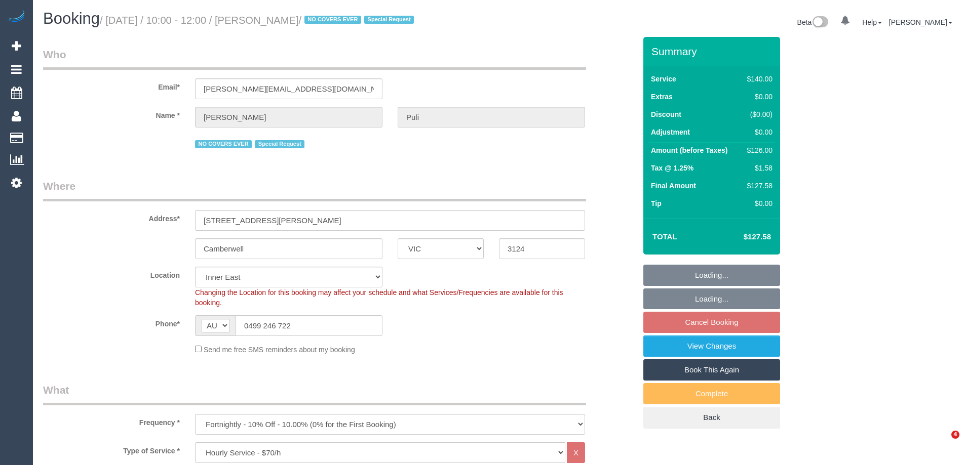
select select "VIC"
select select "string:stripe-pm_1Oz9OZ2GScqysDRVIPqxEaCB"
select select "spot3"
select select "number:27"
select select "number:14"
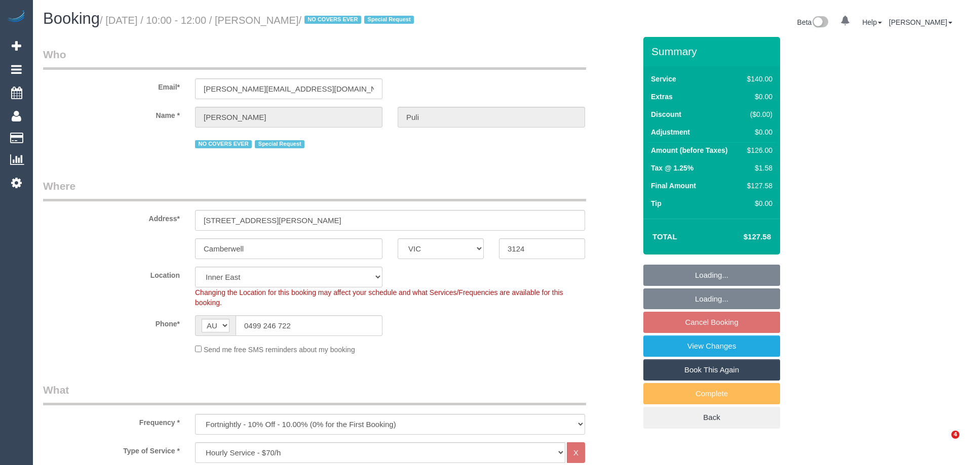
select select "number:18"
select select "number:22"
select select "number:35"
select select "number:13"
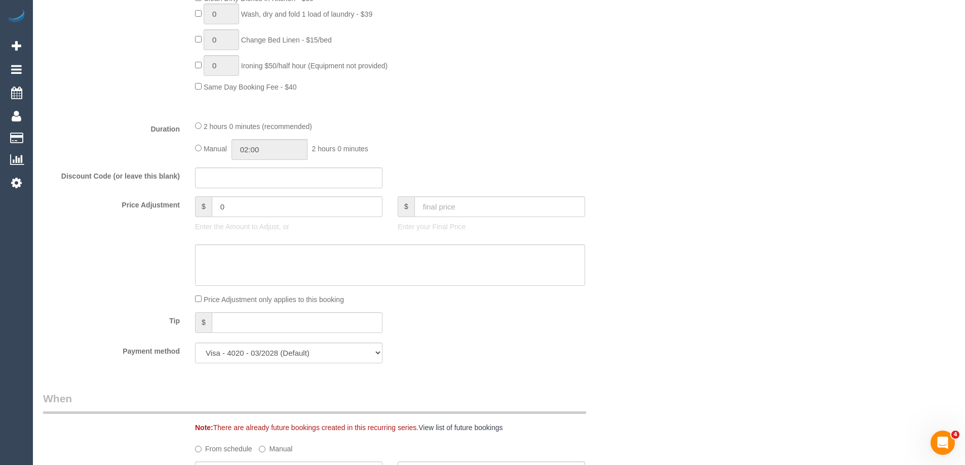
scroll to position [709, 0]
click at [280, 147] on input "02:00" at bounding box center [269, 147] width 76 height 21
type input "01:00"
click at [254, 170] on li "01:00" at bounding box center [258, 171] width 45 height 13
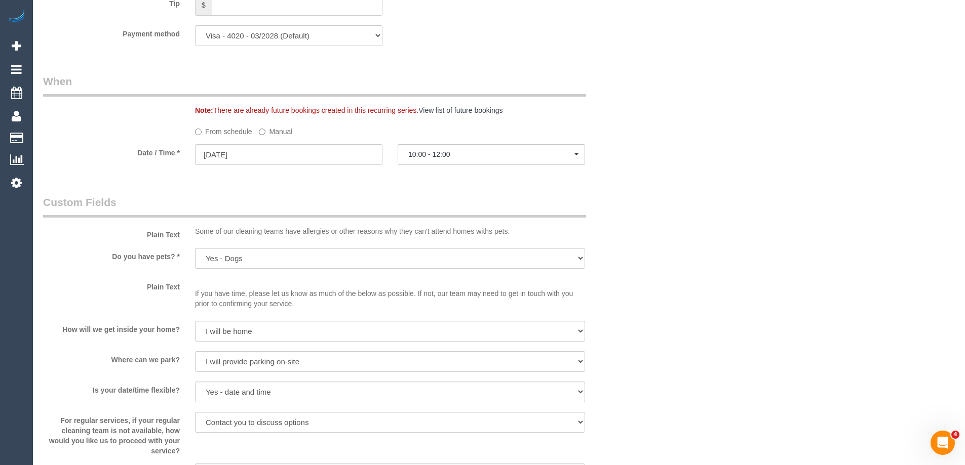
select select "spot23"
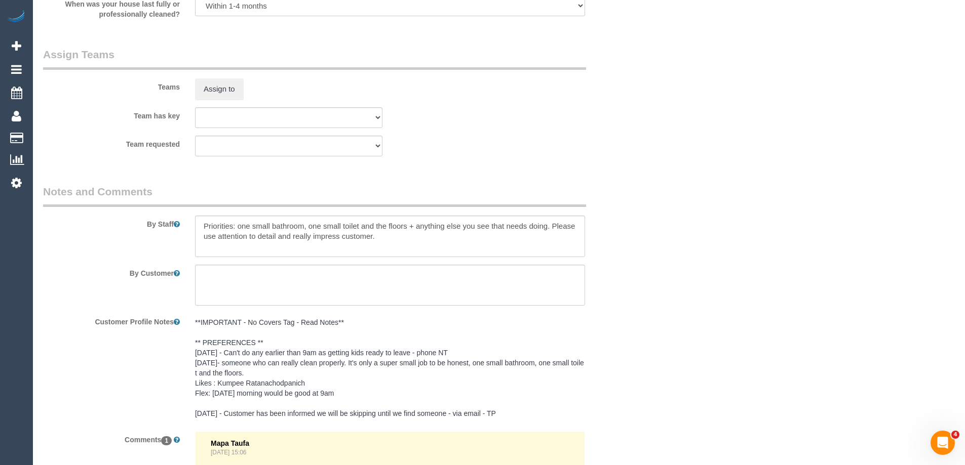
scroll to position [1454, 0]
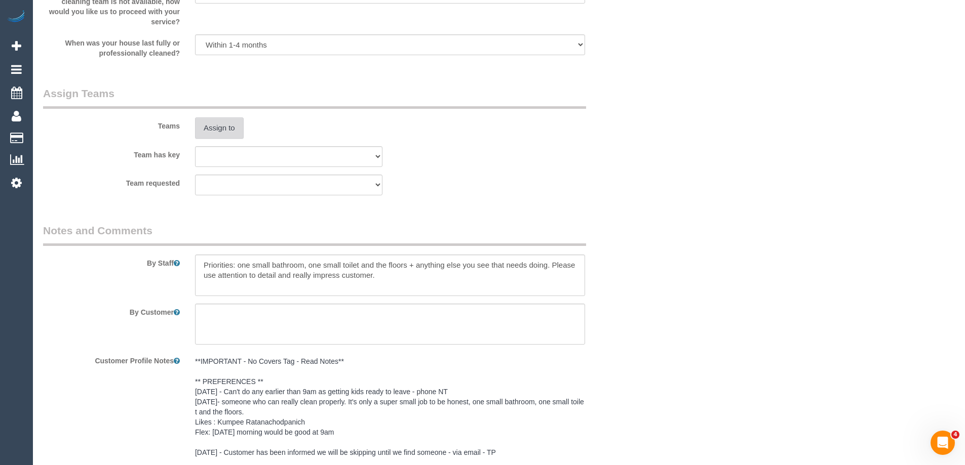
click at [225, 131] on button "Assign to" at bounding box center [219, 127] width 49 height 21
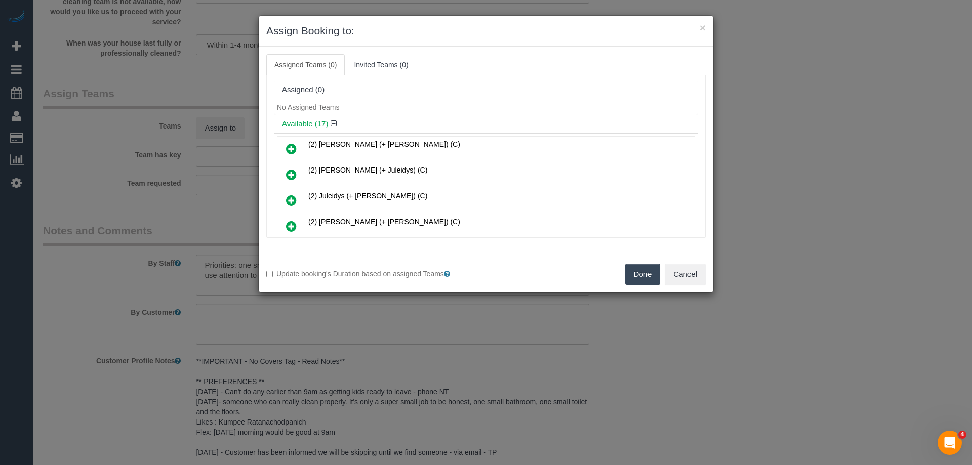
click at [290, 172] on icon at bounding box center [291, 175] width 11 height 12
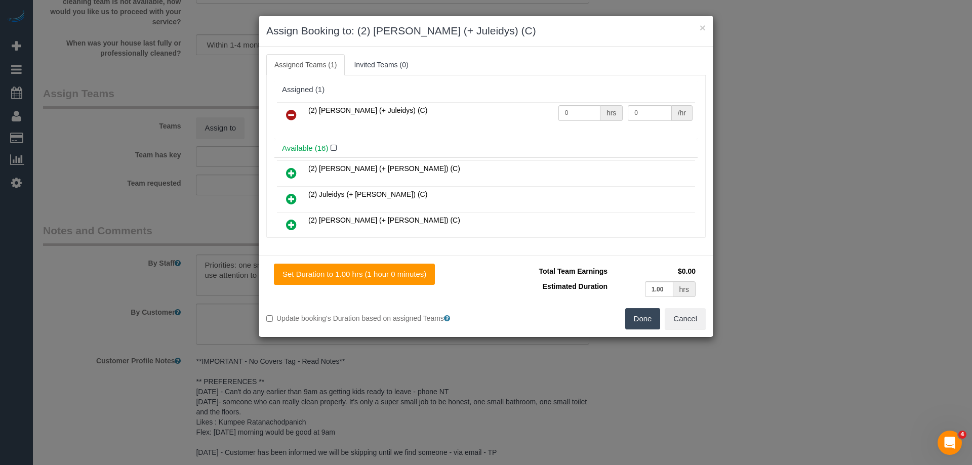
click at [289, 195] on icon at bounding box center [291, 199] width 11 height 12
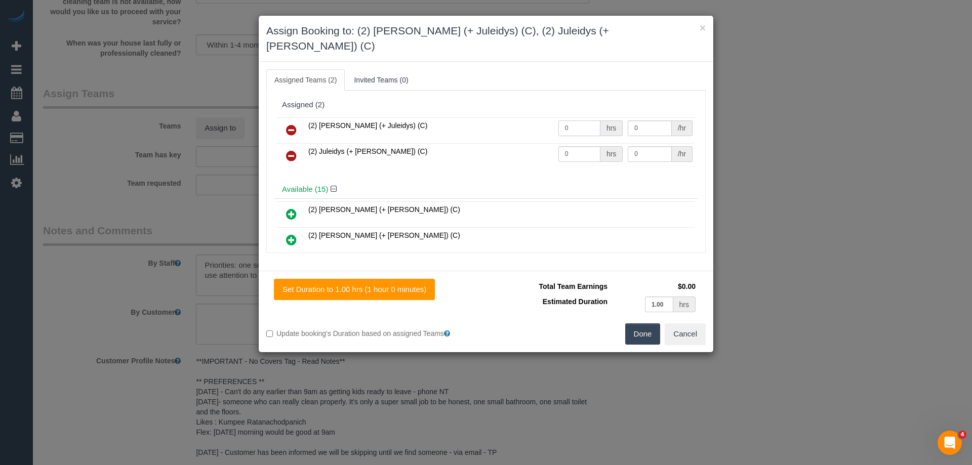
drag, startPoint x: 573, startPoint y: 114, endPoint x: 537, endPoint y: 114, distance: 36.5
click at [539, 117] on tr "(2) Cris (+ Juleidys) (C) 0 hrs 0 /hr" at bounding box center [486, 130] width 418 height 26
type input "1"
drag, startPoint x: 561, startPoint y: 138, endPoint x: 530, endPoint y: 136, distance: 30.5
click at [528, 143] on tr "(2) Juleidys (+ Cris) (C) 0 hrs 0 /hr" at bounding box center [486, 156] width 418 height 26
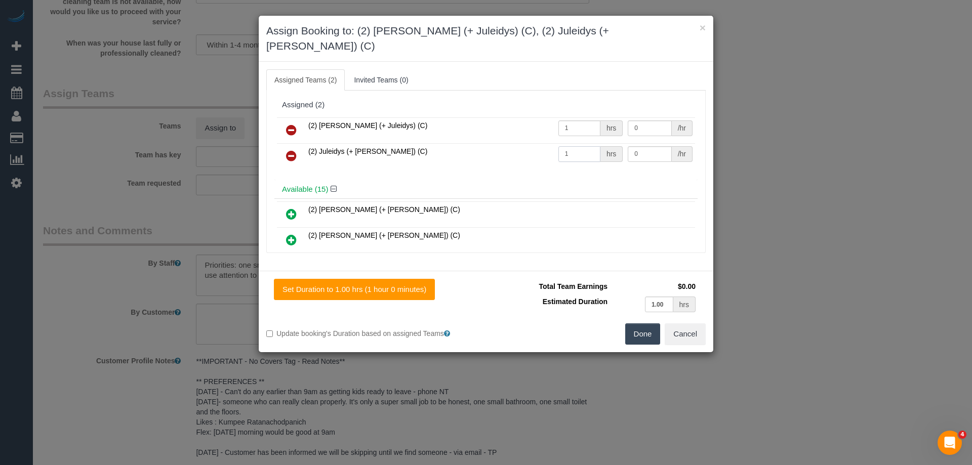
type input "1"
drag, startPoint x: 639, startPoint y: 140, endPoint x: 585, endPoint y: 135, distance: 53.5
click at [597, 143] on tr "(2) Juleidys (+ Cris) (C) 1 hrs 0 /hr" at bounding box center [486, 156] width 418 height 26
type input "37.5"
drag, startPoint x: 645, startPoint y: 115, endPoint x: 572, endPoint y: 111, distance: 73.1
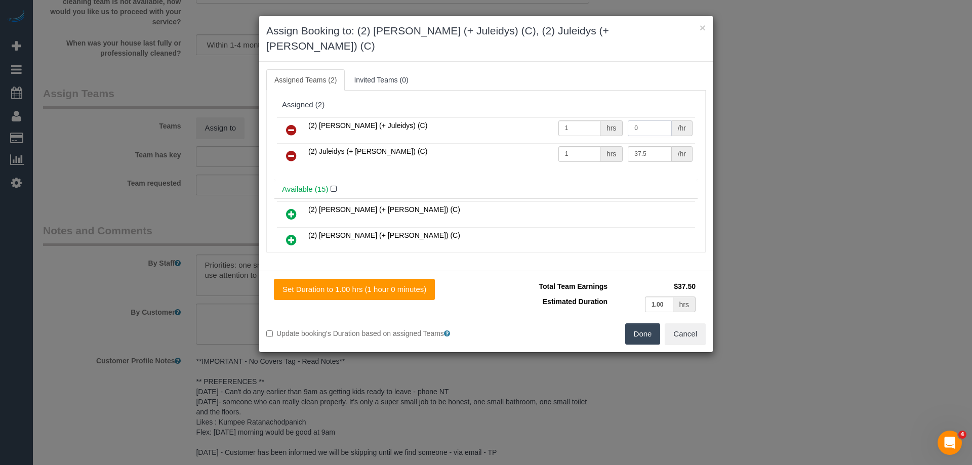
click at [572, 117] on tr "(2) Cris (+ Juleidys) (C) 1 hrs 0 /hr" at bounding box center [486, 130] width 418 height 26
type input "37.5"
click at [642, 325] on button "Done" at bounding box center [642, 334] width 35 height 21
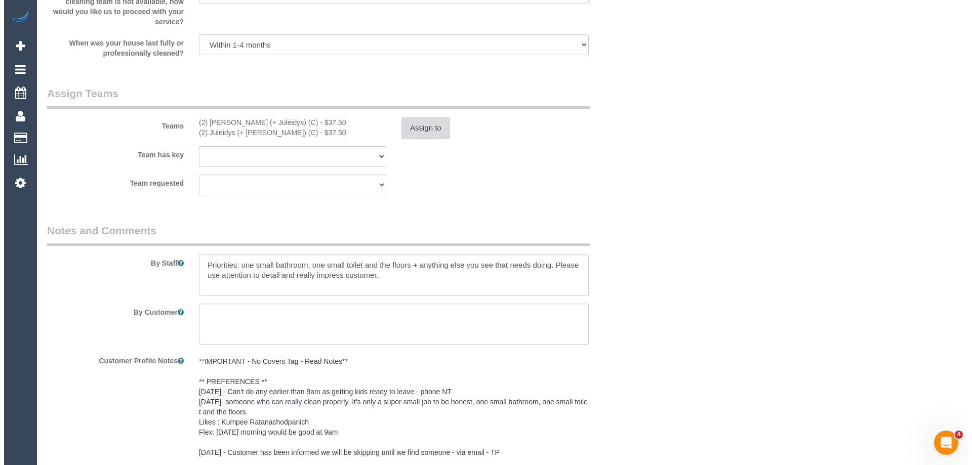
scroll to position [0, 0]
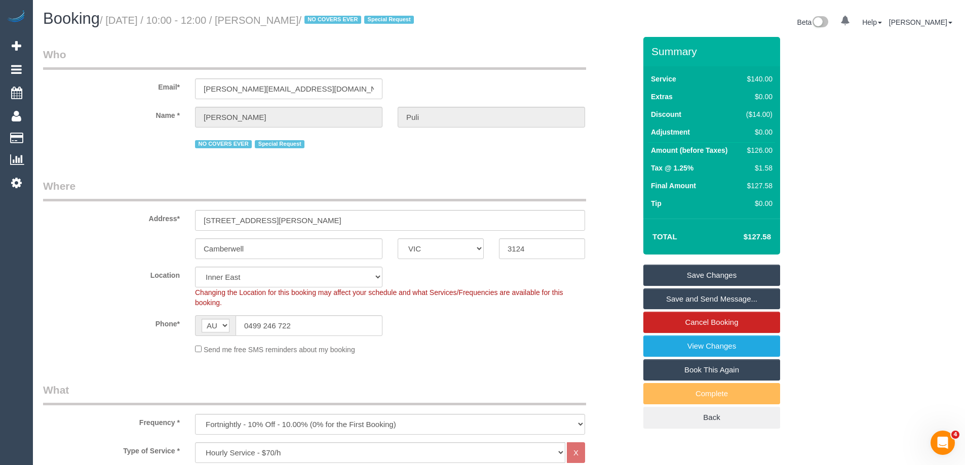
drag, startPoint x: 331, startPoint y: 20, endPoint x: 279, endPoint y: 20, distance: 52.2
click at [279, 20] on small "/ September 08, 2025 / 10:00 - 12:00 / Louise Puli / NO COVERS EVER Special Req…" at bounding box center [258, 20] width 317 height 11
copy small "Louise Puli"
click at [688, 275] on link "Save Changes" at bounding box center [711, 275] width 137 height 21
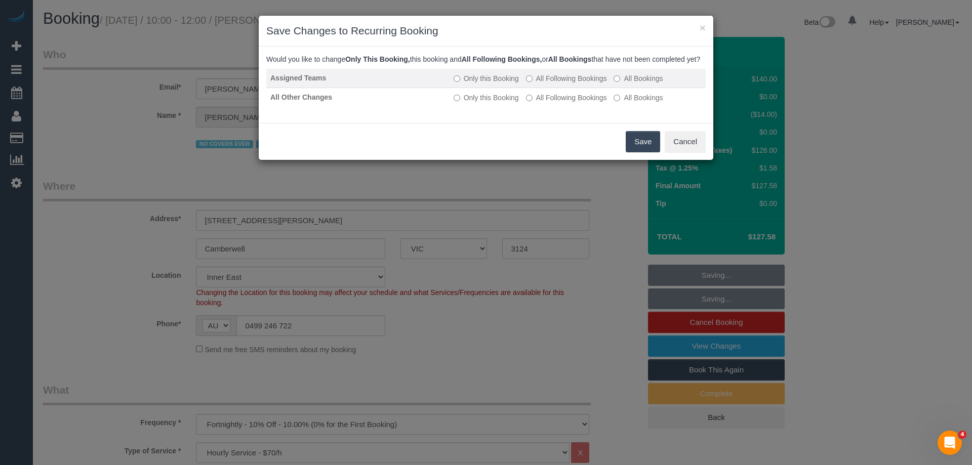
click at [537, 84] on label "All Following Bookings" at bounding box center [566, 78] width 81 height 10
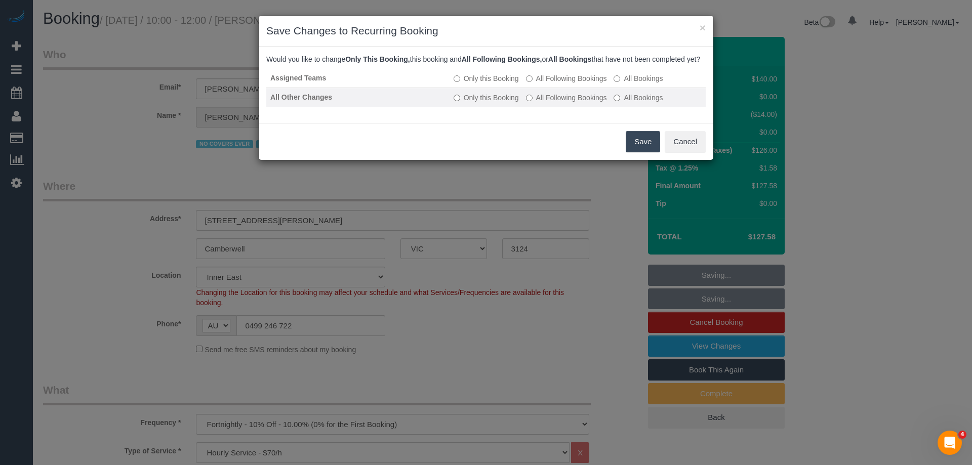
click at [538, 103] on label "All Following Bookings" at bounding box center [566, 98] width 81 height 10
click at [647, 148] on button "Save" at bounding box center [643, 141] width 34 height 21
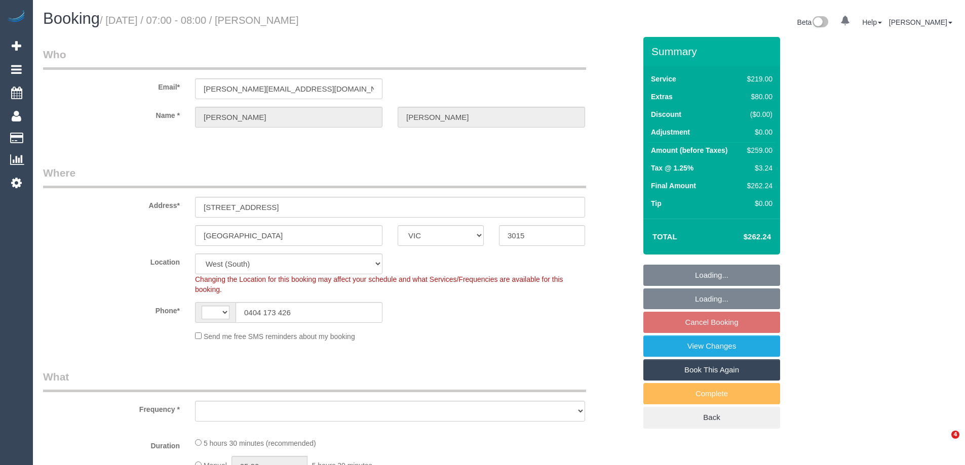
select select "VIC"
select select "string:AU"
select select "string:stripe-pm_1Ren6q2GScqysDRVQxhWxpgb"
select select "number:30"
select select "number:14"
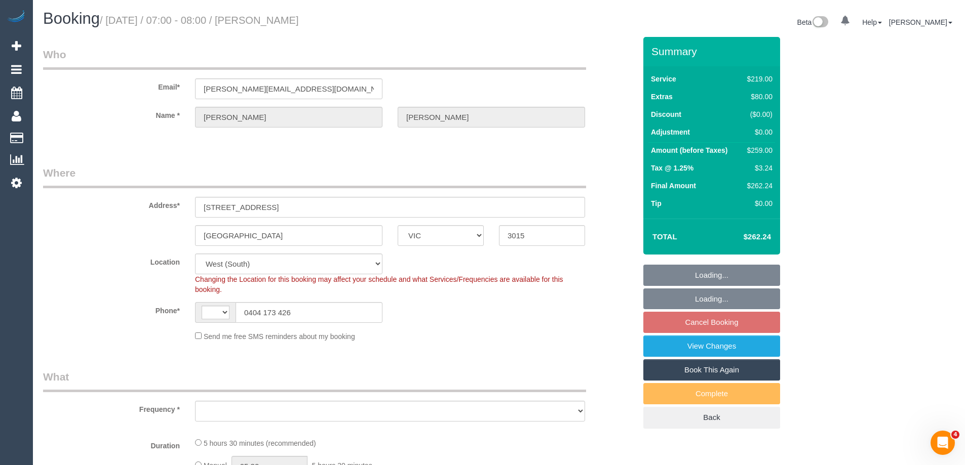
select select "number:19"
select select "number:23"
select select "number:13"
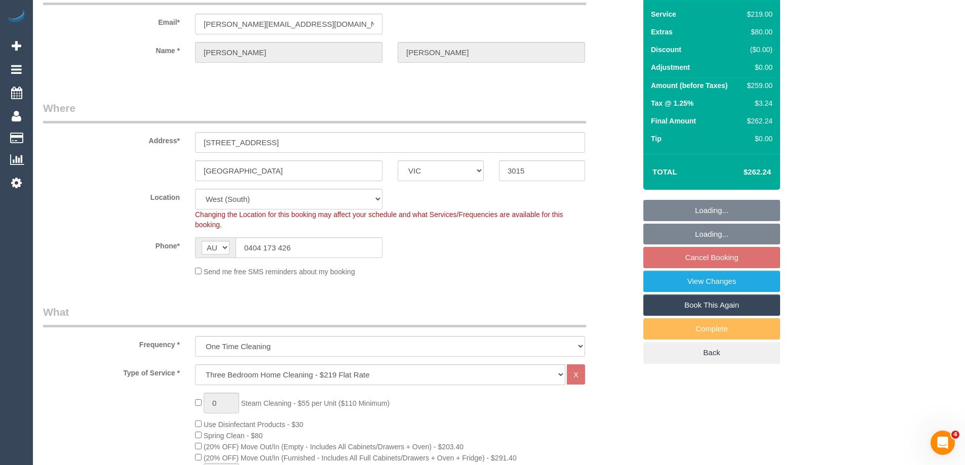
select select "object:771"
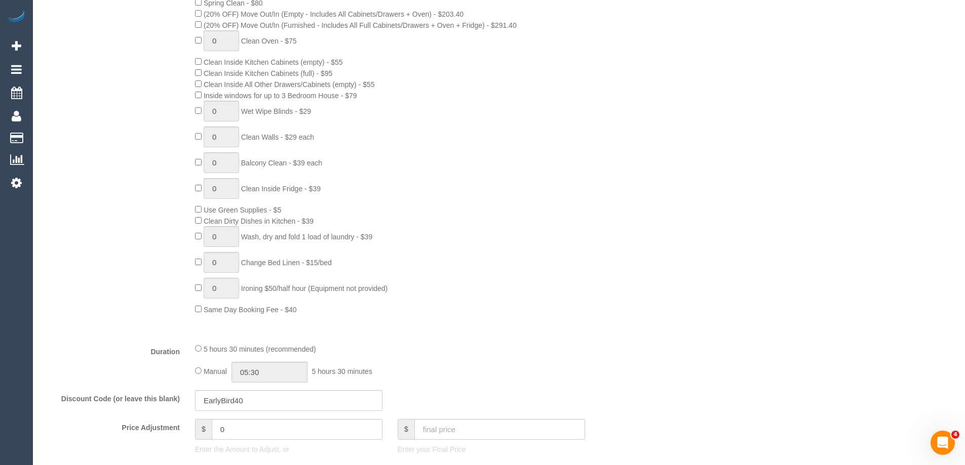
select select "spot1"
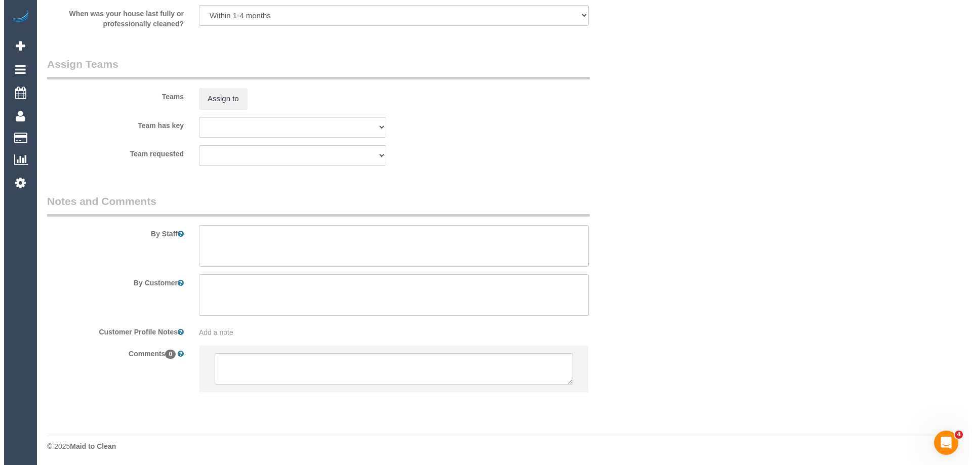
scroll to position [1480, 0]
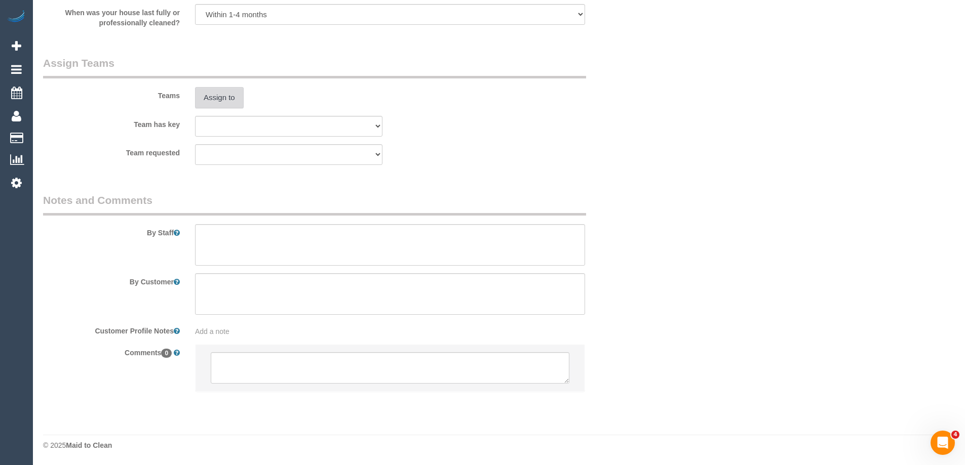
click at [227, 104] on button "Assign to" at bounding box center [219, 97] width 49 height 21
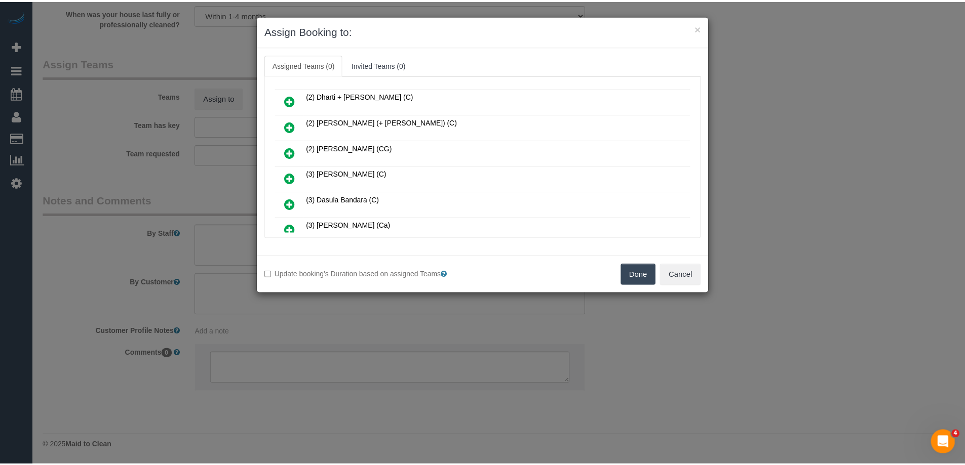
scroll to position [203, 0]
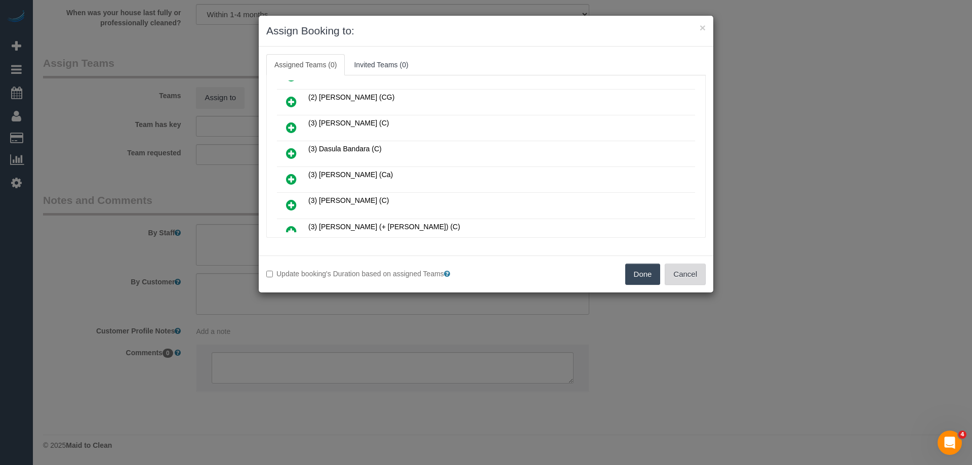
click at [687, 274] on button "Cancel" at bounding box center [685, 274] width 41 height 21
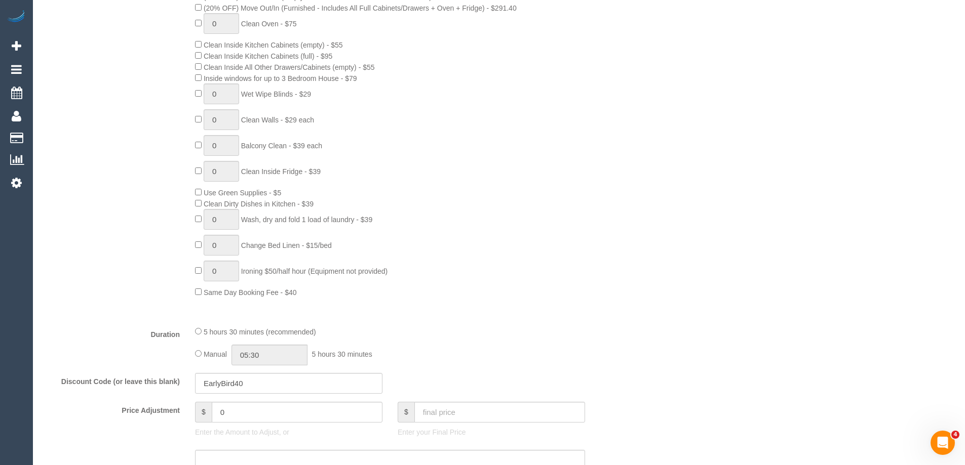
scroll to position [0, 0]
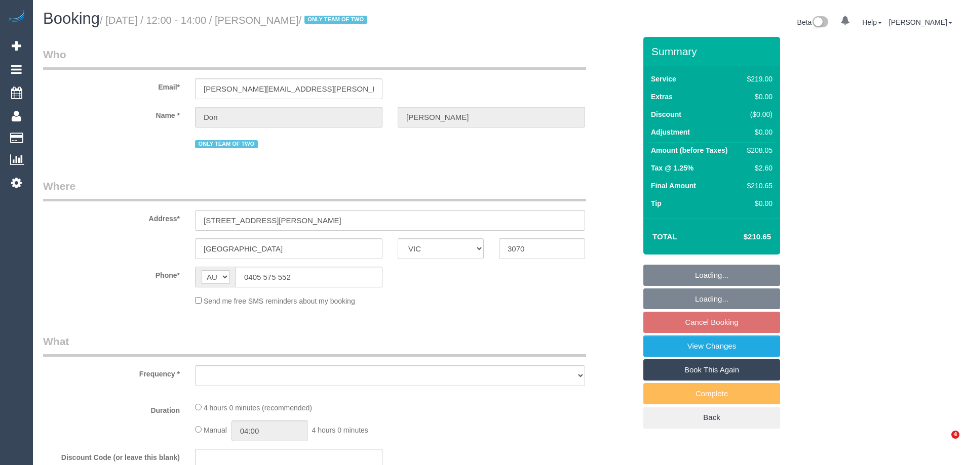
select select "VIC"
select select "string:stripe-pm_1Q3qis2GScqysDRVaO24aeX2"
select select "number:29"
select select "number:14"
select select "number:19"
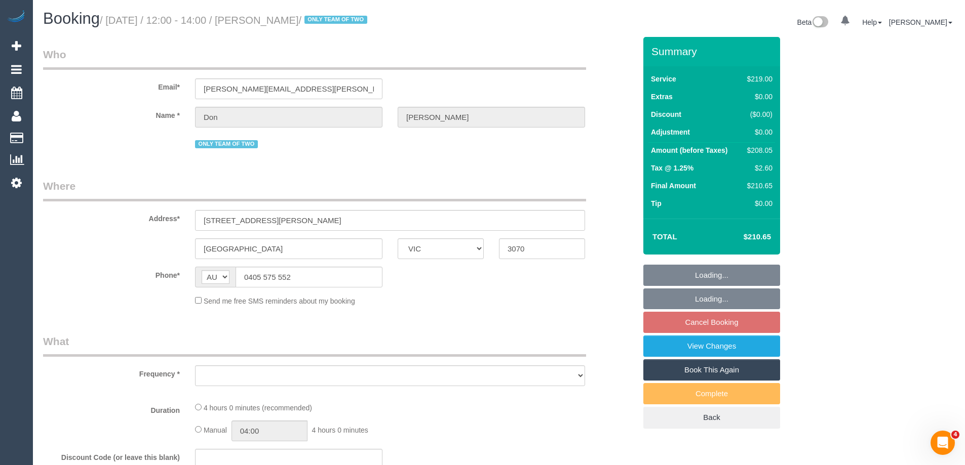
select select "number:23"
select select "number:34"
select select "number:26"
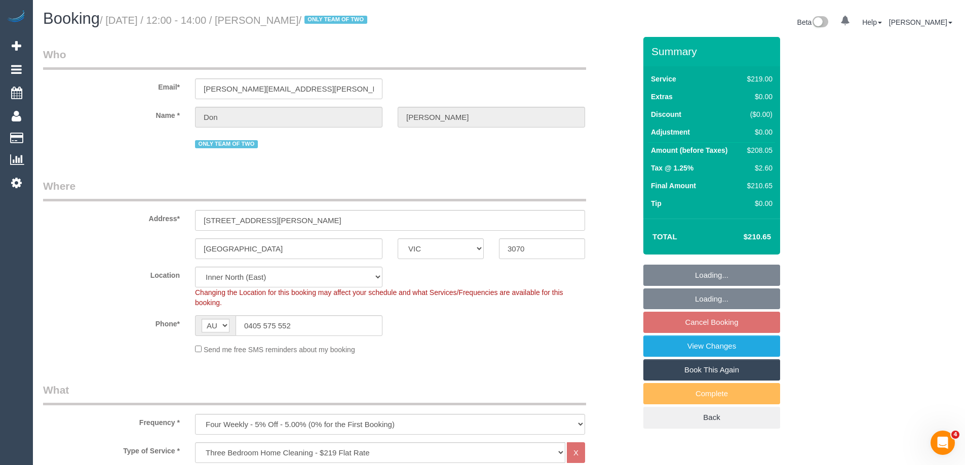
select select "object:780"
select select "spot3"
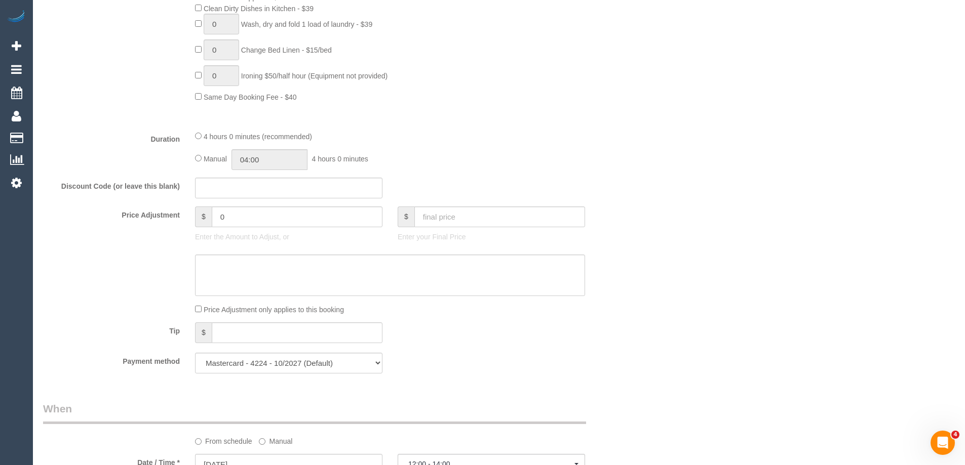
scroll to position [698, 0]
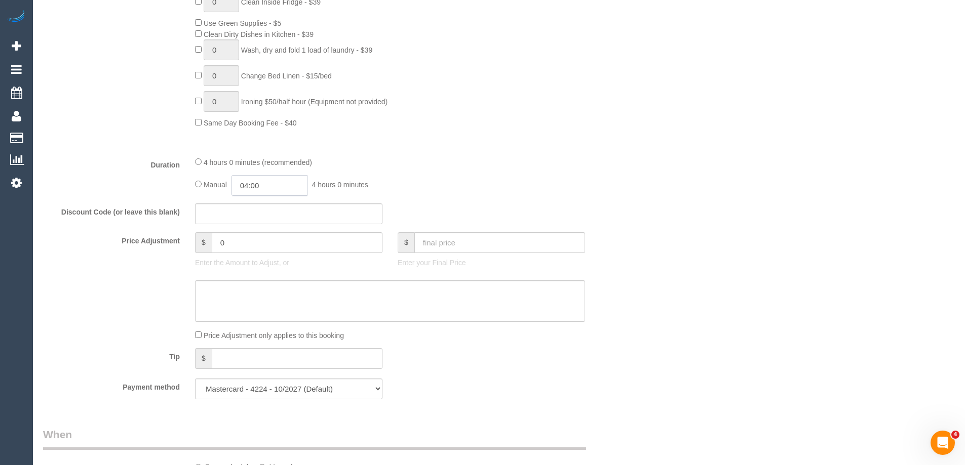
click at [285, 186] on input "04:00" at bounding box center [269, 185] width 76 height 21
click at [281, 200] on div "00:00 00:30 01:00 01:30 02:00 02:30 03:00 03:30 04:00 04:30 05:00 05:30 06:00 0…" at bounding box center [258, 234] width 46 height 76
drag, startPoint x: 281, startPoint y: 201, endPoint x: 274, endPoint y: 202, distance: 6.7
click at [278, 201] on div "00:00 00:30 01:00 01:30 02:00 02:30 03:00 03:30 04:00 04:30 05:00 05:30 06:00 0…" at bounding box center [258, 234] width 46 height 76
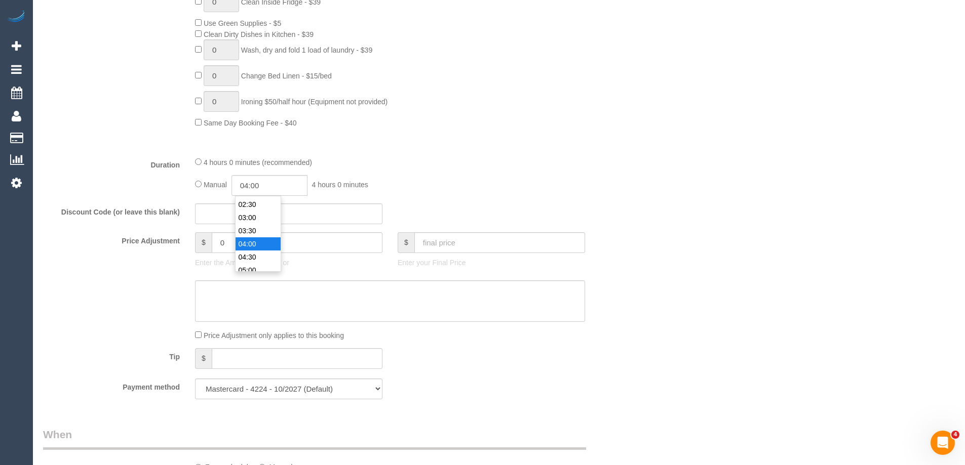
scroll to position [52, 0]
type input "02:00"
click at [253, 204] on li "02:00" at bounding box center [258, 204] width 45 height 13
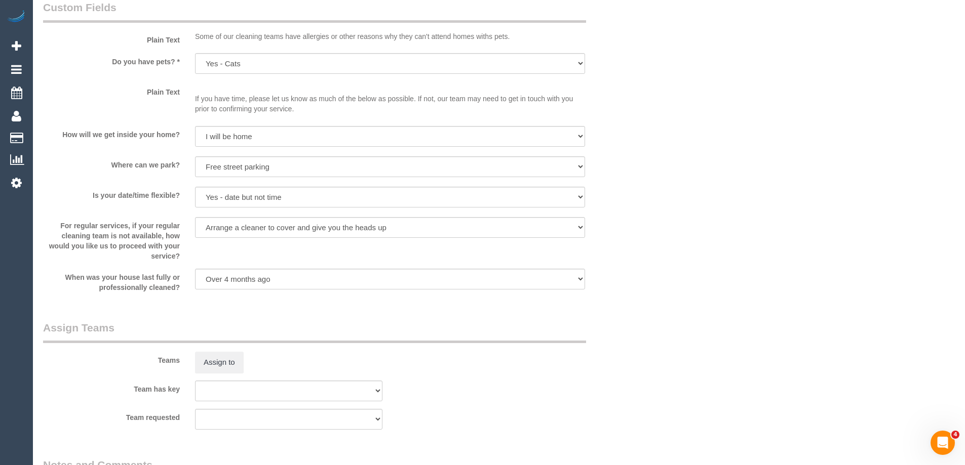
select select "spot23"
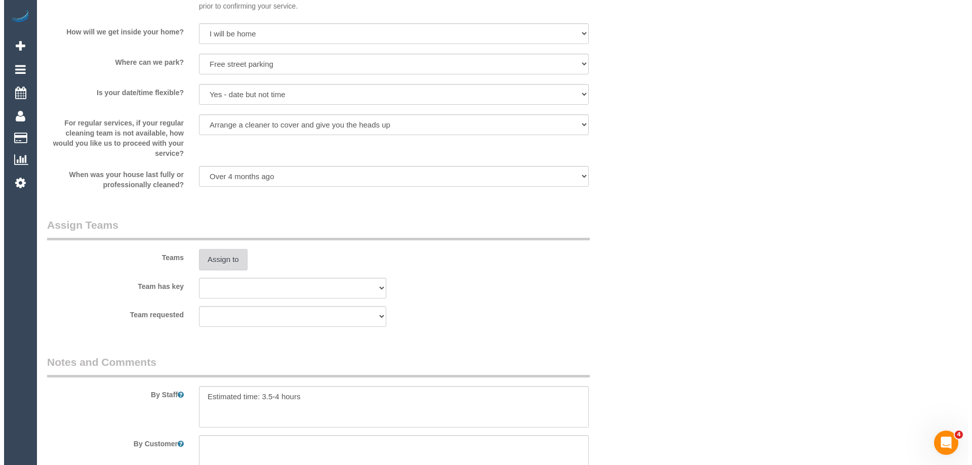
scroll to position [1407, 0]
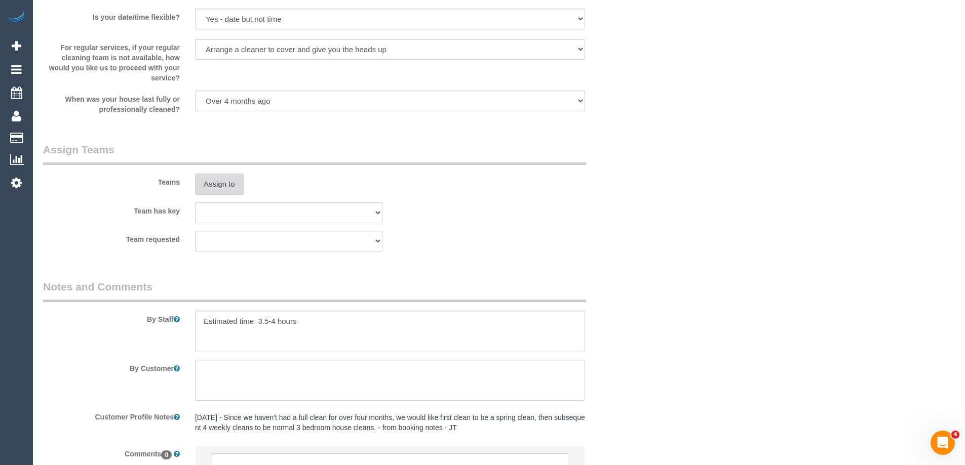
click at [212, 187] on button "Assign to" at bounding box center [219, 184] width 49 height 21
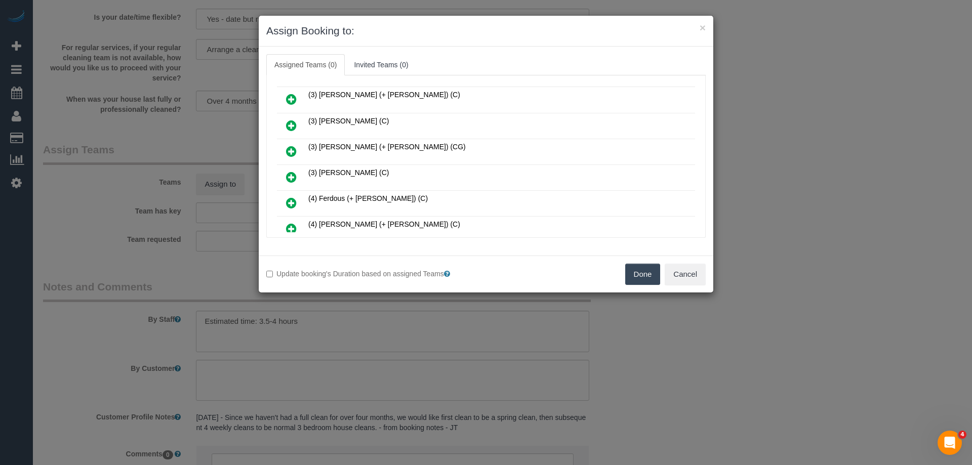
scroll to position [506, 0]
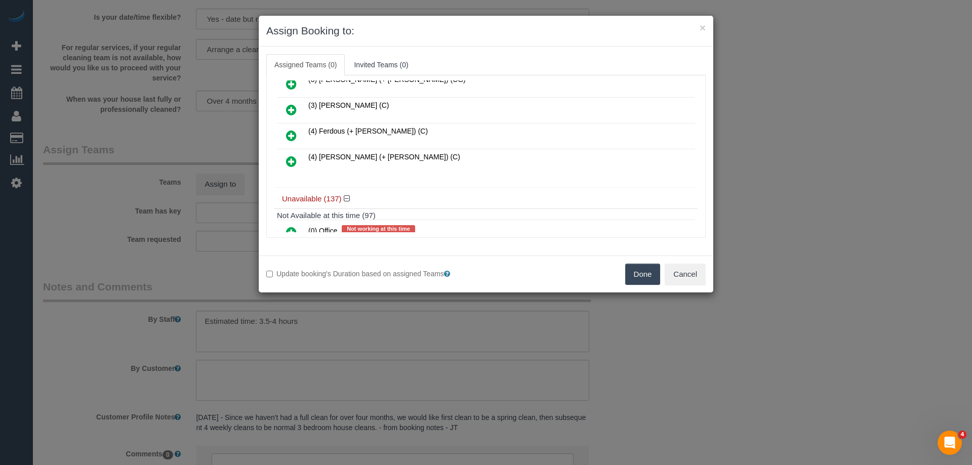
click at [290, 139] on icon at bounding box center [291, 136] width 11 height 12
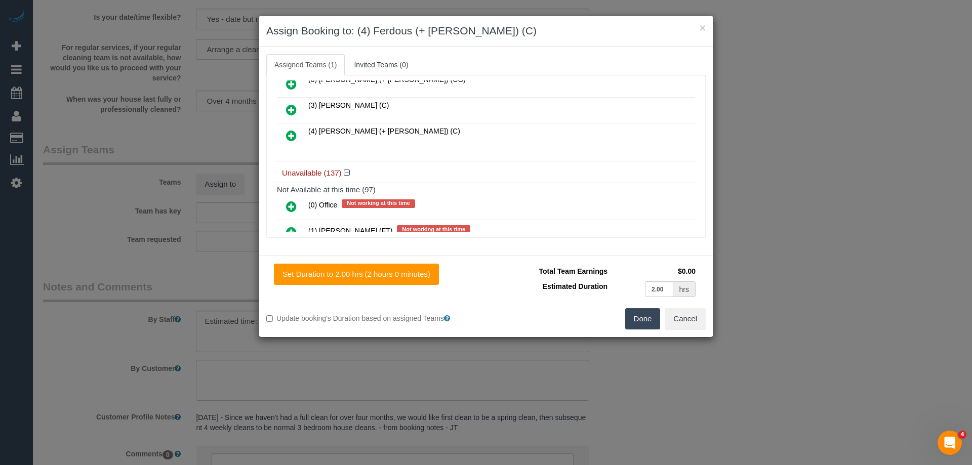
click at [290, 139] on icon at bounding box center [291, 136] width 11 height 12
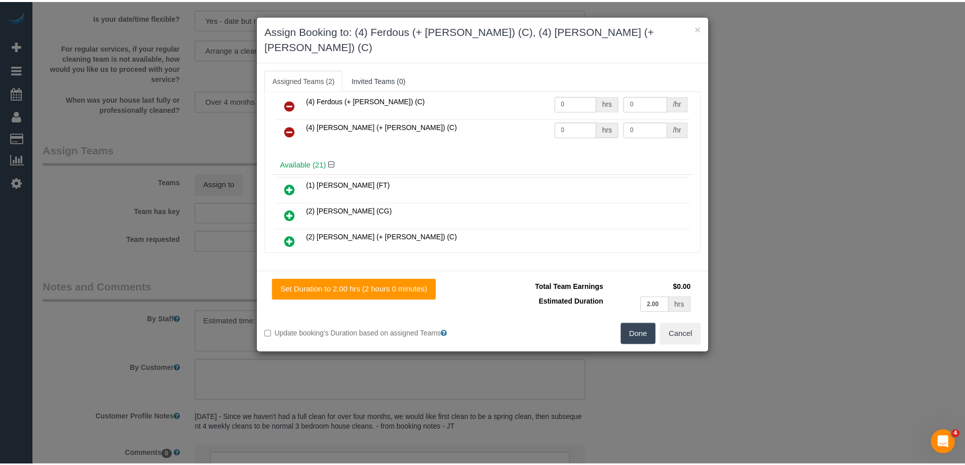
scroll to position [0, 0]
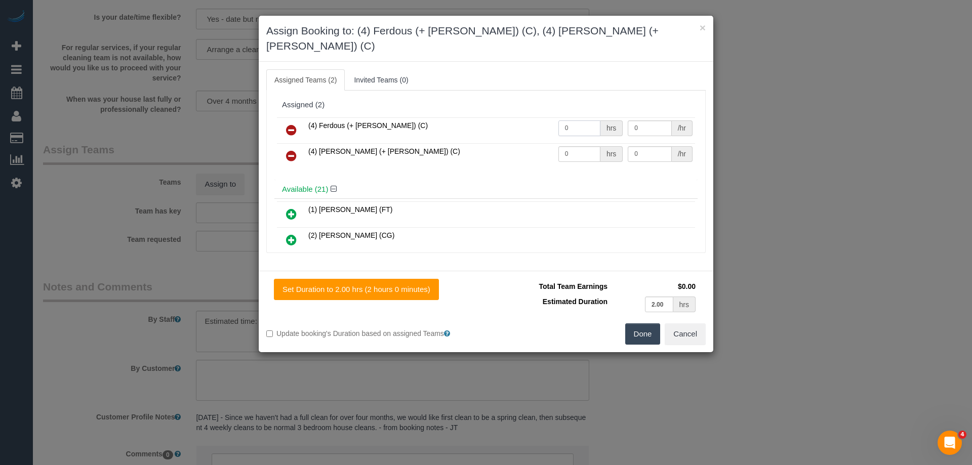
click at [503, 117] on tr "(4) Ferdous (+ Forkan) (C) 0 hrs 0 /hr" at bounding box center [486, 130] width 418 height 26
type input "1"
drag, startPoint x: 553, startPoint y: 131, endPoint x: 503, endPoint y: 128, distance: 50.2
click at [503, 128] on tbody "(4) Ferdous (+ Forkan) (C) 1 hrs 0 /hr (4) Forkan (+ Ferdous) (C) 0 hrs 0 /hr" at bounding box center [486, 143] width 418 height 52
type input "1"
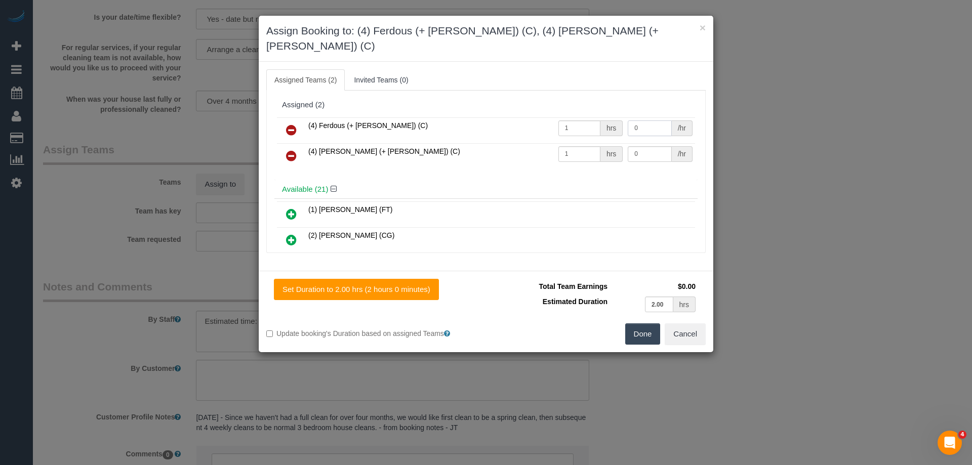
drag, startPoint x: 646, startPoint y: 115, endPoint x: 593, endPoint y: 122, distance: 53.6
click at [567, 117] on tr "(4) Ferdous (+ Forkan) (C) 1 hrs 0 /hr" at bounding box center [486, 130] width 418 height 26
type input "65"
drag, startPoint x: 640, startPoint y: 135, endPoint x: 578, endPoint y: 135, distance: 62.3
click at [594, 143] on tr "(4) [PERSON_NAME] (+ [PERSON_NAME]) (C) 1 hrs 0 /hr" at bounding box center [486, 156] width 418 height 26
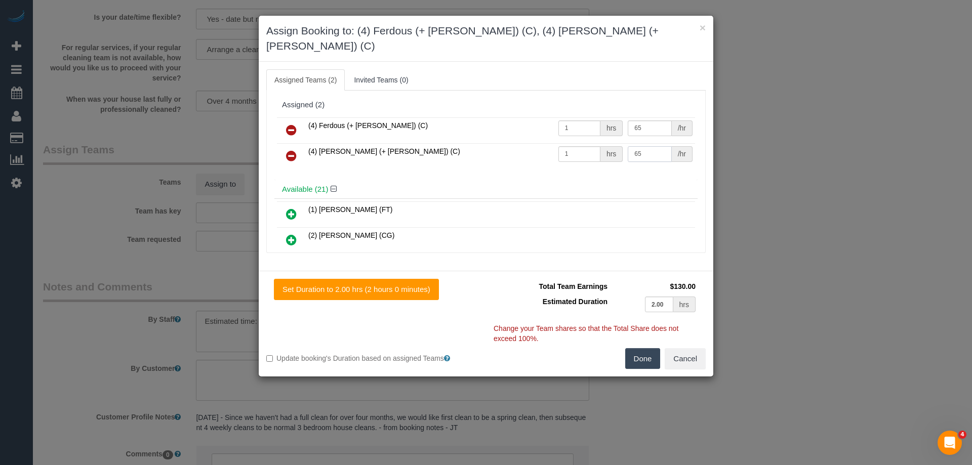
type input "65"
drag, startPoint x: 646, startPoint y: 341, endPoint x: 672, endPoint y: 329, distance: 28.1
click at [646, 348] on button "Done" at bounding box center [642, 358] width 35 height 21
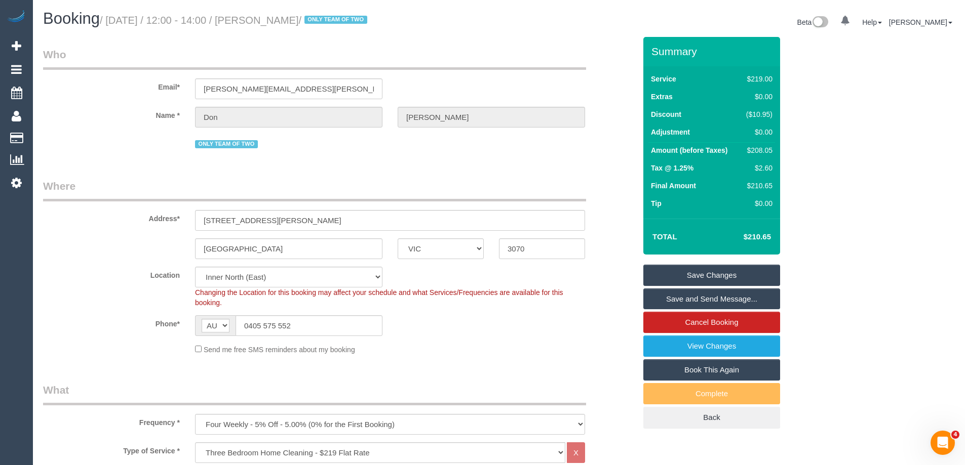
drag, startPoint x: 361, startPoint y: 18, endPoint x: 278, endPoint y: 17, distance: 83.1
click at [278, 17] on small "/ September 08, 2025 / 12:00 - 14:00 / Don Freudenstein / ONLY TEAM OF TWO" at bounding box center [235, 20] width 270 height 11
copy small "Don Freudenstein"
click at [699, 273] on link "Save Changes" at bounding box center [711, 275] width 137 height 21
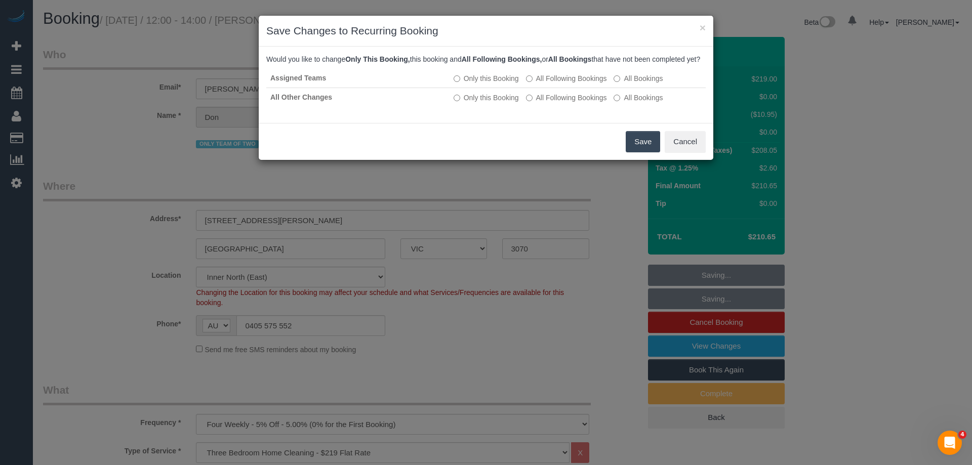
click at [640, 145] on button "Save" at bounding box center [643, 141] width 34 height 21
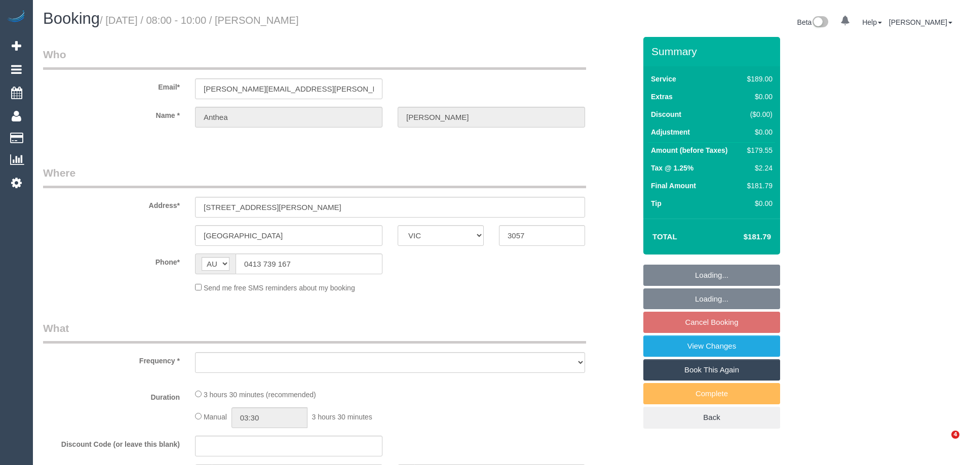
select select "VIC"
select select "object:522"
select select "string:stripe-pm_1RM48h2GScqysDRVDOPisZEw"
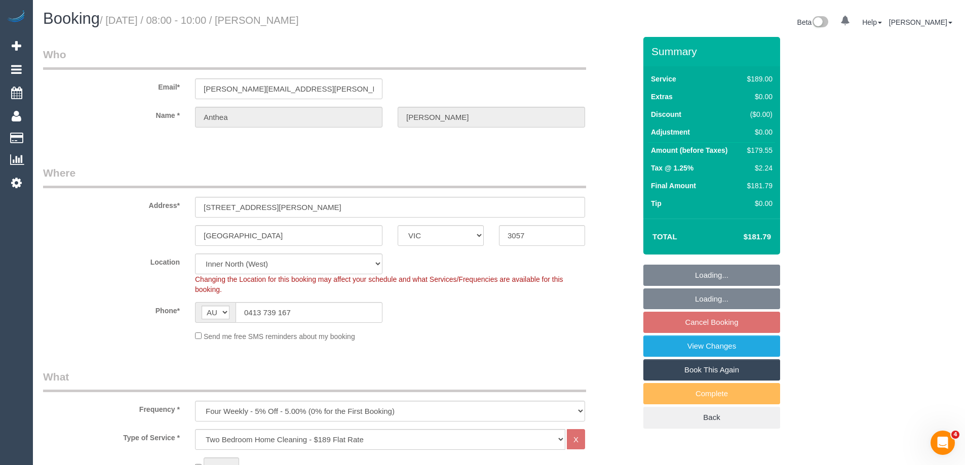
select select "number:28"
select select "number:14"
select select "number:19"
select select "number:22"
select select "number:33"
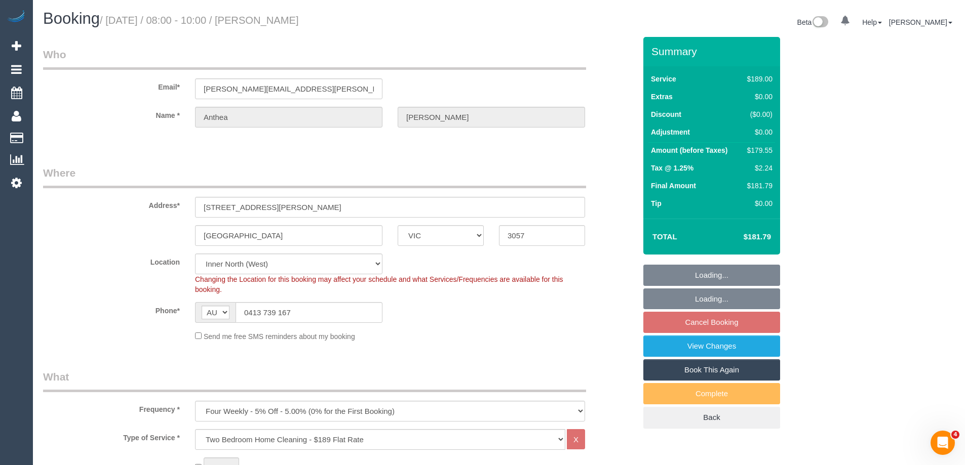
select select "number:12"
select select "object:1632"
select select "spot2"
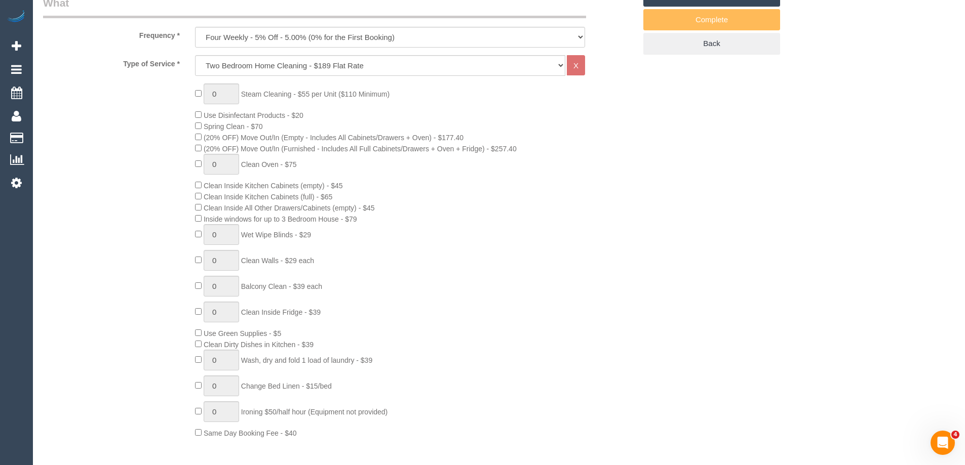
scroll to position [658, 0]
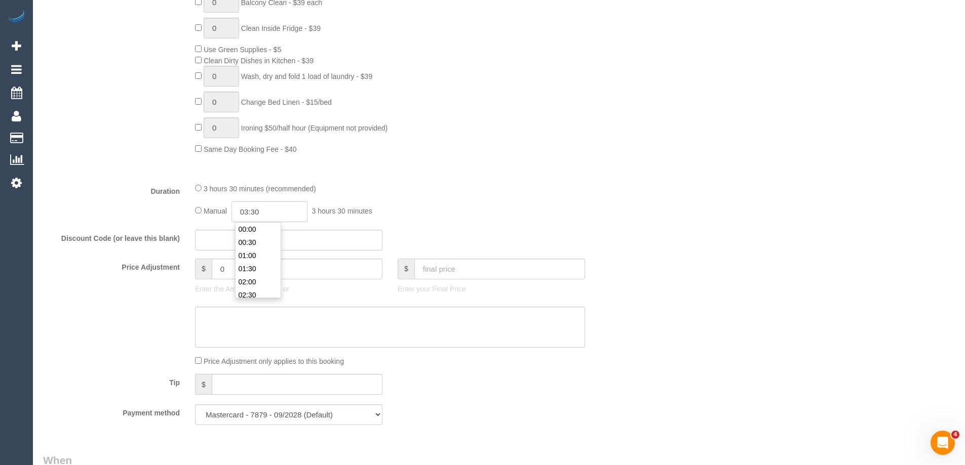
click at [271, 219] on input "03:30" at bounding box center [269, 212] width 76 height 21
type input "01:30"
click at [249, 249] on li "01:30" at bounding box center [258, 250] width 45 height 13
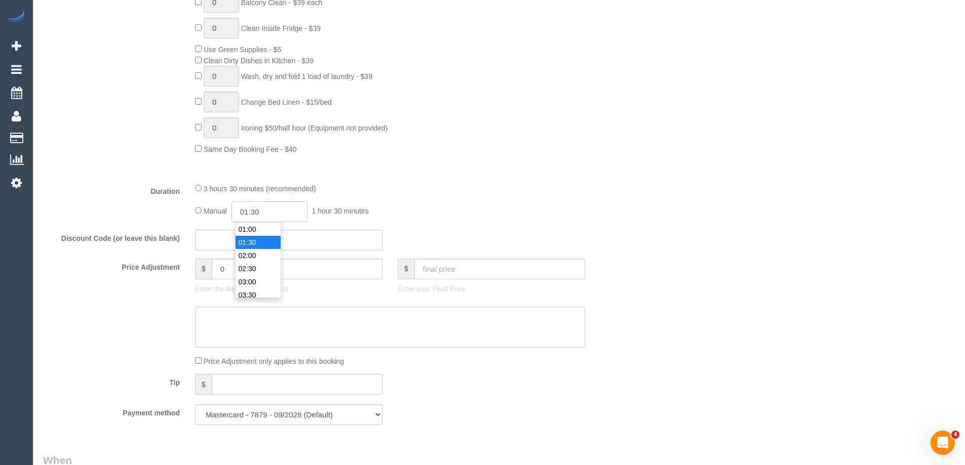
select select "spot34"
drag, startPoint x: 260, startPoint y: 212, endPoint x: 255, endPoint y: 210, distance: 5.5
click at [255, 210] on input "01:30" at bounding box center [269, 212] width 76 height 21
type input "01:45"
click at [437, 179] on fieldset "What Frequency * One Time Cleaning Weekly - 10% Off - 10.00% (0% for the First …" at bounding box center [339, 72] width 593 height 722
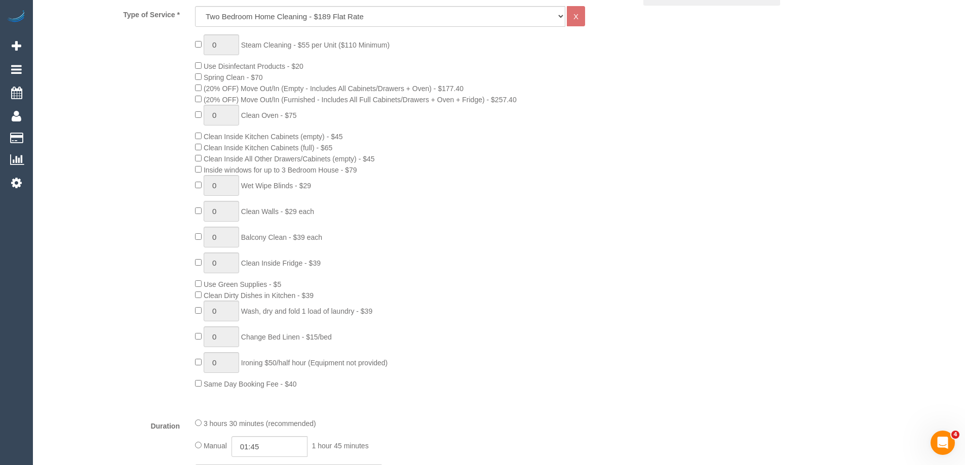
select select "spot98"
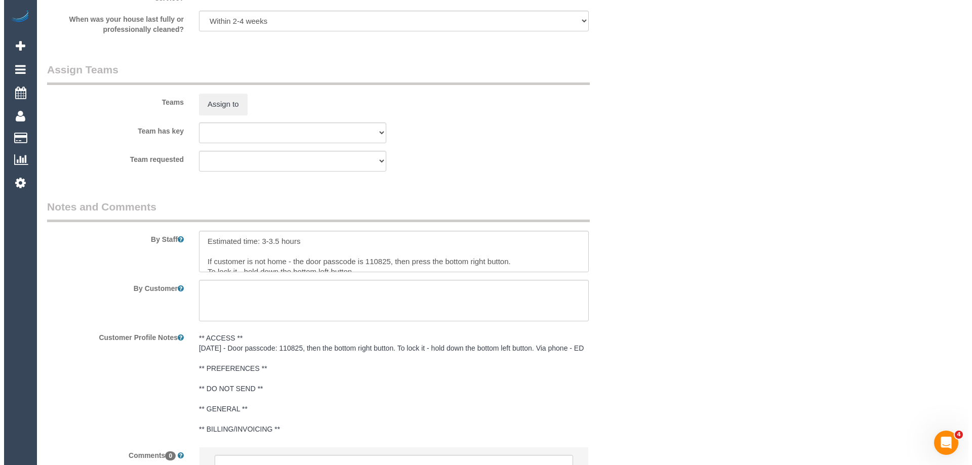
scroll to position [1576, 0]
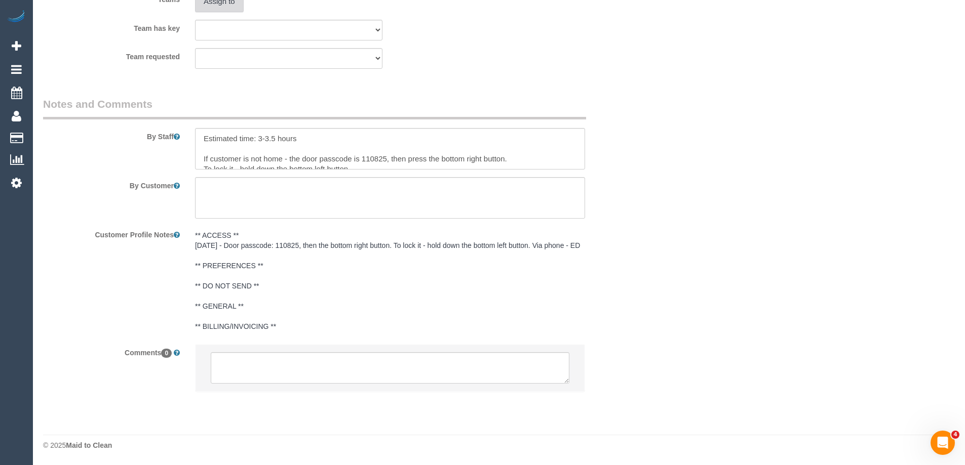
click at [234, 5] on button "Assign to" at bounding box center [219, 1] width 49 height 21
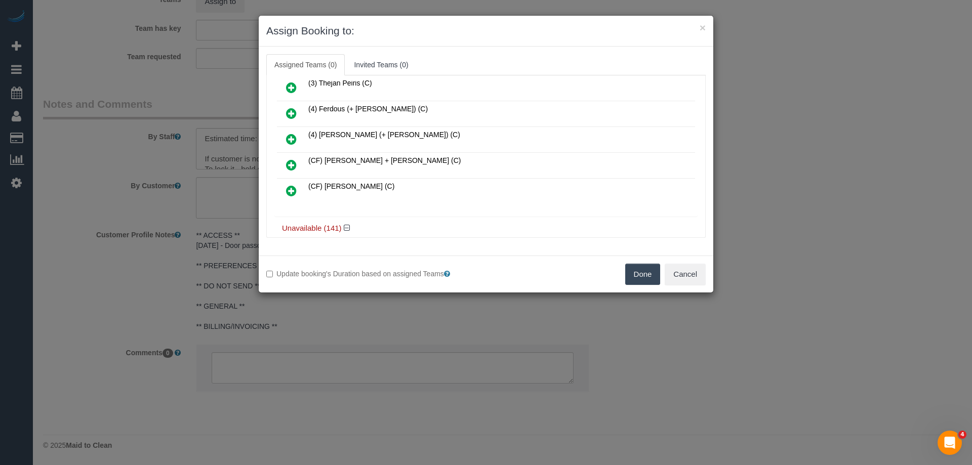
click at [285, 107] on link at bounding box center [292, 114] width 24 height 20
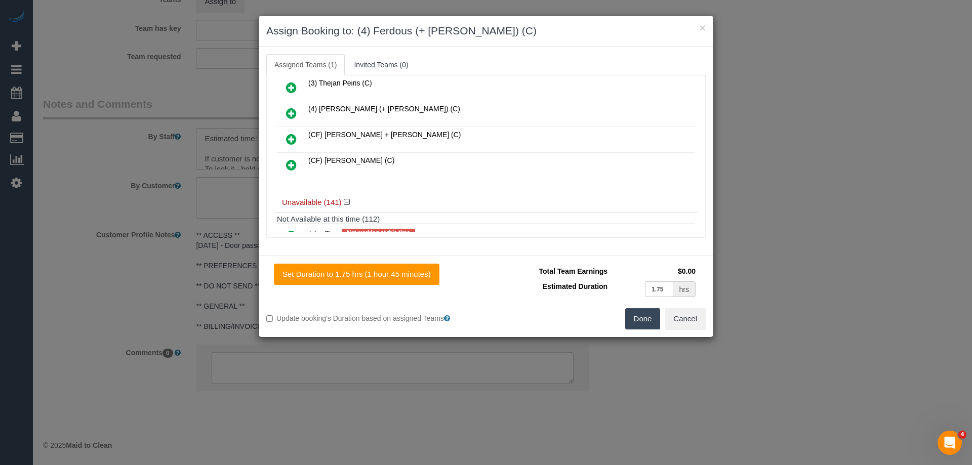
click at [287, 110] on icon at bounding box center [291, 113] width 11 height 12
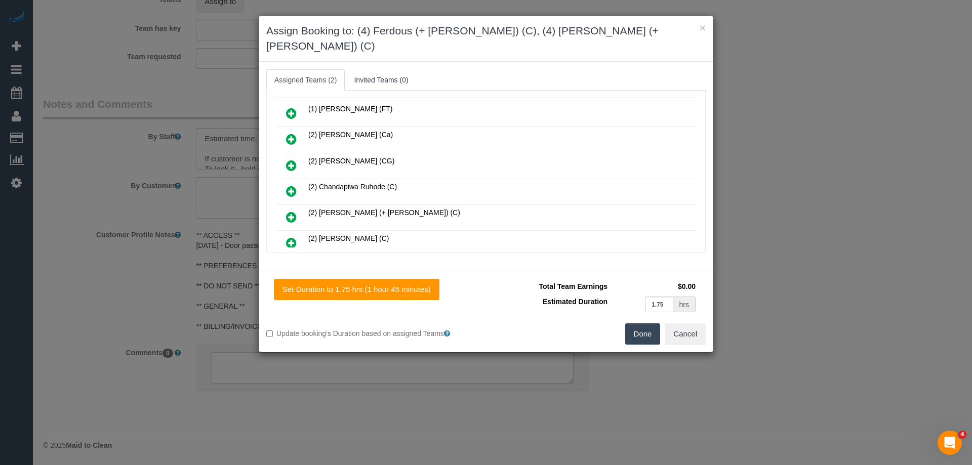
scroll to position [0, 0]
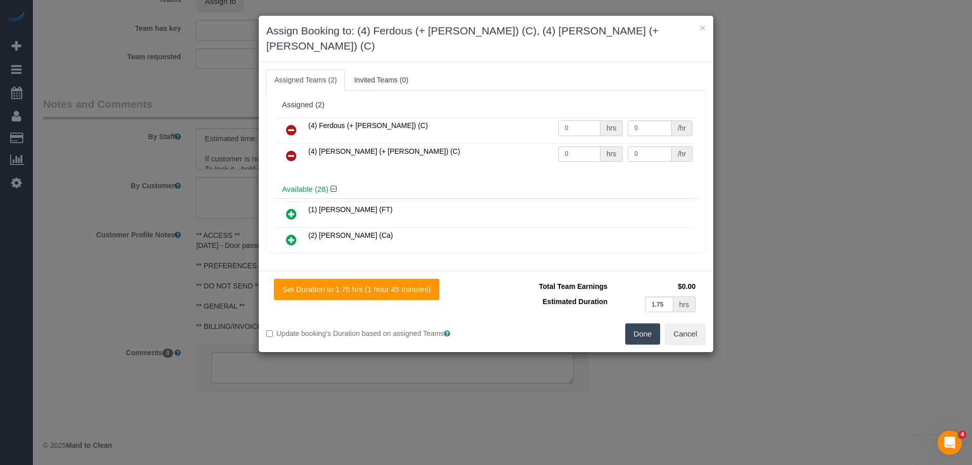
drag, startPoint x: 576, startPoint y: 112, endPoint x: 548, endPoint y: 111, distance: 27.4
click at [548, 117] on tr "(4) Ferdous (+ Forkan) (C) 0 hrs 0 /hr" at bounding box center [486, 130] width 418 height 26
type input "1"
drag, startPoint x: 568, startPoint y: 145, endPoint x: 531, endPoint y: 139, distance: 37.5
click at [533, 143] on tr "(4) [PERSON_NAME] (+ [PERSON_NAME]) (C) 0 hrs 0 /hr" at bounding box center [486, 156] width 418 height 26
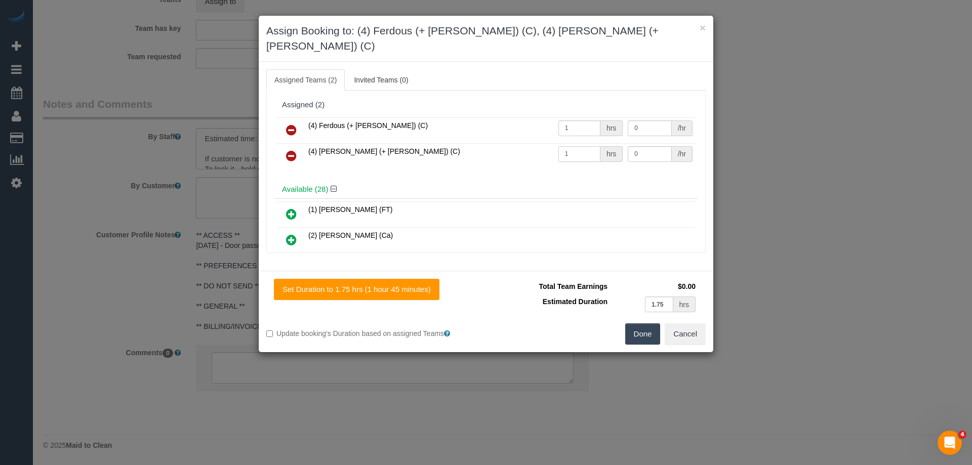
type input "1"
drag, startPoint x: 635, startPoint y: 108, endPoint x: 599, endPoint y: 109, distance: 36.0
click at [602, 117] on tr "(4) Ferdous (+ [PERSON_NAME]) (C) 1 hrs 0 /hr" at bounding box center [486, 130] width 418 height 26
type input "57.5"
drag, startPoint x: 560, startPoint y: 132, endPoint x: 533, endPoint y: 131, distance: 26.9
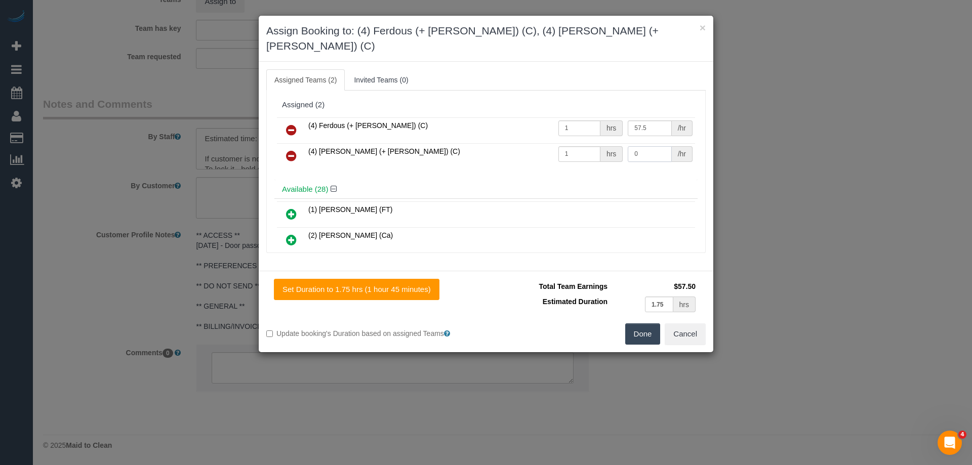
click at [537, 143] on tr "(4) [PERSON_NAME] (+ [PERSON_NAME]) (C) 1 hrs 0 /hr" at bounding box center [486, 156] width 418 height 26
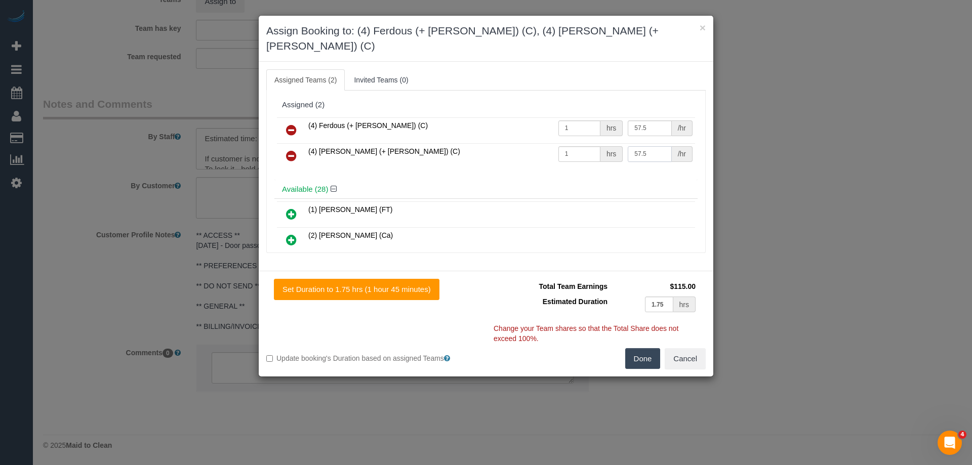
type input "57.5"
click at [634, 348] on button "Done" at bounding box center [642, 358] width 35 height 21
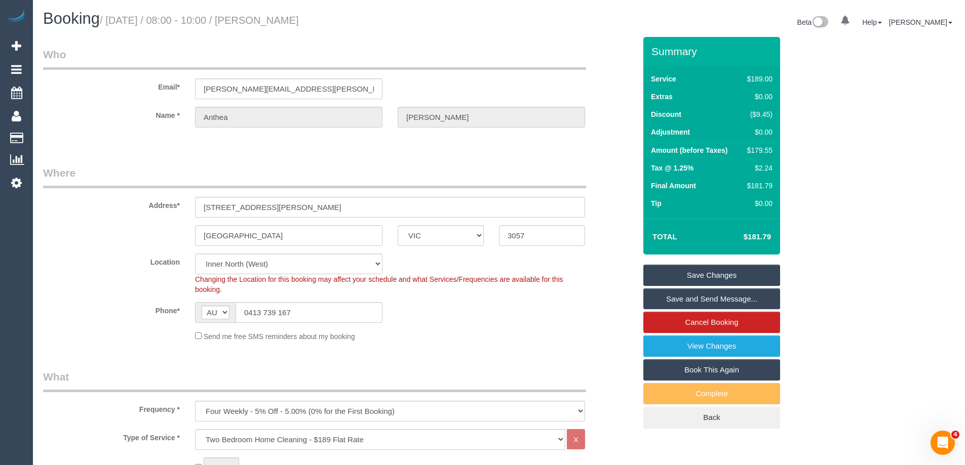
click at [299, 19] on small "/ September 08, 2025 / 08:00 - 10:00 / Anthea Clarke" at bounding box center [199, 20] width 199 height 11
drag, startPoint x: 346, startPoint y: 19, endPoint x: 281, endPoint y: 19, distance: 65.3
click at [281, 19] on h1 "Booking / September 08, 2025 / 08:00 - 10:00 / Anthea Clarke" at bounding box center [267, 18] width 448 height 17
copy small "Anthea Clarke"
click at [687, 282] on link "Save Changes" at bounding box center [711, 275] width 137 height 21
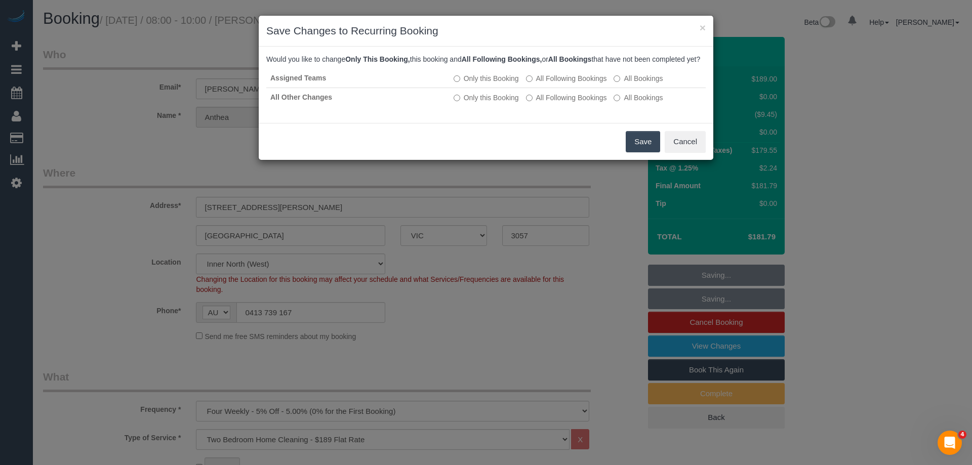
click at [647, 152] on button "Save" at bounding box center [643, 141] width 34 height 21
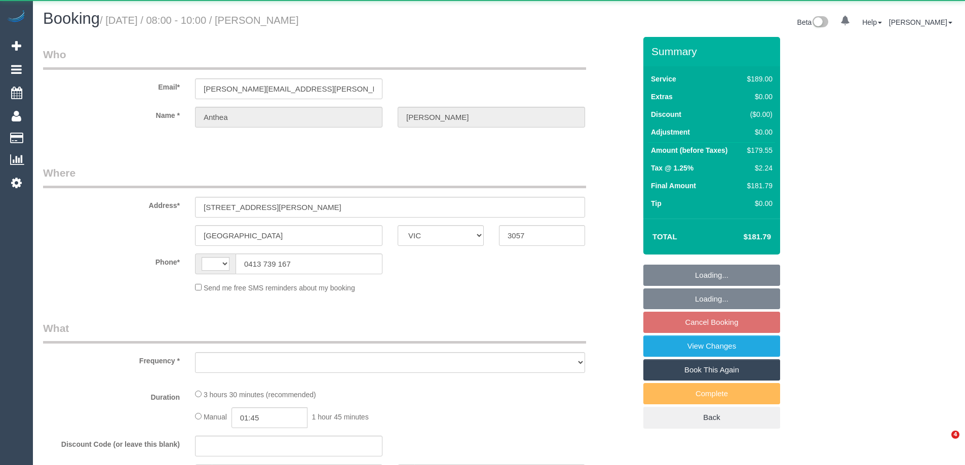
select select "VIC"
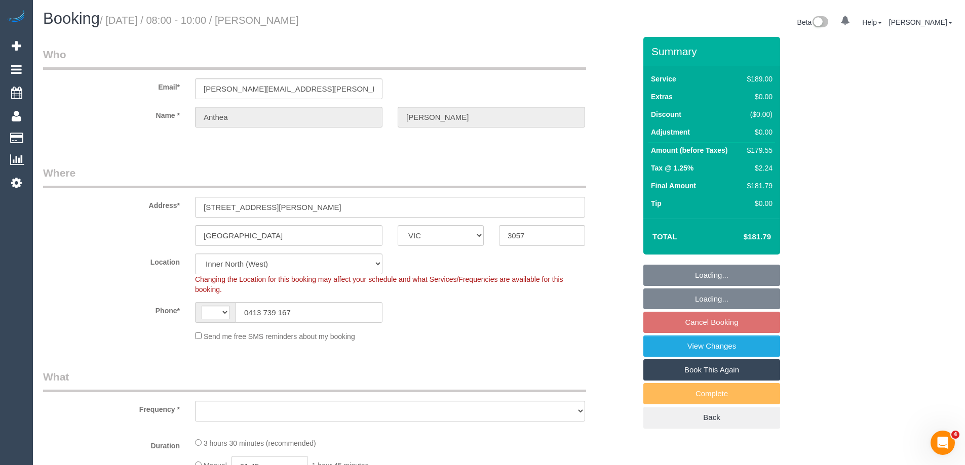
select select "string:AU"
select select "object:680"
select select "string:stripe-pm_1RM48h2GScqysDRVDOPisZEw"
select select "number:28"
select select "number:14"
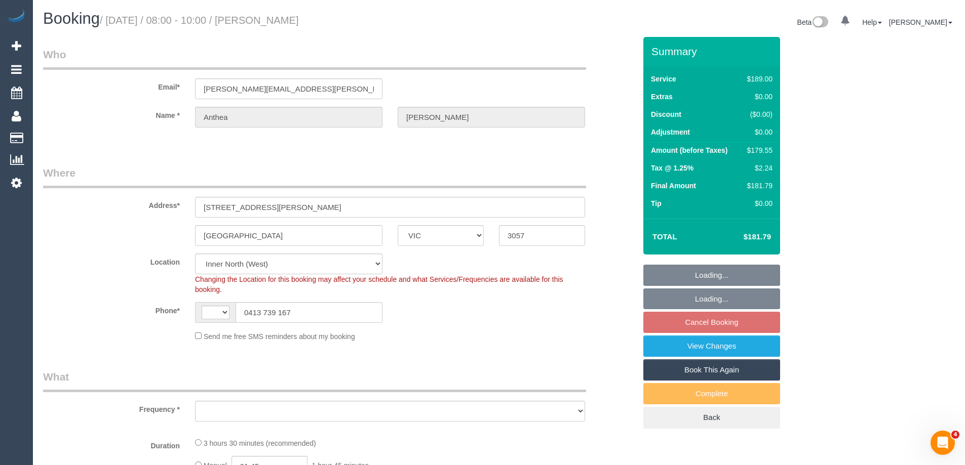
select select "number:19"
select select "number:22"
select select "number:33"
select select "number:12"
select select "object:785"
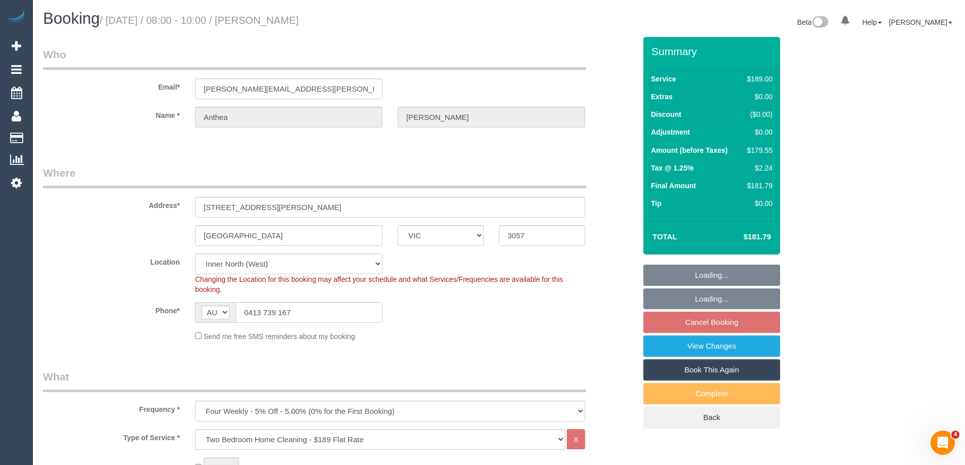
select select "spot2"
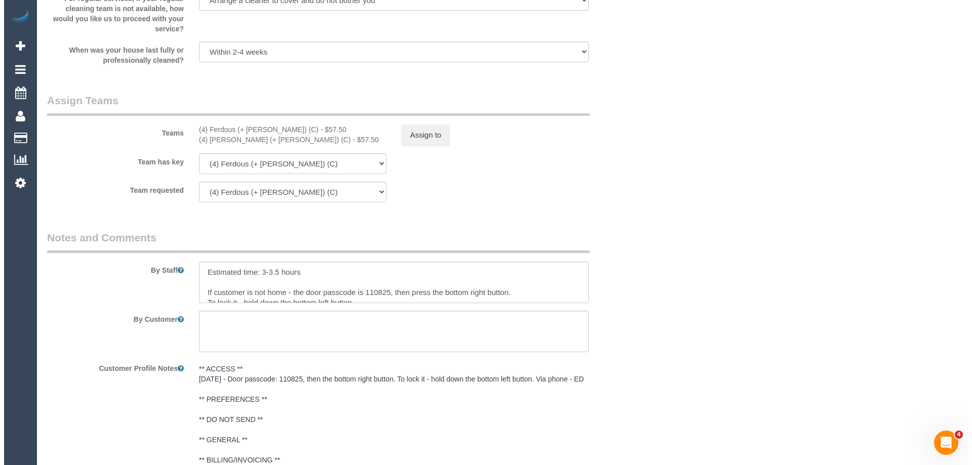
scroll to position [1469, 0]
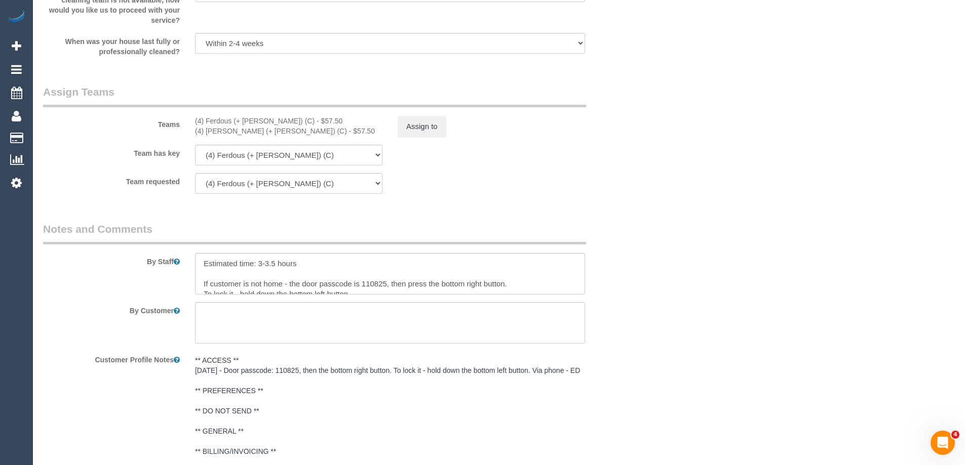
click at [412, 112] on div "Teams (4) Ferdous (+ [PERSON_NAME]) (C) - $57.50 (4) [PERSON_NAME] (+ [PERSON_N…" at bounding box center [339, 111] width 608 height 53
click at [411, 128] on button "Assign to" at bounding box center [422, 126] width 49 height 21
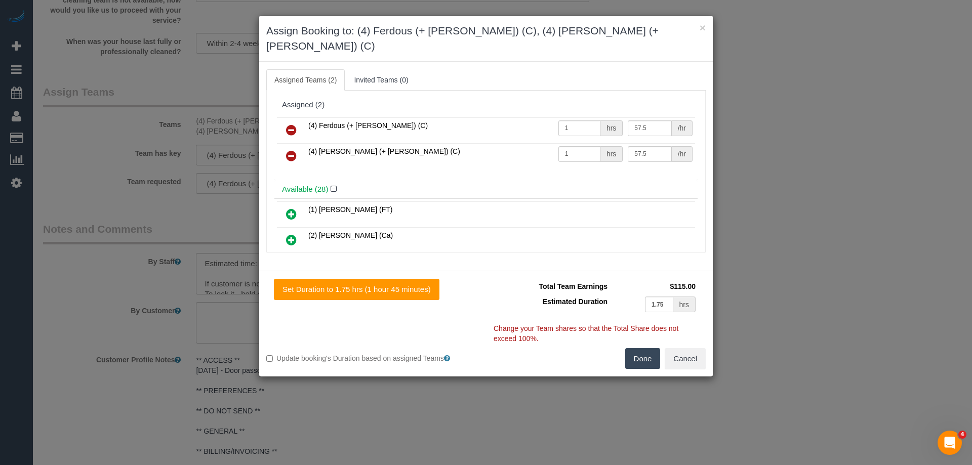
click at [291, 124] on icon at bounding box center [291, 130] width 11 height 12
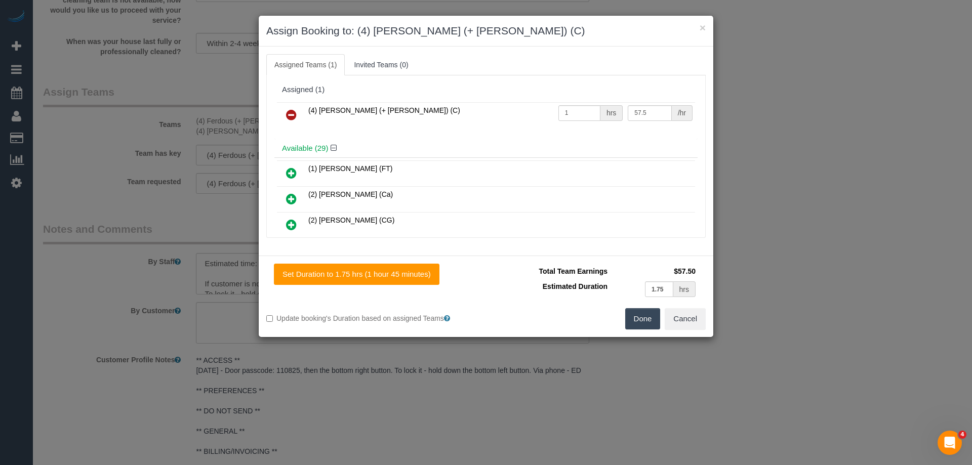
click at [291, 111] on icon at bounding box center [291, 115] width 11 height 12
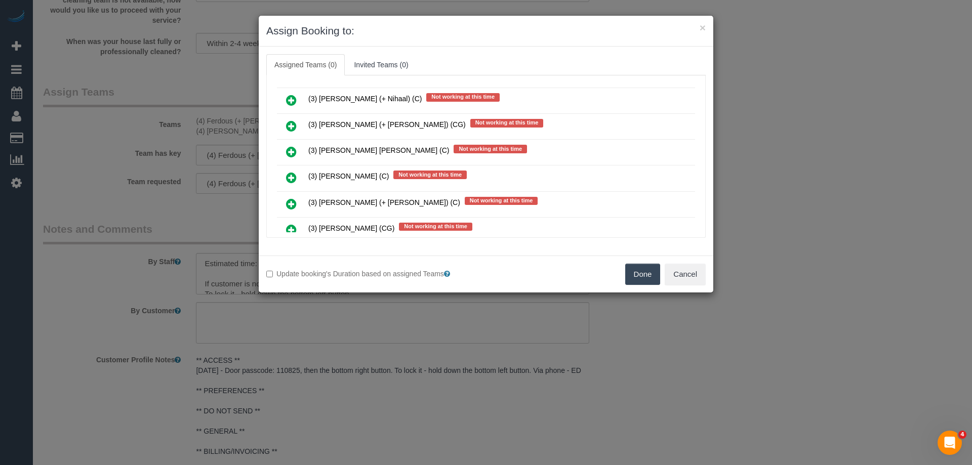
scroll to position [2684, 0]
click at [281, 124] on link at bounding box center [292, 126] width 24 height 20
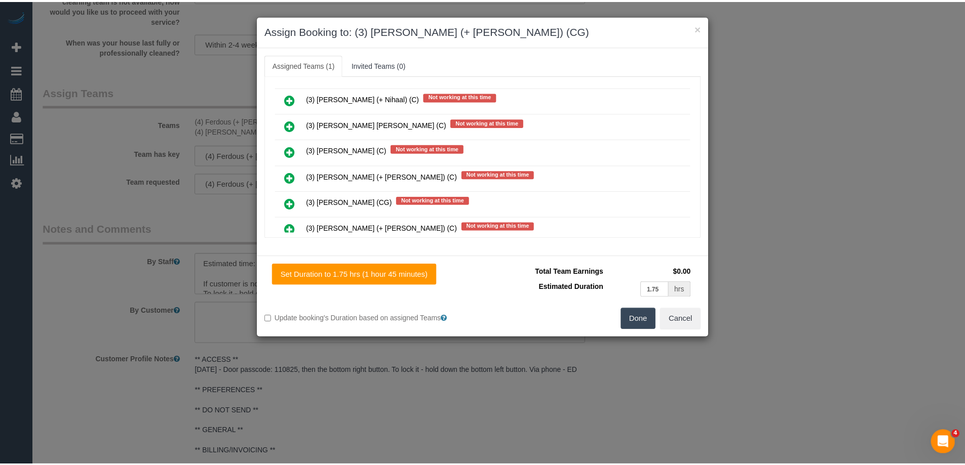
scroll to position [0, 0]
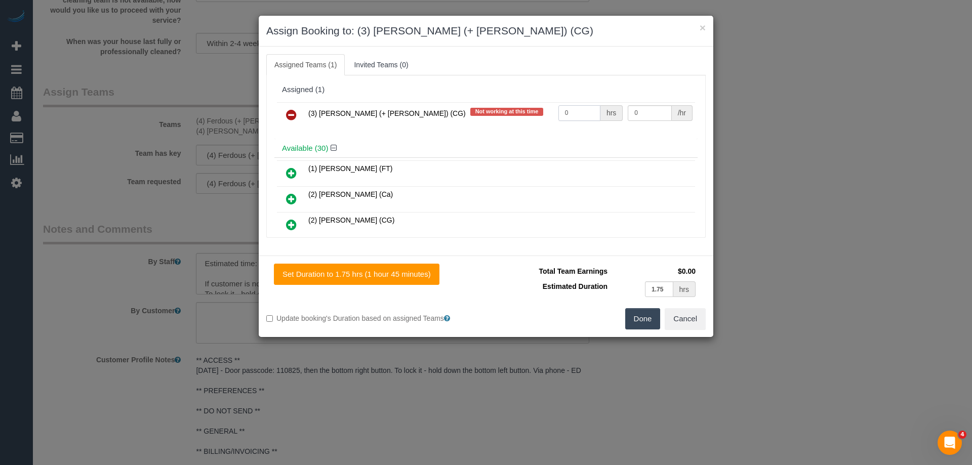
drag, startPoint x: 578, startPoint y: 113, endPoint x: 526, endPoint y: 107, distance: 52.5
click at [532, 108] on tr "(3) Sohail (+ Amninder) (CG) Not working at this time 0 hrs 0 /hr" at bounding box center [486, 115] width 418 height 26
type input "1"
drag, startPoint x: 650, startPoint y: 109, endPoint x: 578, endPoint y: 101, distance: 71.9
click at [581, 102] on table "(3) Sohail (+ Amninder) (CG) Not working at this time 1 hrs 0 /hr" at bounding box center [486, 115] width 418 height 26
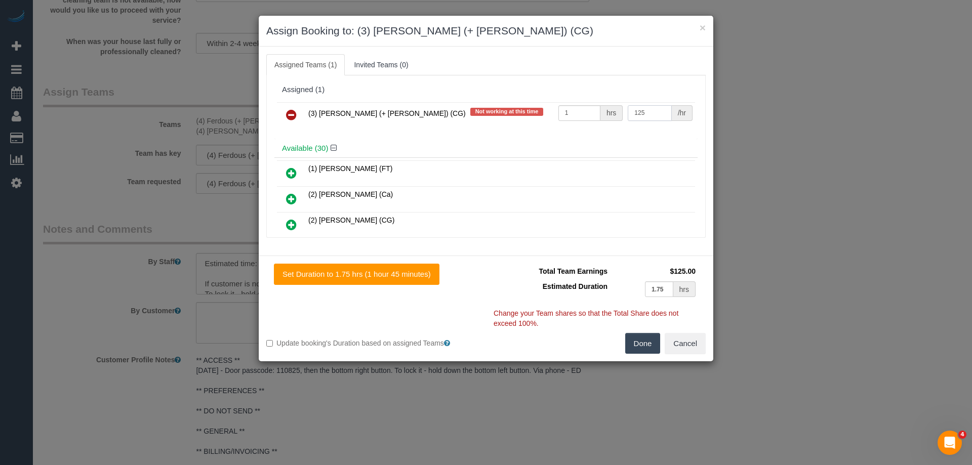
type input "125"
drag, startPoint x: 643, startPoint y: 338, endPoint x: 603, endPoint y: 321, distance: 43.6
click at [643, 337] on button "Done" at bounding box center [642, 343] width 35 height 21
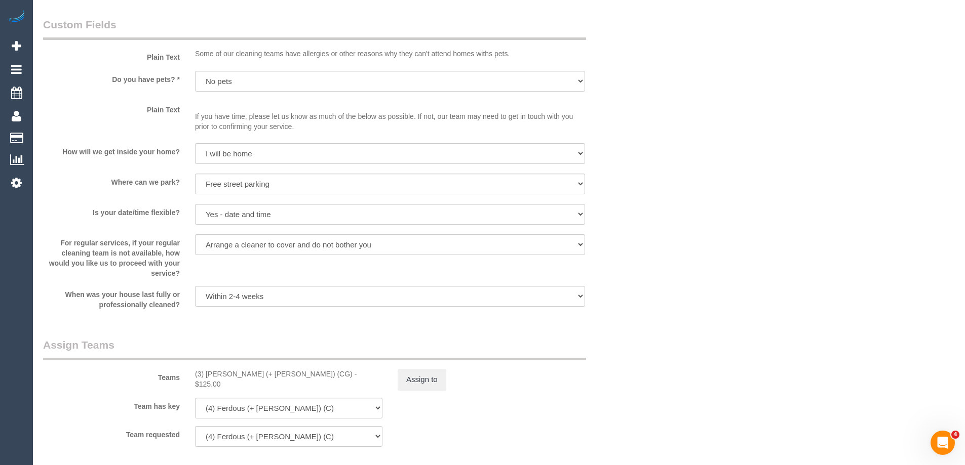
scroll to position [1418, 0]
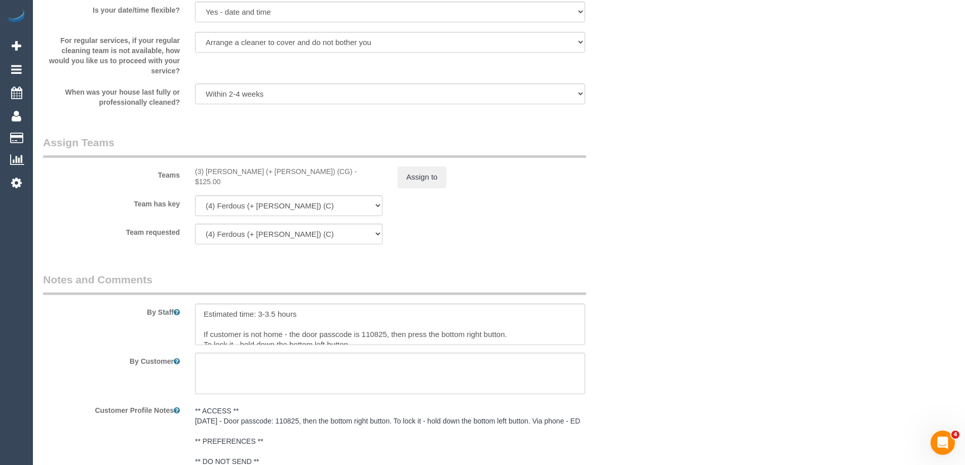
select select "spot34"
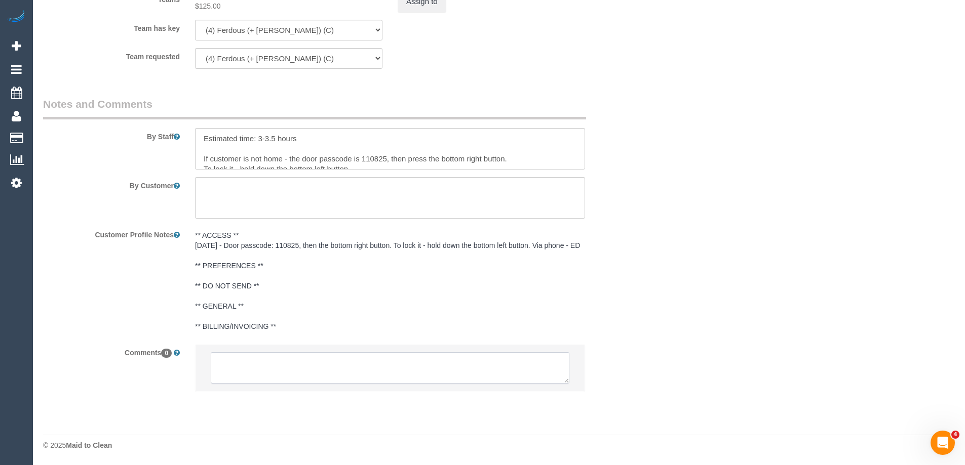
click at [244, 373] on textarea at bounding box center [390, 367] width 359 height 31
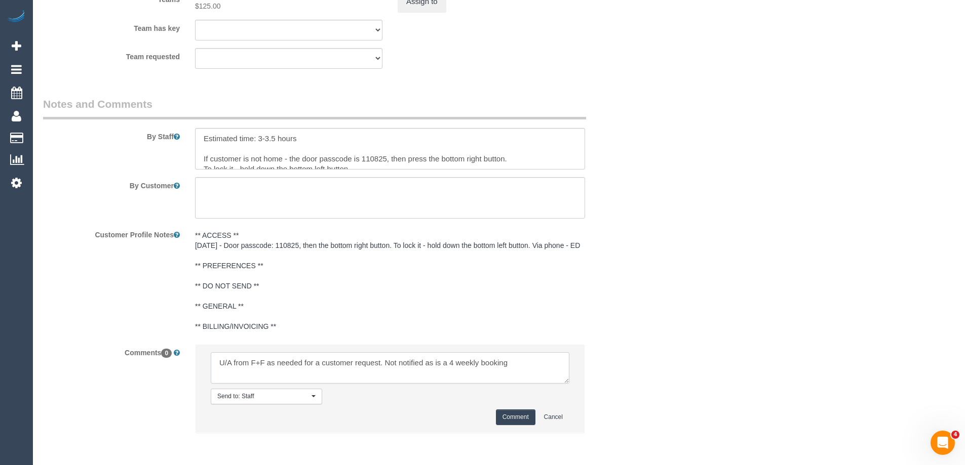
type textarea "U/A from F+F as needed for a customer request. Not notified as is a 4 weekly bo…"
click at [517, 414] on button "Comment" at bounding box center [516, 418] width 40 height 16
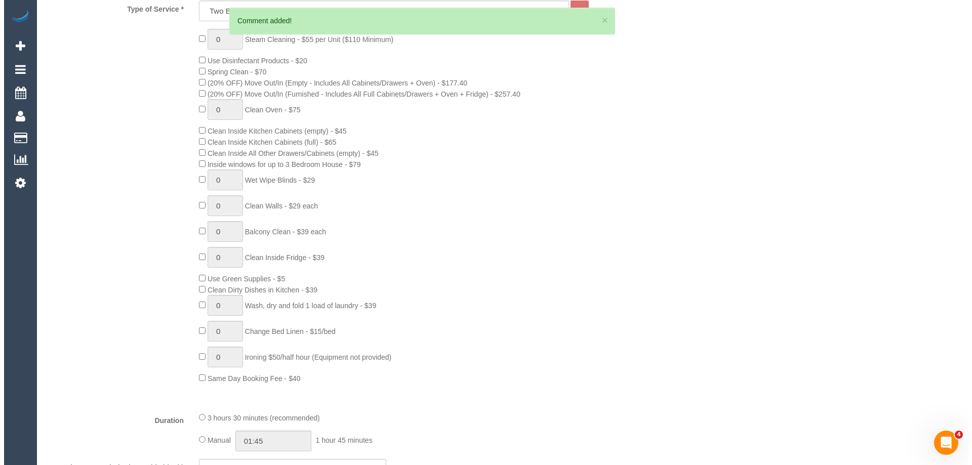
scroll to position [0, 0]
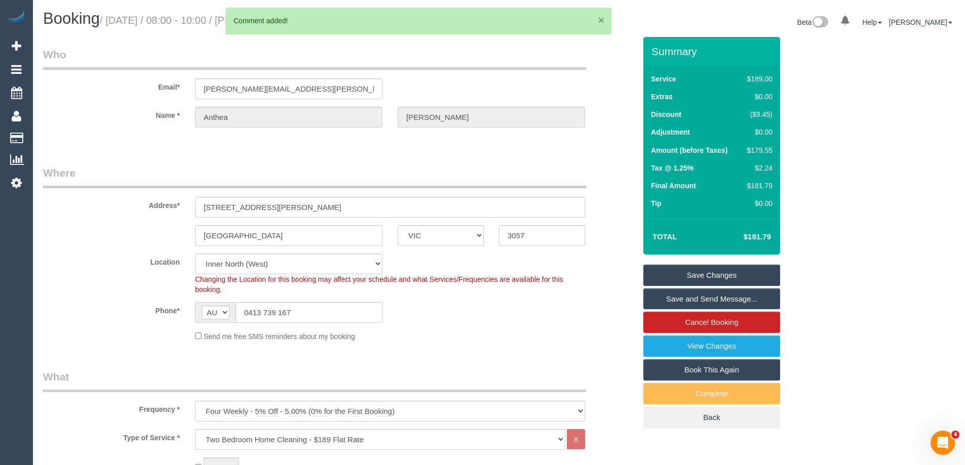
click at [603, 20] on button "×" at bounding box center [601, 20] width 6 height 11
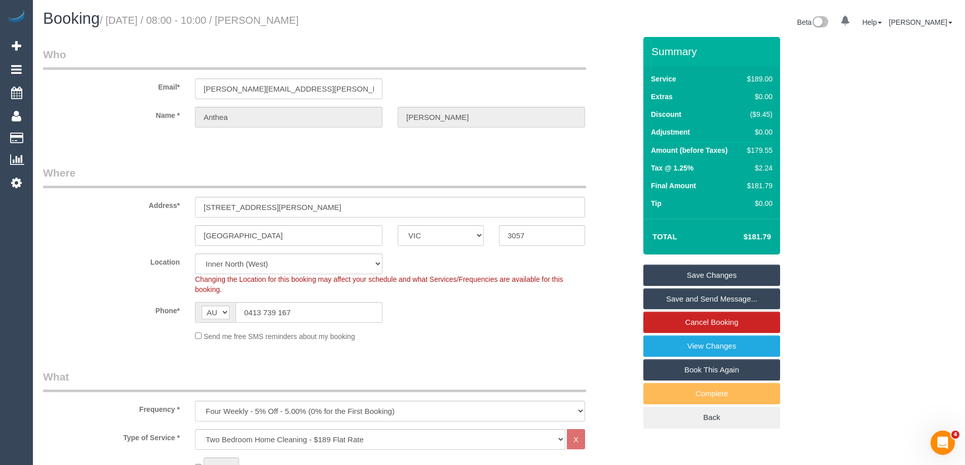
drag, startPoint x: 366, startPoint y: 17, endPoint x: 326, endPoint y: 52, distance: 52.7
click at [278, 16] on h1 "Booking / September 08, 2025 / 08:00 - 10:00 / Anthea Clarke" at bounding box center [267, 18] width 448 height 17
copy small "Anthea Clarke"
click at [686, 275] on link "Save Changes" at bounding box center [711, 275] width 137 height 21
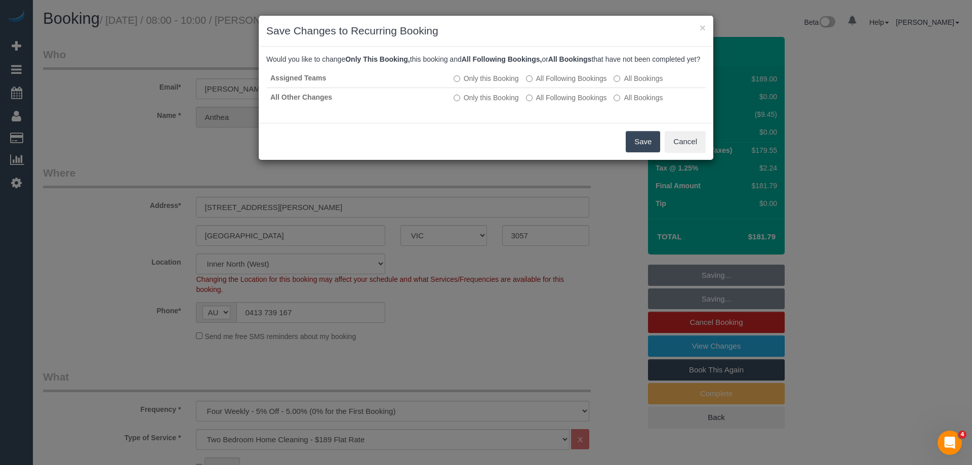
click at [643, 152] on button "Save" at bounding box center [643, 141] width 34 height 21
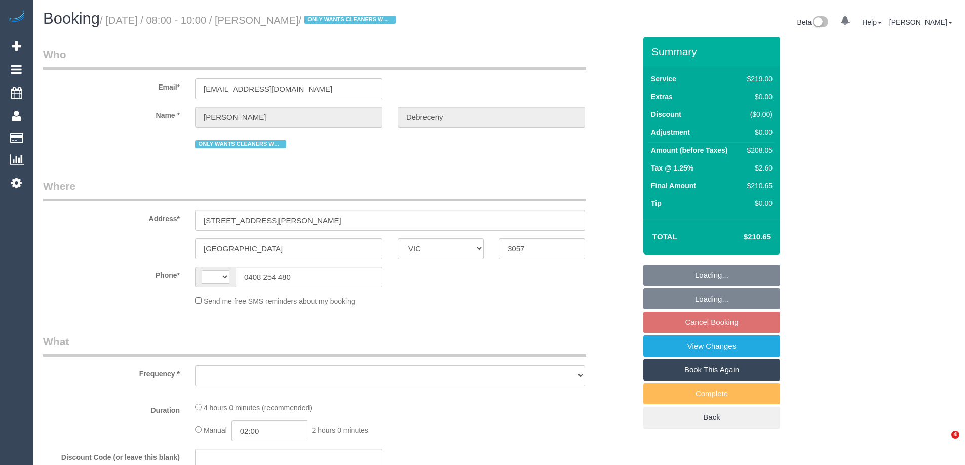
select select "VIC"
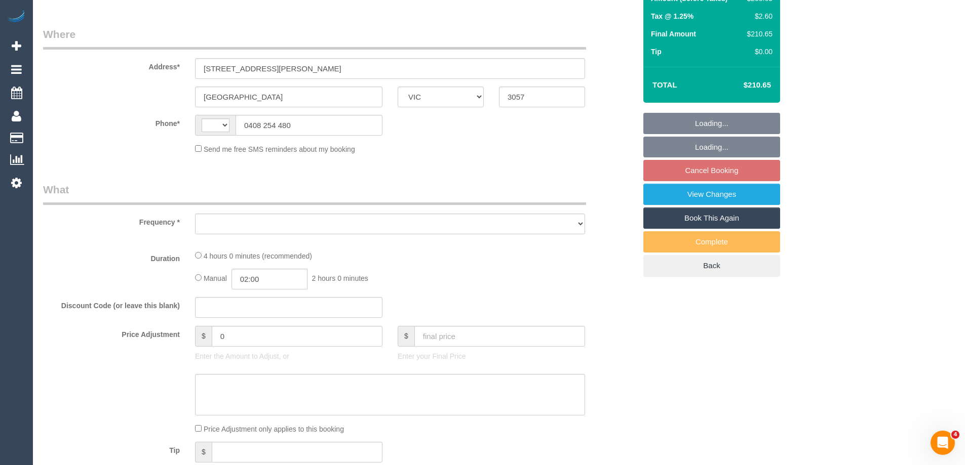
select select "string:AU"
select select "object:537"
select select "number:30"
select select "number:16"
select select "number:19"
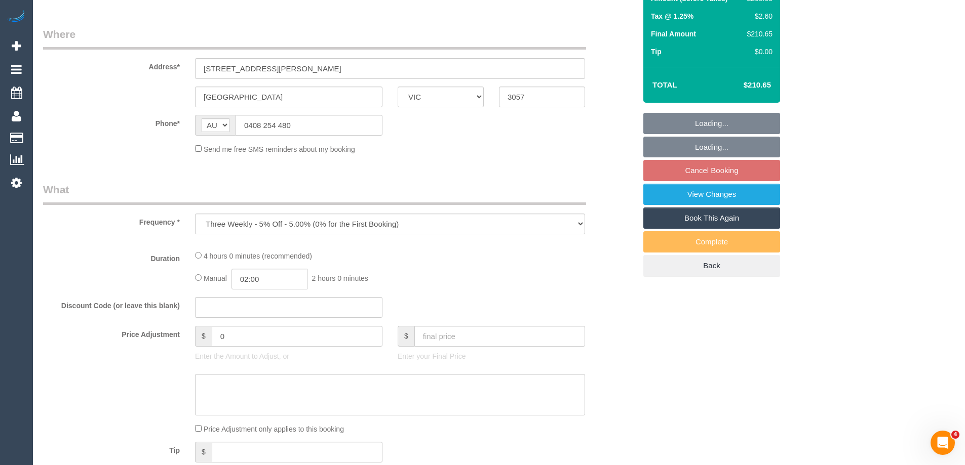
select select "number:22"
select select "number:34"
select select "number:13"
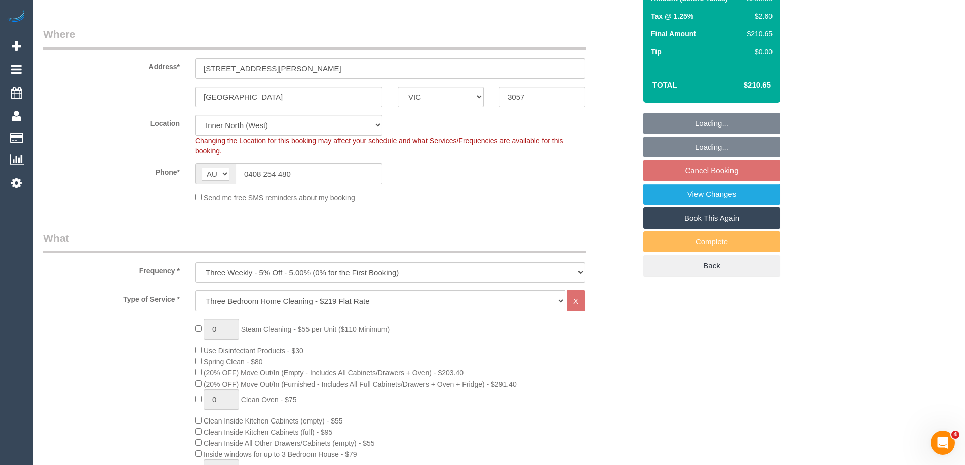
select select "object:1407"
select select "string:stripe-pm_1QSYE42GScqysDRV0aWtKGdt"
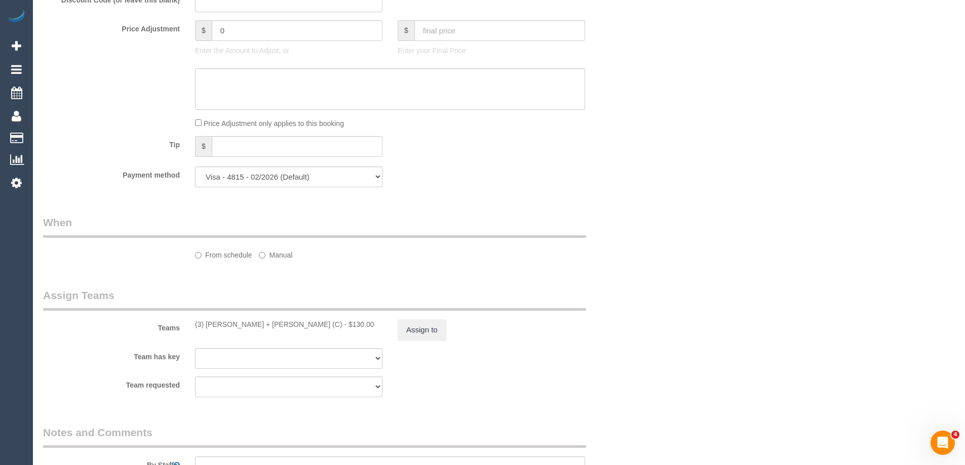
select select "spot2"
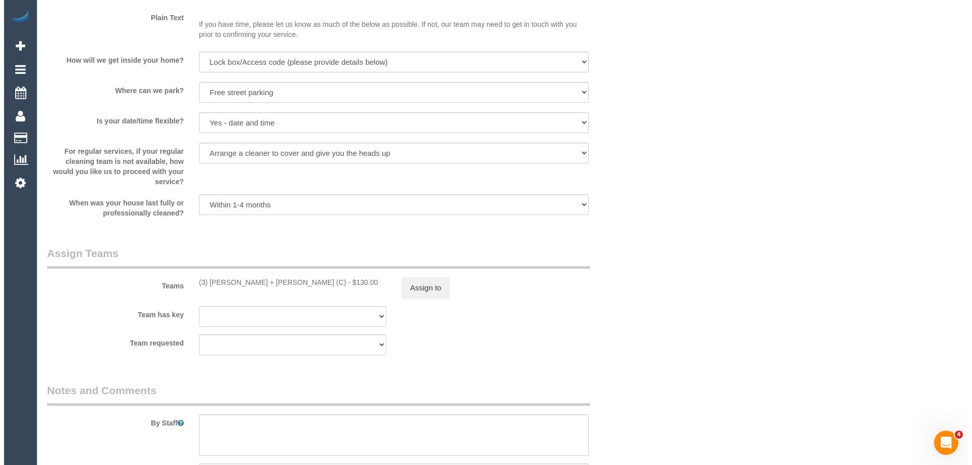
scroll to position [1518, 0]
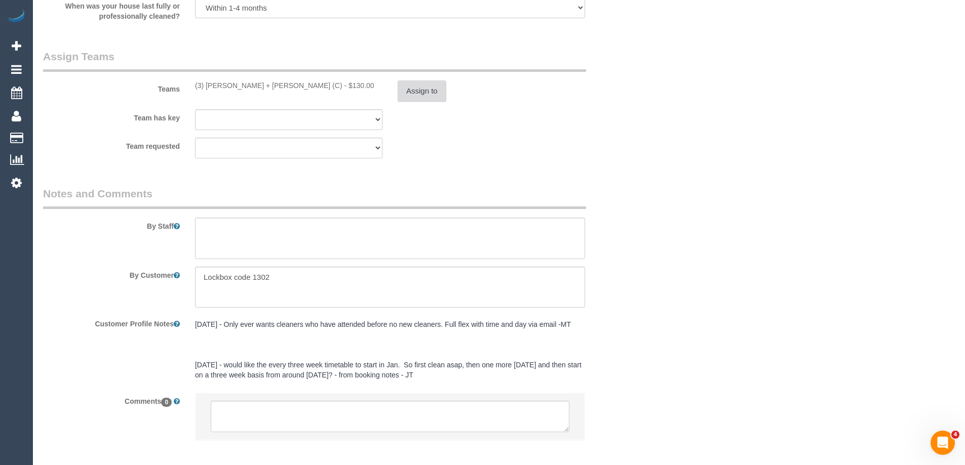
click at [416, 91] on button "Assign to" at bounding box center [422, 91] width 49 height 21
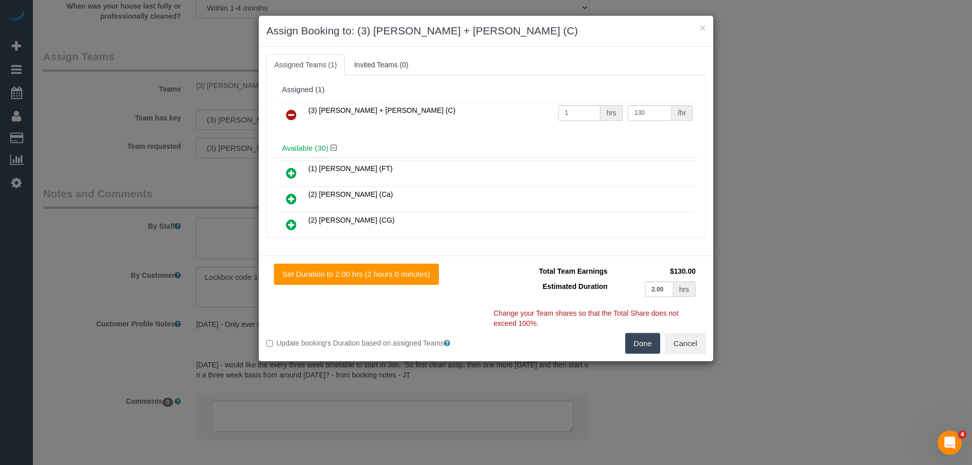
click at [285, 115] on link at bounding box center [292, 115] width 24 height 20
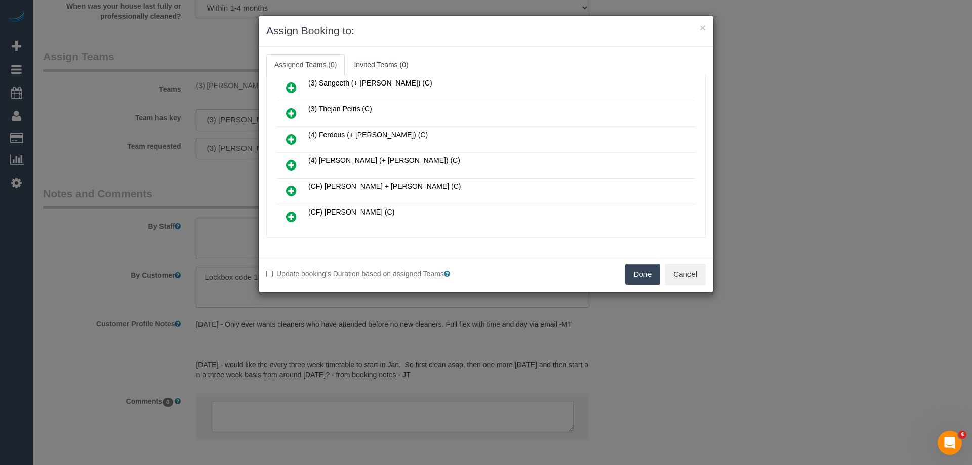
click at [295, 135] on icon at bounding box center [291, 139] width 11 height 12
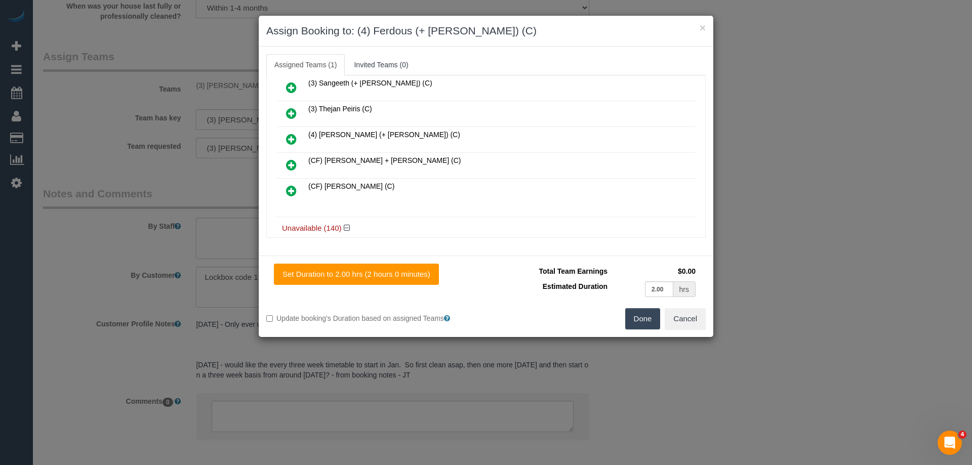
click at [289, 136] on icon at bounding box center [291, 139] width 11 height 12
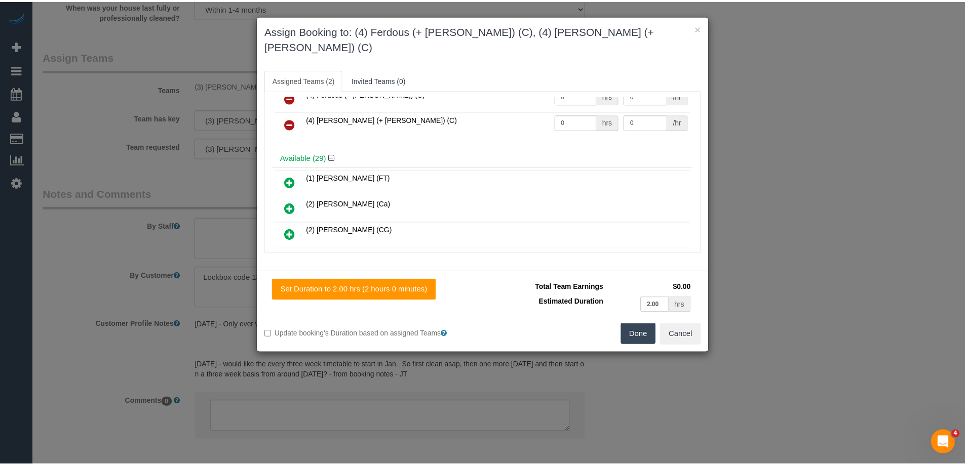
scroll to position [0, 0]
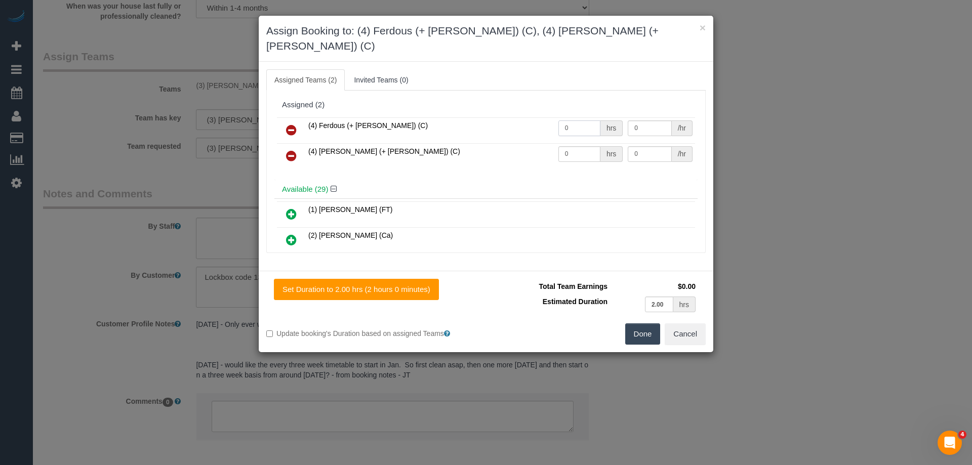
drag, startPoint x: 566, startPoint y: 115, endPoint x: 505, endPoint y: 114, distance: 61.3
click at [505, 117] on tr "(4) Ferdous (+ Forkan) (C) 0 hrs 0 /hr" at bounding box center [486, 130] width 418 height 26
type input "1"
drag, startPoint x: 568, startPoint y: 136, endPoint x: 501, endPoint y: 134, distance: 67.4
click at [503, 143] on tr "(4) Forkan (+ Ferdous) (C) 0 hrs 0 /hr" at bounding box center [486, 156] width 418 height 26
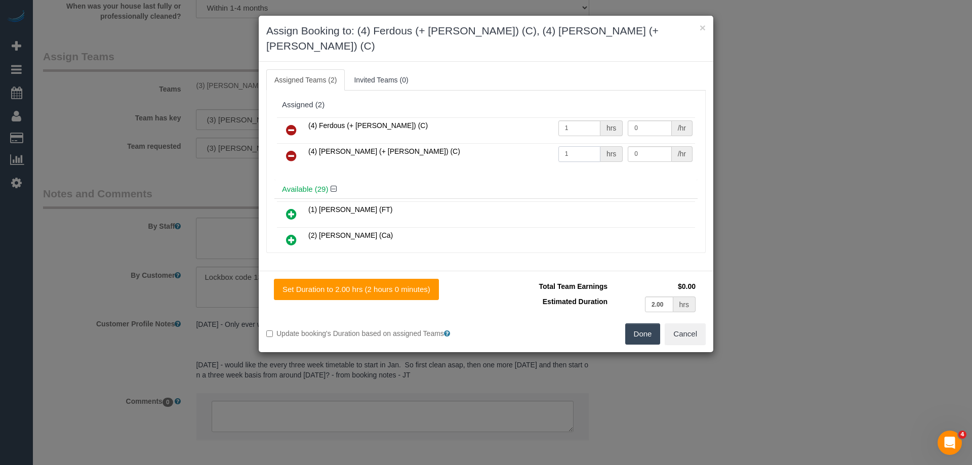
type input "1"
drag, startPoint x: 655, startPoint y: 113, endPoint x: 564, endPoint y: 112, distance: 91.2
click at [565, 117] on tr "(4) Ferdous (+ Forkan) (C) 1 hrs 0 /hr" at bounding box center [486, 130] width 418 height 26
type input "65"
drag, startPoint x: 514, startPoint y: 139, endPoint x: 472, endPoint y: 147, distance: 42.9
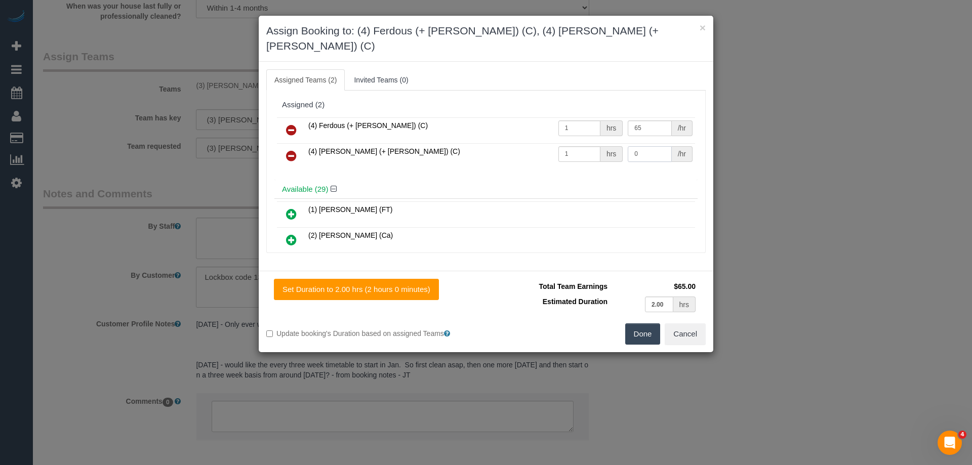
click at [491, 143] on tr "(4) Forkan (+ Ferdous) (C) 1 hrs 0 /hr" at bounding box center [486, 156] width 418 height 26
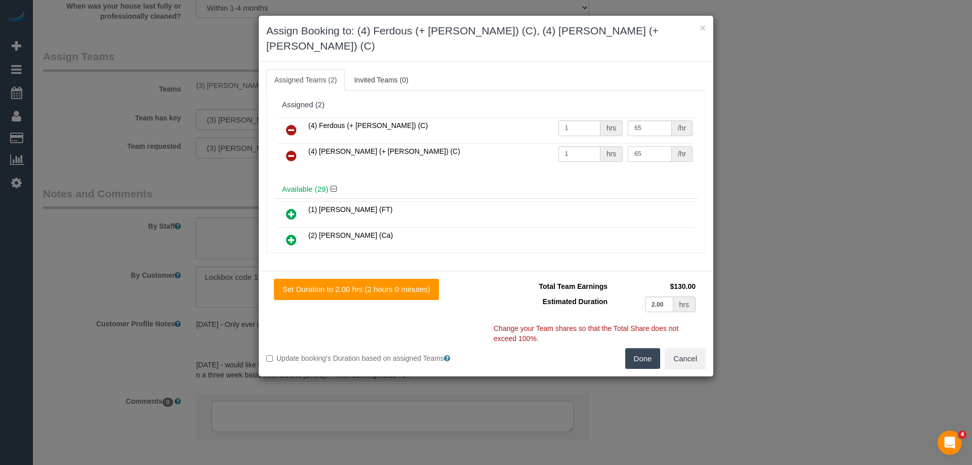
type input "65"
drag, startPoint x: 647, startPoint y: 348, endPoint x: 640, endPoint y: 345, distance: 7.7
click at [642, 348] on button "Done" at bounding box center [642, 358] width 35 height 21
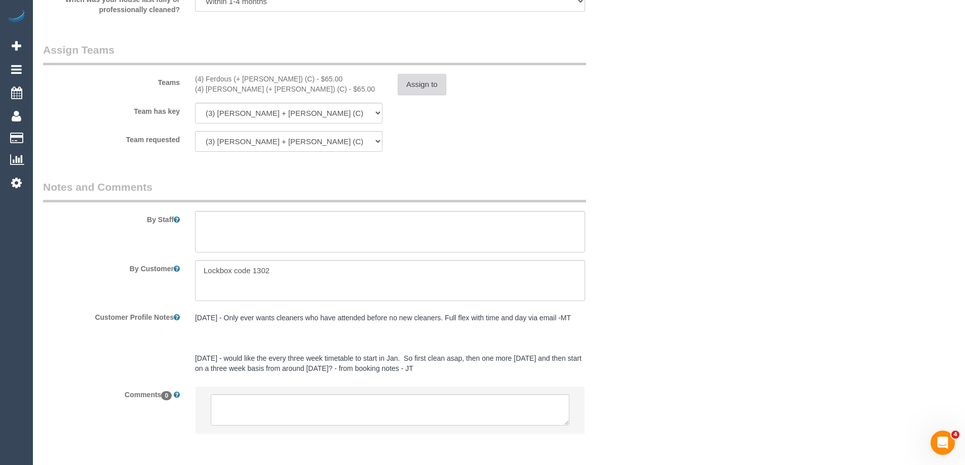
scroll to position [1566, 0]
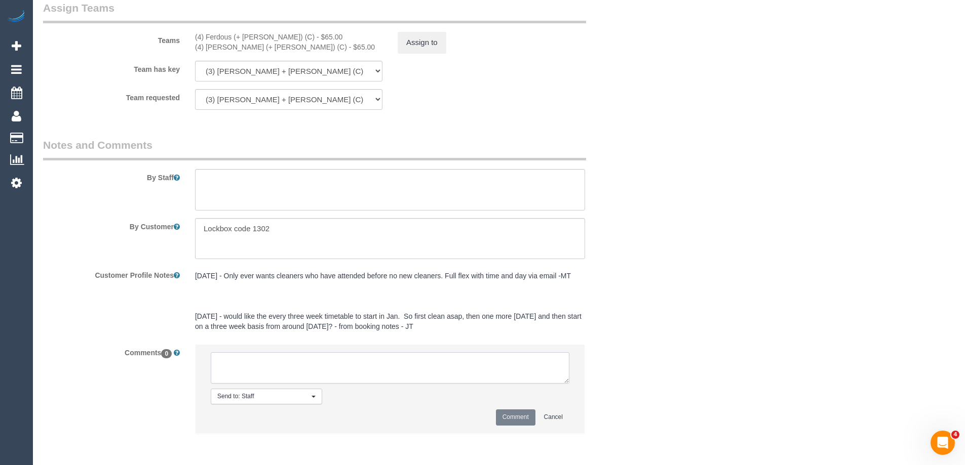
click at [242, 379] on textarea at bounding box center [390, 367] width 359 height 31
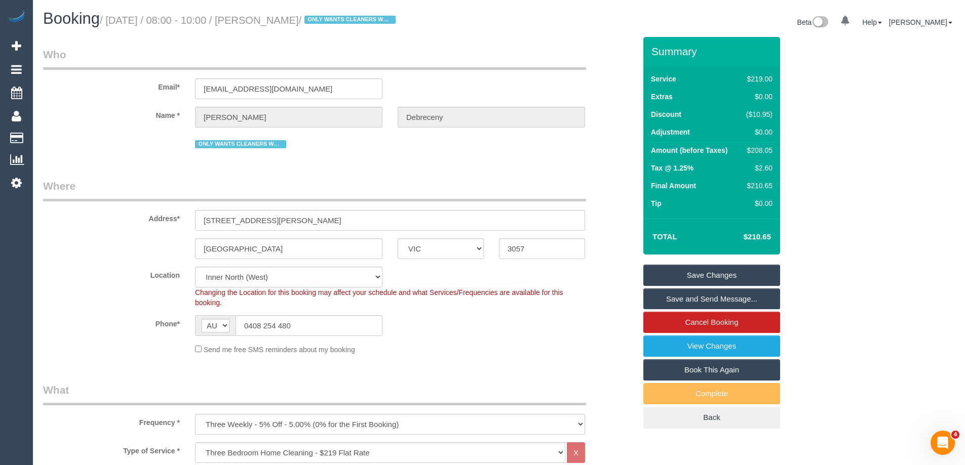
scroll to position [1609, 0]
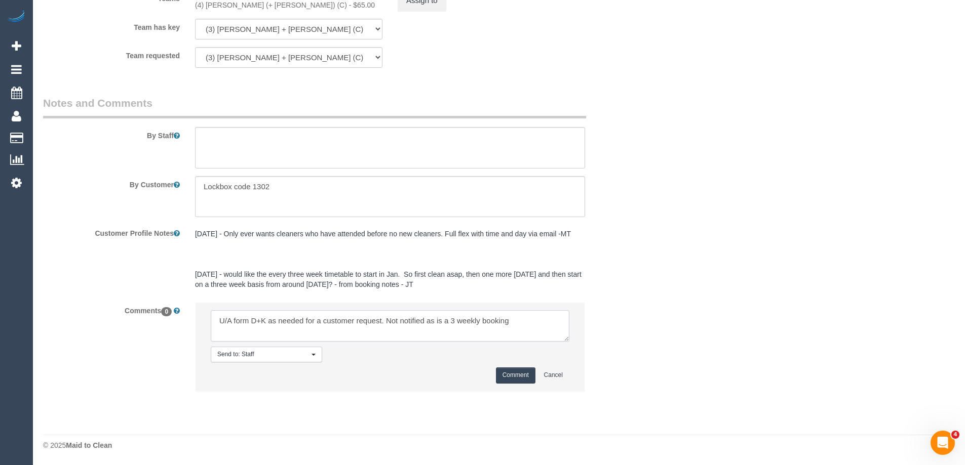
type textarea "U/A form D+K as needed for a customer request. Not notified as is a 3 weekly bo…"
click at [502, 370] on button "Comment" at bounding box center [516, 376] width 40 height 16
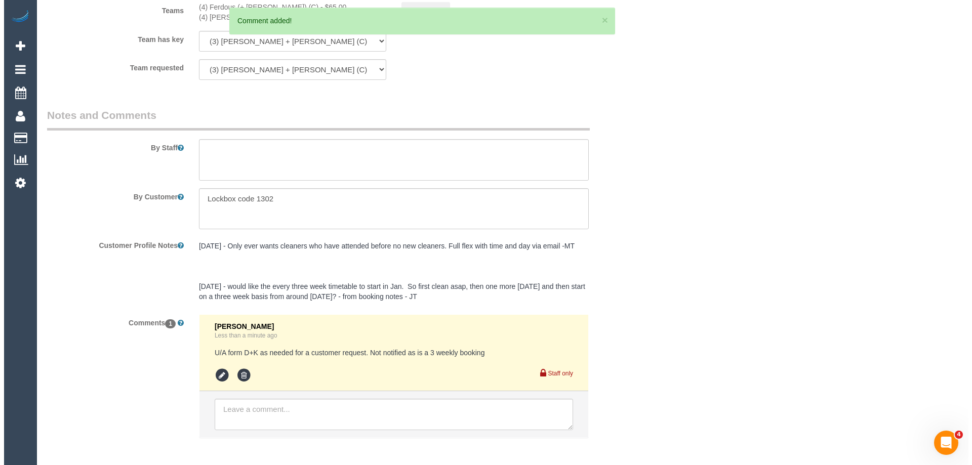
scroll to position [0, 0]
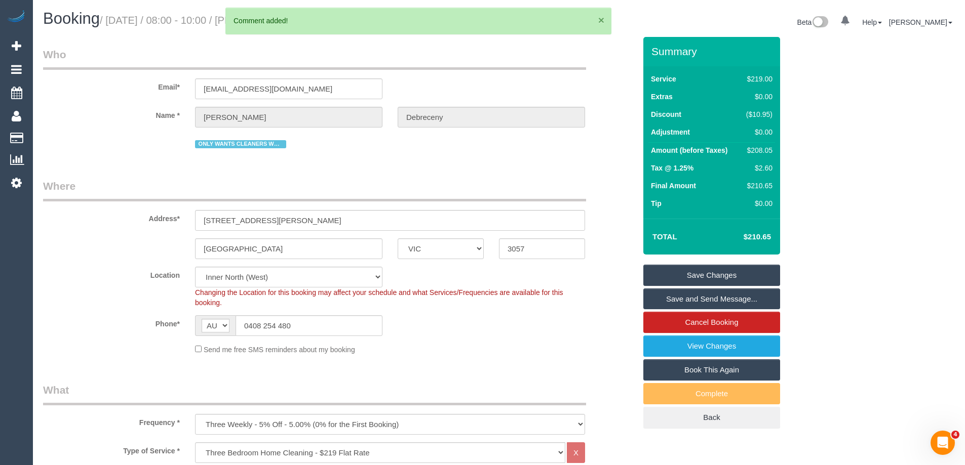
click at [602, 21] on button "×" at bounding box center [601, 20] width 6 height 11
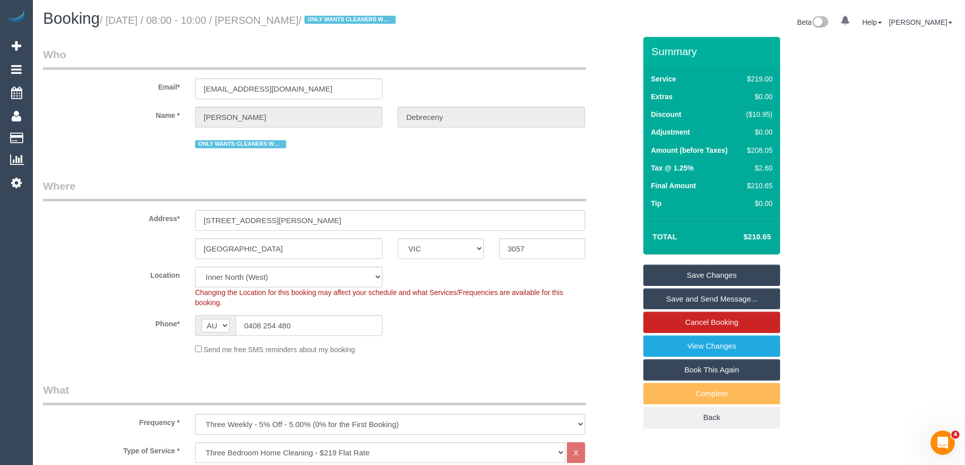
drag, startPoint x: 376, startPoint y: 18, endPoint x: 299, endPoint y: 38, distance: 79.0
click at [281, 19] on small "/ September 08, 2025 / 08:00 - 10:00 / Catherine Debreceny / ONLY WANTS CLEANER…" at bounding box center [249, 20] width 299 height 11
copy small "Catherine Debreceny"
click at [681, 273] on link "Save Changes" at bounding box center [711, 275] width 137 height 21
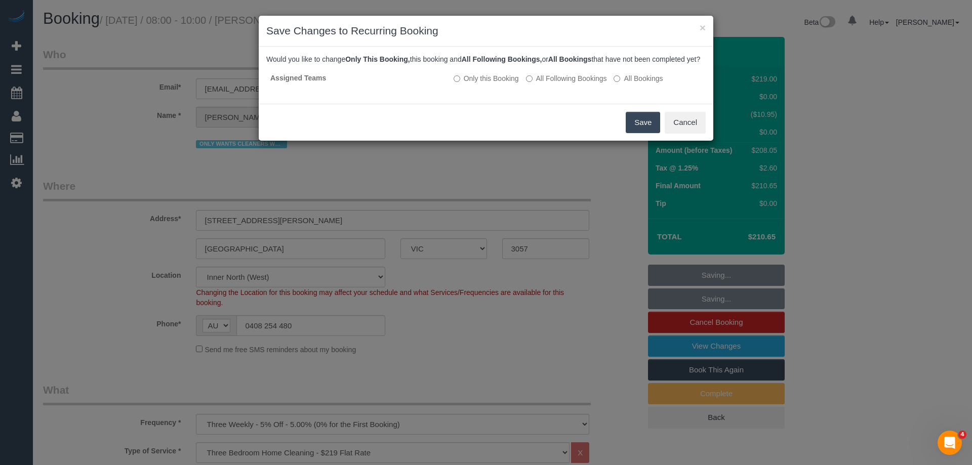
click at [636, 133] on button "Save" at bounding box center [643, 122] width 34 height 21
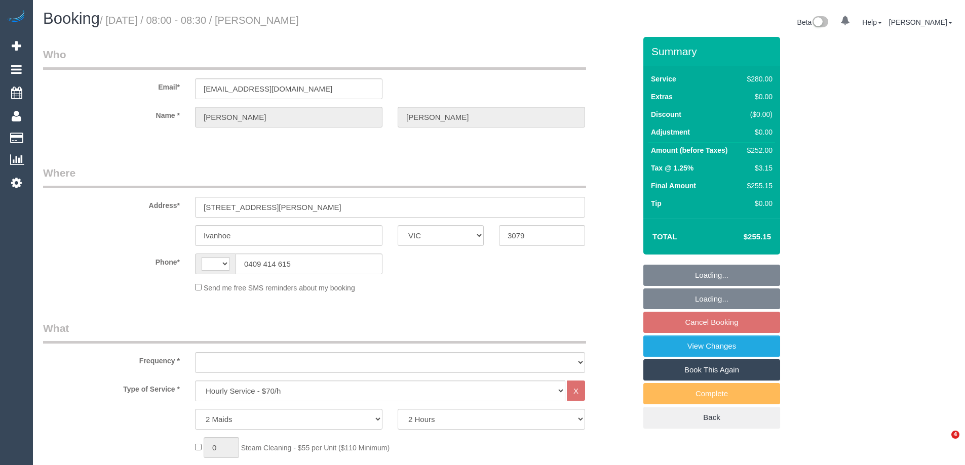
select select "VIC"
select select "2"
select select "number:28"
select select "number:14"
select select "number:19"
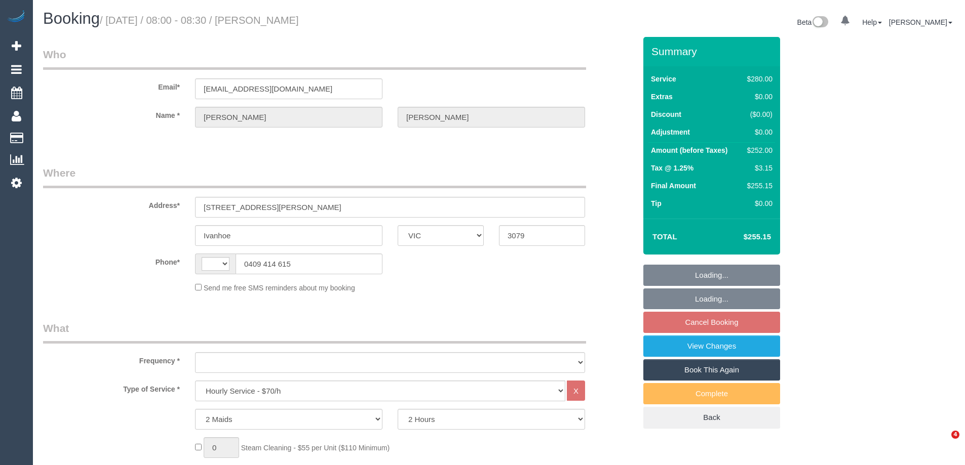
select select "number:25"
select select "number:35"
select select "number:11"
select select "string:AU"
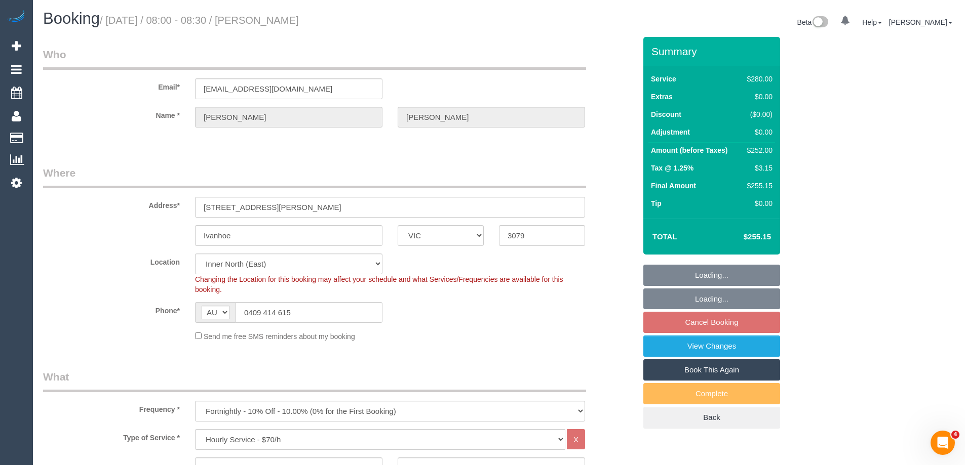
select select "object:892"
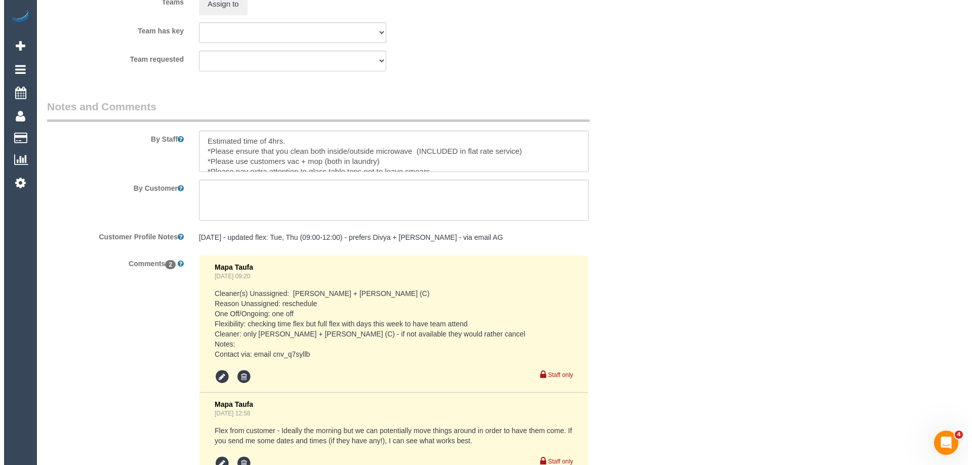
scroll to position [1570, 0]
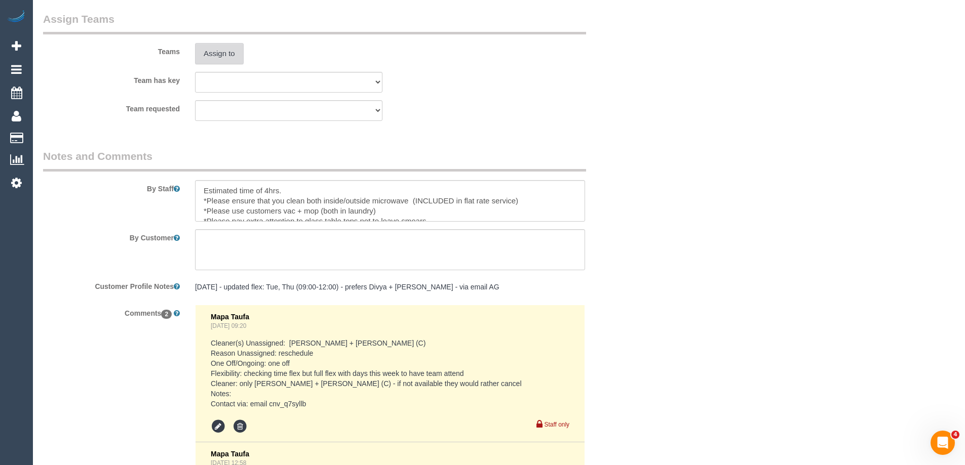
click at [222, 52] on button "Assign to" at bounding box center [219, 53] width 49 height 21
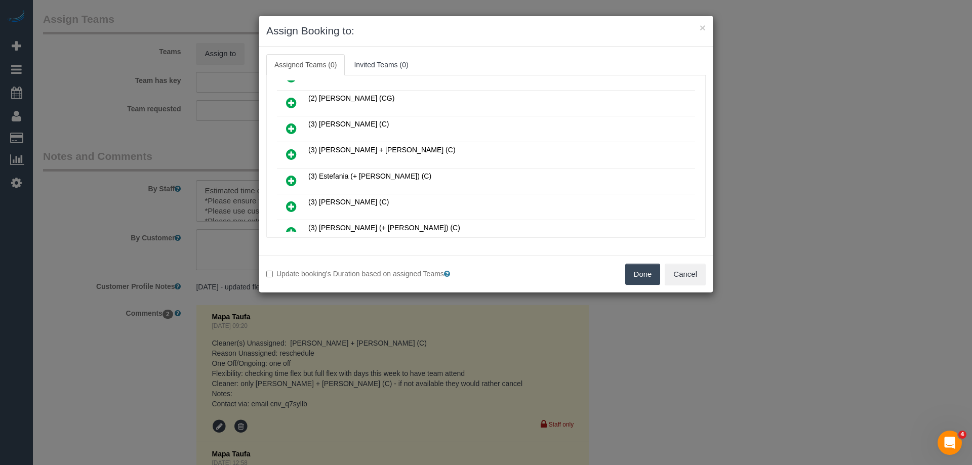
click at [289, 148] on icon at bounding box center [291, 154] width 11 height 12
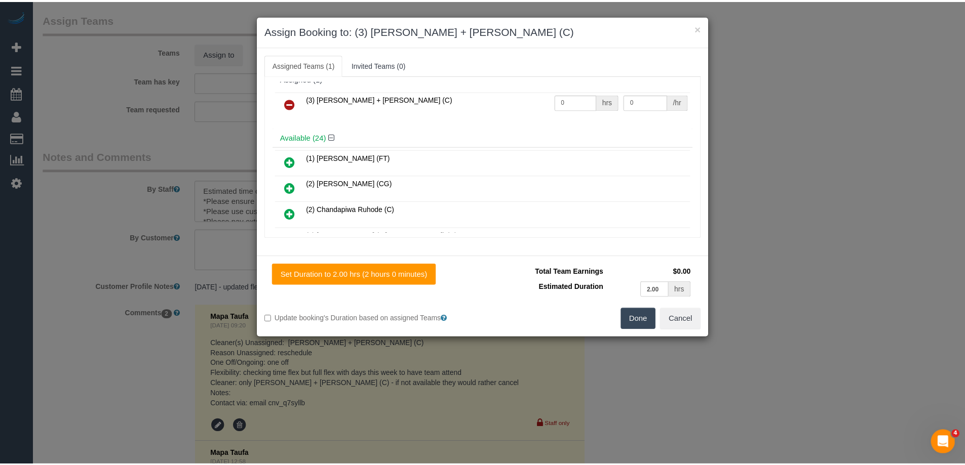
scroll to position [0, 0]
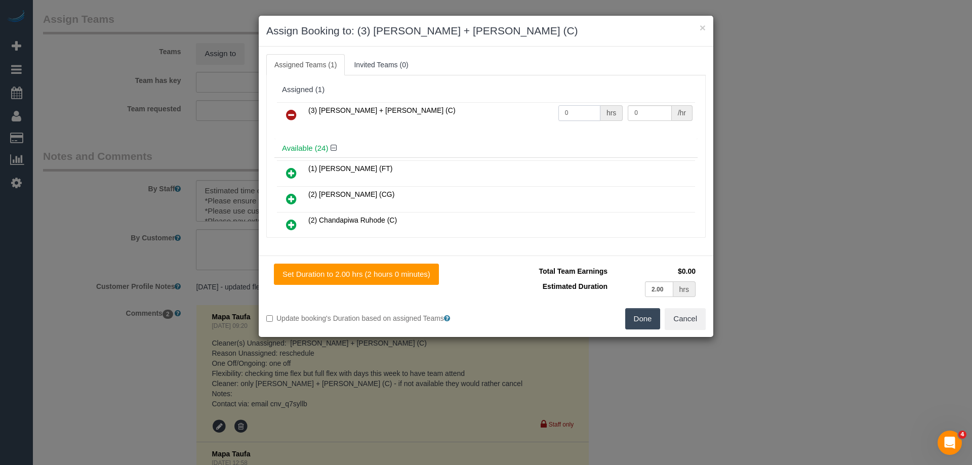
drag, startPoint x: 575, startPoint y: 113, endPoint x: 515, endPoint y: 110, distance: 60.9
click at [515, 110] on tr "(3) Denis + Kaira (C) 0 hrs 0 /hr" at bounding box center [486, 115] width 418 height 26
type input "4"
drag, startPoint x: 643, startPoint y: 109, endPoint x: 571, endPoint y: 102, distance: 72.3
click at [587, 105] on tr "(3) Denis + Kaira (C) 4 hrs 0 /hr" at bounding box center [486, 115] width 418 height 26
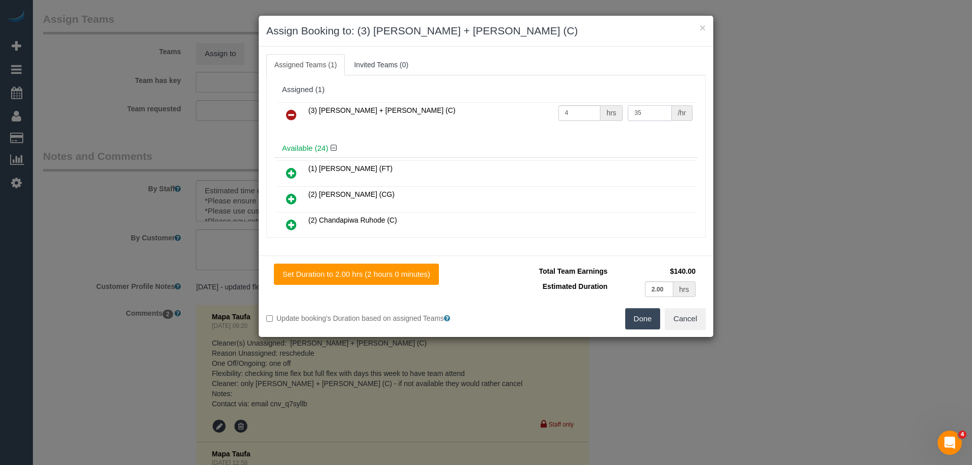
type input "35"
click at [645, 316] on button "Done" at bounding box center [642, 318] width 35 height 21
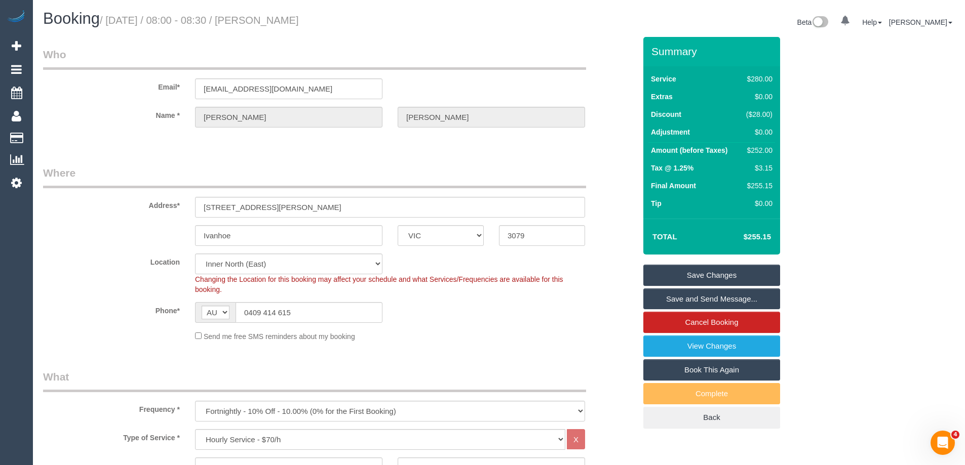
drag, startPoint x: 359, startPoint y: 18, endPoint x: 283, endPoint y: 15, distance: 76.5
click at [283, 15] on h1 "Booking / September 08, 2025 / 08:00 - 08:30 / Suzanne Boyce" at bounding box center [267, 18] width 448 height 17
copy small "Suzanne Boyce"
click at [661, 297] on link "Save and Send Message..." at bounding box center [711, 299] width 137 height 21
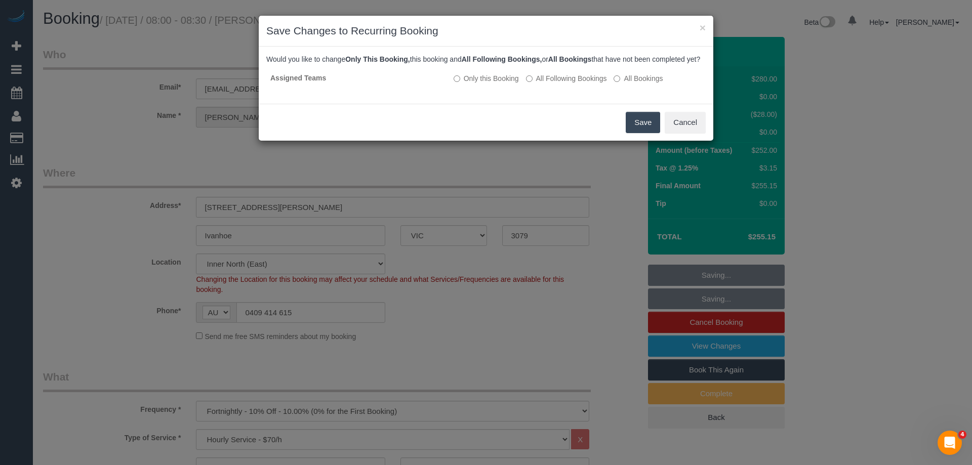
click at [648, 133] on button "Save" at bounding box center [643, 122] width 34 height 21
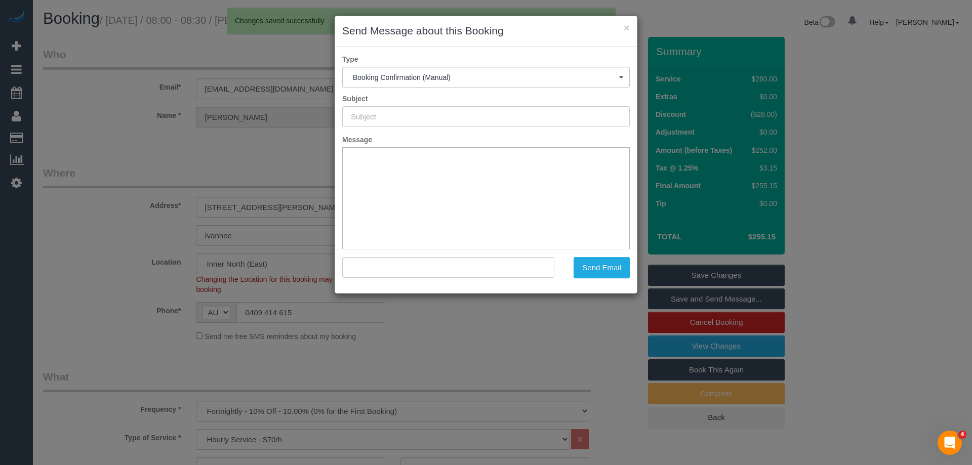
type input "Booking Confirmed"
type input ""Suzanne Boyce" <drboyce@hotmail.com>"
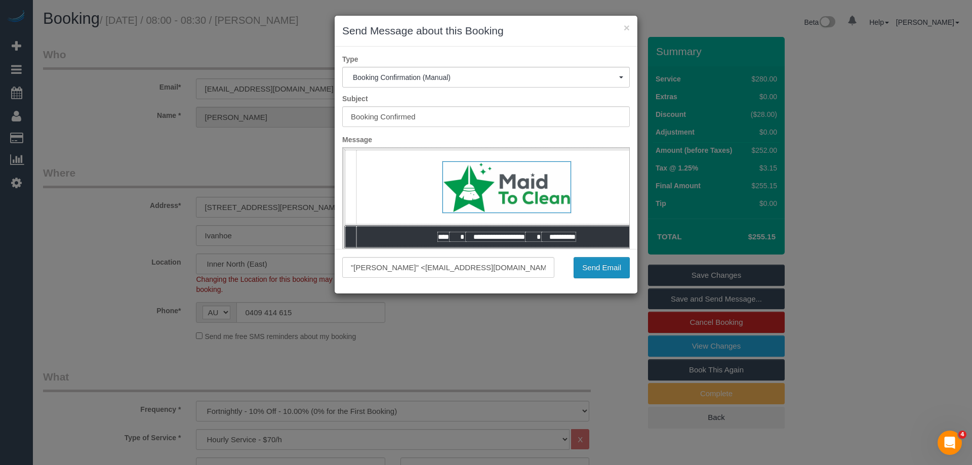
click at [597, 269] on button "Send Email" at bounding box center [602, 267] width 56 height 21
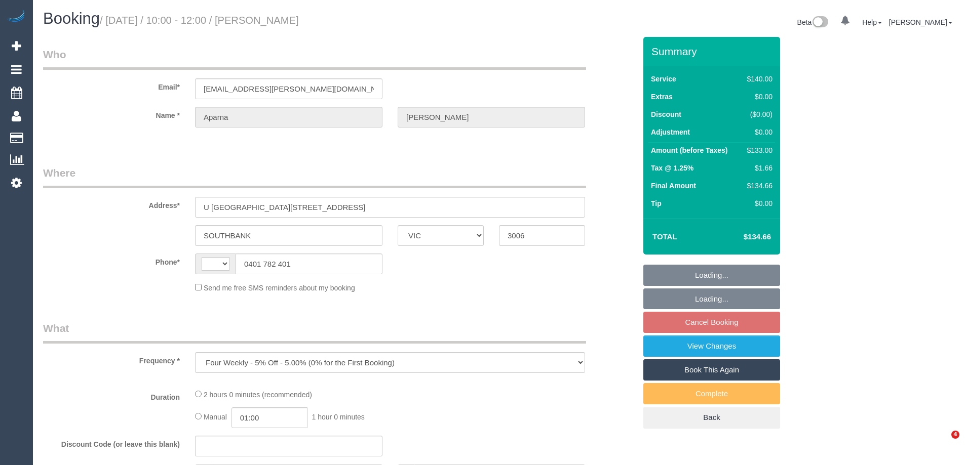
select select "VIC"
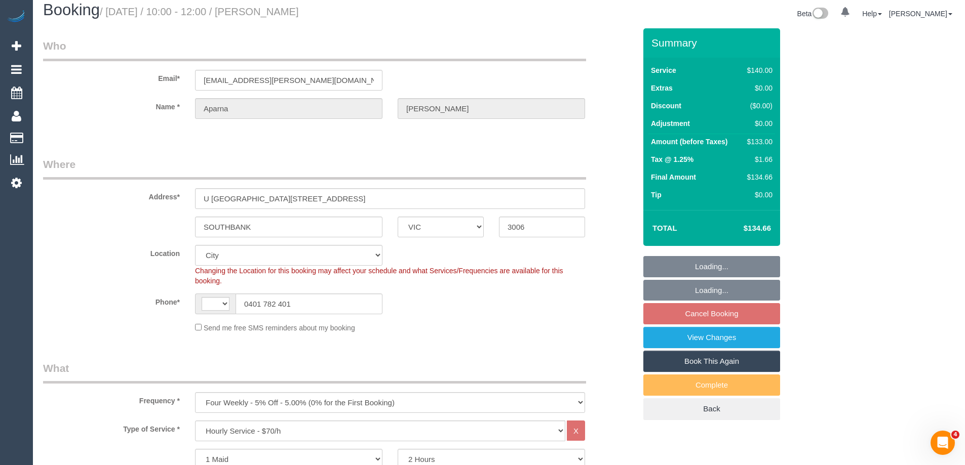
select select "object:467"
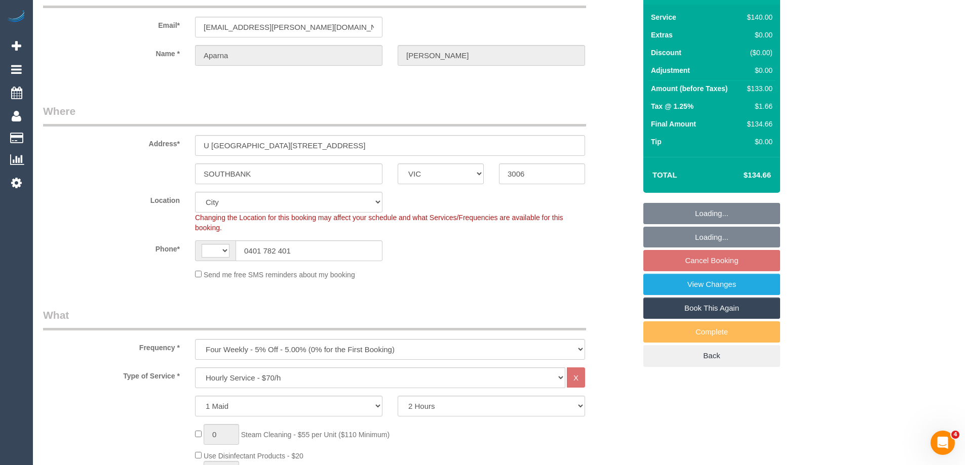
select select "string:AU"
select select "string:stripe-pm_1QTg8z2GScqysDRVAjIMsjXD"
select select "spot3"
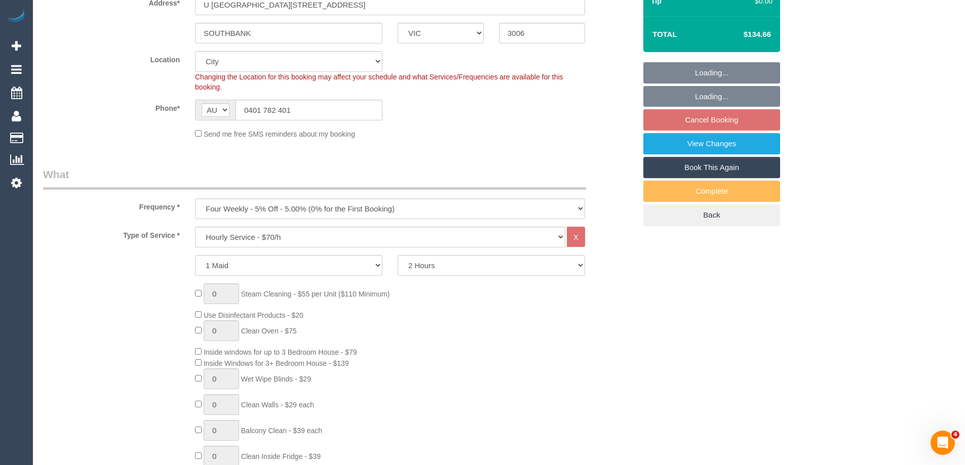
select select "number:28"
select select "number:14"
select select "number:20"
select select "number:24"
select select "number:35"
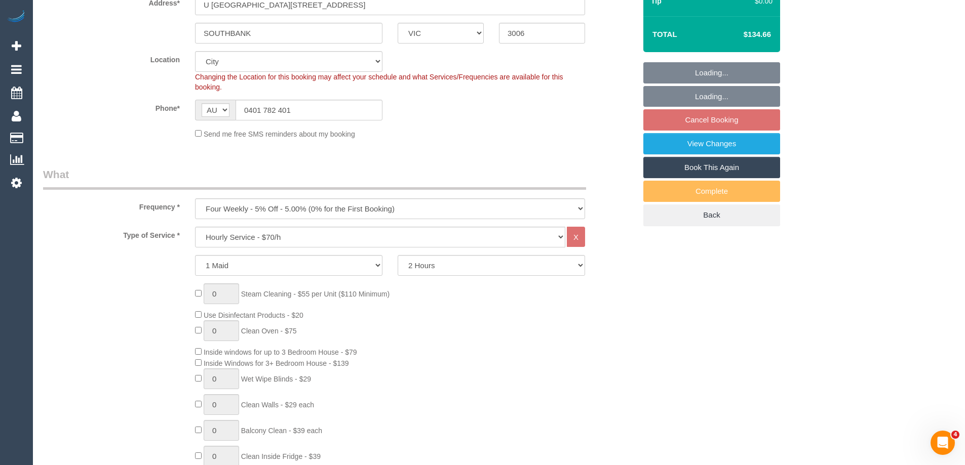
select select "number:12"
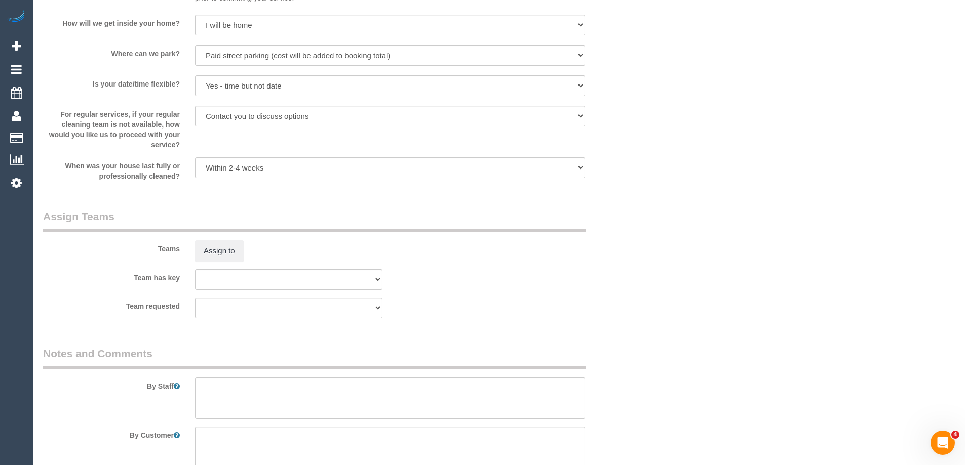
scroll to position [1617, 0]
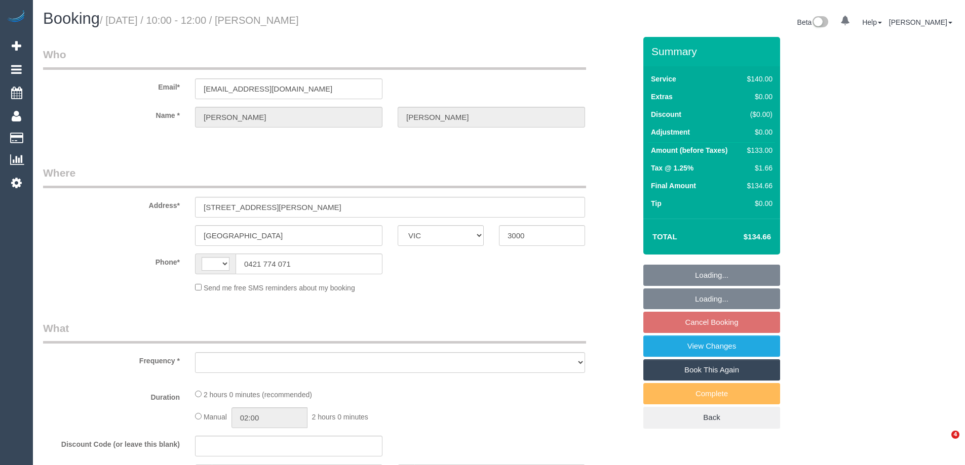
select select "VIC"
select select "object:296"
select select "string:AU"
select select "string:stripe-pm_1KVn5o2GScqysDRVyxcCsRoL"
select select "number:28"
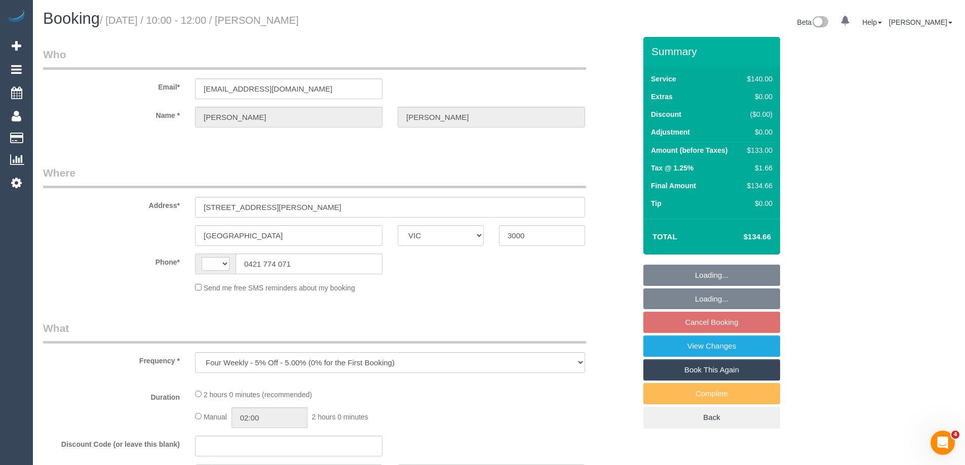
select select "number:14"
select select "number:20"
select select "number:23"
select select "number:13"
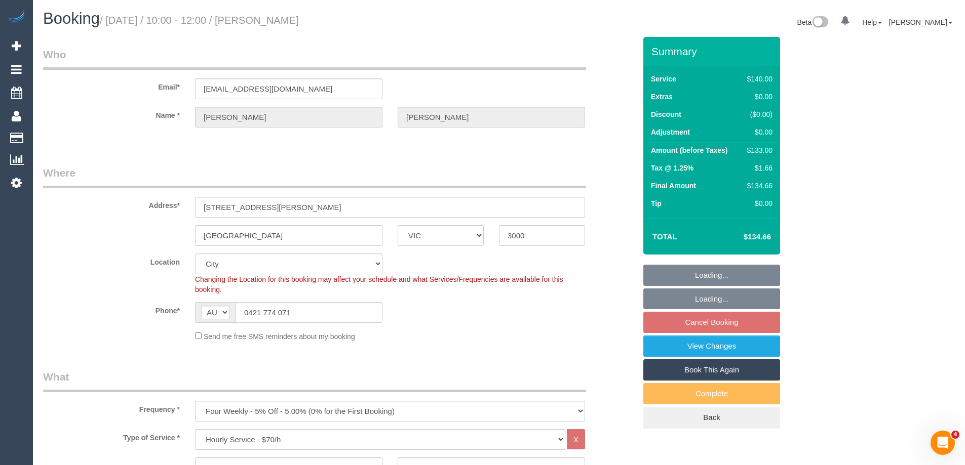
select select "object:1266"
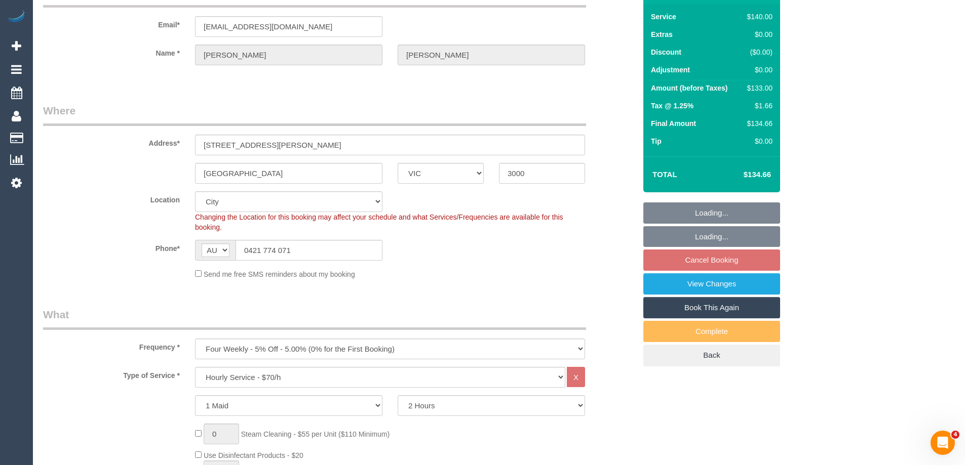
select select "spot3"
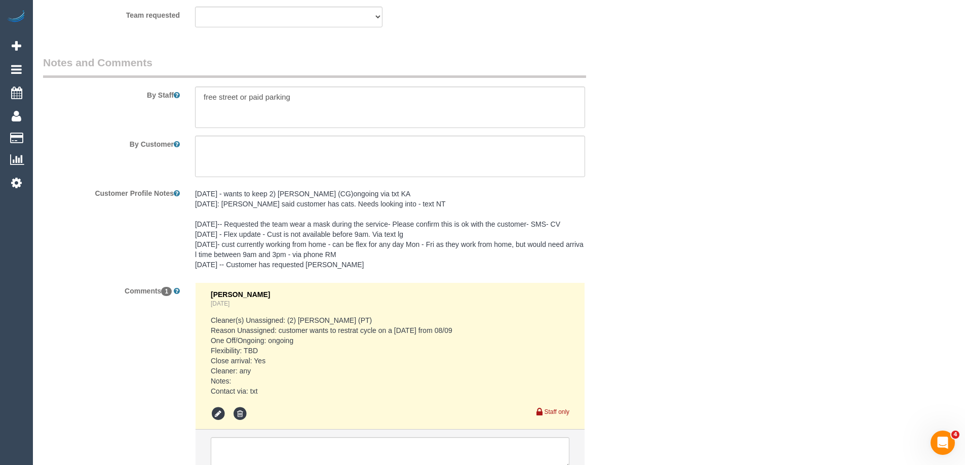
scroll to position [1621, 0]
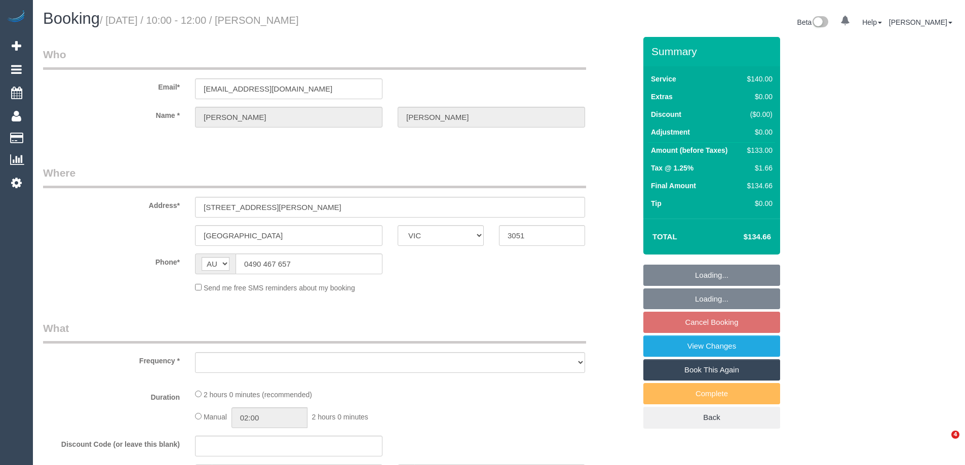
select select "VIC"
select select "object:522"
select select "string:stripe-pm_1RCYcd2GScqysDRVbZLA98HB"
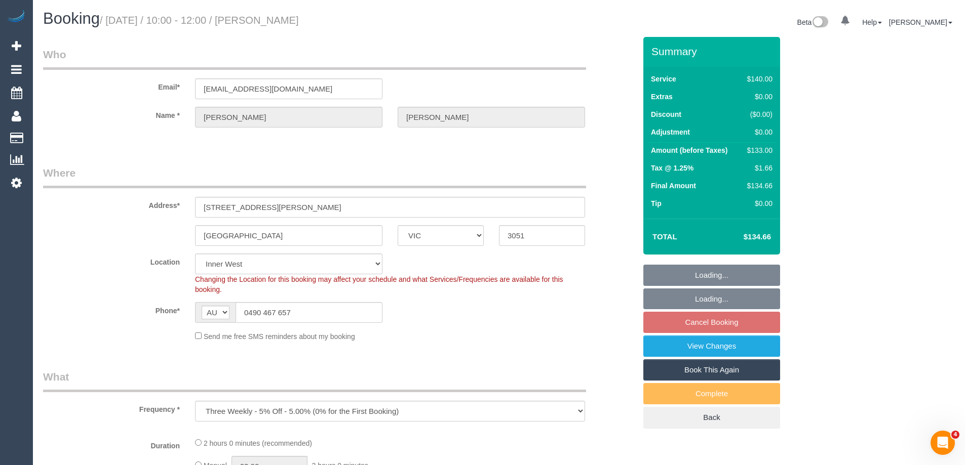
select select "number:28"
select select "number:14"
select select "number:18"
select select "number:24"
select select "number:34"
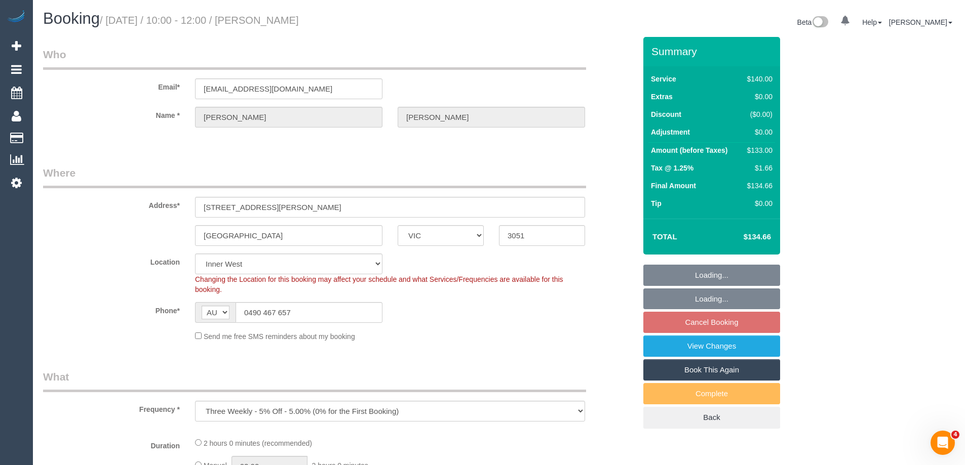
select select "number:12"
select select "object:1536"
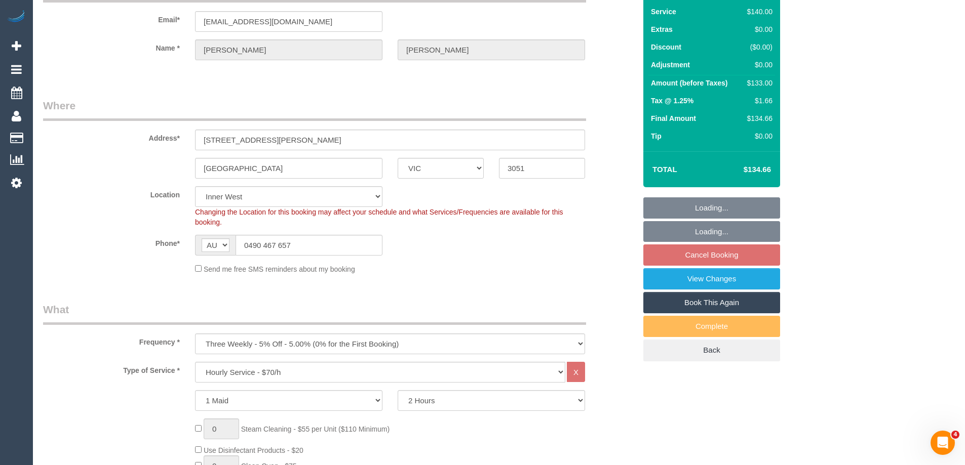
select select "spot3"
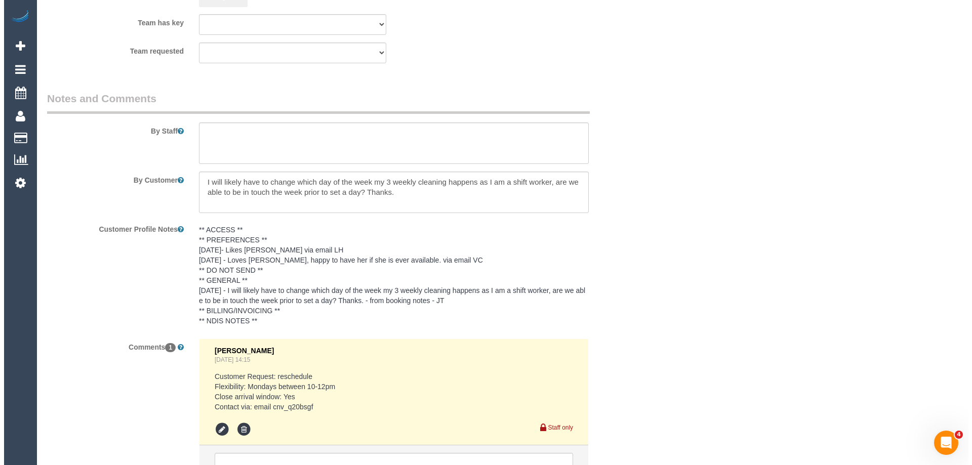
scroll to position [1554, 0]
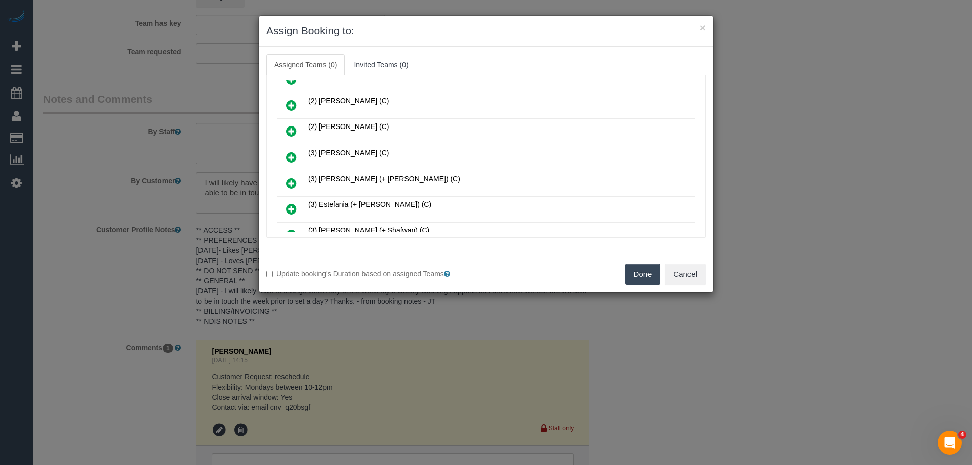
scroll to position [101, 0]
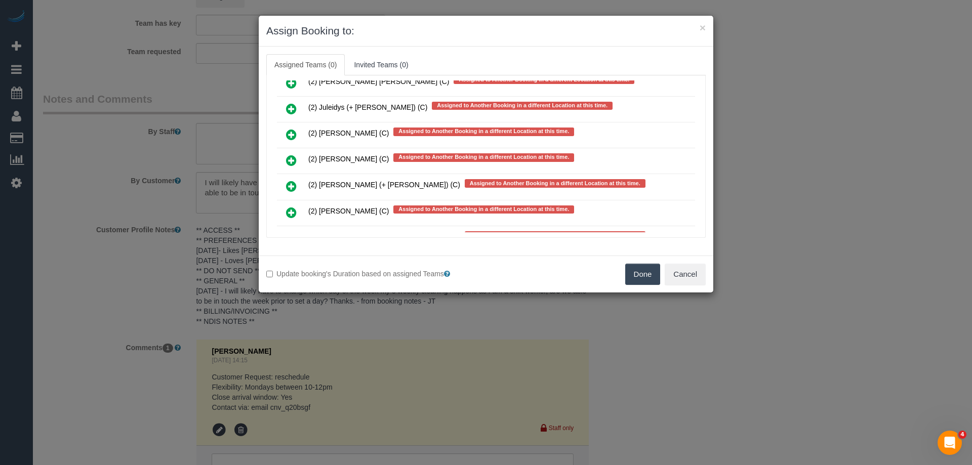
click at [288, 211] on icon at bounding box center [291, 213] width 11 height 12
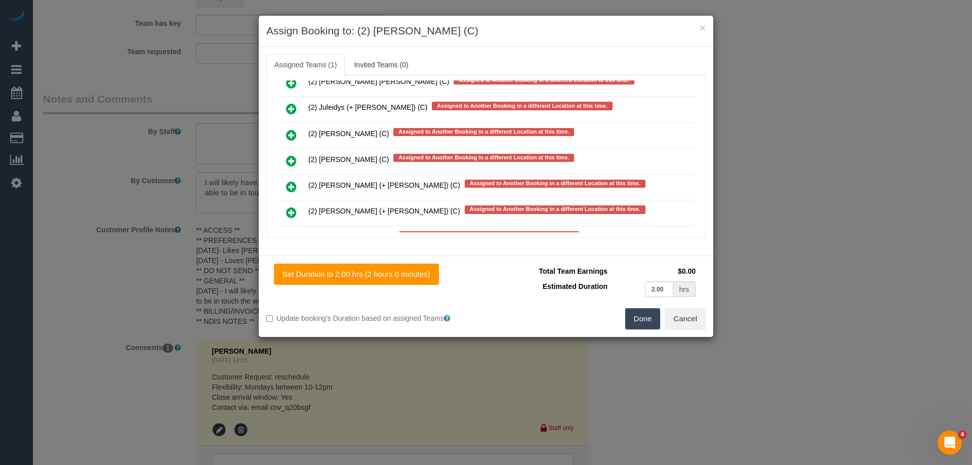
scroll to position [0, 0]
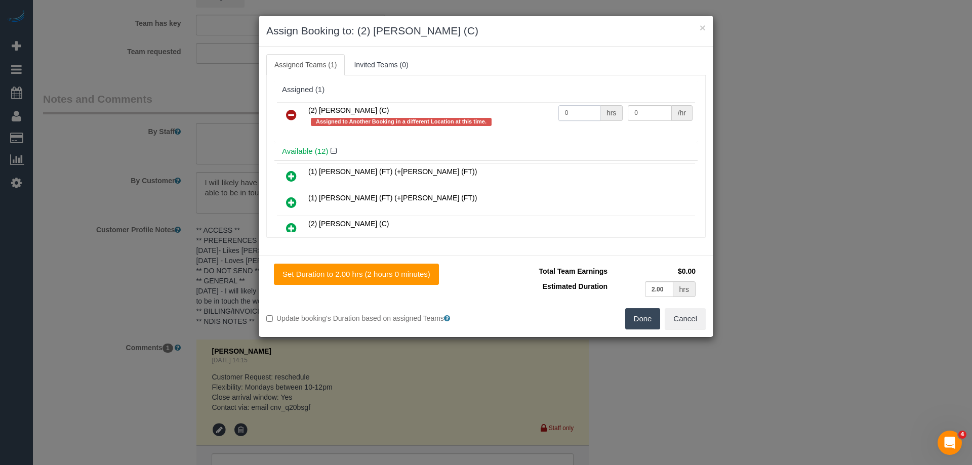
drag, startPoint x: 567, startPoint y: 110, endPoint x: 540, endPoint y: 110, distance: 27.3
click at [540, 110] on tr "(2) Loretta Chevalier (C) Assigned to Another Booking in a different Location a…" at bounding box center [486, 116] width 418 height 29
type input "2"
drag, startPoint x: 650, startPoint y: 108, endPoint x: 552, endPoint y: 105, distance: 98.8
click at [561, 105] on tr "(2) Loretta Chevalier (C) Assigned to Another Booking in a different Location a…" at bounding box center [486, 116] width 418 height 29
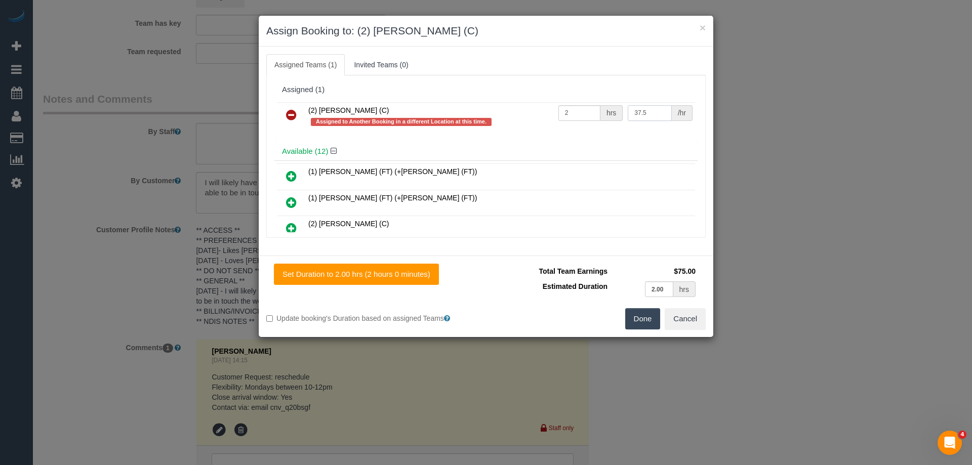
type input "37.5"
drag, startPoint x: 644, startPoint y: 318, endPoint x: 639, endPoint y: 311, distance: 8.3
click at [644, 318] on button "Done" at bounding box center [642, 318] width 35 height 21
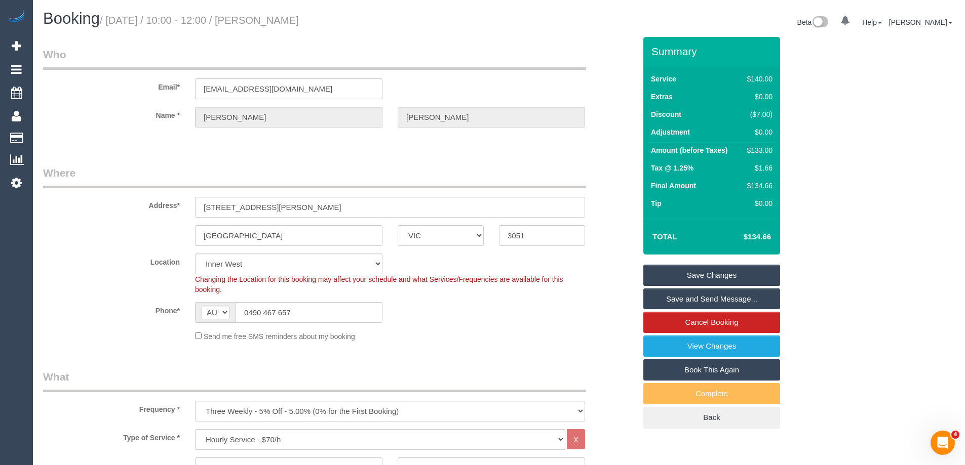
drag, startPoint x: 356, startPoint y: 16, endPoint x: 283, endPoint y: 15, distance: 72.9
click at [283, 15] on h1 "Booking / September 08, 2025 / 10:00 - 12:00 / Natasha Gandhi" at bounding box center [267, 18] width 448 height 17
copy small "Natasha Gandhi"
click at [664, 301] on link "Save and Send Message..." at bounding box center [711, 299] width 137 height 21
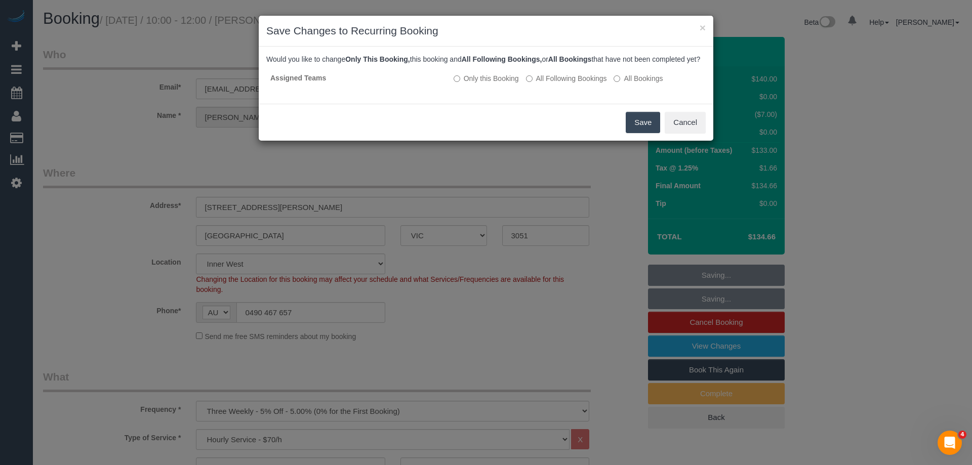
click at [654, 133] on button "Save" at bounding box center [643, 122] width 34 height 21
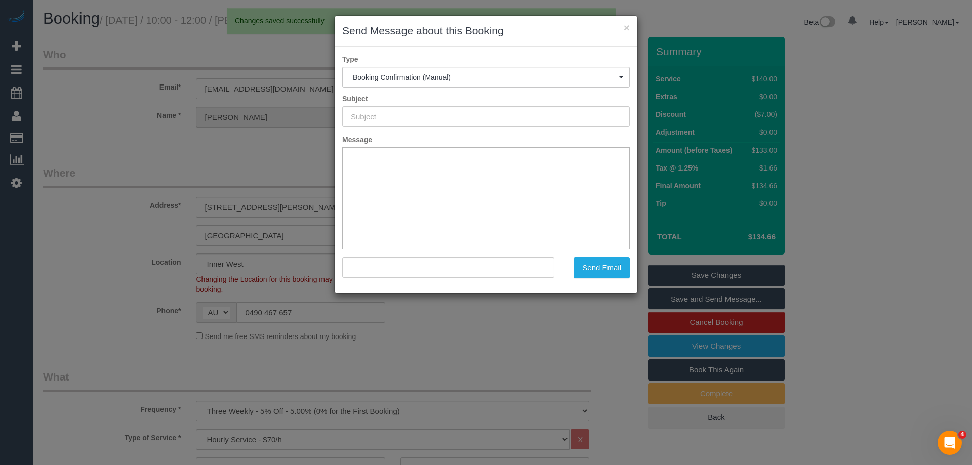
type input "Booking Confirmed"
type input ""Natasha Gandhi" <tash.gandhi@gmail.com>"
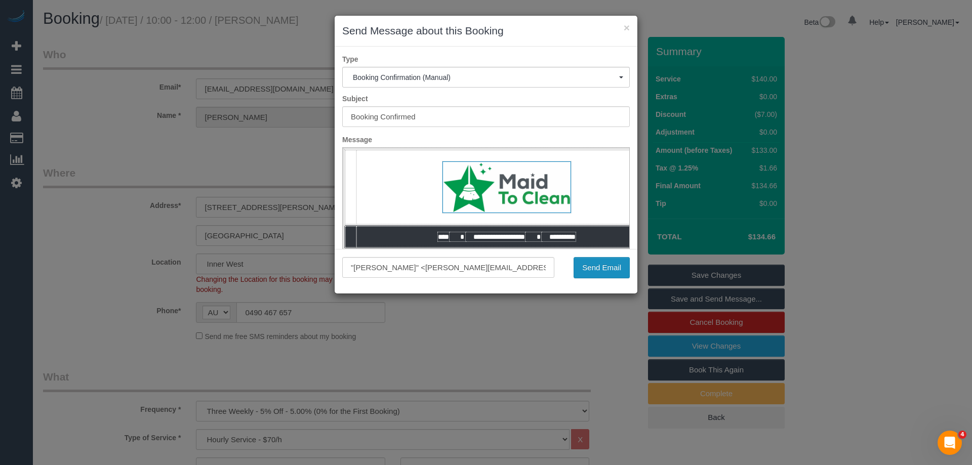
click at [600, 269] on button "Send Email" at bounding box center [602, 267] width 56 height 21
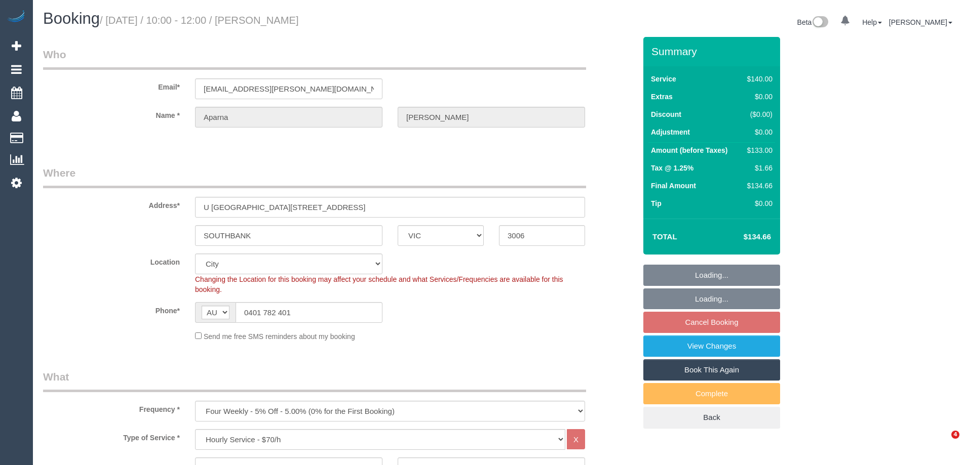
select select "VIC"
select select "string:stripe-pm_1QTg8z2GScqysDRVAjIMsjXD"
select select "spot3"
select select "number:28"
select select "number:14"
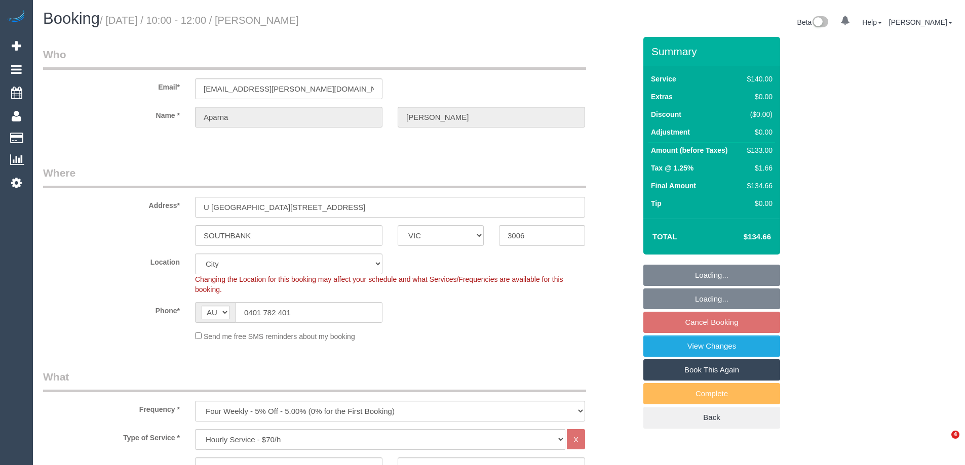
select select "number:20"
select select "number:24"
select select "number:35"
select select "number:12"
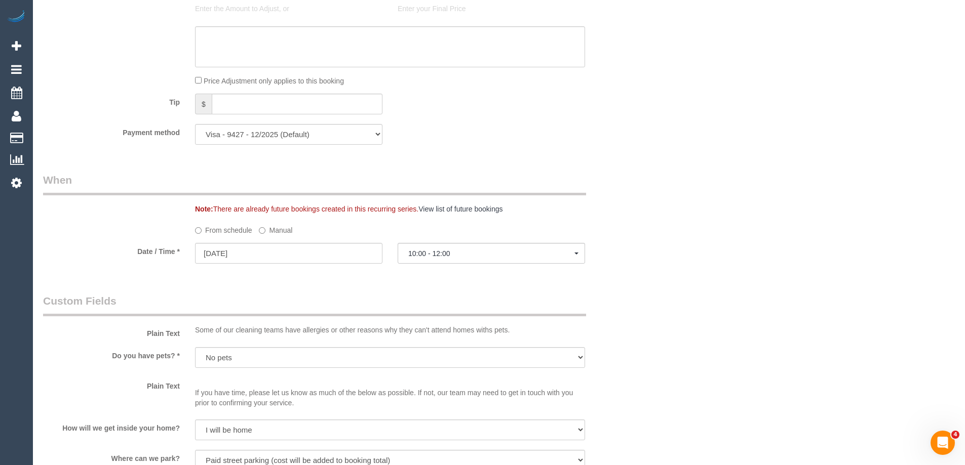
scroll to position [658, 0]
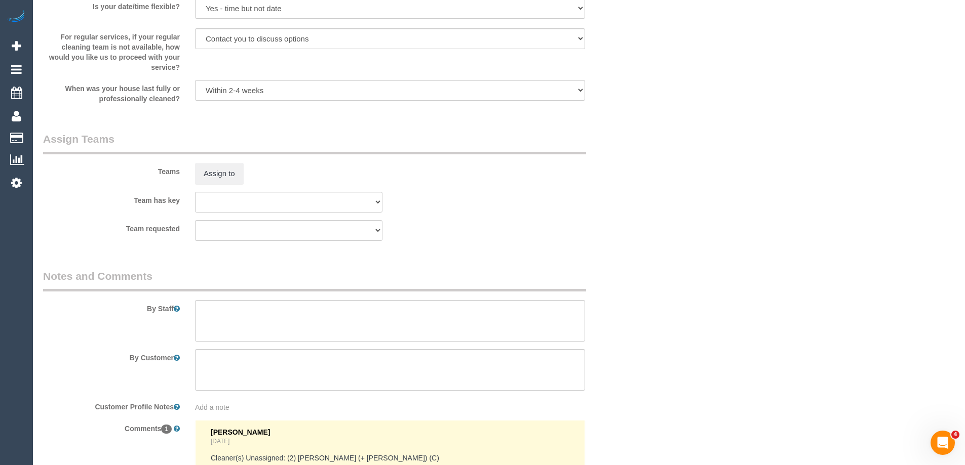
select select "spot24"
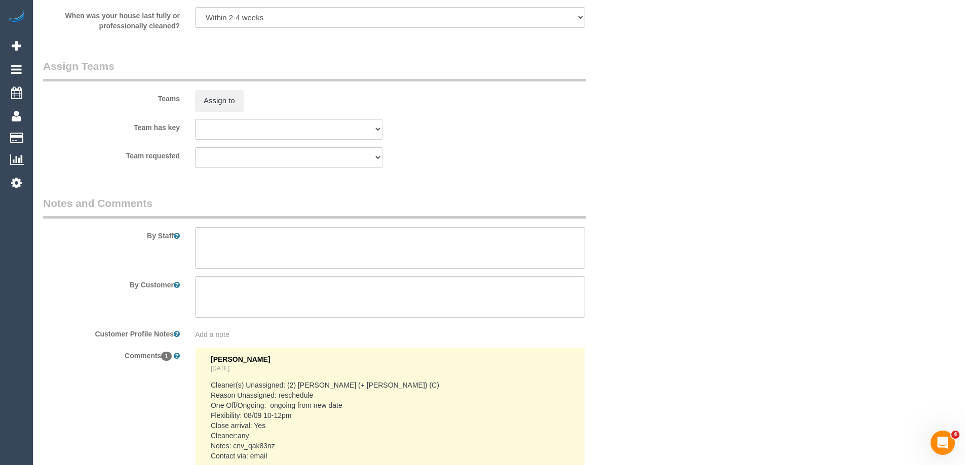
scroll to position [1519, 0]
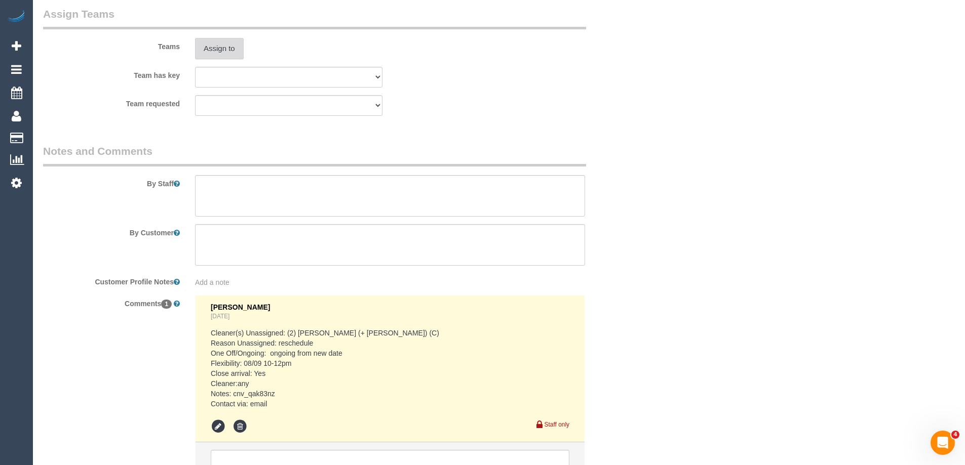
click at [213, 50] on button "Assign to" at bounding box center [219, 48] width 49 height 21
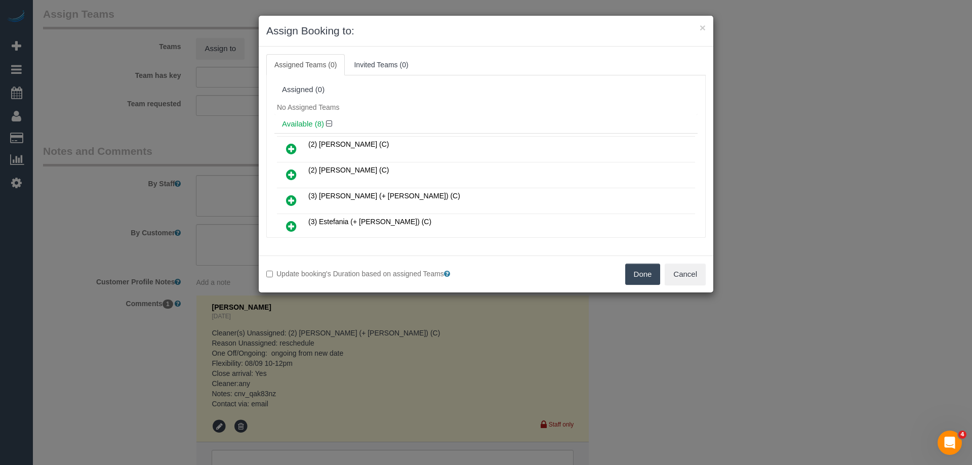
click at [286, 170] on link at bounding box center [292, 175] width 24 height 20
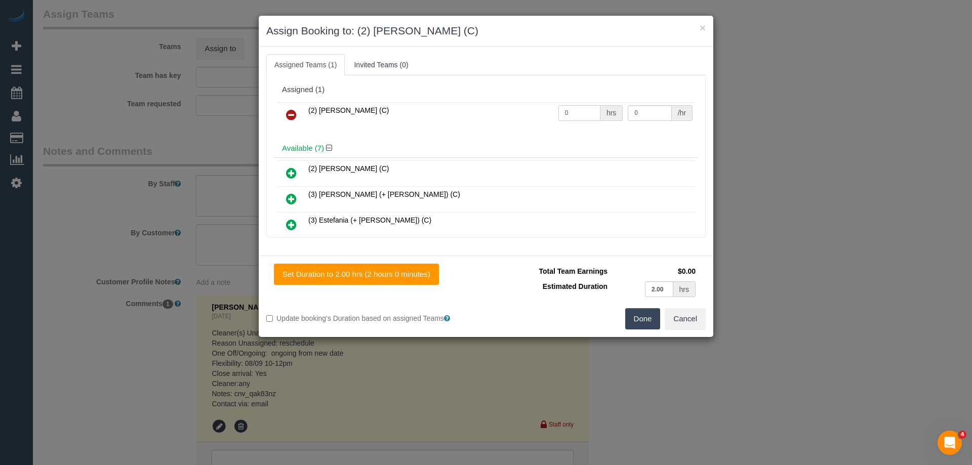
drag, startPoint x: 536, startPoint y: 107, endPoint x: 520, endPoint y: 105, distance: 16.3
click at [523, 105] on tr "(2) [PERSON_NAME] (C) 0 hrs 0 /hr" at bounding box center [486, 115] width 418 height 26
type input "2"
drag, startPoint x: 632, startPoint y: 111, endPoint x: 544, endPoint y: 105, distance: 87.8
click at [551, 106] on tr "(2) Megan Kaewpinich (C) 2 hrs 0 /hr" at bounding box center [486, 115] width 418 height 26
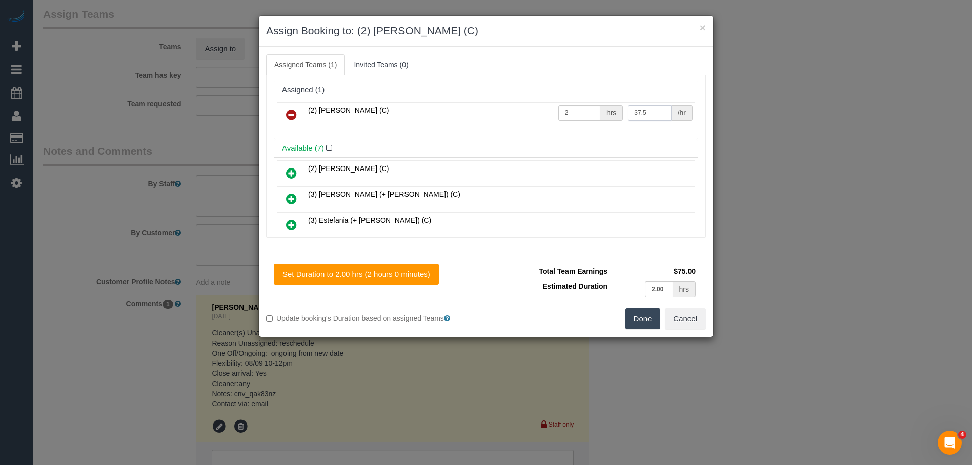
type input "37.5"
drag, startPoint x: 643, startPoint y: 321, endPoint x: 647, endPoint y: 317, distance: 5.8
click at [642, 321] on button "Done" at bounding box center [642, 318] width 35 height 21
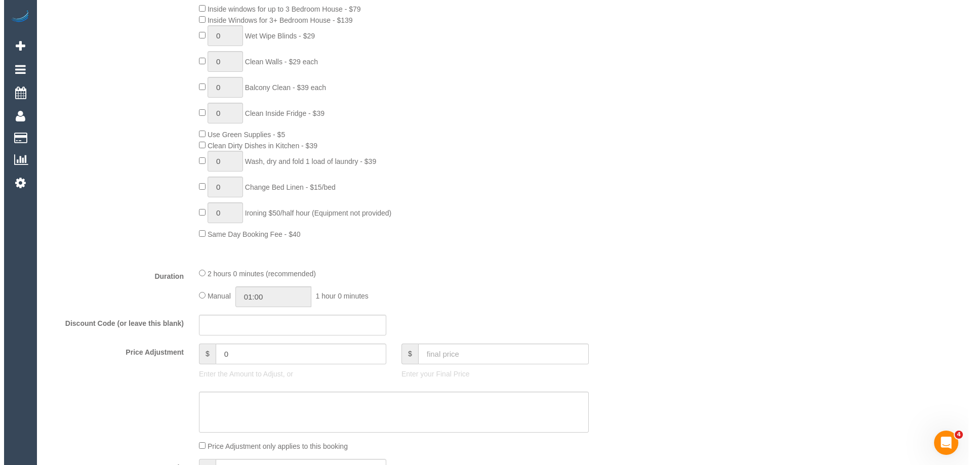
scroll to position [0, 0]
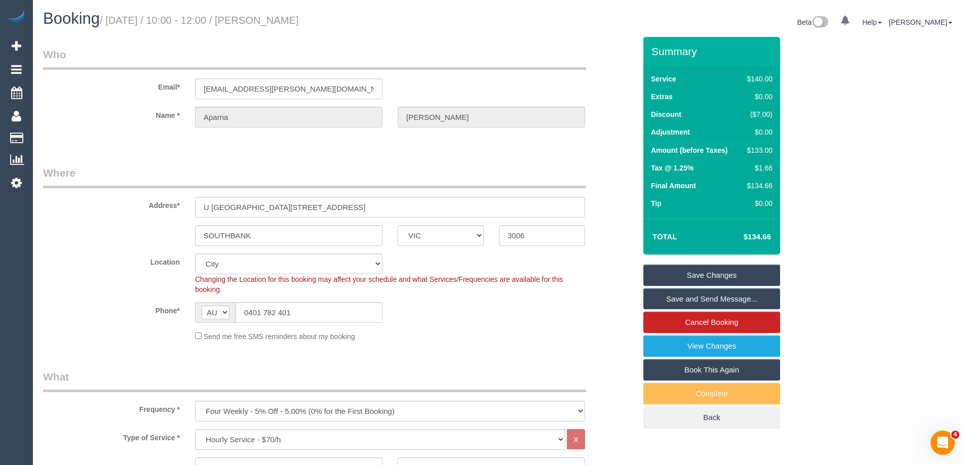
drag, startPoint x: 405, startPoint y: 18, endPoint x: 281, endPoint y: 15, distance: 124.1
click at [281, 15] on h1 "Booking / September 08, 2025 / 10:00 - 12:00 / Aparna Vemulapati" at bounding box center [267, 18] width 448 height 17
copy small "Aparna Vemulapati"
click at [665, 298] on link "Save and Send Message..." at bounding box center [711, 299] width 137 height 21
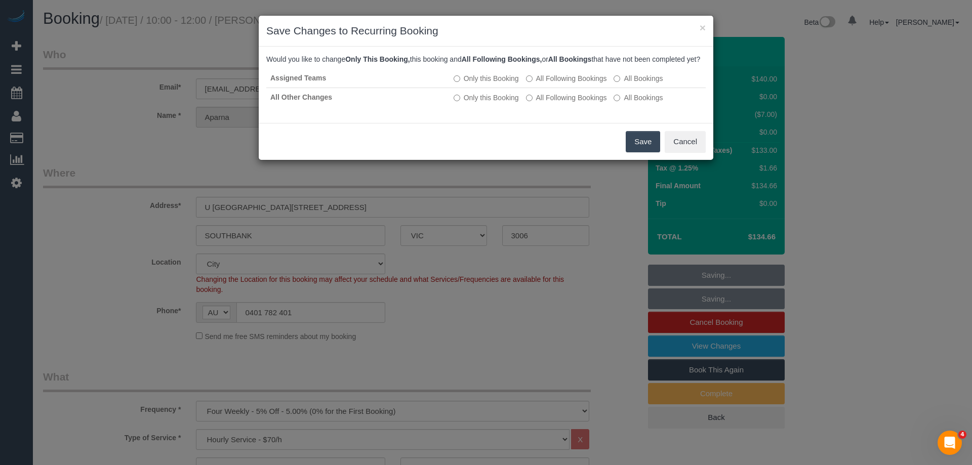
click at [634, 152] on button "Save" at bounding box center [643, 141] width 34 height 21
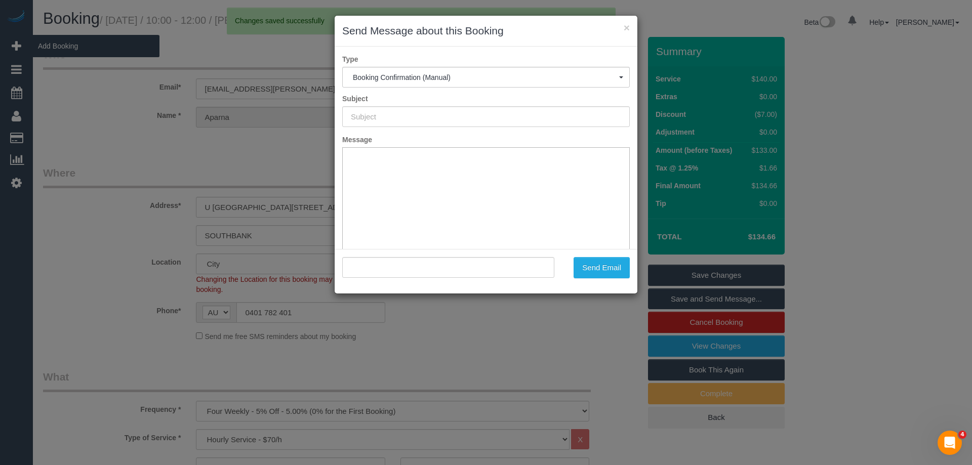
type input "Booking Confirmed"
type input ""Aparna Vemulapati" <aparna.vemulapati@gmail.com>"
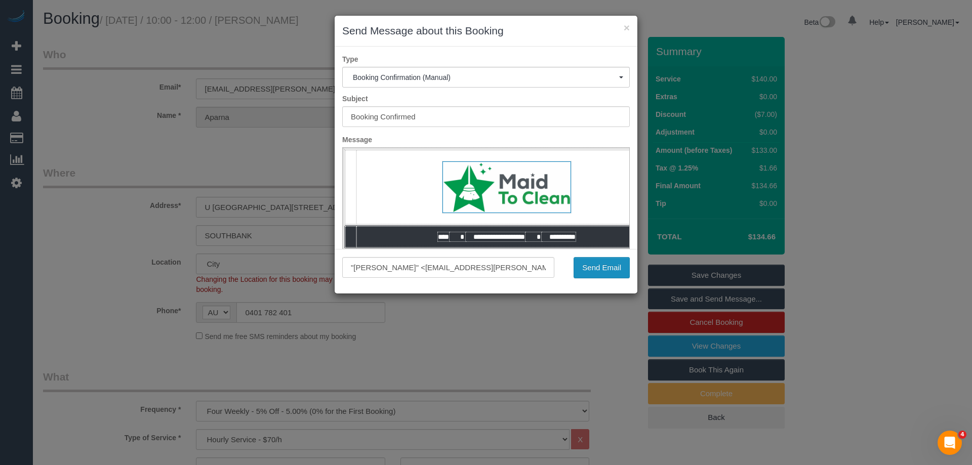
click at [610, 266] on button "Send Email" at bounding box center [602, 267] width 56 height 21
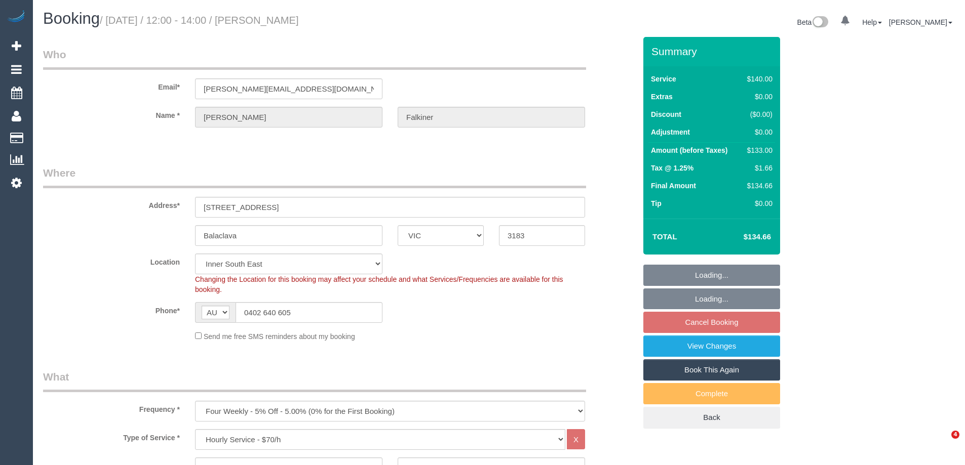
select select "VIC"
select select "number:27"
select select "number:14"
select select "number:19"
select select "number:24"
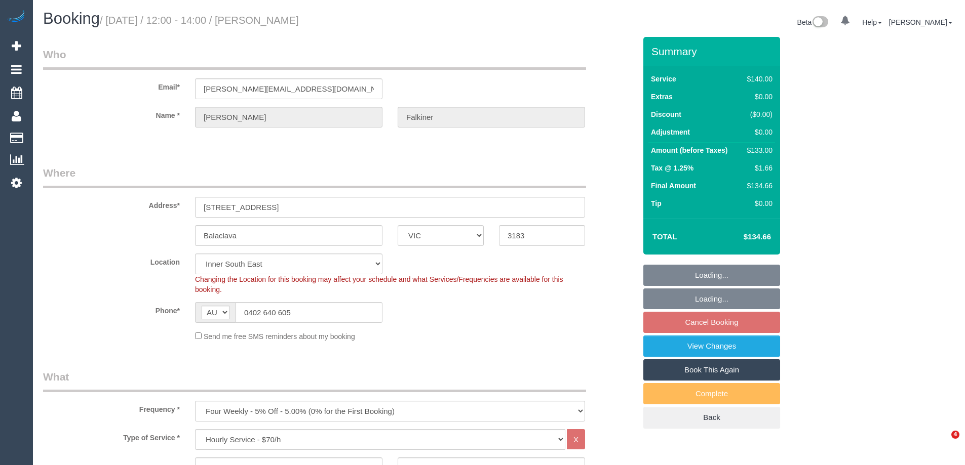
select select "number:33"
select select "number:13"
select select "spot3"
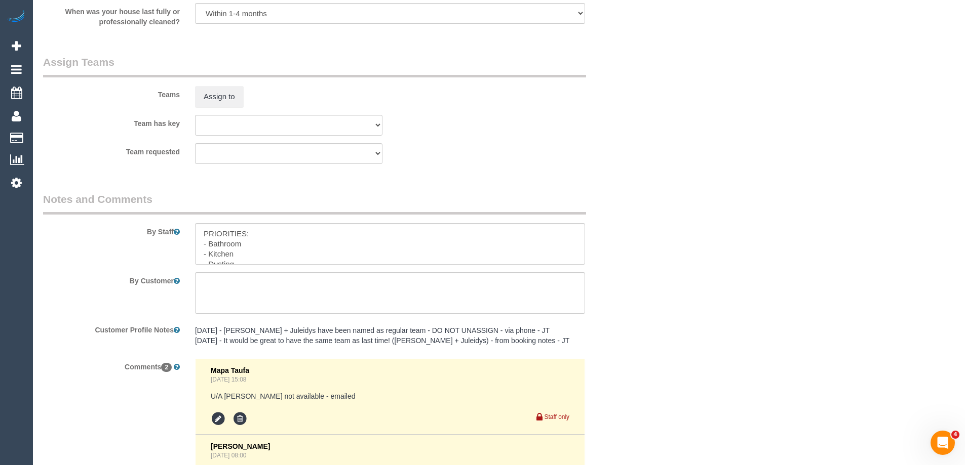
scroll to position [1570, 0]
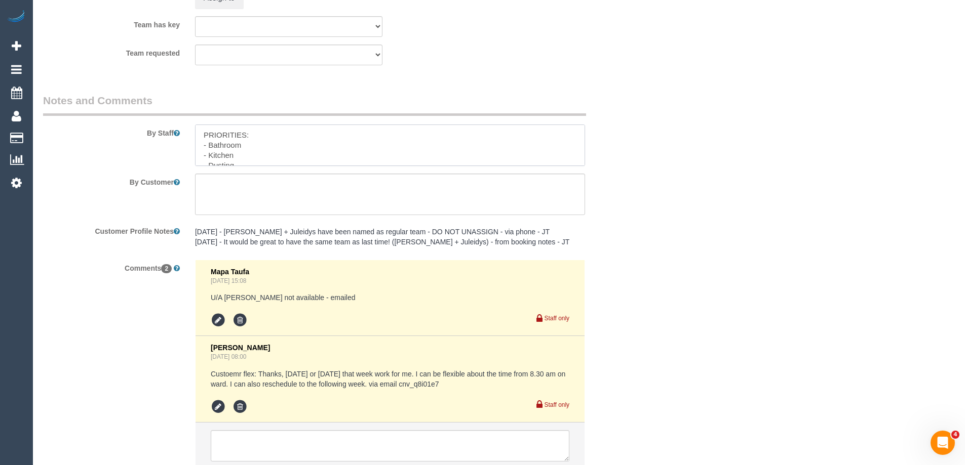
click at [202, 129] on textarea at bounding box center [390, 146] width 390 height 42
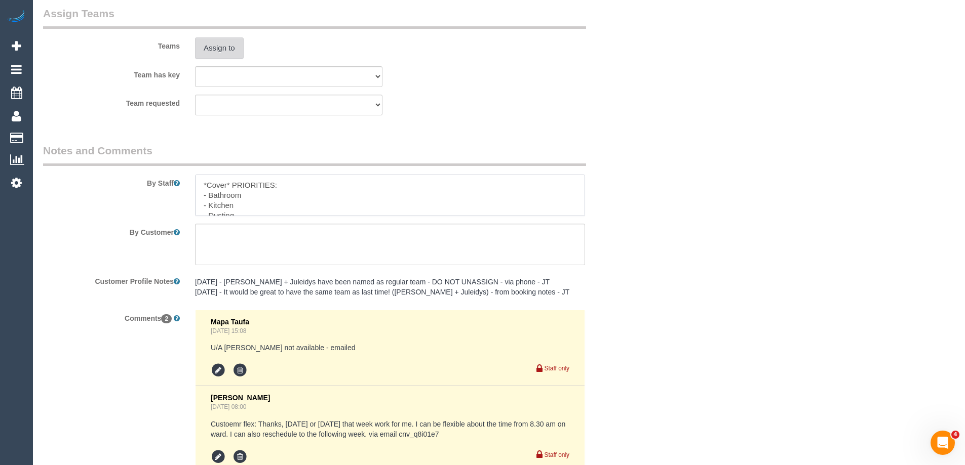
scroll to position [1418, 0]
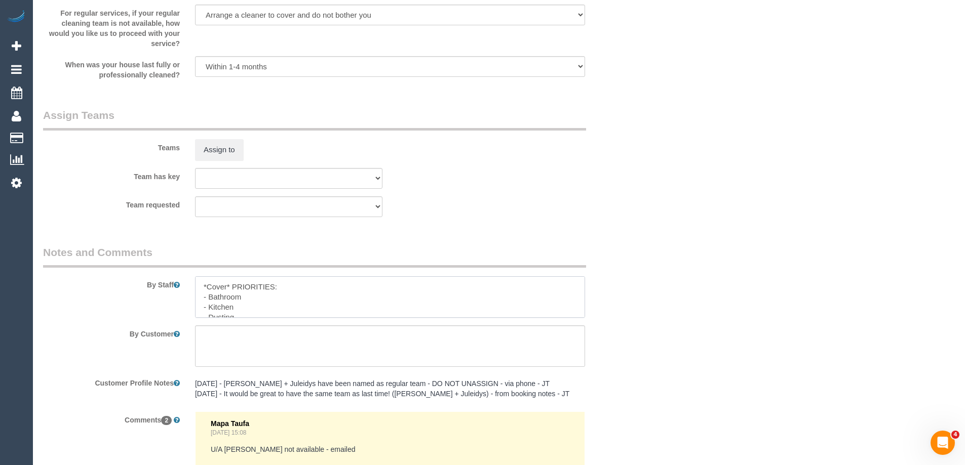
type textarea "*Cover* PRIORITIES: - Bathroom - Kitchen - Dusting"
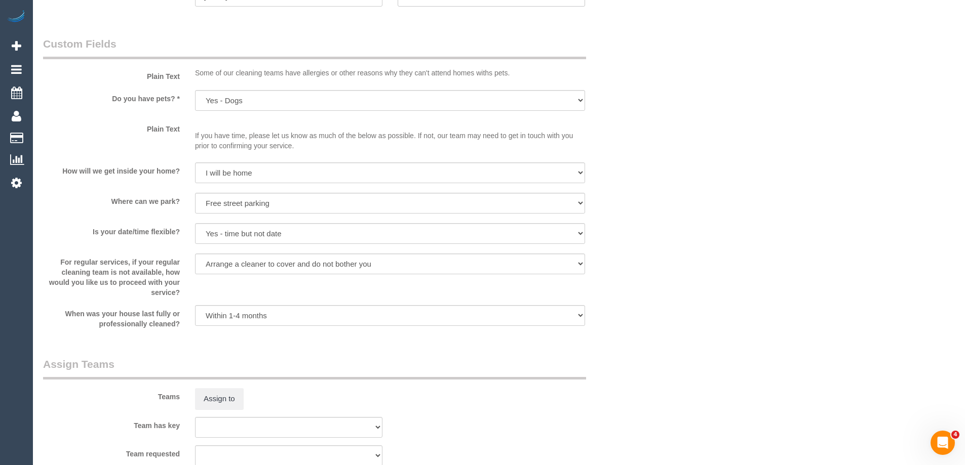
scroll to position [1165, 0]
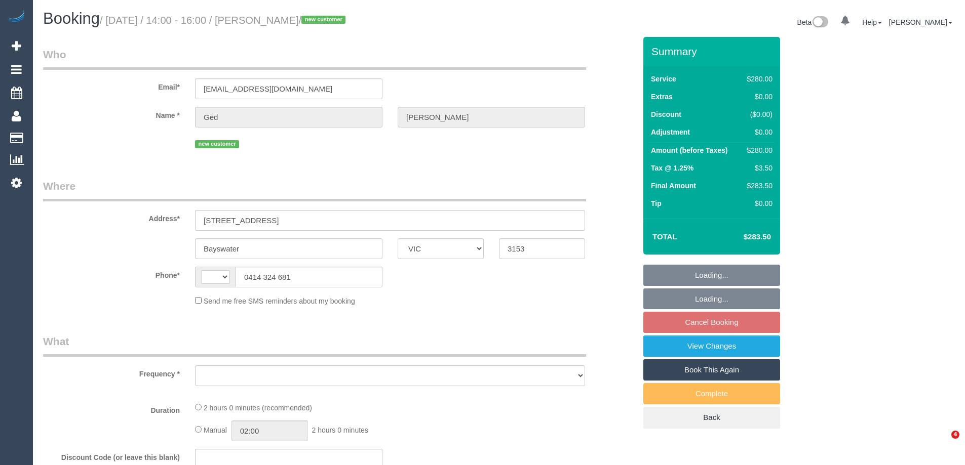
select select "VIC"
select select "string:stripe-pm_1RwgmF2GScqysDRVr4C5FAnF"
select select "number:28"
select select "number:14"
select select "number:19"
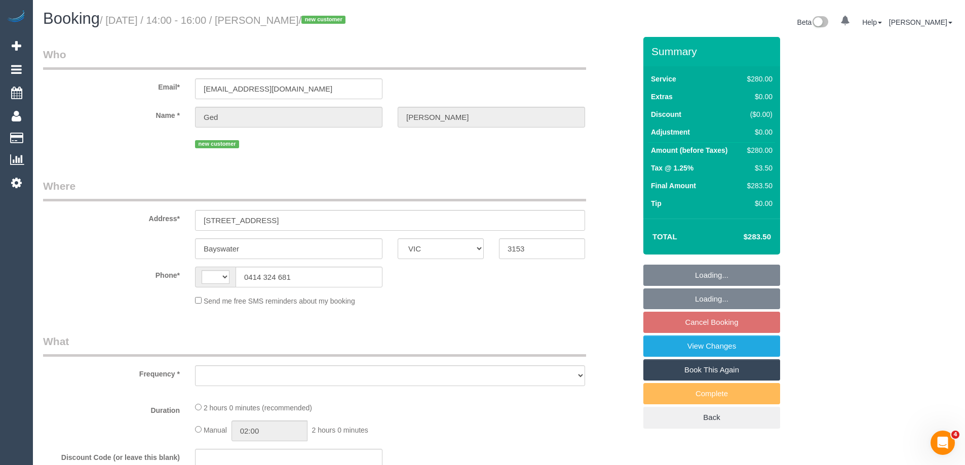
select select "number:23"
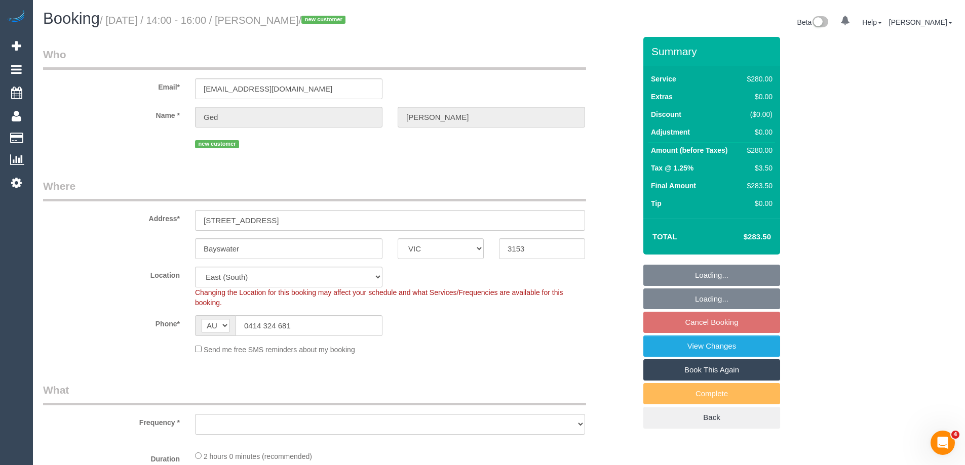
select select "string:AU"
select select "object:905"
select select "2"
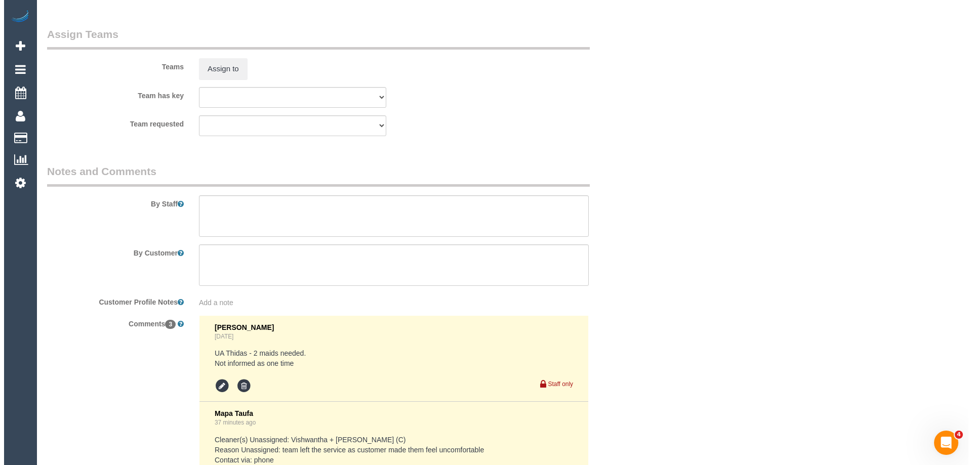
scroll to position [1446, 0]
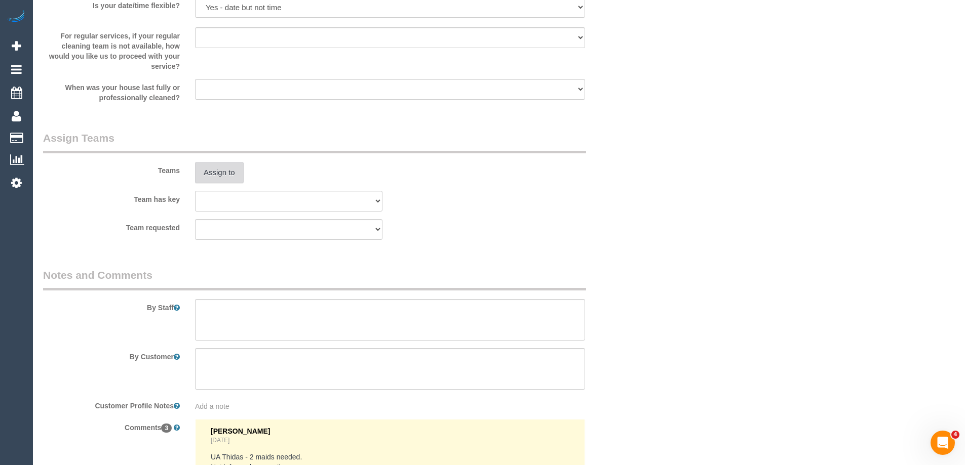
click at [213, 172] on button "Assign to" at bounding box center [219, 172] width 49 height 21
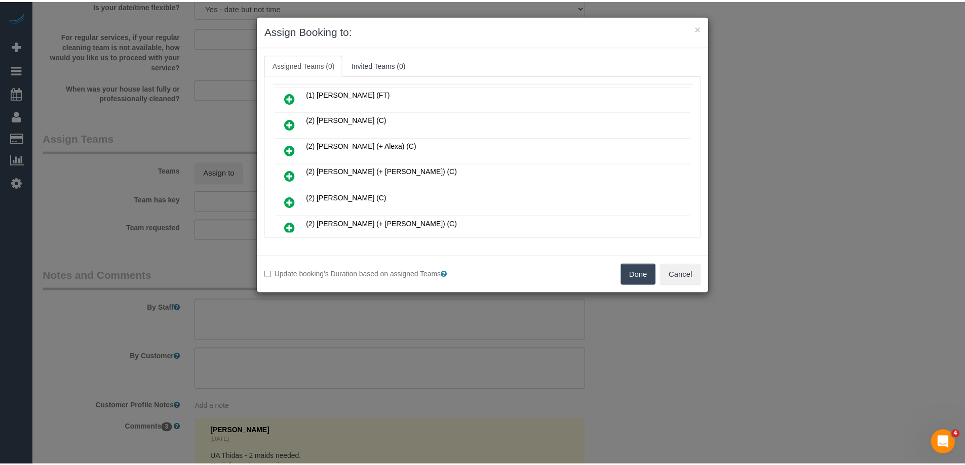
scroll to position [101, 0]
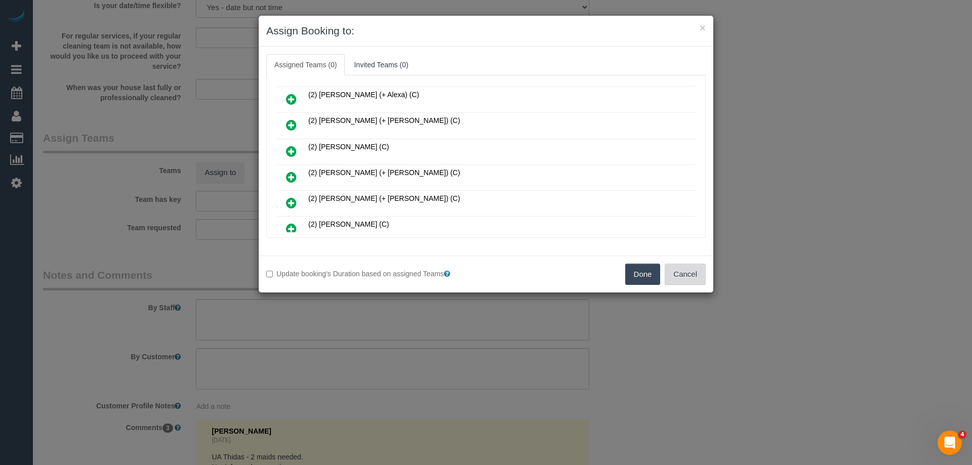
click at [696, 269] on button "Cancel" at bounding box center [685, 274] width 41 height 21
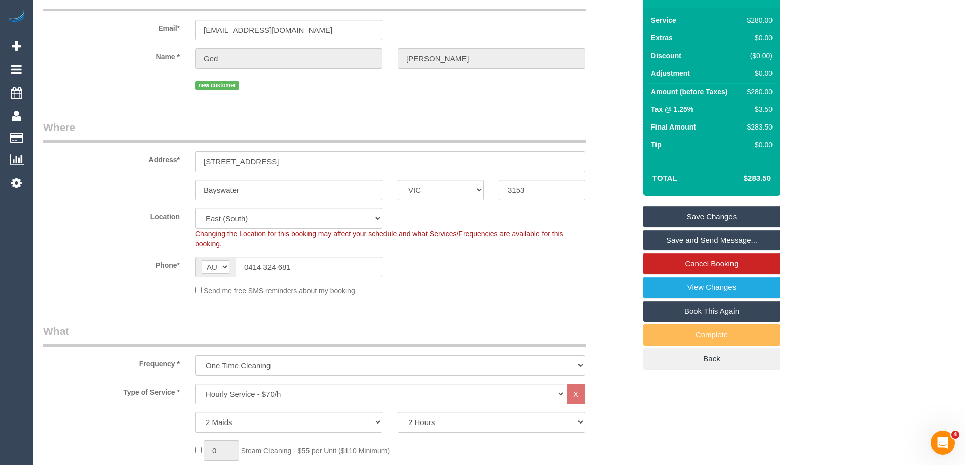
scroll to position [0, 0]
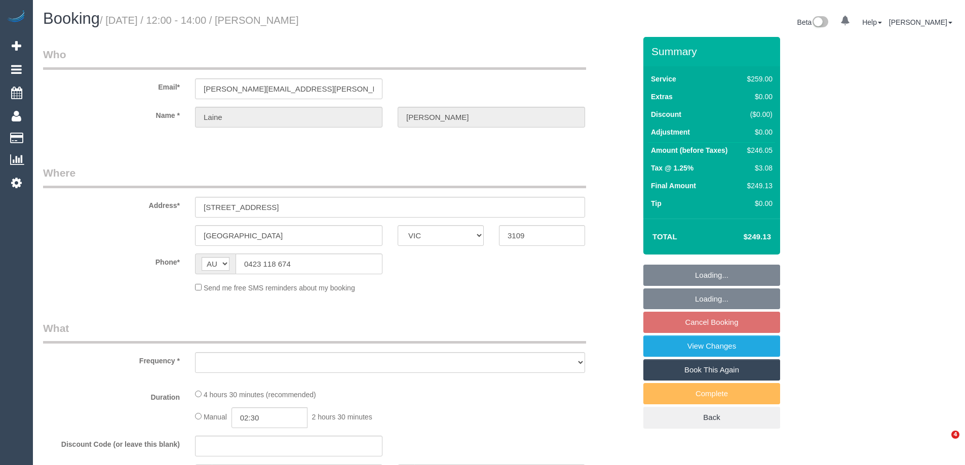
select select "VIC"
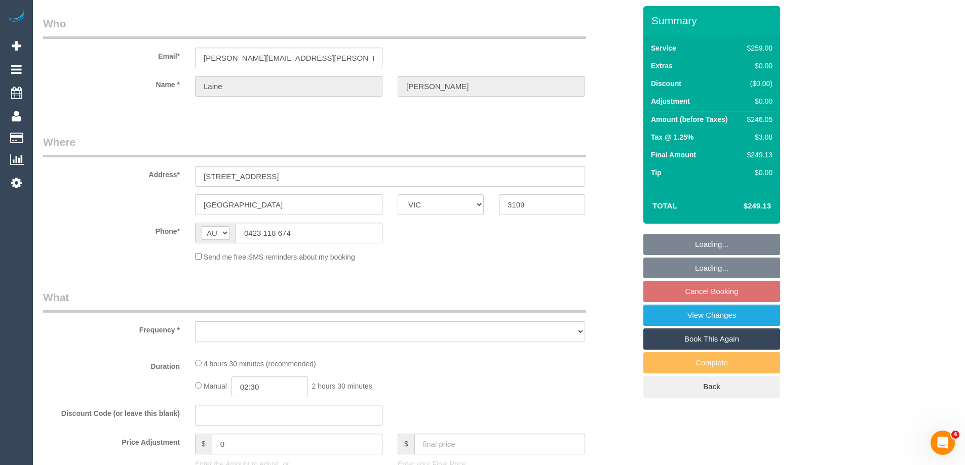
scroll to position [134, 0]
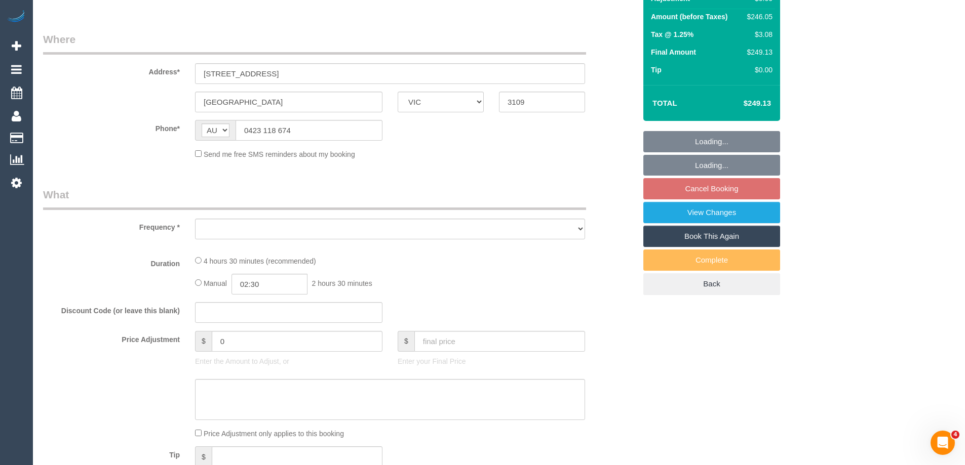
select select "string:stripe-pm_1RmlFF2GScqysDRVxRnBCtqt"
select select "number:28"
select select "number:14"
select select "number:19"
select select "number:36"
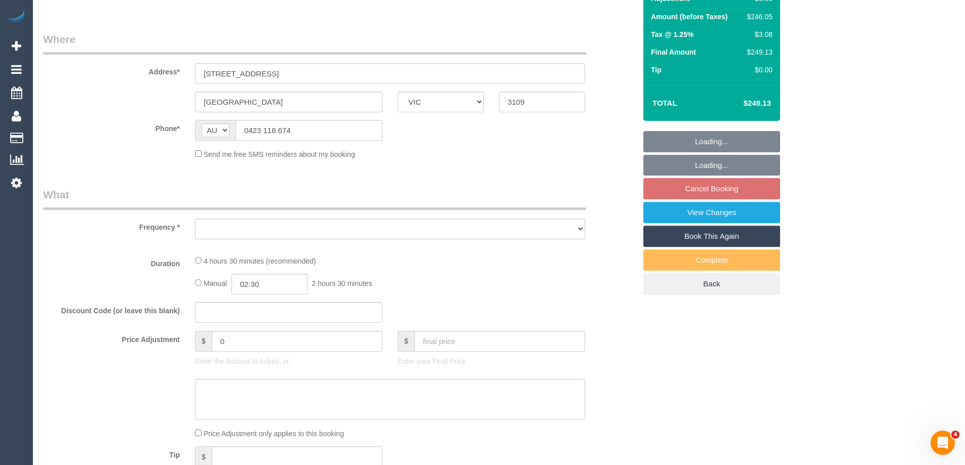
select select "number:34"
select select "number:11"
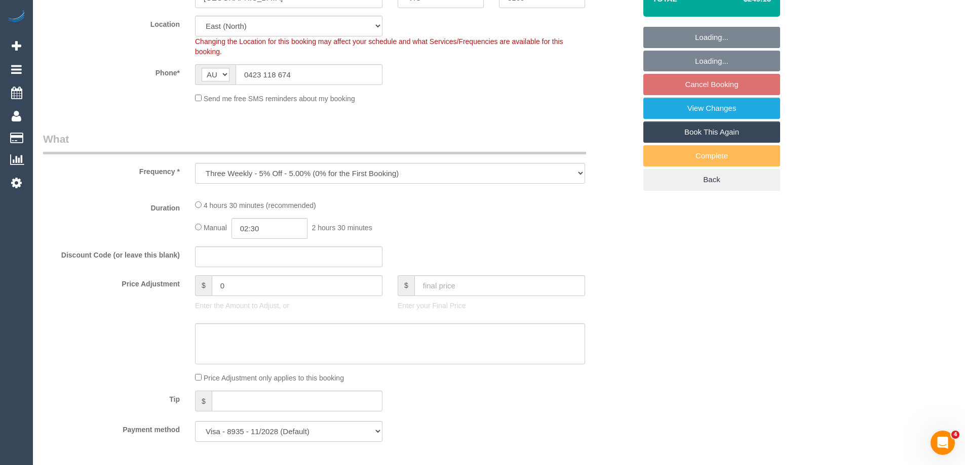
select select "object:1100"
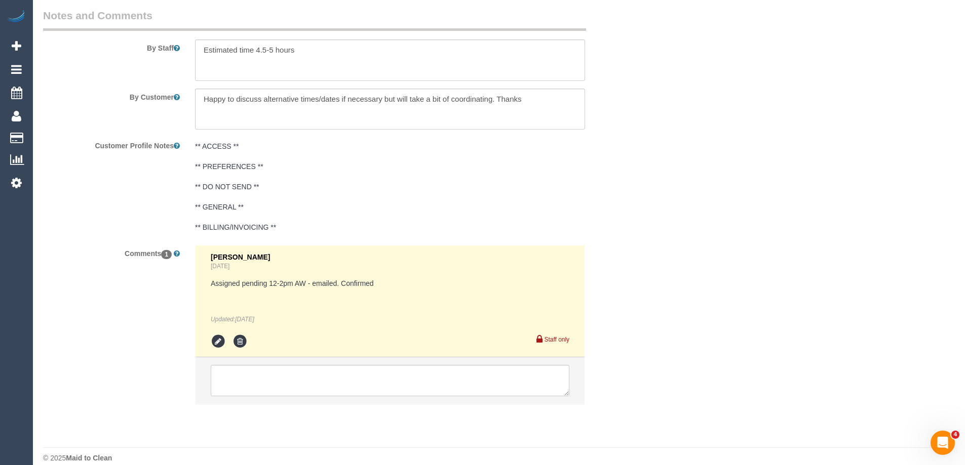
scroll to position [1751, 0]
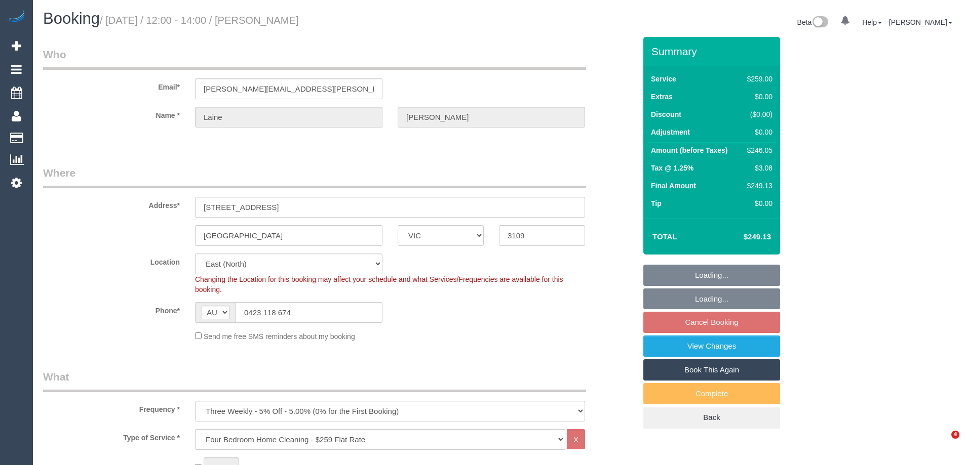
select select "VIC"
select select "number:28"
select select "number:14"
select select "number:19"
select select "number:36"
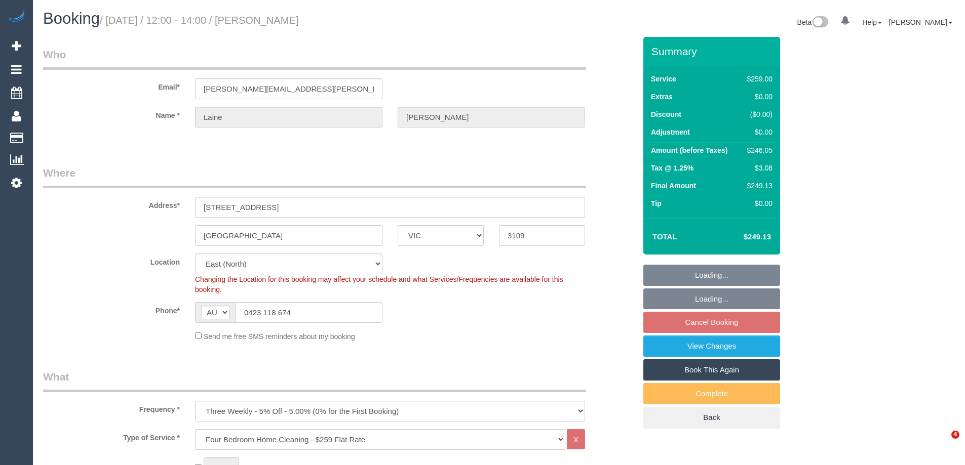
select select "number:34"
select select "number:11"
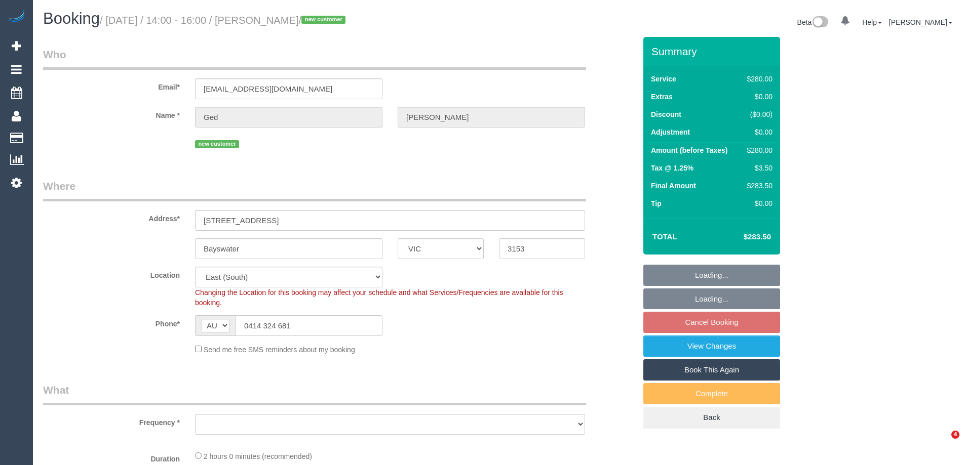
select select "VIC"
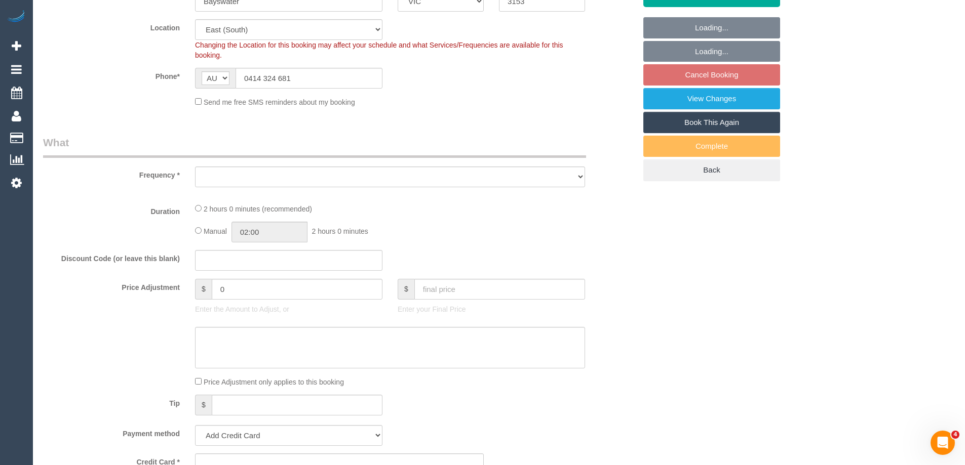
select select "string:stripe-pm_1RwgmF2GScqysDRVr4C5FAnF"
select select "2"
select select "number:28"
select select "number:14"
select select "number:19"
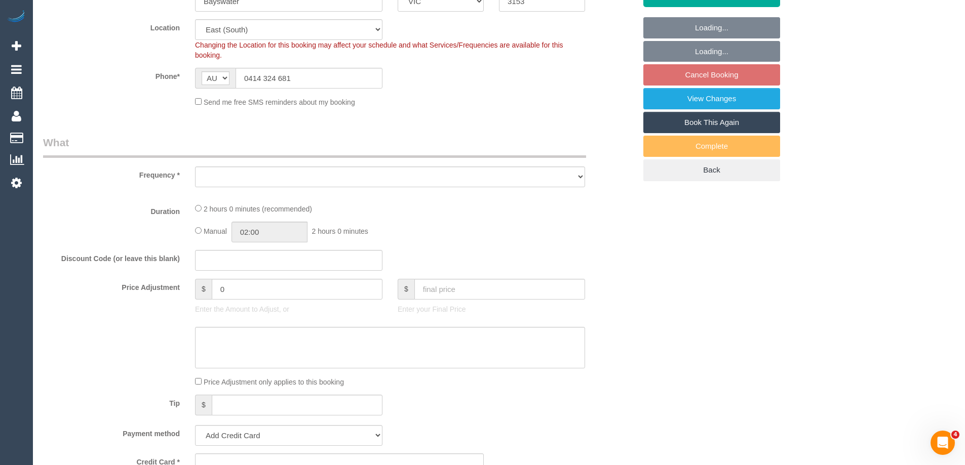
select select "number:23"
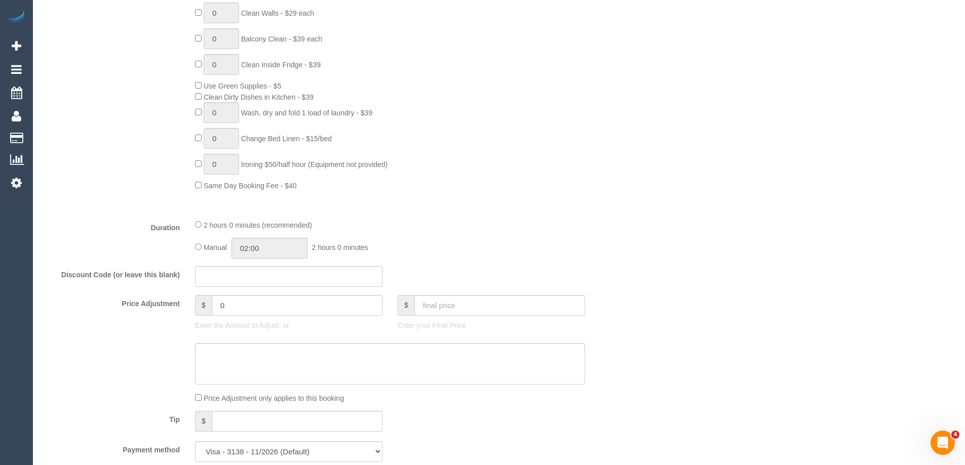
select select "object:1340"
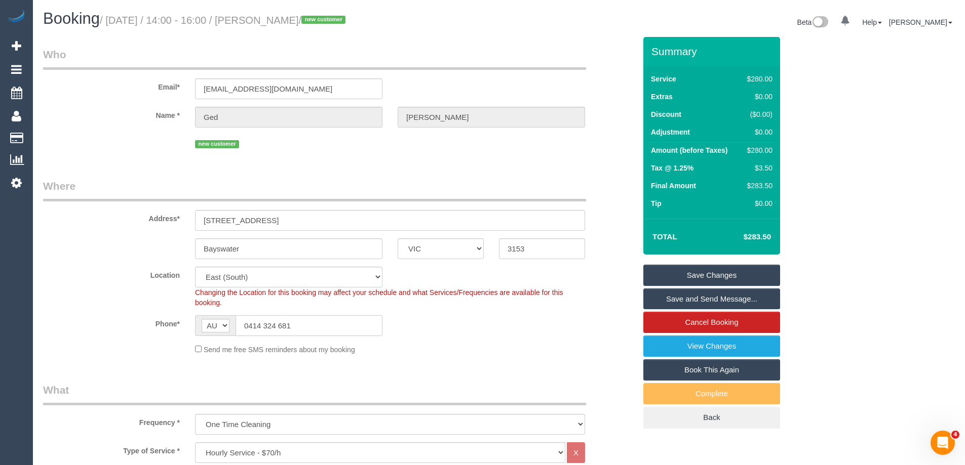
drag, startPoint x: 315, startPoint y: 323, endPoint x: 150, endPoint y: 307, distance: 165.9
click at [152, 306] on sui-booking-location "Location Office City East (North) East (South) Inner East Inner North (East) In…" at bounding box center [339, 311] width 593 height 88
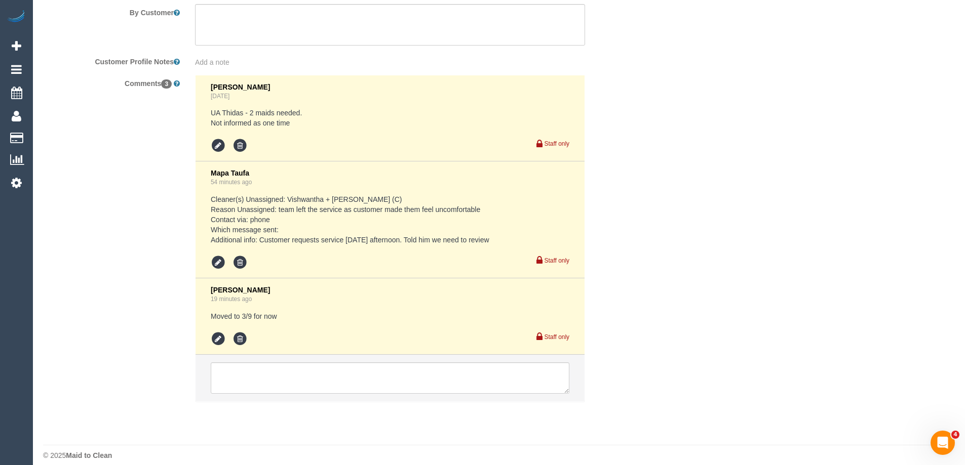
scroll to position [1801, 0]
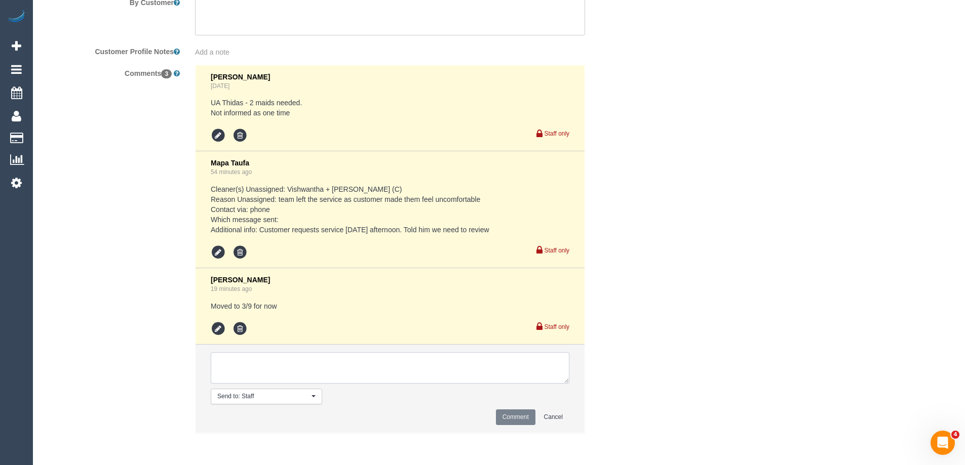
click at [222, 358] on textarea at bounding box center [390, 367] width 359 height 31
type textarea "Confirmed 2-4pm AW on the 3/09 - via phone"
click at [507, 417] on button "Comment" at bounding box center [516, 418] width 40 height 16
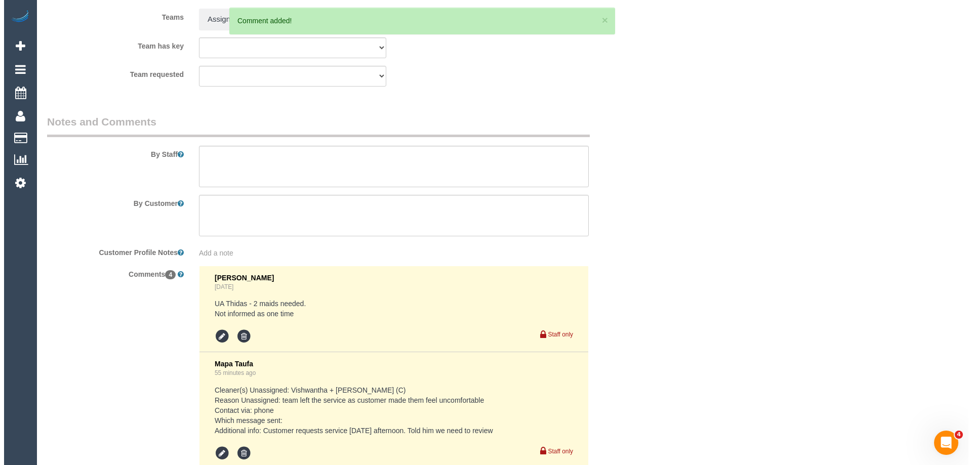
scroll to position [1598, 0]
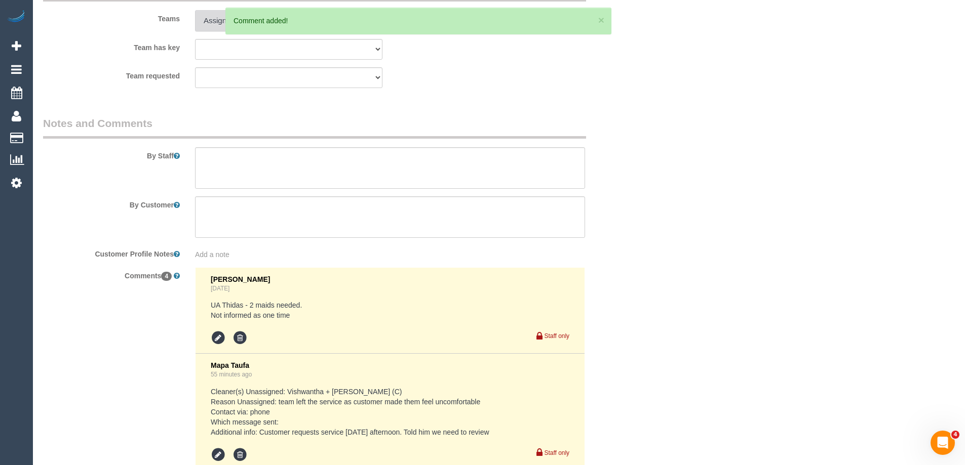
click at [215, 24] on button "Assign to" at bounding box center [219, 20] width 49 height 21
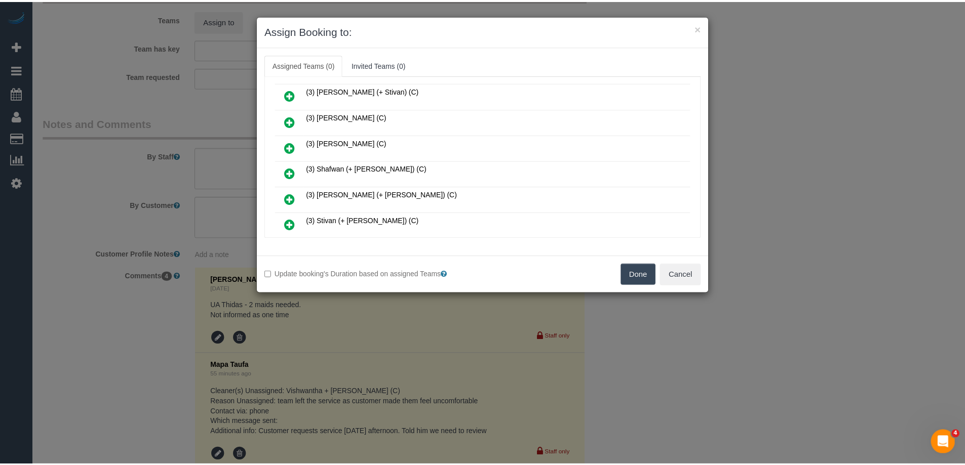
scroll to position [506, 0]
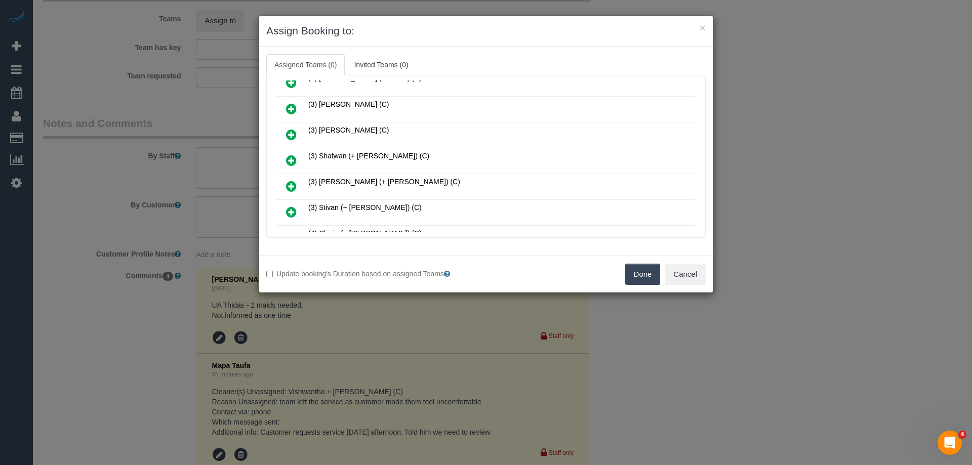
drag, startPoint x: 646, startPoint y: 275, endPoint x: 647, endPoint y: 269, distance: 5.8
click at [645, 275] on button "Done" at bounding box center [642, 274] width 35 height 21
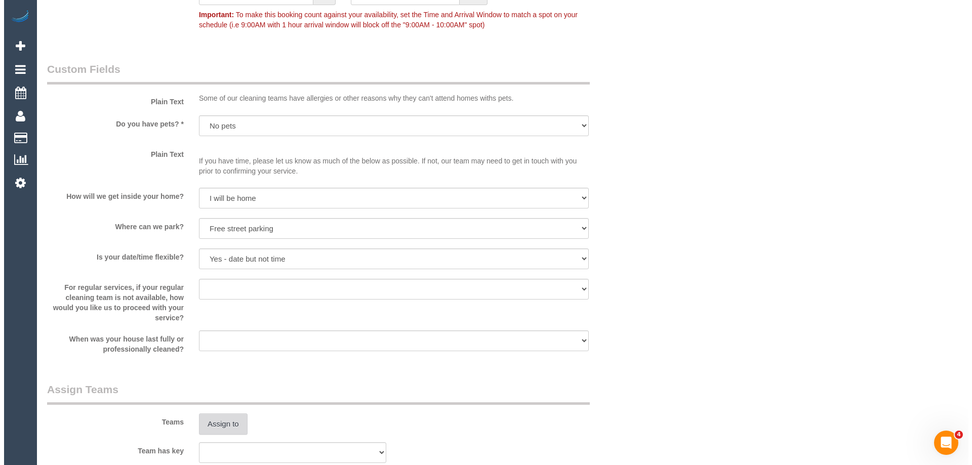
scroll to position [1266, 0]
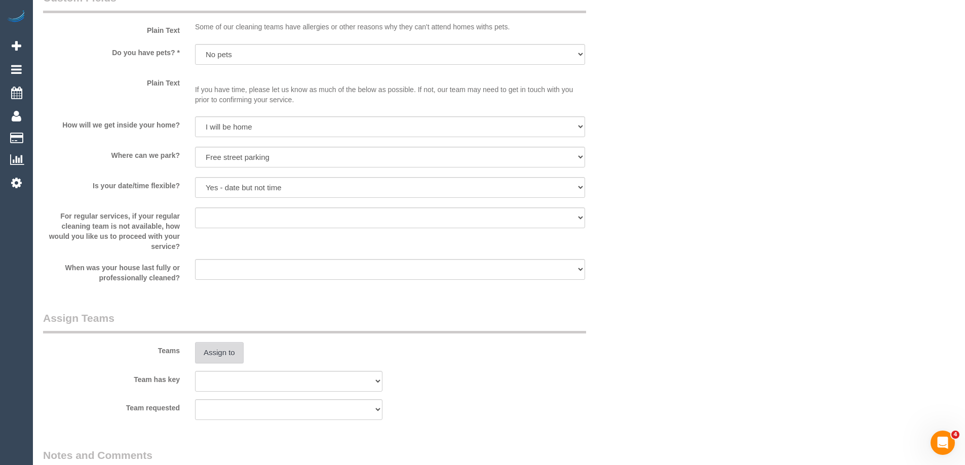
click at [220, 345] on button "Assign to" at bounding box center [219, 352] width 49 height 21
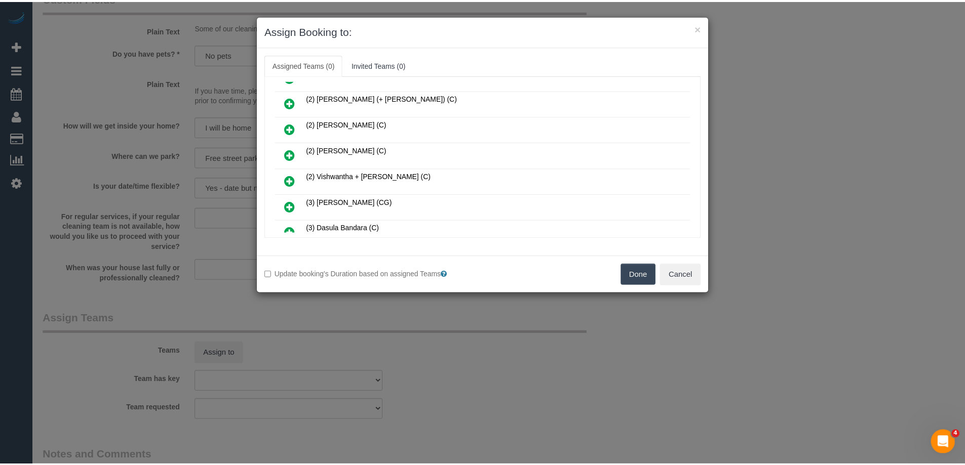
scroll to position [304, 0]
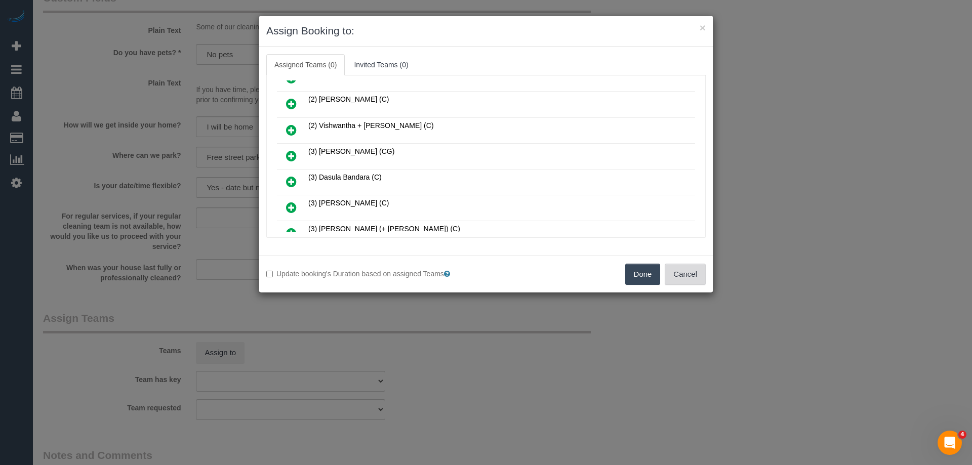
click at [683, 279] on button "Cancel" at bounding box center [685, 274] width 41 height 21
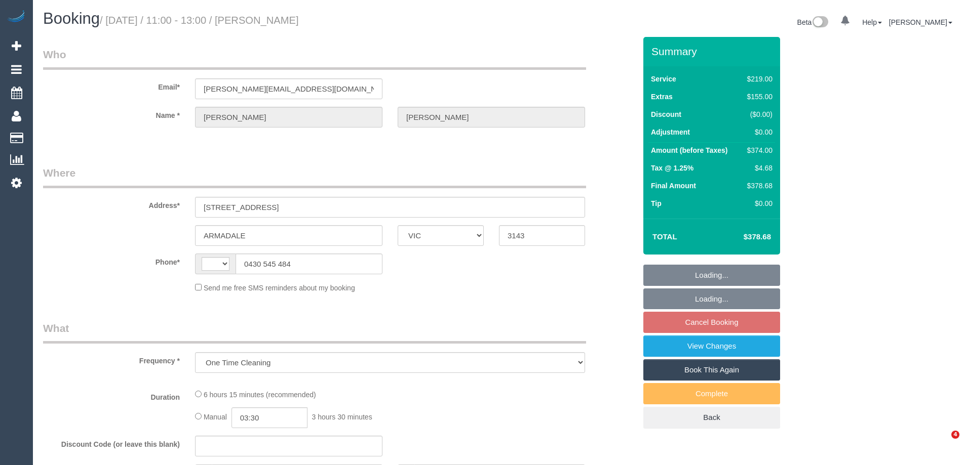
select select "VIC"
select select "string:stripe-pm_1RzuVv2GScqysDRVVczaqbER"
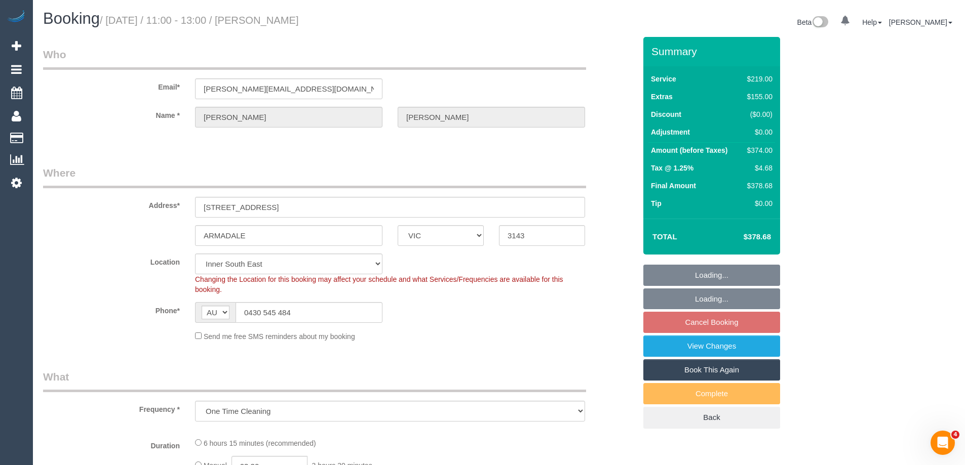
select select "string:AU"
select select "object:553"
select select "number:27"
select select "number:14"
select select "number:19"
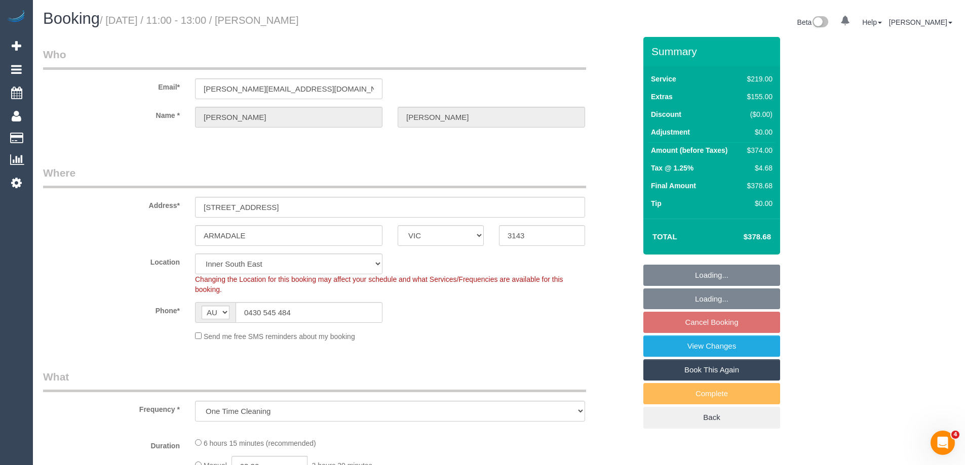
select select "number:24"
select select "number:12"
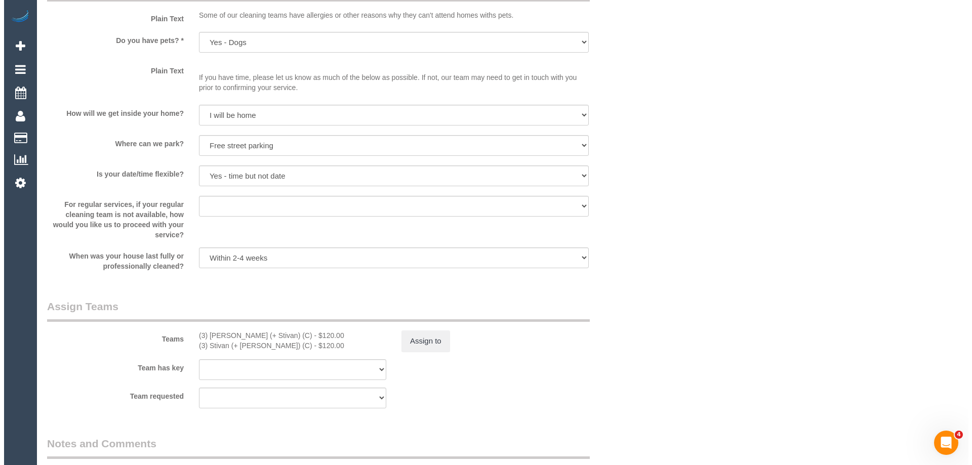
scroll to position [1367, 0]
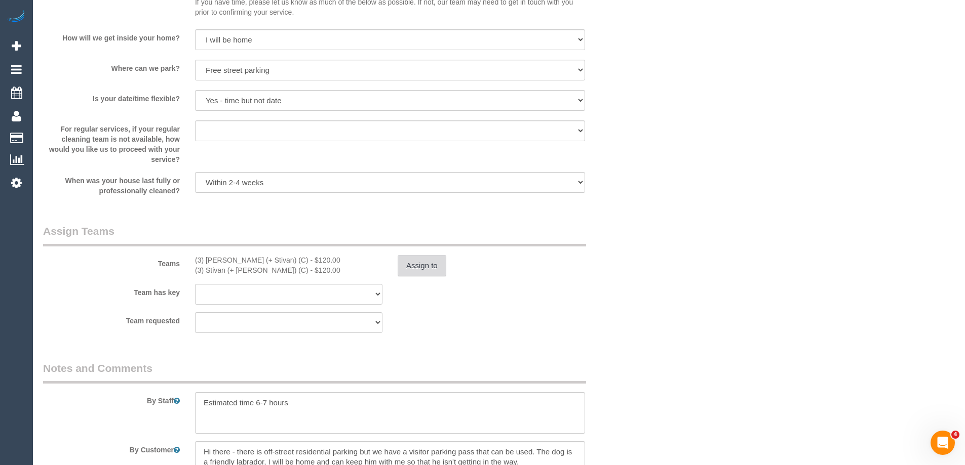
click at [406, 269] on button "Assign to" at bounding box center [422, 265] width 49 height 21
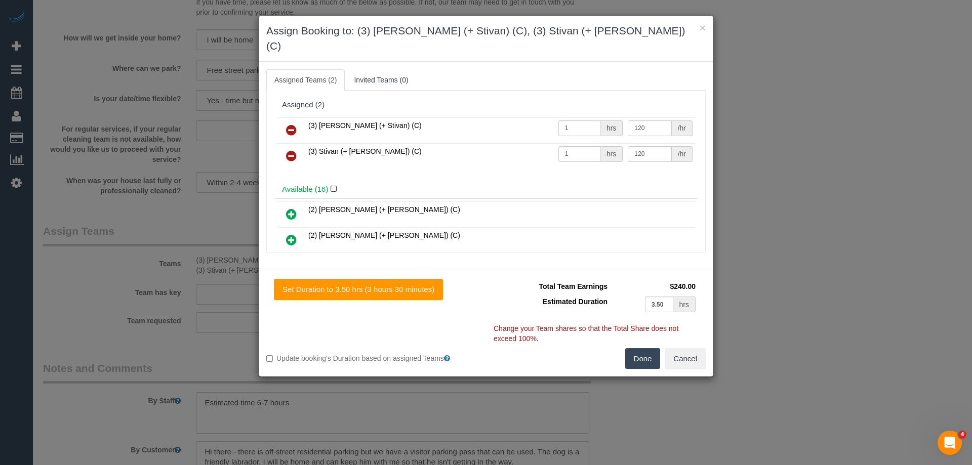
click at [286, 124] on icon at bounding box center [291, 130] width 11 height 12
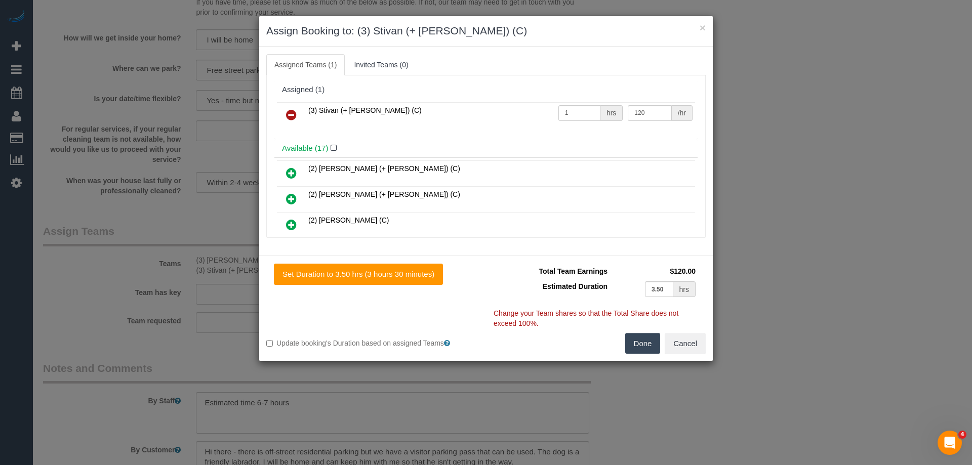
click at [286, 112] on icon at bounding box center [291, 115] width 11 height 12
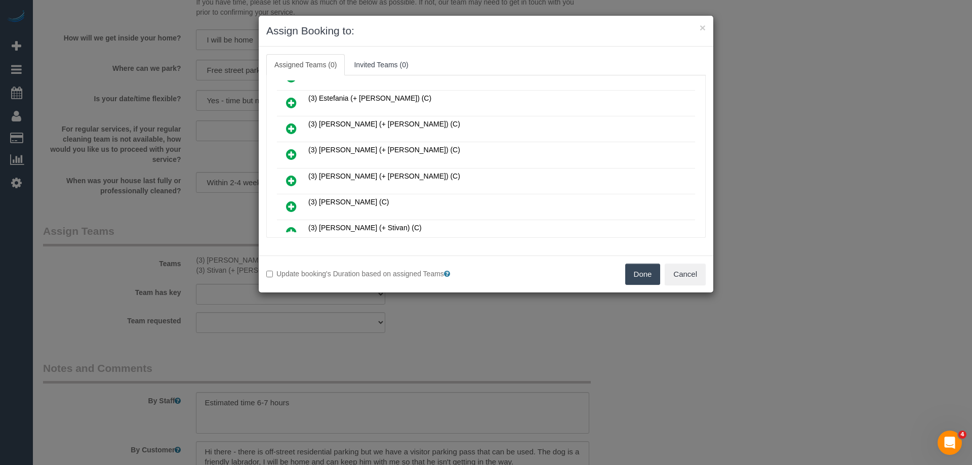
click at [292, 128] on icon at bounding box center [291, 129] width 11 height 12
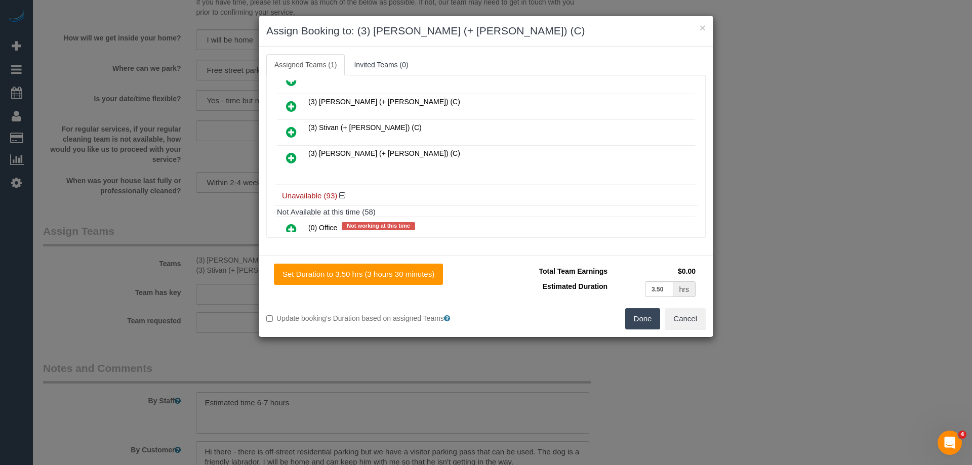
click at [293, 154] on icon at bounding box center [291, 158] width 11 height 12
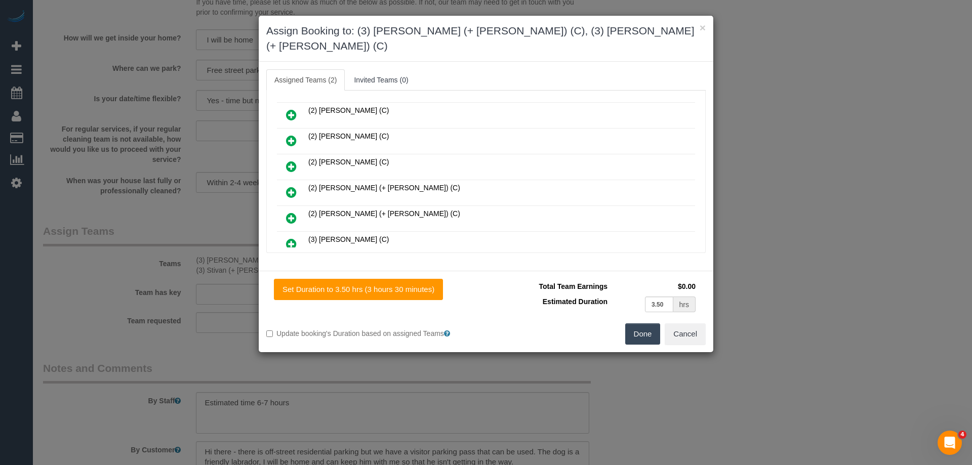
scroll to position [0, 0]
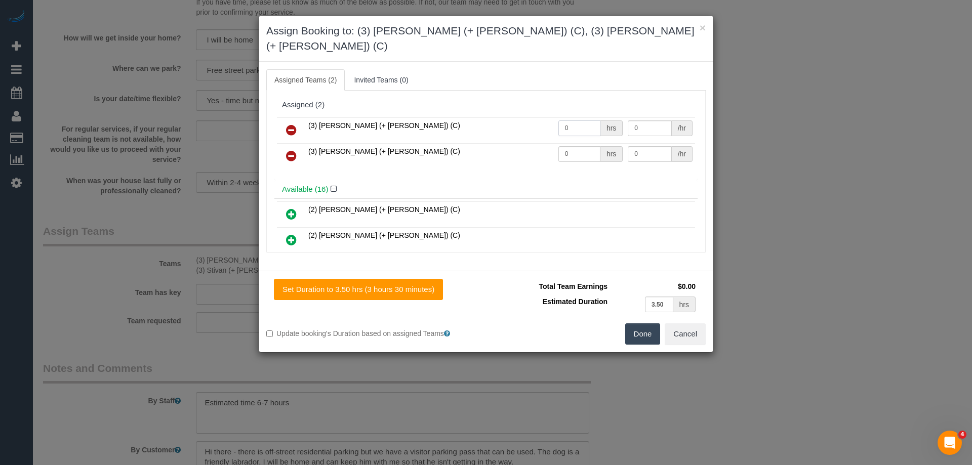
drag, startPoint x: 578, startPoint y: 111, endPoint x: 505, endPoint y: 109, distance: 73.0
click at [508, 117] on tr "(3) Felipe (+ Tatiana) (C) 0 hrs 0 /hr" at bounding box center [486, 130] width 418 height 26
type input "1"
click at [514, 143] on tr "(3) Tatiana (+ Felipe) (C) 0 hrs 0 /hr" at bounding box center [486, 156] width 418 height 26
type input "1"
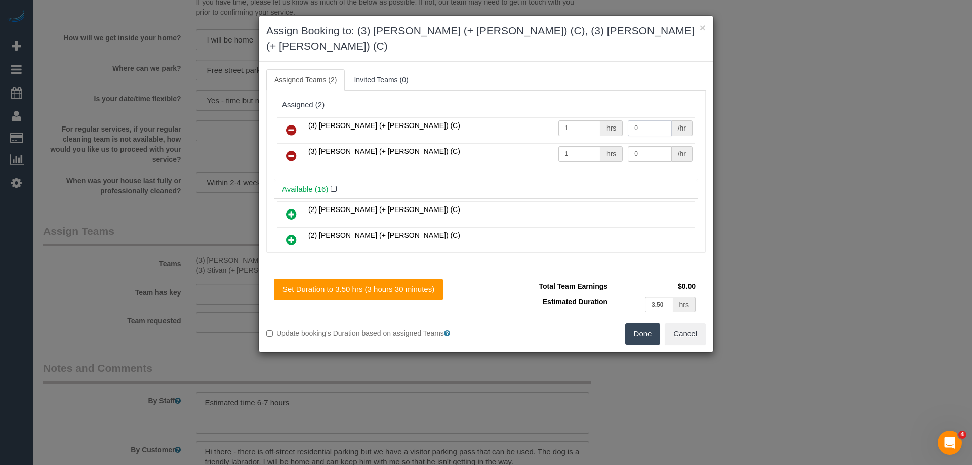
drag, startPoint x: 643, startPoint y: 112, endPoint x: 527, endPoint y: 108, distance: 116.5
click at [527, 117] on tr "(3) Felipe (+ Tatiana) (C) 1 hrs 0 /hr" at bounding box center [486, 130] width 418 height 26
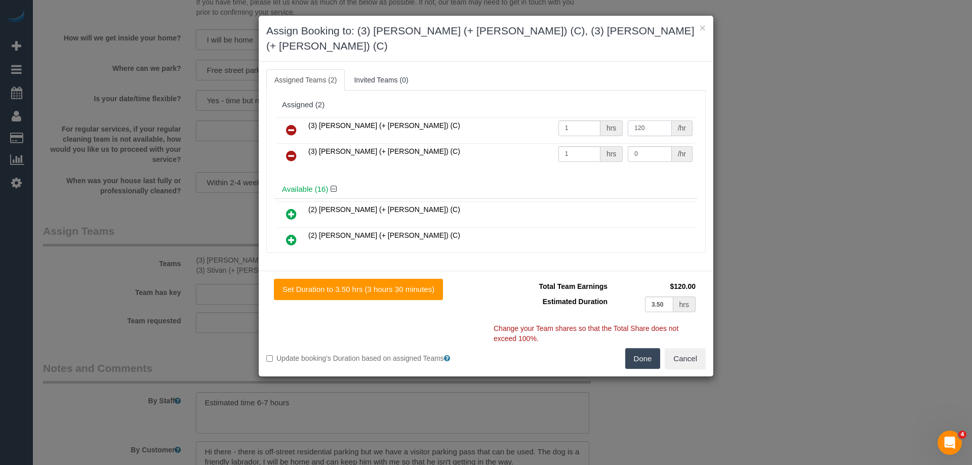
type input "120"
drag, startPoint x: 643, startPoint y: 140, endPoint x: 487, endPoint y: 138, distance: 156.5
click at [516, 143] on tr "(3) Tatiana (+ Felipe) (C) 1 hrs 0 /hr" at bounding box center [486, 156] width 418 height 26
type input "120"
click at [636, 348] on button "Done" at bounding box center [642, 358] width 35 height 21
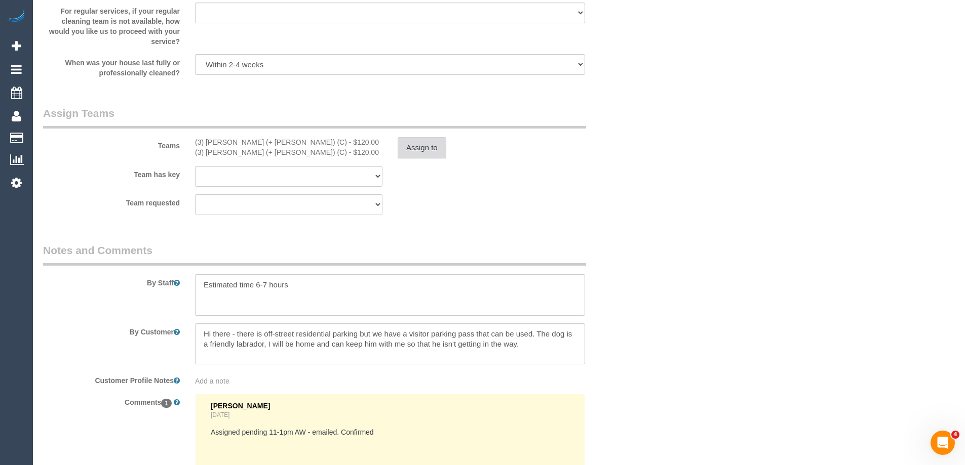
scroll to position [1647, 0]
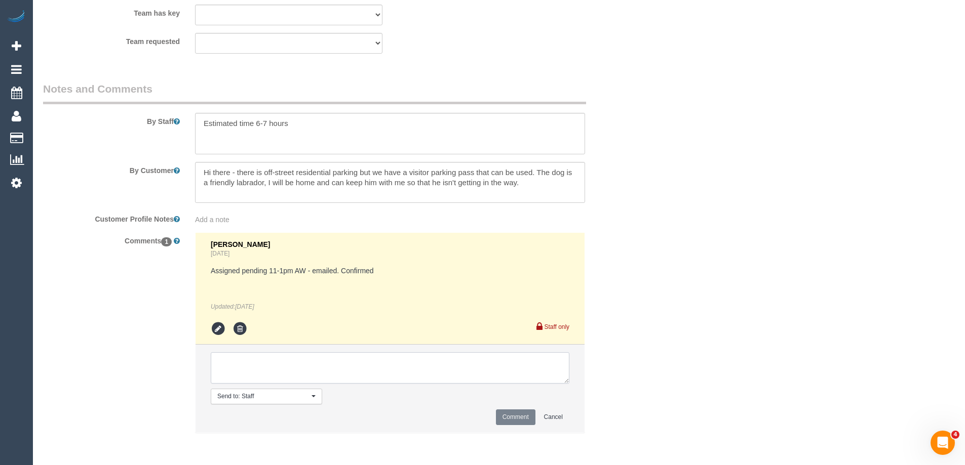
click at [254, 380] on textarea at bounding box center [390, 367] width 359 height 31
type textarea "U/A from K+S as needed for another booking. Not notified as is a one off"
click at [497, 416] on button "Comment" at bounding box center [516, 418] width 40 height 16
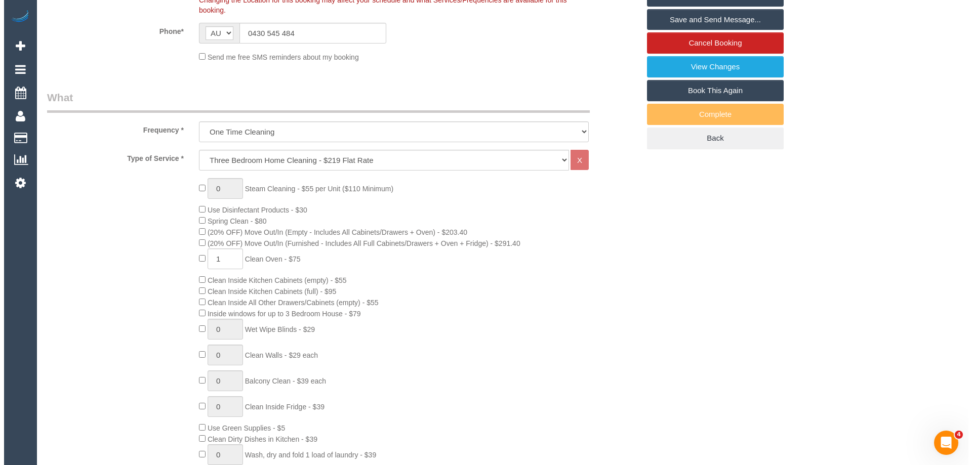
scroll to position [0, 0]
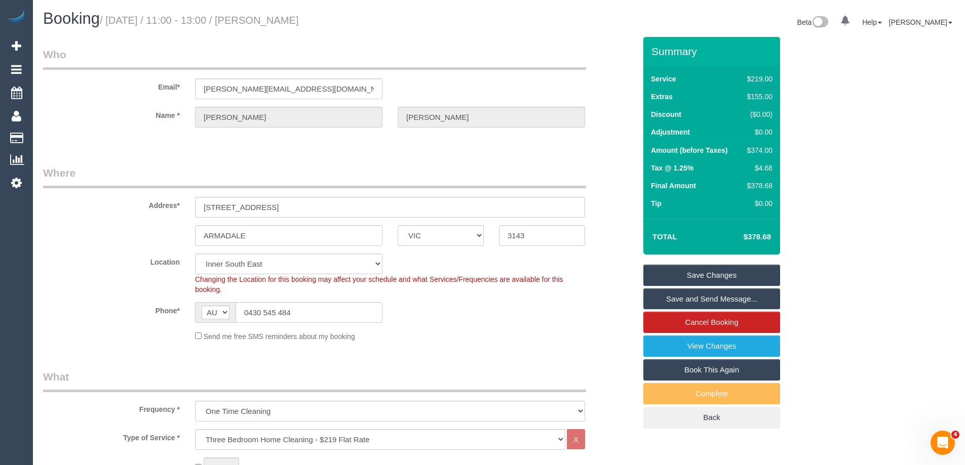
drag, startPoint x: 322, startPoint y: 22, endPoint x: 280, endPoint y: 20, distance: 41.6
click at [280, 20] on h1 "Booking / September 03, 2025 / 11:00 - 13:00 / Emma Bowman" at bounding box center [267, 18] width 448 height 17
copy small "Emma Bowman"
click at [670, 268] on link "Save Changes" at bounding box center [711, 275] width 137 height 21
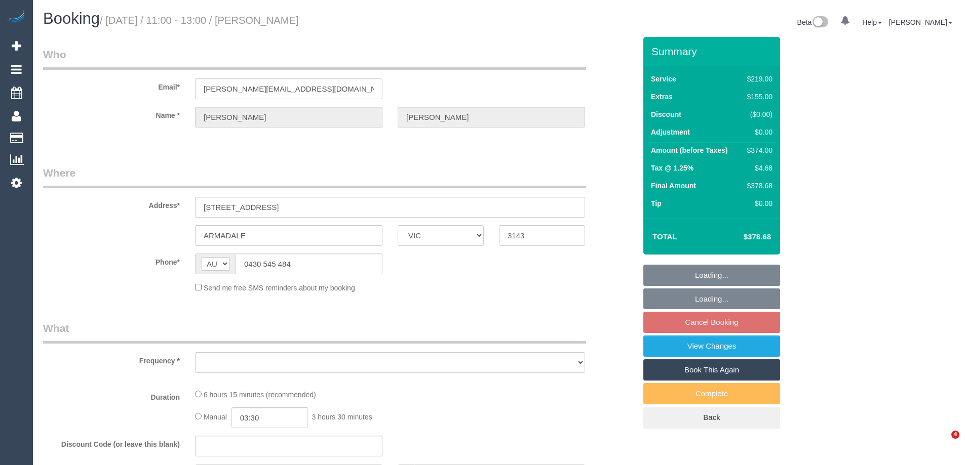
select select "VIC"
select select "object:574"
select select "string:stripe-pm_1RzuVv2GScqysDRVVczaqbER"
select select "number:27"
select select "number:14"
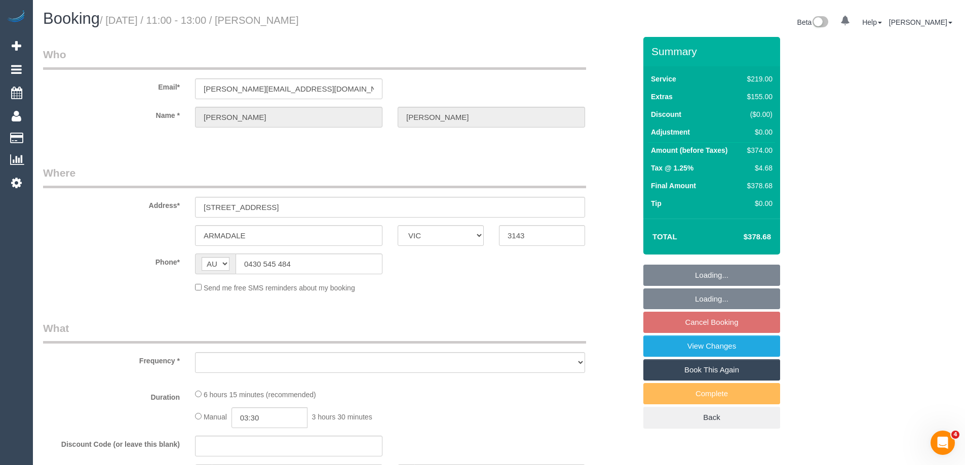
select select "number:19"
select select "number:24"
select select "number:12"
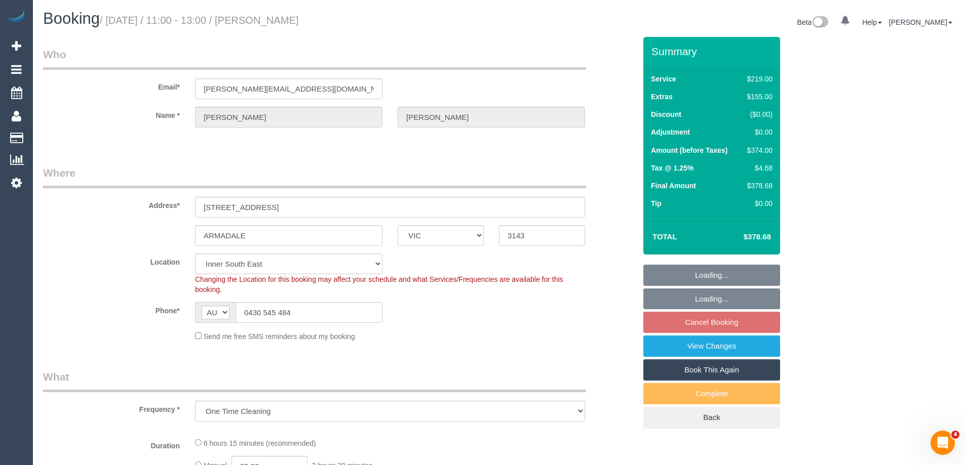
select select "object:727"
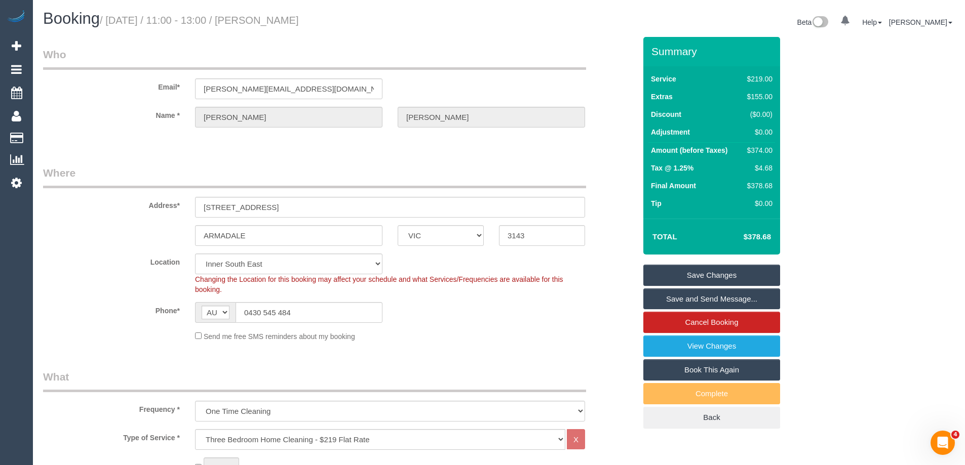
click at [671, 272] on link "Save Changes" at bounding box center [711, 275] width 137 height 21
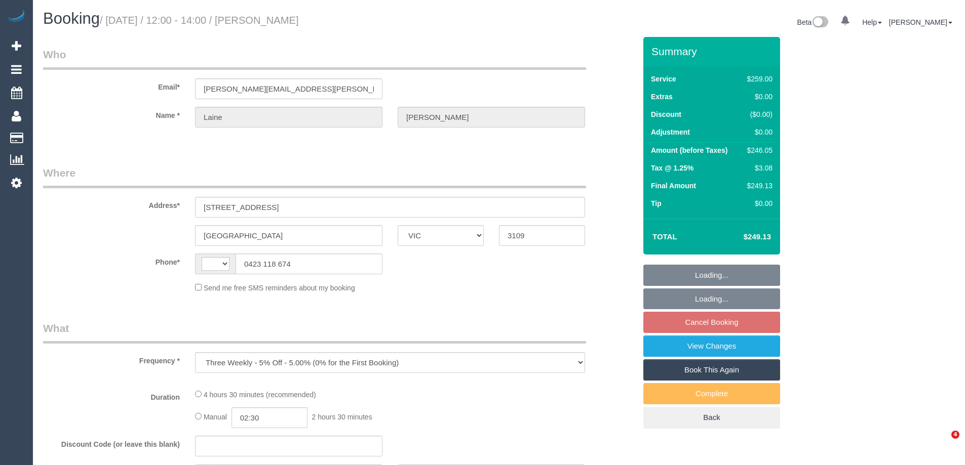
select select "VIC"
select select "string:stripe-pm_1RmlFF2GScqysDRVxRnBCtqt"
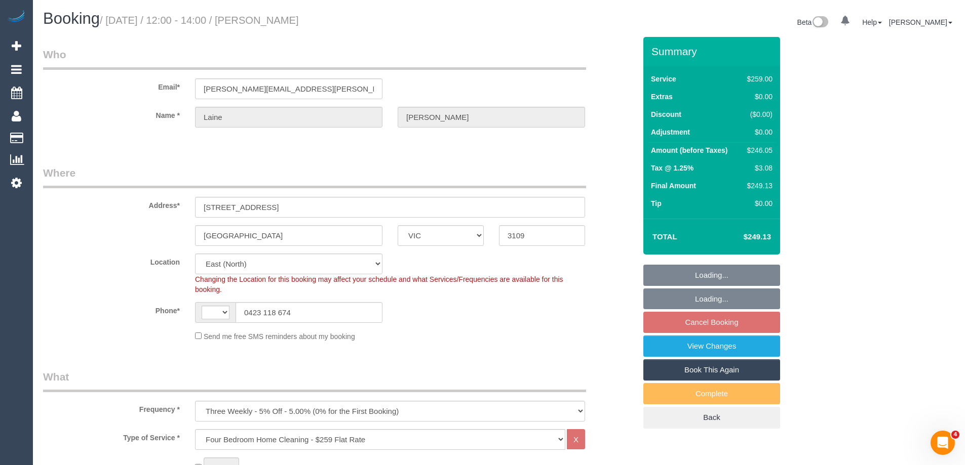
select select "object:408"
select select "string:AU"
select select "number:28"
select select "number:14"
select select "number:19"
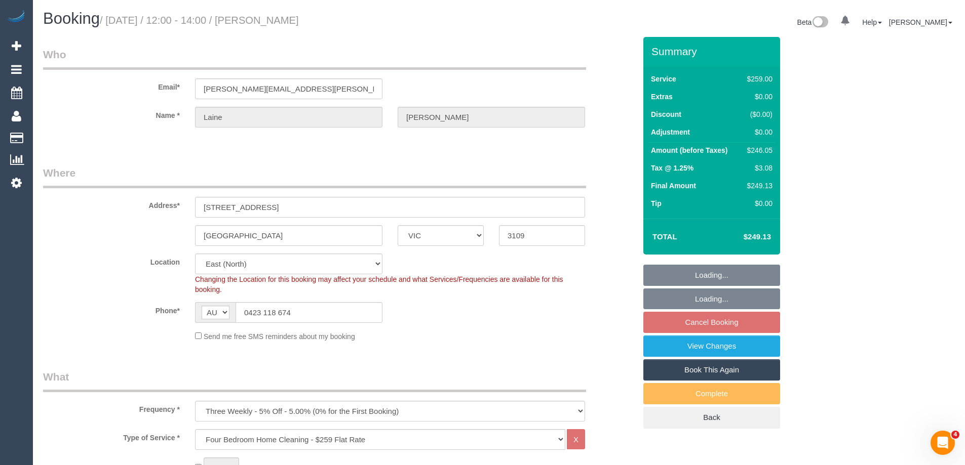
select select "number:36"
select select "number:34"
select select "number:11"
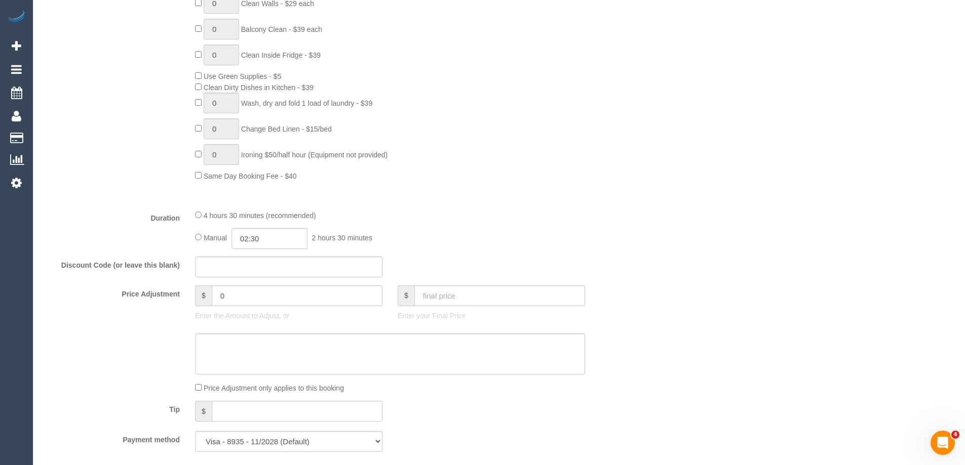
scroll to position [760, 0]
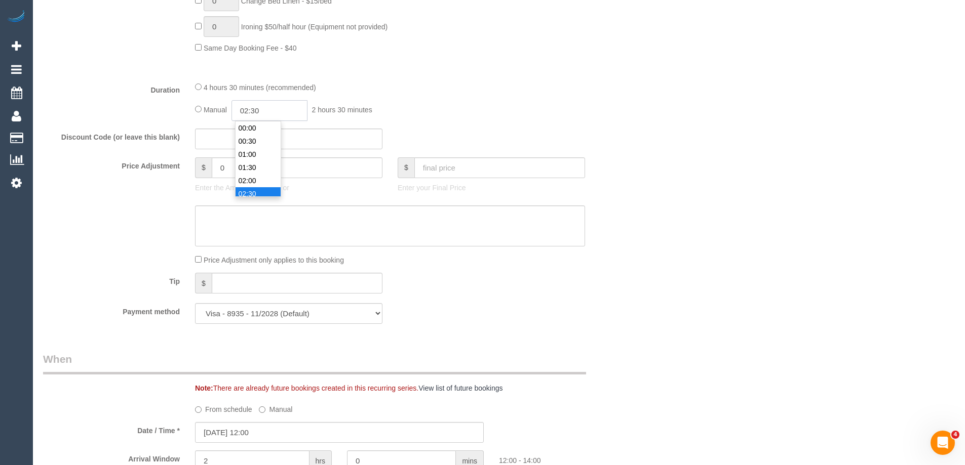
click at [262, 111] on input "02:30" at bounding box center [269, 110] width 76 height 21
drag, startPoint x: 275, startPoint y: 109, endPoint x: 254, endPoint y: 107, distance: 20.4
click at [254, 107] on input "02:30" at bounding box center [269, 110] width 76 height 21
type input "02:15"
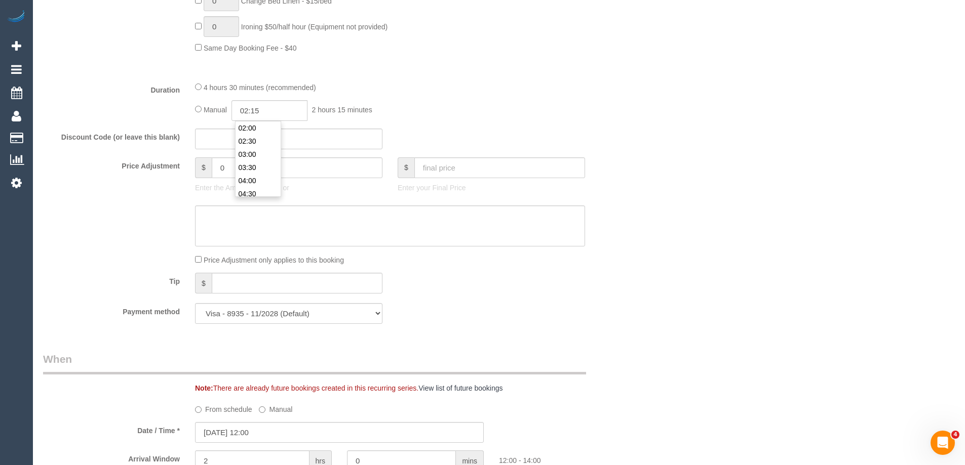
click at [488, 86] on div "4 hours 30 minutes (recommended)" at bounding box center [390, 87] width 390 height 11
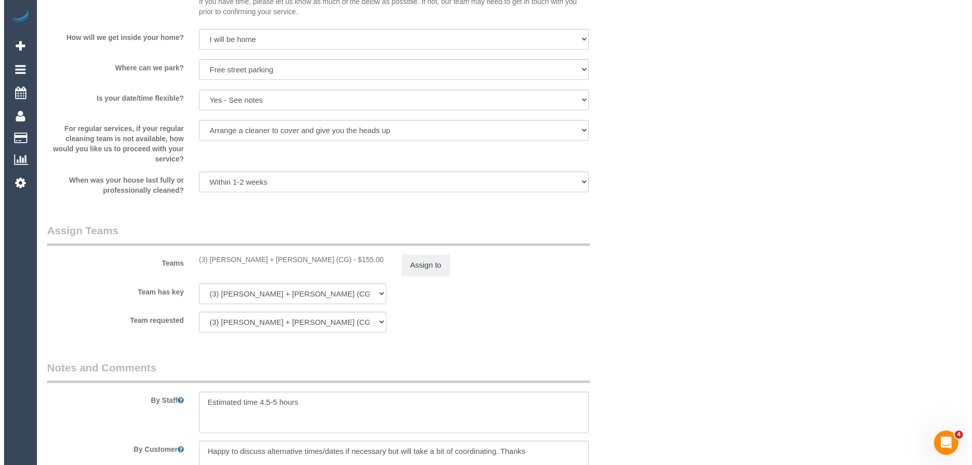
scroll to position [1570, 0]
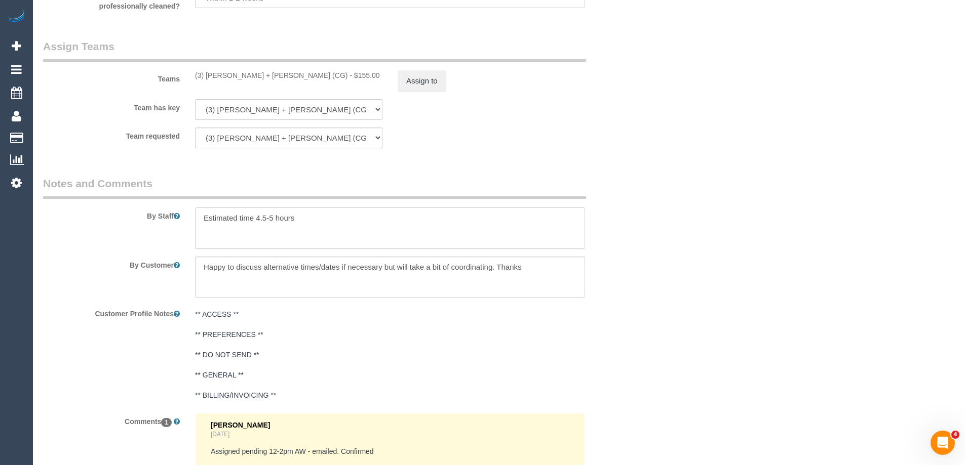
drag, startPoint x: 255, startPoint y: 216, endPoint x: 273, endPoint y: 216, distance: 17.7
click at [273, 216] on textarea at bounding box center [390, 229] width 390 height 42
type textarea "Estimated time 4-4.5 hours"
click at [420, 83] on button "Assign to" at bounding box center [422, 80] width 49 height 21
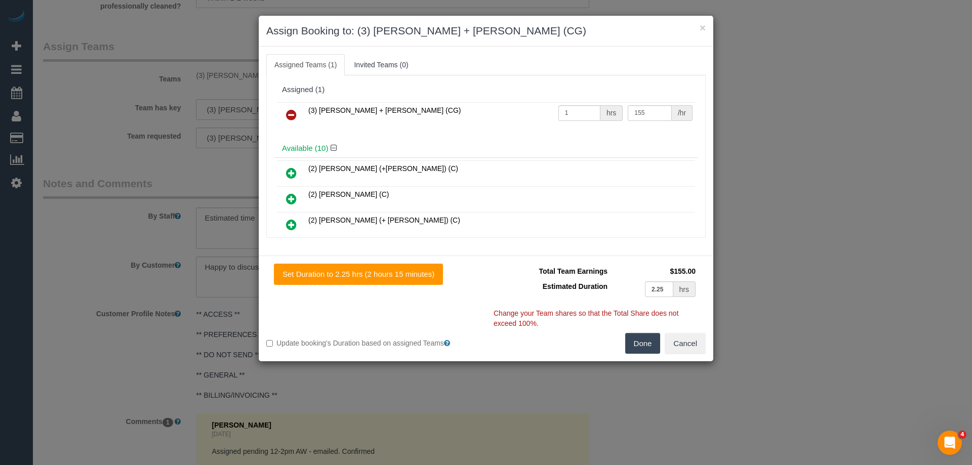
click at [280, 113] on link at bounding box center [292, 115] width 24 height 20
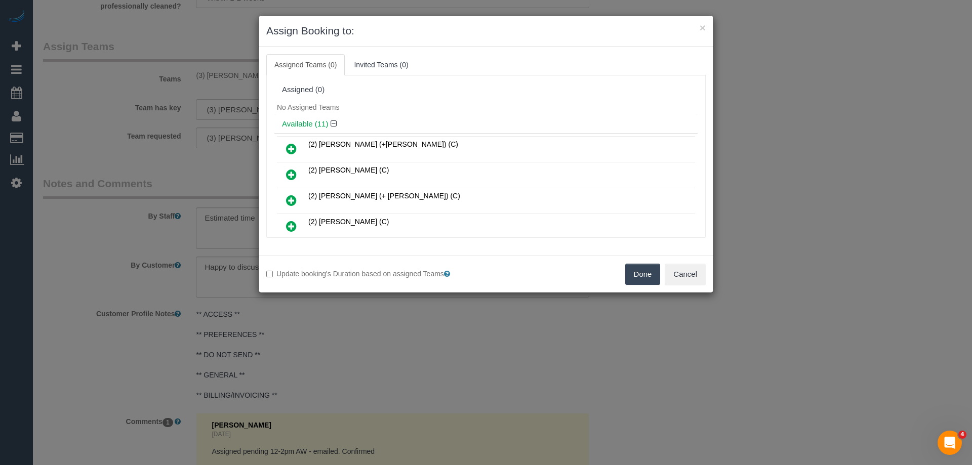
click at [291, 111] on div "No Assigned Teams" at bounding box center [486, 107] width 423 height 15
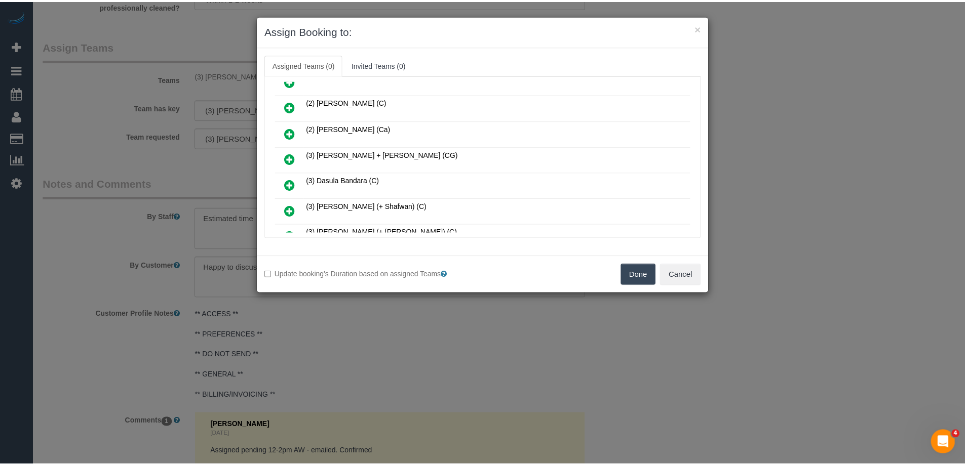
scroll to position [101, 0]
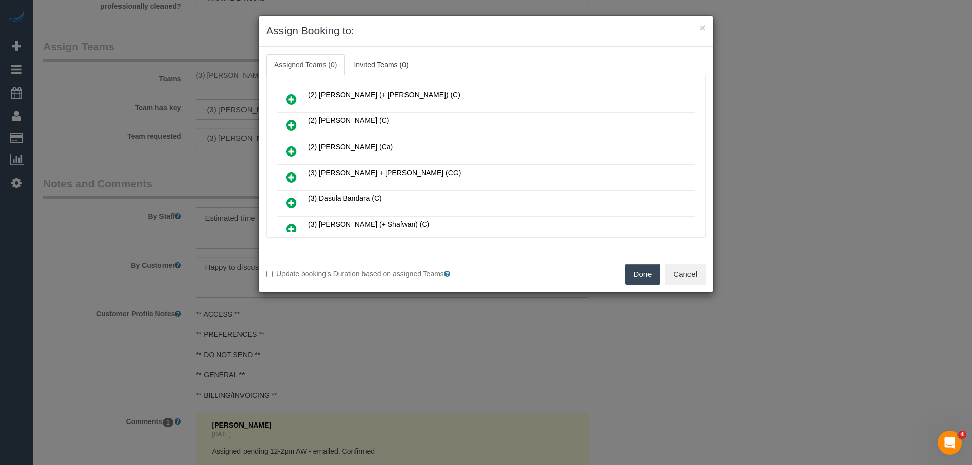
click at [636, 267] on button "Done" at bounding box center [642, 274] width 35 height 21
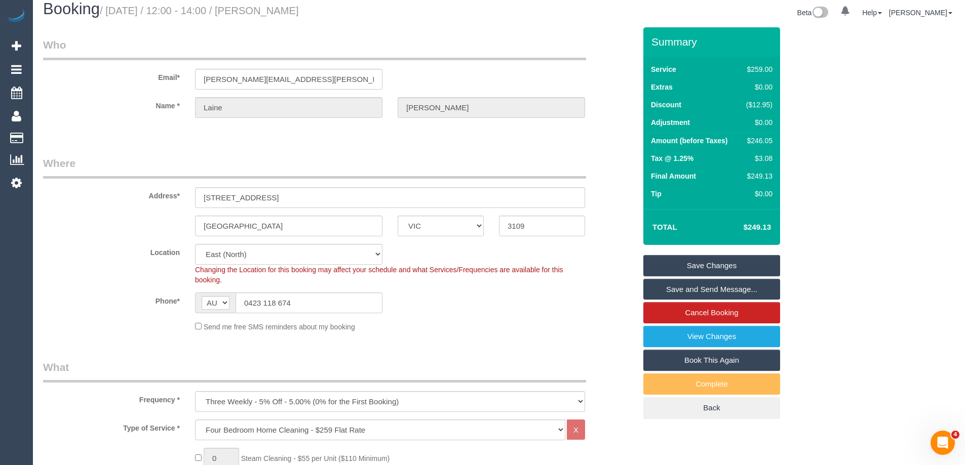
scroll to position [0, 0]
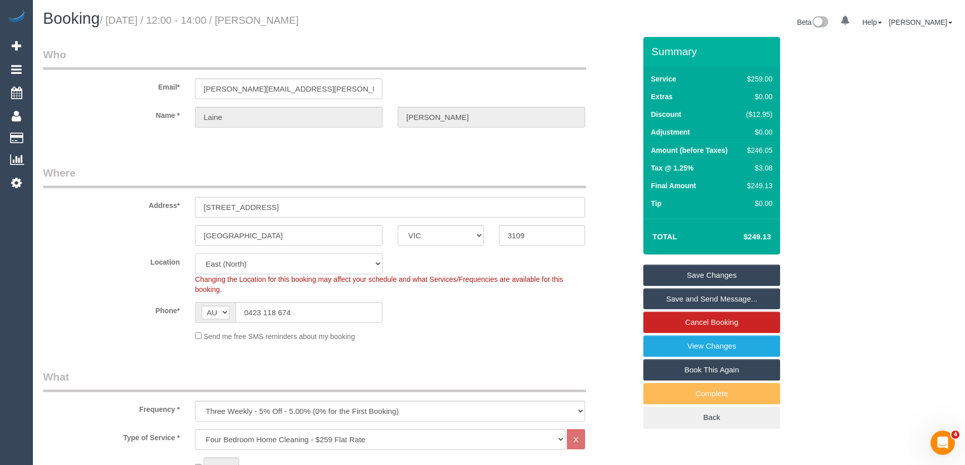
click at [230, 262] on select "Office City East (North) East (South) Inner East Inner North (East) Inner North…" at bounding box center [288, 264] width 187 height 21
select select "57"
click at [195, 254] on select "Office City East (North) East (South) Inner East Inner North (East) Inner North…" at bounding box center [288, 264] width 187 height 21
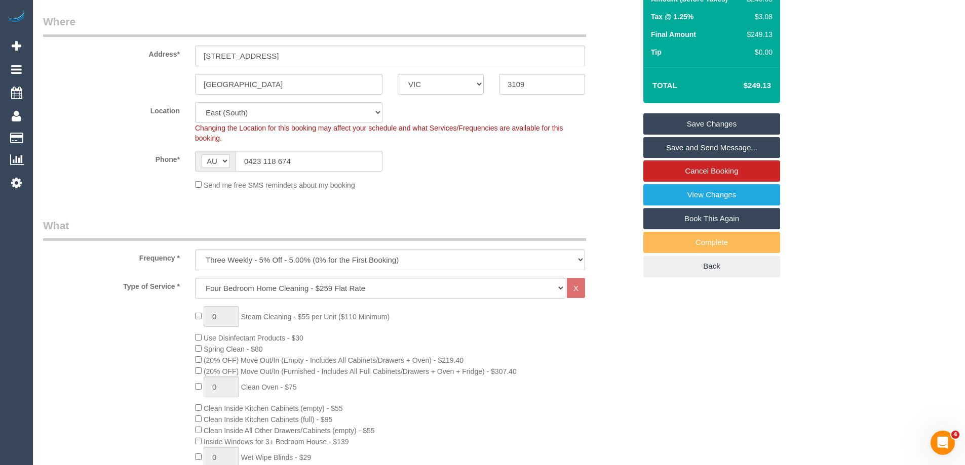
select select "object:2963"
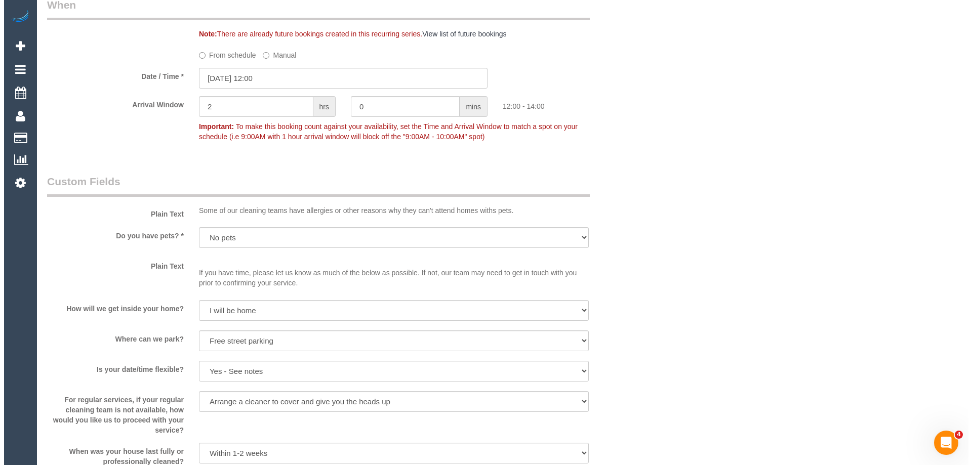
scroll to position [1317, 0]
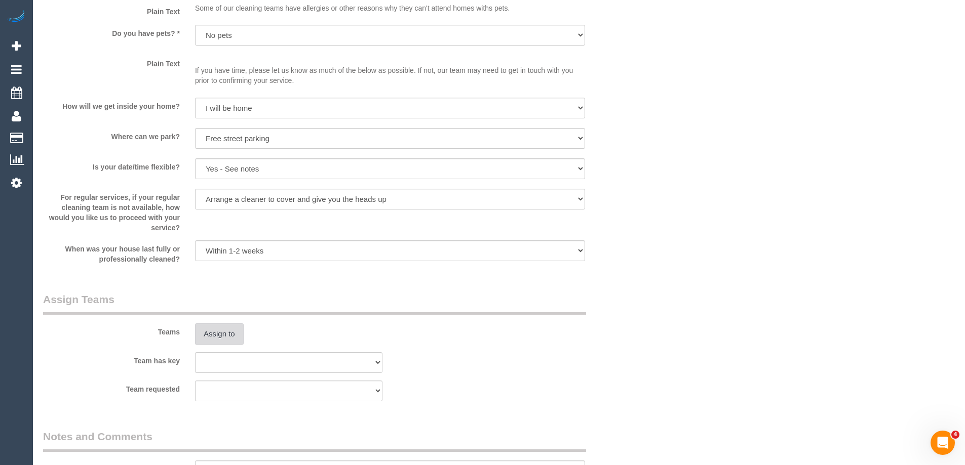
click at [219, 331] on button "Assign to" at bounding box center [219, 334] width 49 height 21
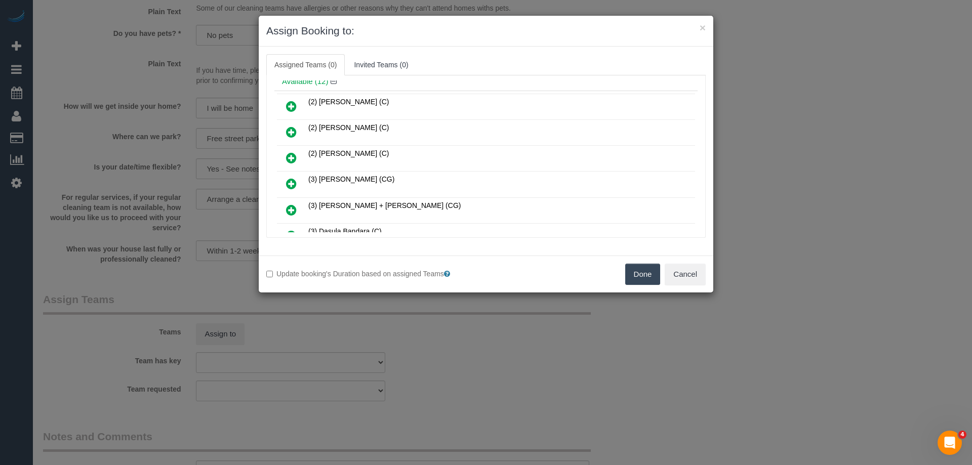
scroll to position [152, 0]
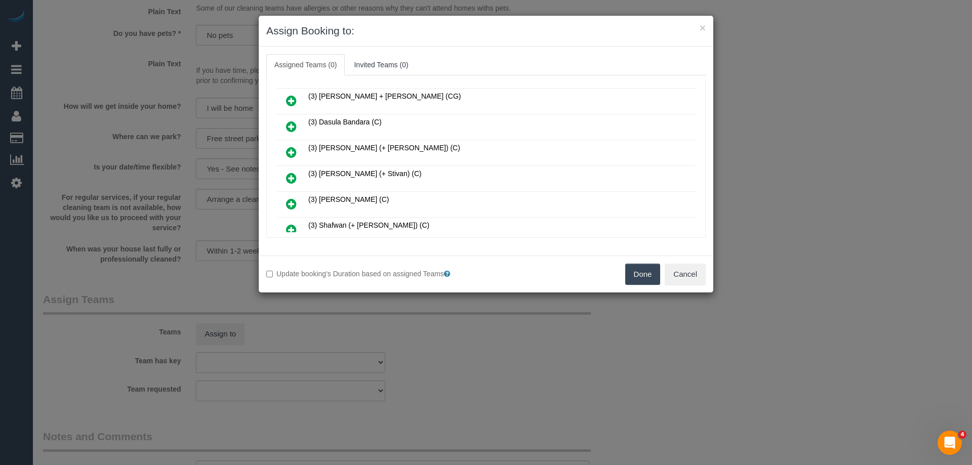
click at [289, 174] on icon at bounding box center [291, 178] width 11 height 12
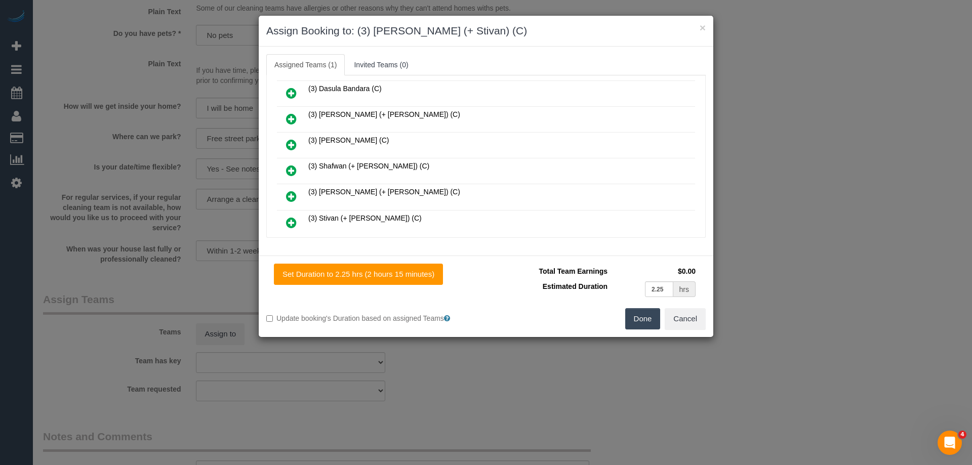
scroll to position [227, 0]
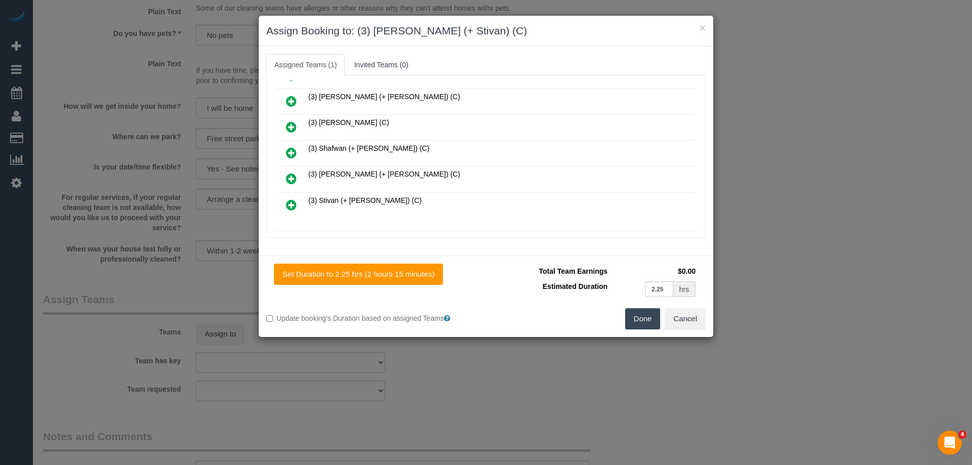
click at [287, 205] on icon at bounding box center [291, 205] width 11 height 12
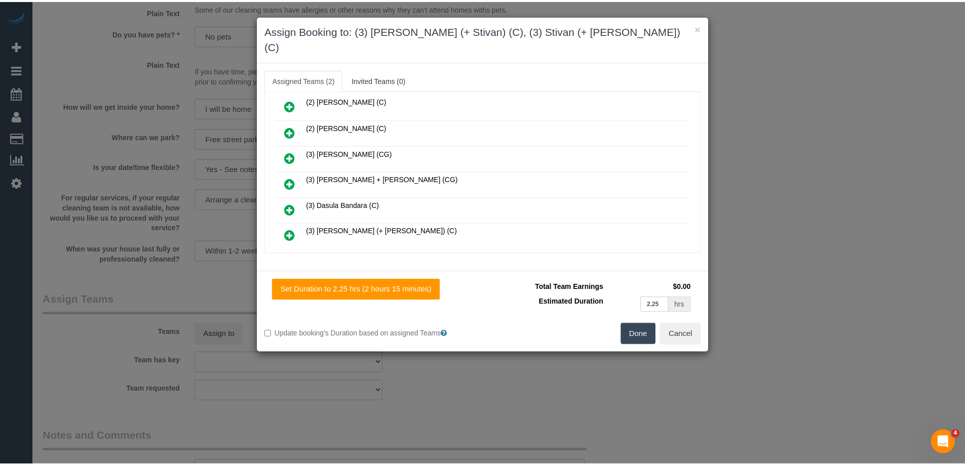
scroll to position [0, 0]
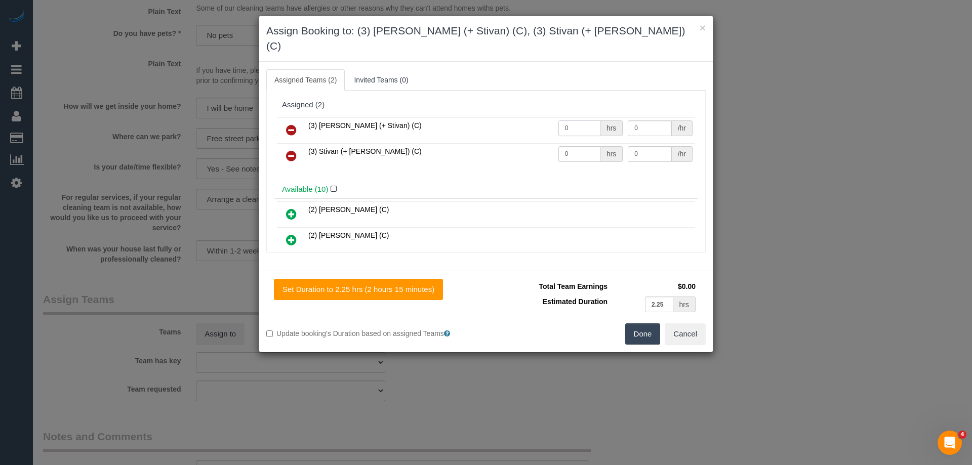
drag, startPoint x: 584, startPoint y: 106, endPoint x: 506, endPoint y: 106, distance: 77.5
click at [536, 117] on tr "(3) Krunal (+ Stivan) (C) 0 hrs 0 /hr" at bounding box center [486, 130] width 418 height 26
type input "1"
drag, startPoint x: 574, startPoint y: 137, endPoint x: 500, endPoint y: 130, distance: 74.2
click at [515, 143] on tr "(3) Stivan (+ Krunal) (C) 0 hrs 0 /hr" at bounding box center [486, 156] width 418 height 26
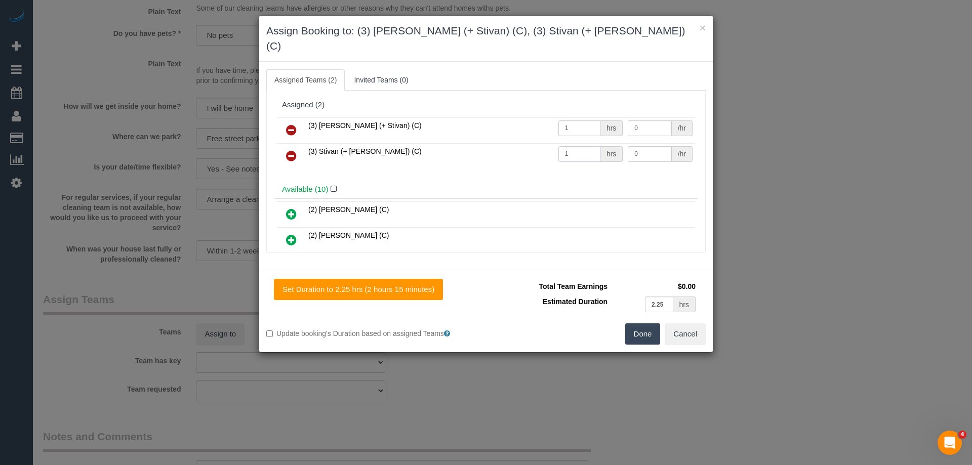
type input "1"
drag, startPoint x: 638, startPoint y: 107, endPoint x: 597, endPoint y: 107, distance: 41.5
click at [597, 117] on tr "(3) Krunal (+ Stivan) (C) 1 hrs 0 /hr" at bounding box center [486, 130] width 418 height 26
type input "77.5"
drag, startPoint x: 616, startPoint y: 135, endPoint x: 583, endPoint y: 135, distance: 32.9
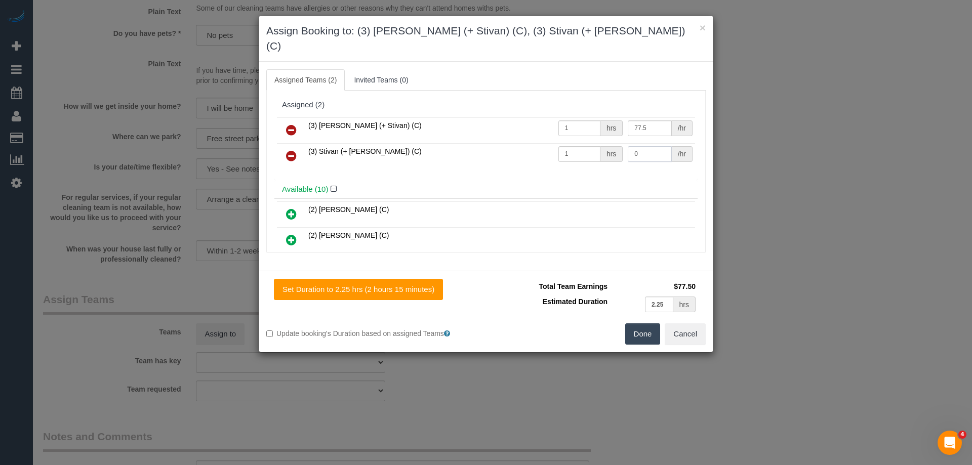
click at [584, 143] on tr "(3) Stivan (+ Krunal) (C) 1 hrs 0 /hr" at bounding box center [486, 156] width 418 height 26
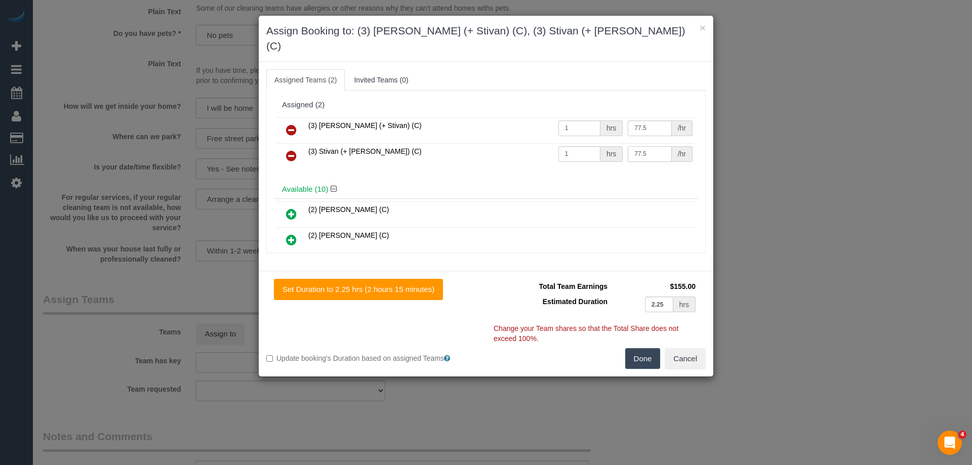
type input "77.5"
click at [648, 348] on button "Done" at bounding box center [642, 358] width 35 height 21
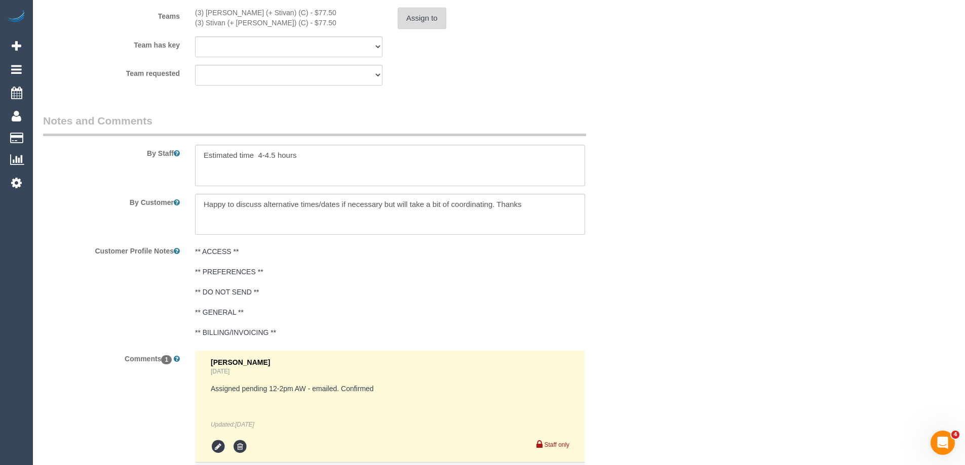
scroll to position [1751, 0]
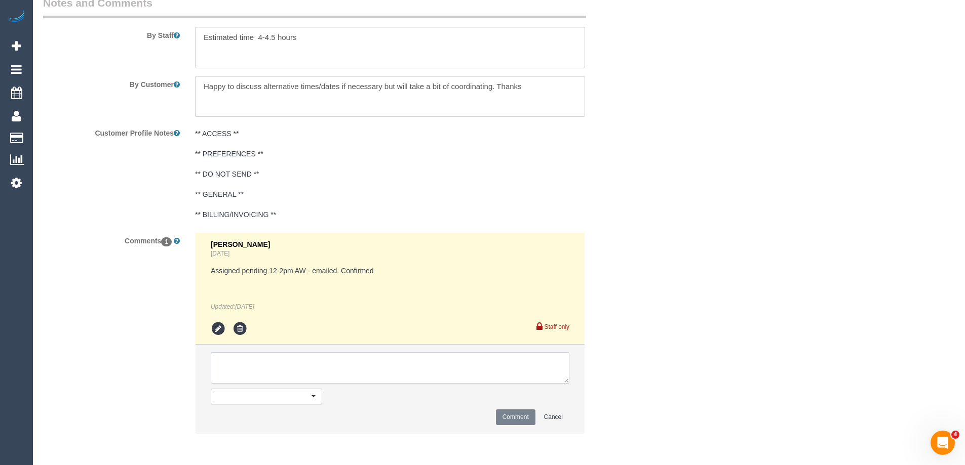
click at [233, 370] on textarea at bounding box center [390, 367] width 359 height 31
type textarea "U/A from B+B as needed for a SDC booking. Not notified as is a one off"
click at [522, 418] on button "Comment" at bounding box center [516, 418] width 40 height 16
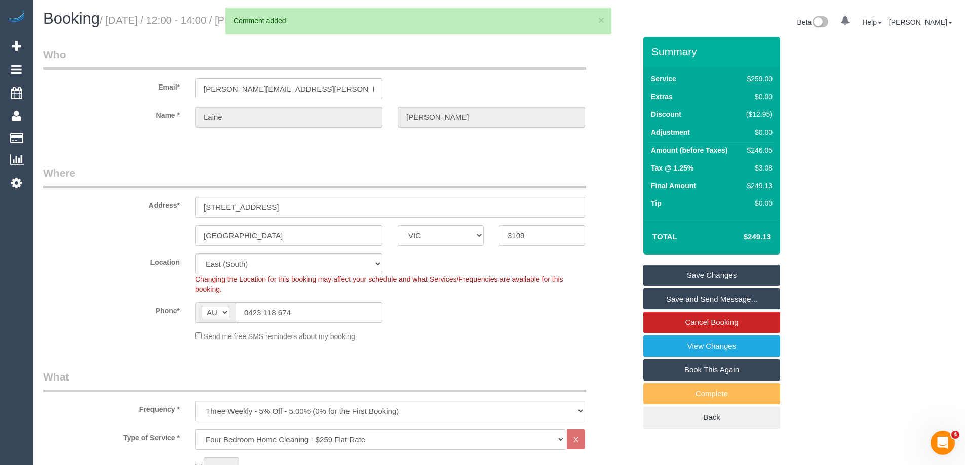
scroll to position [1827, 0]
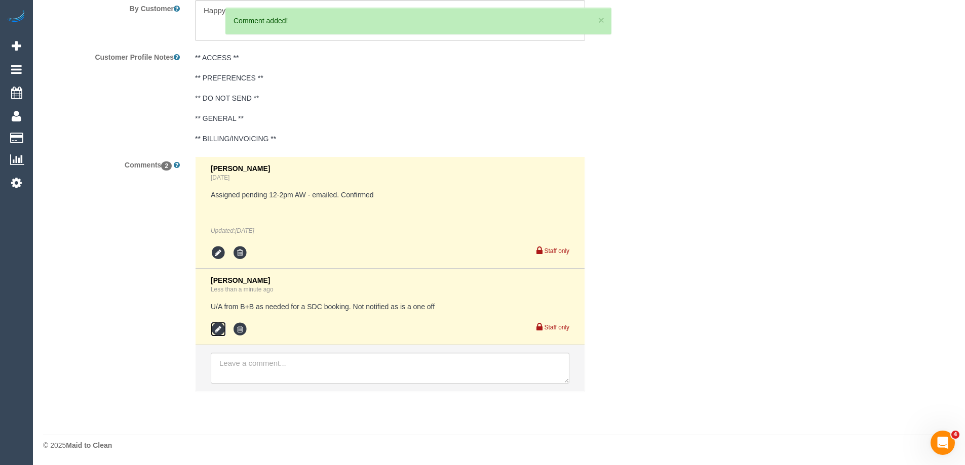
click at [215, 328] on icon at bounding box center [218, 329] width 15 height 15
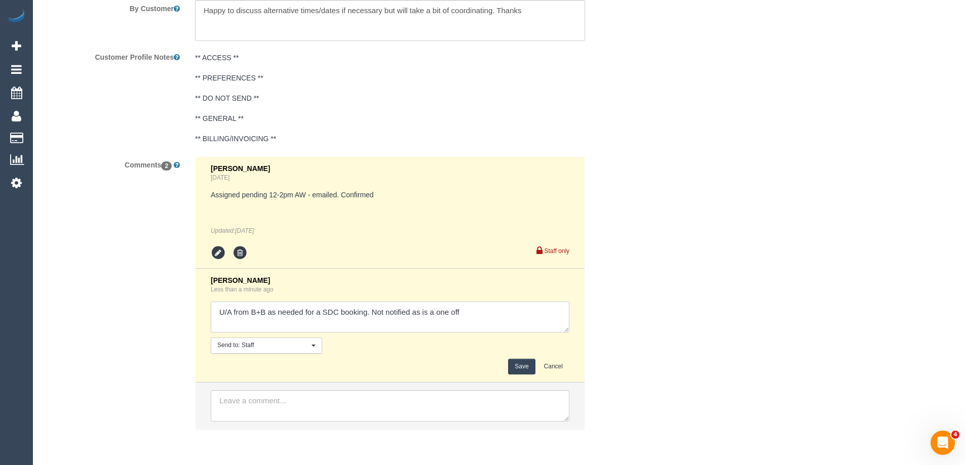
drag, startPoint x: 481, startPoint y: 314, endPoint x: 493, endPoint y: 316, distance: 12.2
click at [493, 316] on textarea at bounding box center [390, 317] width 359 height 31
type textarea "U/A from B+B as needed for a SDC booking. Not notified as is a 3 weekly booking"
click at [520, 360] on button "Save" at bounding box center [521, 367] width 27 height 16
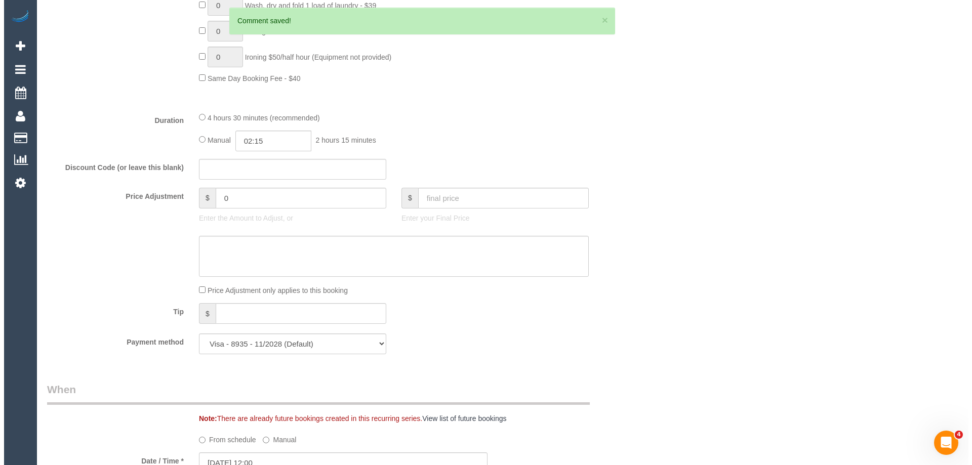
scroll to position [0, 0]
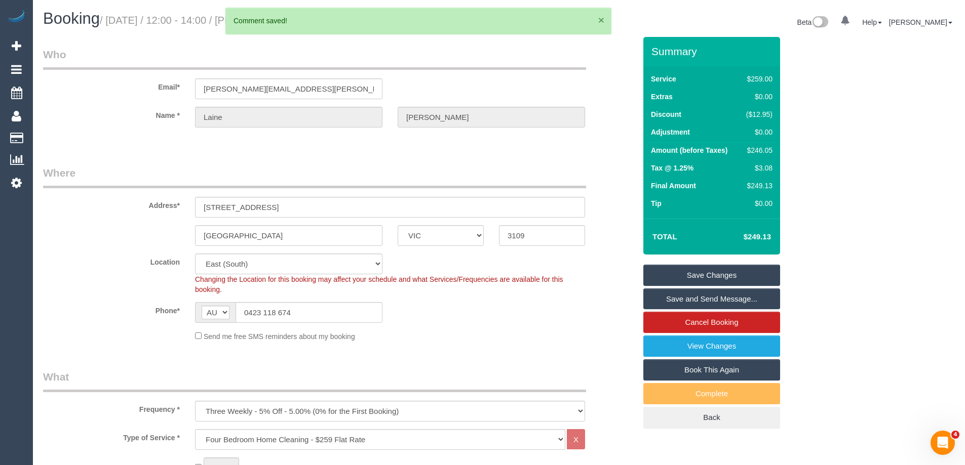
click at [603, 18] on button "×" at bounding box center [601, 20] width 6 height 11
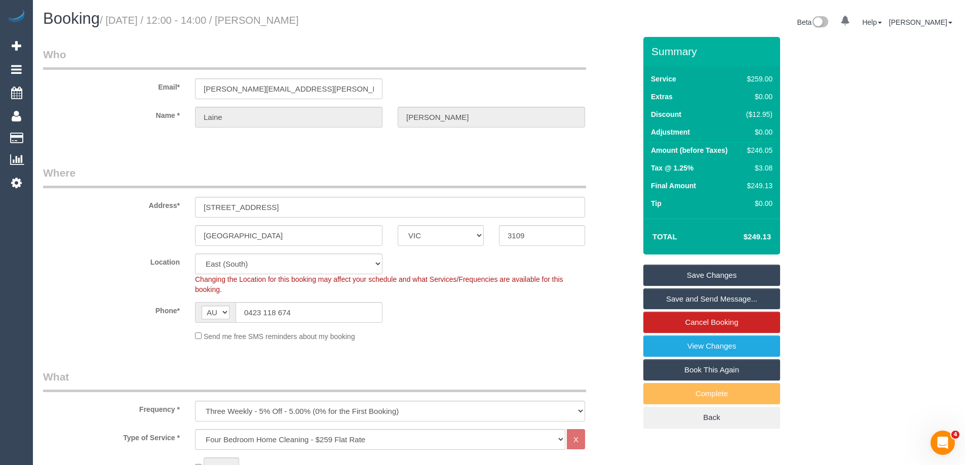
drag, startPoint x: 374, startPoint y: 19, endPoint x: 281, endPoint y: 20, distance: 93.7
click at [281, 20] on h1 "Booking / September 03, 2025 / 12:00 - 14:00 / Laine Bradley" at bounding box center [267, 18] width 448 height 17
copy small "Laine Bradley"
click at [698, 277] on link "Save Changes" at bounding box center [711, 275] width 137 height 21
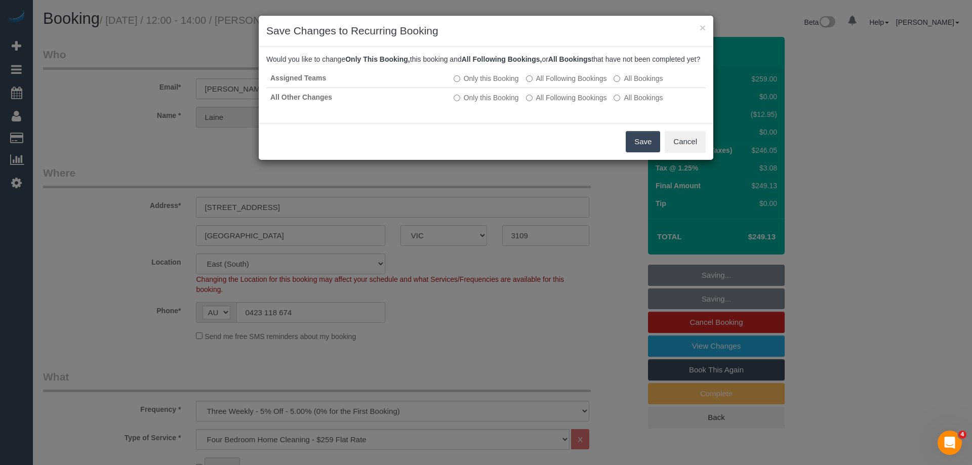
click at [653, 149] on button "Save" at bounding box center [643, 141] width 34 height 21
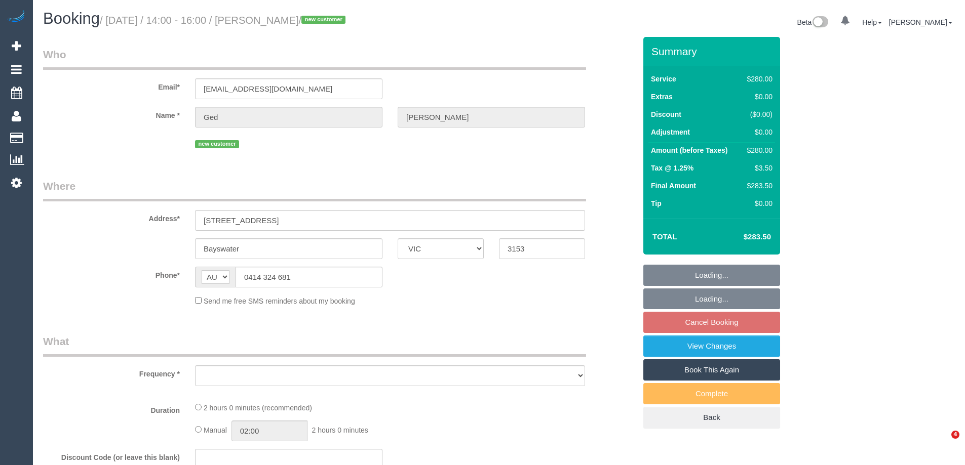
select select "VIC"
select select "string:stripe-pm_1RwgmF2GScqysDRVr4C5FAnF"
select select "number:28"
select select "number:14"
select select "number:19"
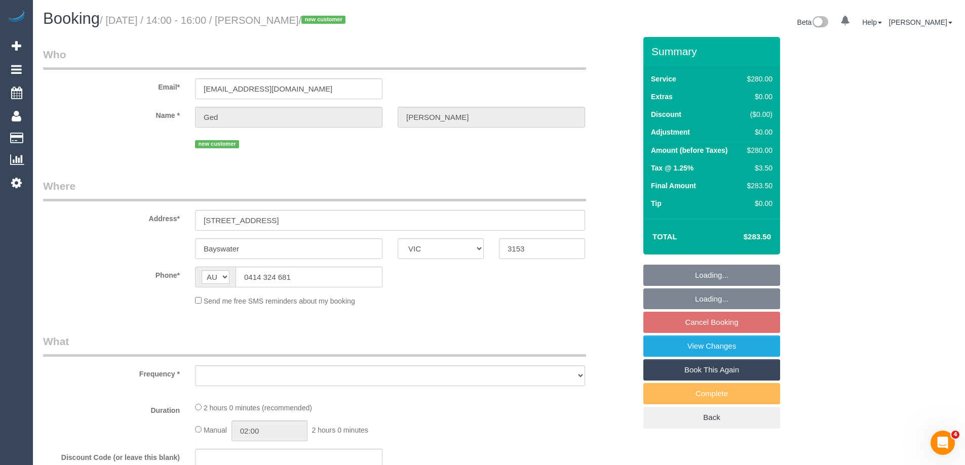
select select "number:23"
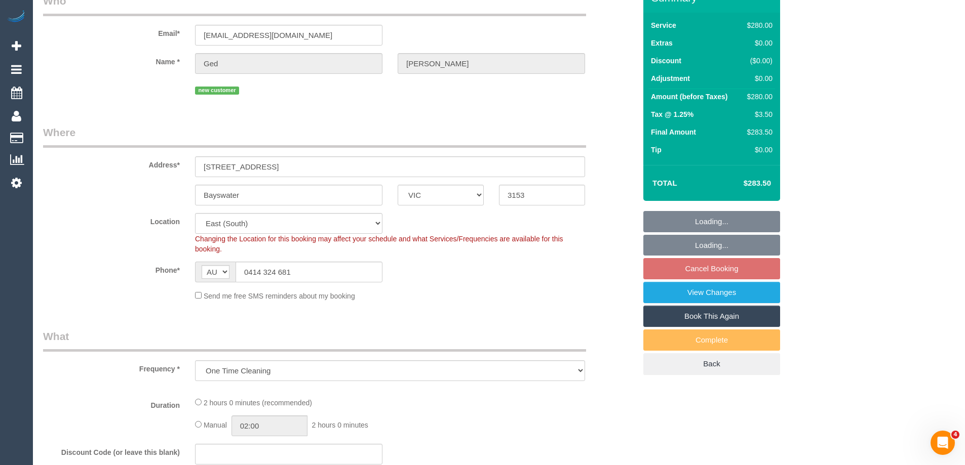
select select "object:937"
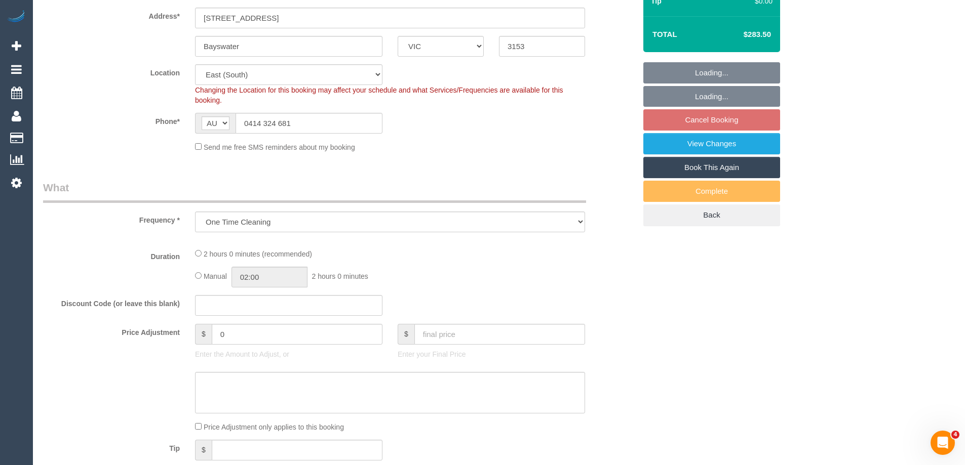
select select "2"
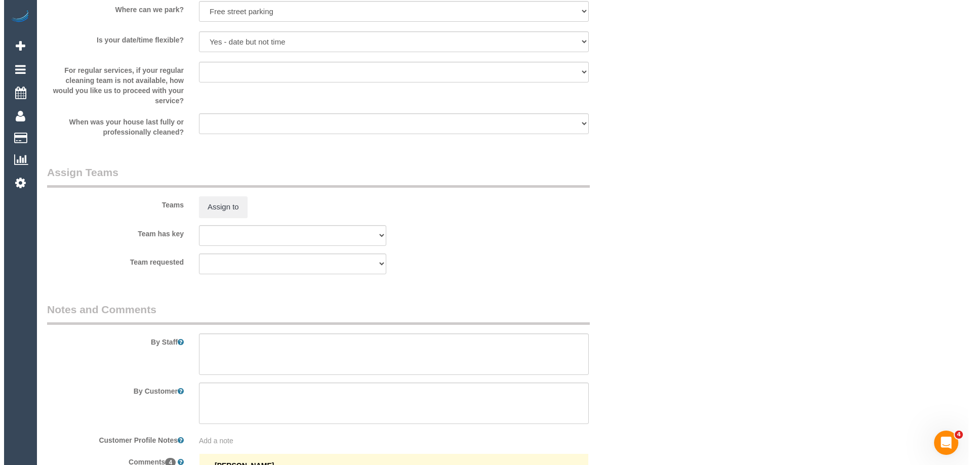
scroll to position [1519, 0]
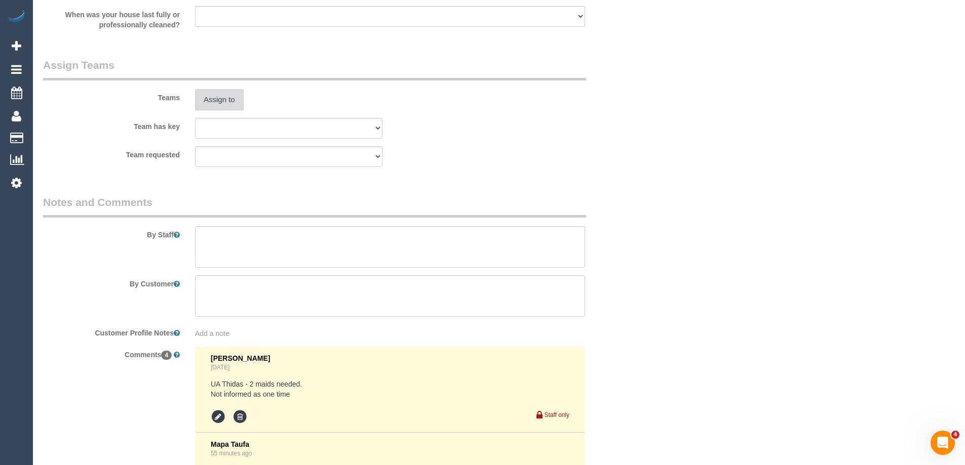
click at [217, 103] on button "Assign to" at bounding box center [219, 99] width 49 height 21
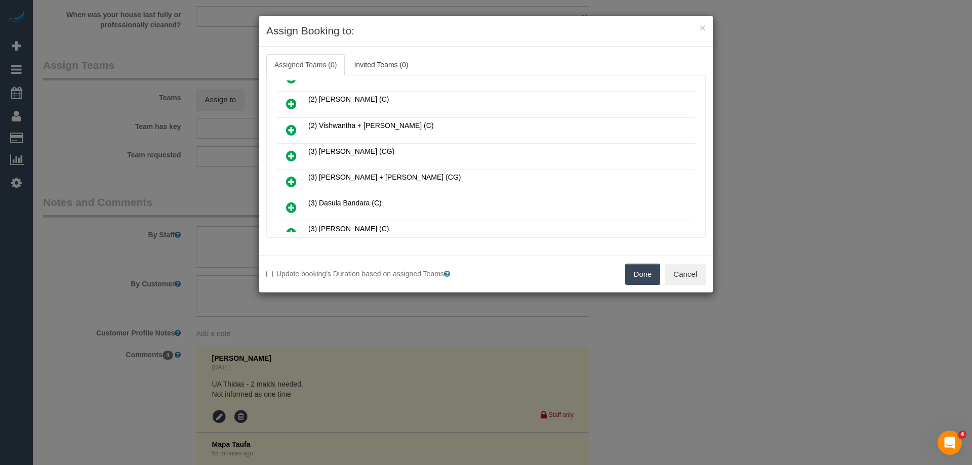
click at [286, 180] on link at bounding box center [292, 182] width 24 height 20
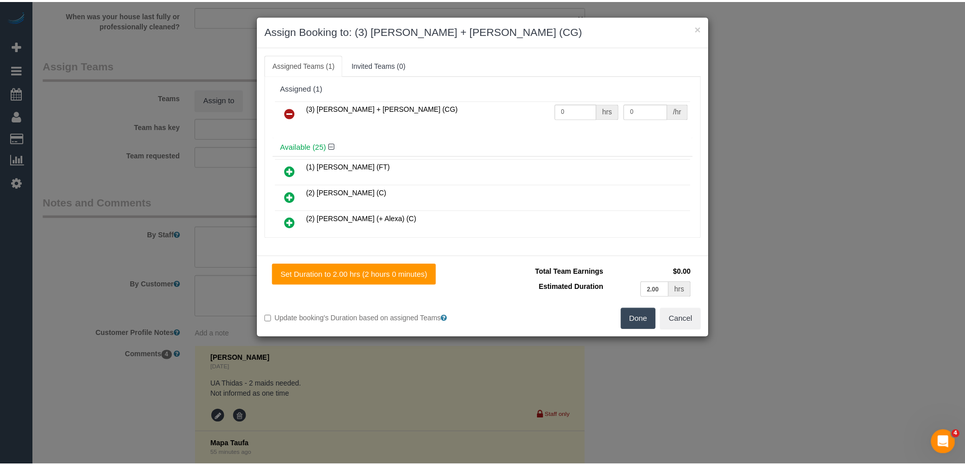
scroll to position [0, 0]
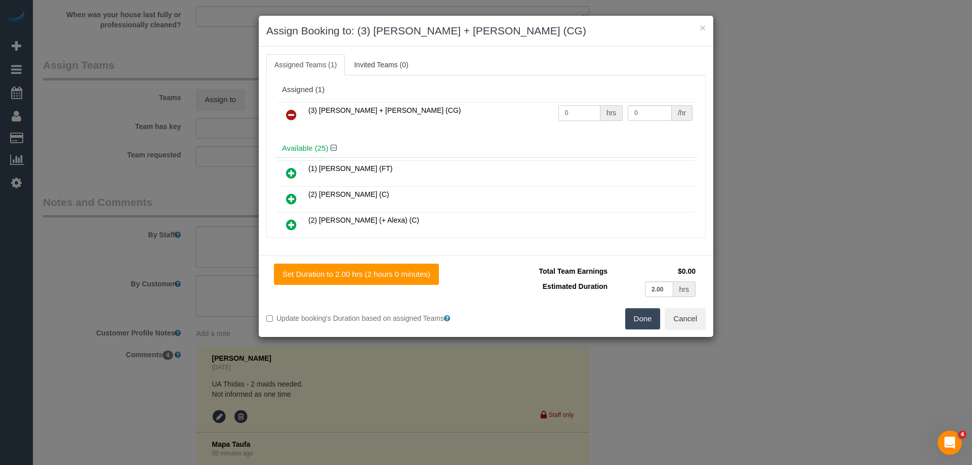
drag, startPoint x: 585, startPoint y: 111, endPoint x: 498, endPoint y: 109, distance: 87.1
click at [499, 110] on tr "(3) [PERSON_NAME] + [PERSON_NAME] (CG) 0 hrs 0 /hr" at bounding box center [486, 115] width 418 height 26
type input "4"
drag, startPoint x: 612, startPoint y: 112, endPoint x: 600, endPoint y: 110, distance: 12.4
click at [598, 110] on tr "(3) [PERSON_NAME] + [PERSON_NAME] (CG) 4 hrs 0 /hr" at bounding box center [486, 115] width 418 height 26
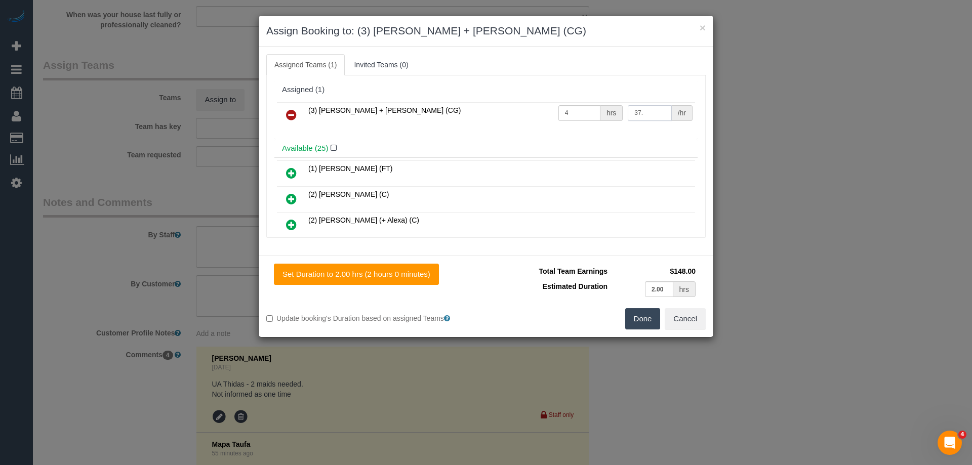
drag, startPoint x: 622, startPoint y: 113, endPoint x: 557, endPoint y: 103, distance: 66.0
click at [559, 104] on tr "(3) Bansari + Bhavesh (CG) 4 hrs 37. /hr" at bounding box center [486, 115] width 418 height 26
type input "38.5"
click at [639, 316] on button "Done" at bounding box center [642, 318] width 35 height 21
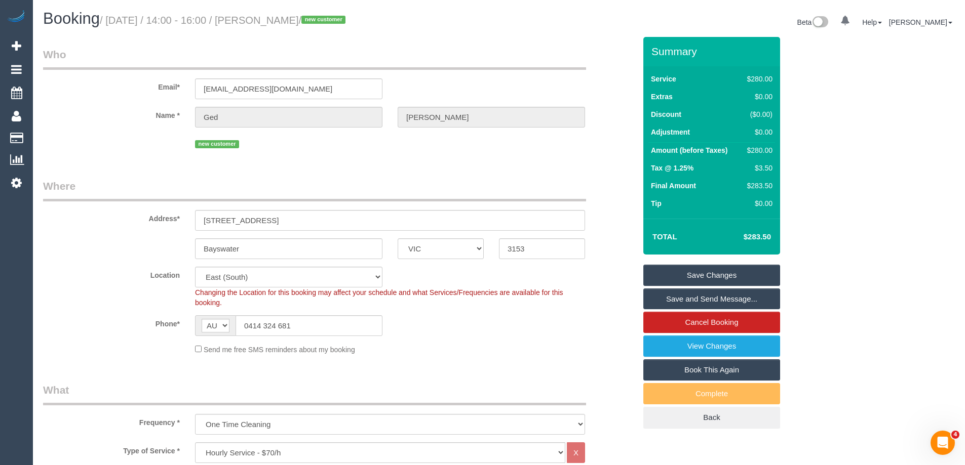
drag, startPoint x: 344, startPoint y: 18, endPoint x: 283, endPoint y: 20, distance: 61.3
click at [283, 20] on small "/ September 03, 2025 / 14:00 - 16:00 / Ged Unsworth / new customer" at bounding box center [224, 20] width 249 height 11
copy small "Ged Unsworth"
click at [684, 295] on link "Save and Send Message..." at bounding box center [711, 299] width 137 height 21
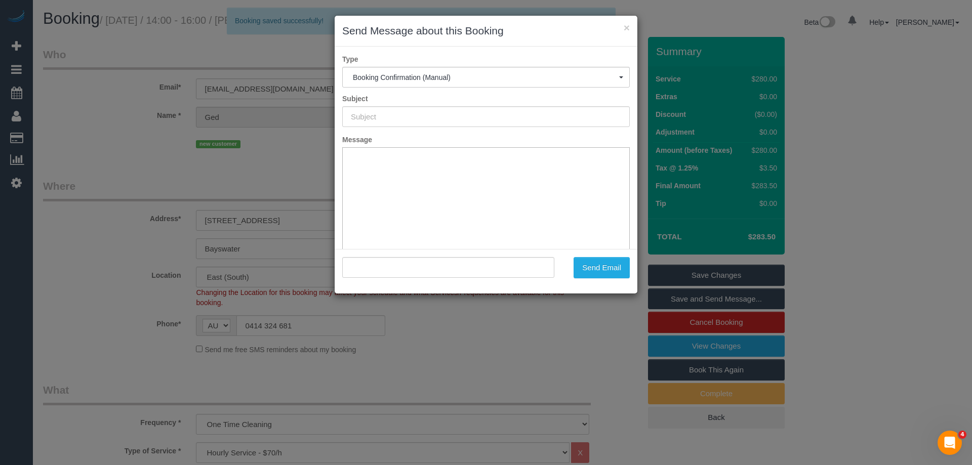
type input "Booking Confirmed"
type input ""Ged Unsworth" <gedu@priorityerp.com>"
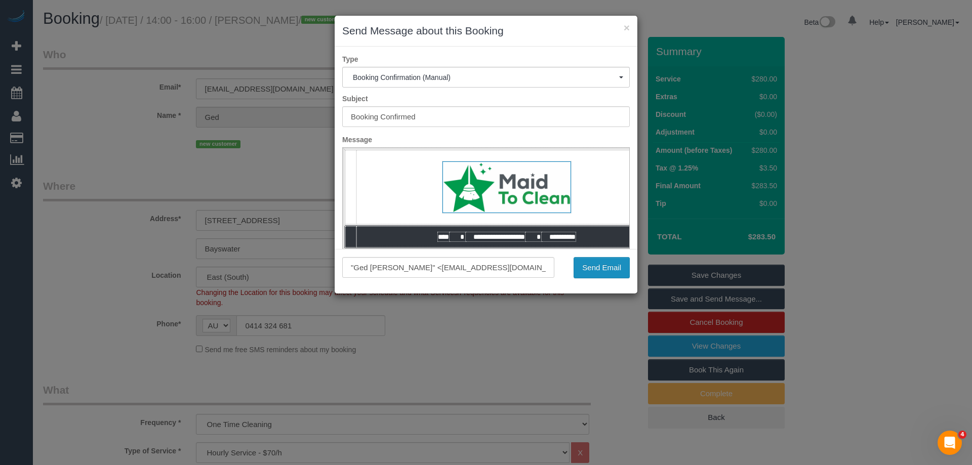
click at [603, 265] on button "Send Email" at bounding box center [602, 267] width 56 height 21
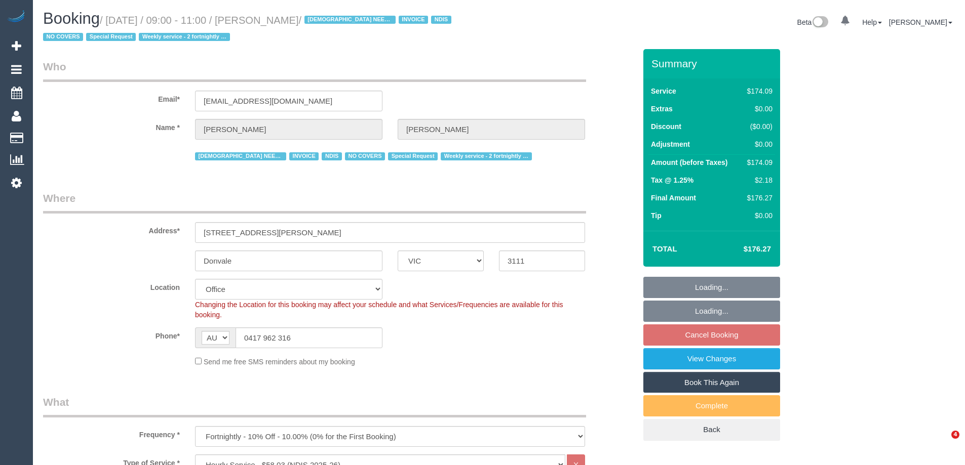
select select "VIC"
select select "180"
select select "number:28"
select select "number:14"
select select "number:19"
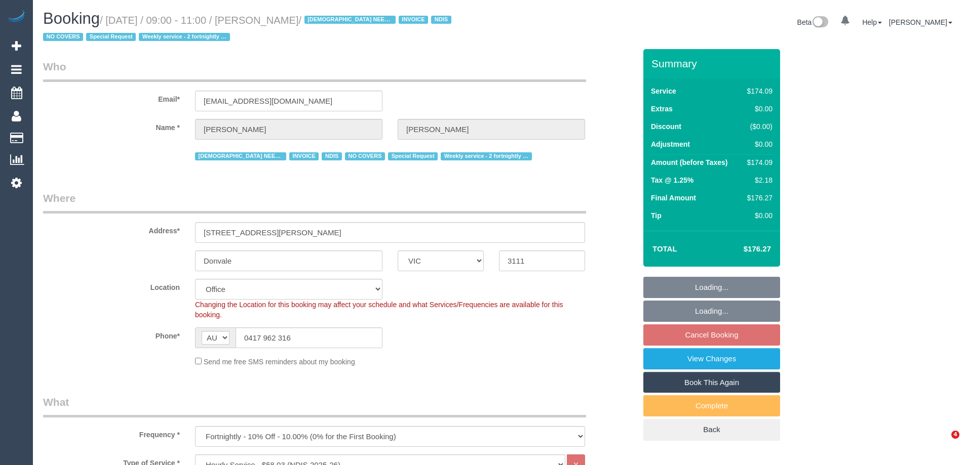
select select "number:25"
select select "number:35"
select select "number:11"
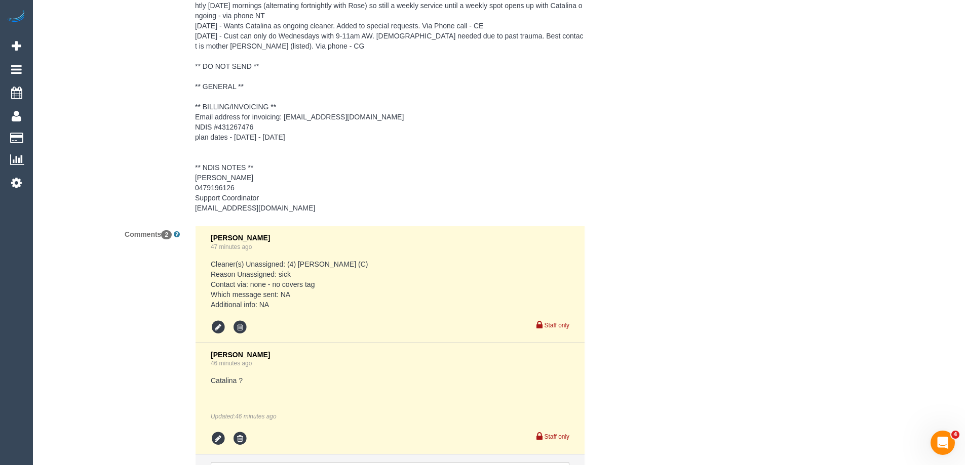
scroll to position [1628, 0]
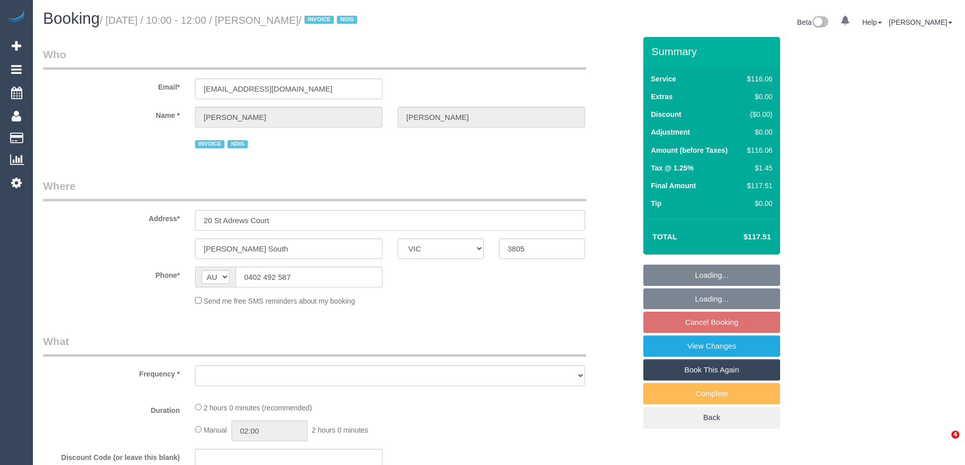
select select "VIC"
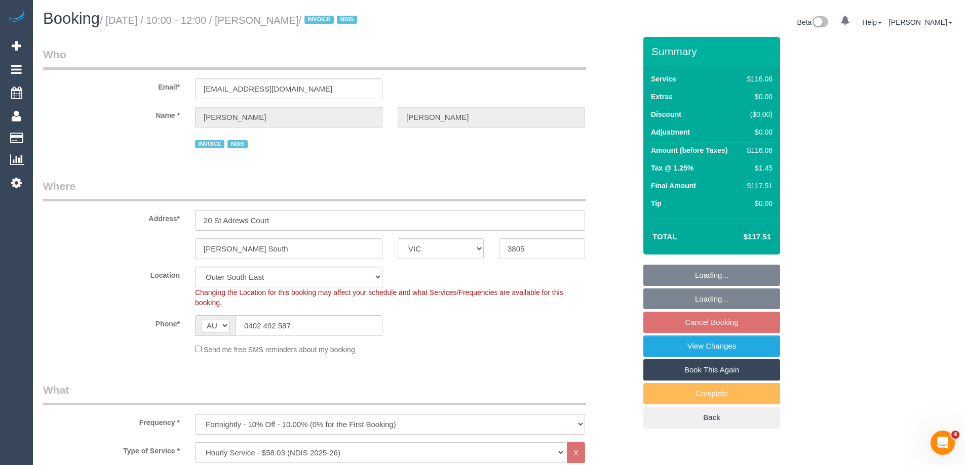
select select "object:1087"
select select "number:27"
select select "number:14"
select select "number:18"
select select "number:22"
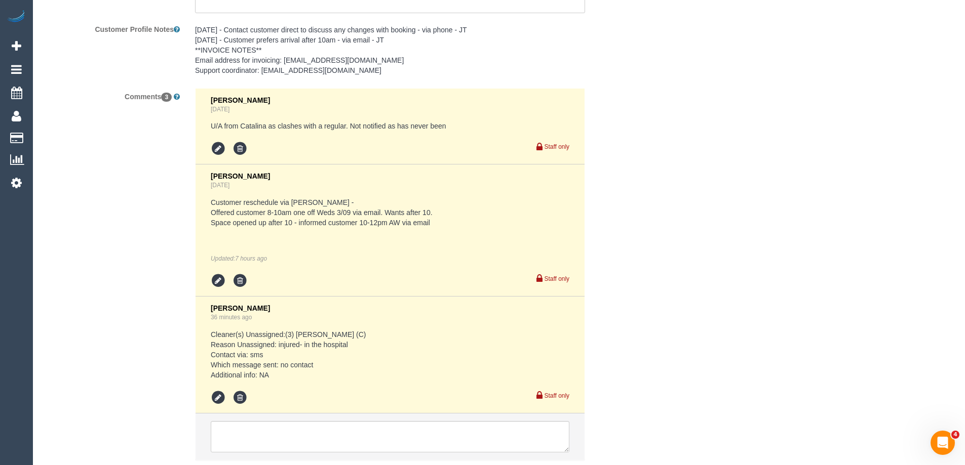
scroll to position [1570, 0]
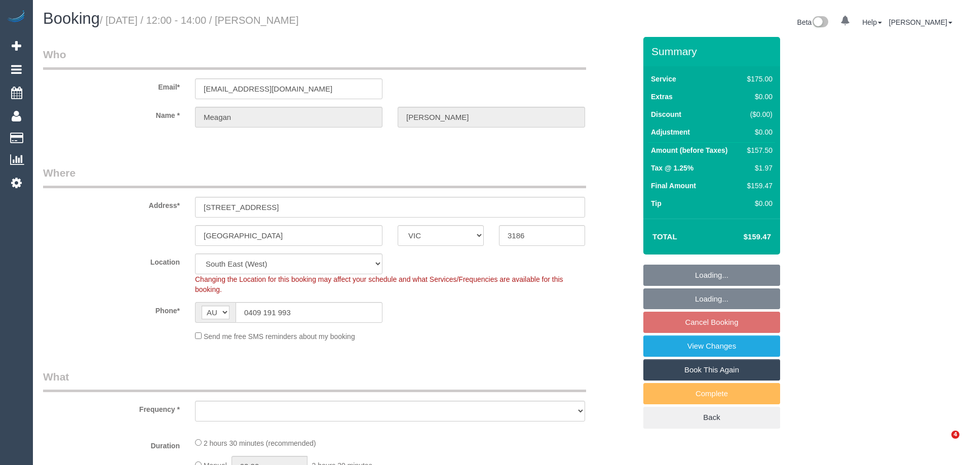
select select "VIC"
select select "string:stripe-pm_1QXs1q2GScqysDRVPV84H1Ig"
select select "150"
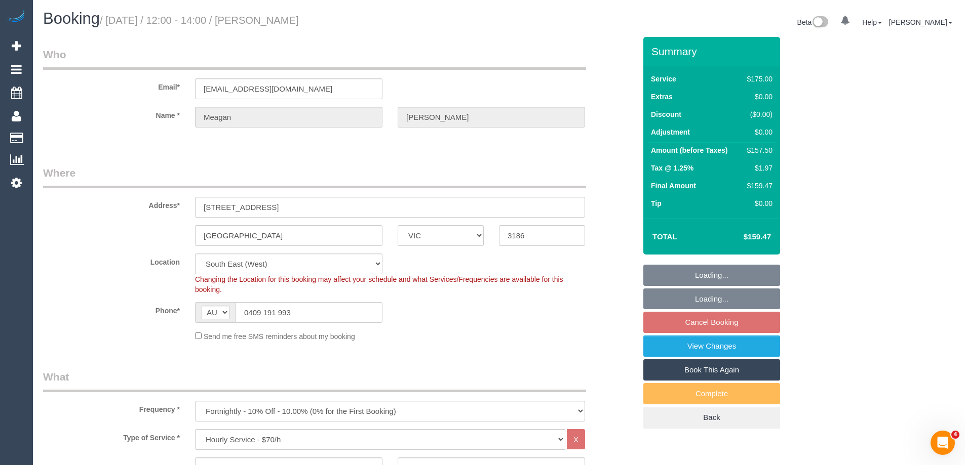
select select "object:845"
select select "number:27"
select select "number:14"
select select "number:19"
select select "number:34"
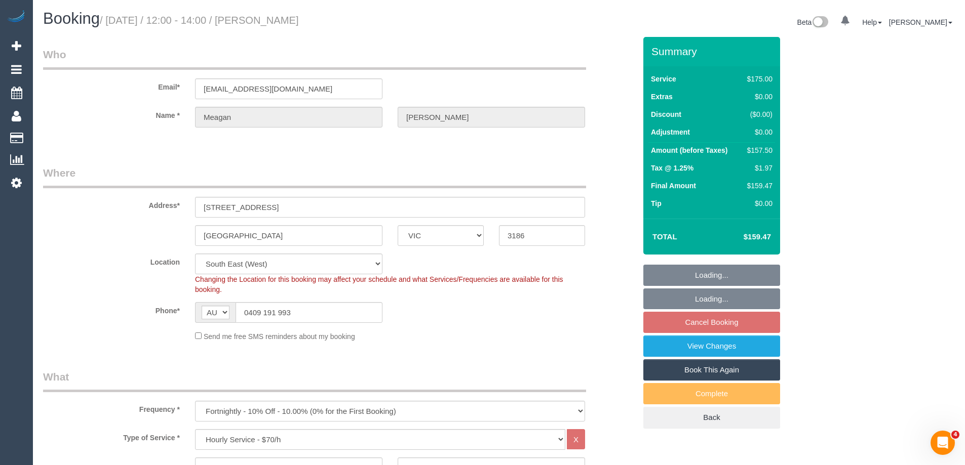
select select "number:12"
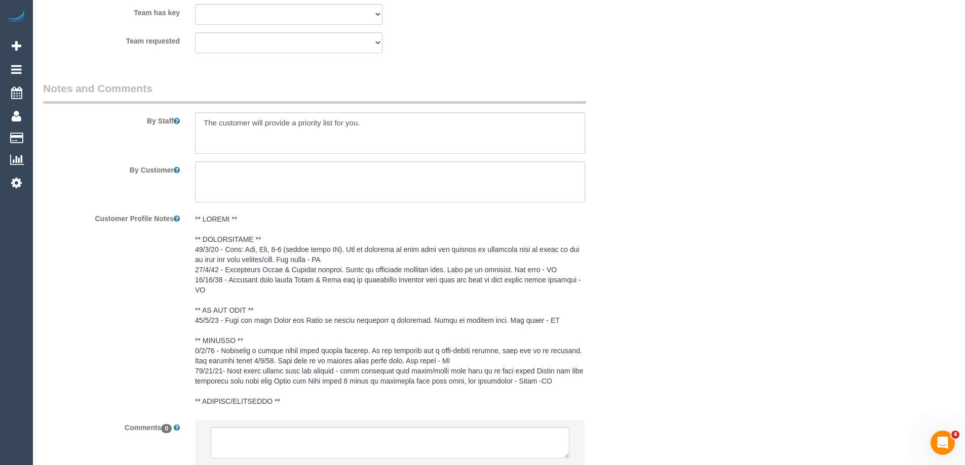
scroll to position [1713, 0]
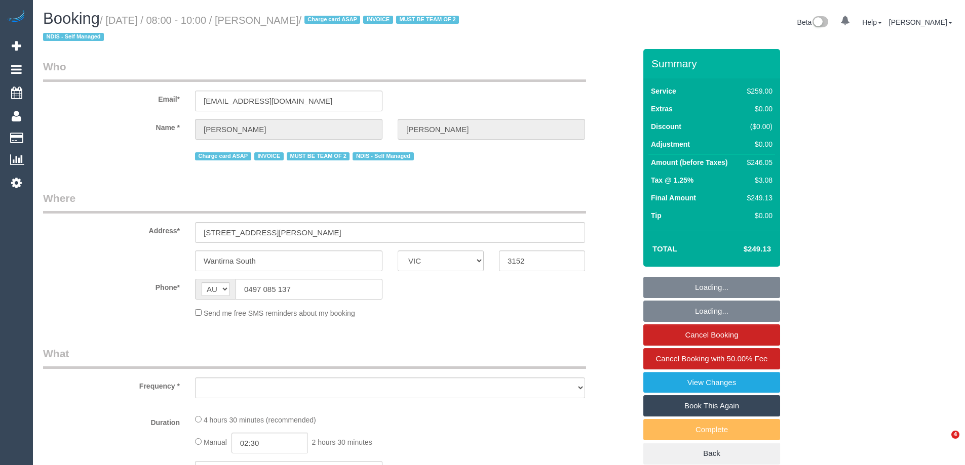
select select "VIC"
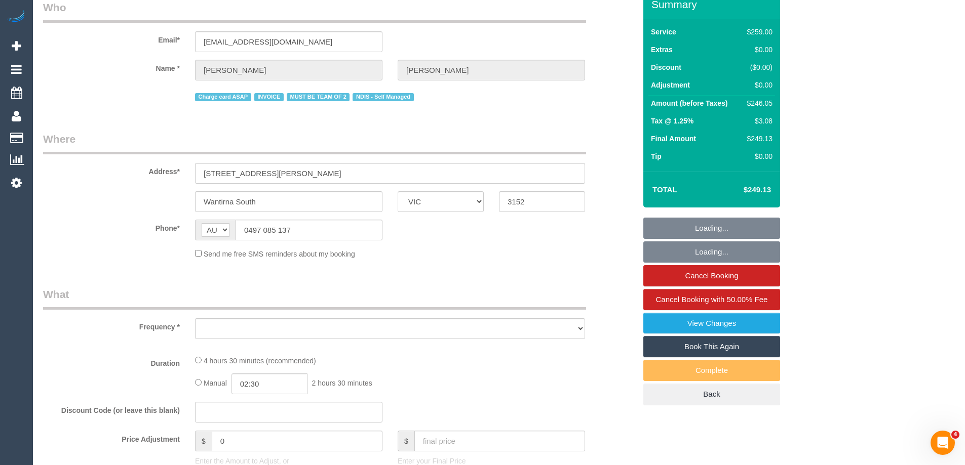
select select "object:586"
select select "string:stripe-pm_1QuObe2GScqysDRV6ciYV9Fc"
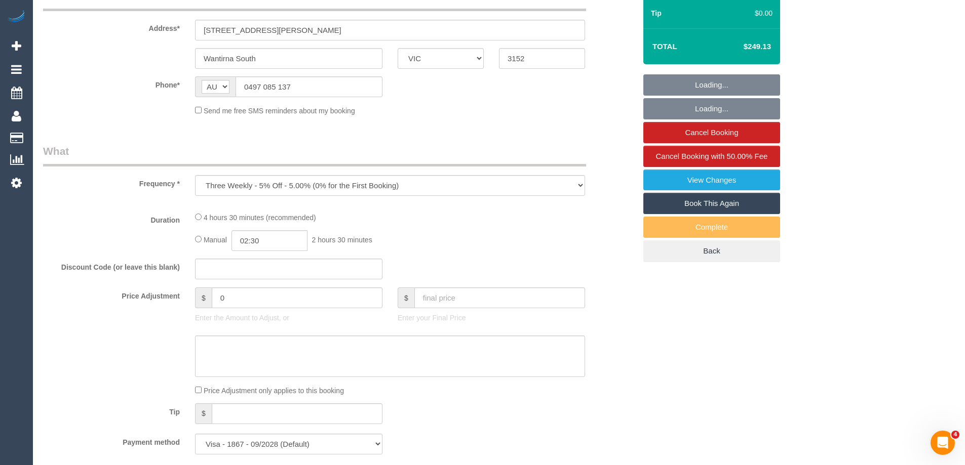
select select "number:30"
select select "number:14"
select select "number:19"
select select "number:23"
select select "number:33"
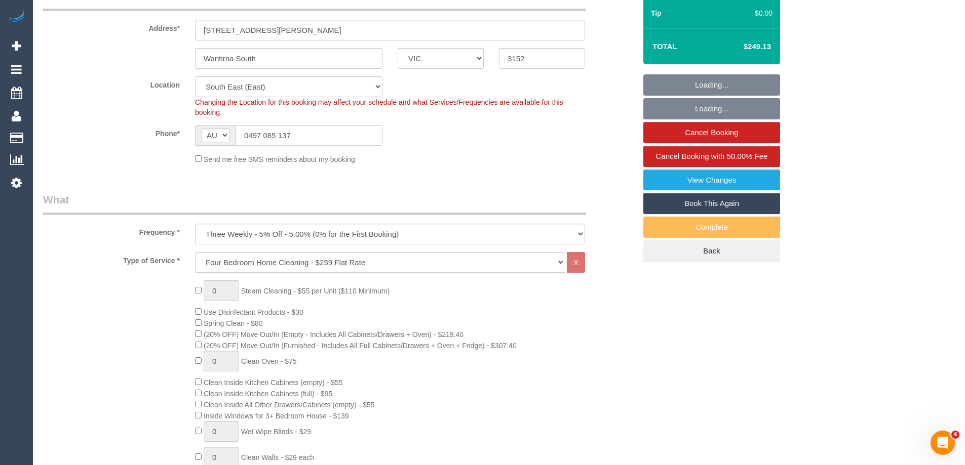
select select "object:1331"
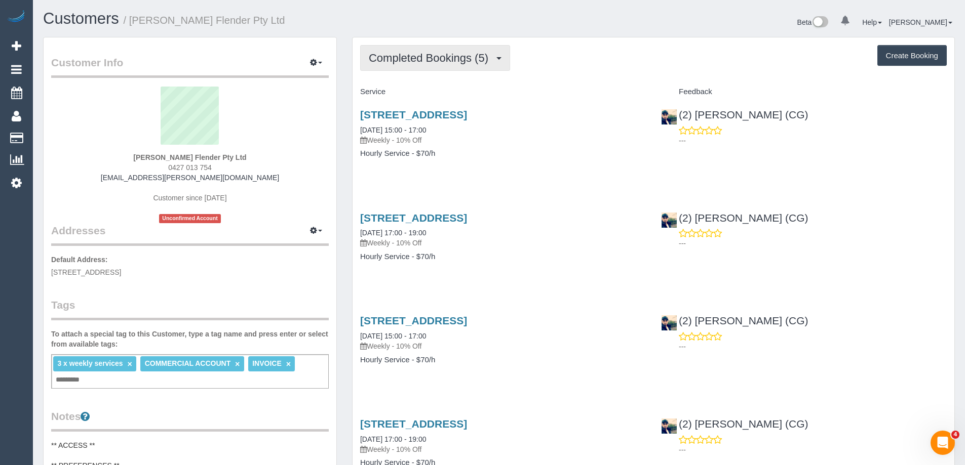
click at [465, 53] on span "Completed Bookings (5)" at bounding box center [431, 58] width 125 height 13
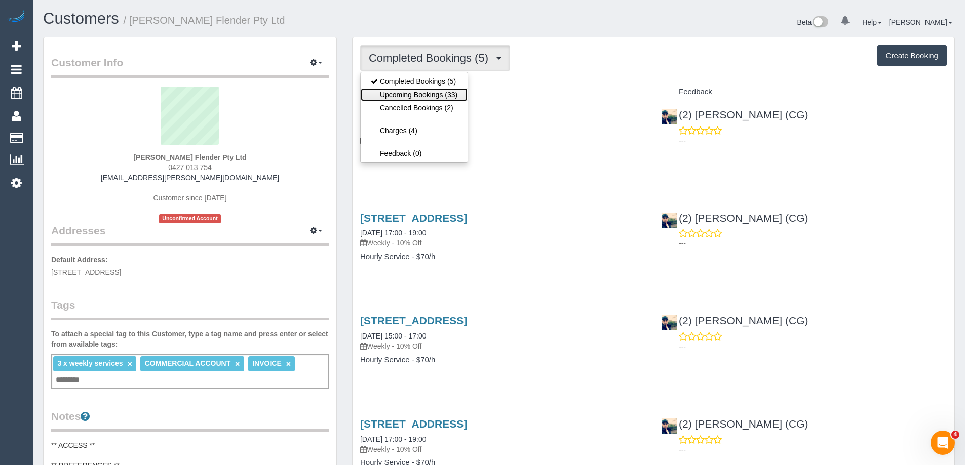
click at [444, 90] on link "Upcoming Bookings (33)" at bounding box center [414, 94] width 107 height 13
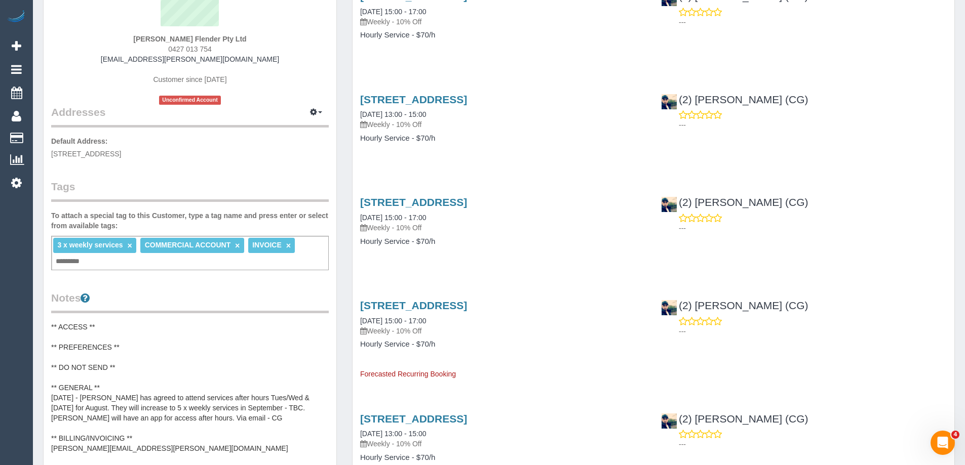
scroll to position [51, 0]
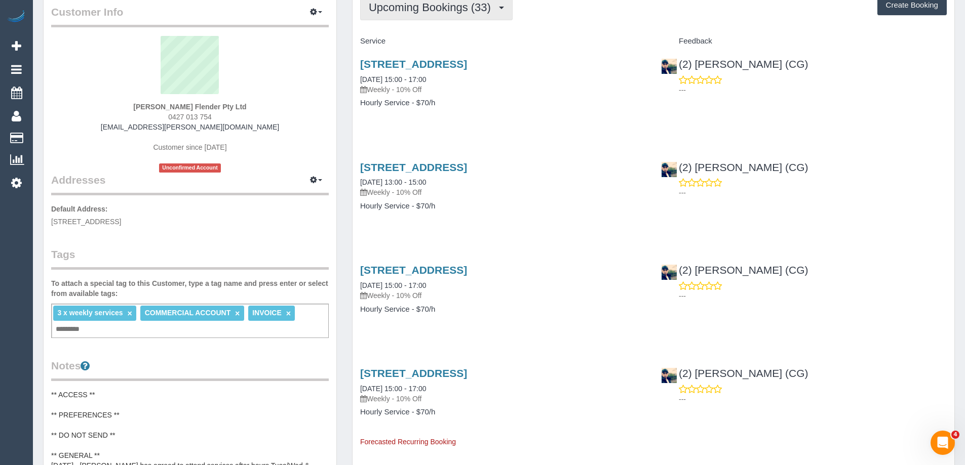
click at [425, 12] on span "Upcoming Bookings (33)" at bounding box center [432, 7] width 127 height 13
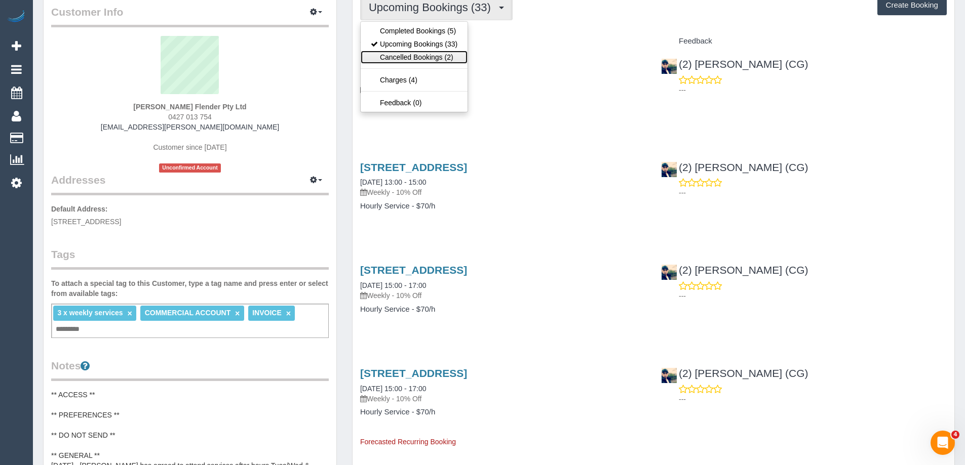
click at [428, 55] on link "Cancelled Bookings (2)" at bounding box center [414, 57] width 107 height 13
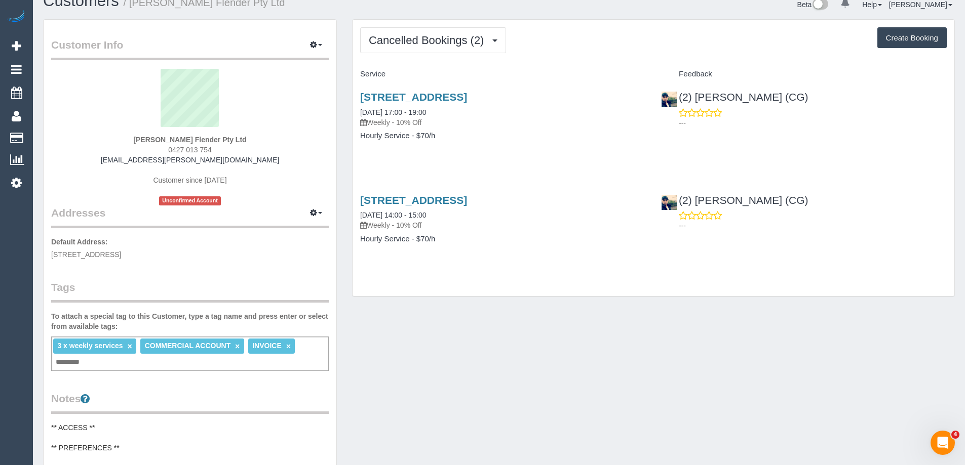
scroll to position [0, 0]
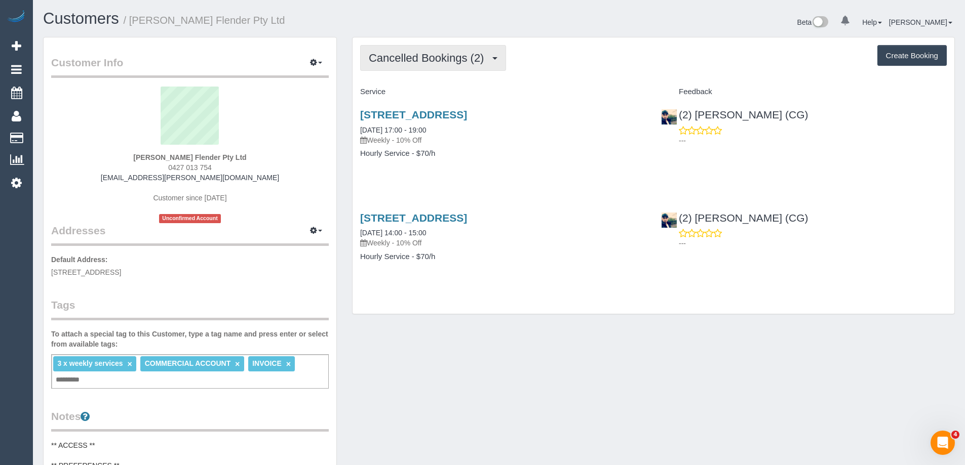
click at [435, 57] on span "Cancelled Bookings (2)" at bounding box center [429, 58] width 120 height 13
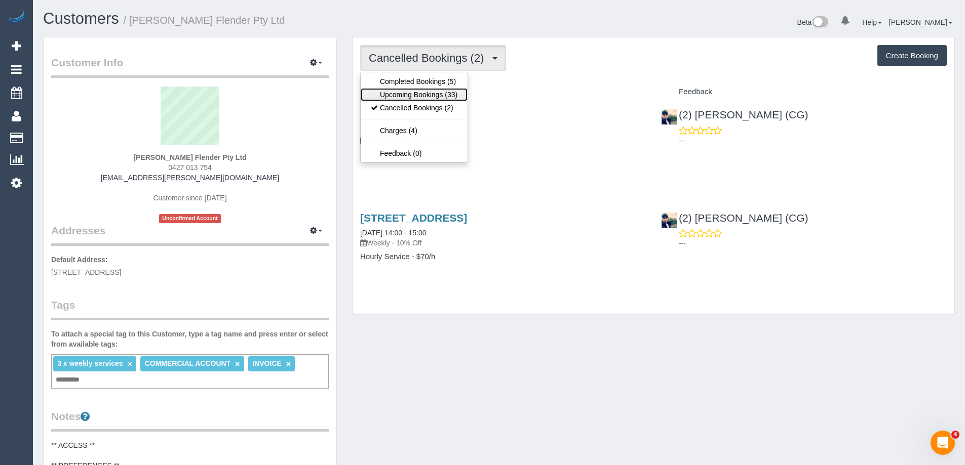
click at [417, 93] on link "Upcoming Bookings (33)" at bounding box center [414, 94] width 107 height 13
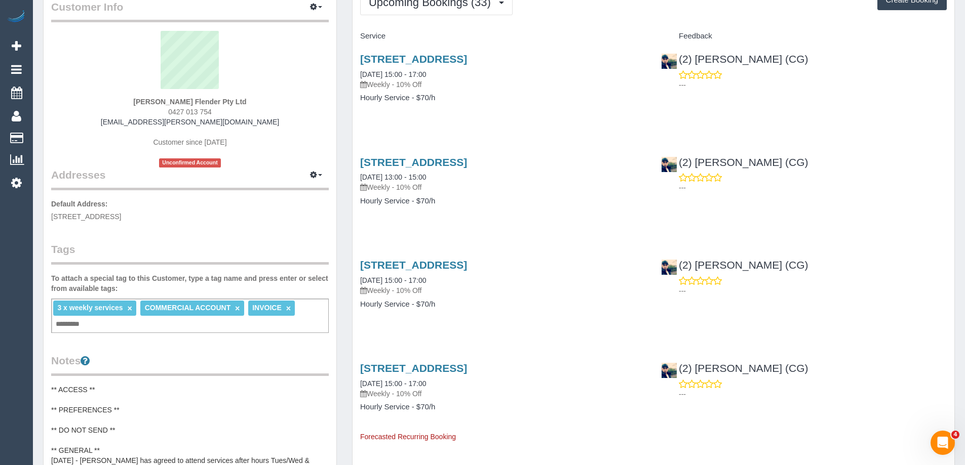
scroll to position [51, 0]
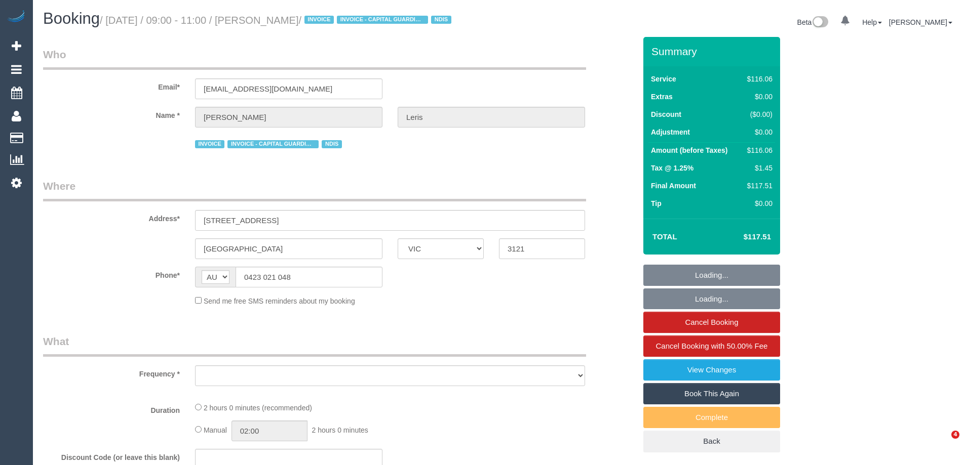
select select "VIC"
select select "object:1281"
select select "number:28"
select select "number:14"
select select "number:19"
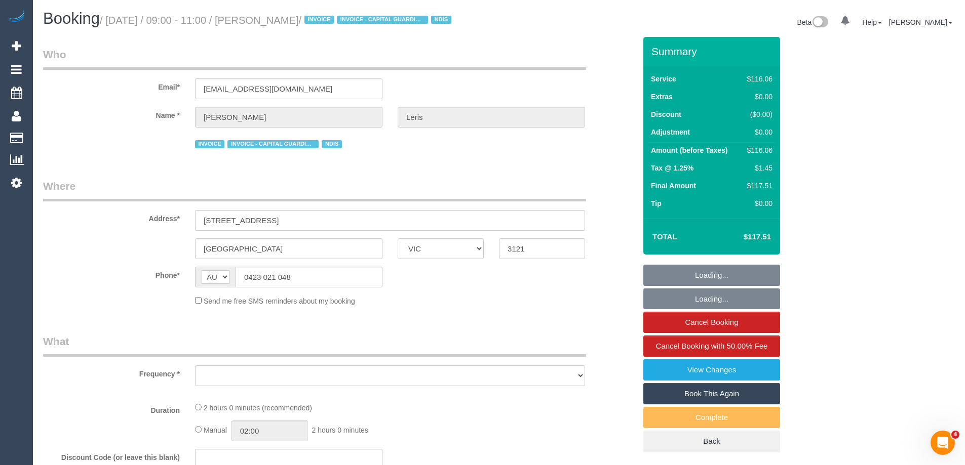
select select "number:36"
select select "number:35"
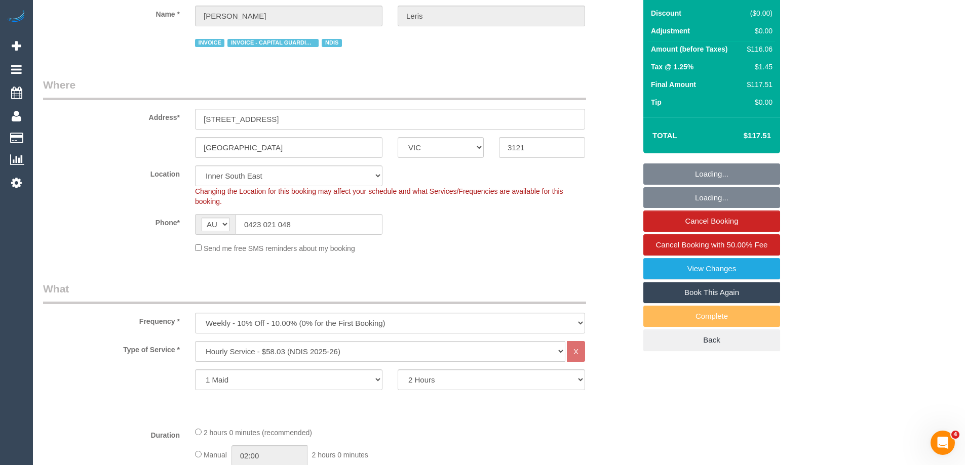
select select "object:1361"
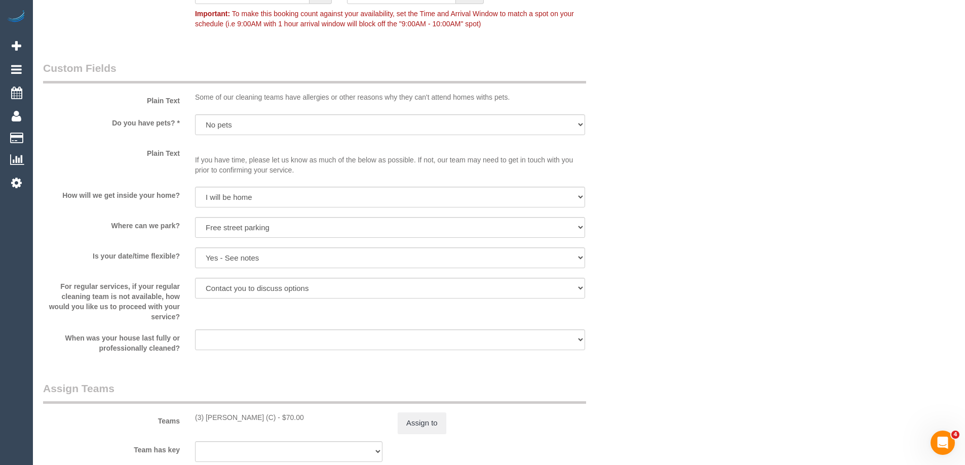
scroll to position [1013, 0]
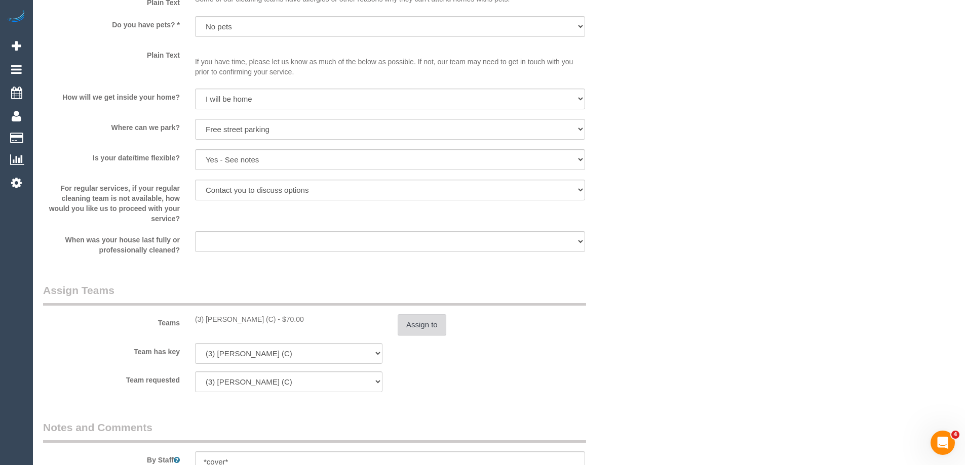
click at [413, 336] on button "Assign to" at bounding box center [422, 325] width 49 height 21
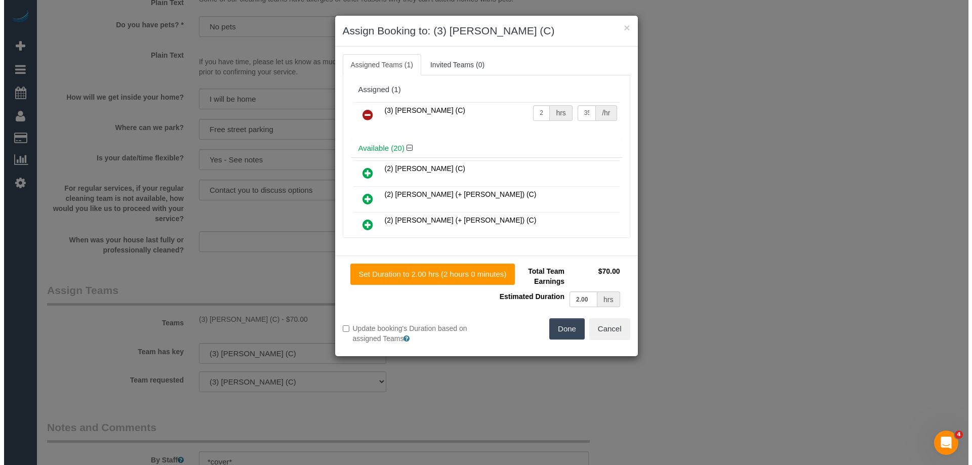
scroll to position [1001, 0]
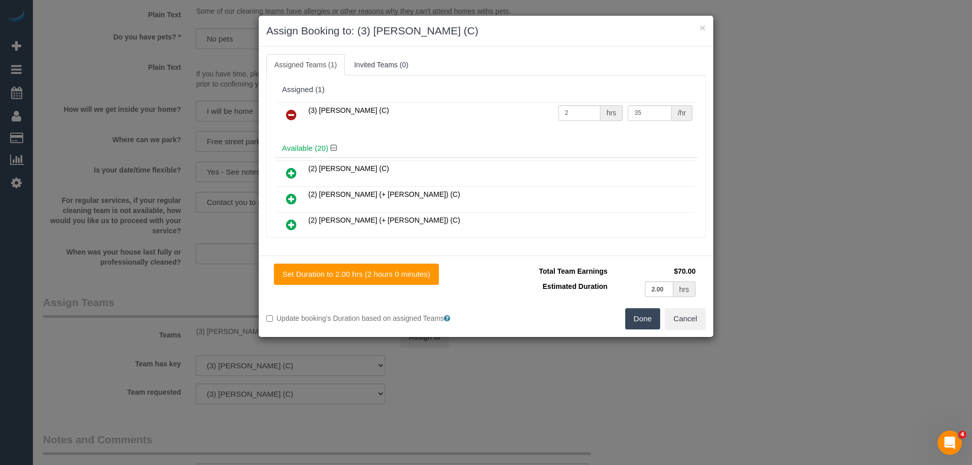
click at [293, 110] on icon at bounding box center [291, 115] width 11 height 12
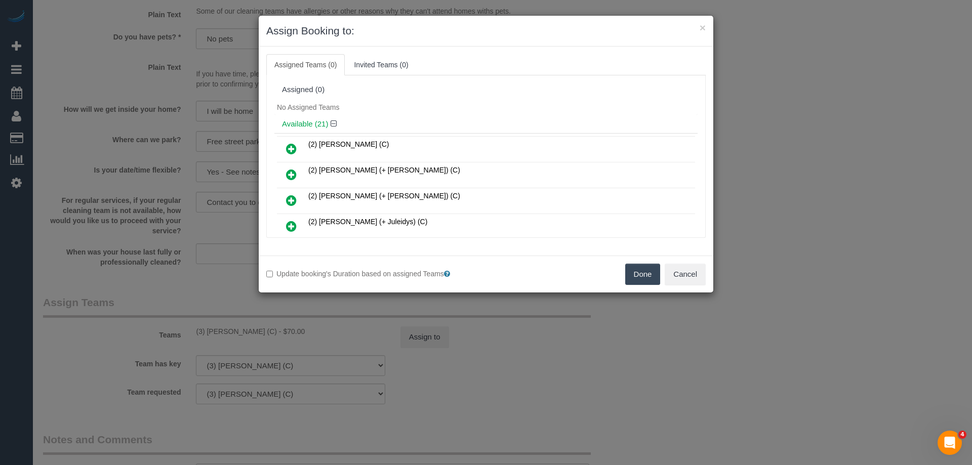
click at [644, 281] on button "Done" at bounding box center [642, 274] width 35 height 21
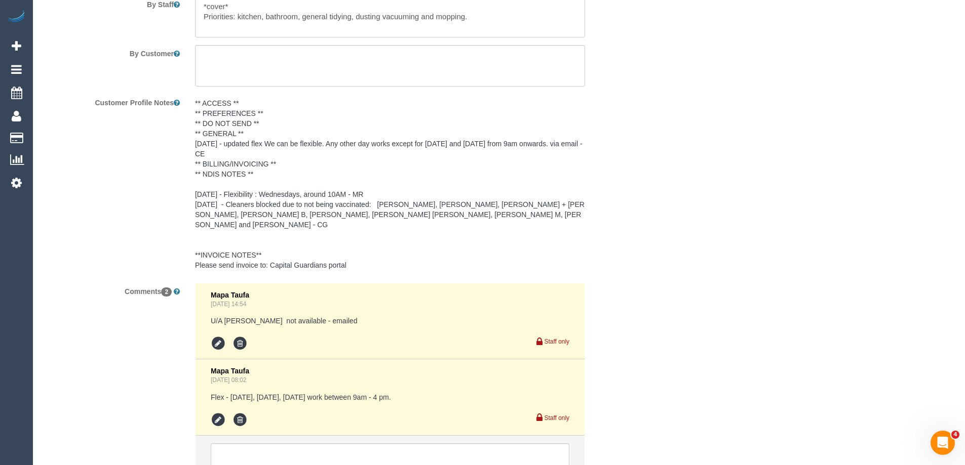
scroll to position [1562, 0]
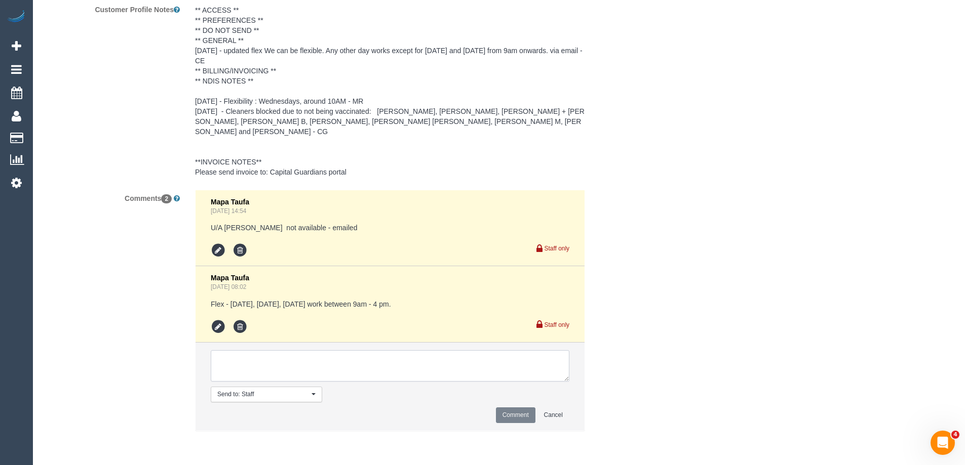
click at [255, 377] on textarea at bounding box center [390, 365] width 359 height 31
type textarea "U/A from Manula as needed for a larger booking. Not notified as is a cover"
click at [502, 415] on button "Comment" at bounding box center [516, 416] width 40 height 16
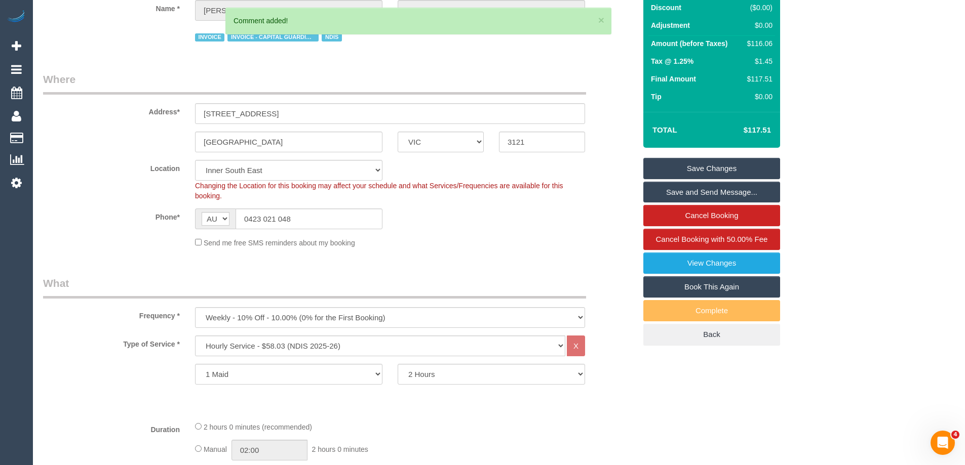
scroll to position [73, 0]
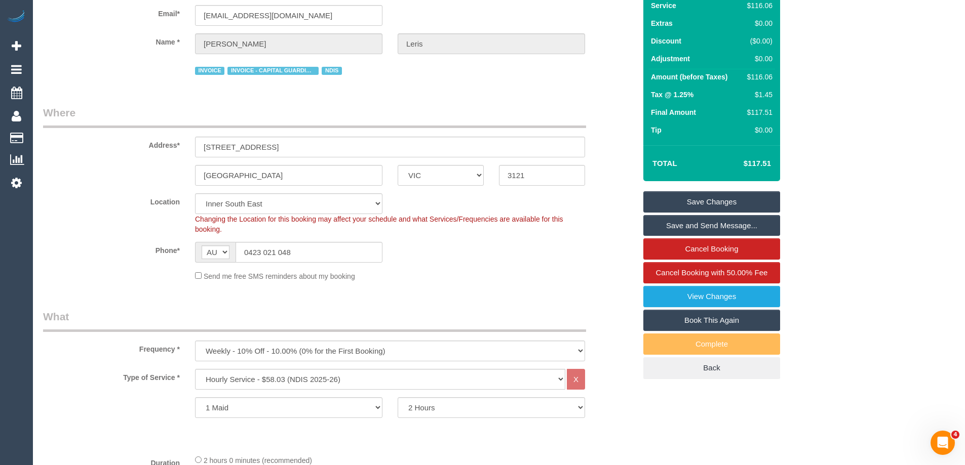
click at [601, 16] on button "×" at bounding box center [601, 20] width 6 height 11
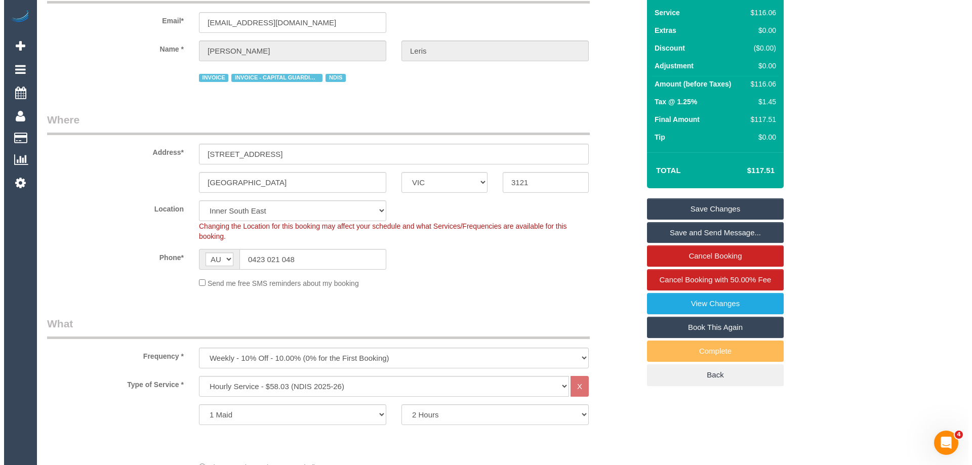
scroll to position [0, 0]
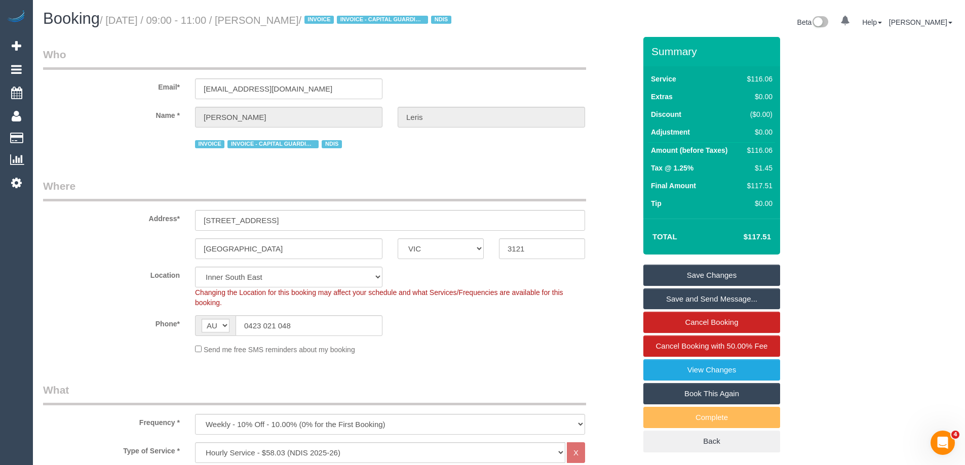
drag, startPoint x: 334, startPoint y: 18, endPoint x: 279, endPoint y: 18, distance: 55.2
click at [279, 18] on small "/ September 03, 2025 / 09:00 - 11:00 / Vasiliki Leris / INVOICE INVOICE - CAPIT…" at bounding box center [277, 20] width 355 height 11
copy small "Vasiliki Leris"
click at [682, 284] on link "Save Changes" at bounding box center [711, 275] width 137 height 21
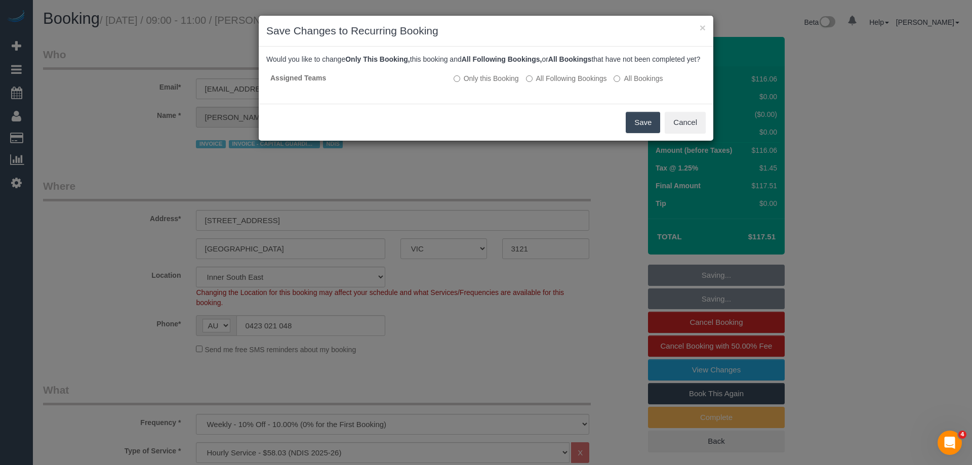
click at [641, 131] on button "Save" at bounding box center [643, 122] width 34 height 21
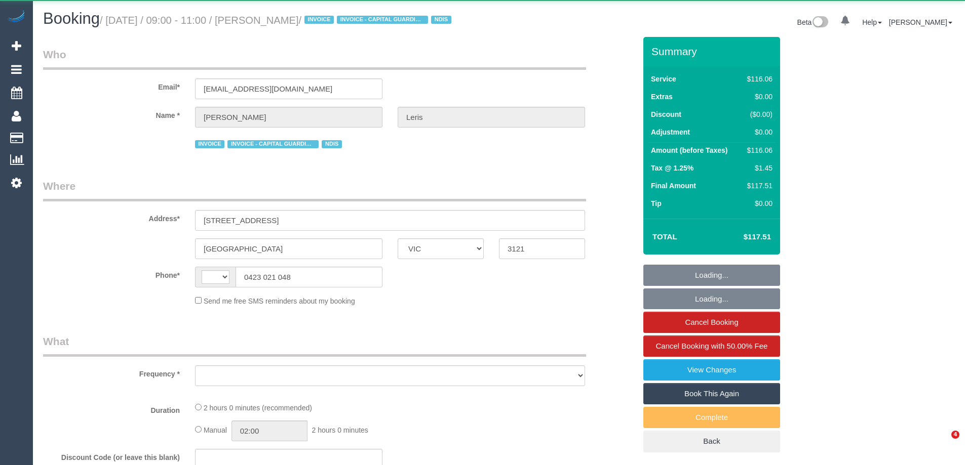
select select "VIC"
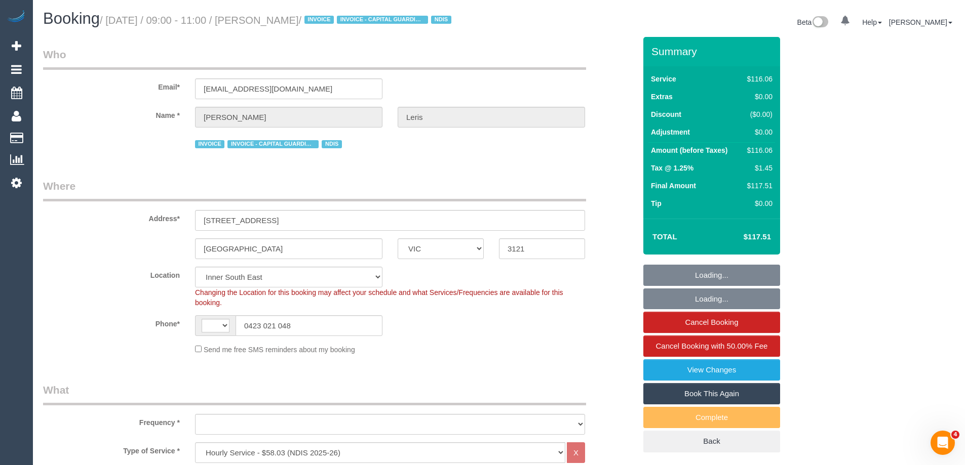
select select "string:AU"
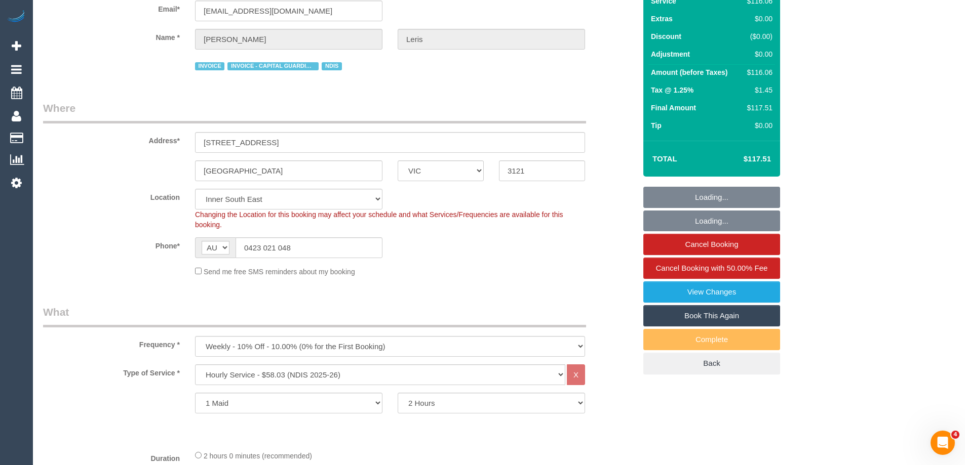
select select "object:813"
select select "number:28"
select select "number:14"
select select "number:19"
select select "number:36"
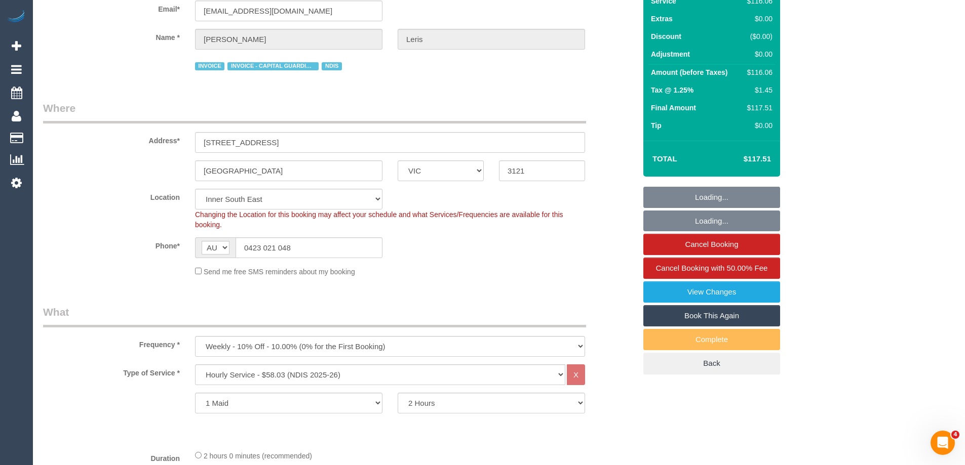
select select "number:35"
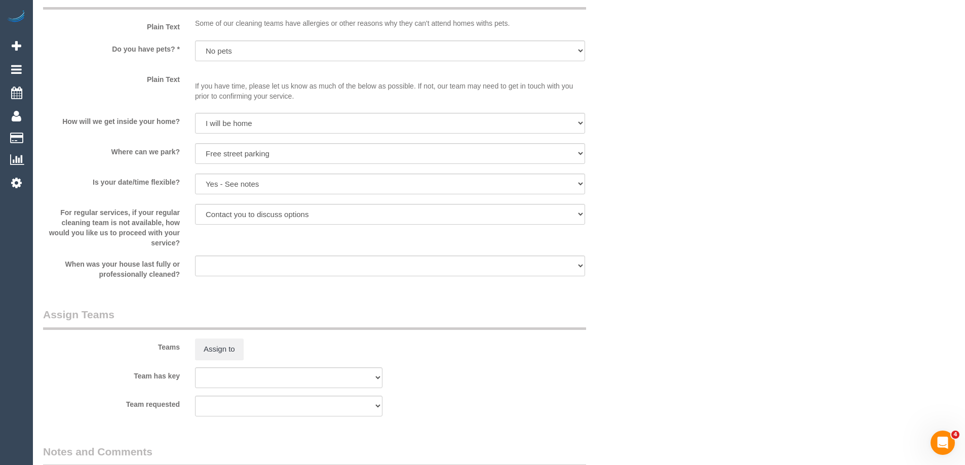
scroll to position [1114, 0]
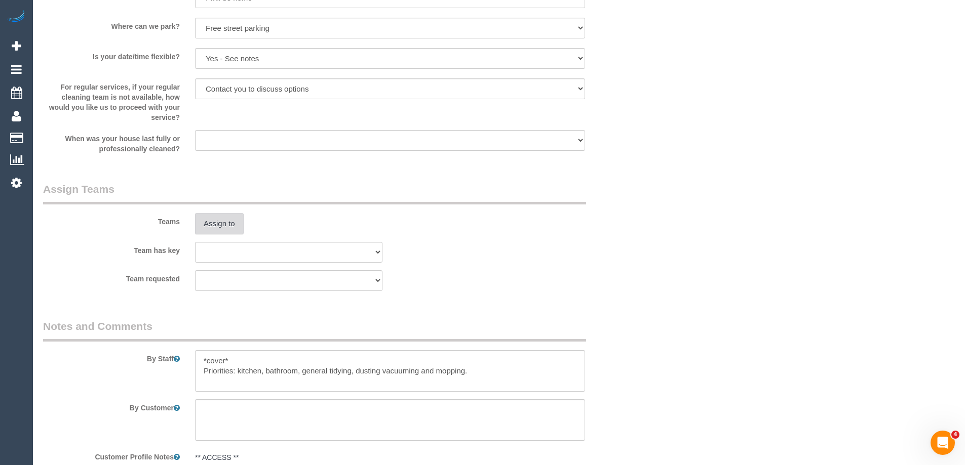
click at [233, 234] on button "Assign to" at bounding box center [219, 223] width 49 height 21
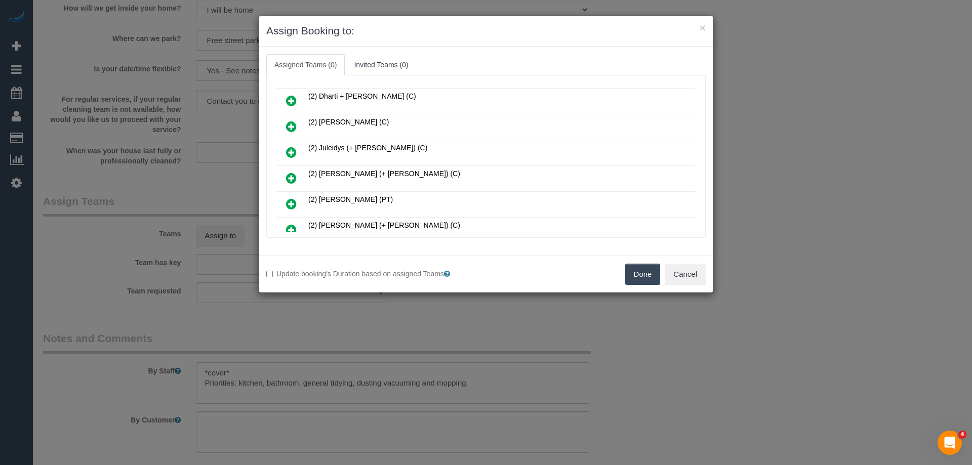
scroll to position [203, 0]
click at [293, 153] on icon at bounding box center [291, 153] width 11 height 12
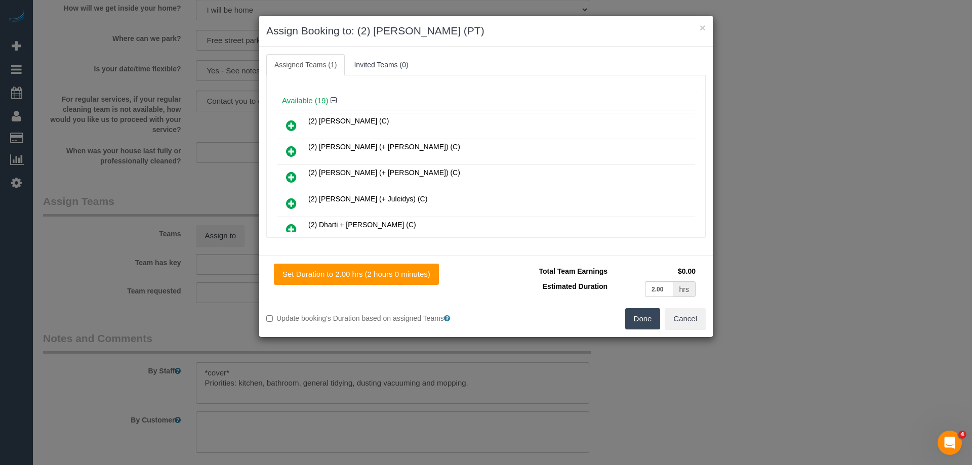
scroll to position [0, 0]
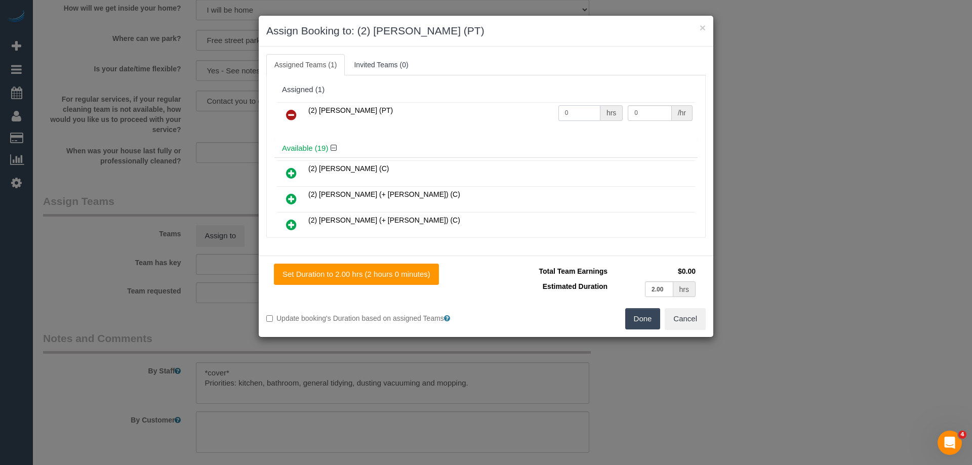
drag, startPoint x: 565, startPoint y: 112, endPoint x: 511, endPoint y: 112, distance: 54.2
click at [522, 112] on tr "(2) Reggy Cogulet (PT) 0 hrs 0 /hr" at bounding box center [486, 115] width 418 height 26
type input "2"
drag, startPoint x: 607, startPoint y: 108, endPoint x: 575, endPoint y: 106, distance: 32.0
click at [580, 107] on tr "(2) Reggy Cogulet (PT) 2 hrs 0 /hr" at bounding box center [486, 115] width 418 height 26
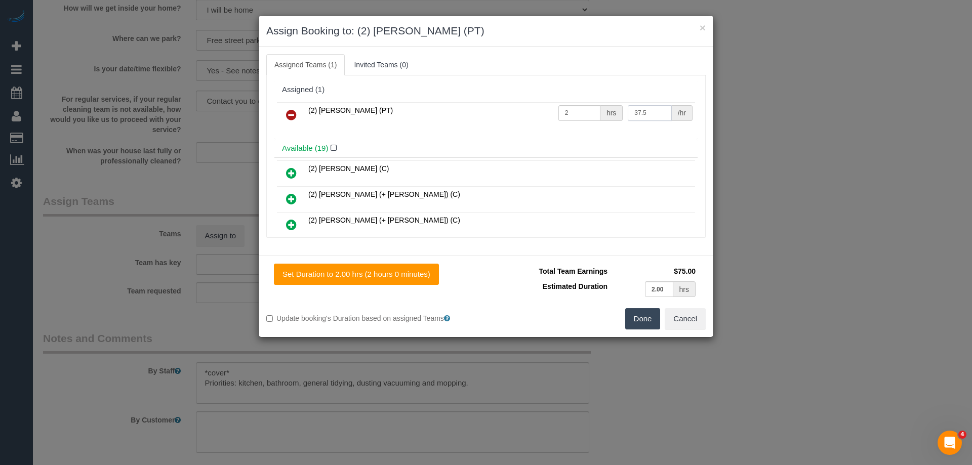
type input "37.5"
click at [640, 321] on button "Done" at bounding box center [642, 318] width 35 height 21
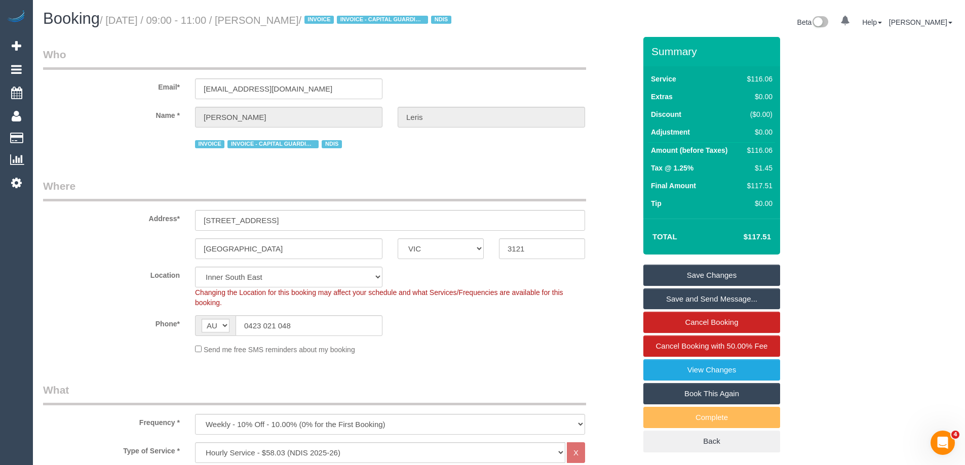
click at [667, 283] on link "Save Changes" at bounding box center [711, 275] width 137 height 21
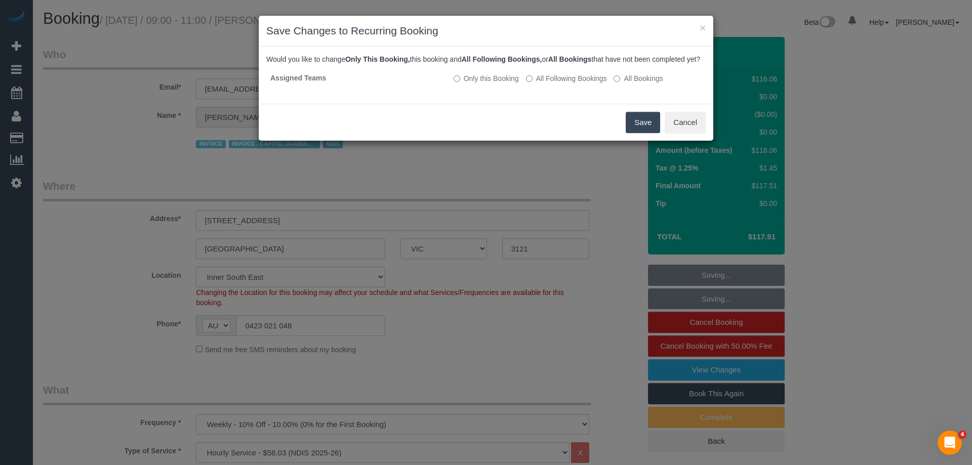
click at [652, 127] on button "Save" at bounding box center [643, 122] width 34 height 21
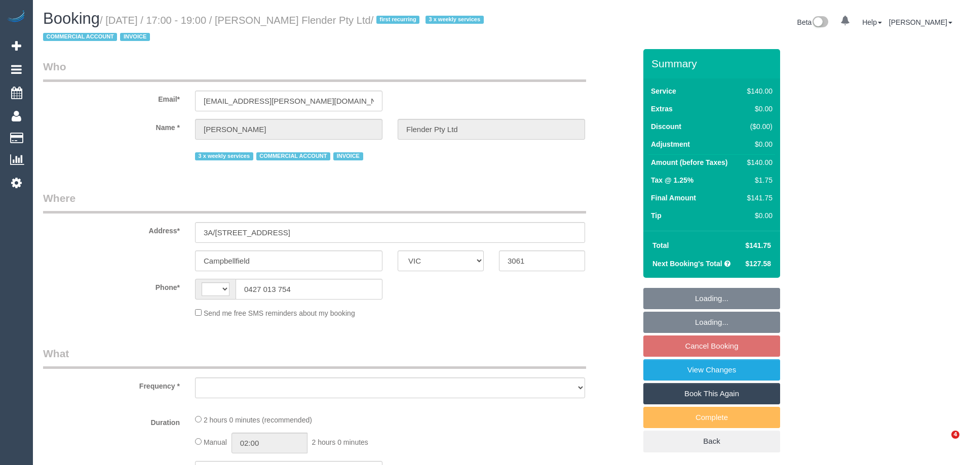
select select "VIC"
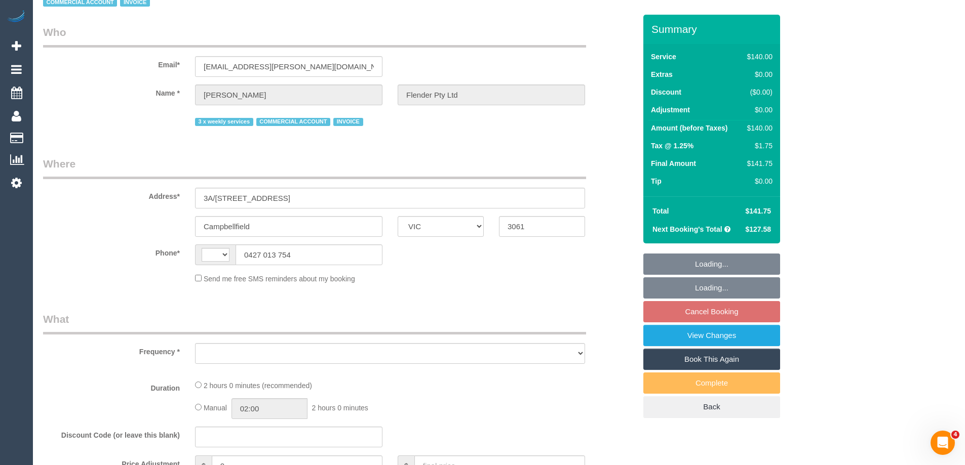
scroll to position [147, 0]
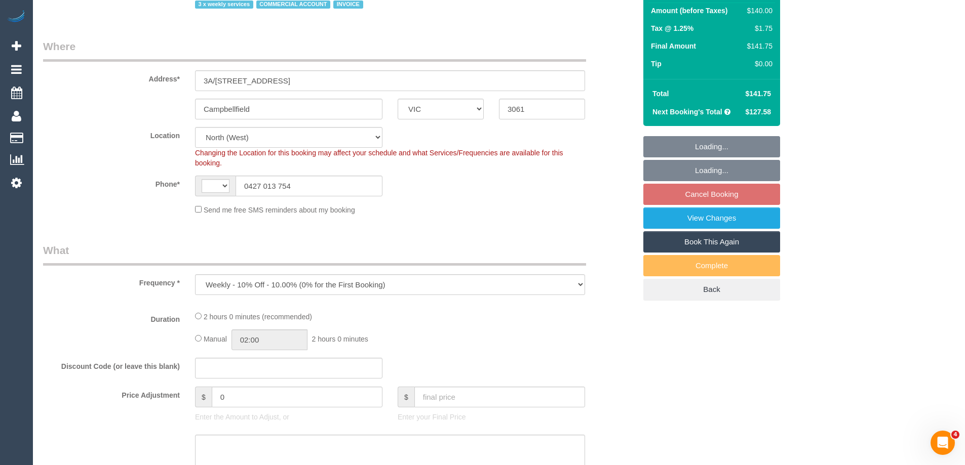
select select "object:535"
select select "string:AU"
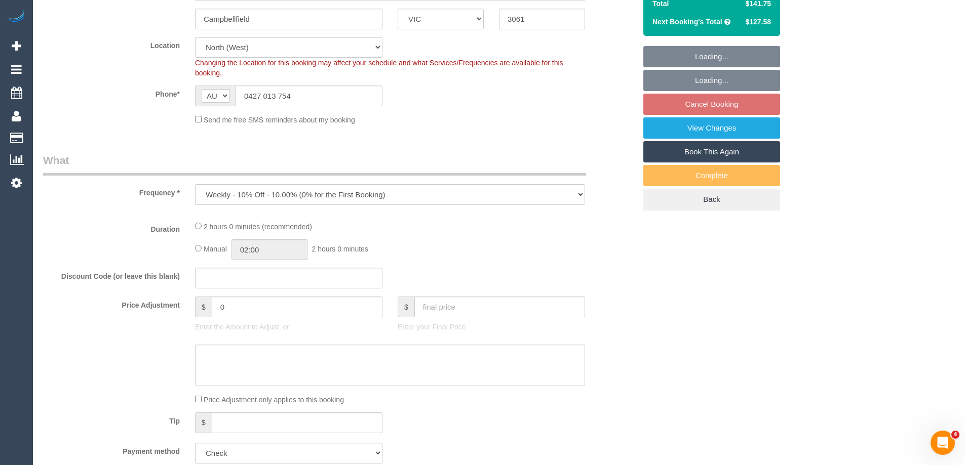
select select "number:28"
select select "number:17"
select select "number:18"
select select "number:25"
select select "number:35"
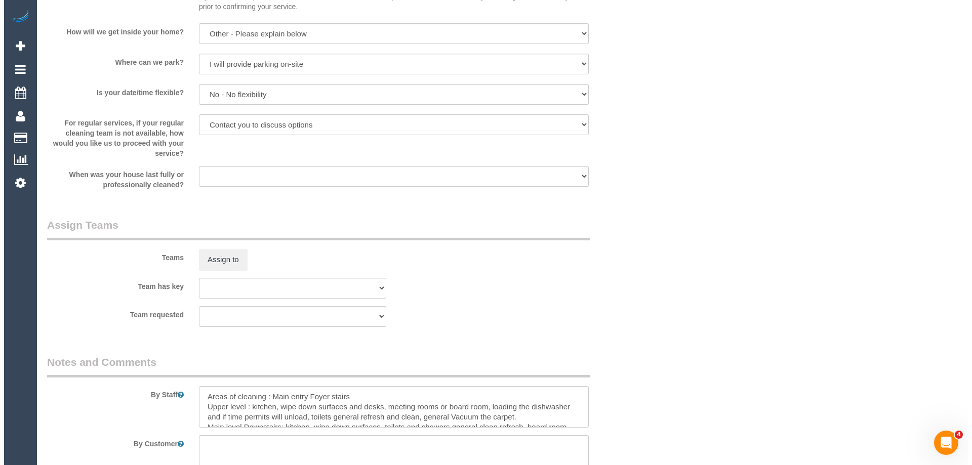
scroll to position [1469, 0]
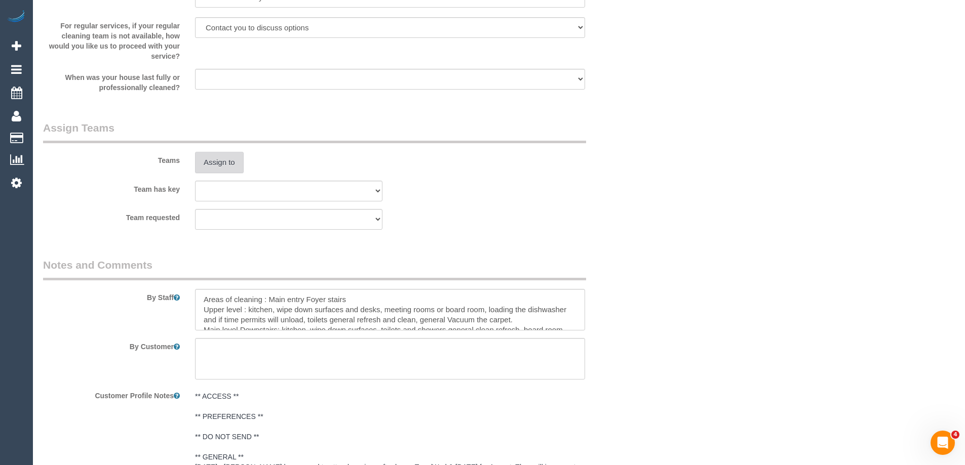
click at [215, 165] on button "Assign to" at bounding box center [219, 162] width 49 height 21
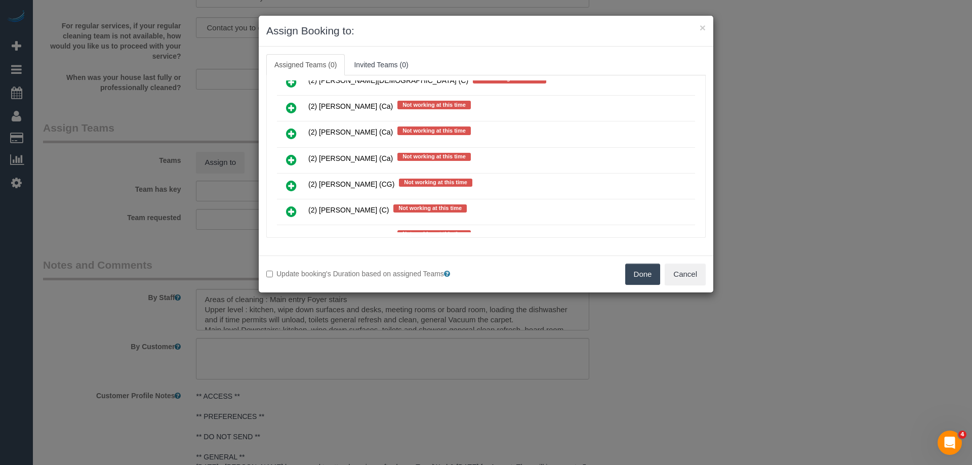
scroll to position [1266, 0]
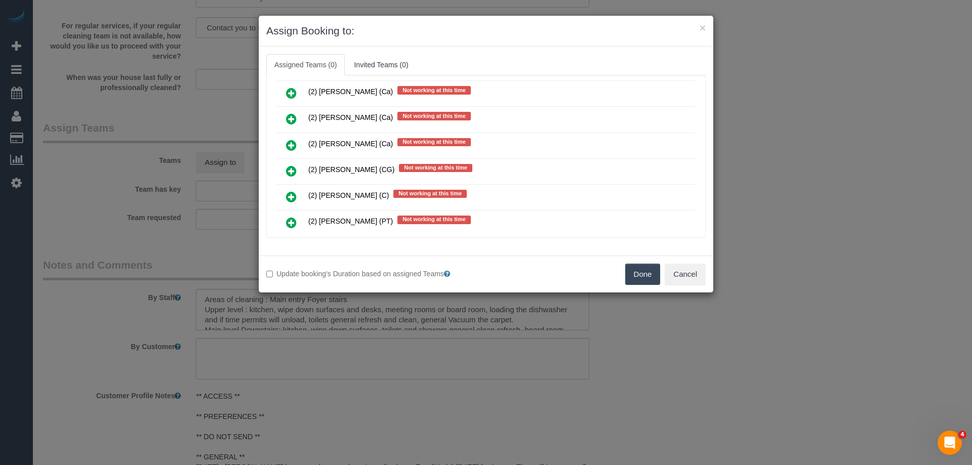
click at [292, 168] on icon at bounding box center [291, 171] width 11 height 12
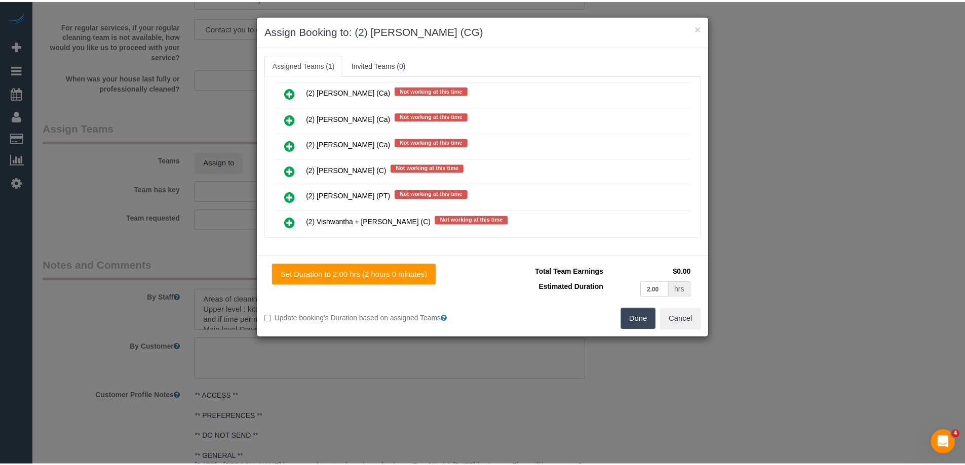
scroll to position [0, 0]
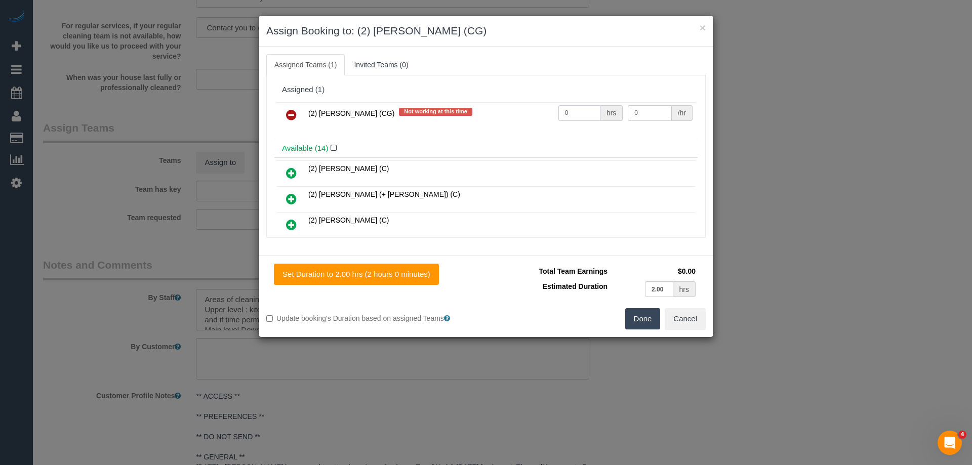
drag, startPoint x: 582, startPoint y: 114, endPoint x: 507, endPoint y: 112, distance: 75.0
click at [507, 112] on tr "(2) Syed Razvi (CG) Not working at this time 0 hrs 0 /hr" at bounding box center [486, 115] width 418 height 26
type input "2"
drag, startPoint x: 571, startPoint y: 110, endPoint x: 562, endPoint y: 110, distance: 9.1
click at [563, 110] on tr "(2) Syed Razvi (CG) Not working at this time 2 hrs 0 /hr" at bounding box center [486, 115] width 418 height 26
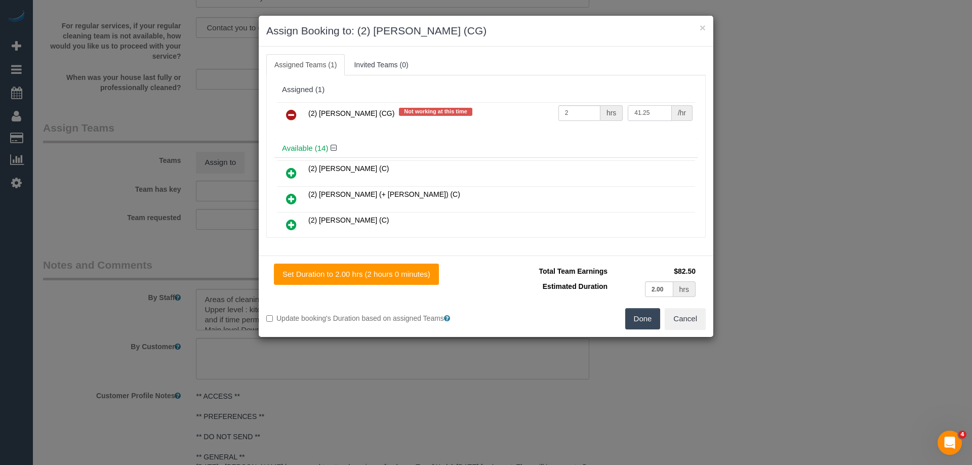
type input "41.25"
click at [634, 322] on button "Done" at bounding box center [642, 318] width 35 height 21
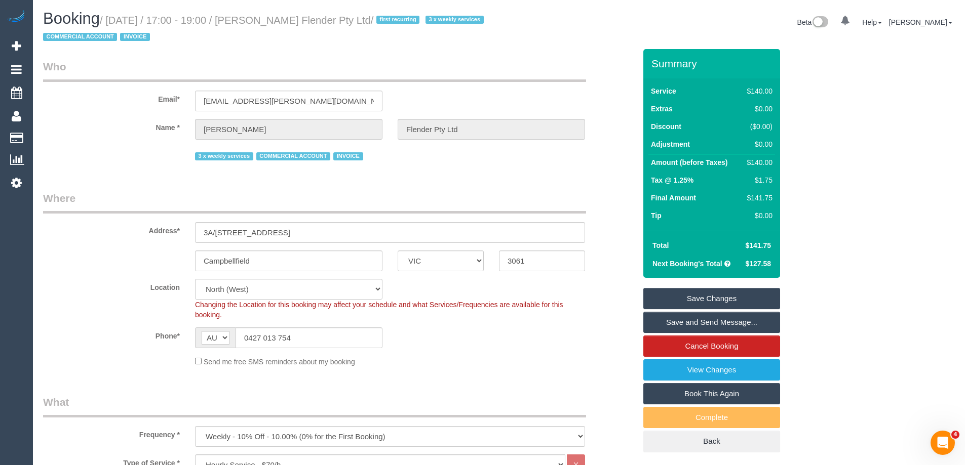
drag, startPoint x: 410, startPoint y: 19, endPoint x: 282, endPoint y: 19, distance: 127.6
click at [282, 19] on small "/ September 04, 2025 / 17:00 - 19:00 / Bobby Singh Flender Pty Ltd / first recu…" at bounding box center [265, 29] width 444 height 28
copy small "Bobby Singh Flender Pty Ltd"
click at [671, 296] on link "Save Changes" at bounding box center [711, 298] width 137 height 21
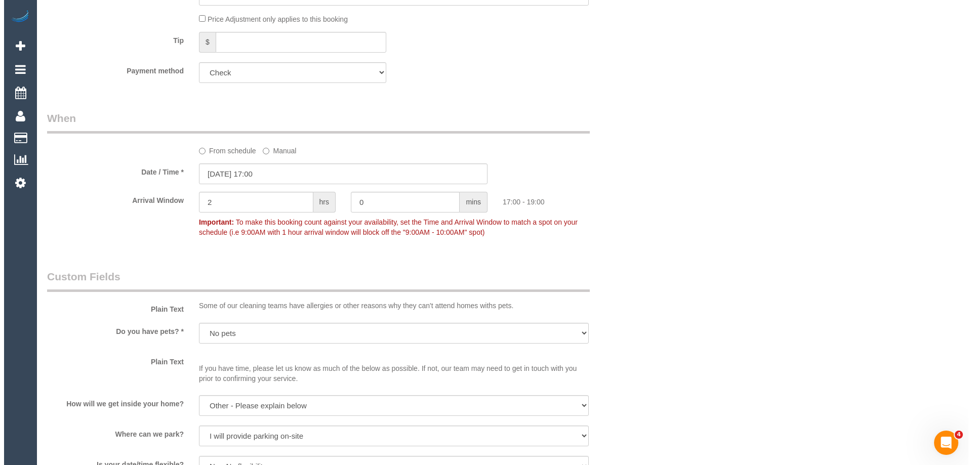
scroll to position [1650, 0]
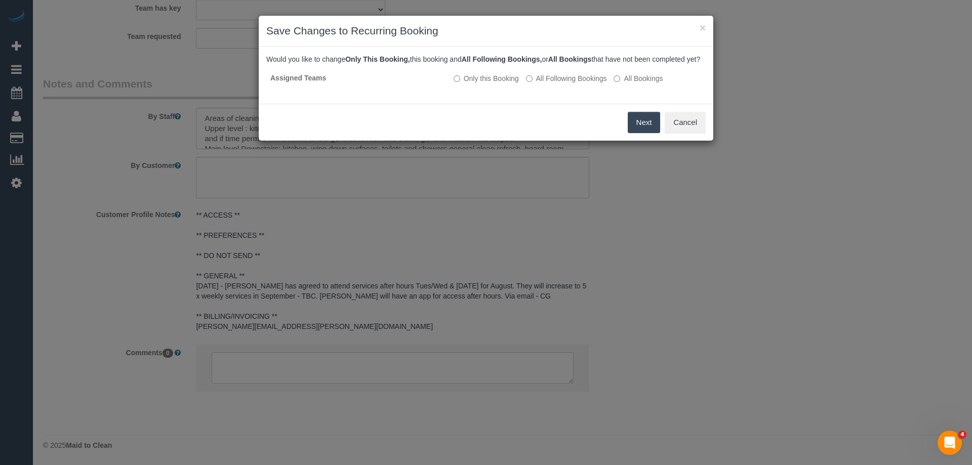
drag, startPoint x: 972, startPoint y: 45, endPoint x: 972, endPoint y: 472, distance: 426.4
click at [543, 84] on label "All Following Bookings" at bounding box center [566, 78] width 81 height 10
click at [645, 133] on button "Save" at bounding box center [643, 122] width 34 height 21
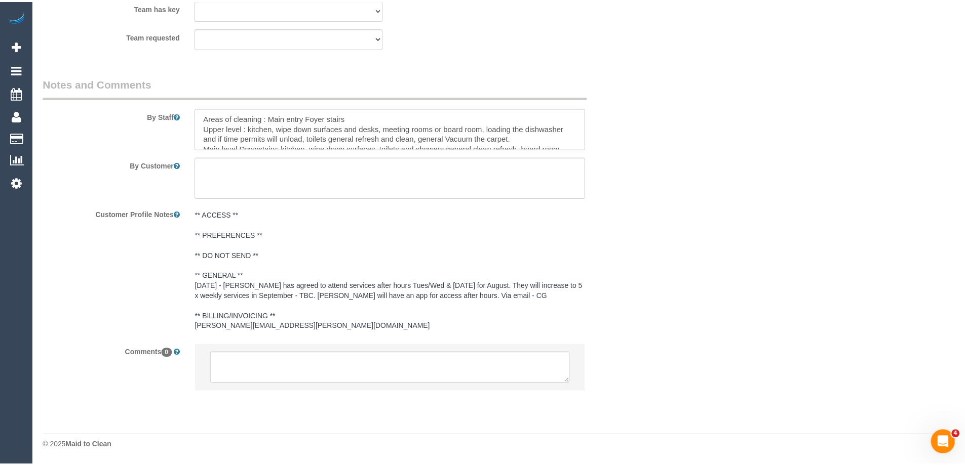
scroll to position [66, 0]
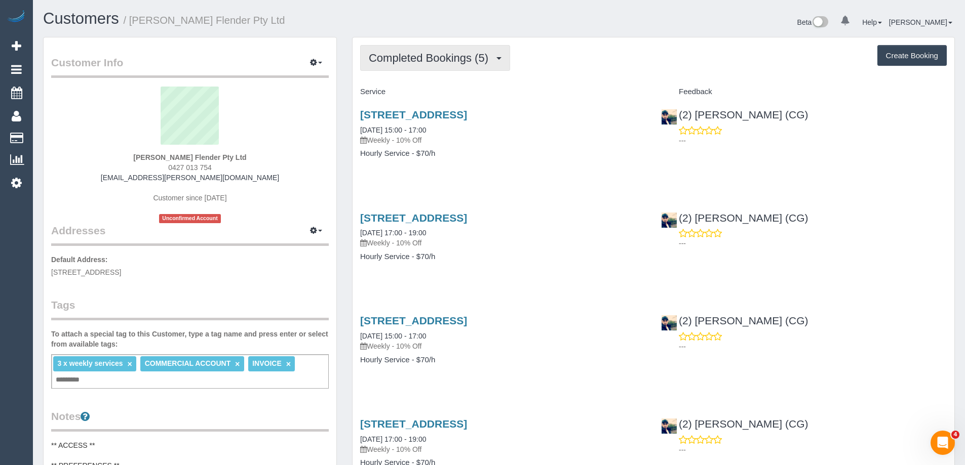
click at [464, 61] on span "Completed Bookings (5)" at bounding box center [431, 58] width 125 height 13
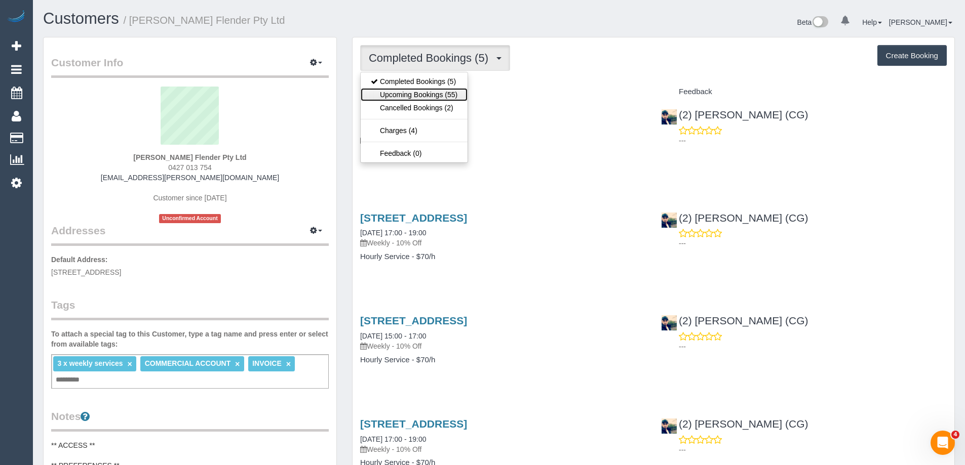
click at [435, 92] on link "Upcoming Bookings (55)" at bounding box center [414, 94] width 107 height 13
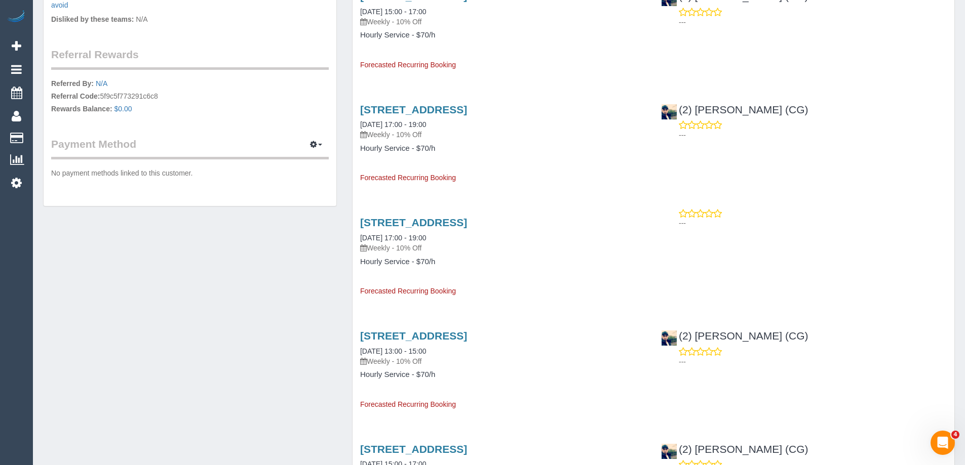
scroll to position [608, 0]
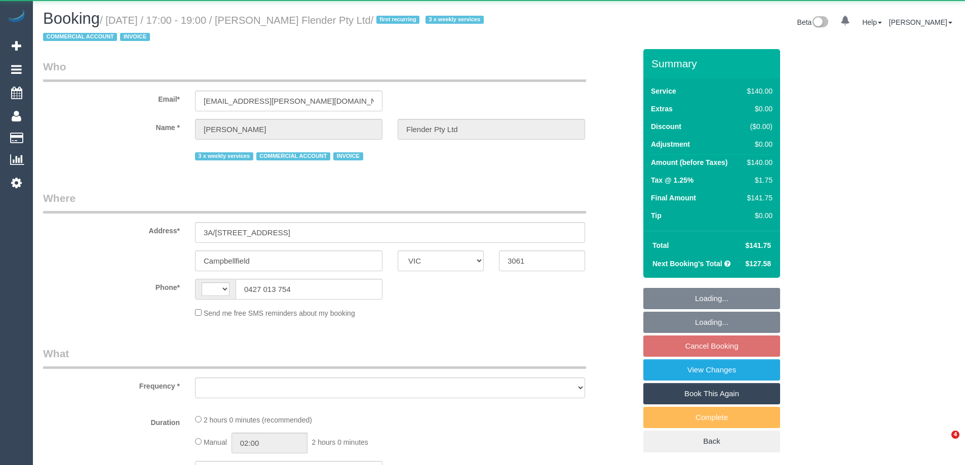
select select "VIC"
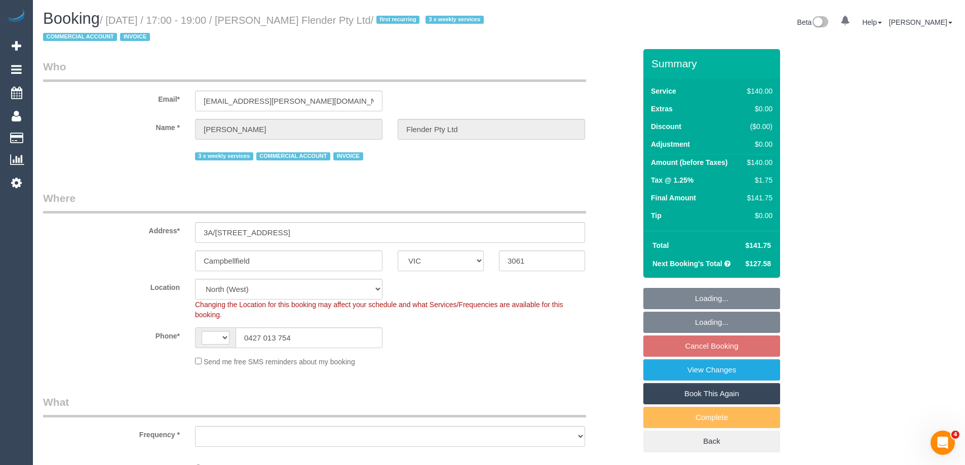
select select "string:AU"
select select "object:1254"
select select "number:28"
select select "number:17"
select select "number:18"
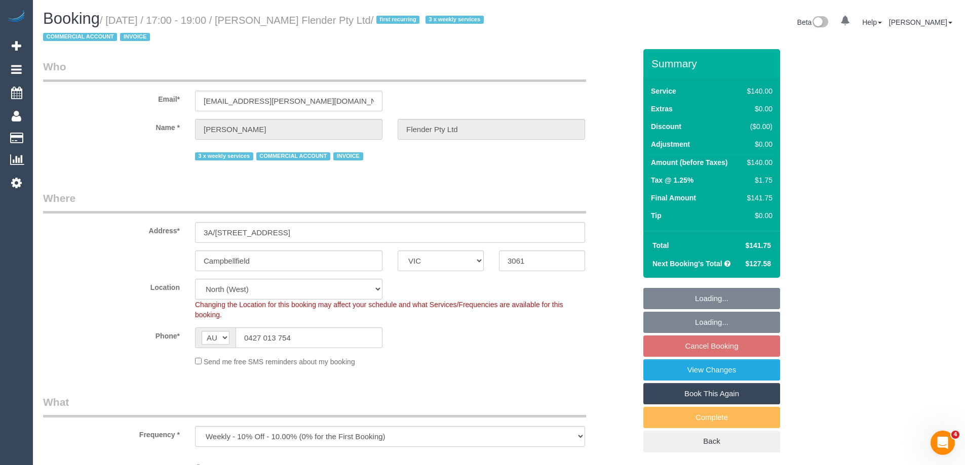
select select "number:25"
select select "number:35"
select select "object:1569"
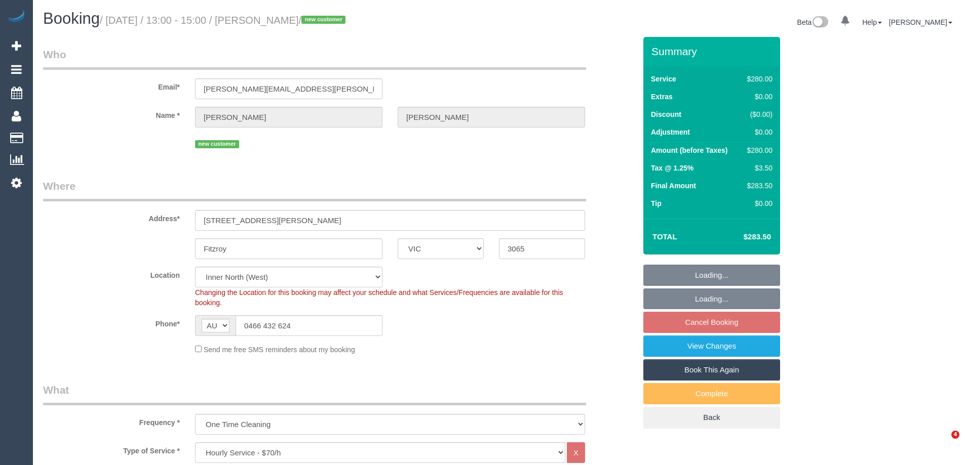
select select "VIC"
select select "2"
select select "spot1"
select select "number:28"
select select "number:14"
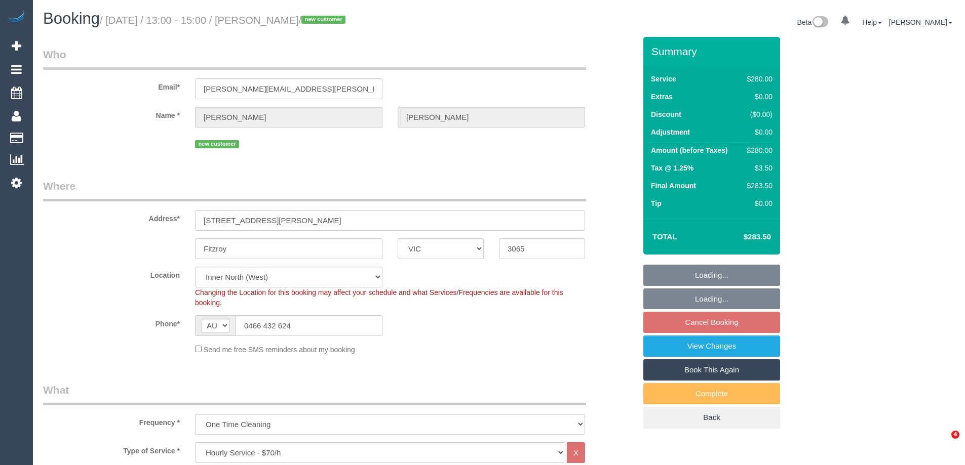
select select "number:20"
select select "number:25"
select select "number:35"
select select "number:13"
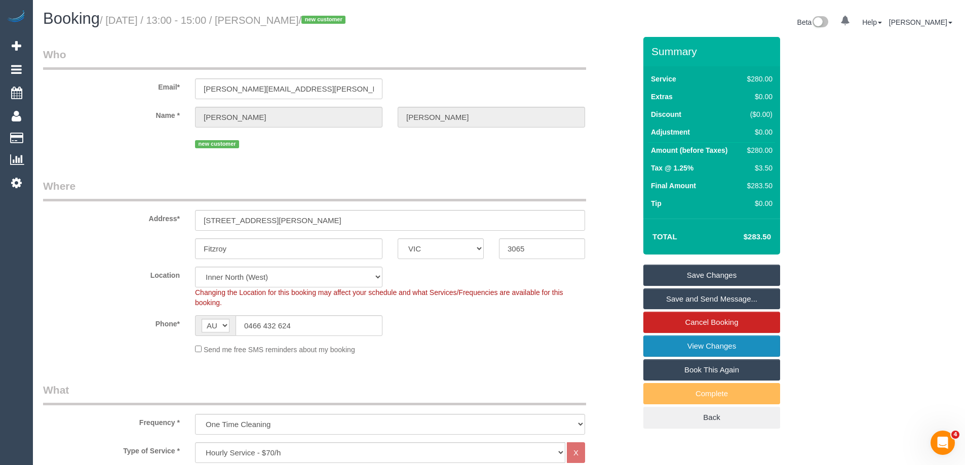
click at [691, 349] on link "View Changes" at bounding box center [711, 346] width 137 height 21
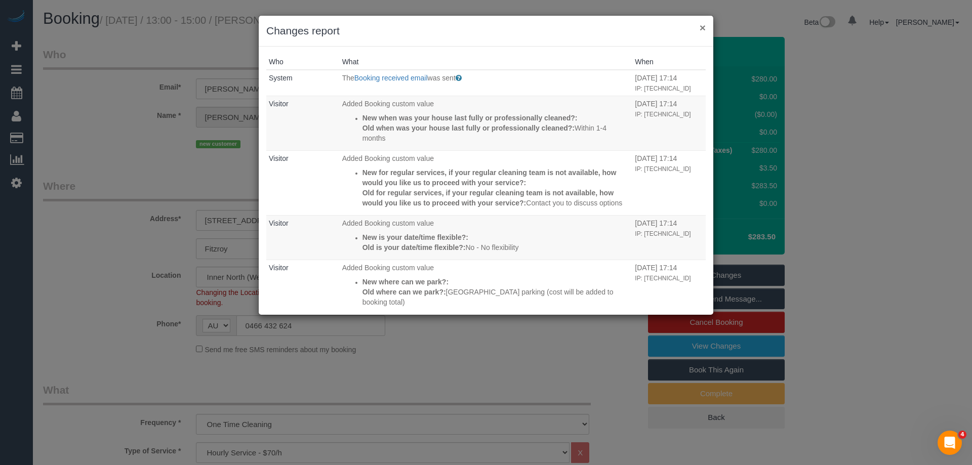
click at [702, 24] on button "×" at bounding box center [703, 27] width 6 height 11
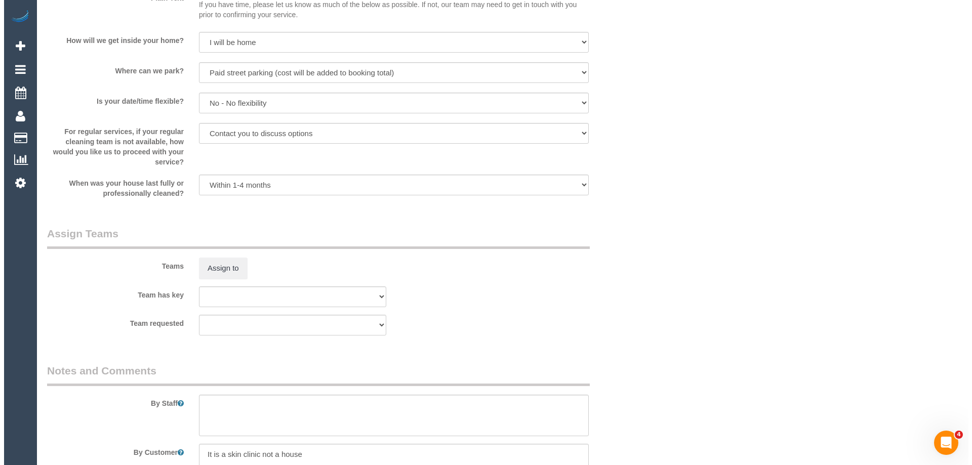
scroll to position [1367, 0]
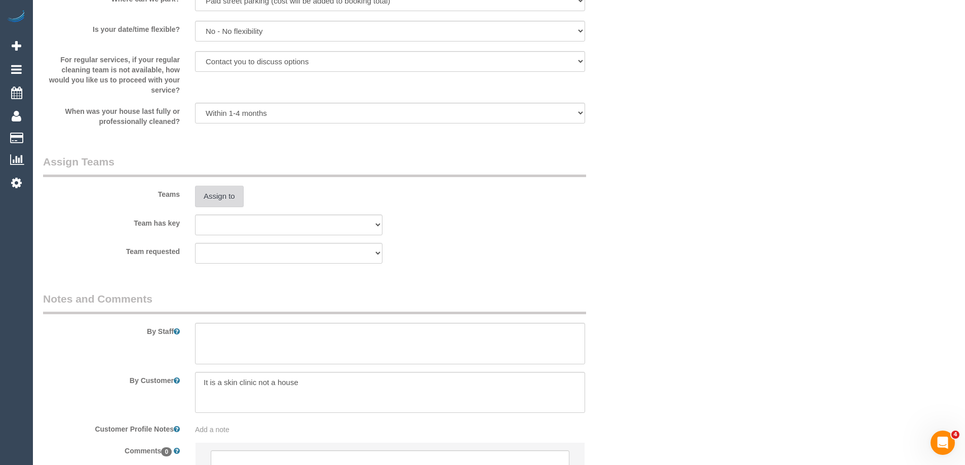
click at [227, 193] on button "Assign to" at bounding box center [219, 196] width 49 height 21
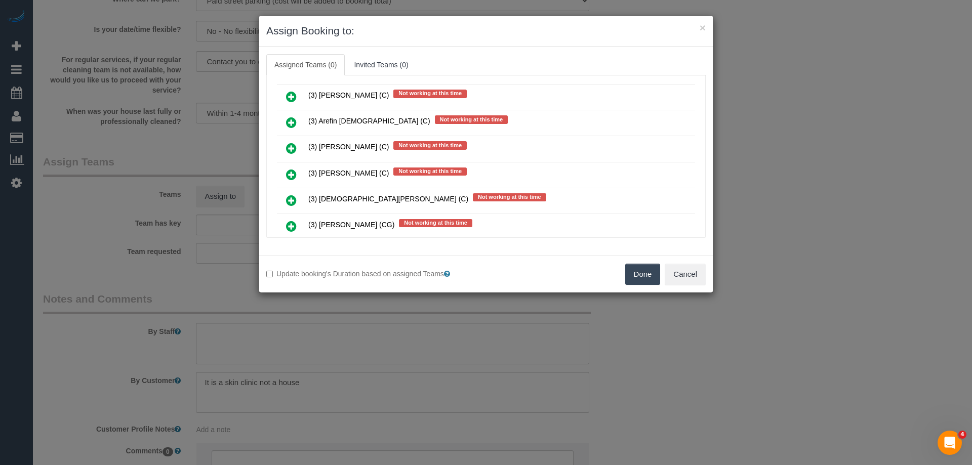
scroll to position [1469, 0]
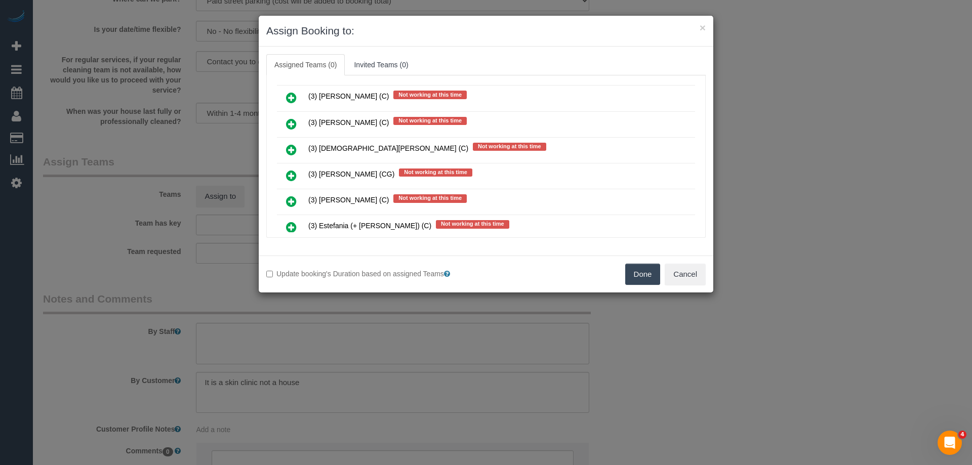
drag, startPoint x: 698, startPoint y: 133, endPoint x: 681, endPoint y: 167, distance: 37.8
click at [688, 222] on div "Assigned (0) No Assigned Teams Available (27) (2) Abdul Janif (C) (2) Aisha Hou…" at bounding box center [486, 156] width 440 height 163
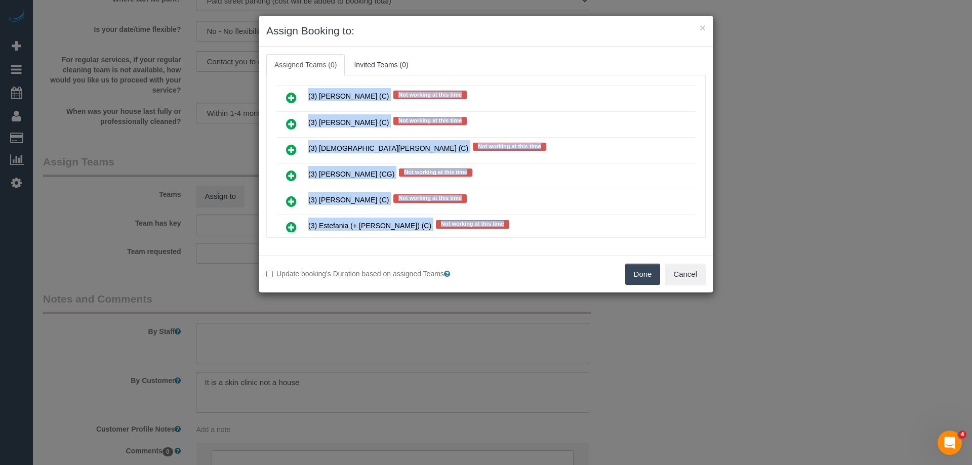
scroll to position [4416, 0]
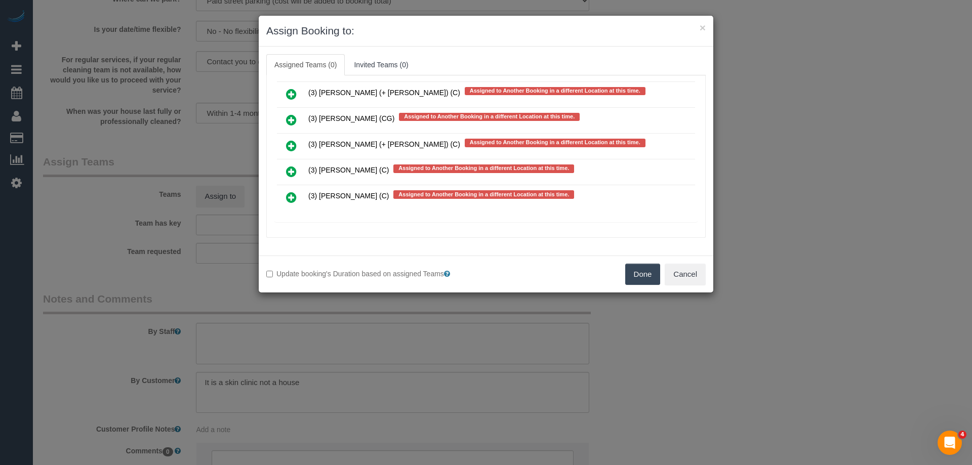
click at [290, 145] on icon at bounding box center [291, 146] width 11 height 12
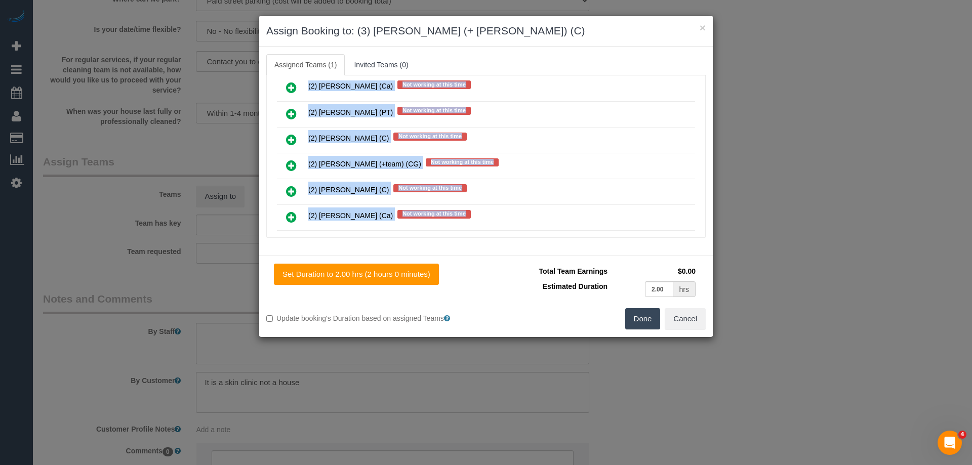
scroll to position [0, 0]
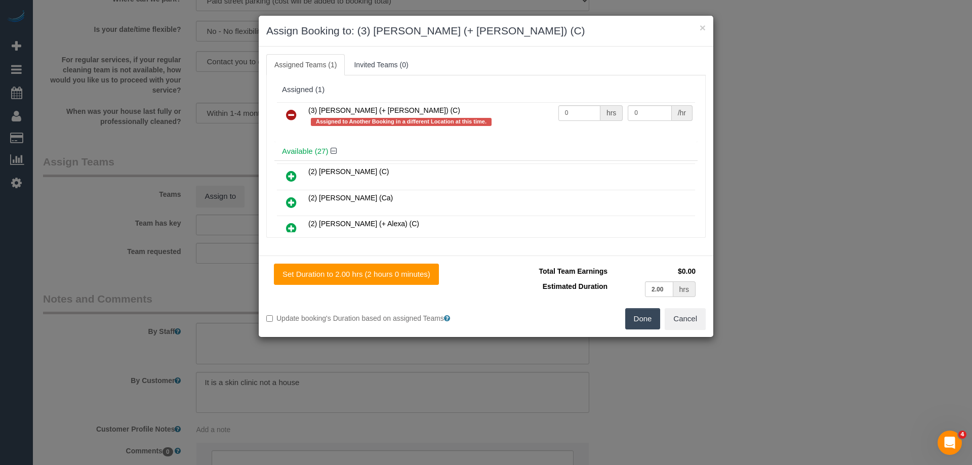
drag, startPoint x: 277, startPoint y: 111, endPoint x: 282, endPoint y: 112, distance: 5.1
click at [278, 112] on div "(3) Tatiana (+ Felipe) (C) Assigned to Another Booking in a different Location …" at bounding box center [486, 121] width 423 height 43
click at [284, 112] on link at bounding box center [292, 115] width 24 height 20
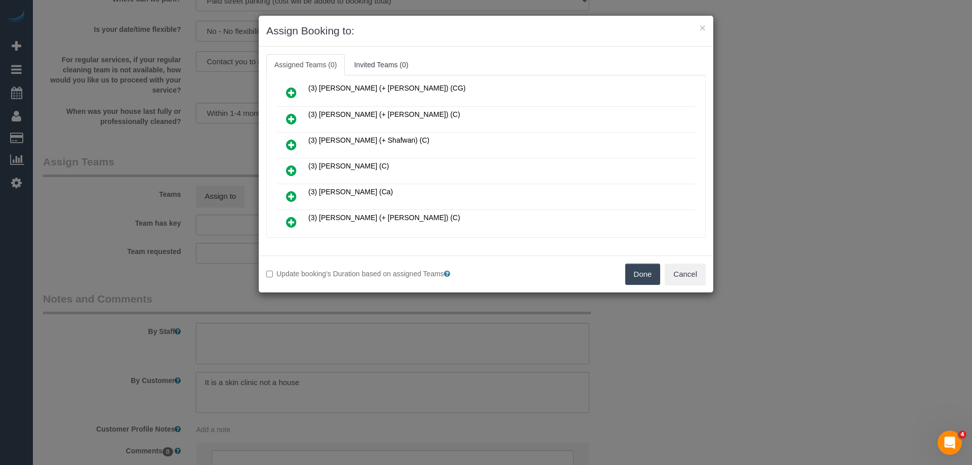
scroll to position [506, 0]
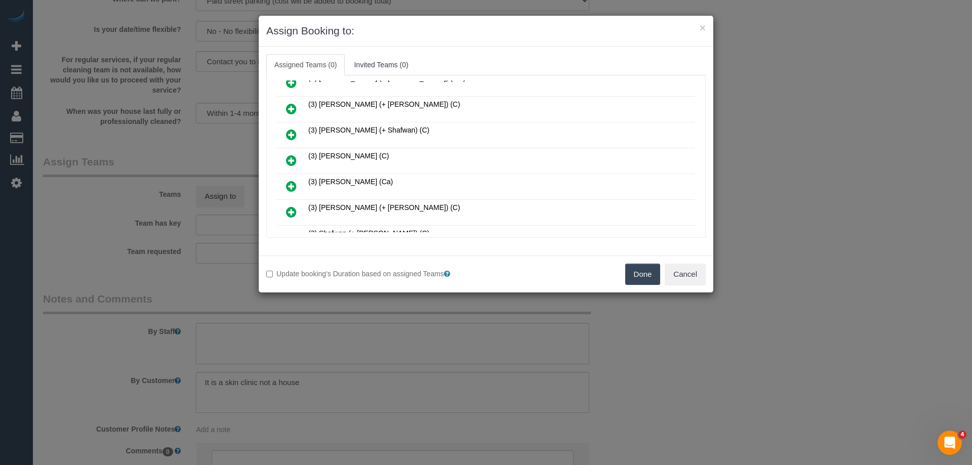
drag, startPoint x: 294, startPoint y: 106, endPoint x: 289, endPoint y: 106, distance: 5.1
click at [292, 106] on icon at bounding box center [291, 109] width 11 height 12
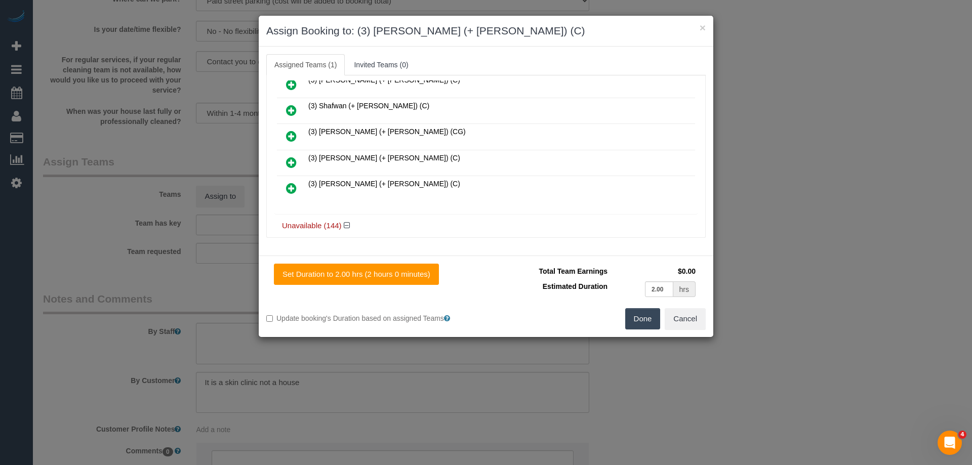
click at [290, 188] on icon at bounding box center [291, 188] width 11 height 12
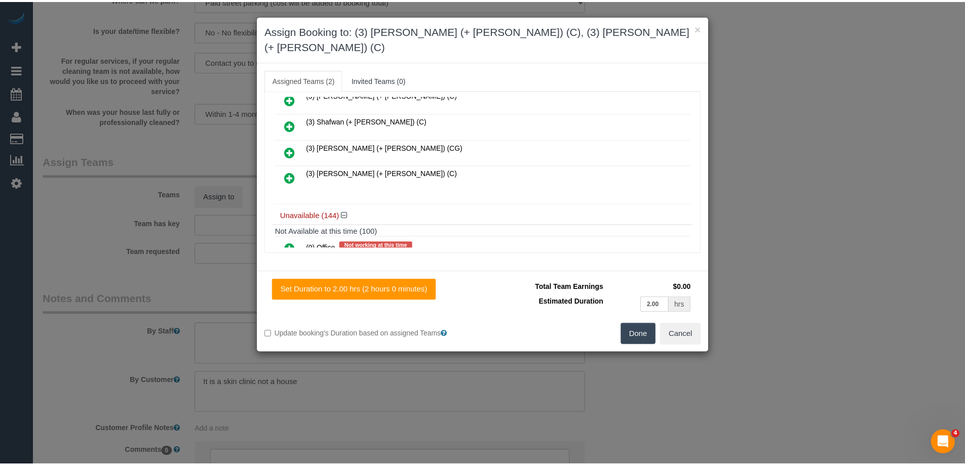
scroll to position [0, 0]
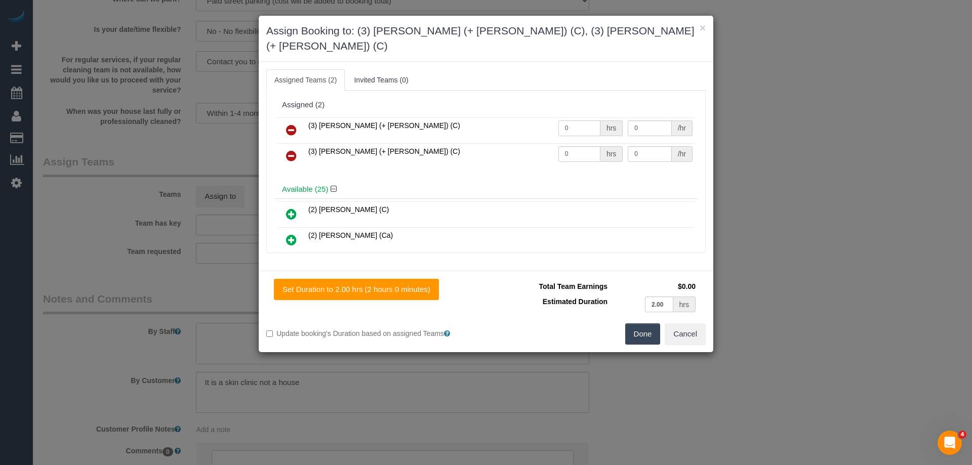
click at [504, 117] on tr "(3) Cristian (+ Tania) (C) 0 hrs 0 /hr" at bounding box center [486, 130] width 418 height 26
type input "2"
drag, startPoint x: 581, startPoint y: 138, endPoint x: 542, endPoint y: 132, distance: 39.5
click at [556, 143] on td "0 hrs" at bounding box center [591, 156] width 70 height 26
type input "2"
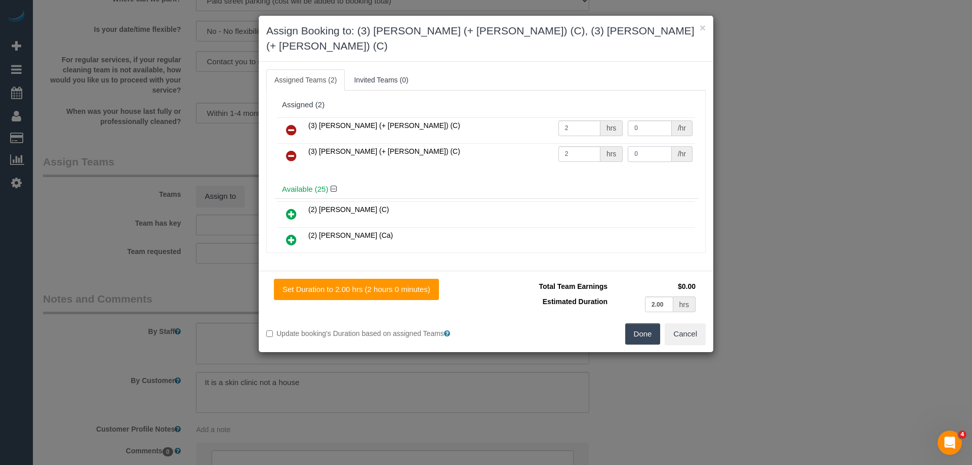
drag, startPoint x: 643, startPoint y: 137, endPoint x: 582, endPoint y: 130, distance: 61.7
click at [590, 143] on tr "(3) Tania (+ Cristian) (C) 2 hrs 0 /hr" at bounding box center [486, 156] width 418 height 26
type input "35"
drag, startPoint x: 647, startPoint y: 107, endPoint x: 597, endPoint y: 103, distance: 50.3
click at [605, 117] on tr "(3) Cristian (+ Tania) (C) 2 hrs 0 /hr" at bounding box center [486, 130] width 418 height 26
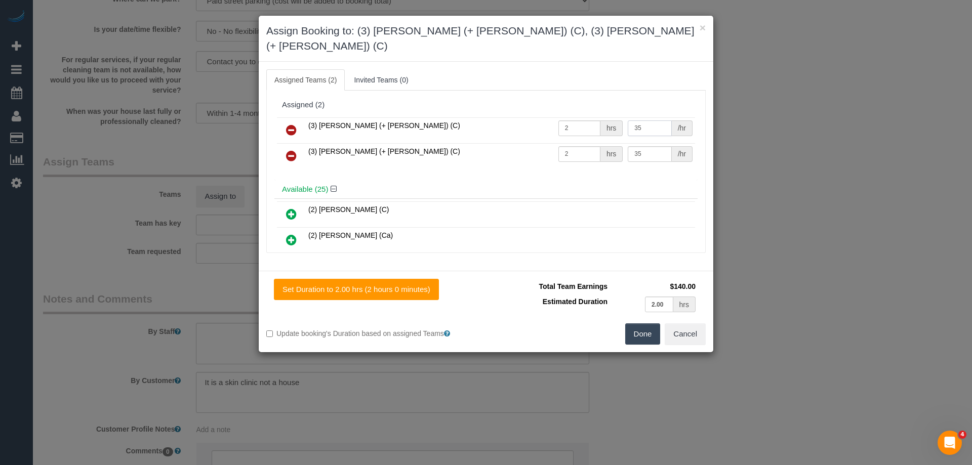
type input "35"
click at [639, 324] on button "Done" at bounding box center [642, 334] width 35 height 21
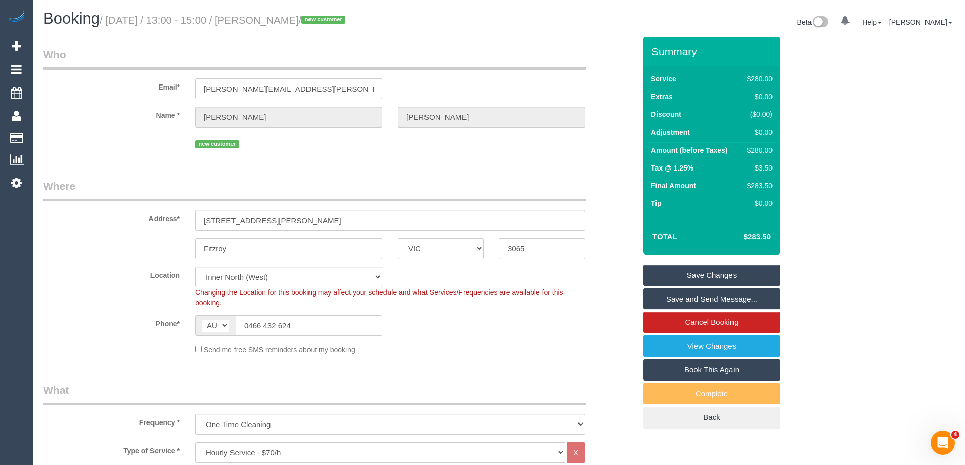
drag, startPoint x: 356, startPoint y: 18, endPoint x: 281, endPoint y: 17, distance: 75.5
click at [281, 17] on small "/ September 04, 2025 / 13:00 - 15:00 / Harris Thompson / new customer" at bounding box center [224, 20] width 249 height 11
copy small "Harris Thompson"
click at [654, 299] on link "Save and Send Message..." at bounding box center [711, 299] width 137 height 21
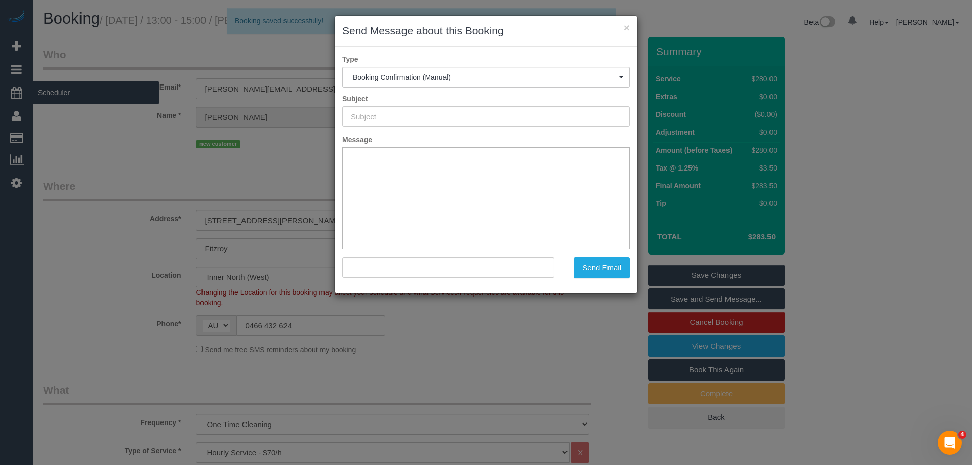
type input "Booking Confirmed"
type input ""Harris Thompson" <harris.thompson@odedermatology.com.au>"
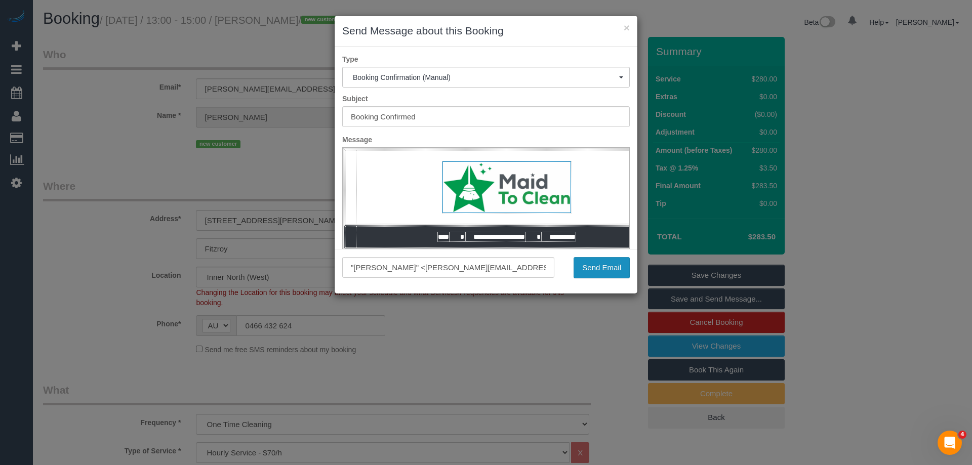
click at [599, 262] on button "Send Email" at bounding box center [602, 267] width 56 height 21
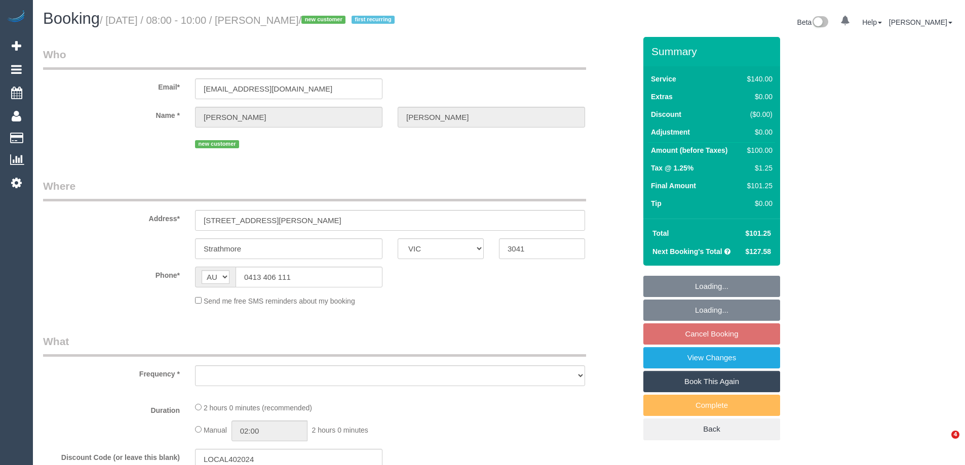
select select "VIC"
select select "object:536"
select select "string:stripe-pm_1S2obR2GScqysDRVMk42kHuu"
select select "number:28"
select select "number:14"
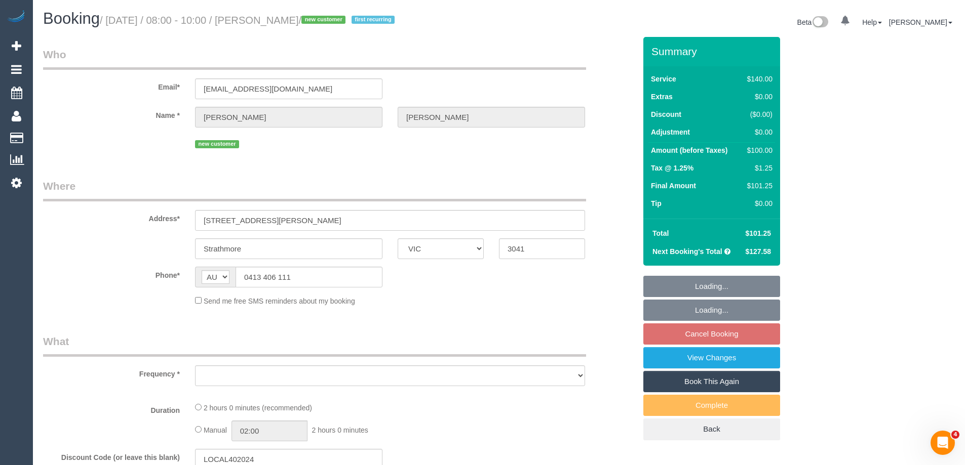
select select "number:19"
select select "number:22"
select select "number:35"
select select "number:11"
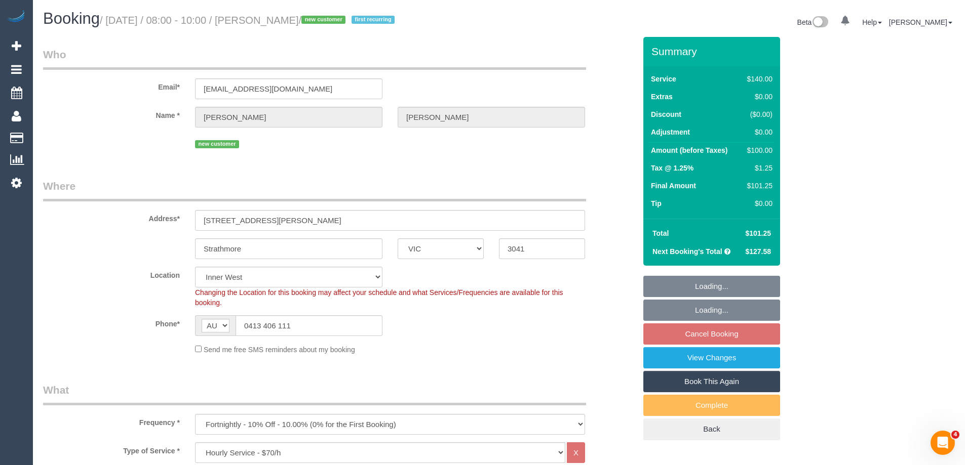
select select "object:1529"
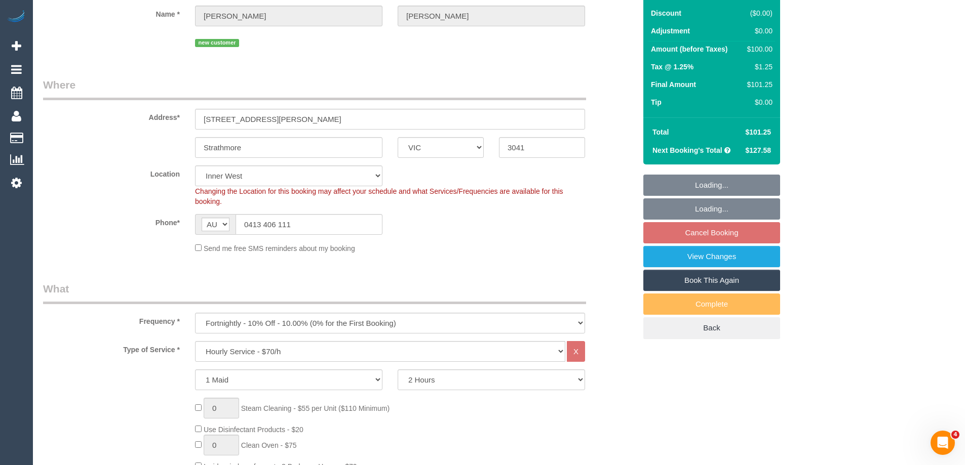
select select "spot1"
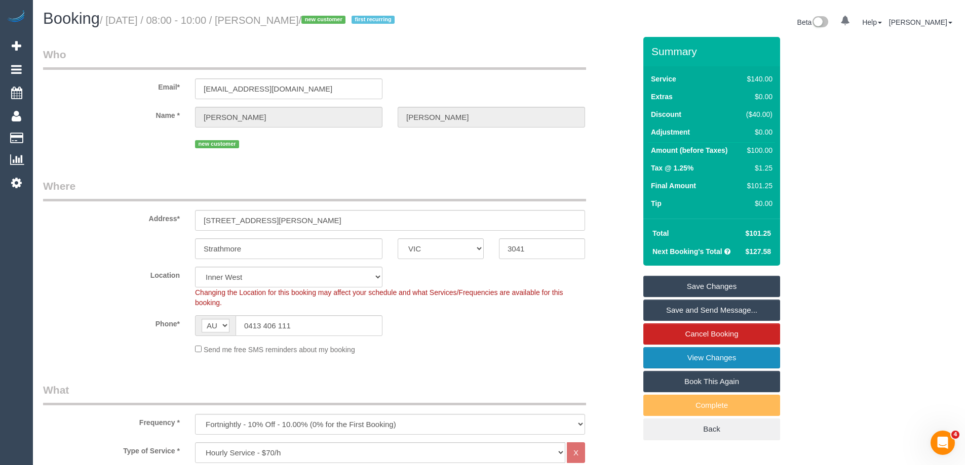
click at [656, 358] on link "View Changes" at bounding box center [711, 357] width 137 height 21
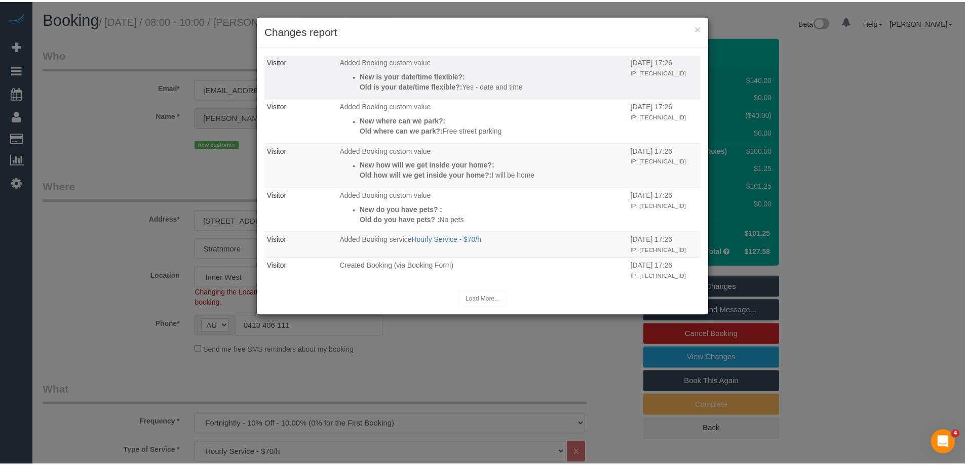
scroll to position [162, 0]
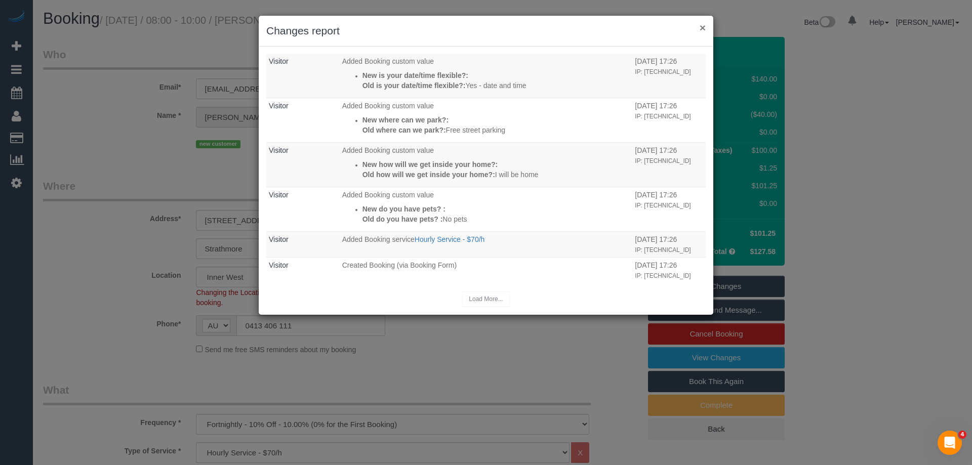
click at [703, 25] on button "×" at bounding box center [703, 27] width 6 height 11
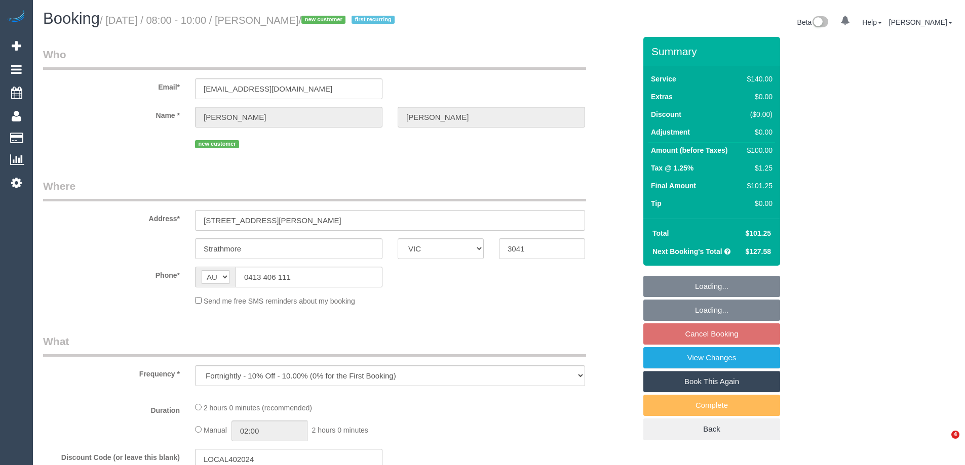
select select "VIC"
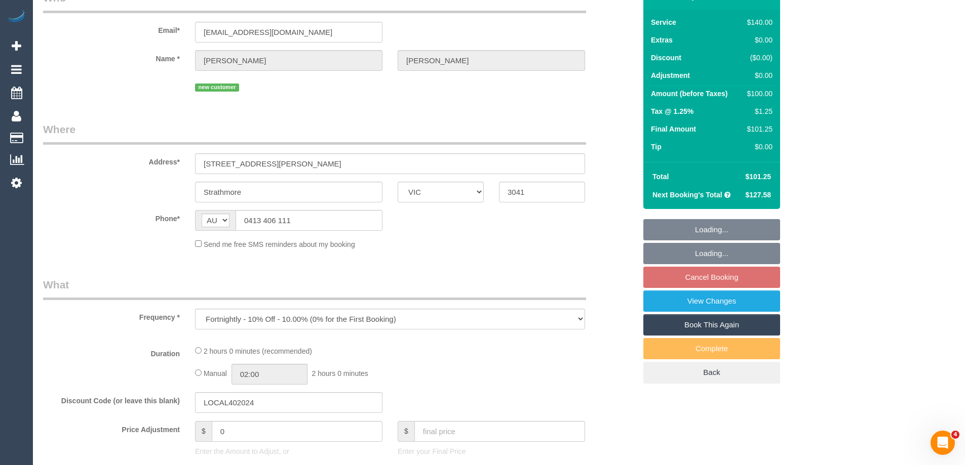
select select "string:stripe-pm_1S2obR2GScqysDRVMk42kHuu"
select select "number:28"
select select "number:14"
select select "number:19"
select select "number:22"
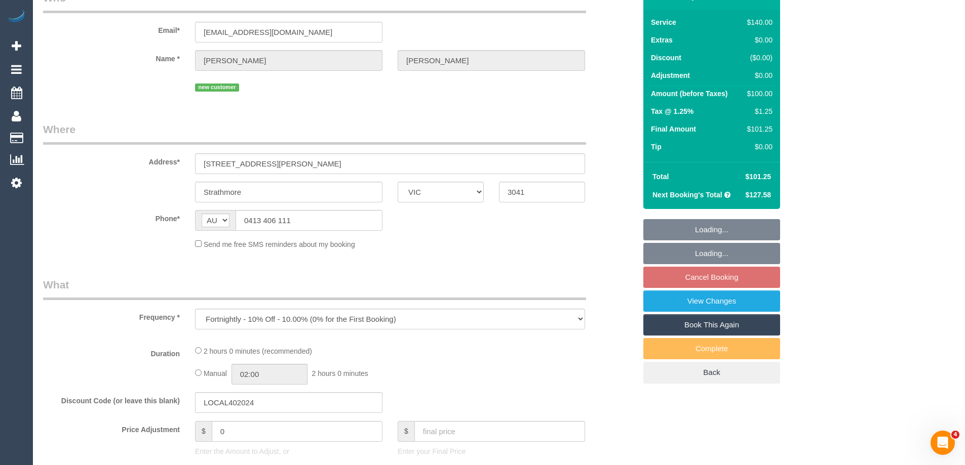
select select "number:35"
select select "number:11"
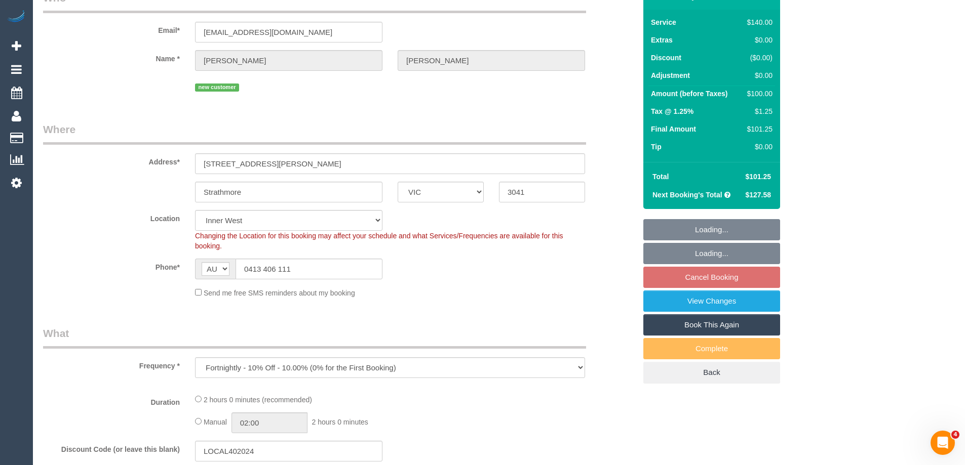
select select "object:689"
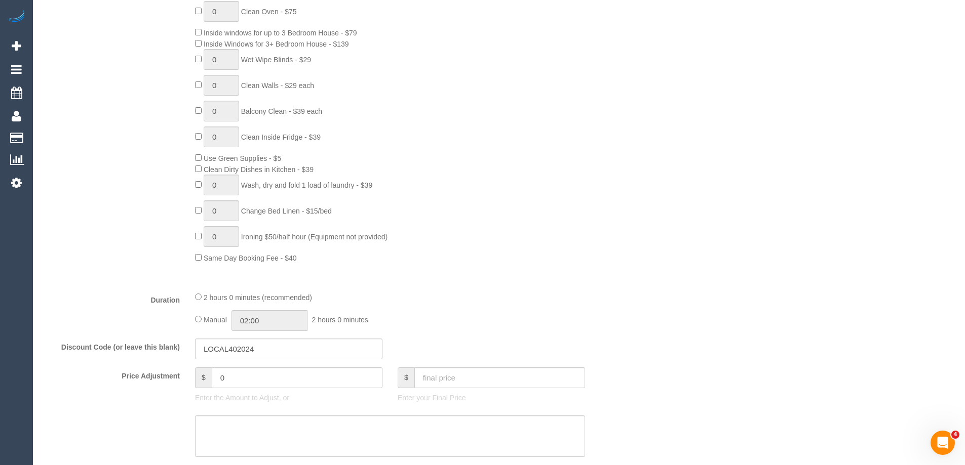
select select "spot1"
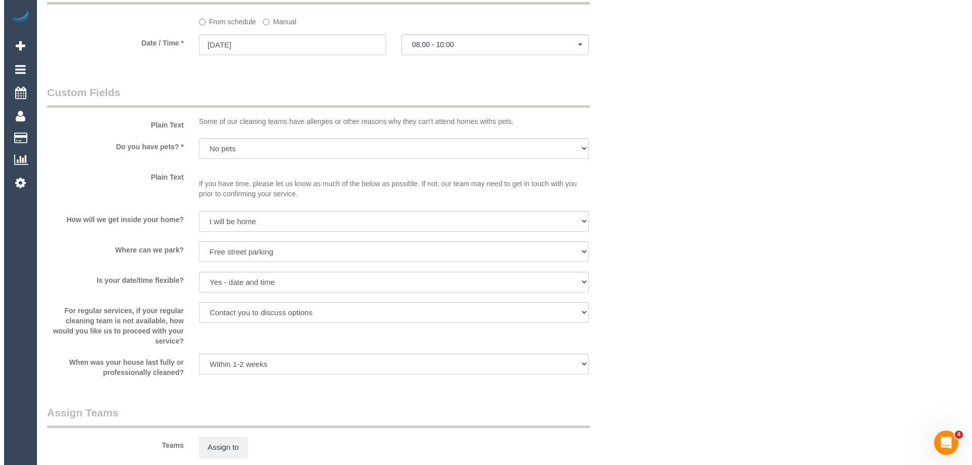
scroll to position [1266, 0]
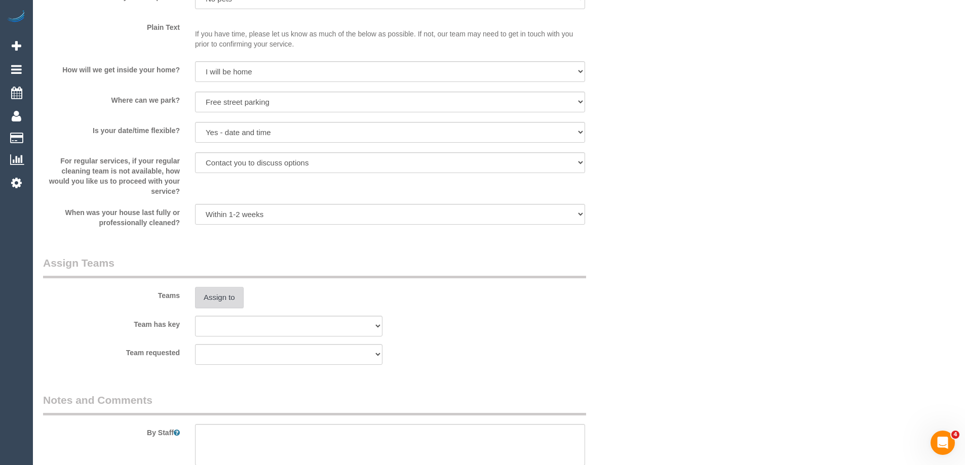
click at [232, 291] on button "Assign to" at bounding box center [219, 297] width 49 height 21
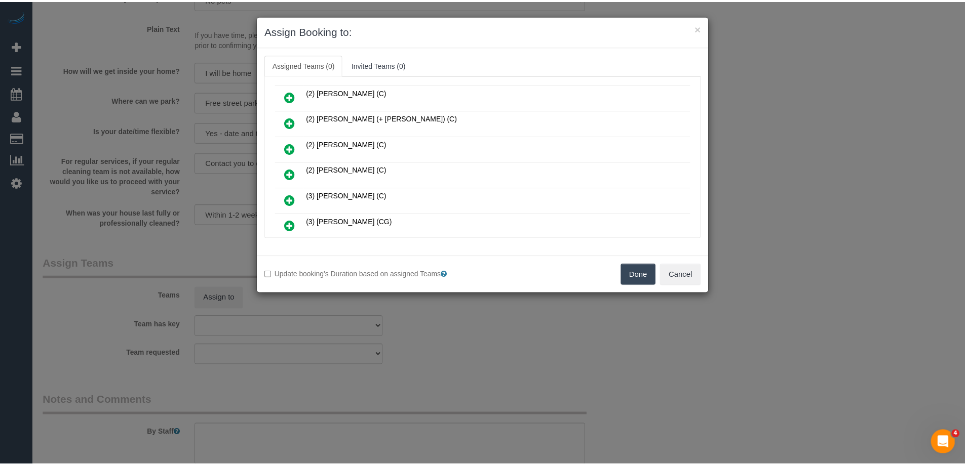
scroll to position [203, 0]
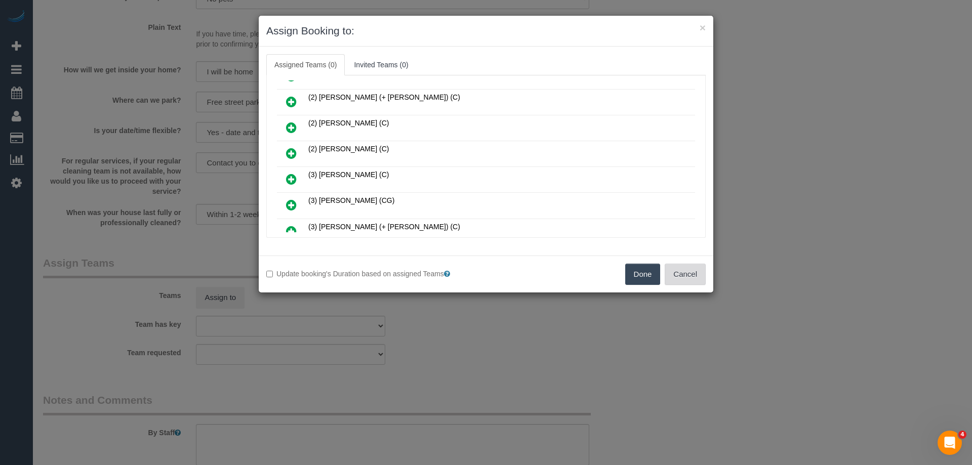
click at [694, 279] on button "Cancel" at bounding box center [685, 274] width 41 height 21
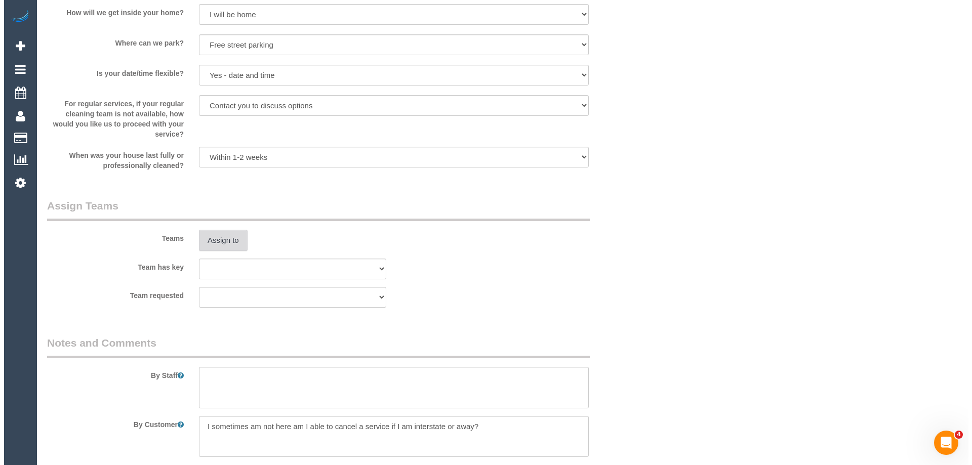
scroll to position [1418, 0]
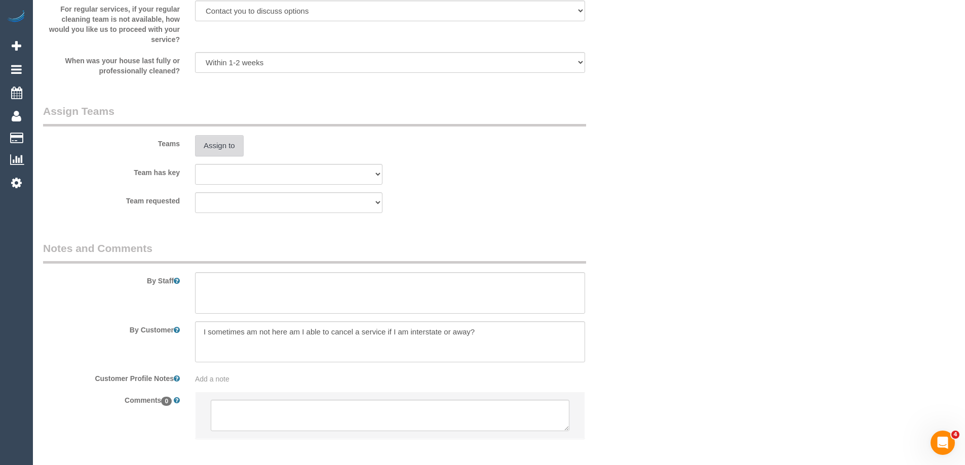
click at [221, 155] on button "Assign to" at bounding box center [219, 145] width 49 height 21
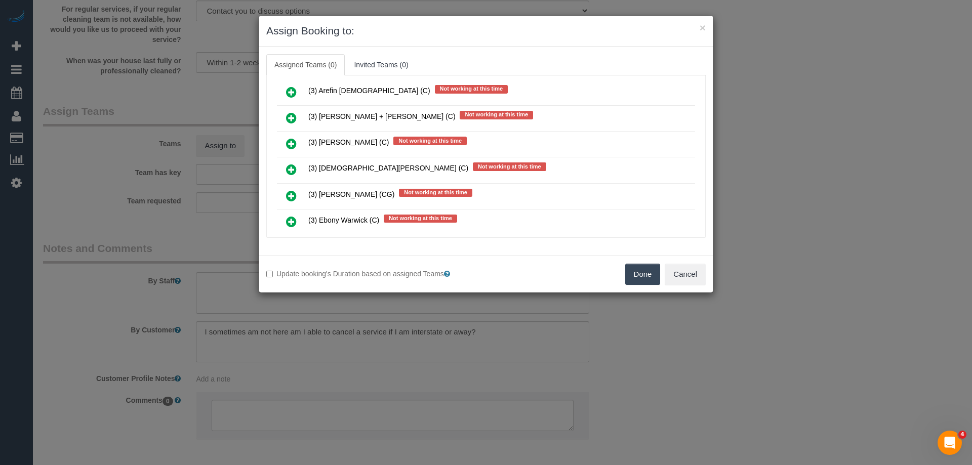
scroll to position [1367, 0]
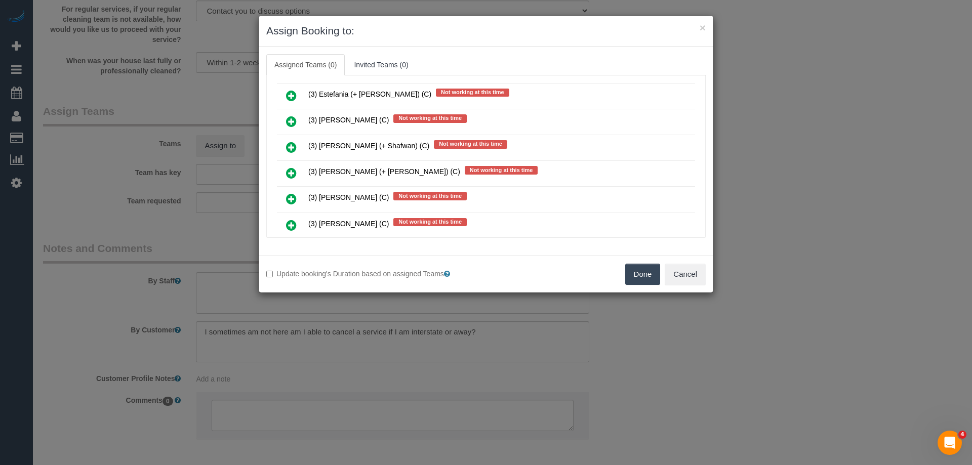
click at [292, 220] on icon at bounding box center [291, 225] width 11 height 12
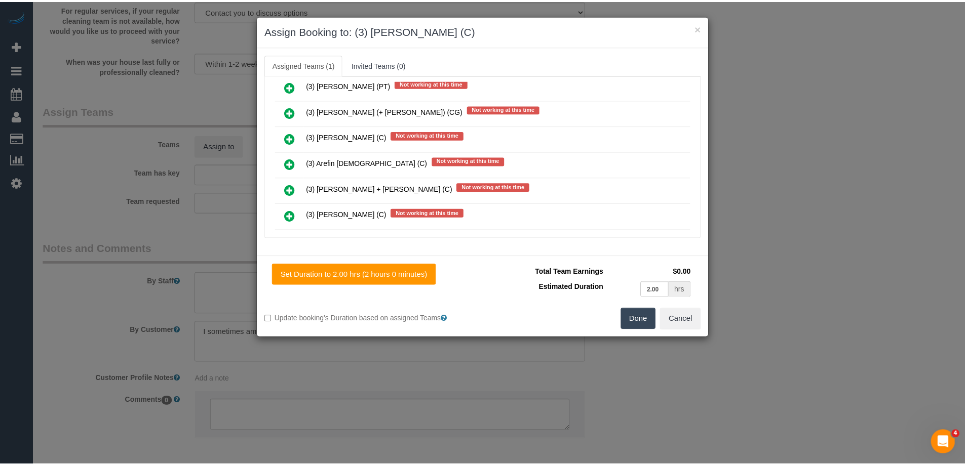
scroll to position [0, 0]
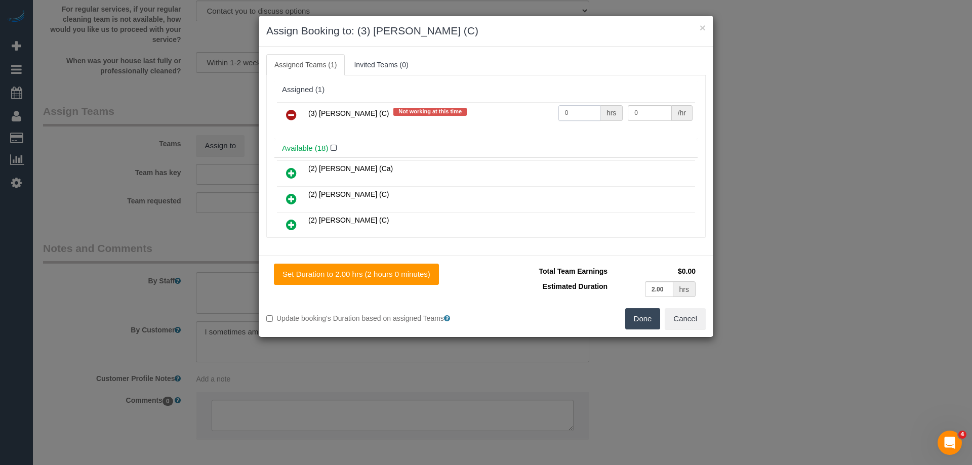
drag, startPoint x: 569, startPoint y: 113, endPoint x: 524, endPoint y: 113, distance: 44.6
click at [525, 113] on tr "(3) Goswin Kanta (C) Not working at this time 0 hrs 0 /hr" at bounding box center [486, 115] width 418 height 26
type input "2"
drag, startPoint x: 634, startPoint y: 113, endPoint x: 544, endPoint y: 111, distance: 89.7
click at [553, 113] on tr "(3) Goswin Kanta (C) Not working at this time 2 hrs 0 /hr" at bounding box center [486, 115] width 418 height 26
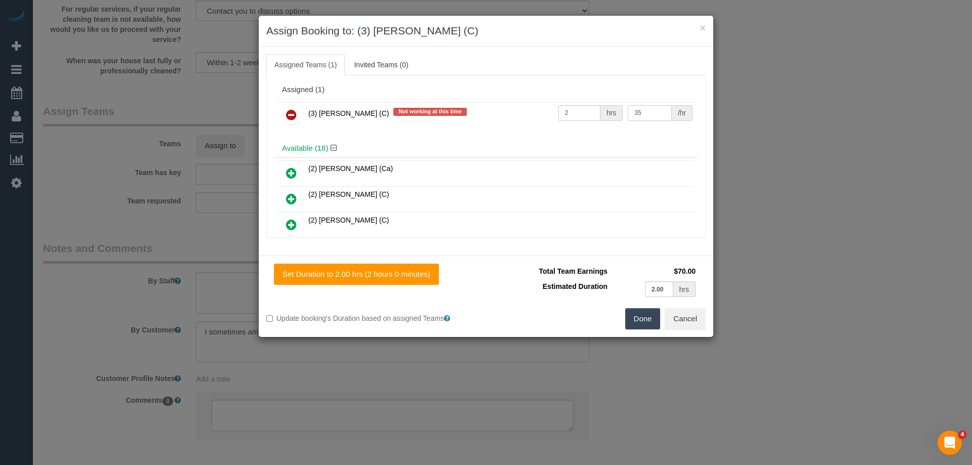
type input "35"
click at [641, 325] on button "Done" at bounding box center [642, 318] width 35 height 21
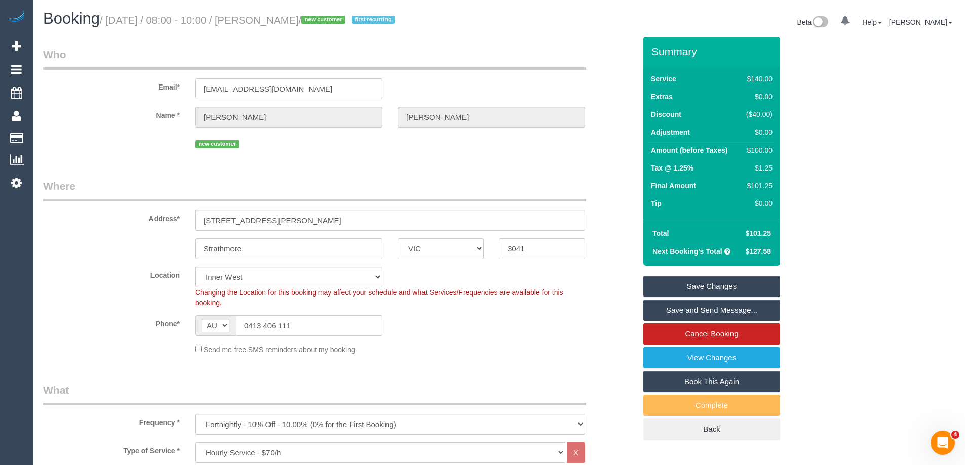
drag, startPoint x: 347, startPoint y: 19, endPoint x: 280, endPoint y: 24, distance: 67.5
click at [280, 24] on small "/ September 04, 2025 / 08:00 - 10:00 / Heather Snook / new customer first recur…" at bounding box center [249, 20] width 298 height 11
copy small "Heather Snook"
click at [686, 311] on link "Save and Send Message..." at bounding box center [711, 310] width 137 height 21
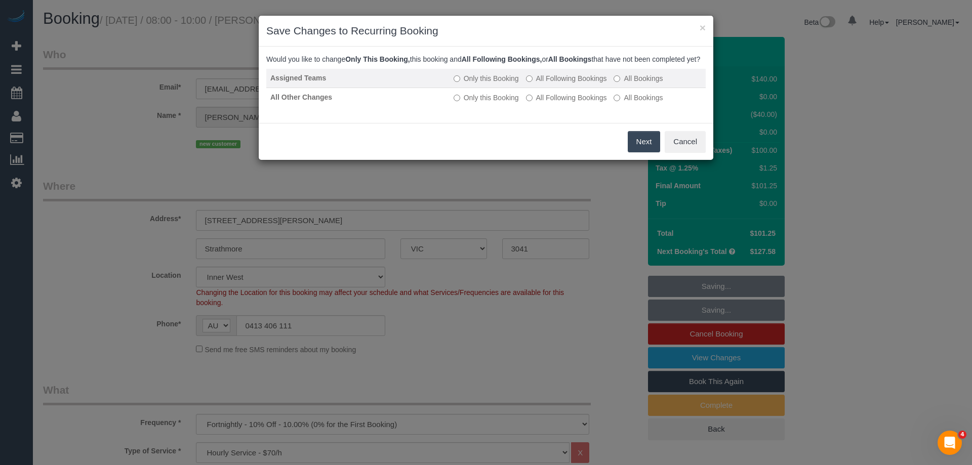
click at [560, 84] on label "All Following Bookings" at bounding box center [566, 78] width 81 height 10
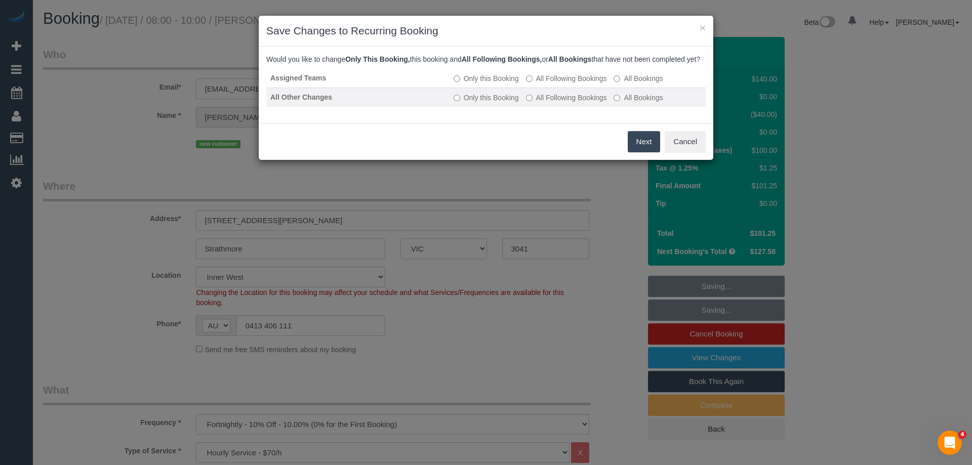
click at [554, 103] on label "All Following Bookings" at bounding box center [566, 98] width 81 height 10
click at [638, 147] on button "Save" at bounding box center [643, 141] width 34 height 21
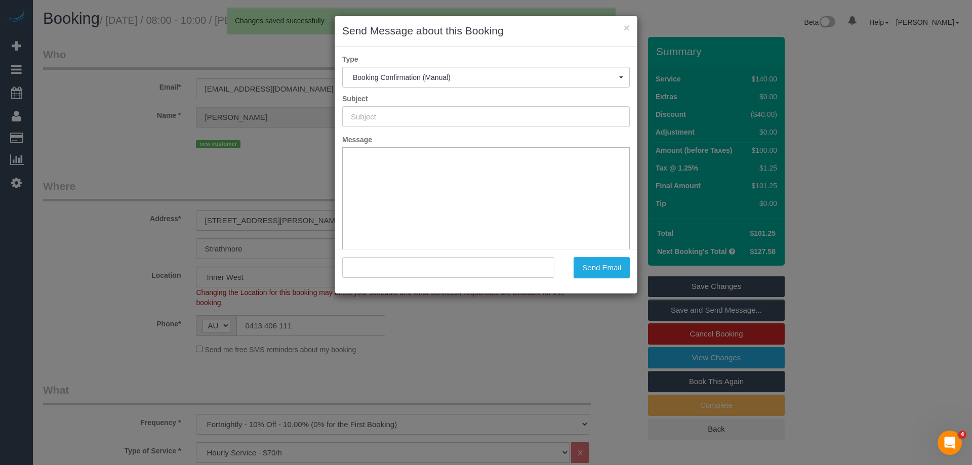
type input "Booking Confirmed"
type input ""Heather Snook" <hasnook@icloud.com>"
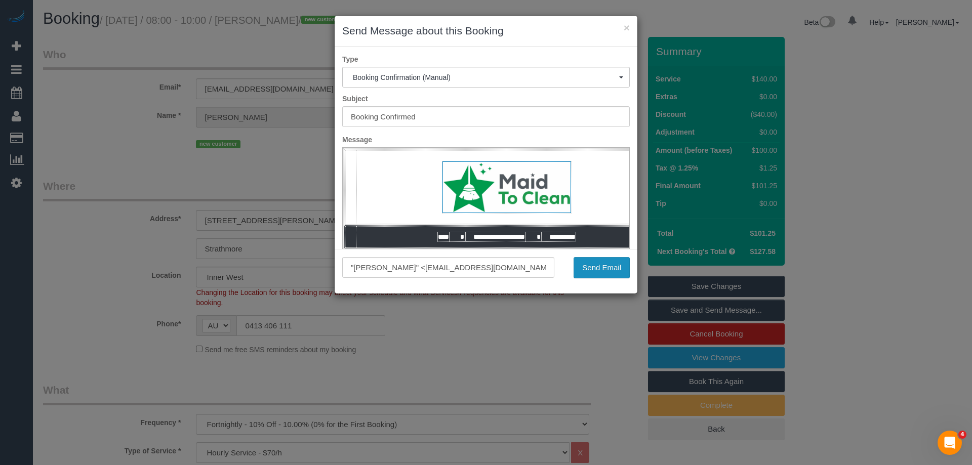
click at [593, 265] on button "Send Email" at bounding box center [602, 267] width 56 height 21
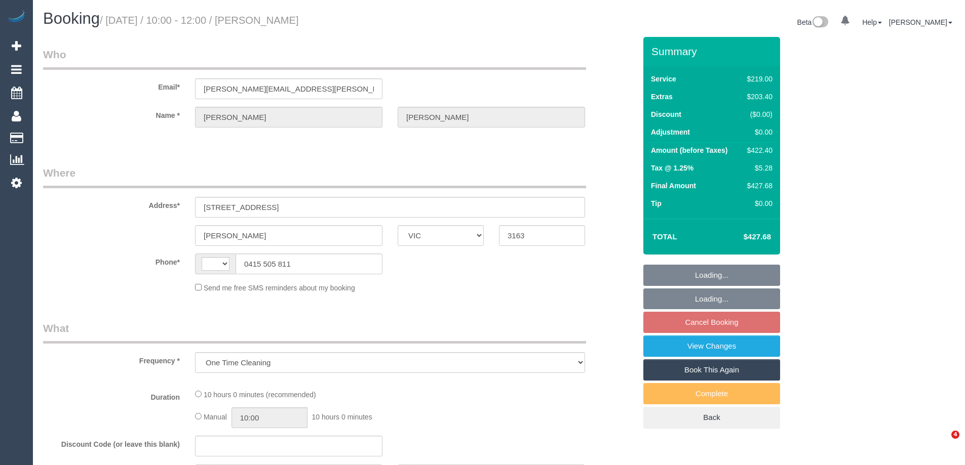
select select "VIC"
select select "string:AU"
select select "string:stripe-pm_1S2nFi2GScqysDRVCJWP9f9X"
select select "number:29"
select select "number:14"
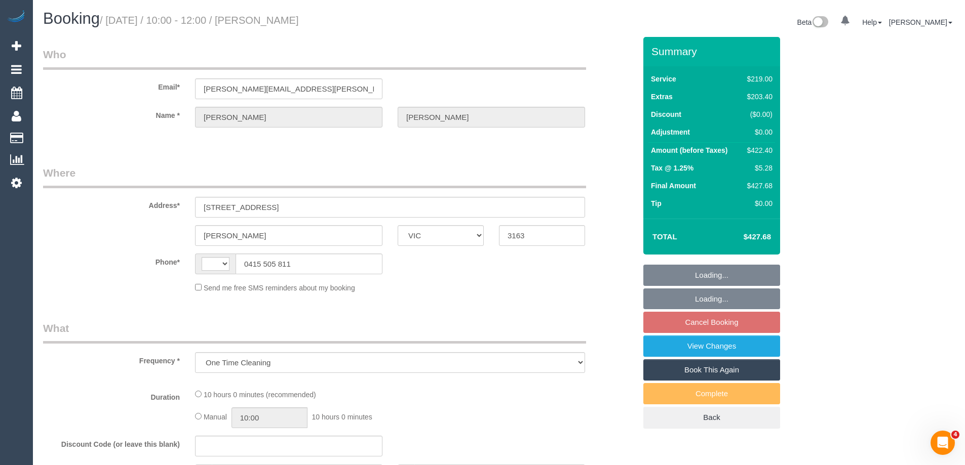
select select "number:18"
select select "number:25"
select select "number:33"
select select "number:13"
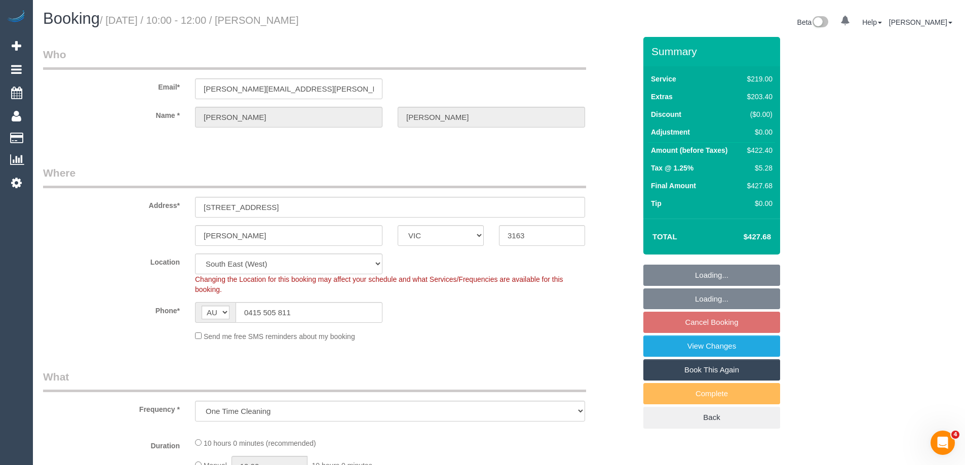
select select "object:696"
select select "spot1"
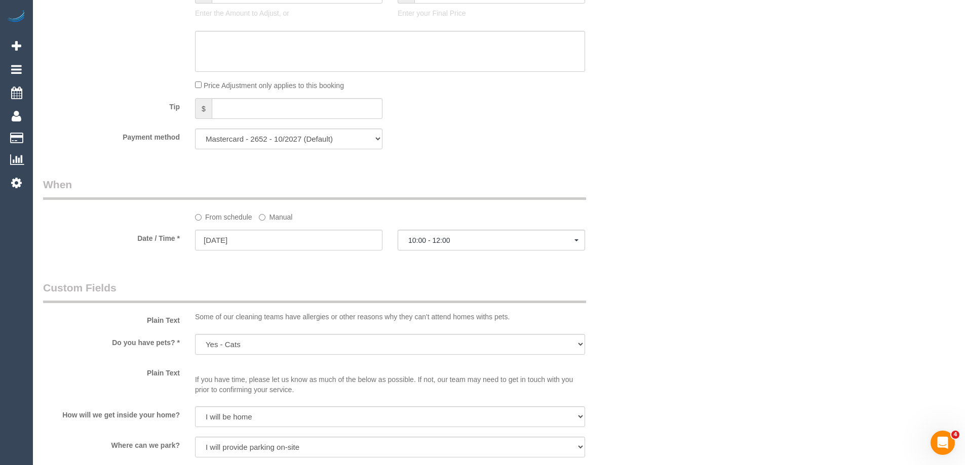
scroll to position [1561, 0]
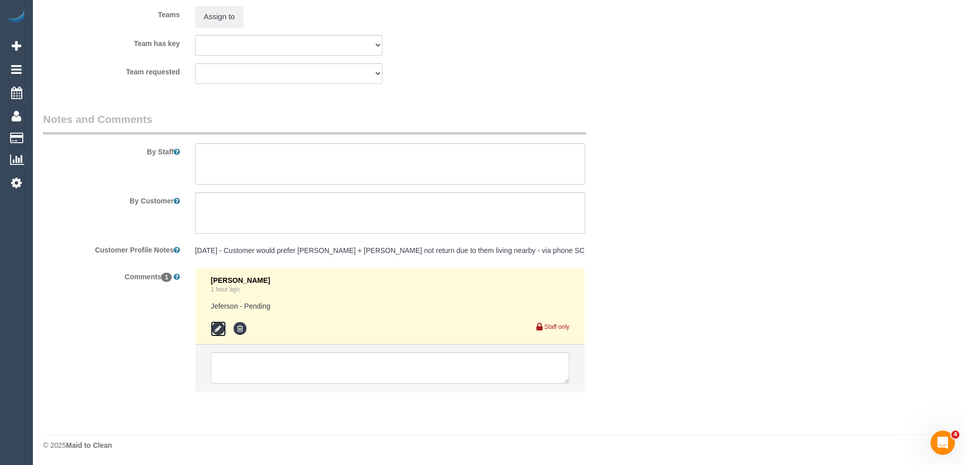
click at [219, 328] on icon at bounding box center [218, 329] width 15 height 15
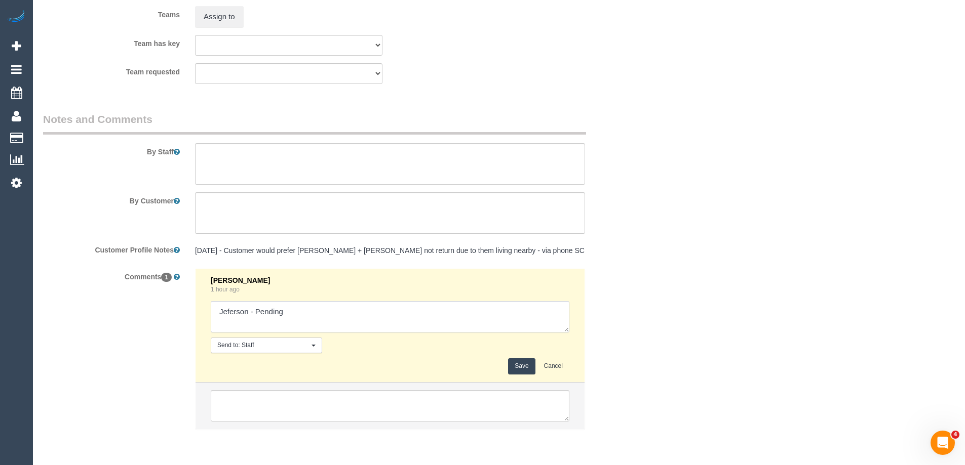
drag, startPoint x: 258, startPoint y: 311, endPoint x: 283, endPoint y: 314, distance: 24.9
click at [283, 314] on textarea at bounding box center [390, 316] width 359 height 31
click at [298, 314] on textarea at bounding box center [390, 316] width 359 height 31
click at [287, 326] on textarea at bounding box center [390, 316] width 359 height 31
drag, startPoint x: 288, startPoint y: 312, endPoint x: 257, endPoint y: 310, distance: 31.0
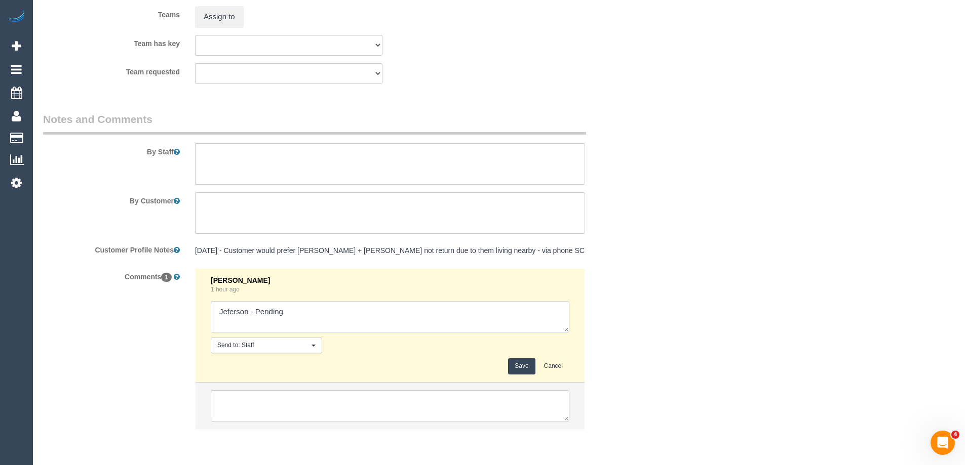
click at [257, 310] on textarea at bounding box center [390, 316] width 359 height 31
type textarea "[PERSON_NAME] - declined"
click at [518, 366] on button "Save" at bounding box center [521, 367] width 27 height 16
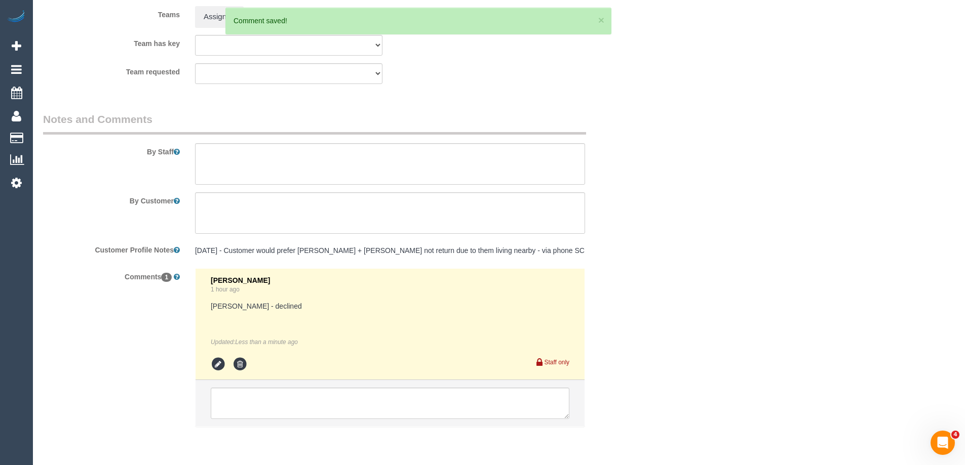
scroll to position [0, 0]
